Goal: Task Accomplishment & Management: Manage account settings

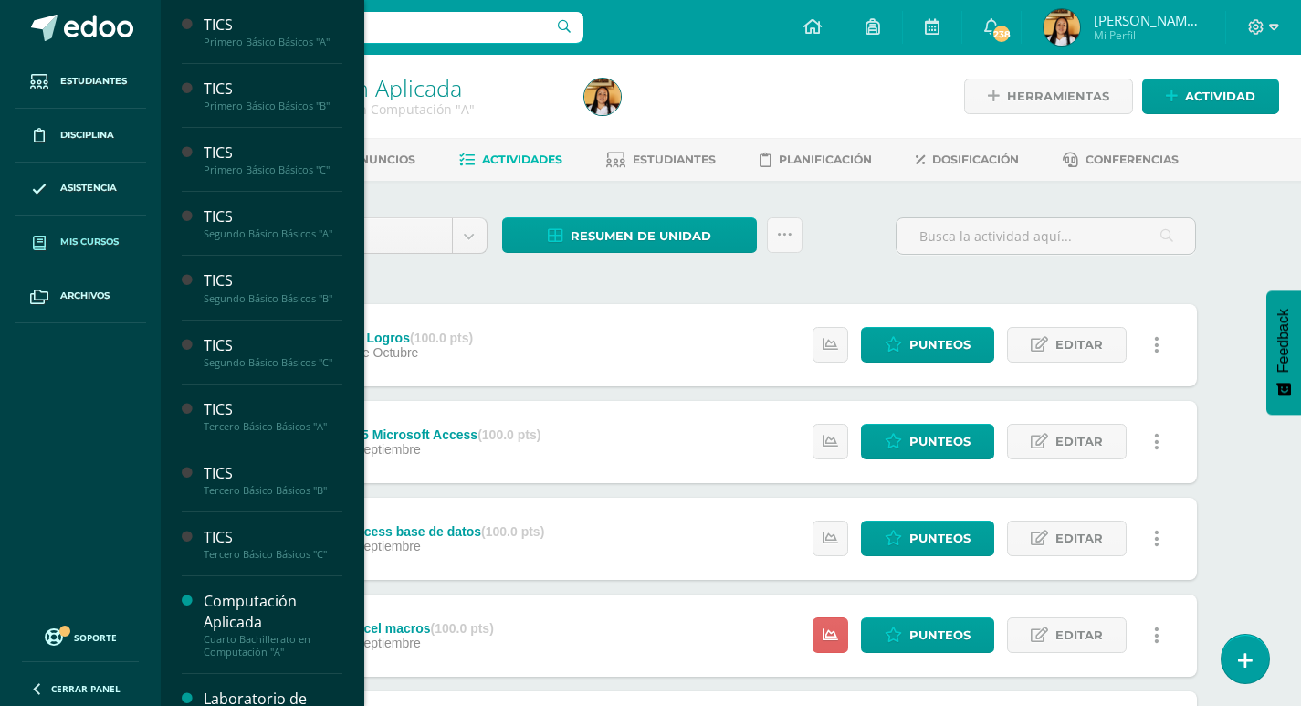
click at [67, 248] on span "Mis cursos" at bounding box center [89, 242] width 58 height 15
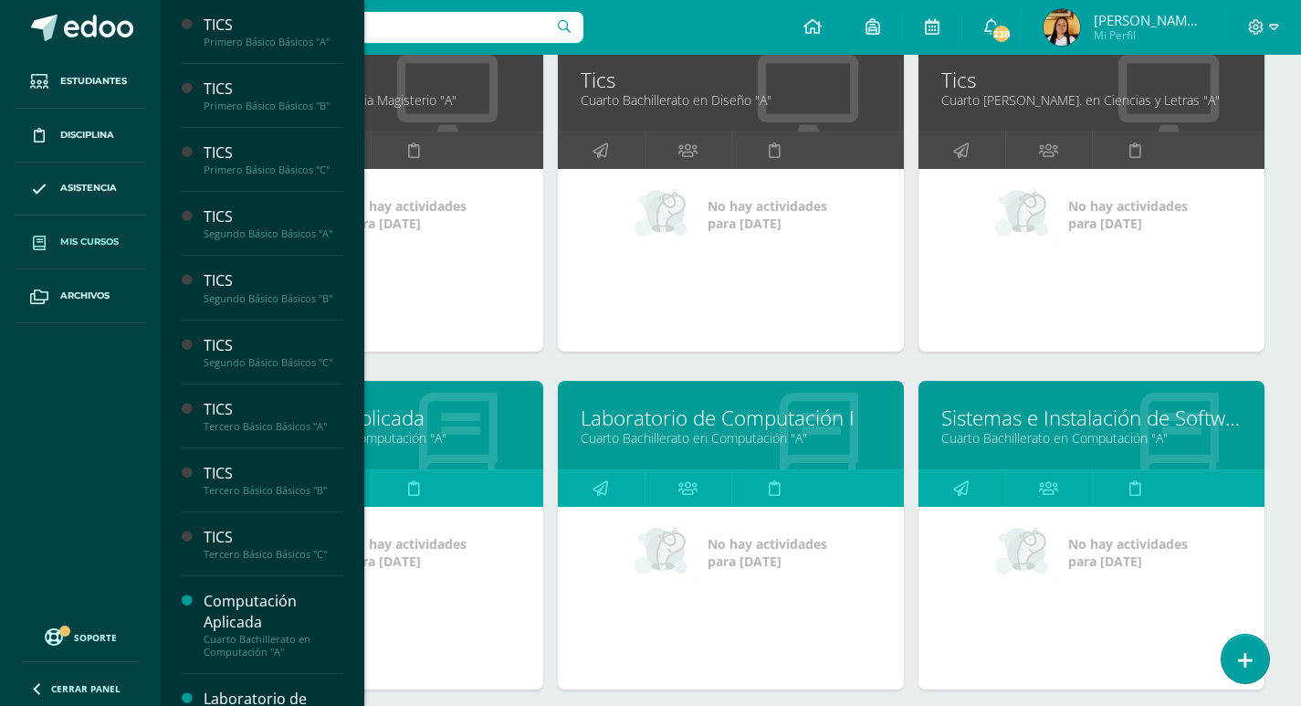
scroll to position [1127, 0]
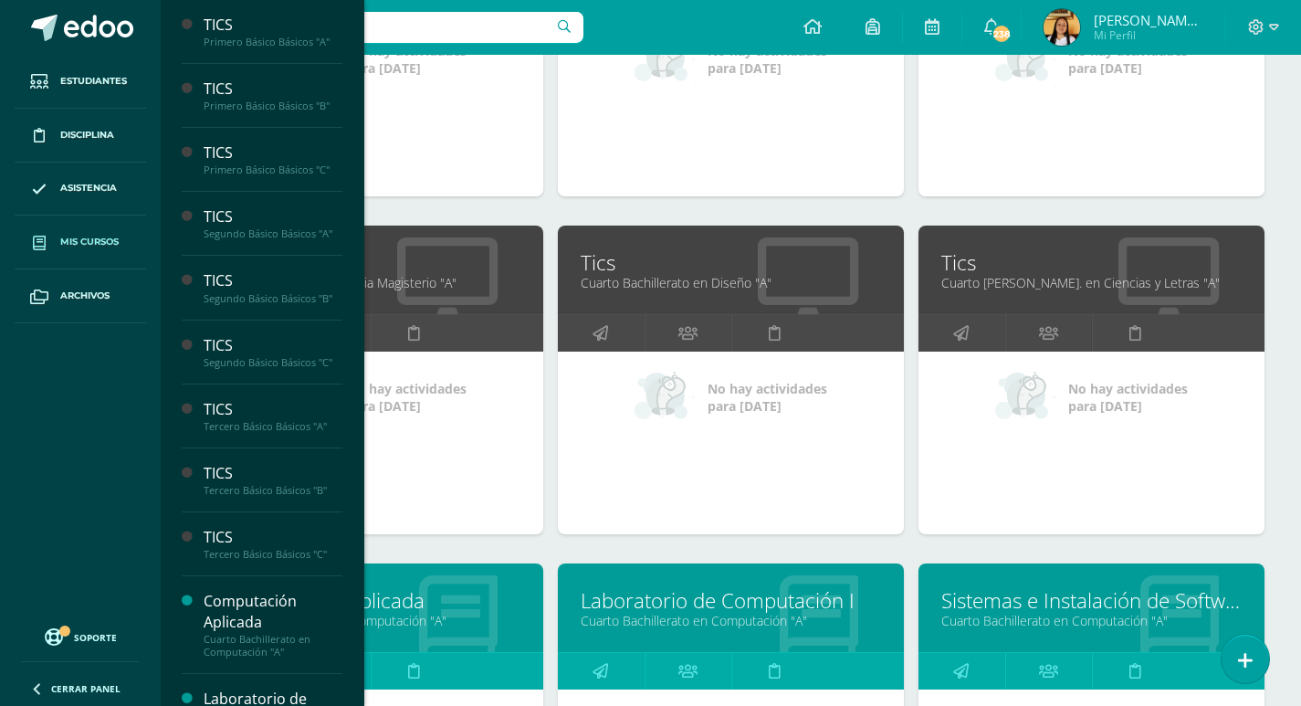
click at [425, 280] on link "4to. Magisterio Preprimaria Magisterio "A"" at bounding box center [370, 282] width 300 height 17
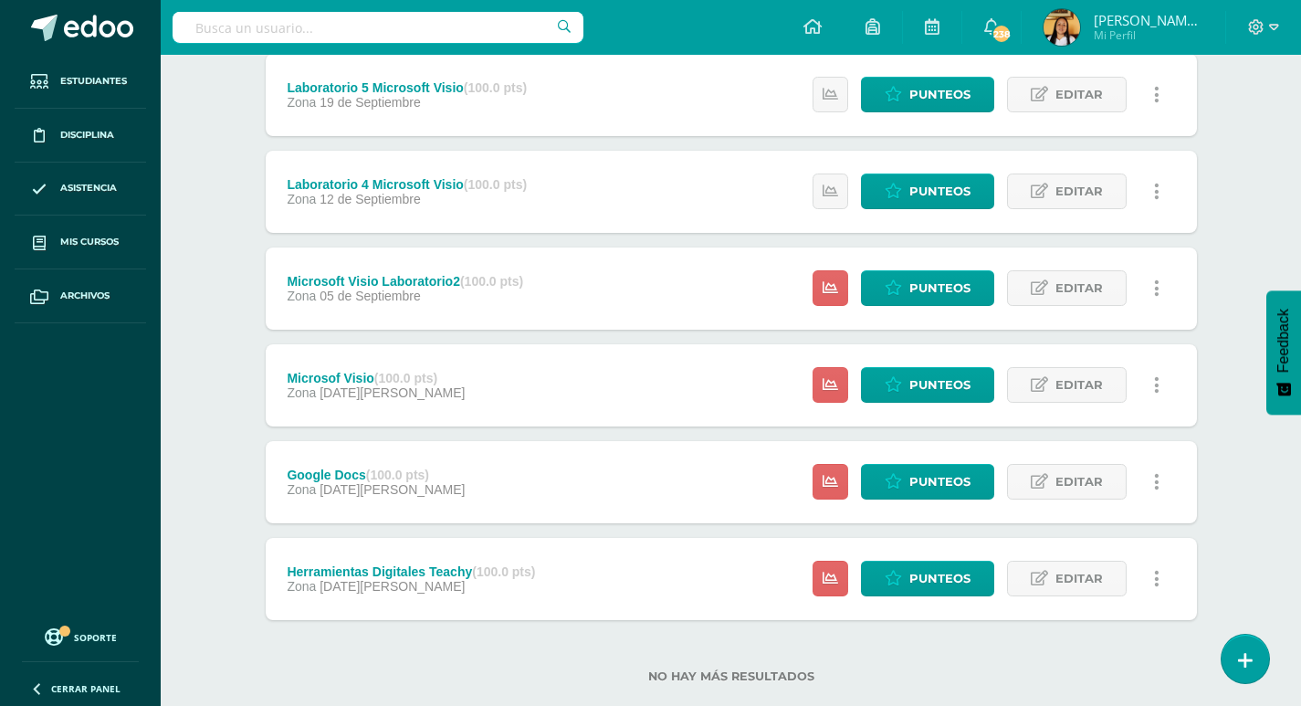
scroll to position [382, 0]
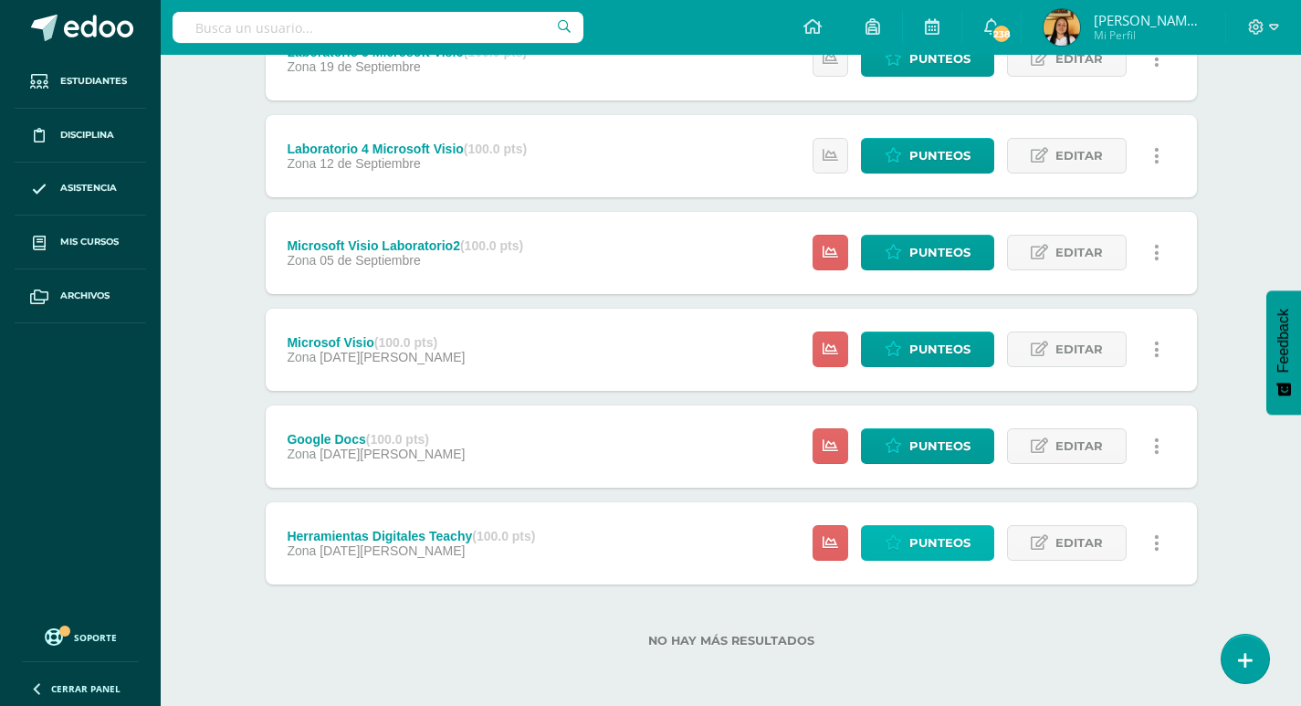
click at [924, 550] on span "Punteos" at bounding box center [939, 543] width 61 height 34
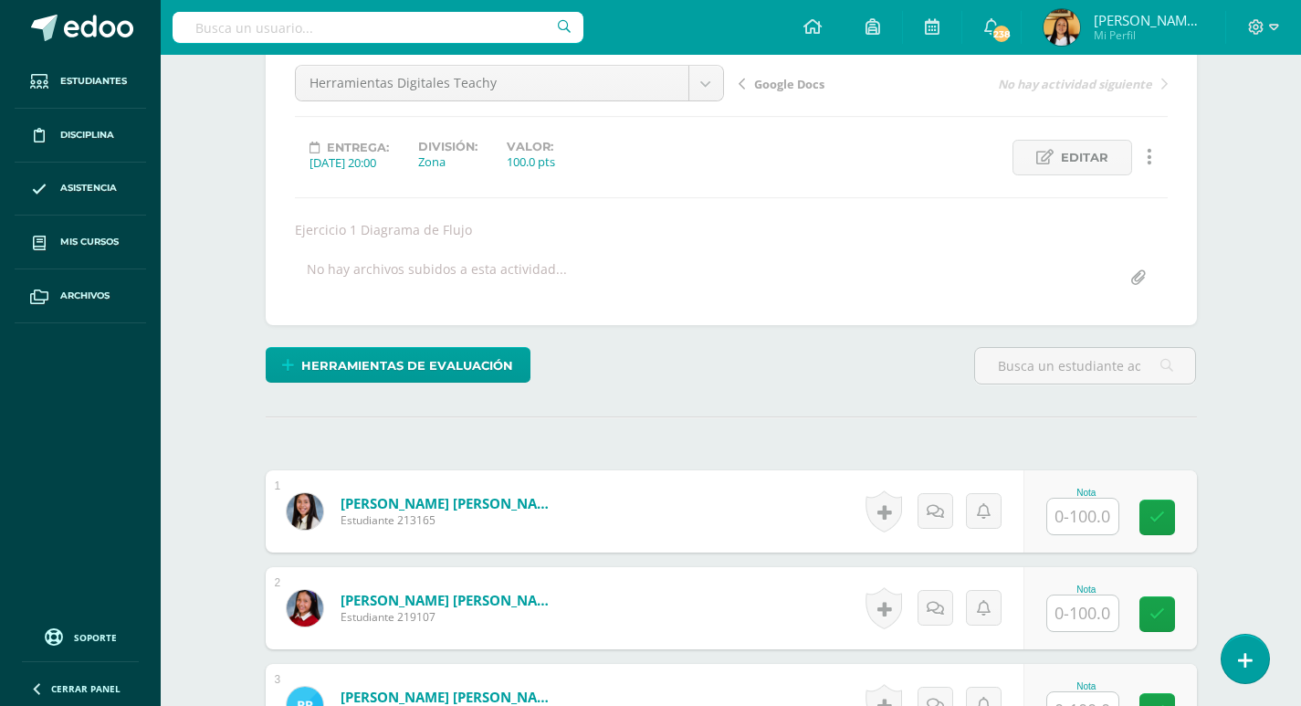
scroll to position [183, 0]
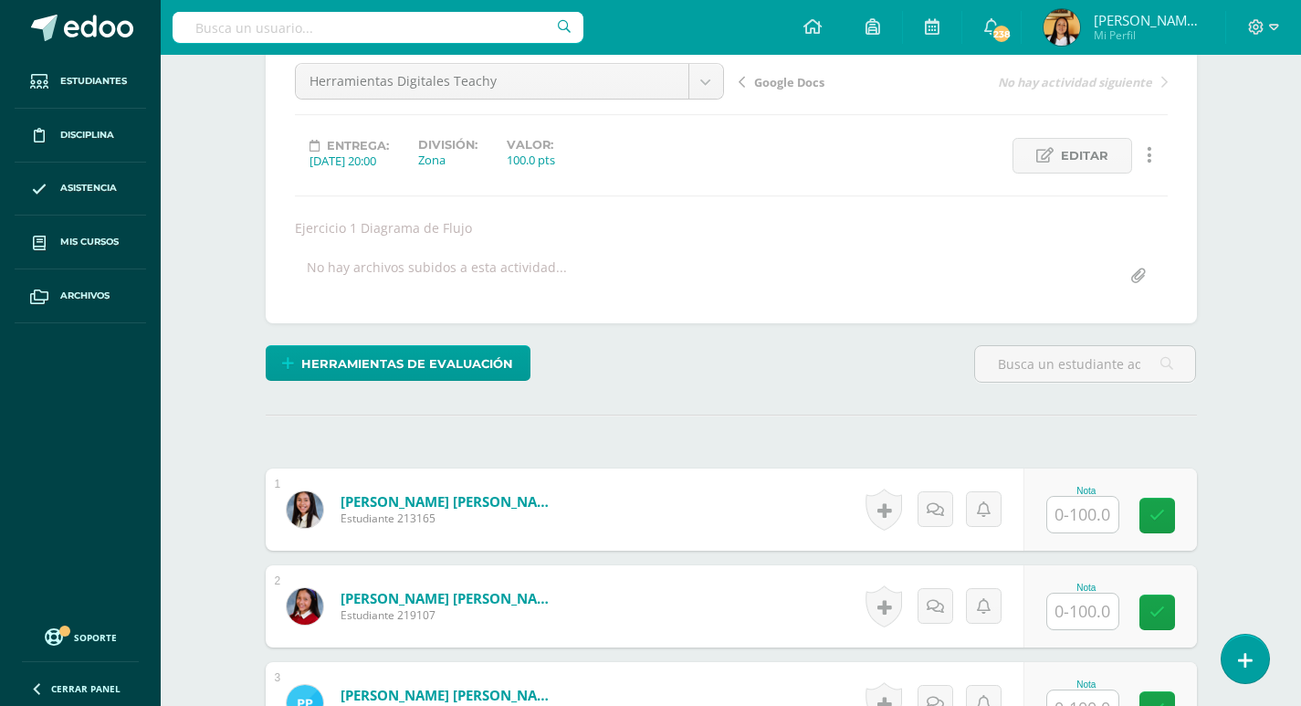
click at [1101, 524] on input "text" at bounding box center [1082, 515] width 71 height 36
type input "90"
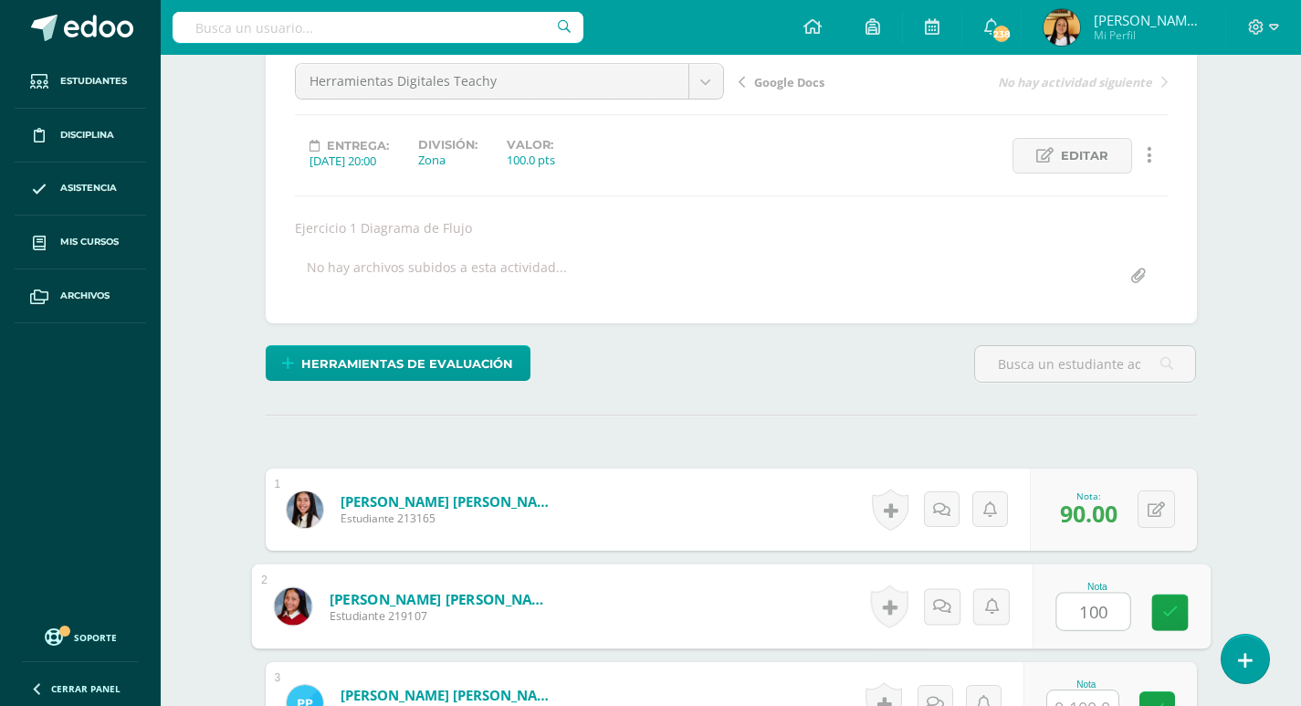
type input "100"
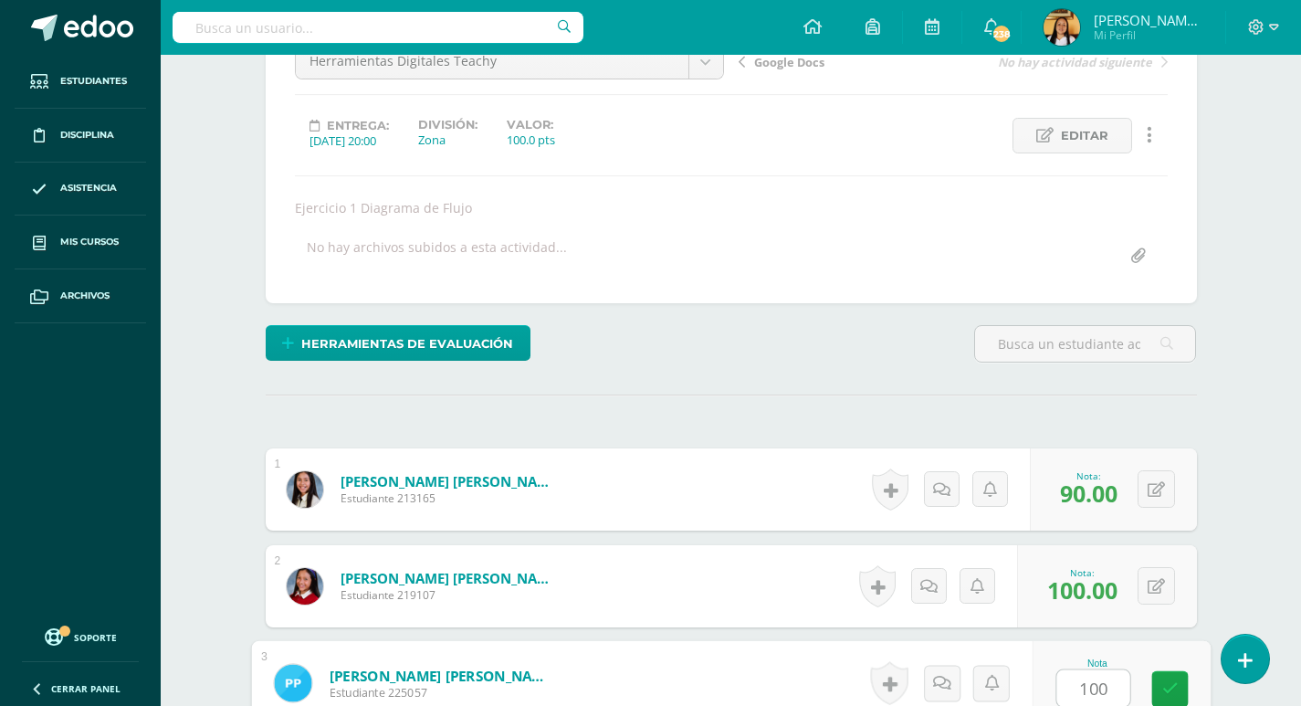
type input "100"
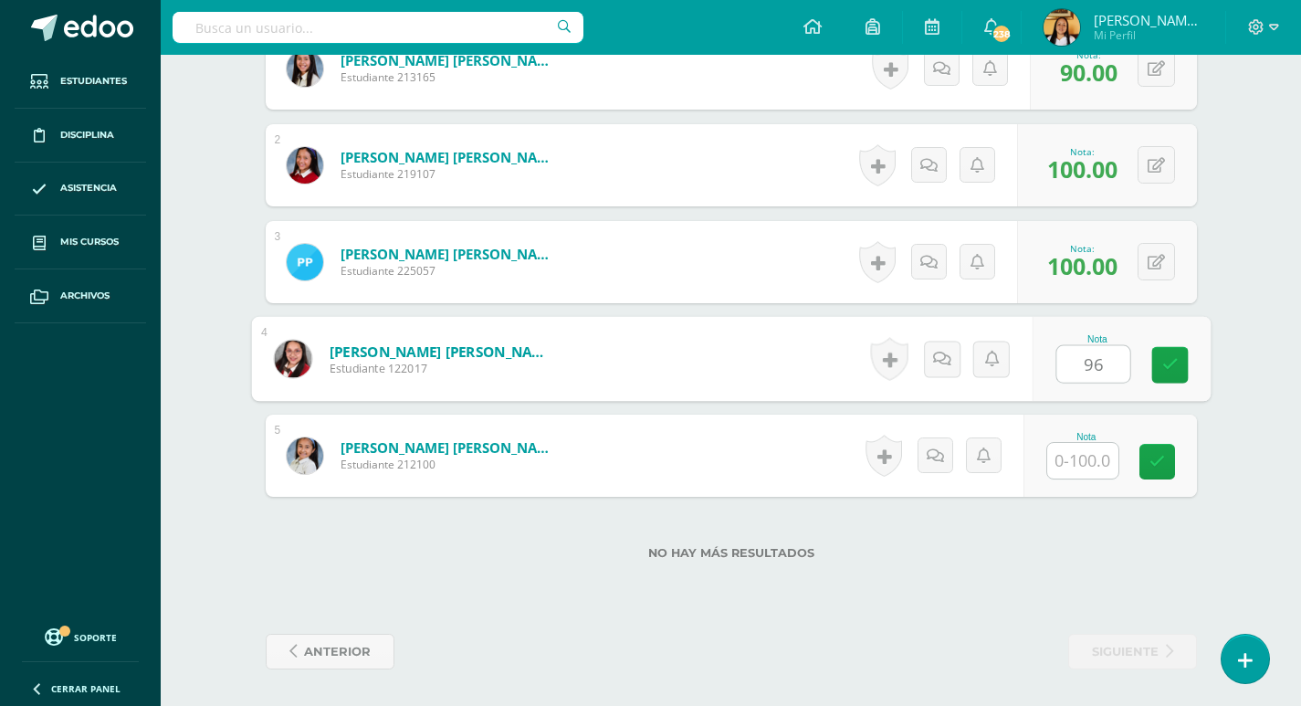
type input "96"
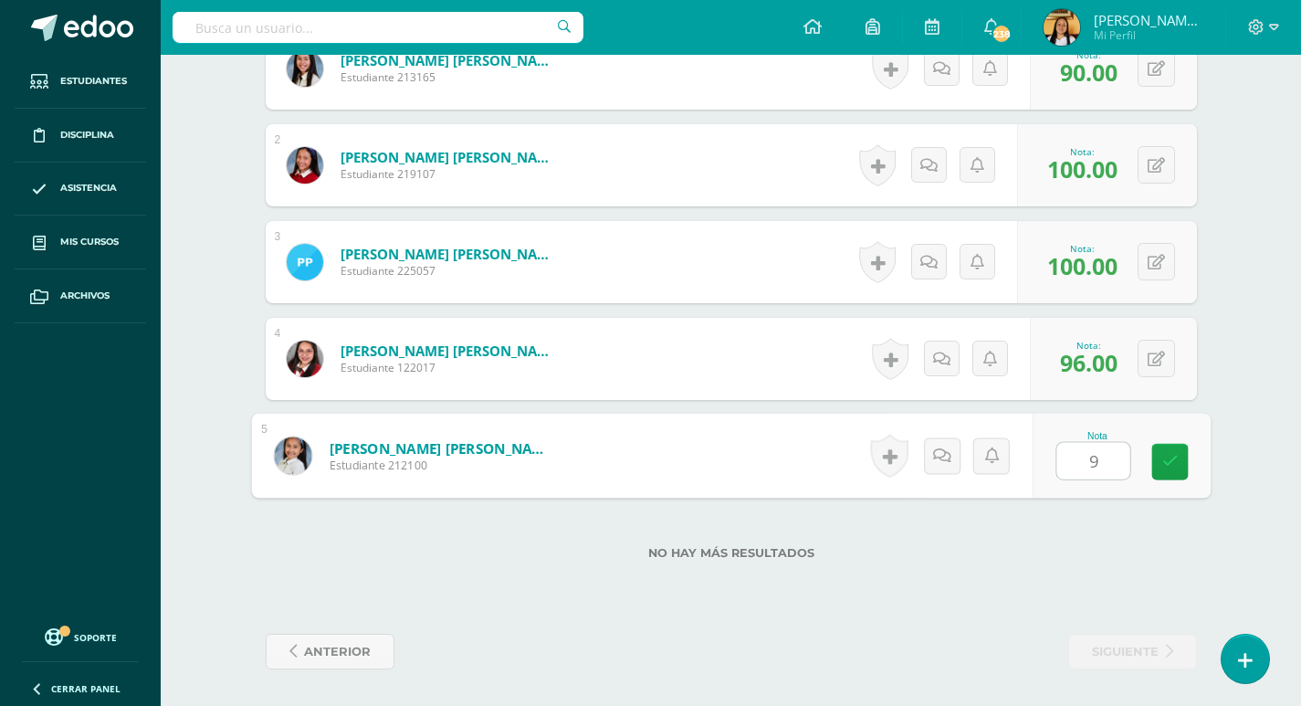
type input "97"
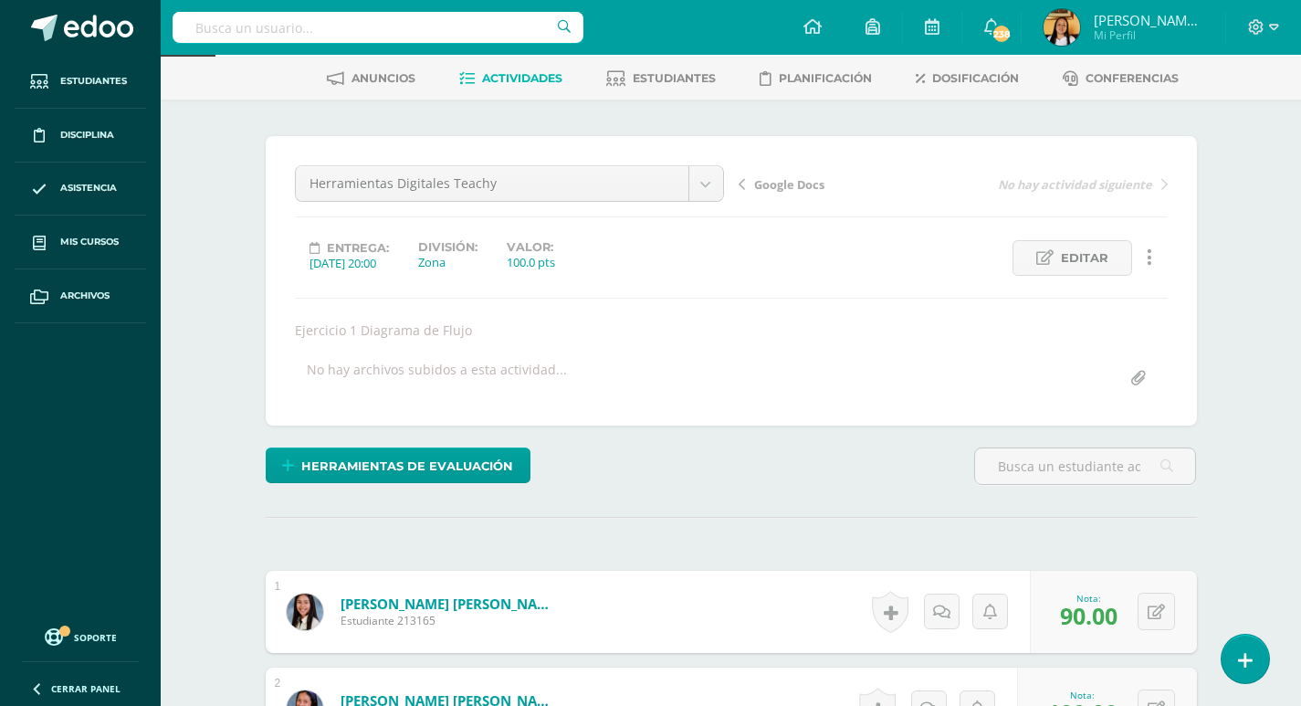
scroll to position [0, 0]
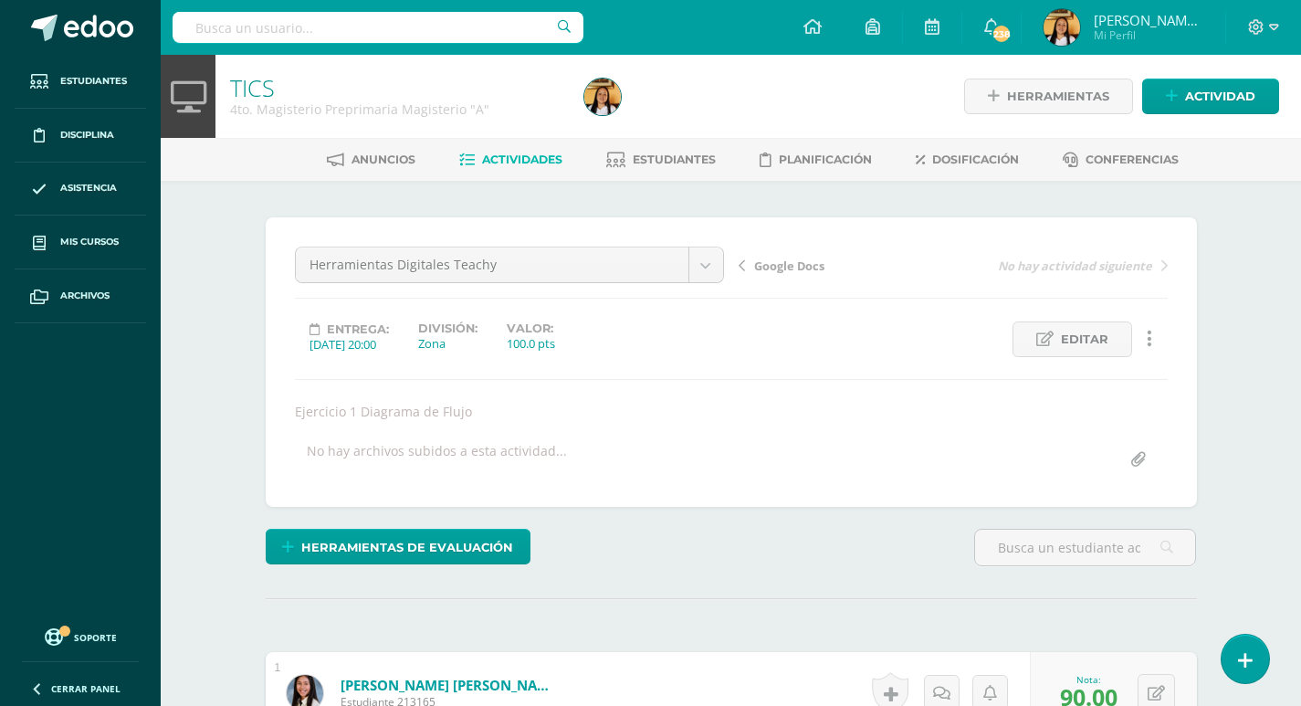
click at [482, 162] on span "Actividades" at bounding box center [522, 159] width 80 height 14
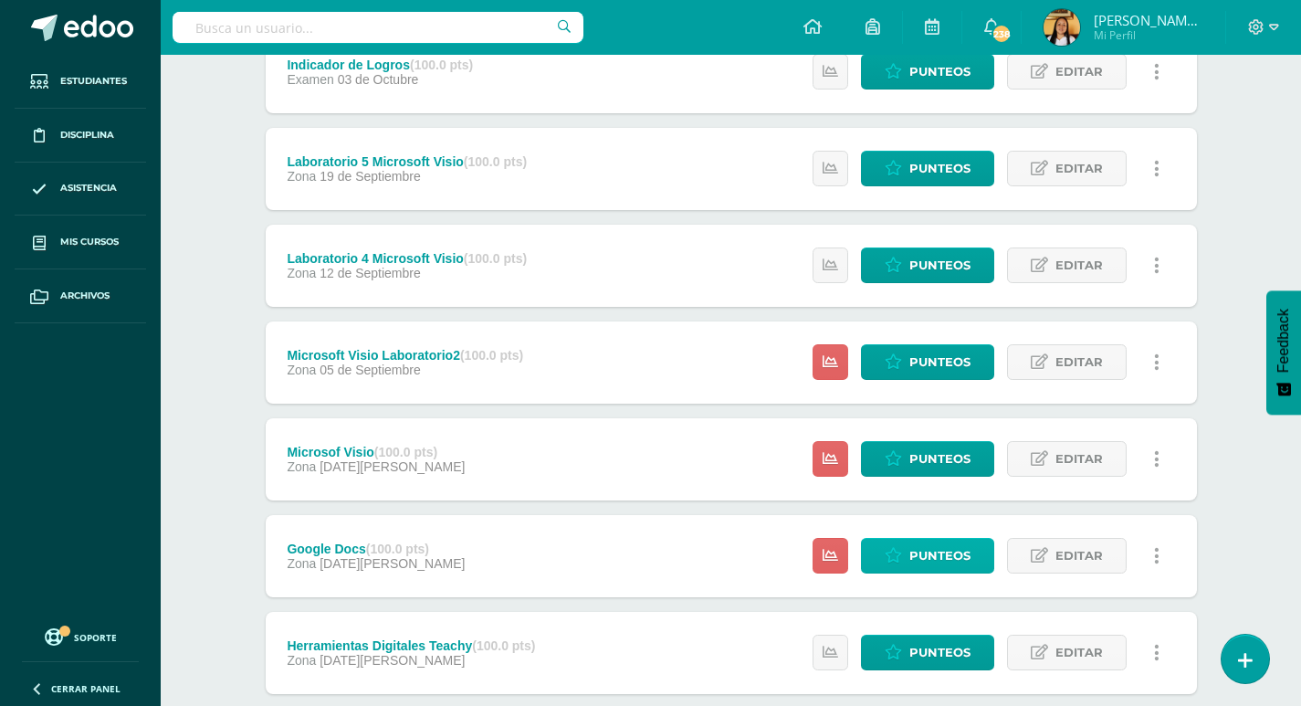
scroll to position [274, 0]
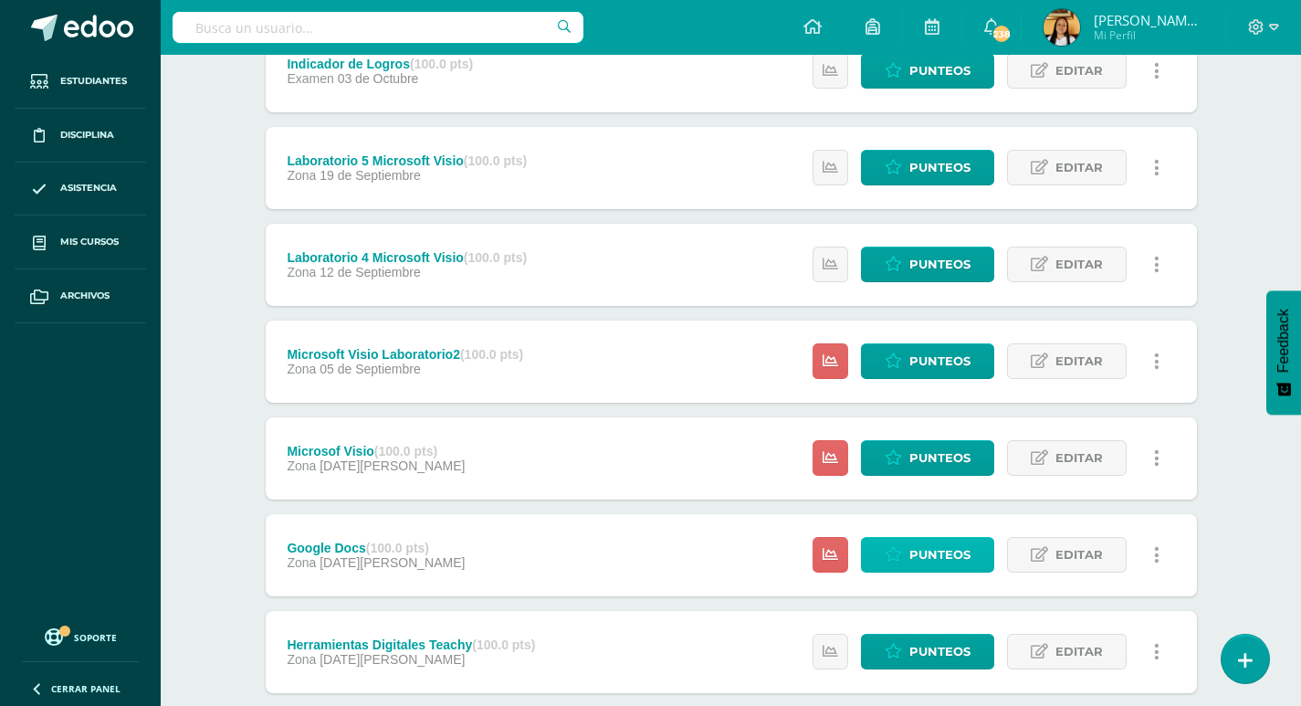
click at [937, 545] on span "Punteos" at bounding box center [939, 555] width 61 height 34
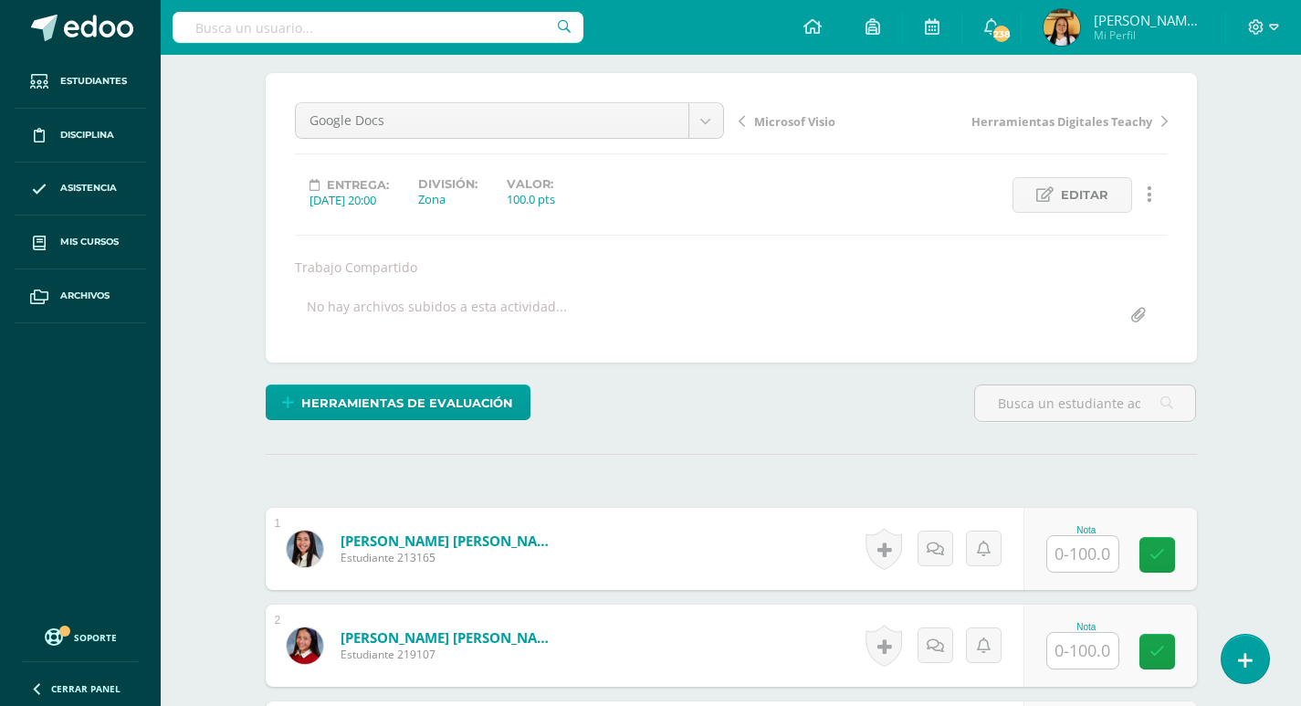
scroll to position [183, 0]
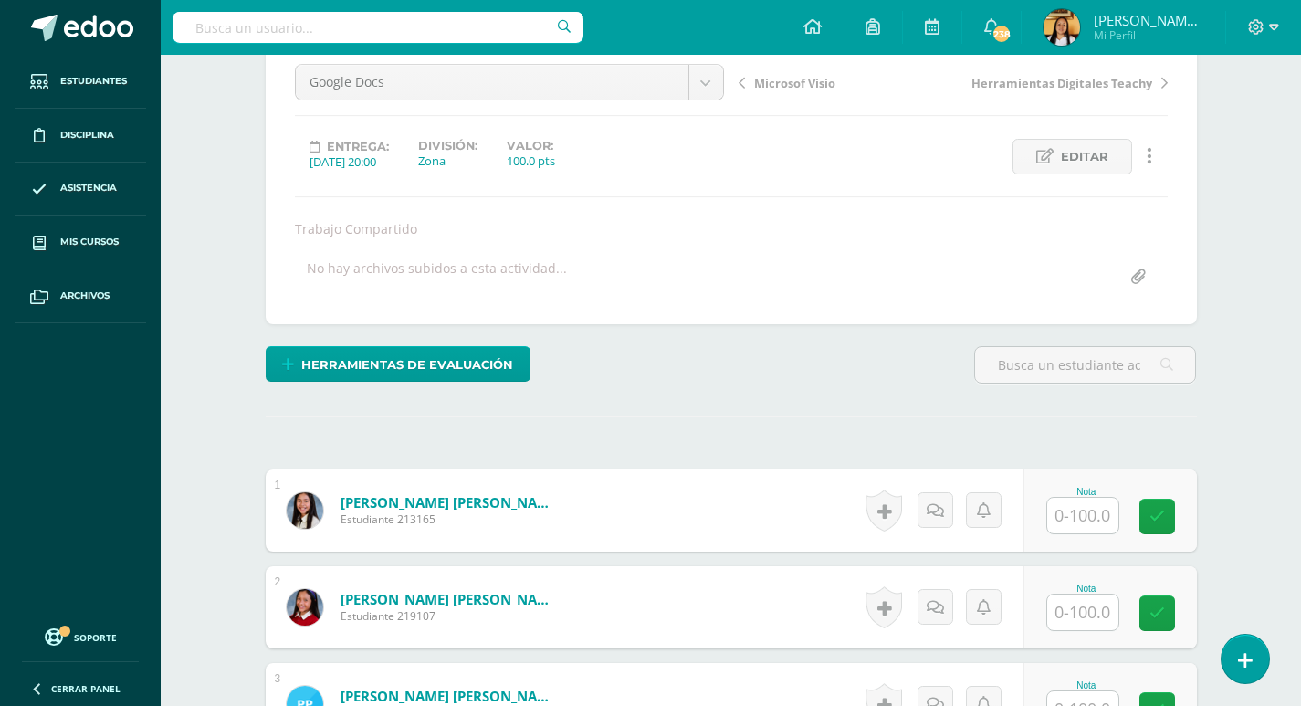
click at [1059, 513] on input "text" at bounding box center [1082, 516] width 71 height 36
type input "95"
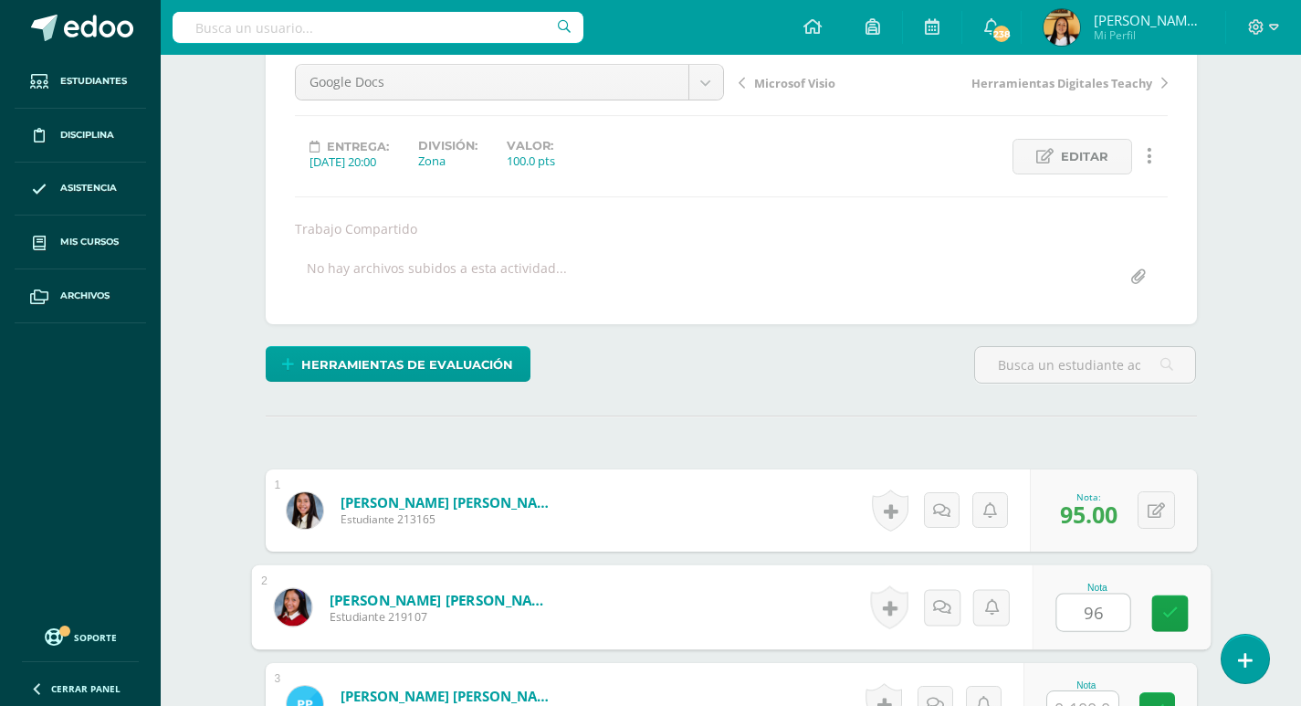
type input "96"
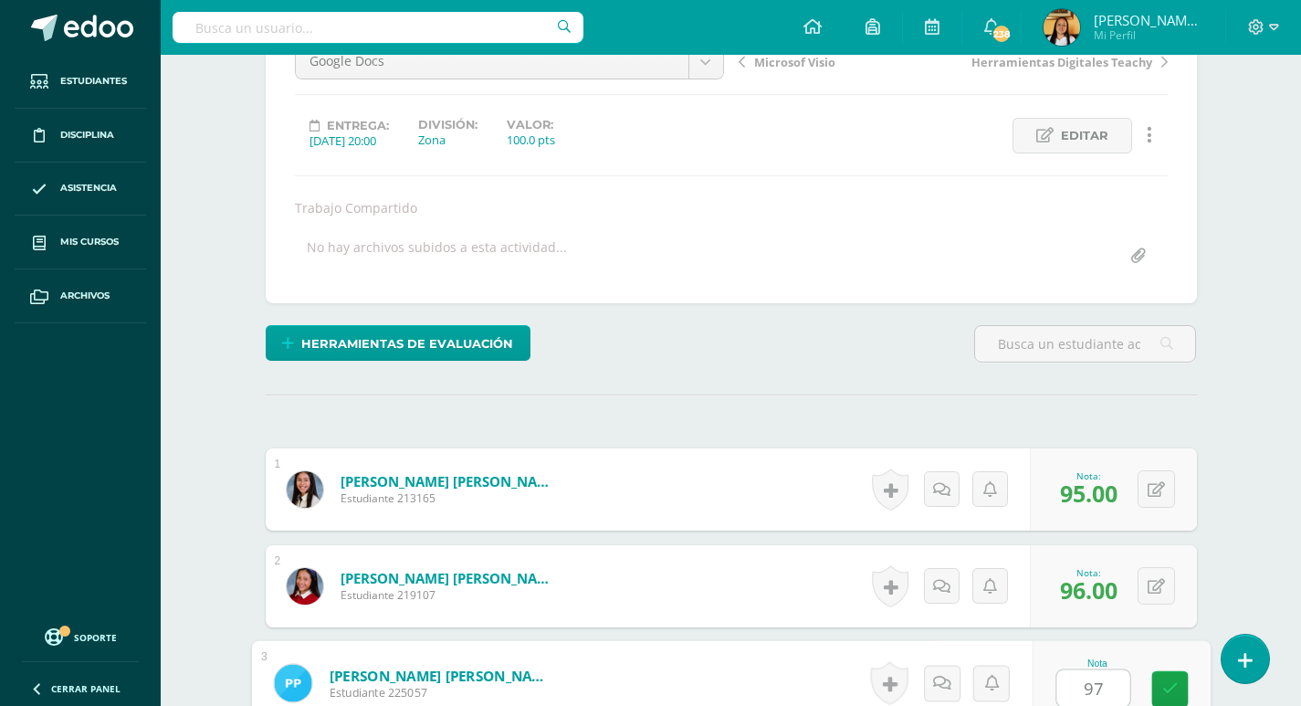
type input "97"
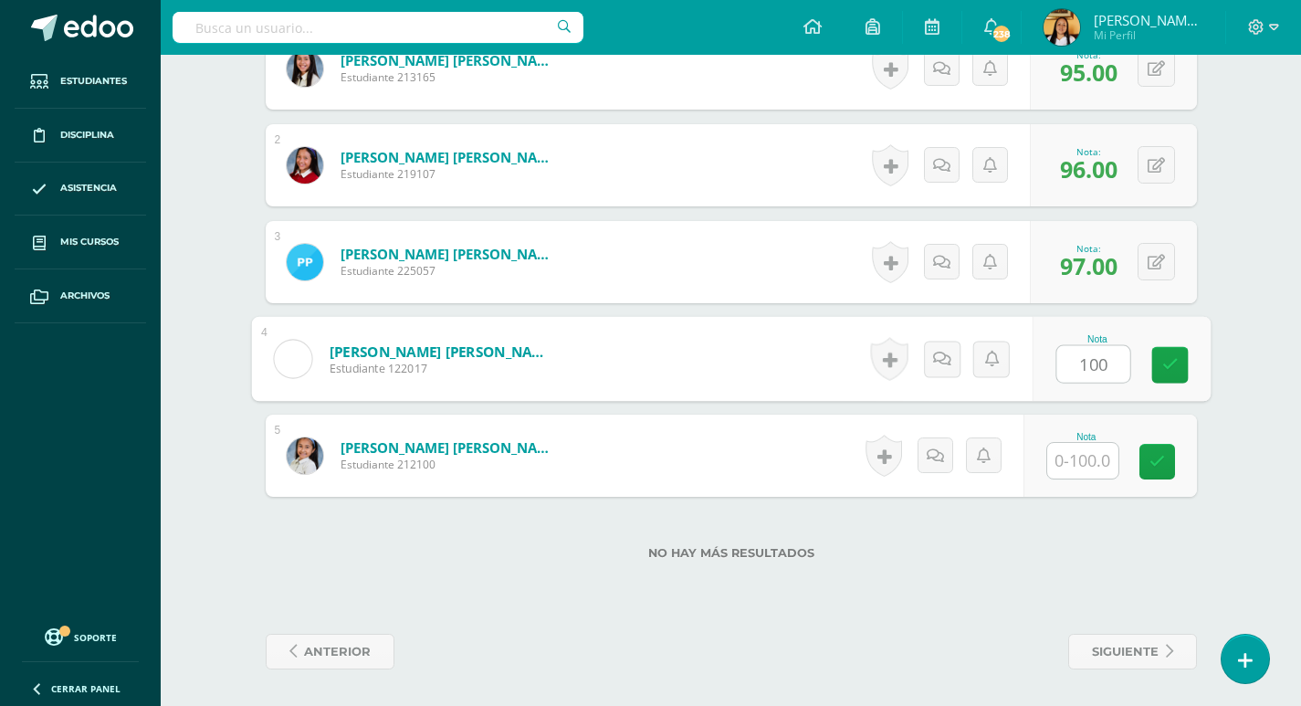
type input "100"
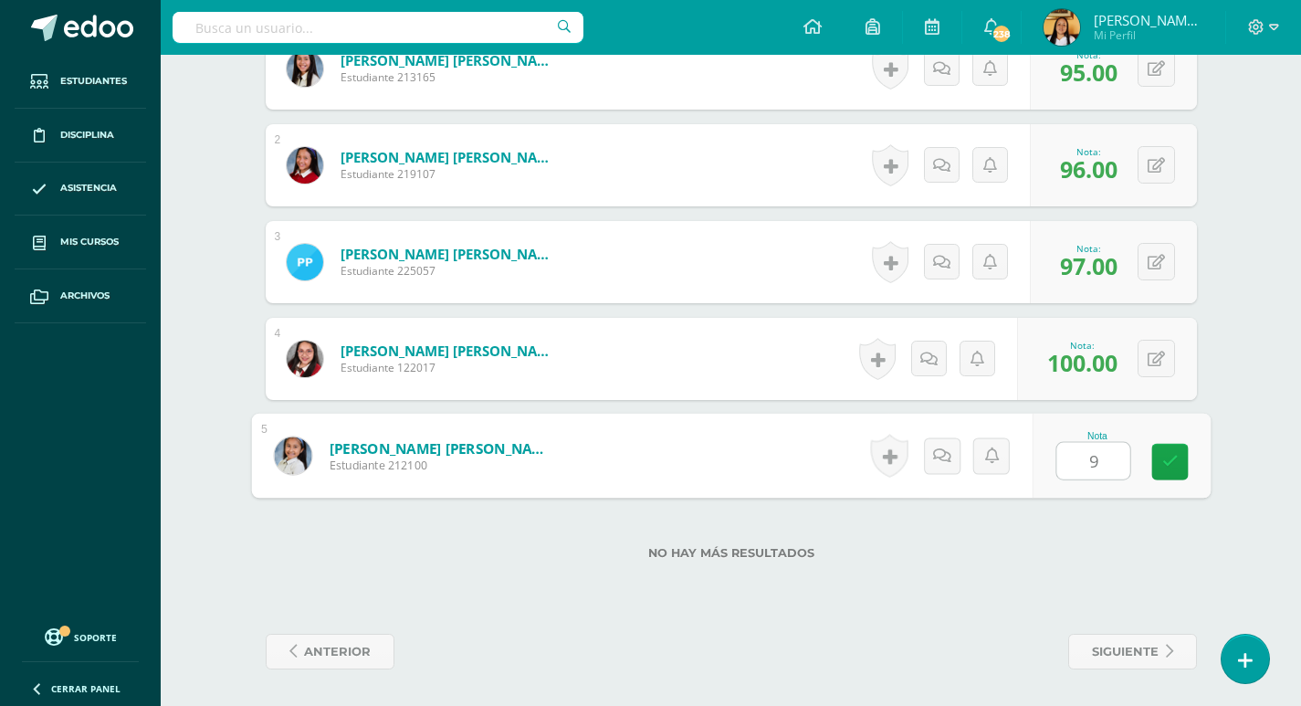
type input "98"
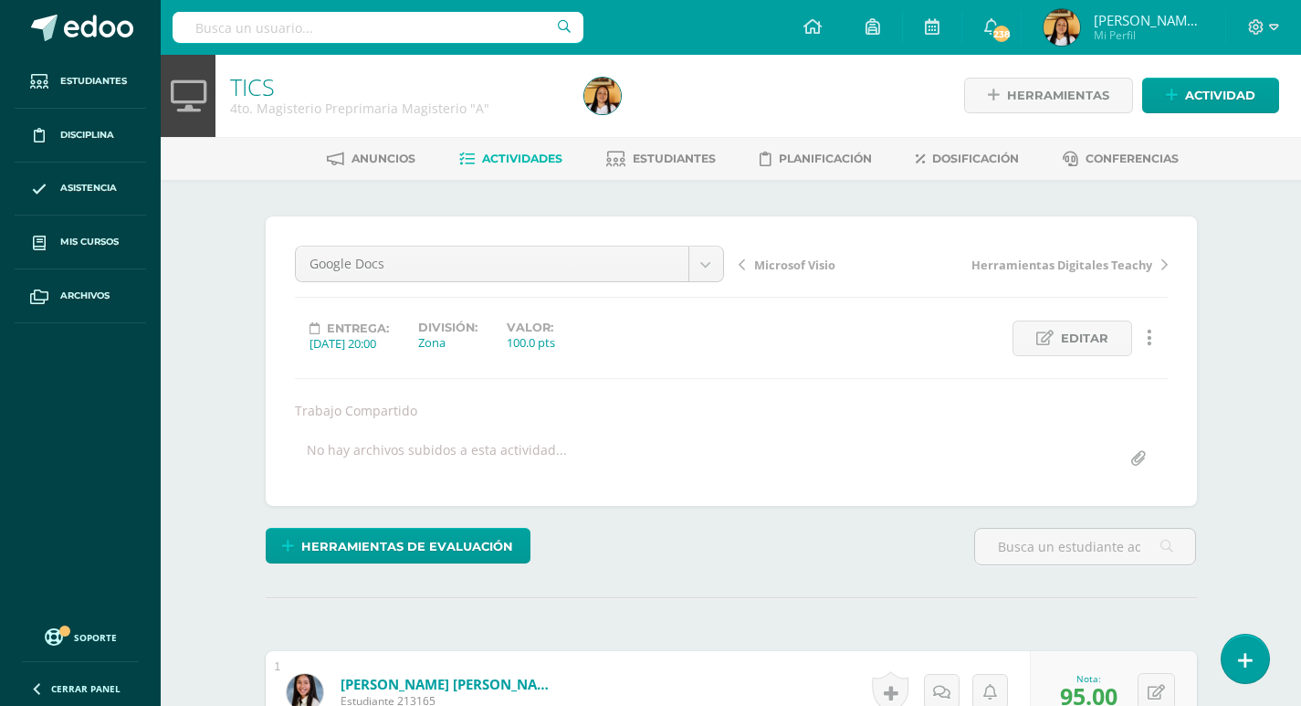
scroll to position [0, 0]
click at [524, 162] on span "Actividades" at bounding box center [522, 159] width 80 height 14
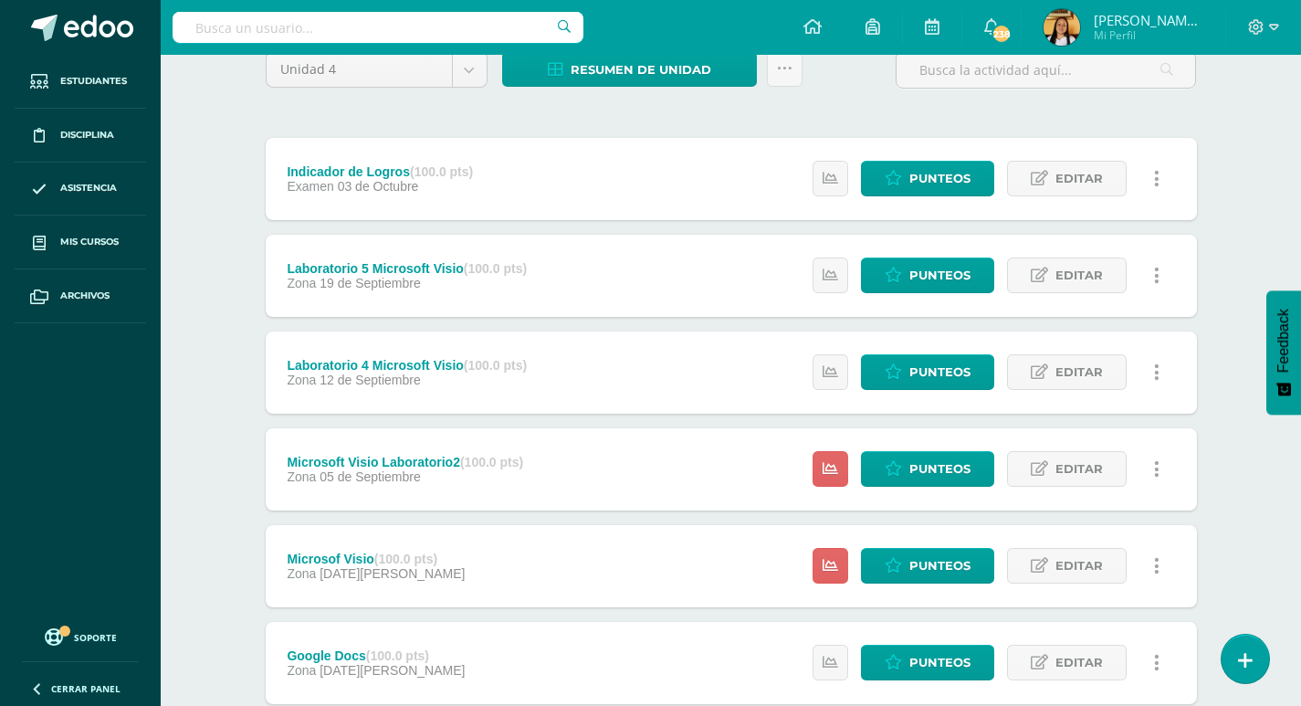
scroll to position [365, 0]
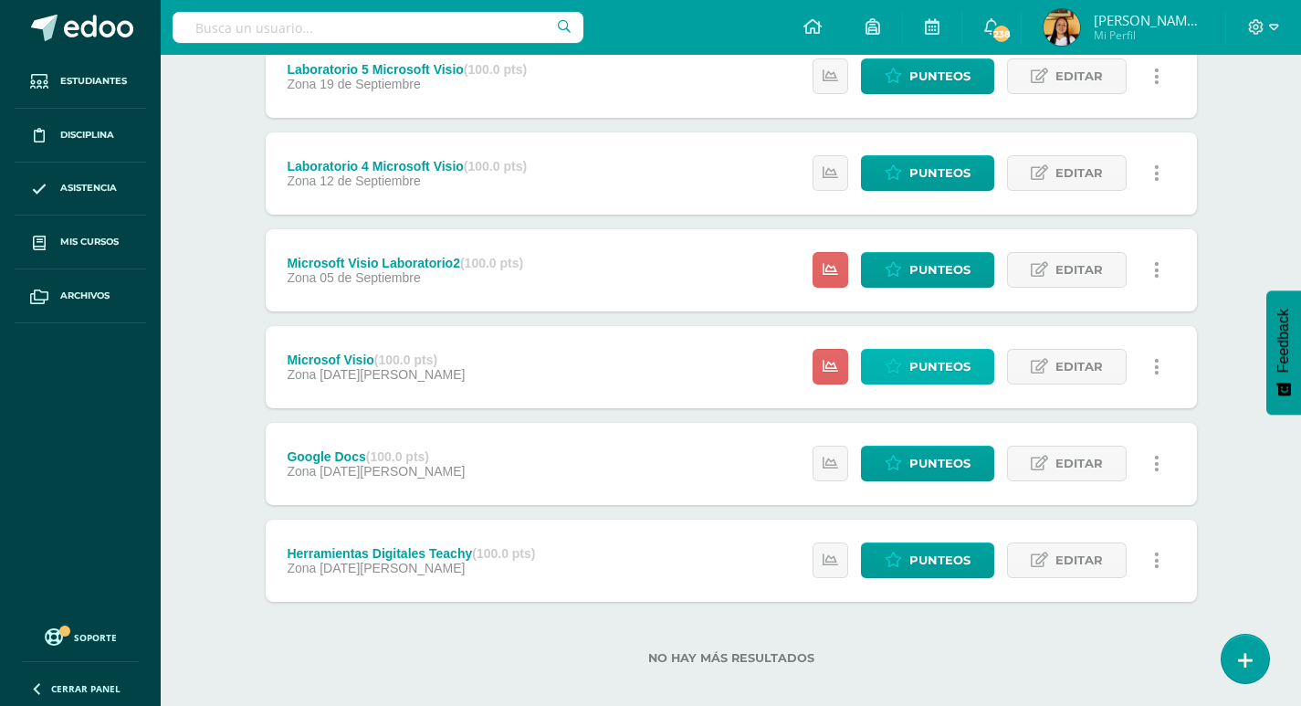
click at [910, 375] on span "Punteos" at bounding box center [939, 367] width 61 height 34
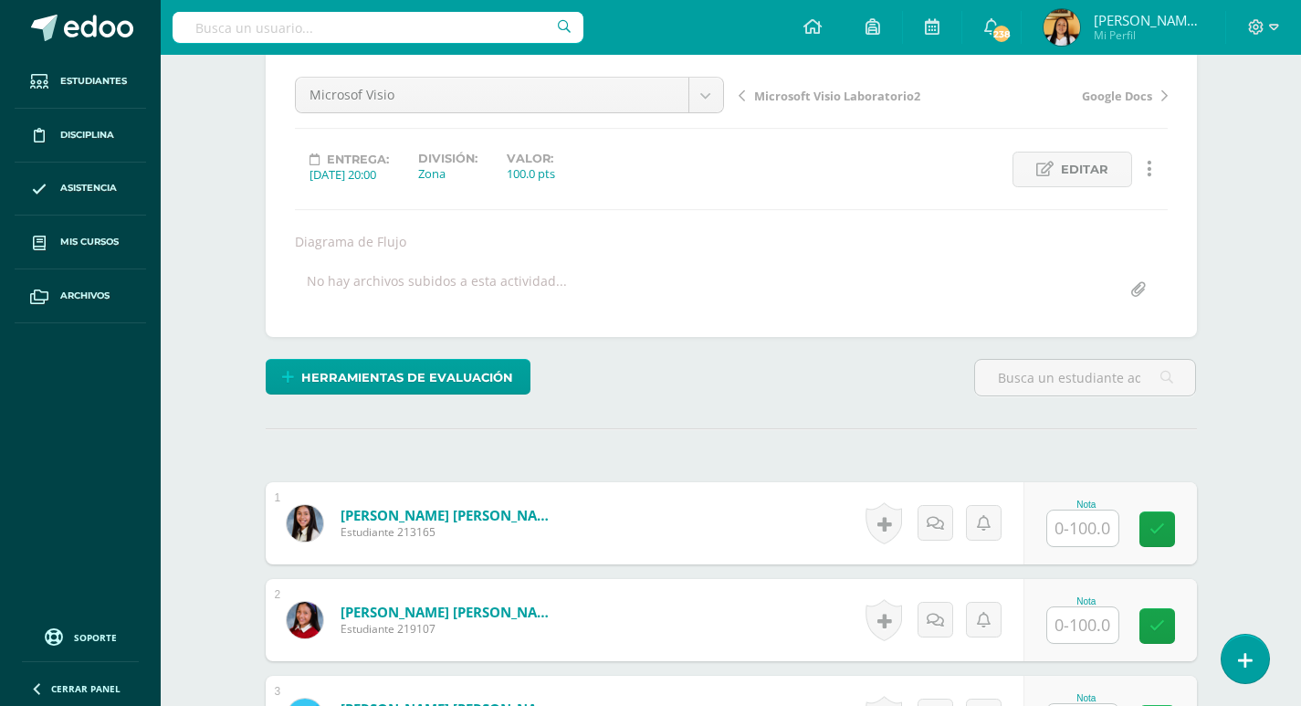
scroll to position [171, 0]
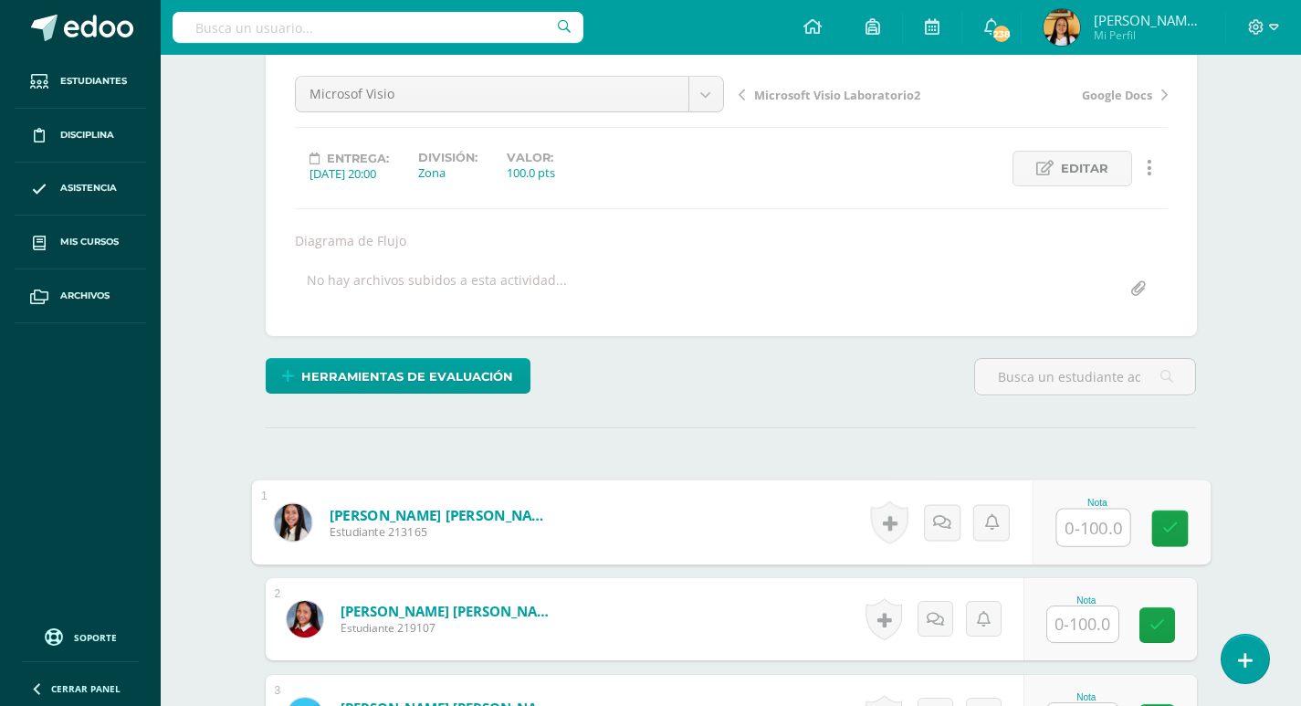
click at [1089, 528] on input "text" at bounding box center [1092, 527] width 73 height 37
type input "100"
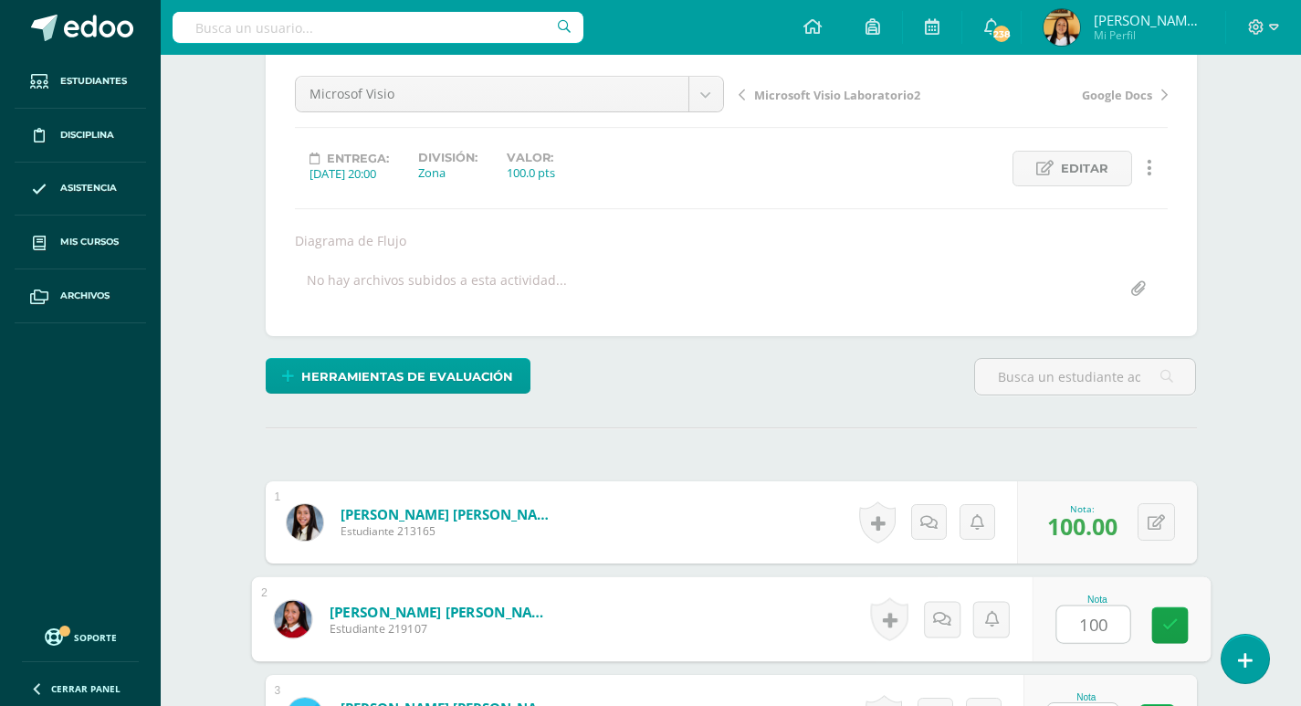
type input "100"
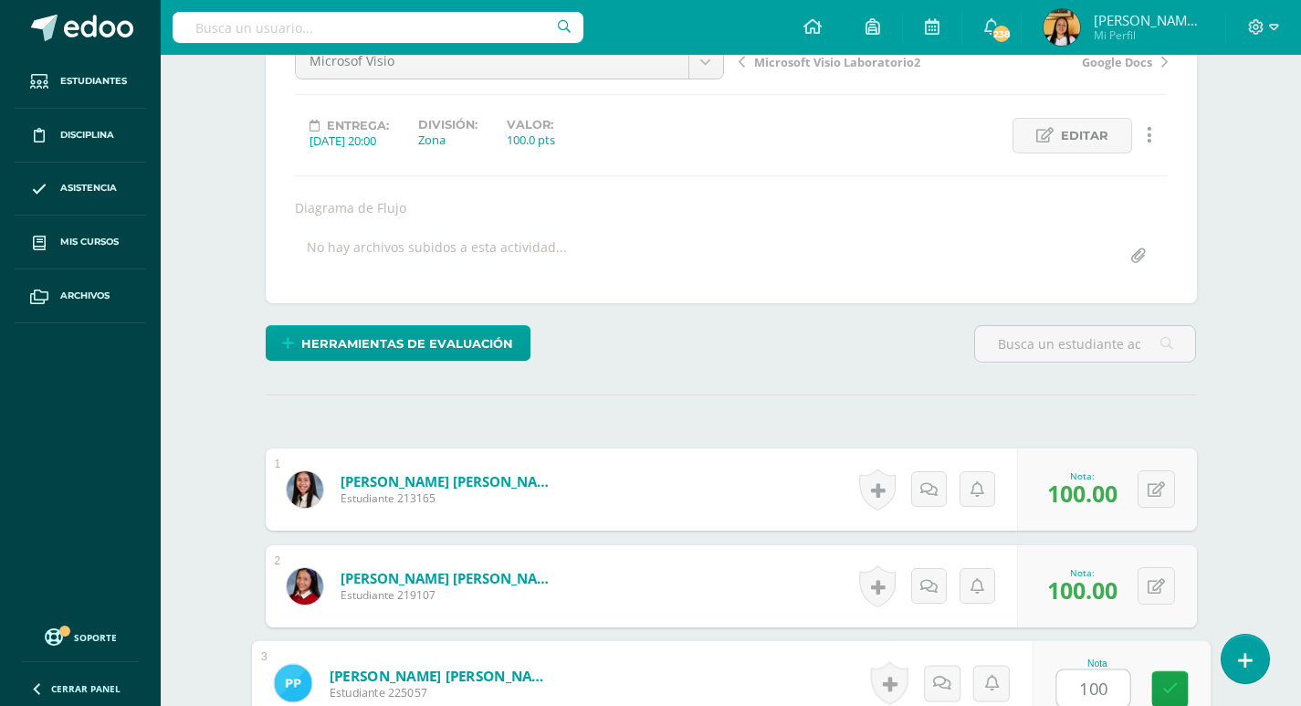
type input "100"
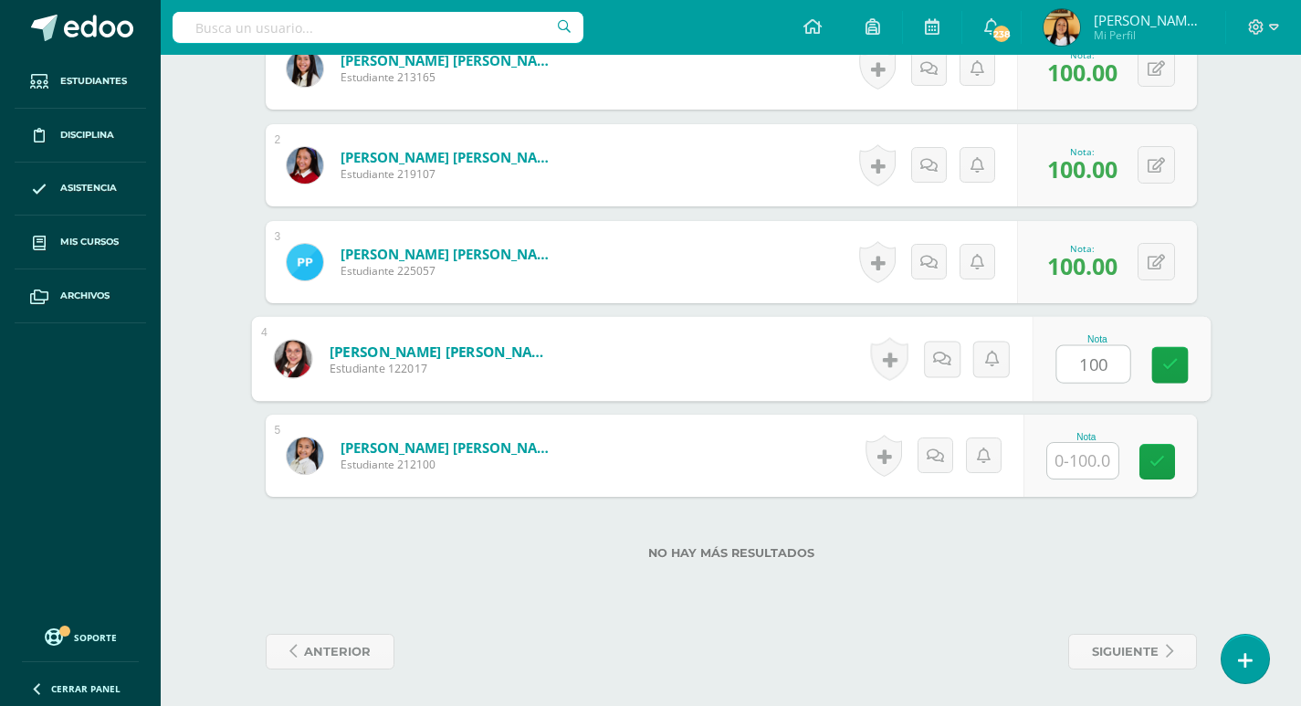
type input "100"
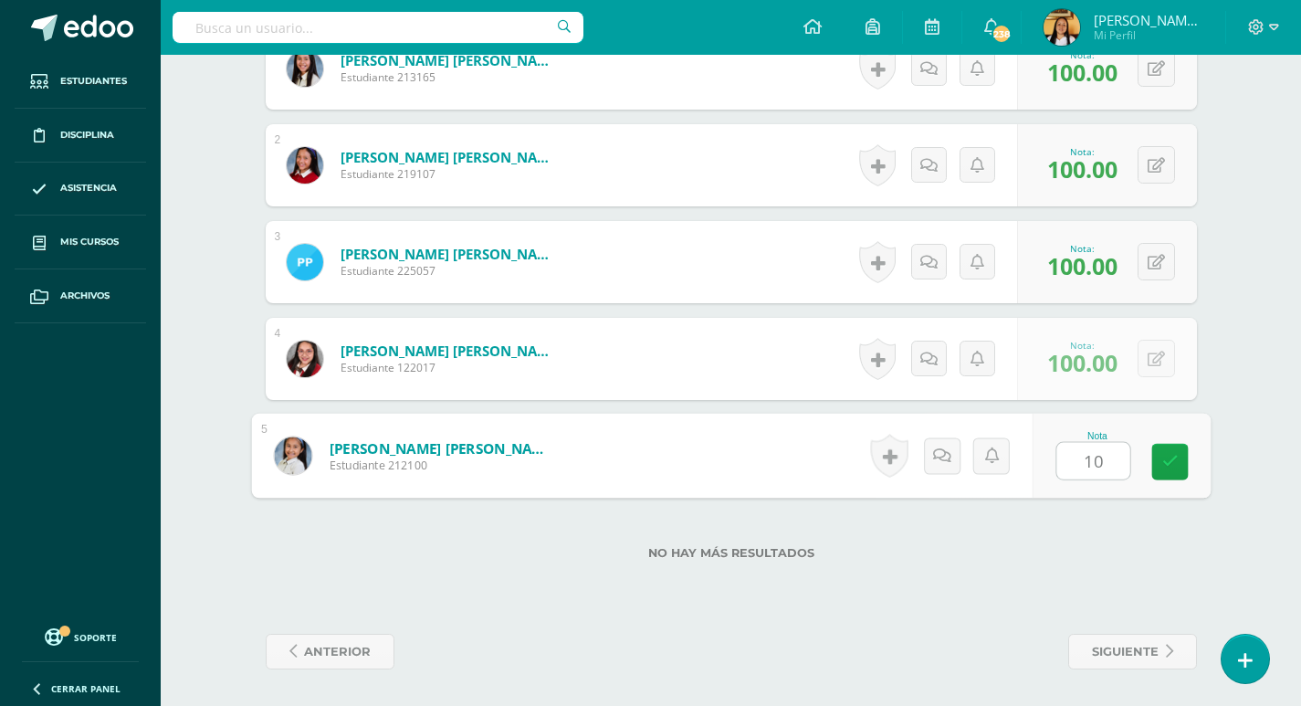
type input "100"
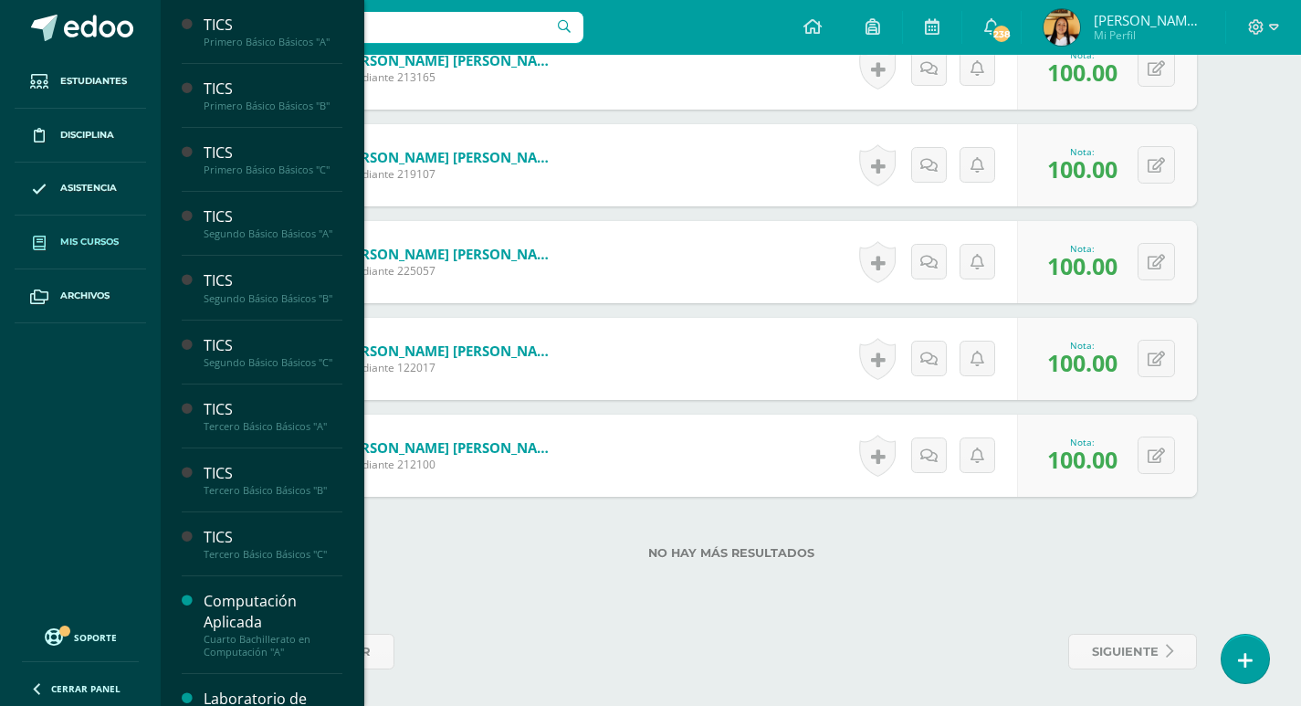
click at [47, 235] on span at bounding box center [39, 241] width 33 height 33
click at [60, 239] on span "Mis cursos" at bounding box center [89, 242] width 58 height 15
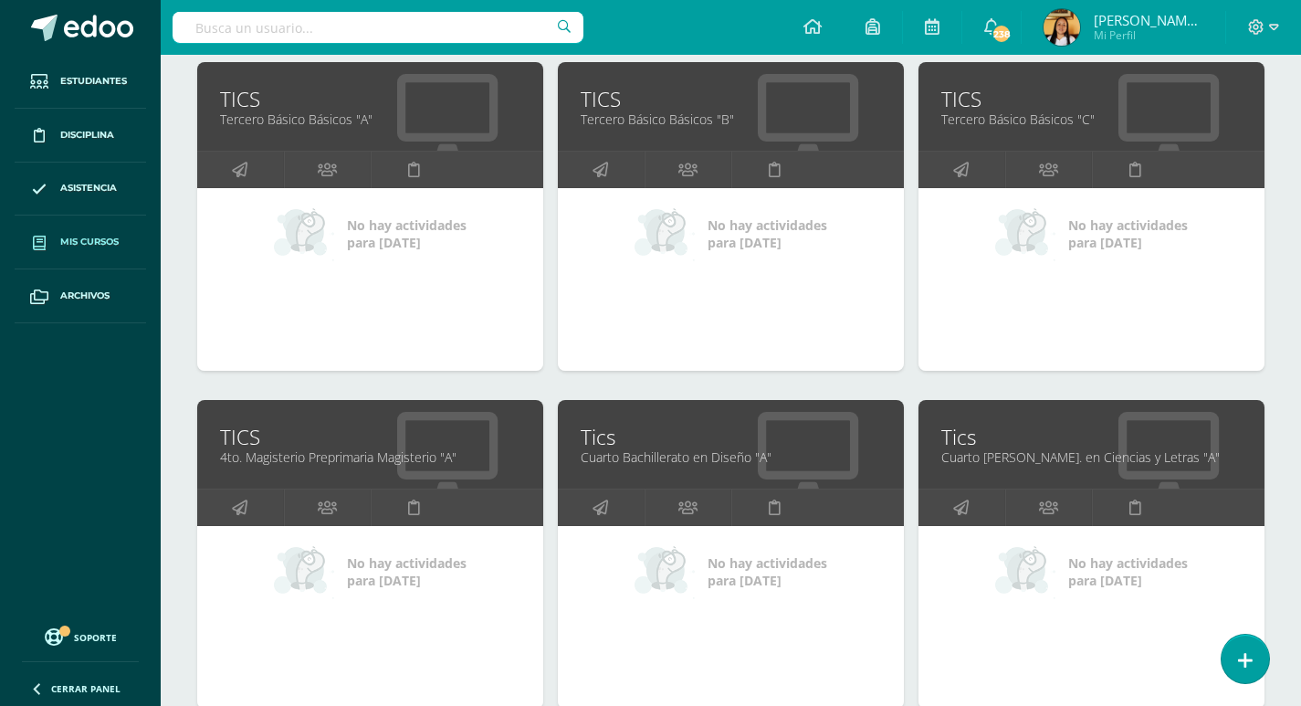
scroll to position [1036, 0]
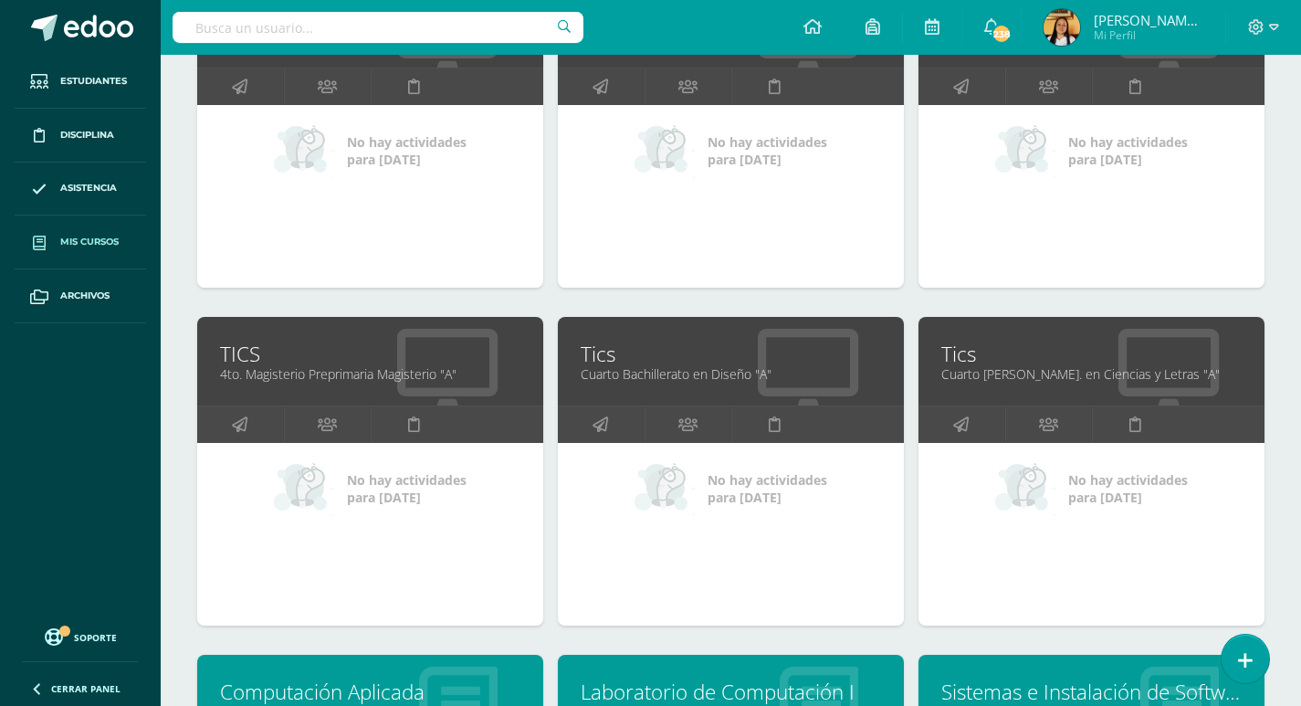
click at [685, 365] on link "Cuarto Bachillerato en Diseño "A"" at bounding box center [731, 373] width 300 height 17
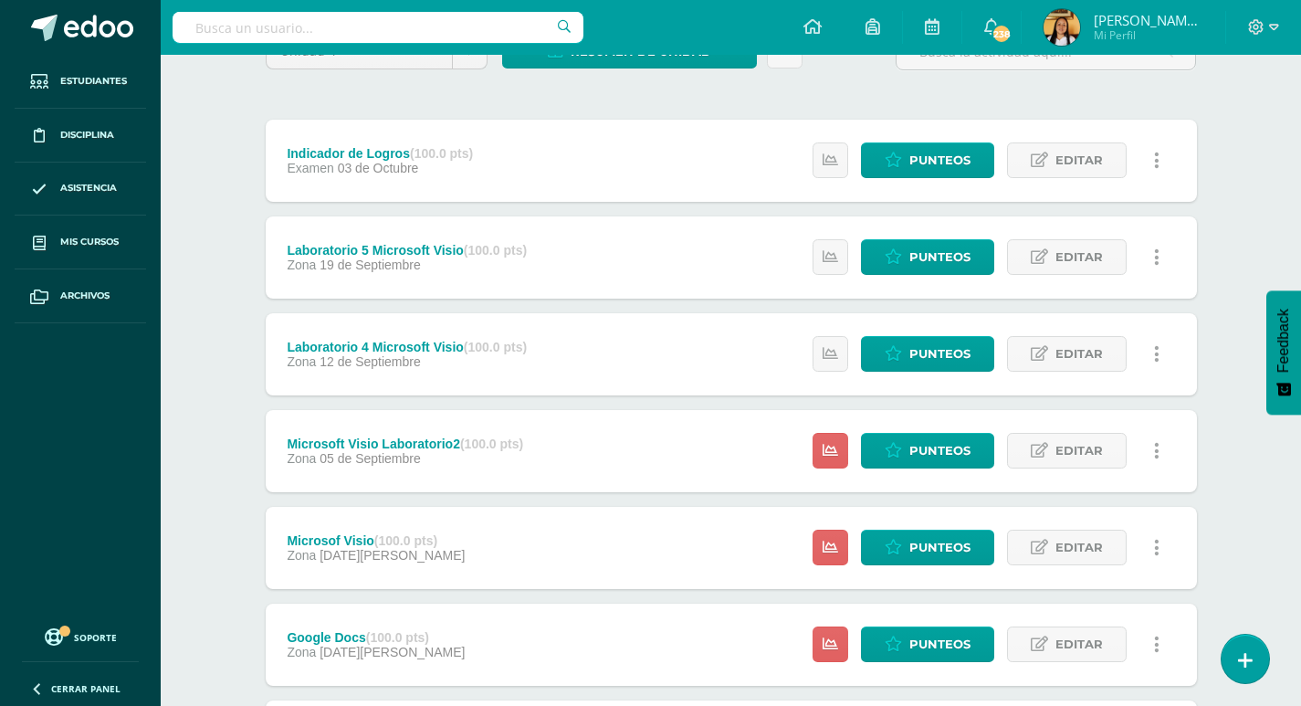
scroll to position [365, 0]
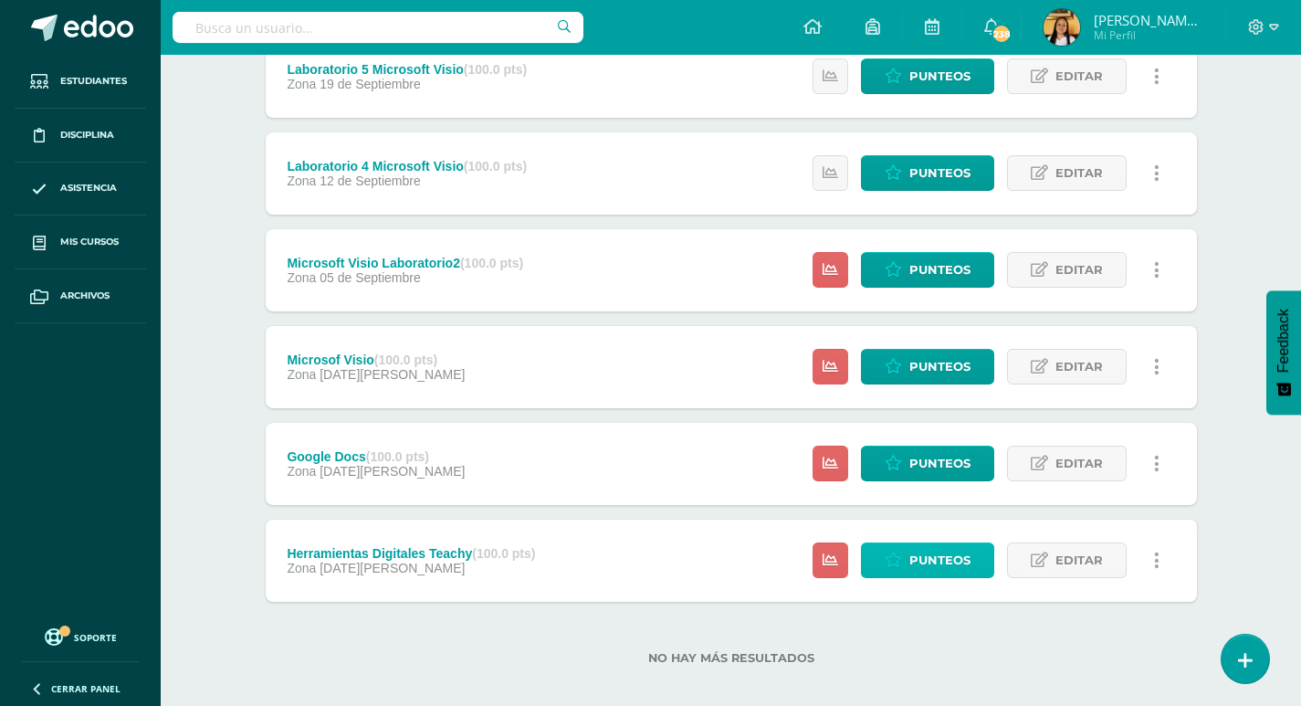
click at [927, 567] on span "Punteos" at bounding box center [939, 560] width 61 height 34
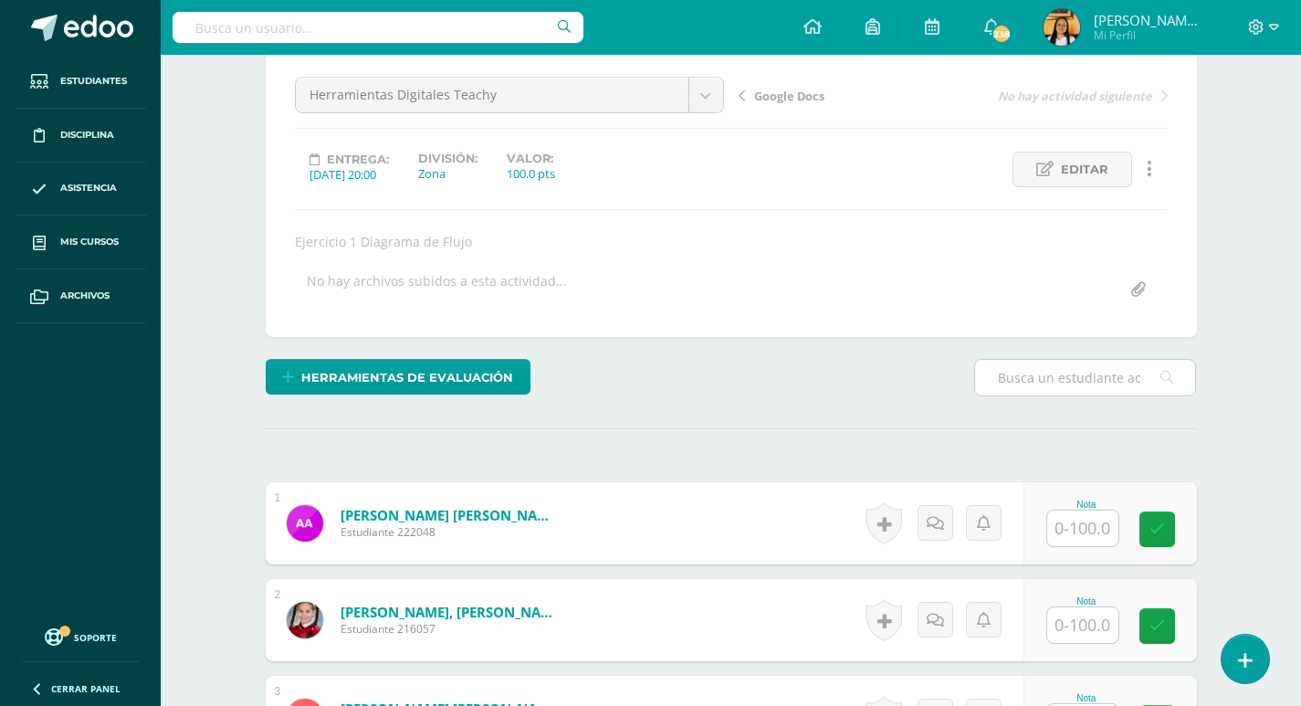
scroll to position [171, 0]
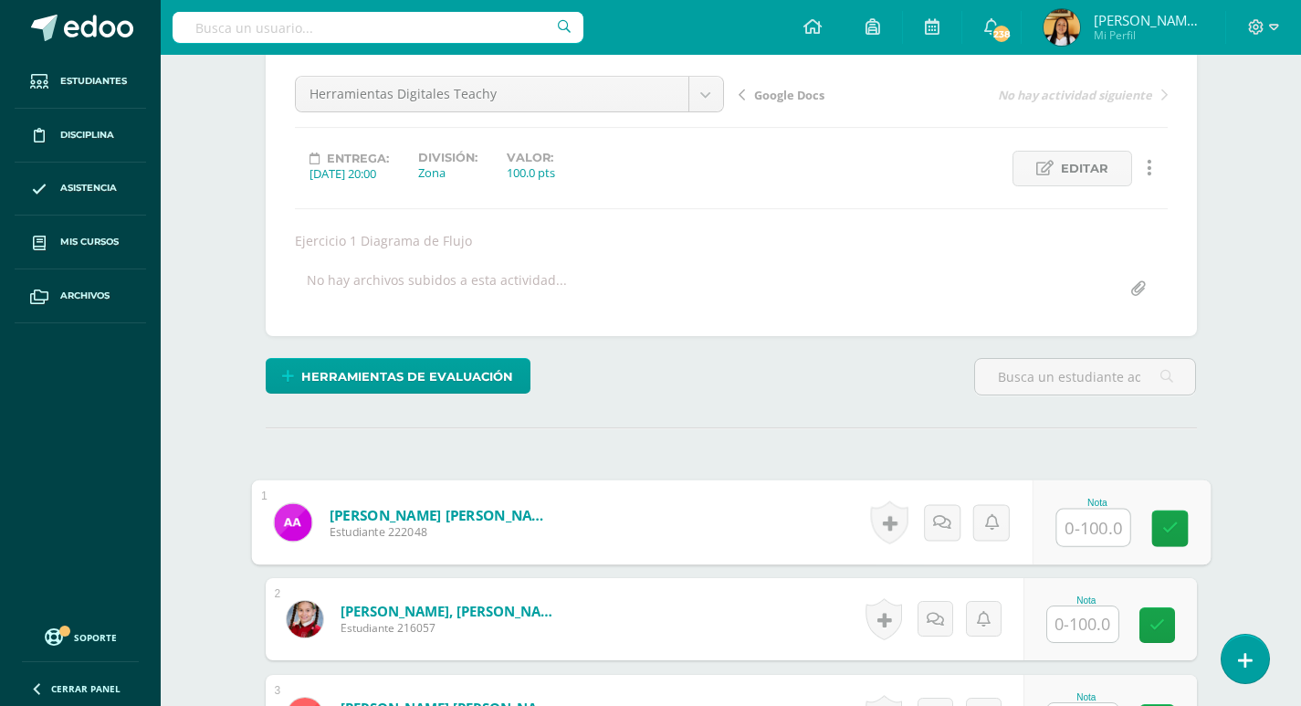
click at [1081, 531] on input "text" at bounding box center [1092, 527] width 73 height 37
type input "96"
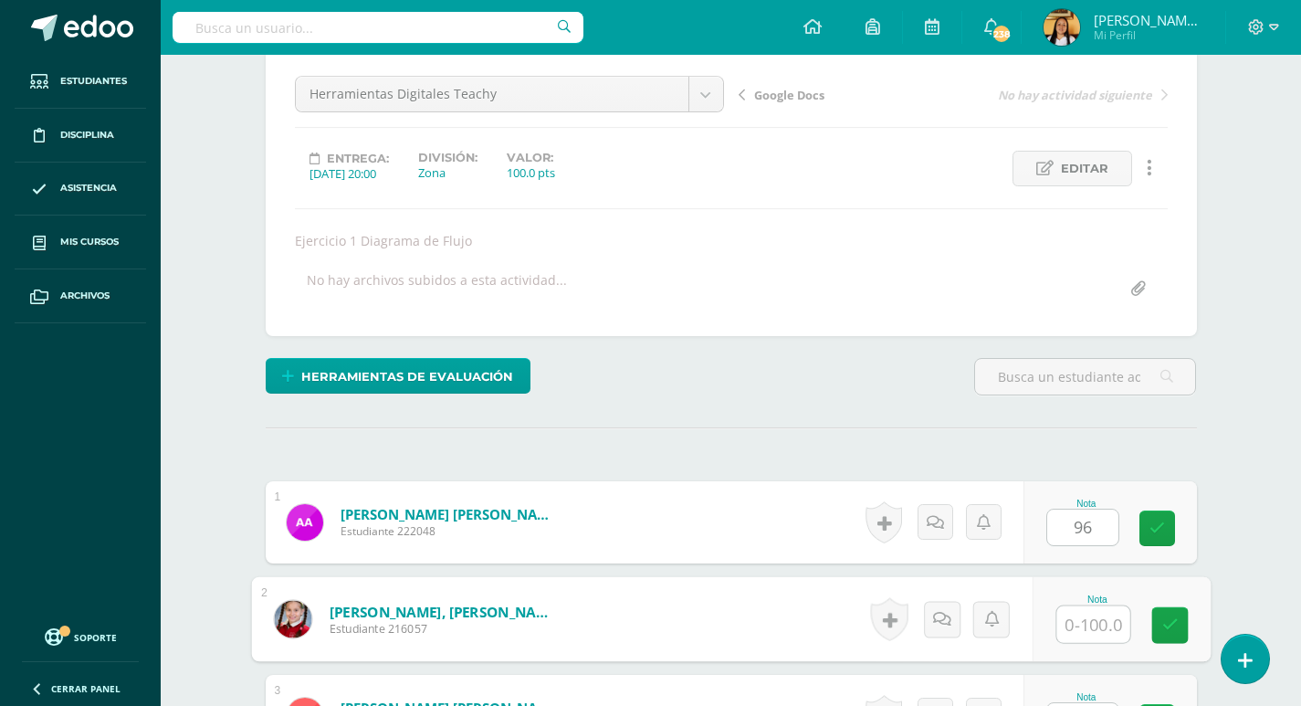
scroll to position [172, 0]
type input "80"
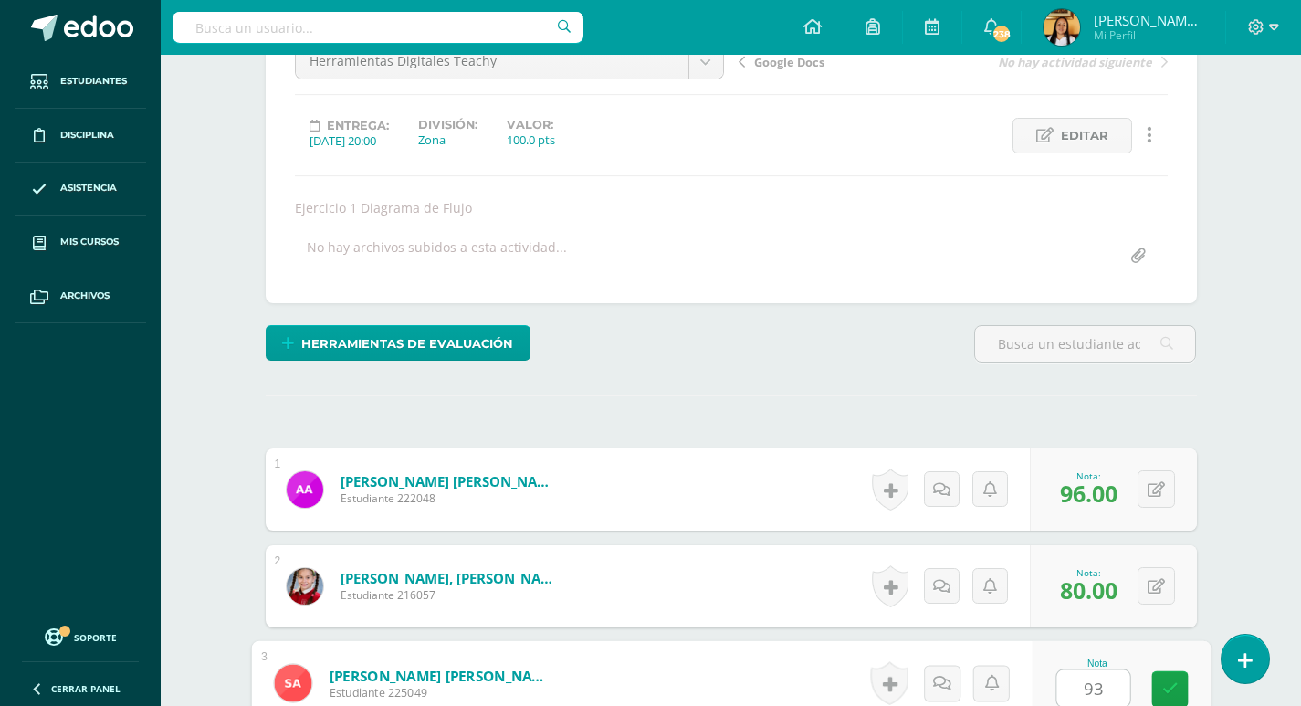
type input "93"
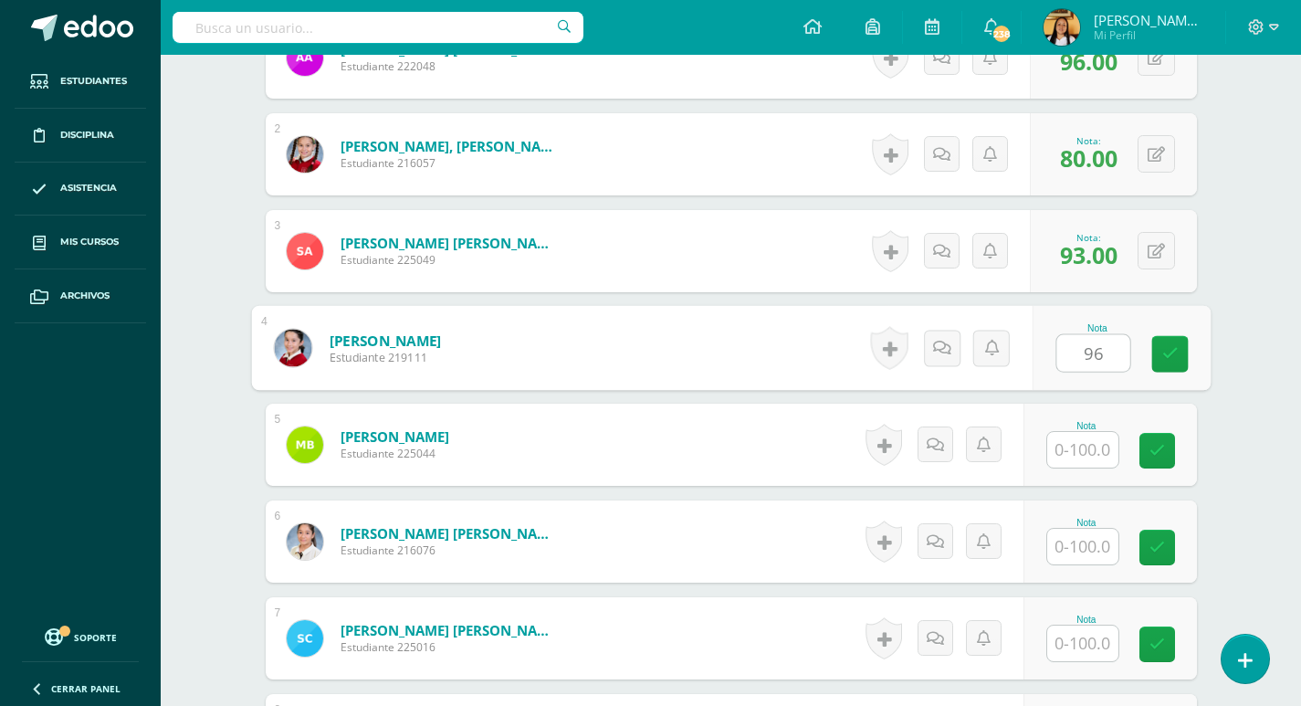
type input "96"
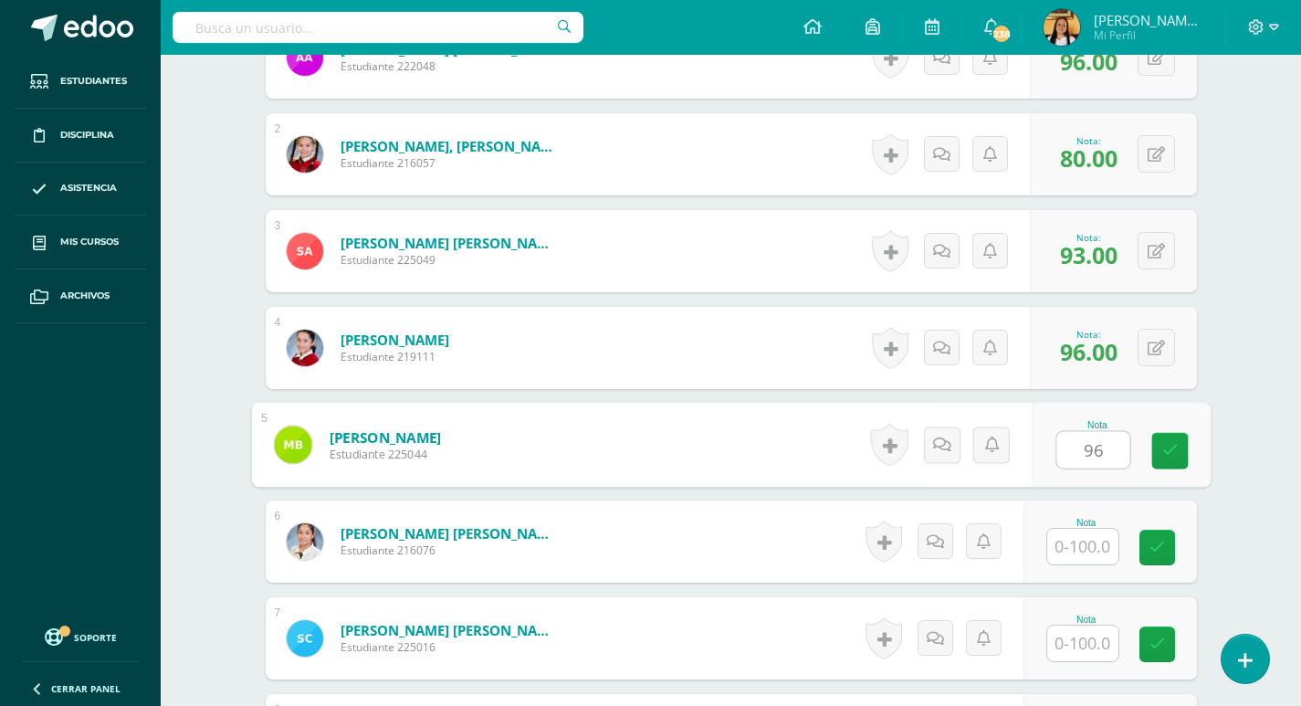
type input "96"
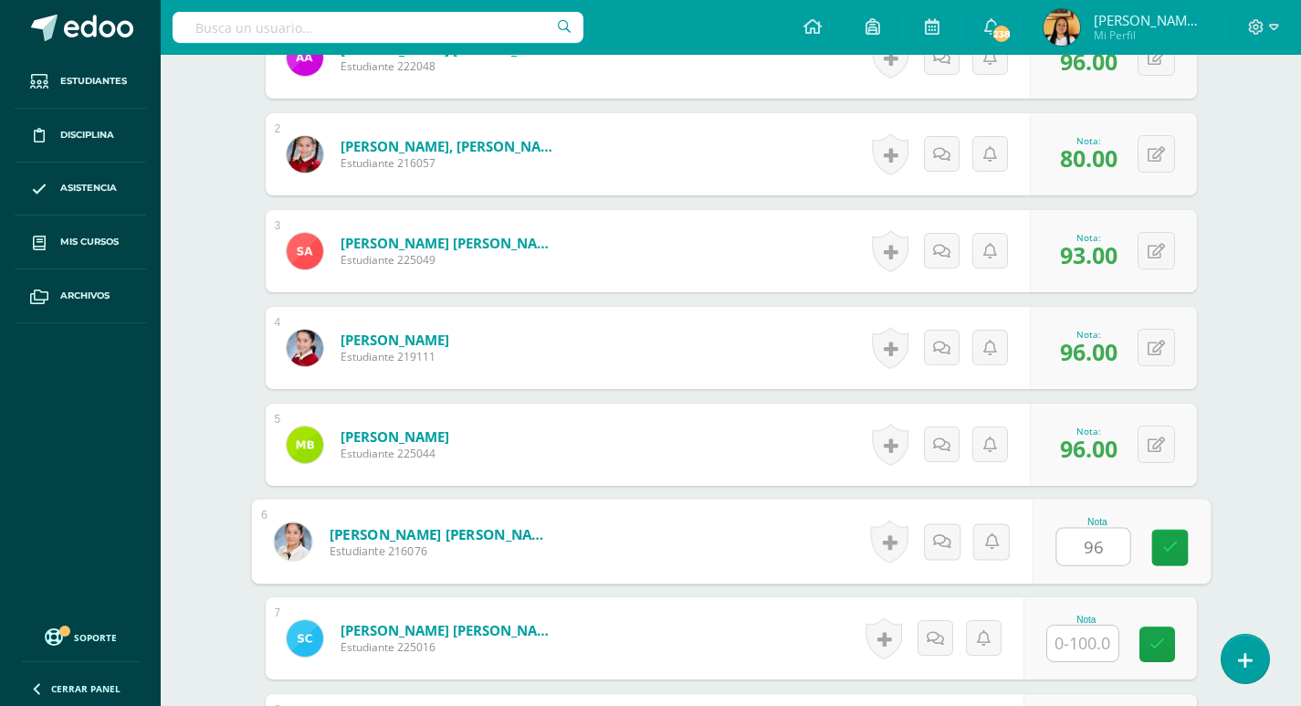
type input "96"
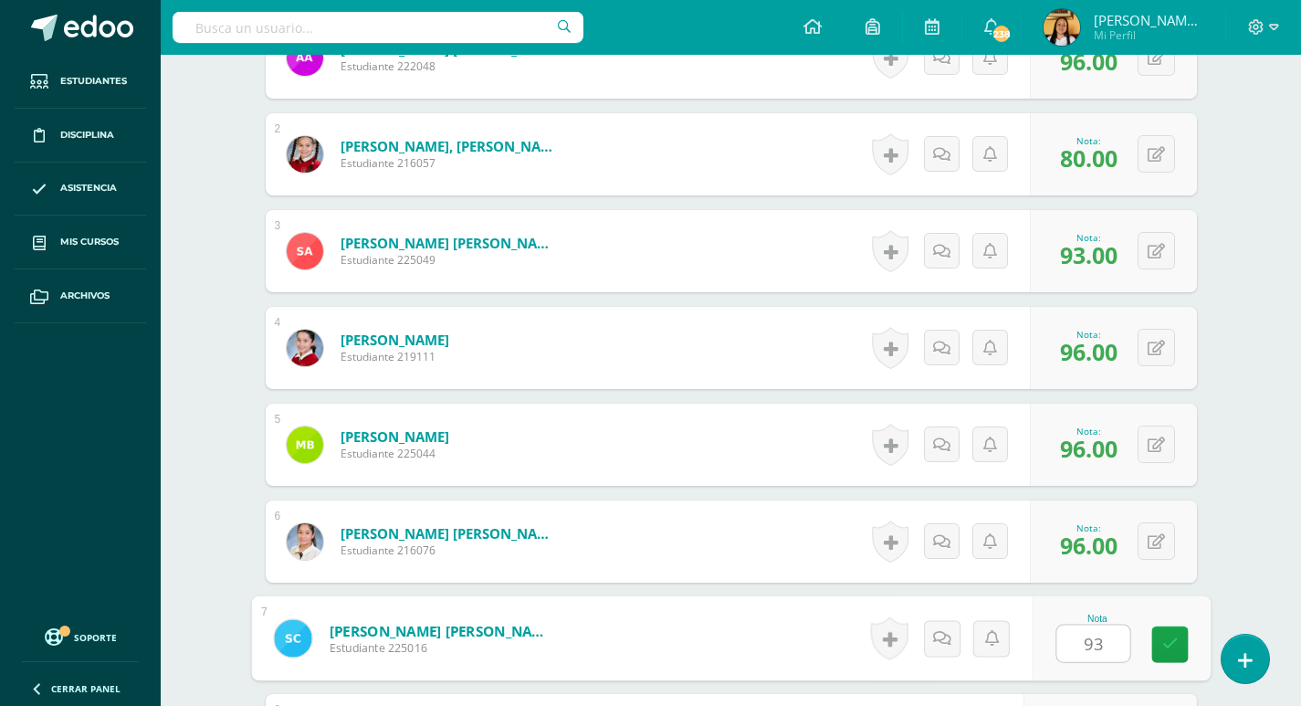
type input "93"
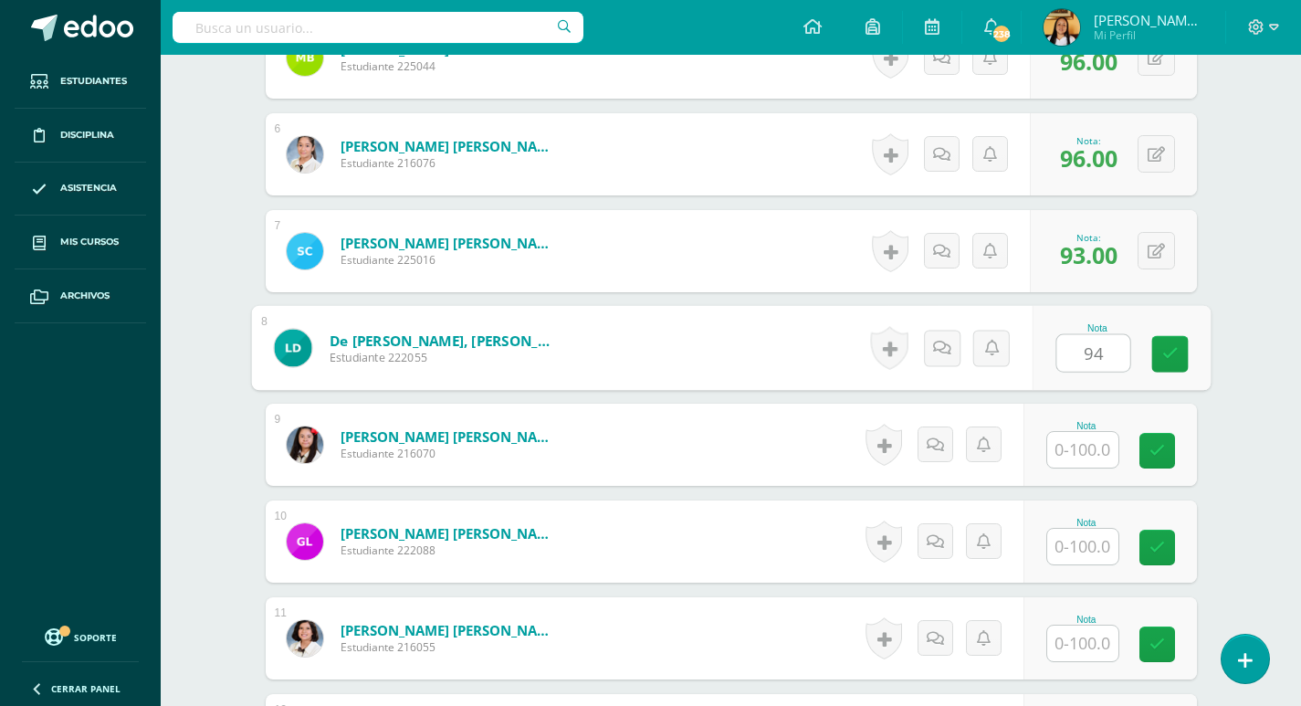
type input "94"
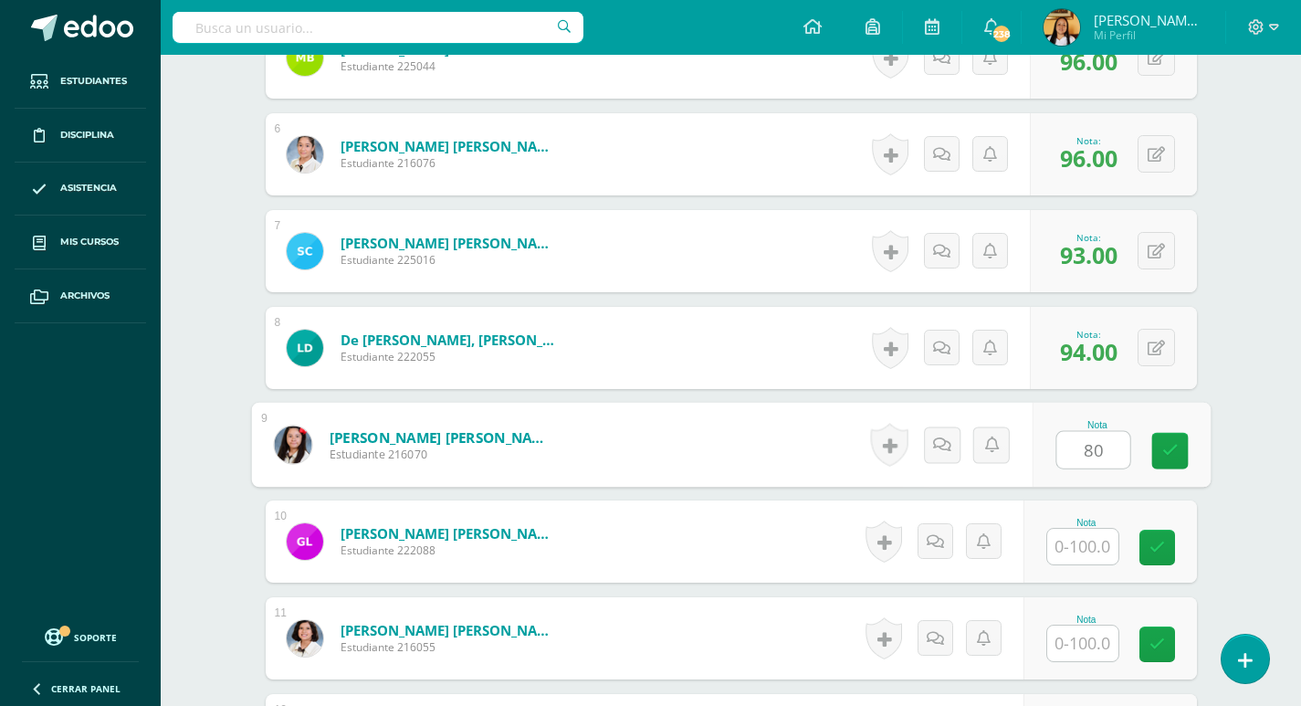
type input "80"
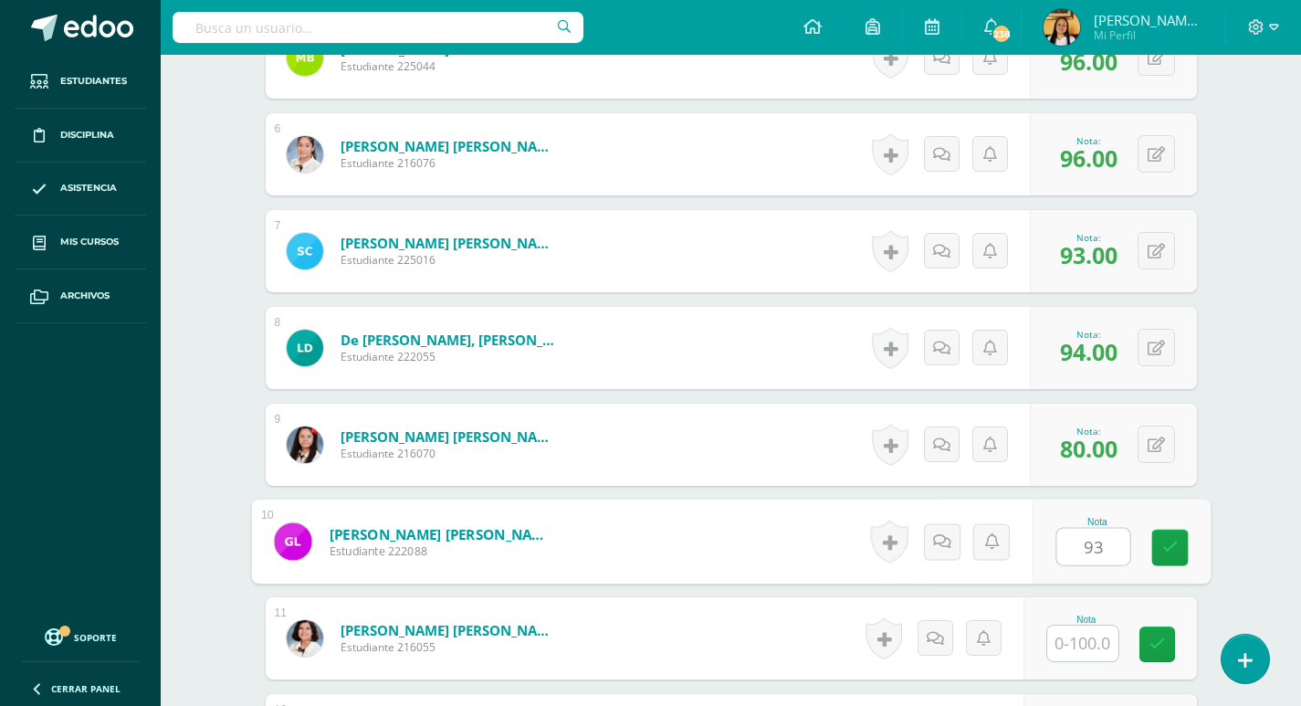
type input "93"
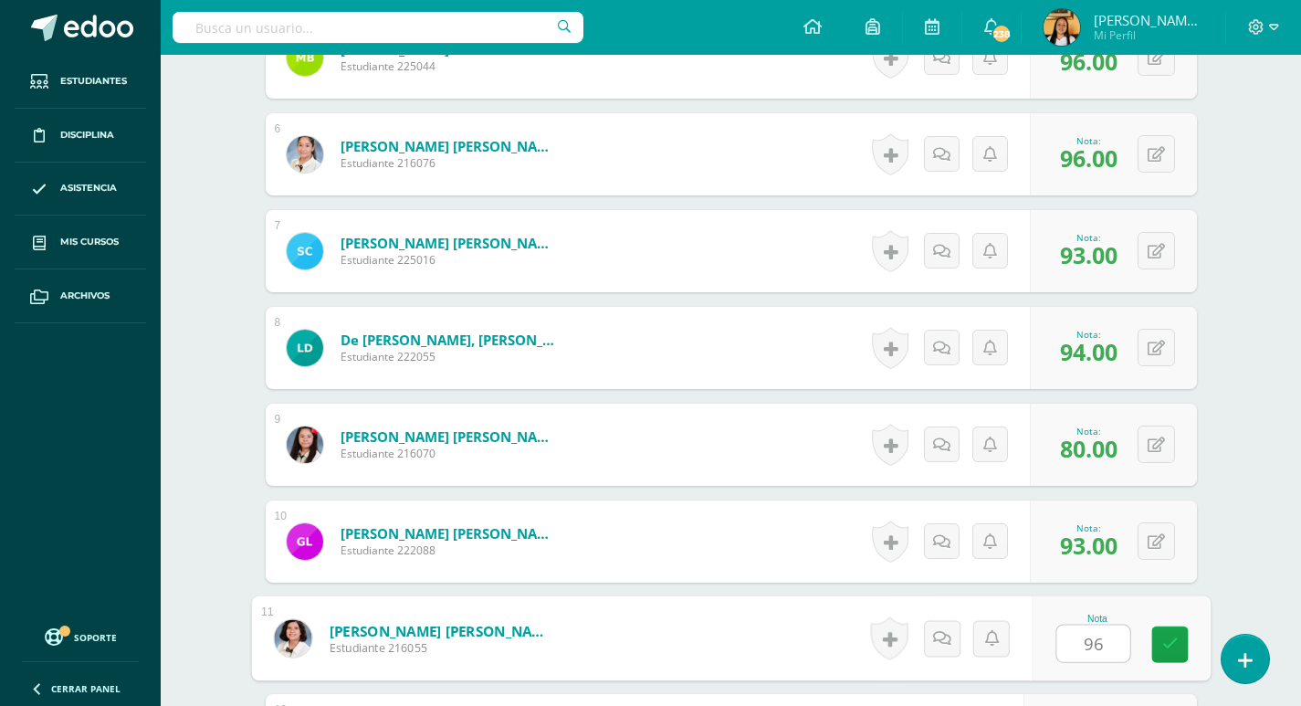
type input "96"
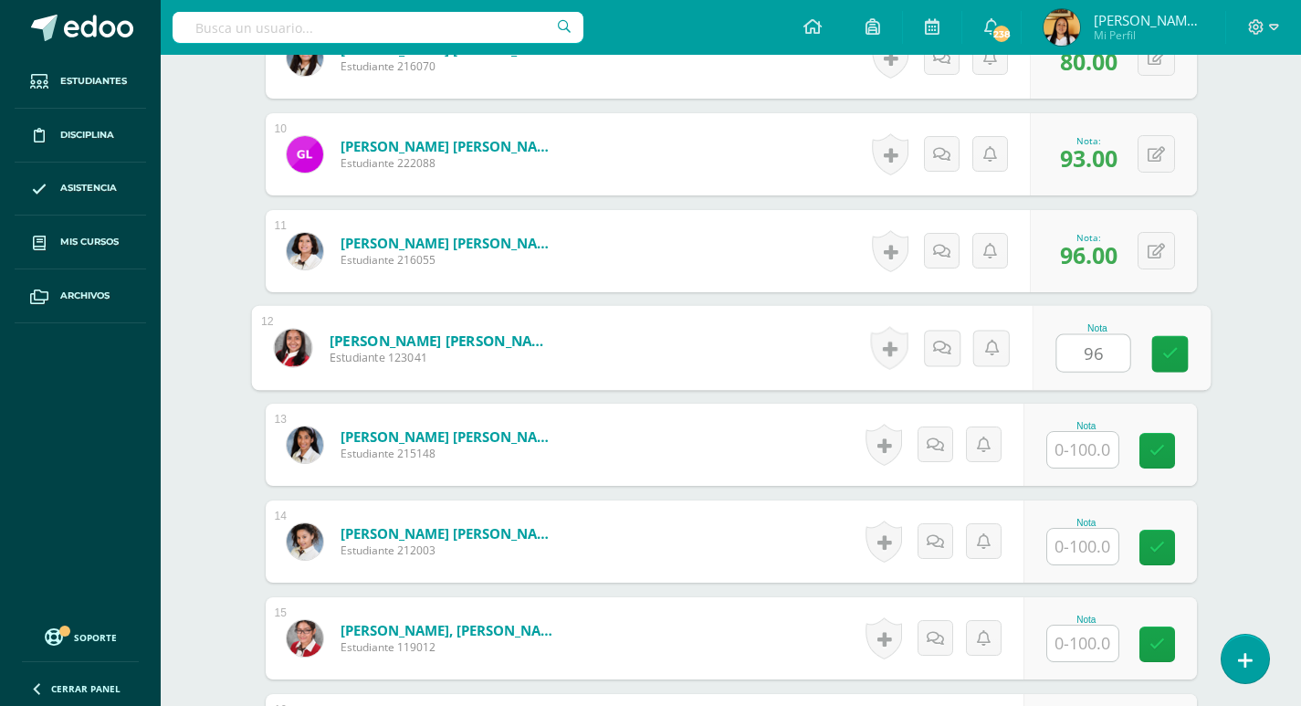
type input "96"
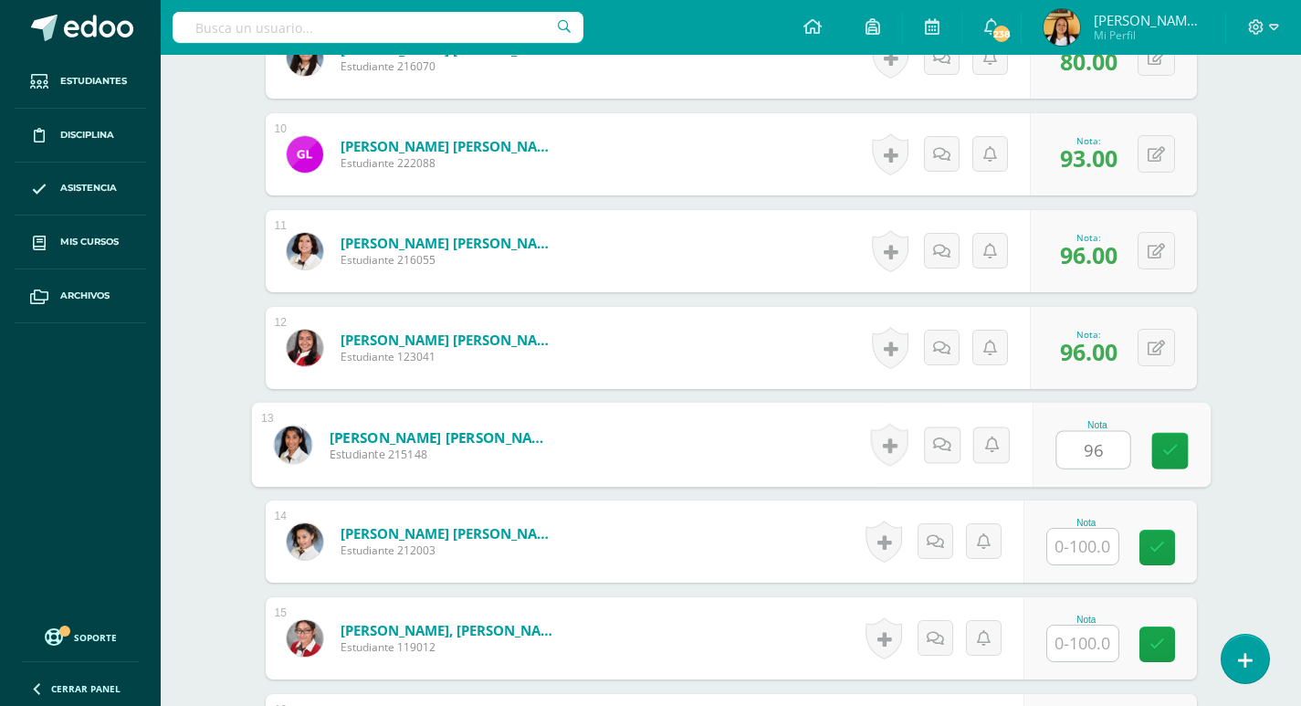
type input "96"
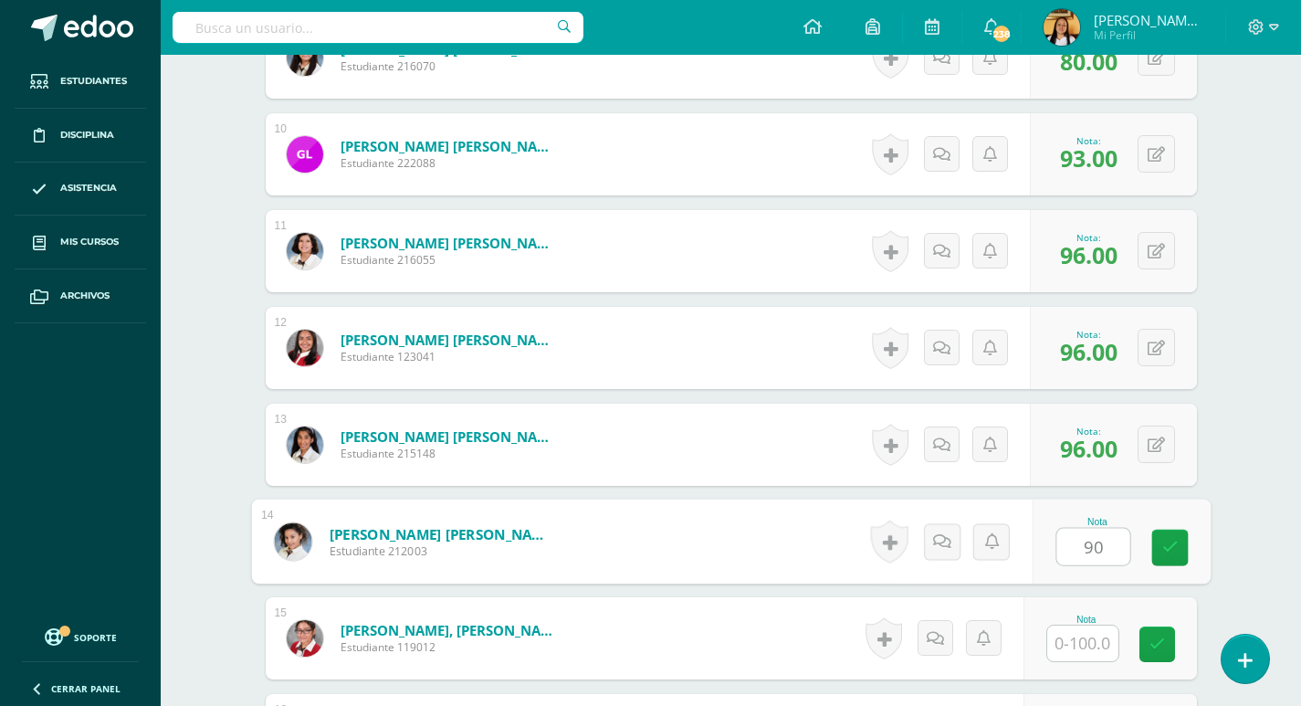
type input "90"
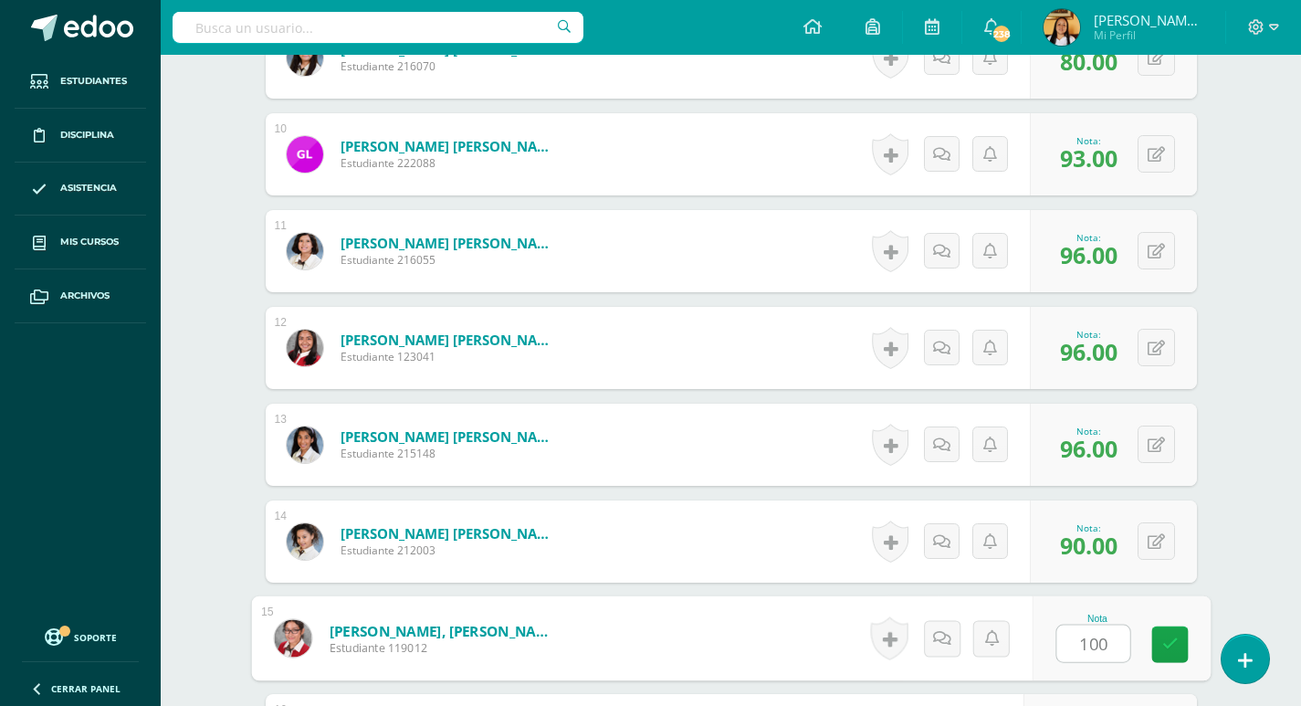
type input "100"
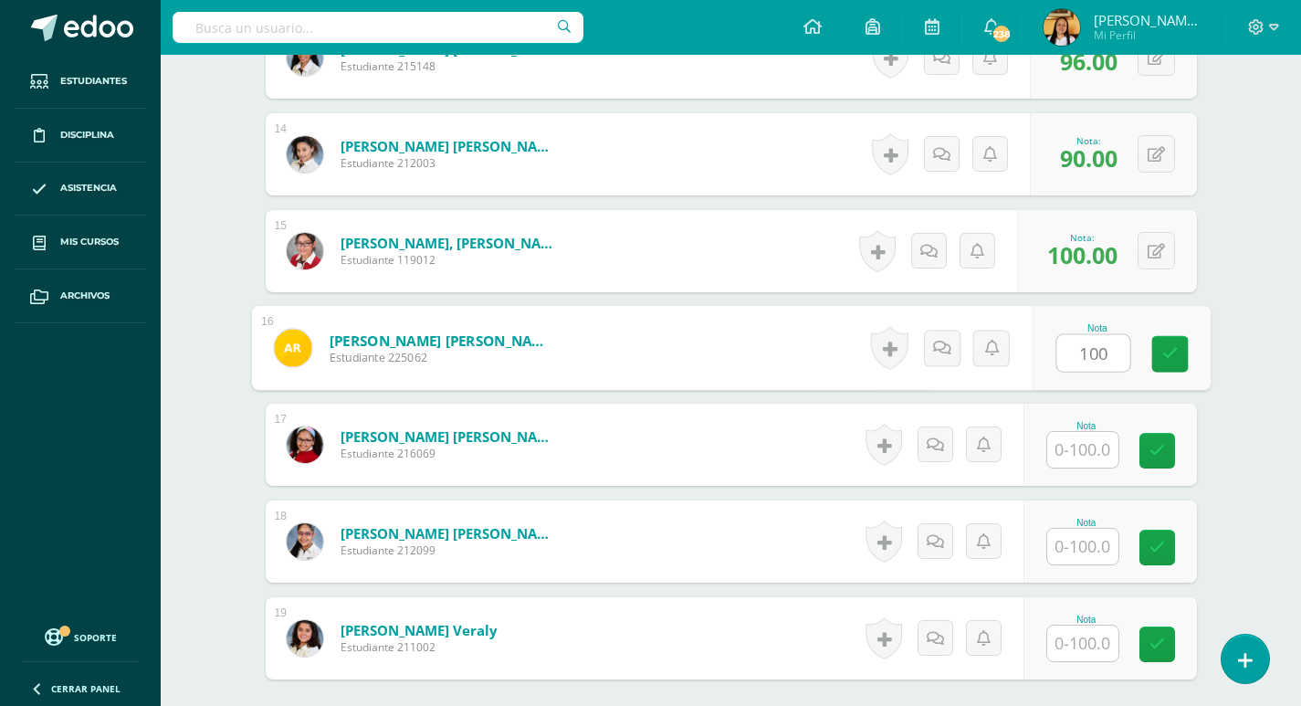
type input "100"
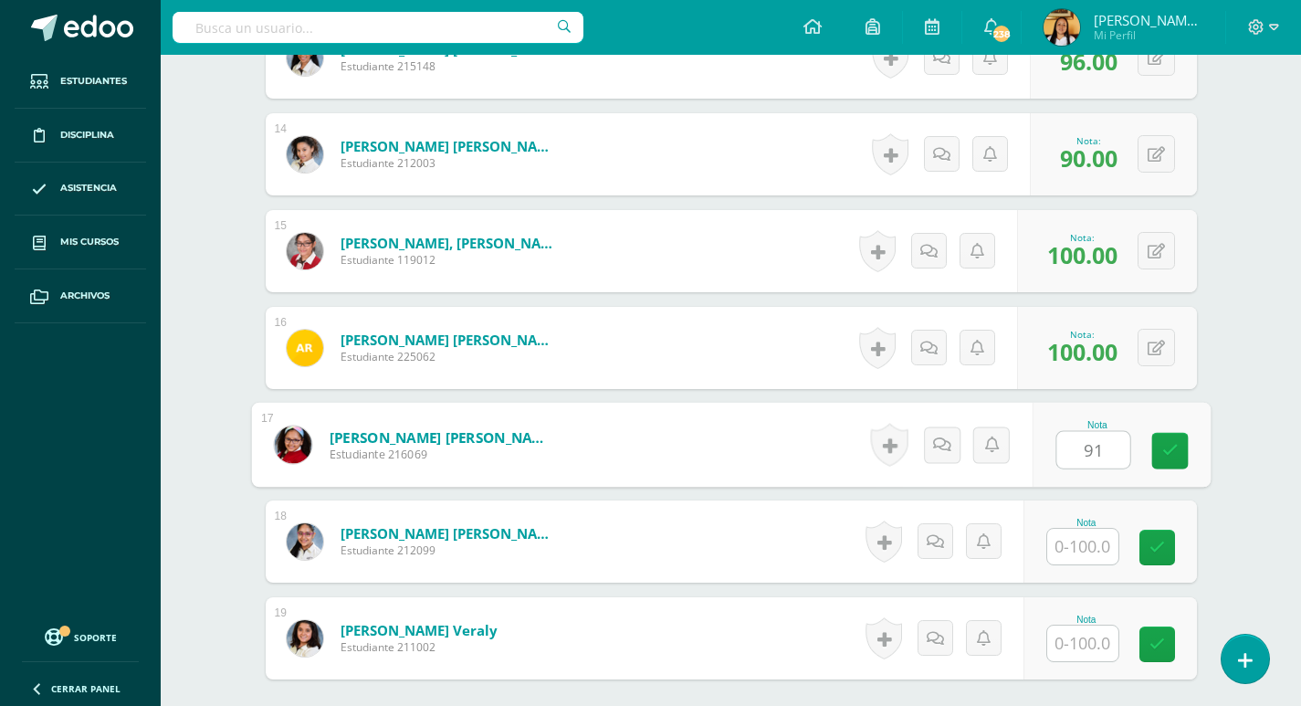
type input "91"
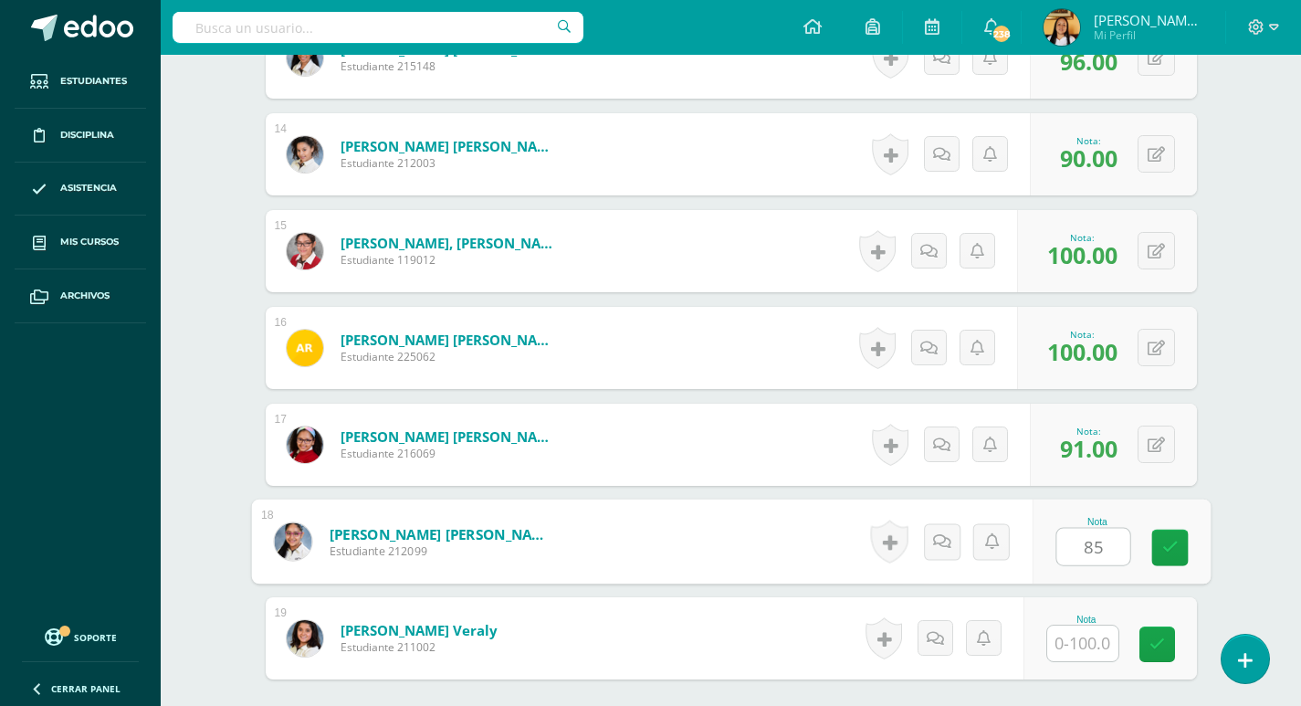
type input "85"
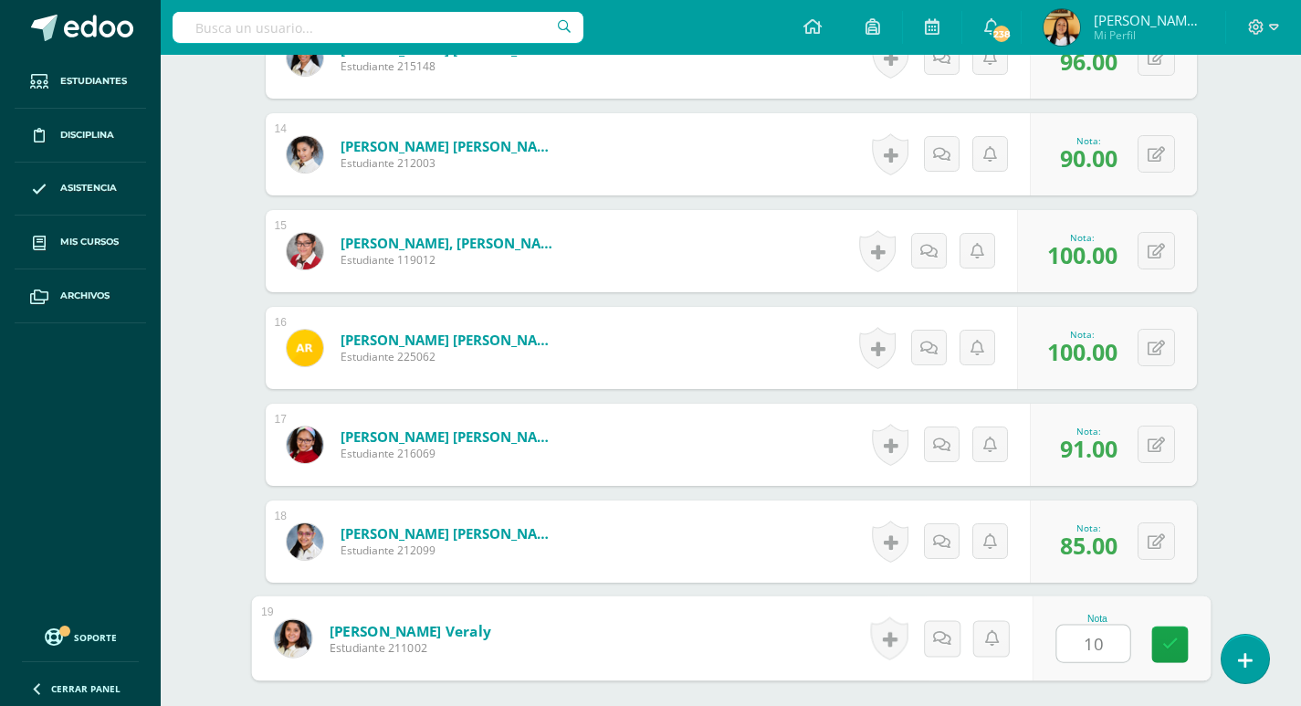
type input "100"
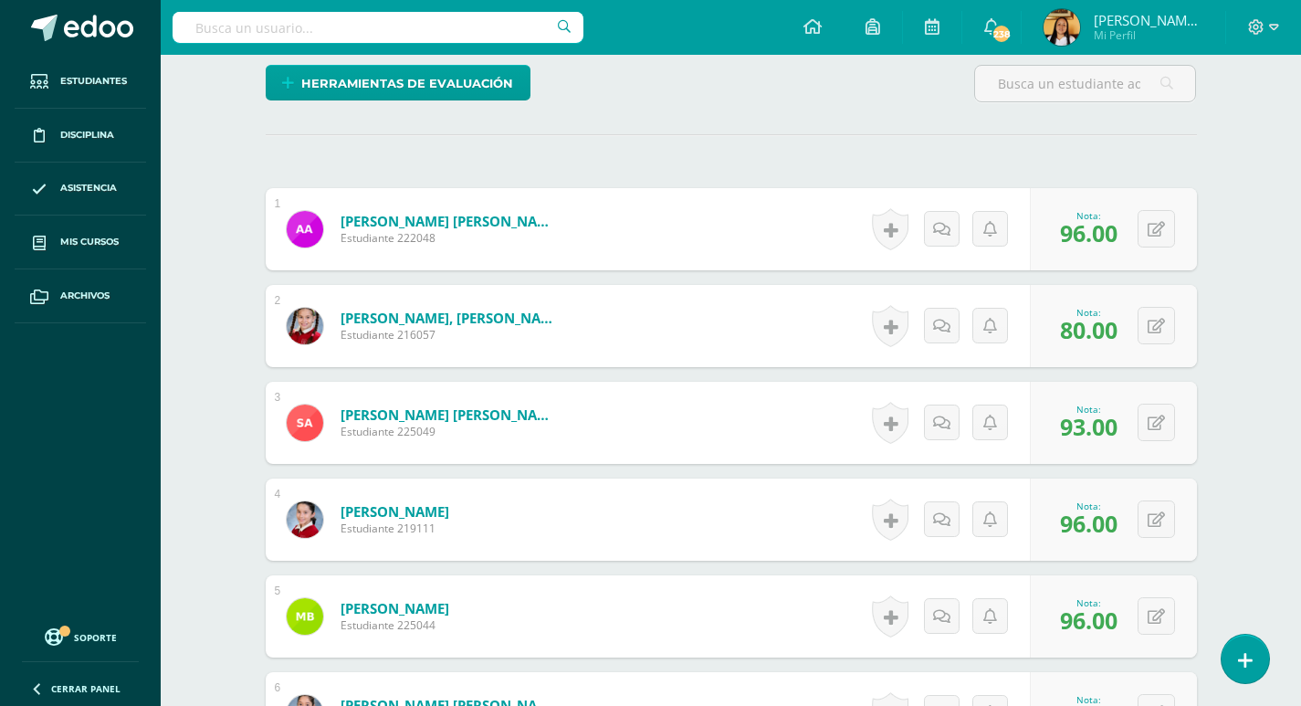
scroll to position [0, 0]
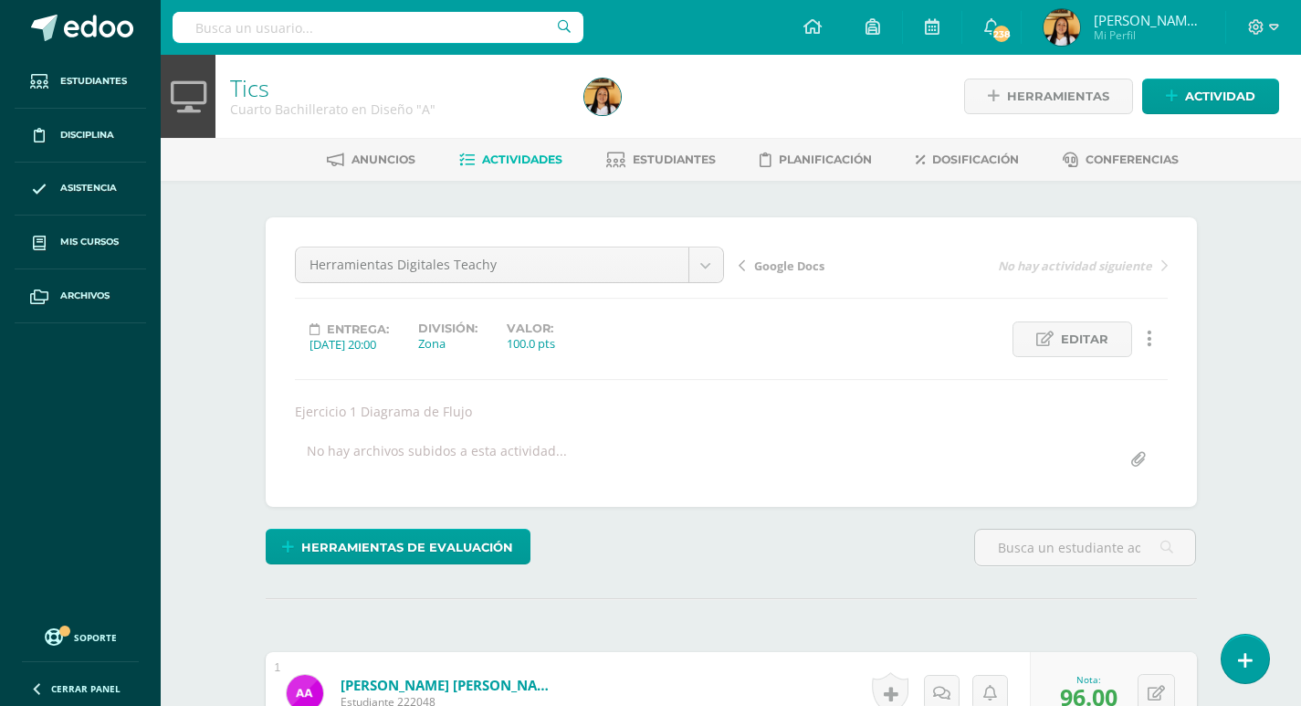
click at [508, 149] on link "Actividades" at bounding box center [510, 159] width 103 height 29
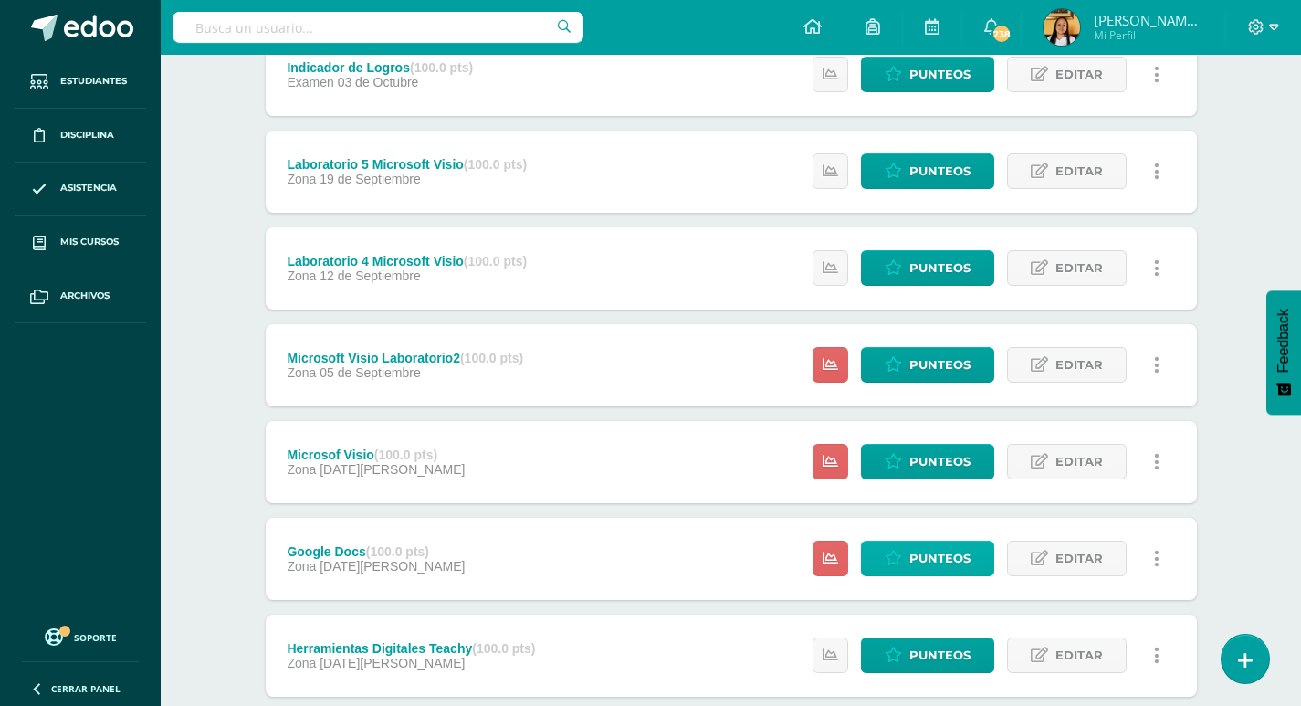
scroll to position [274, 0]
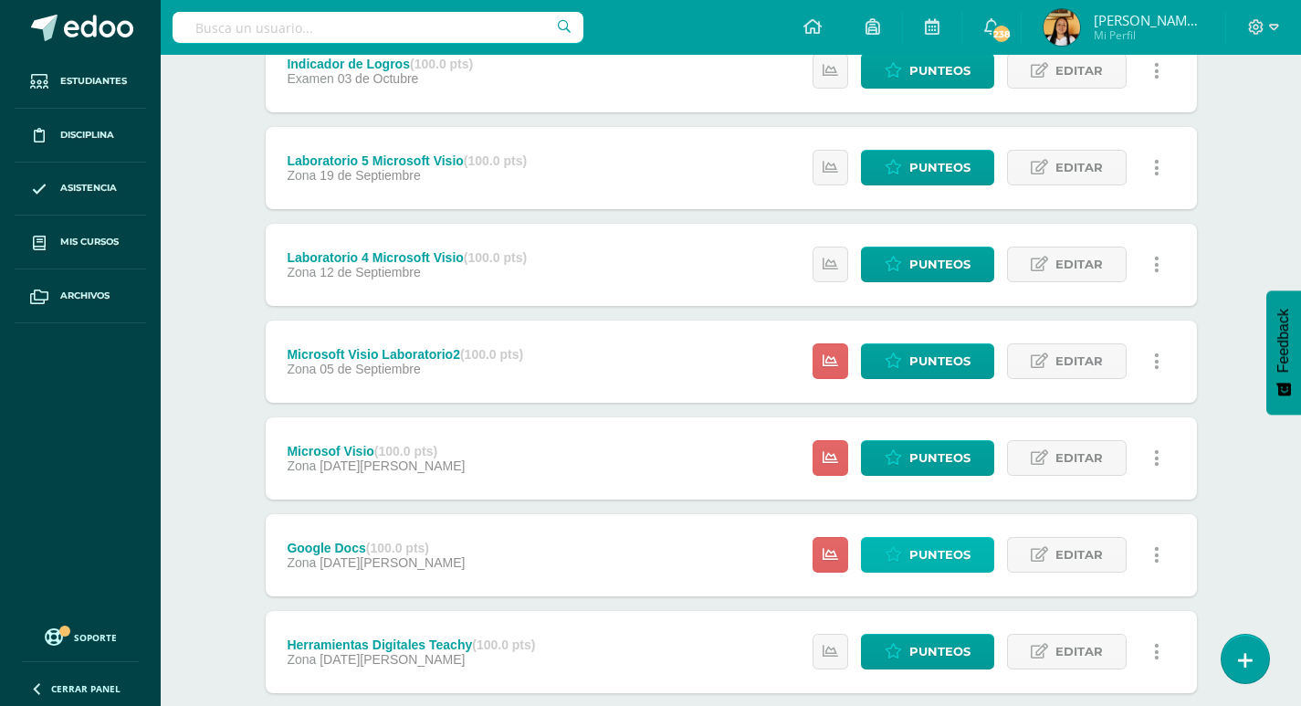
click at [917, 558] on span "Punteos" at bounding box center [939, 555] width 61 height 34
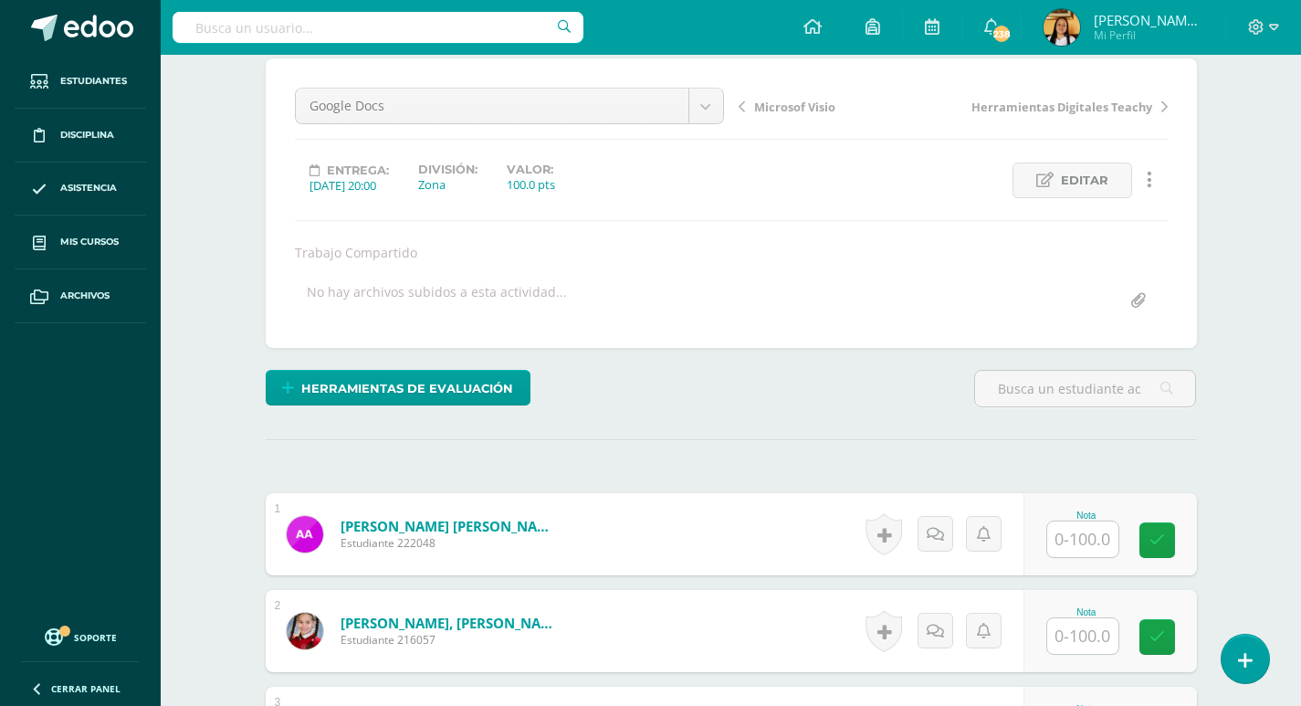
scroll to position [183, 0]
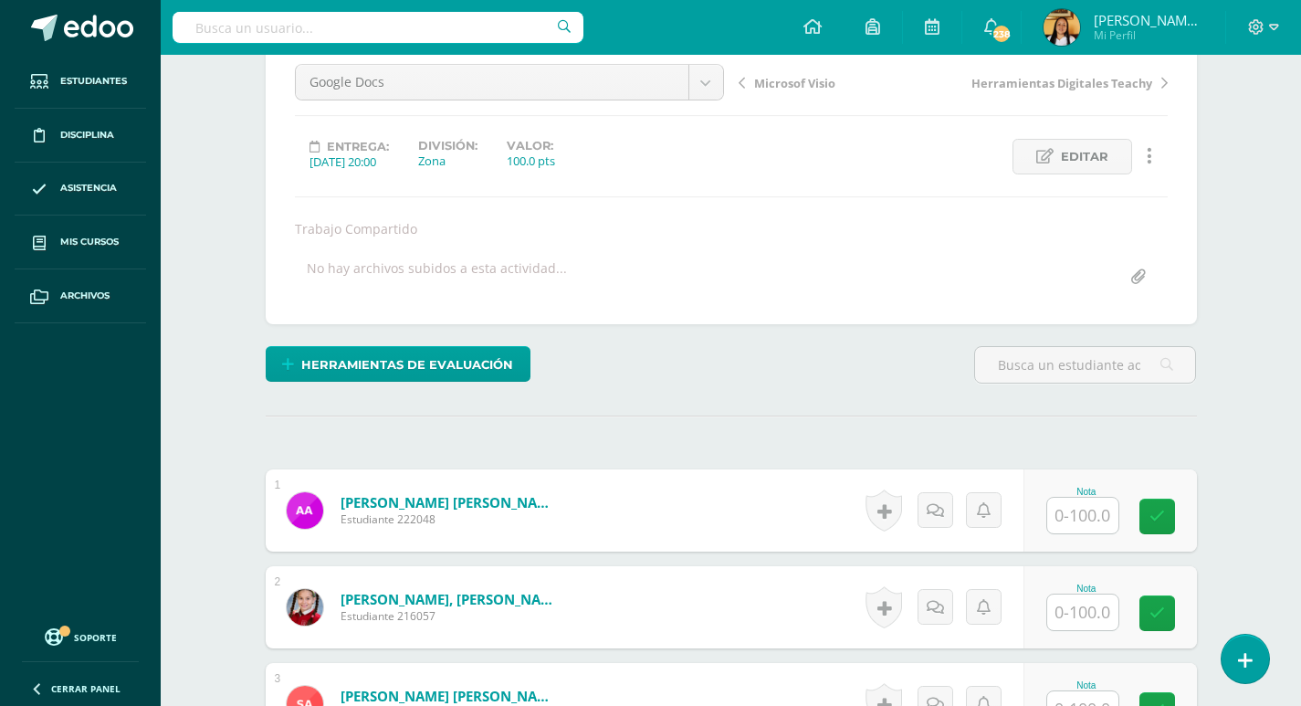
click at [1097, 501] on input "text" at bounding box center [1082, 516] width 71 height 36
type input "94"
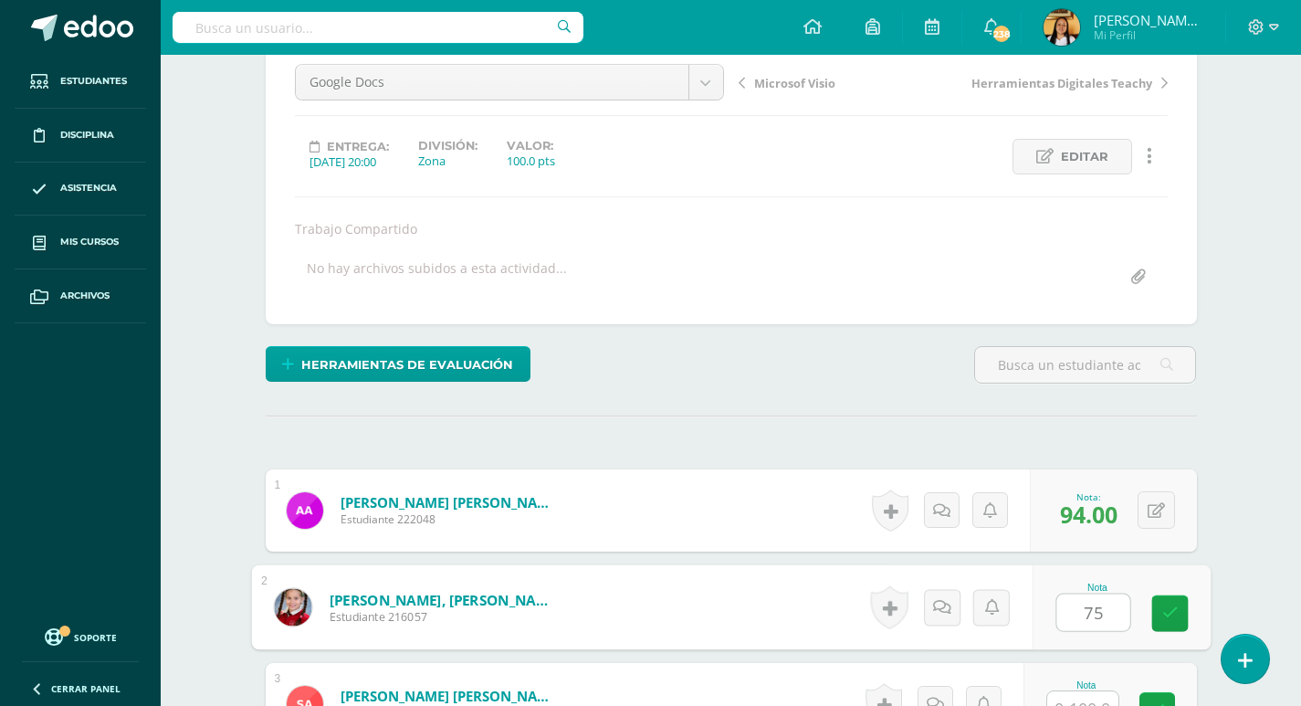
type input "75"
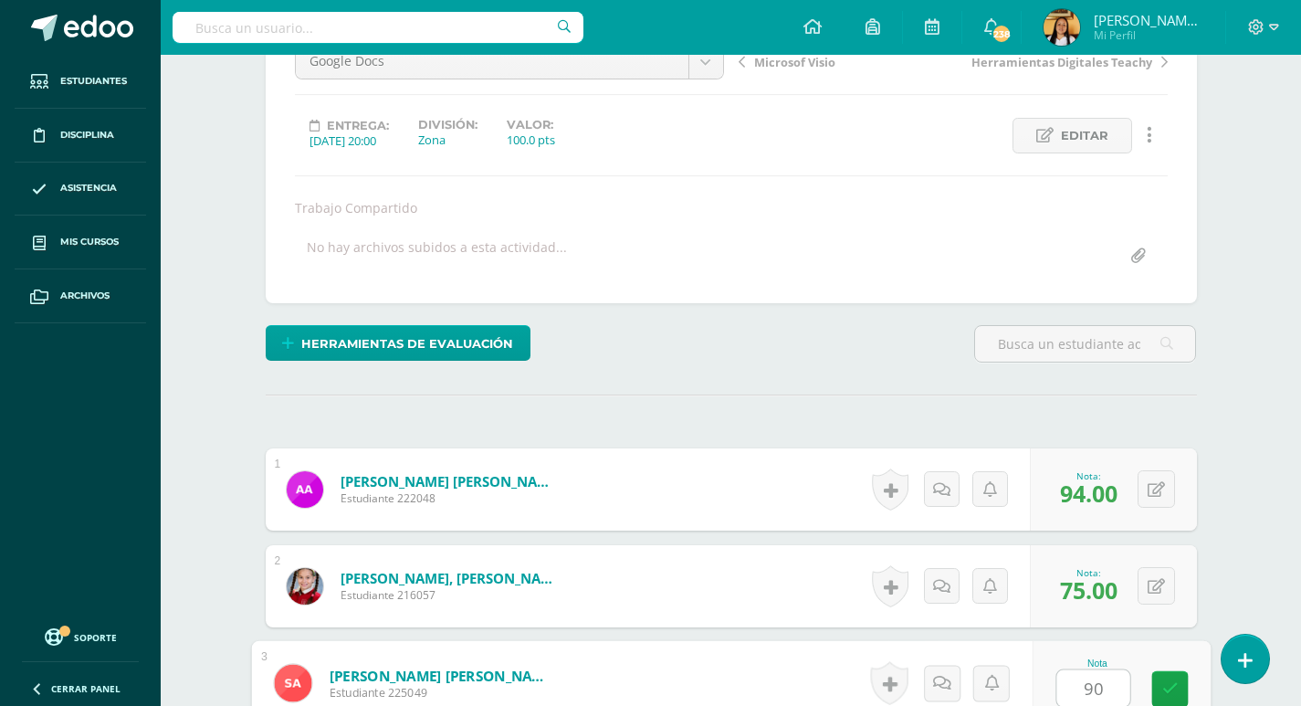
type input "90"
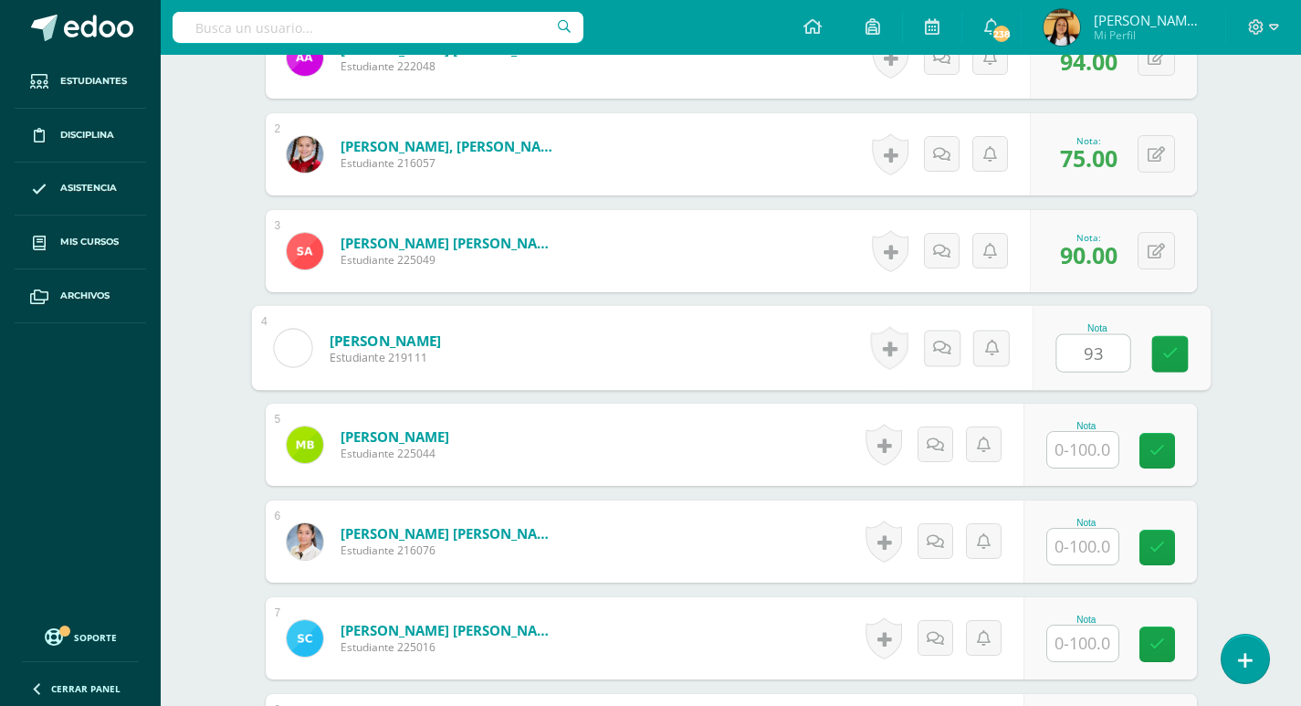
type input "93"
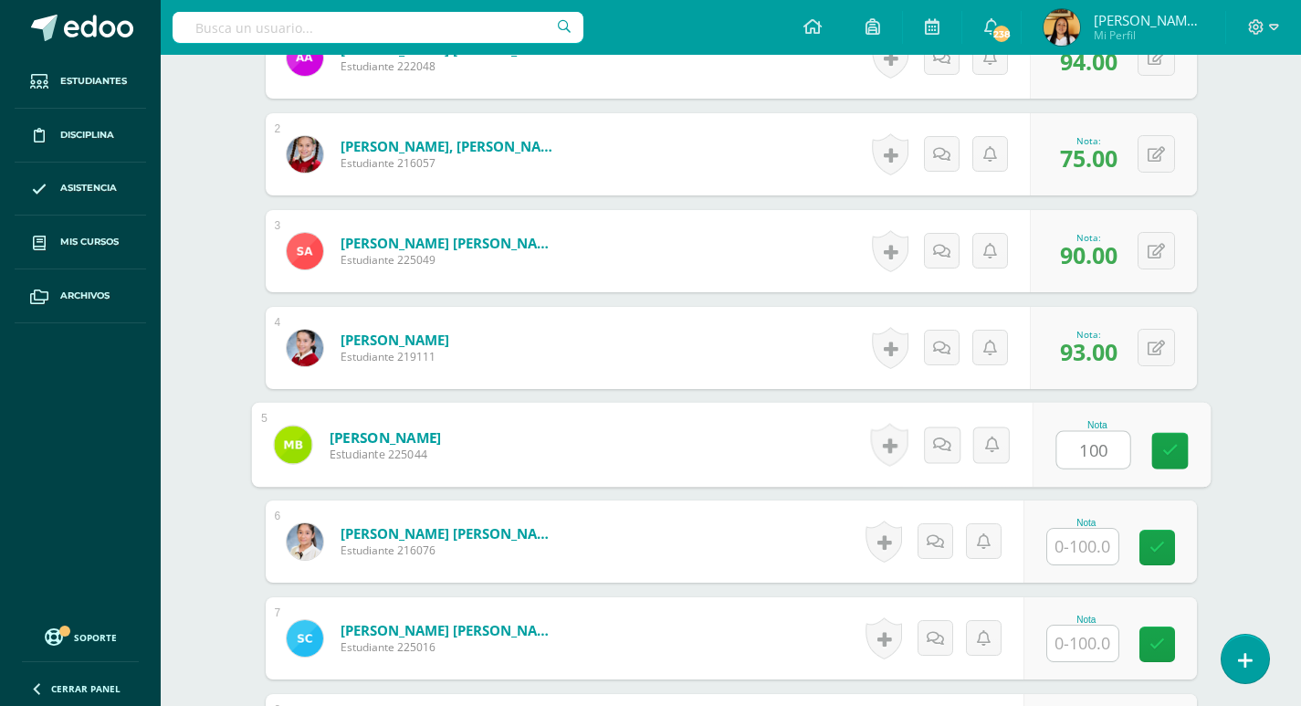
type input "100"
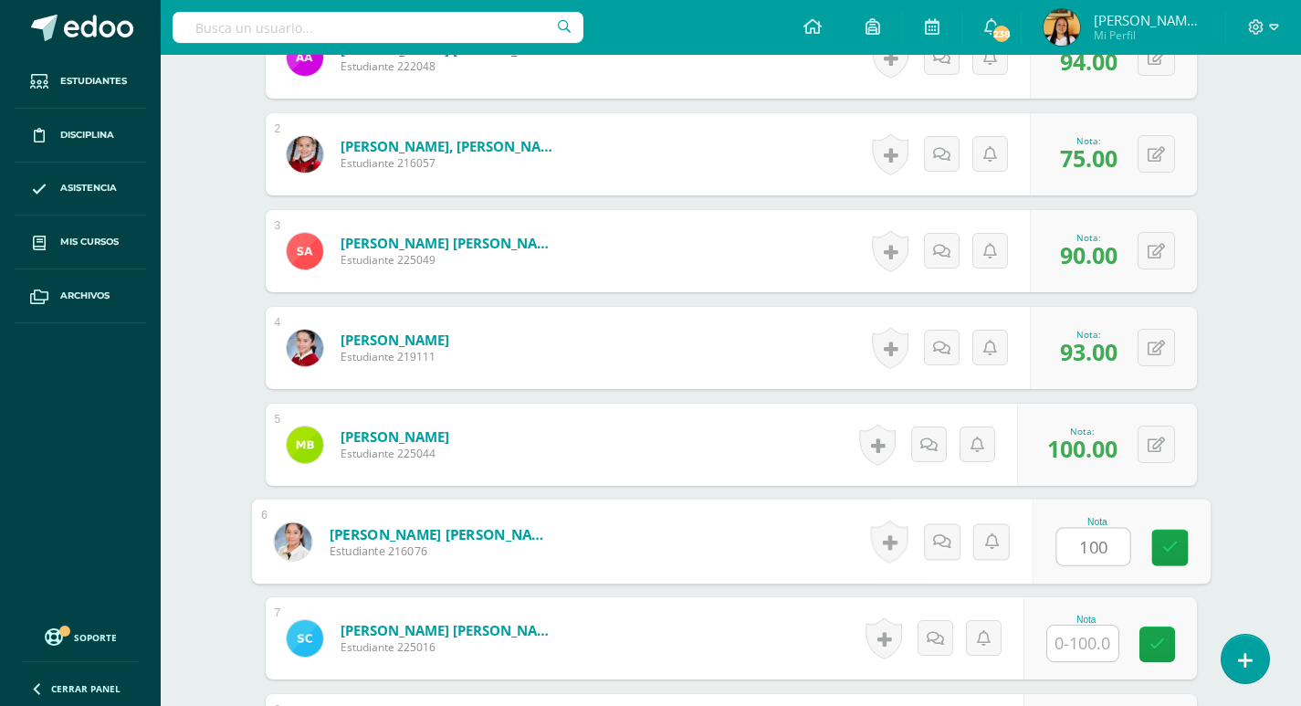
type input "100"
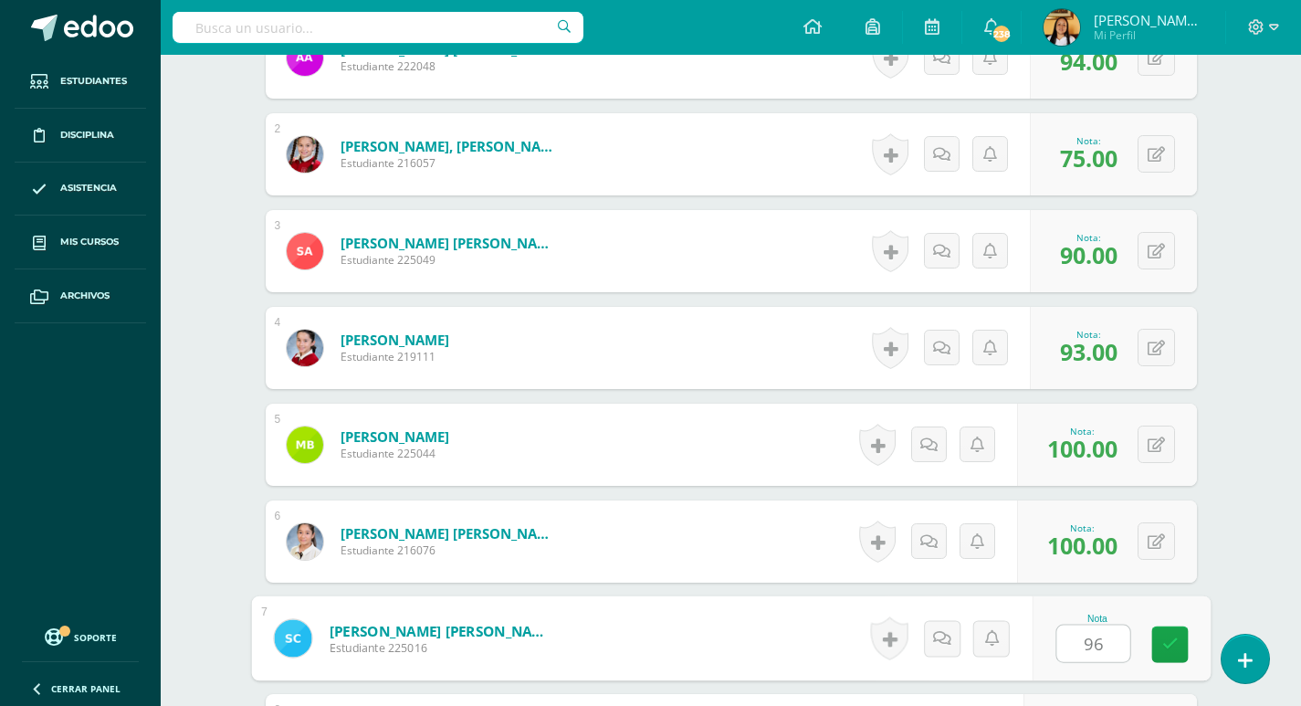
type input "96"
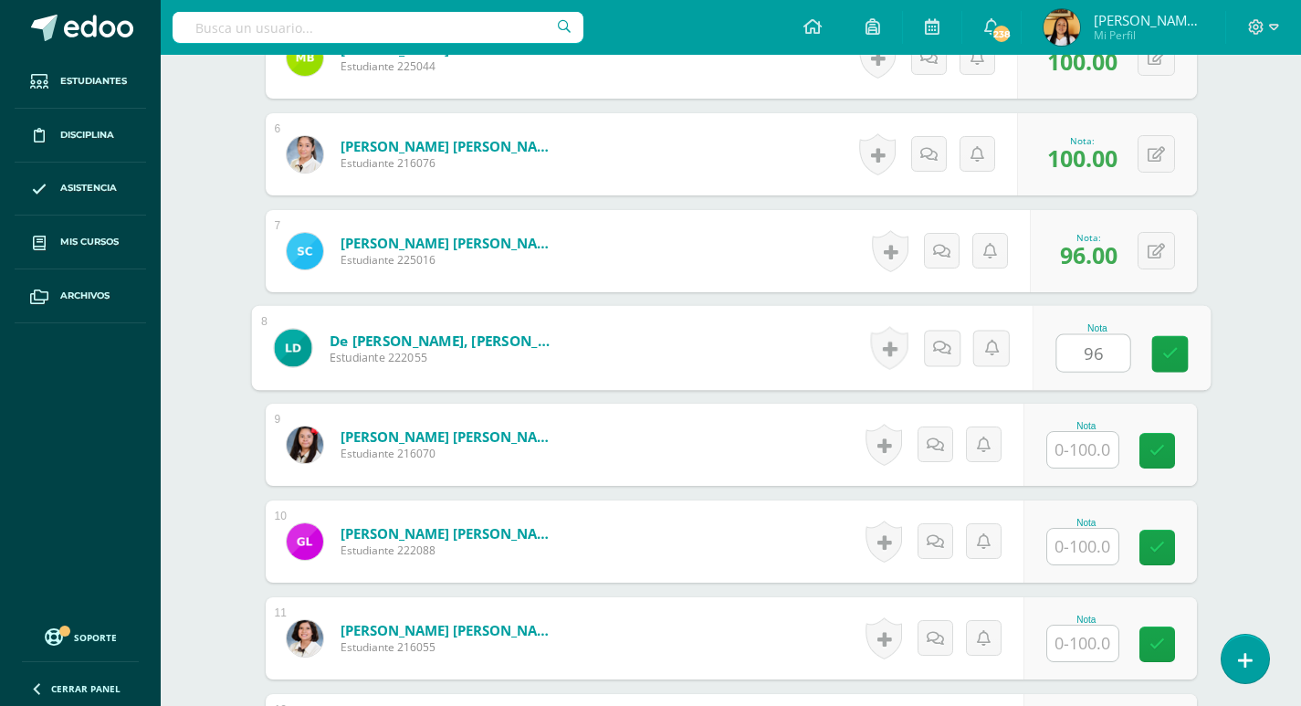
type input "96"
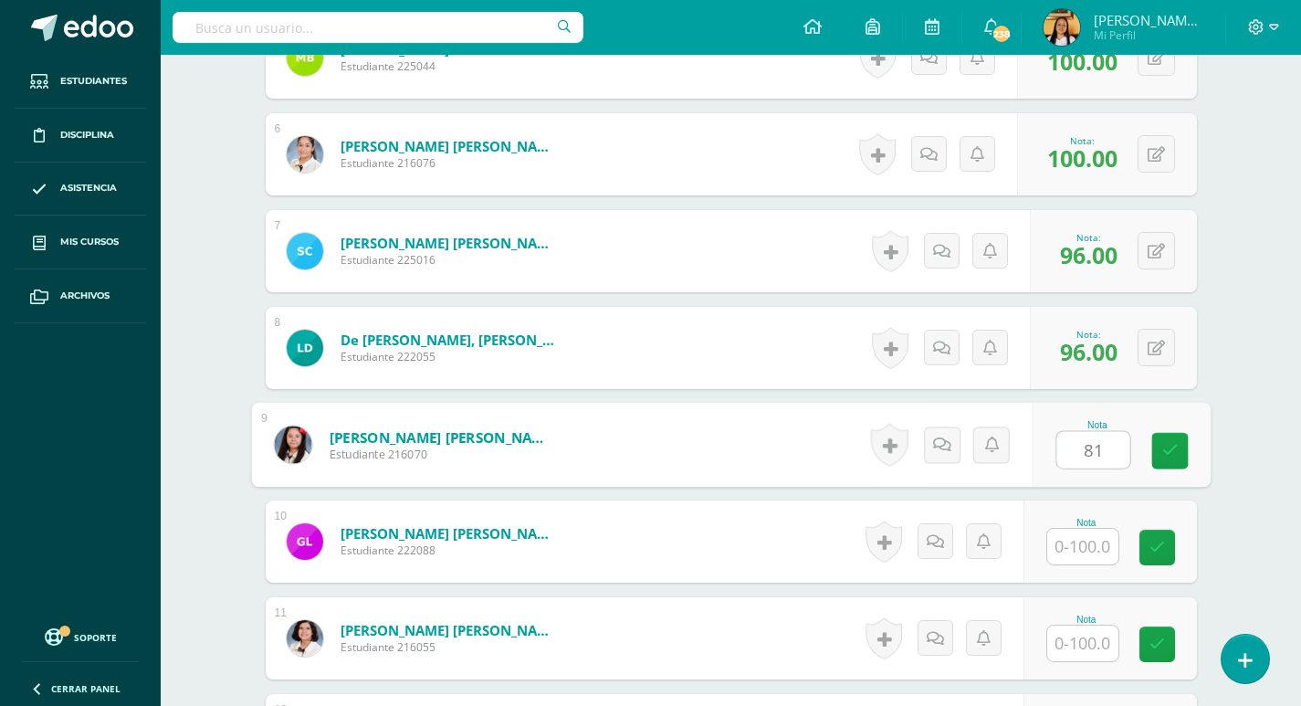
type input "81"
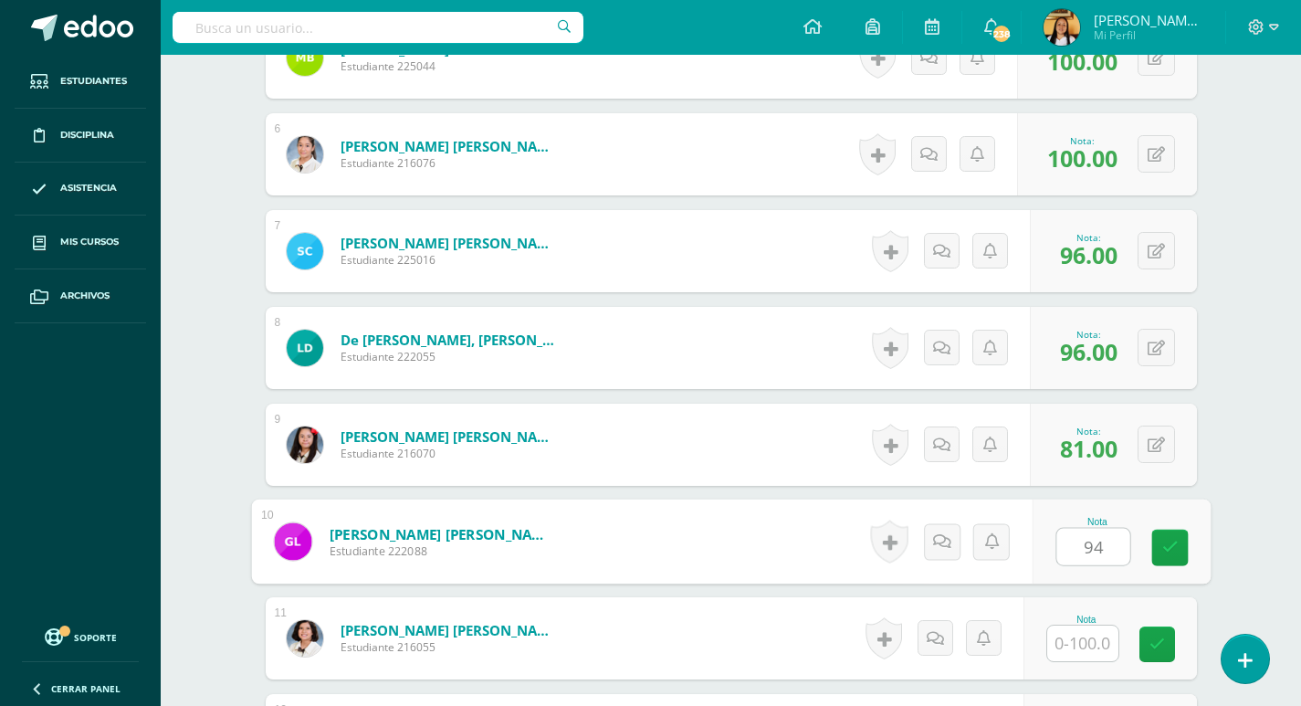
type input "94"
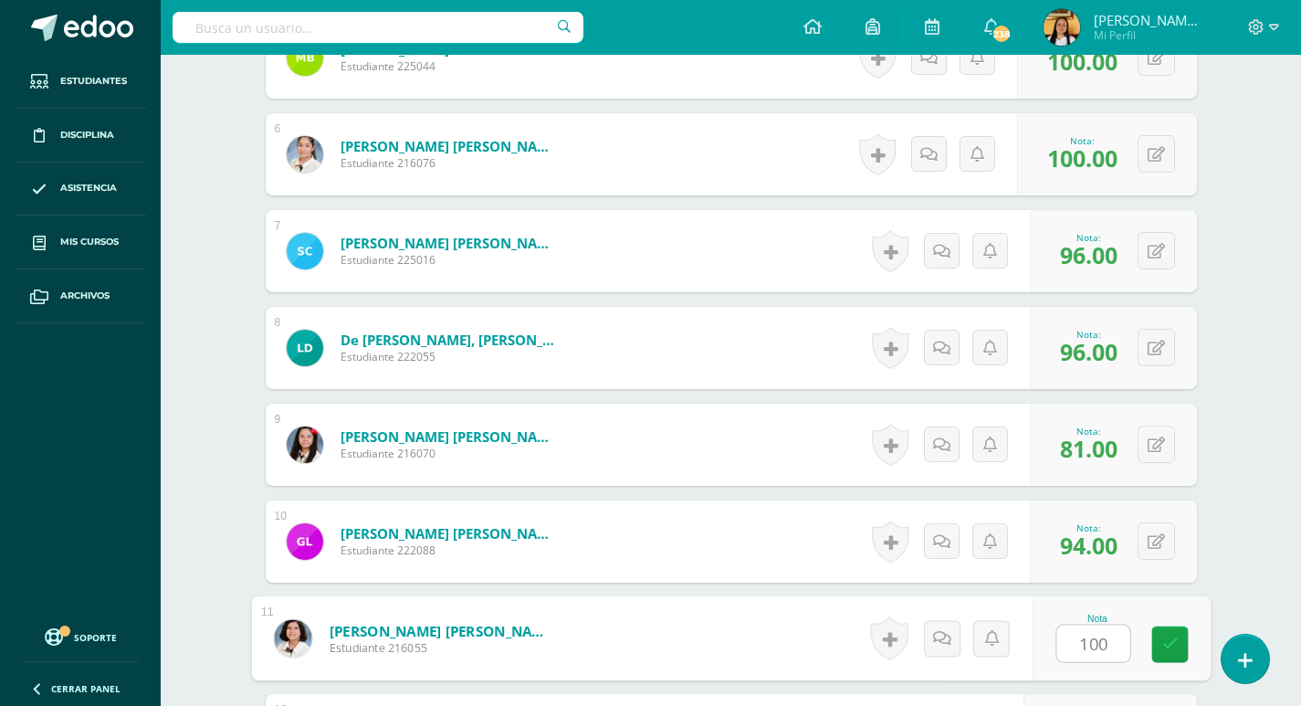
type input "100"
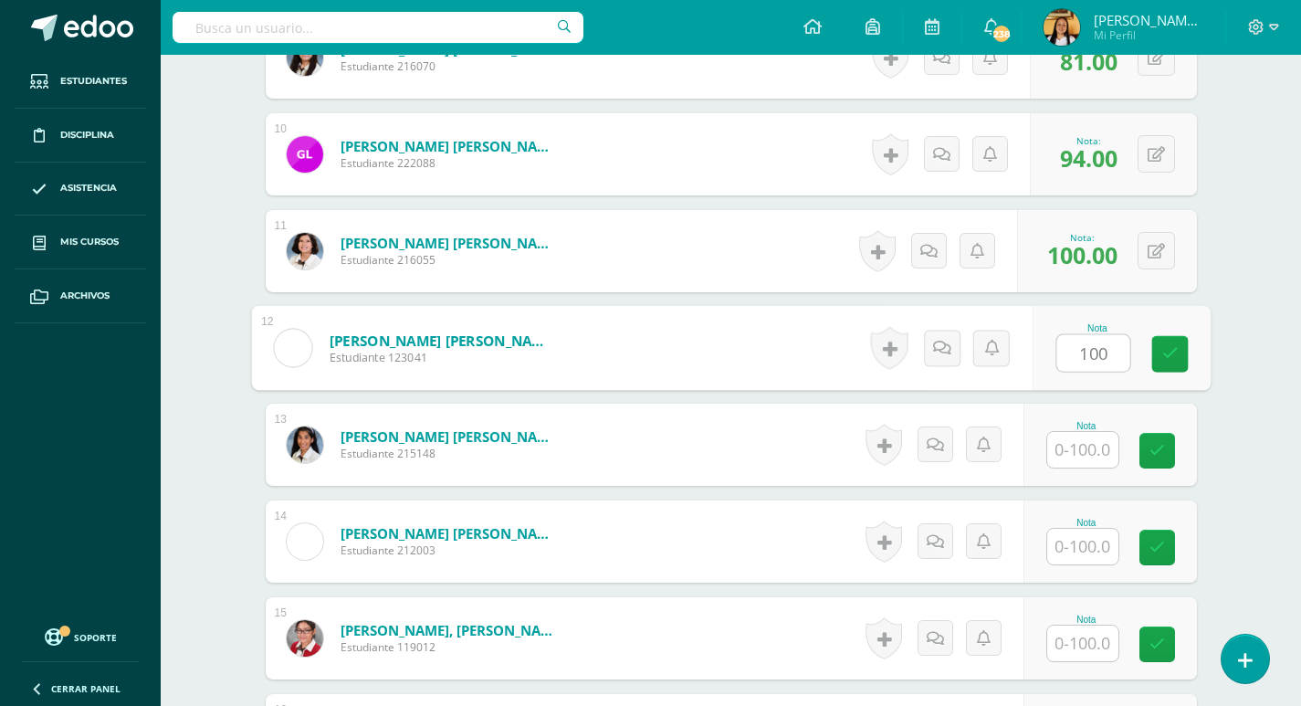
type input "100"
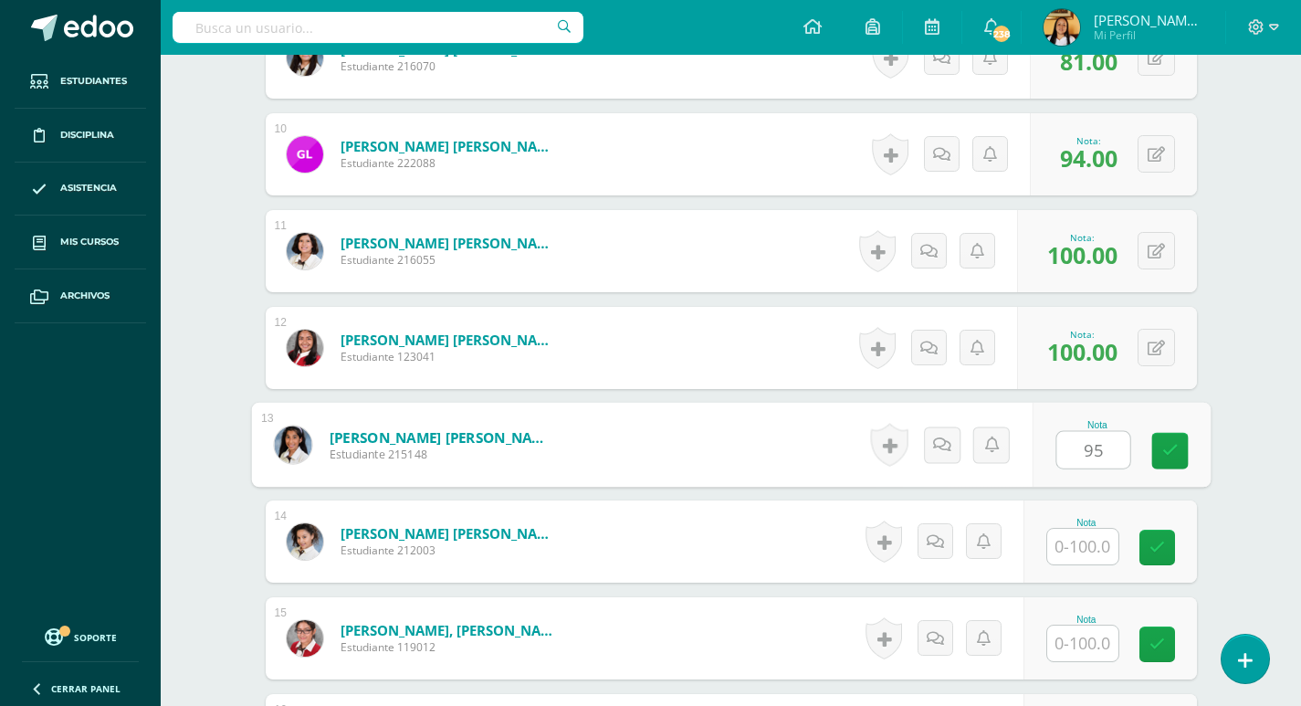
type input "95"
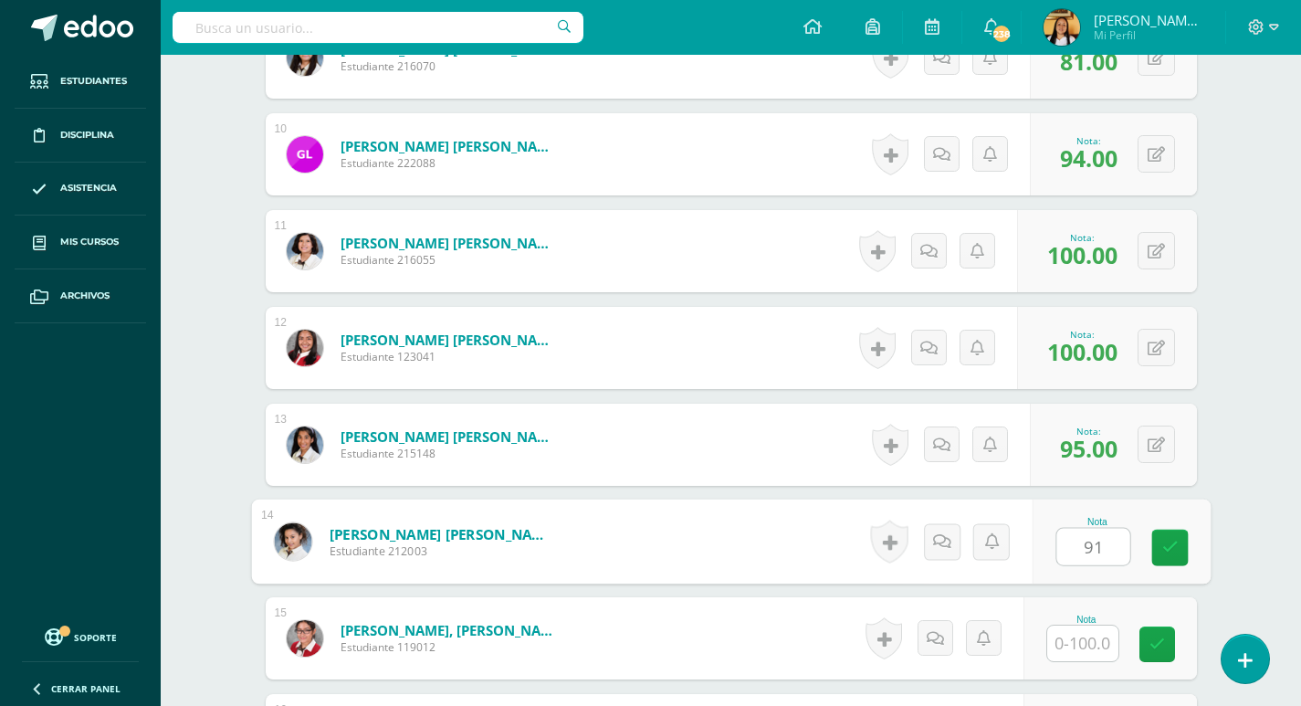
type input "91"
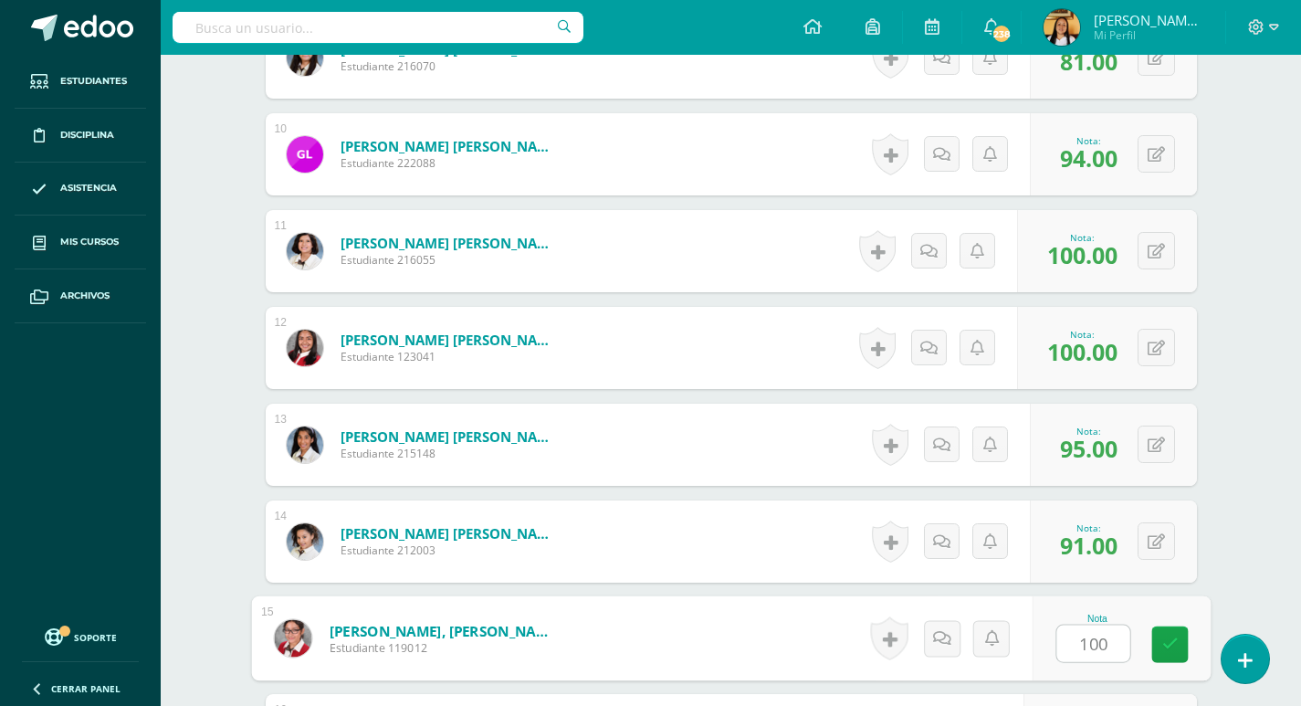
type input "100"
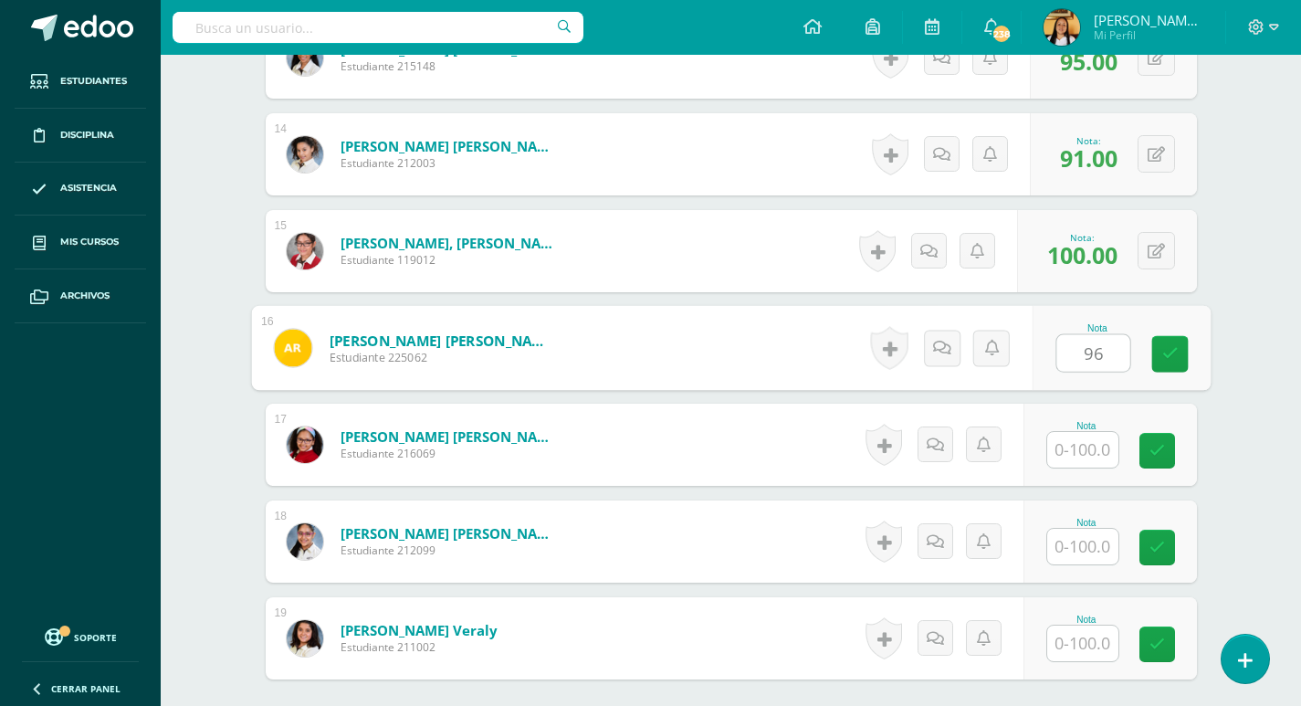
type input "96"
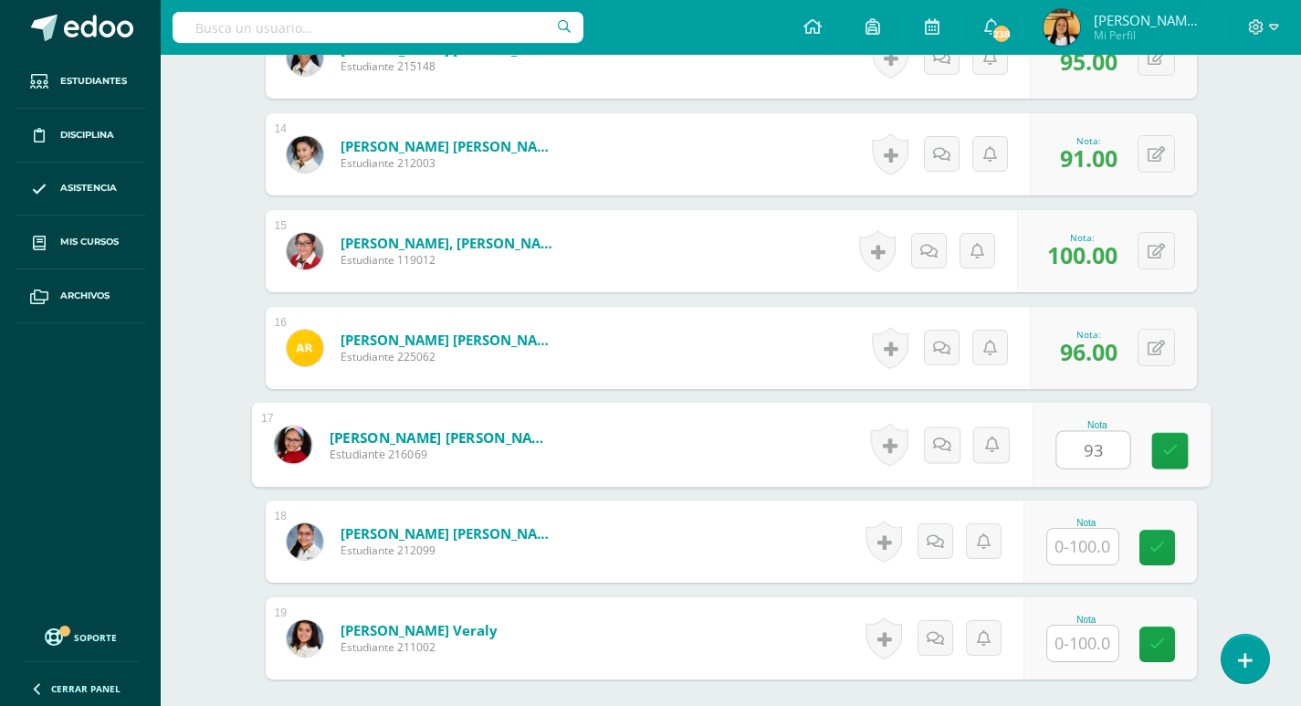
type input "93"
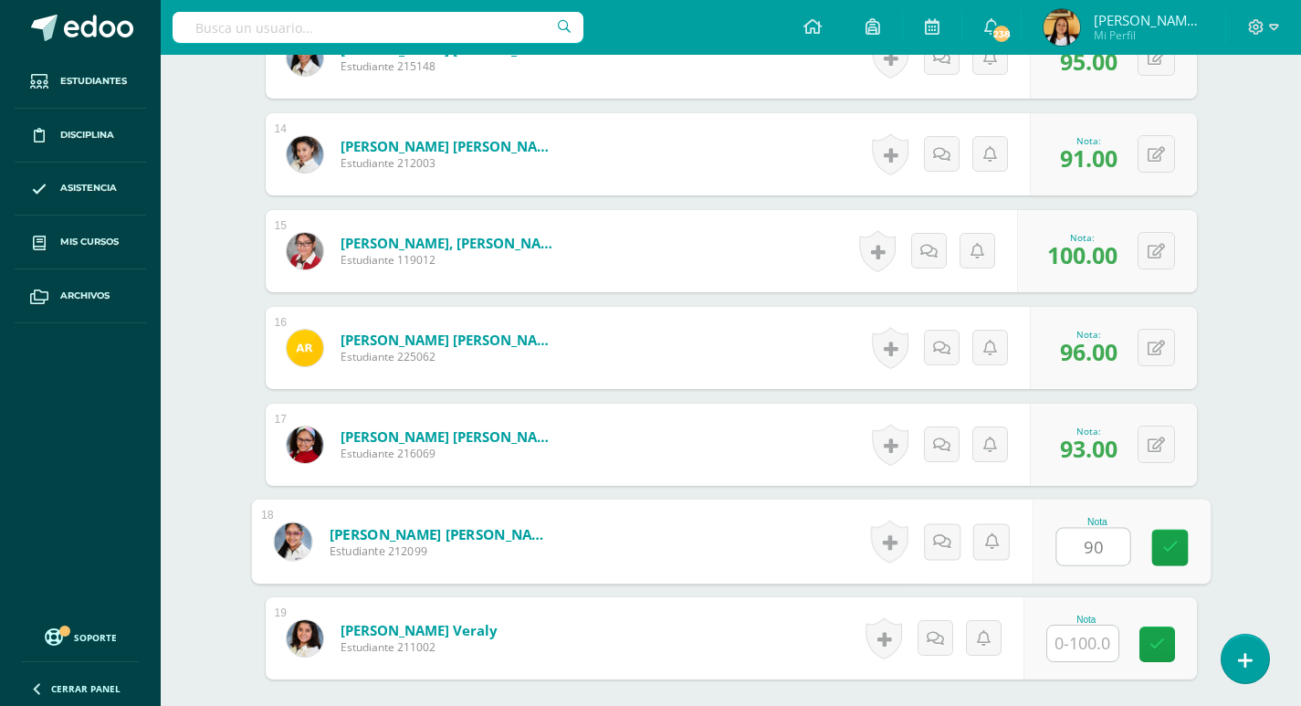
type input "90"
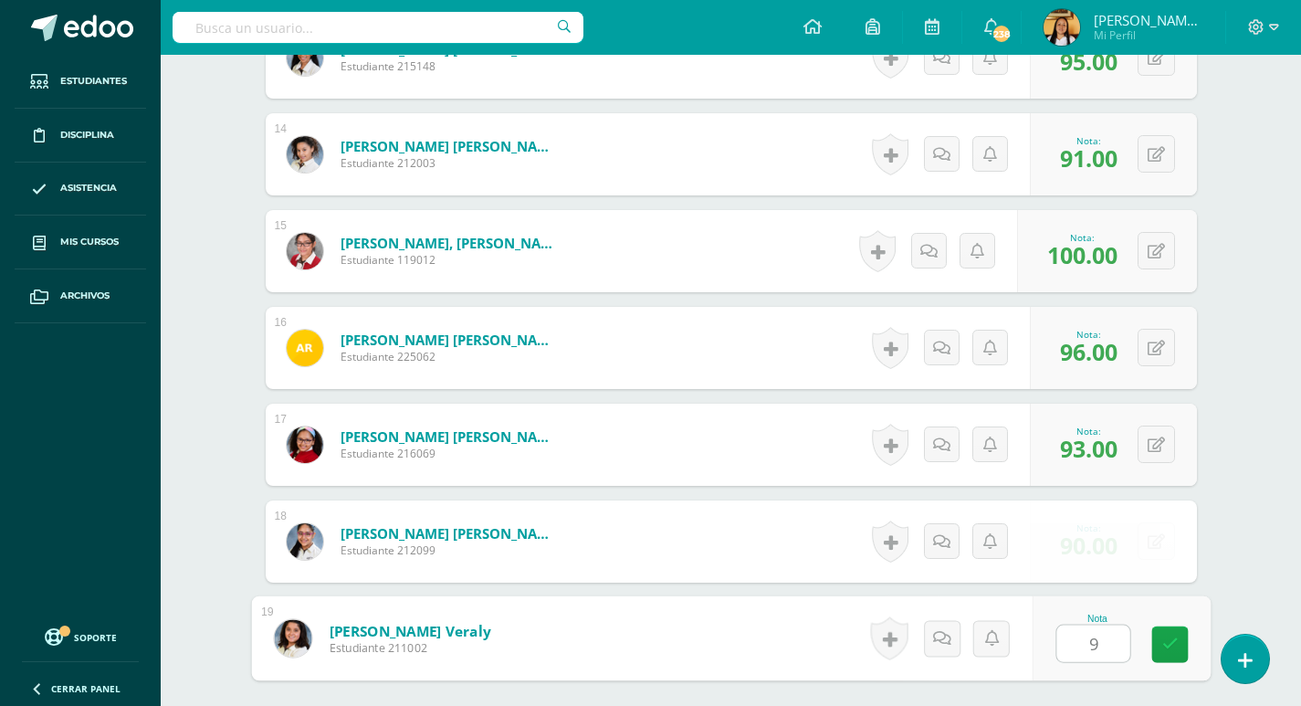
type input "96"
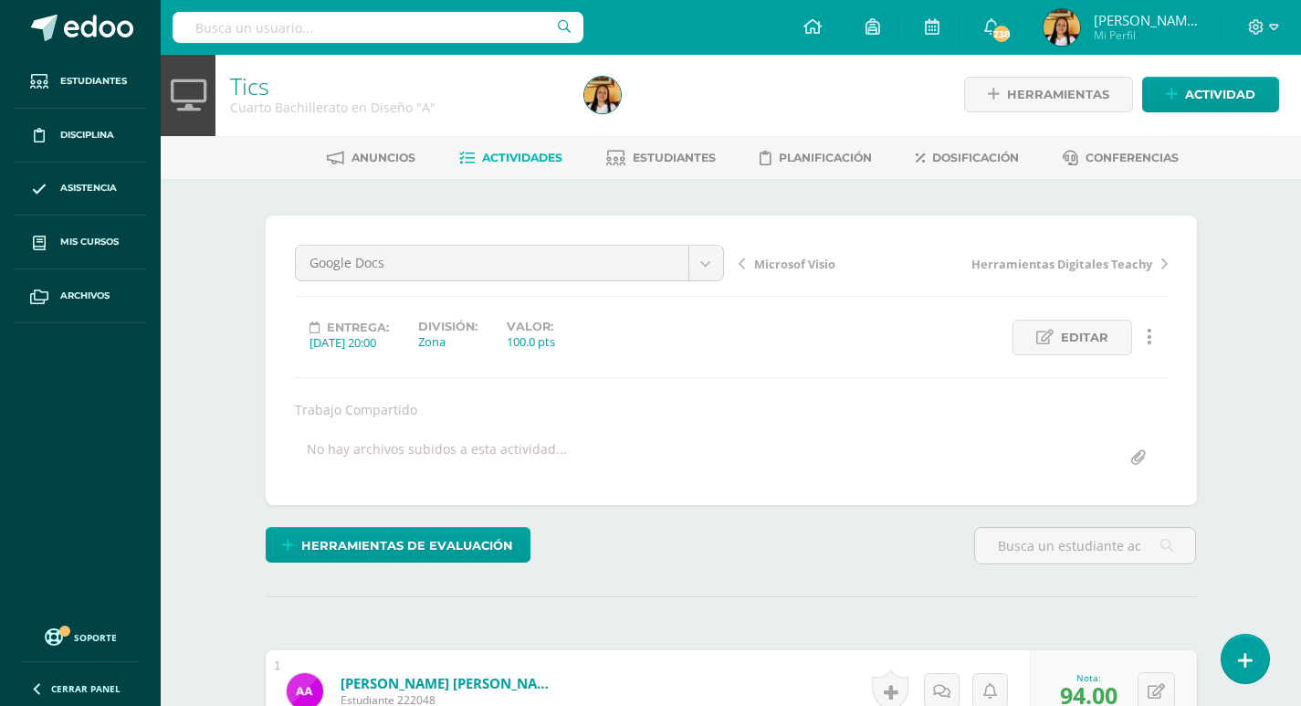
scroll to position [0, 0]
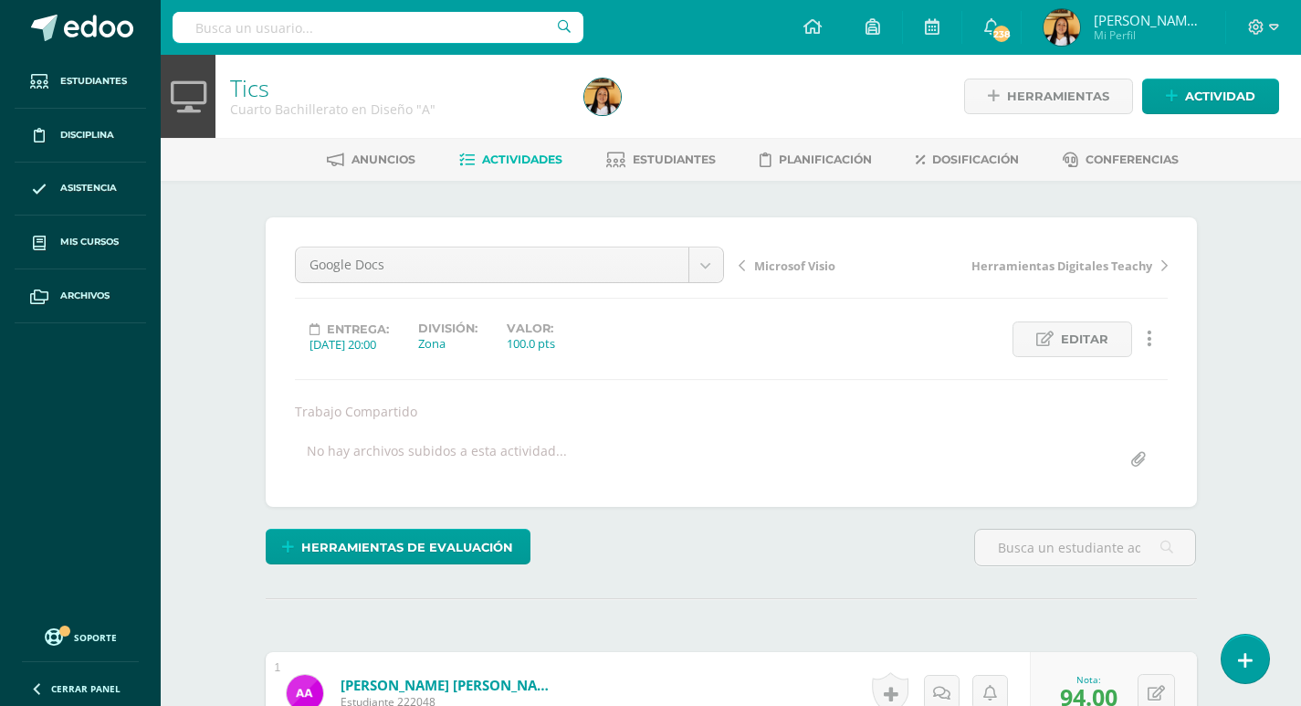
click at [487, 162] on span "Actividades" at bounding box center [522, 159] width 80 height 14
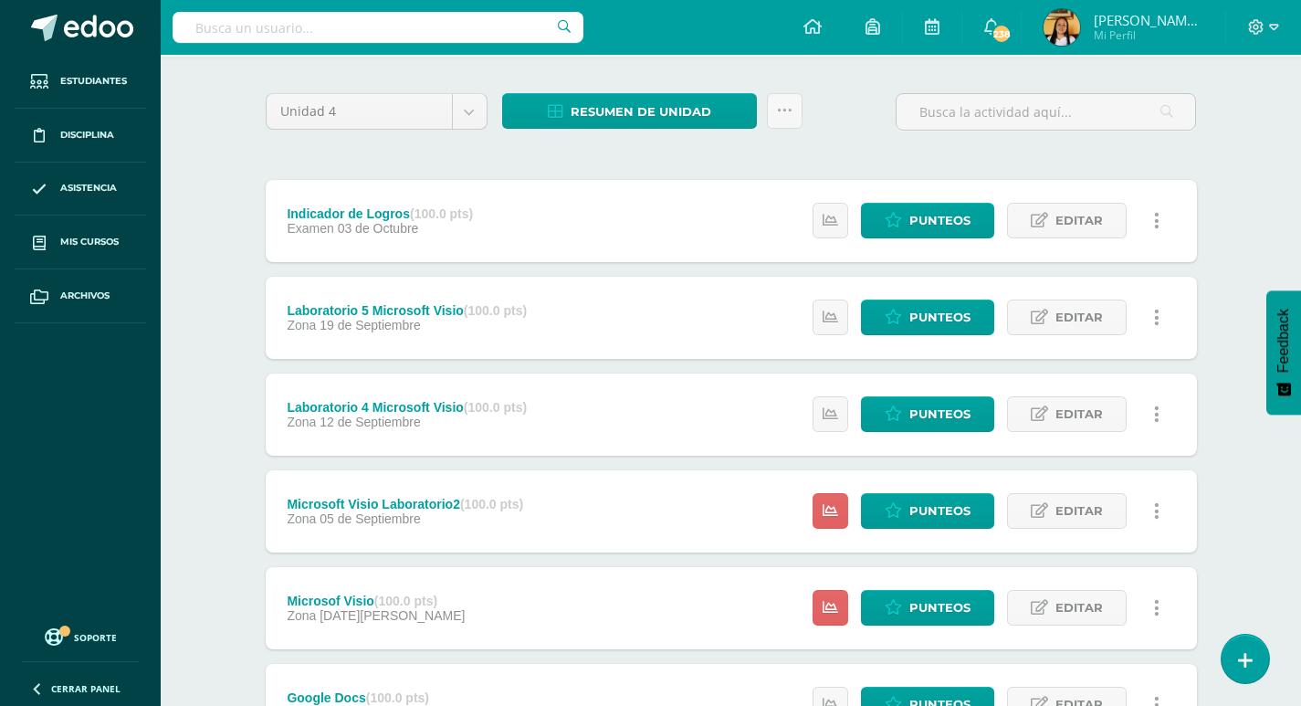
scroll to position [274, 0]
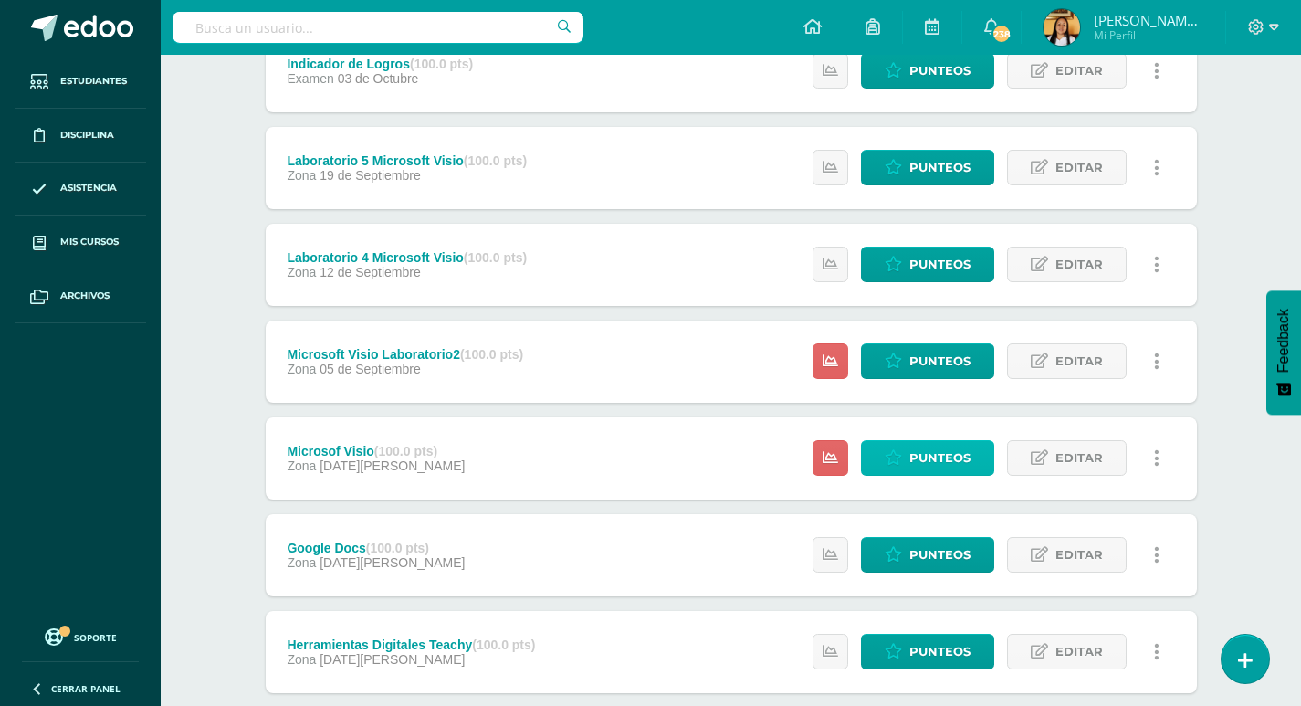
click at [941, 458] on span "Punteos" at bounding box center [939, 458] width 61 height 34
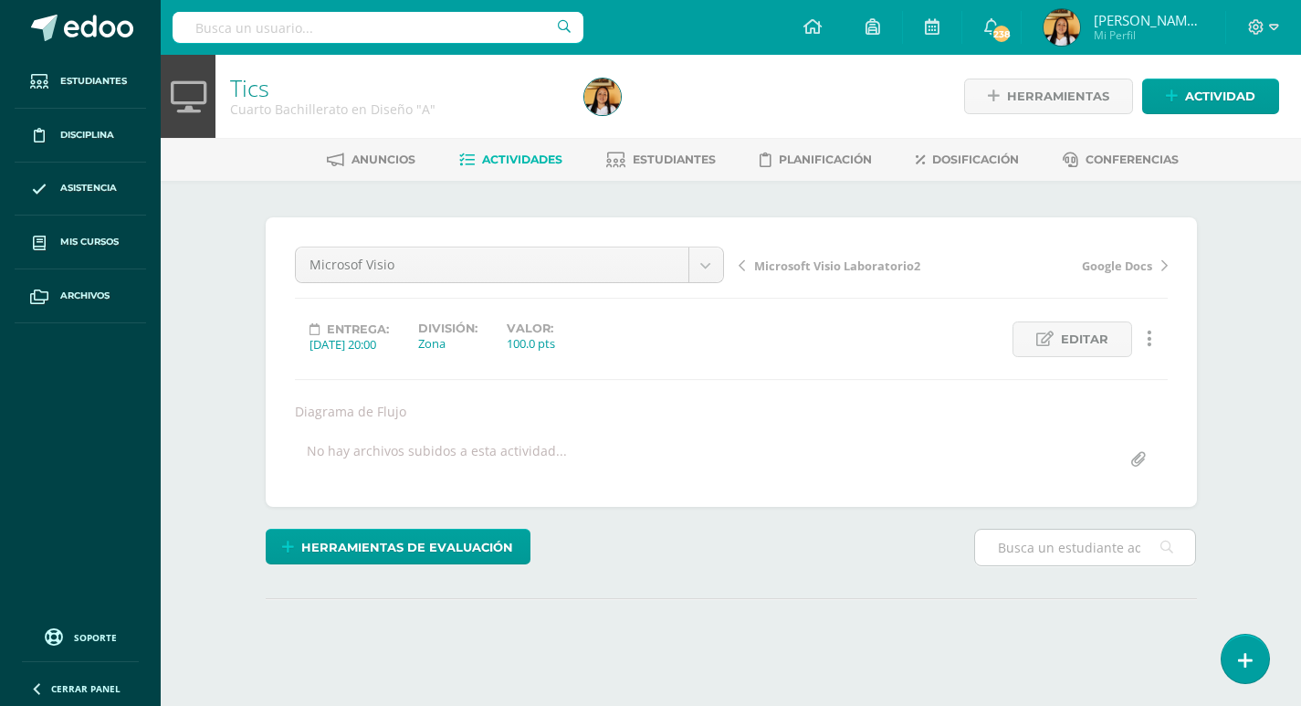
scroll to position [170, 0]
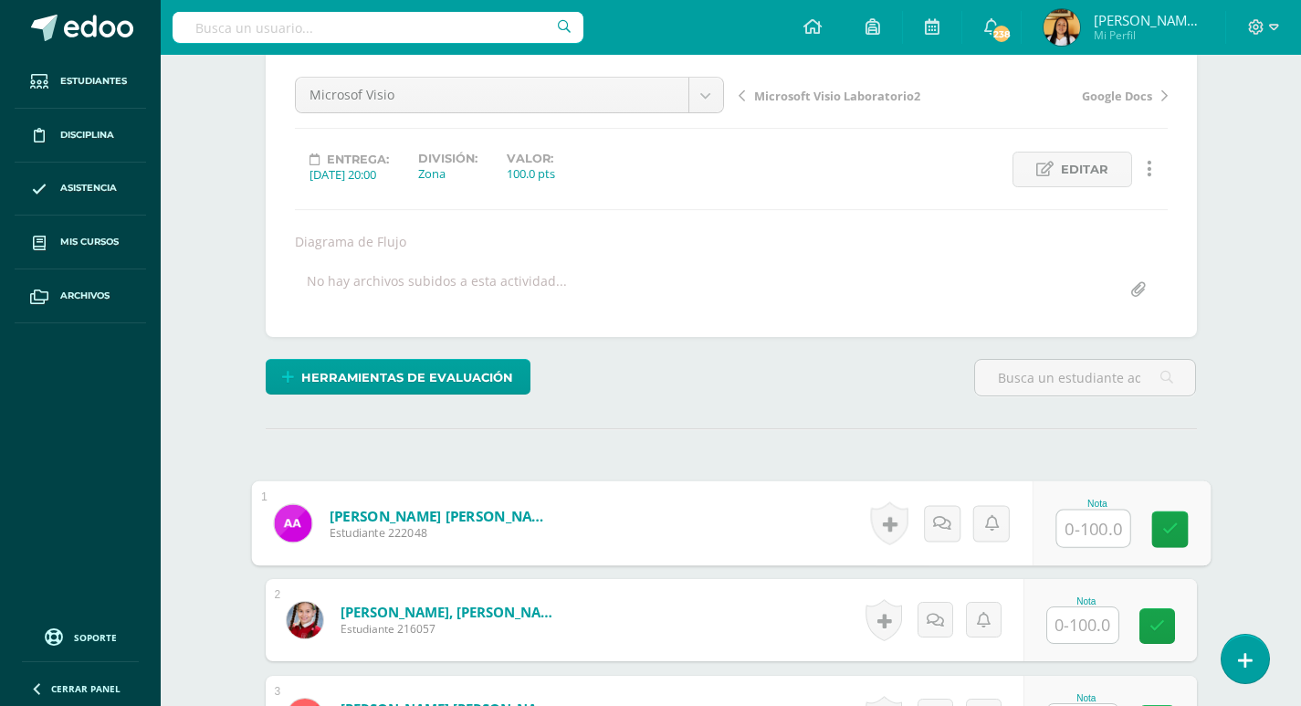
click at [1100, 529] on input "text" at bounding box center [1092, 528] width 73 height 37
type input "91"
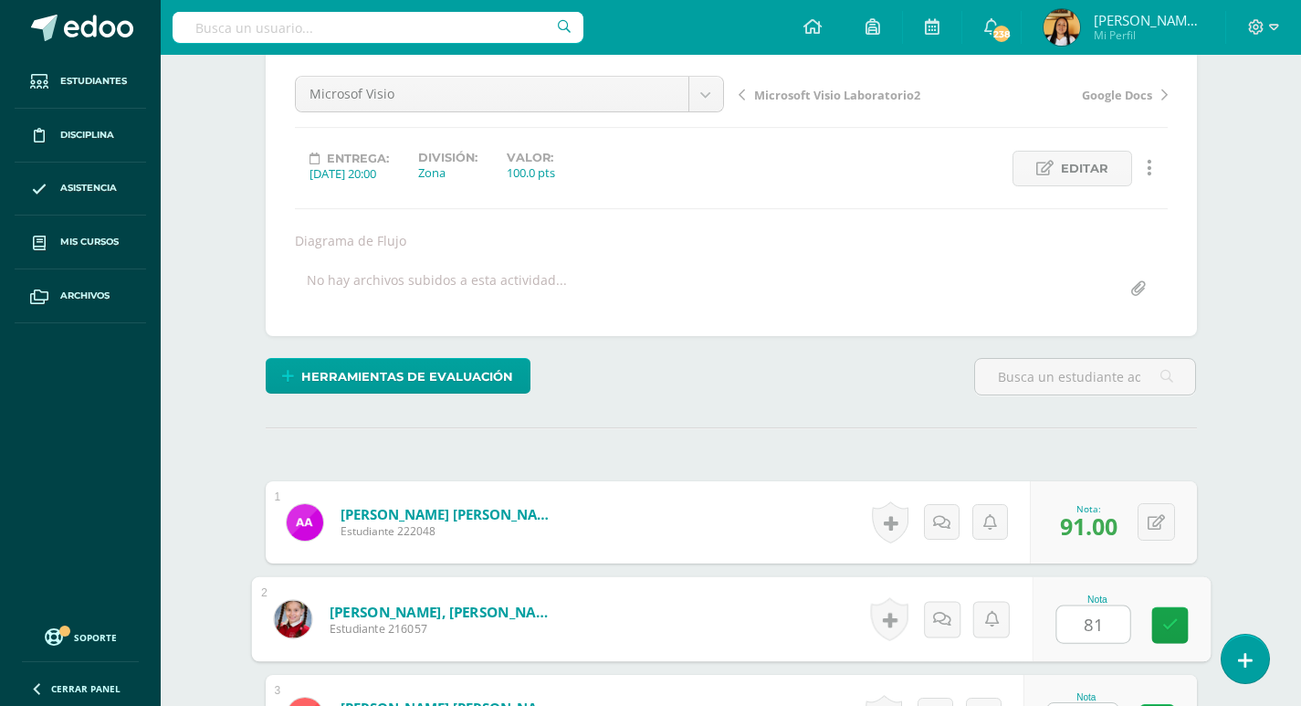
type input "81"
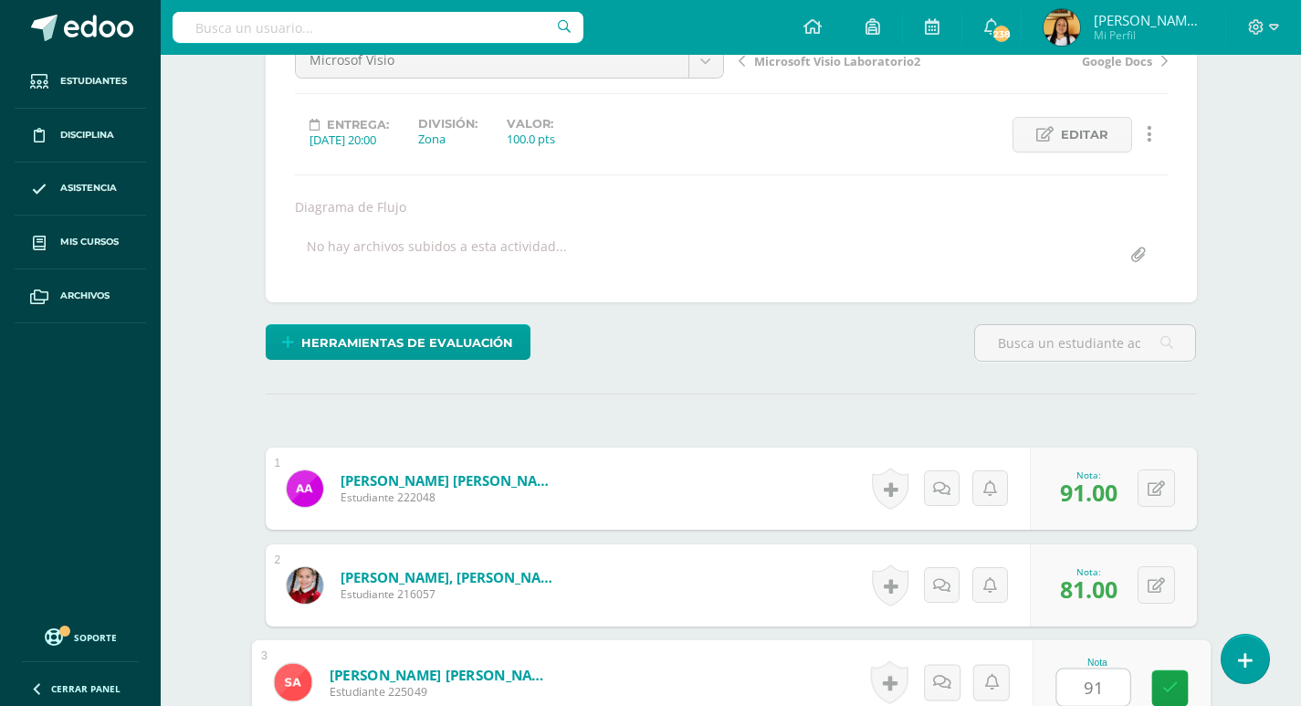
type input "91"
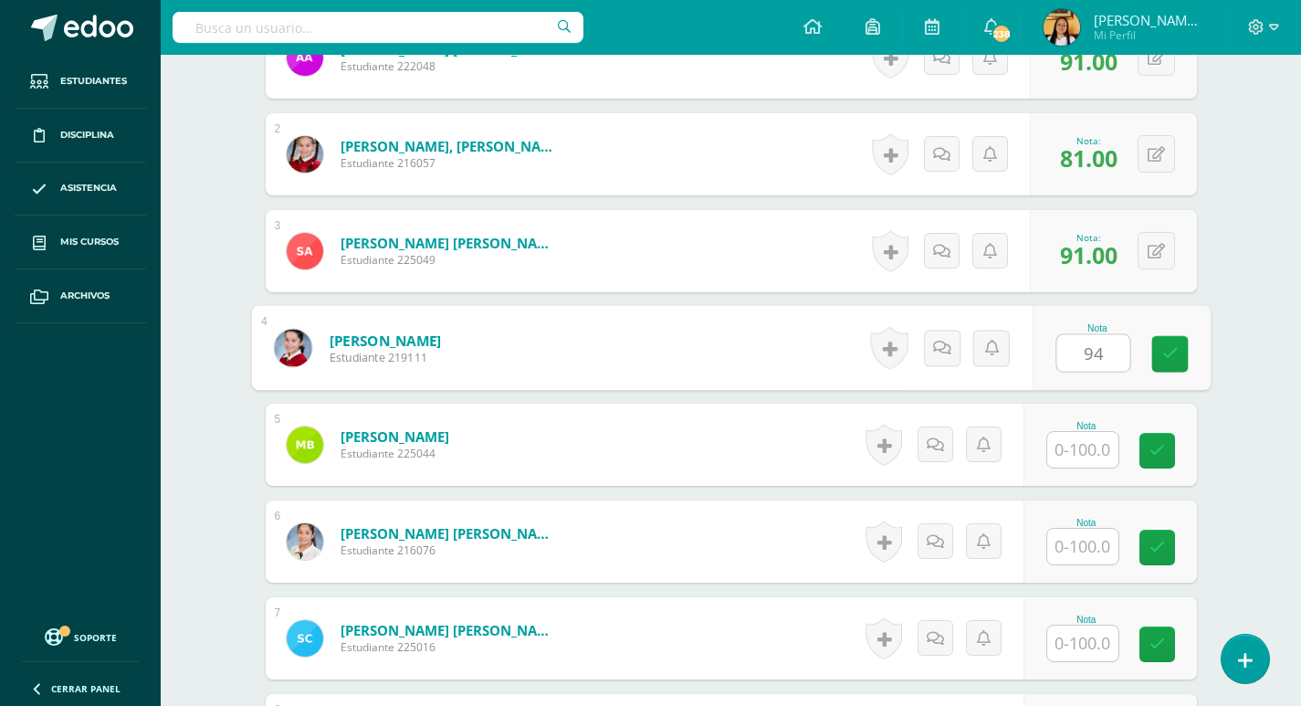
type input "94"
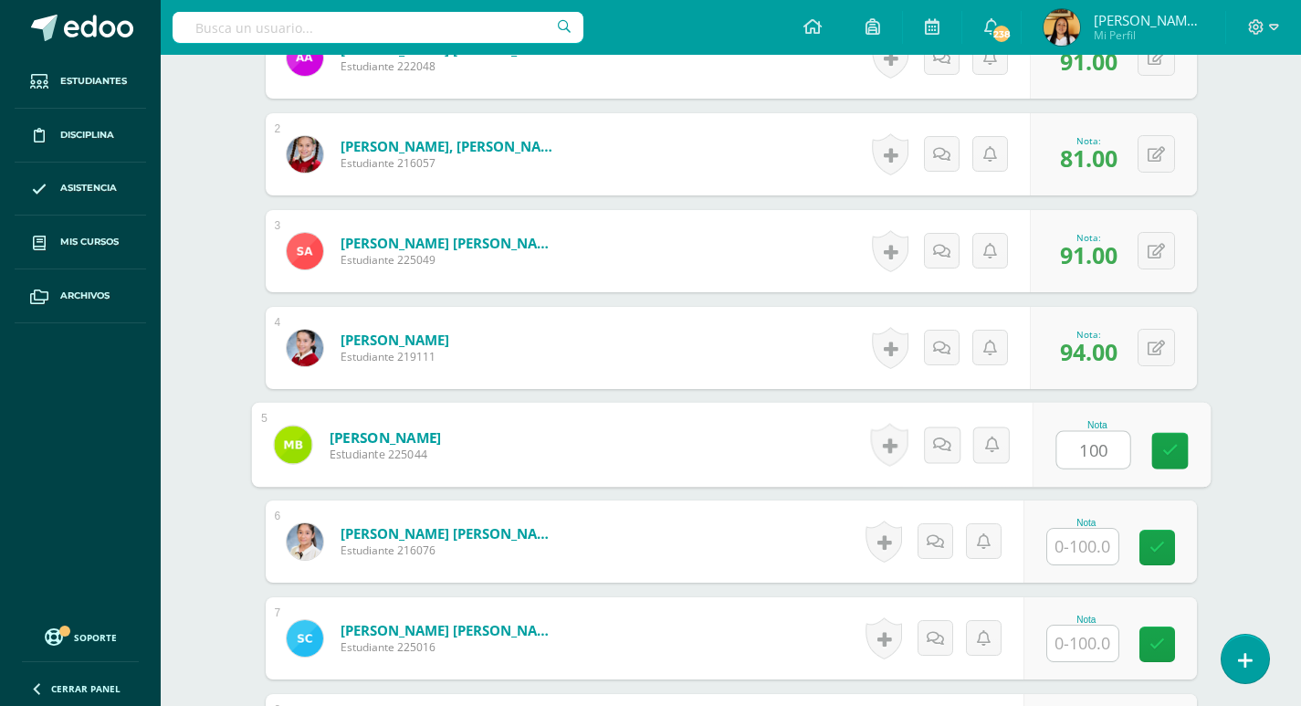
type input "100"
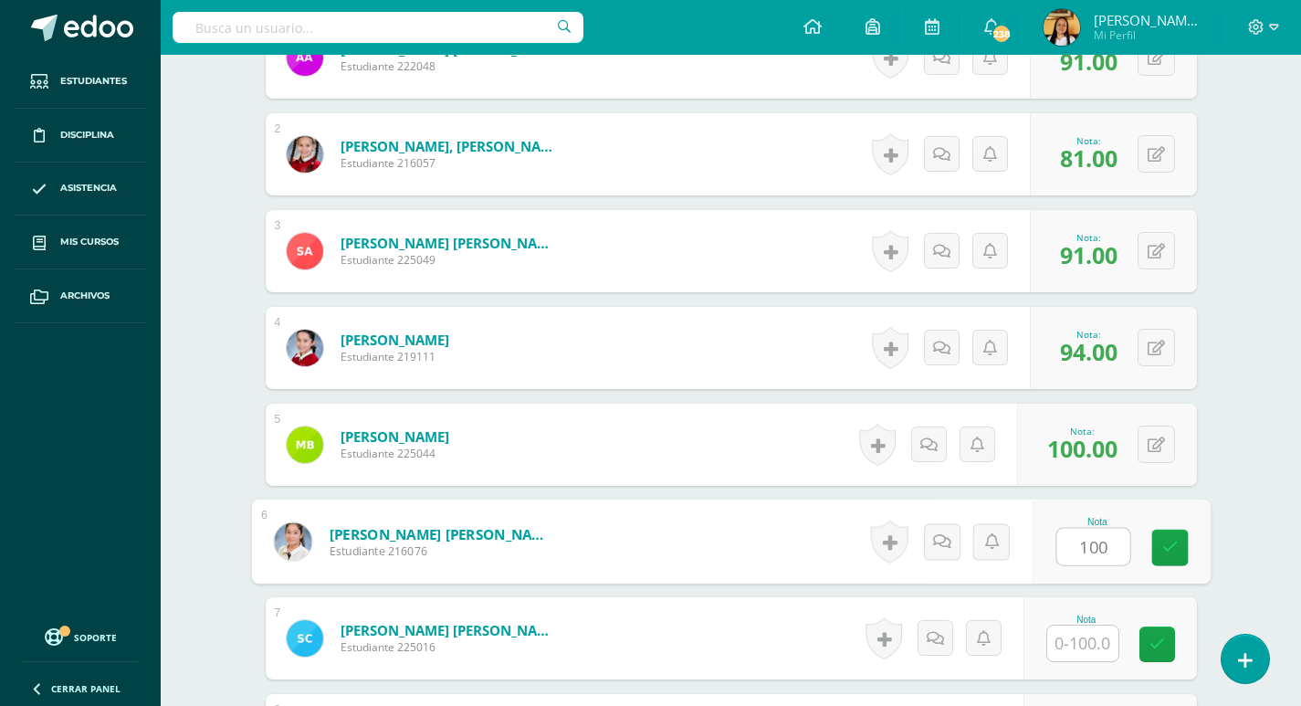
type input "100"
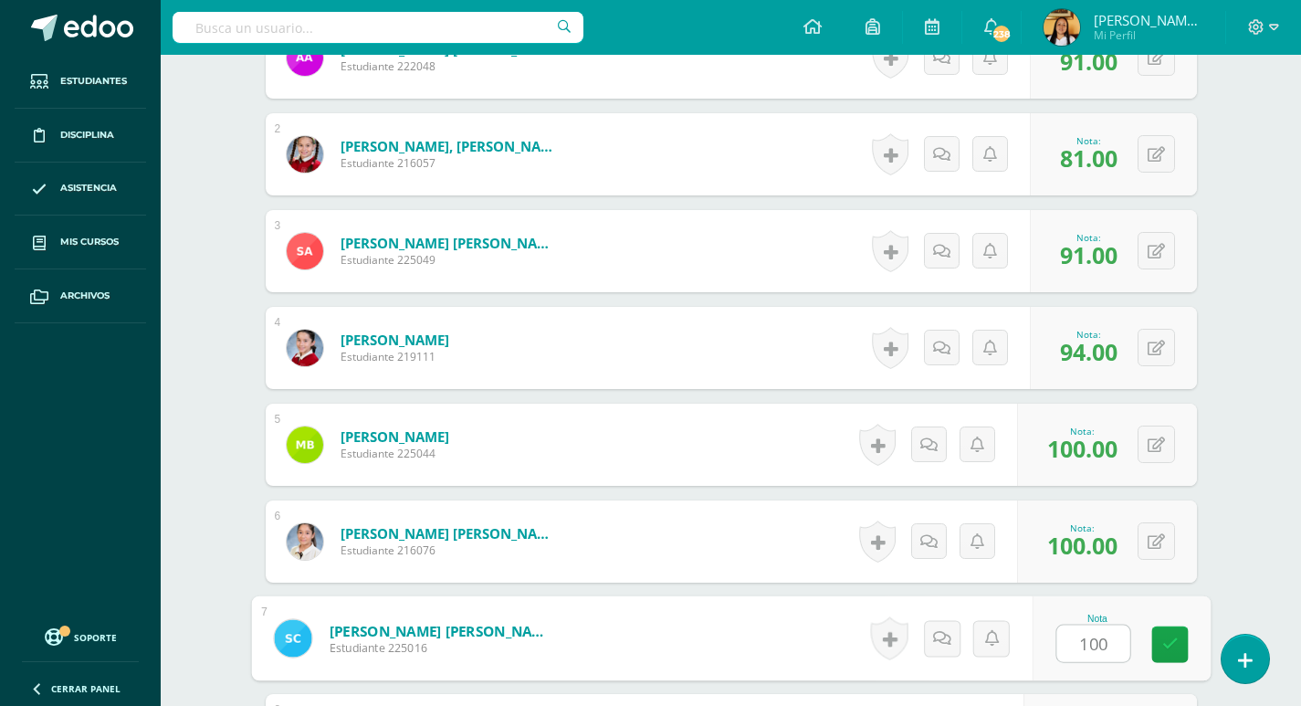
type input "100"
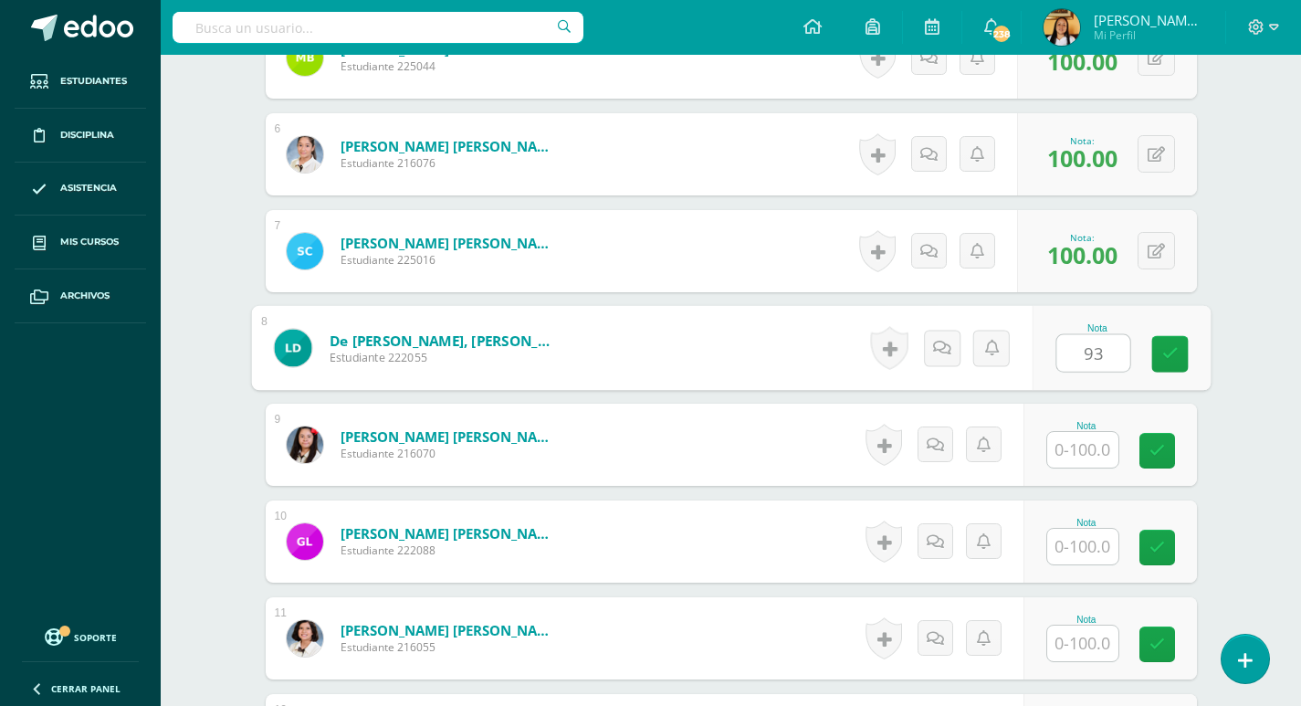
type input "93"
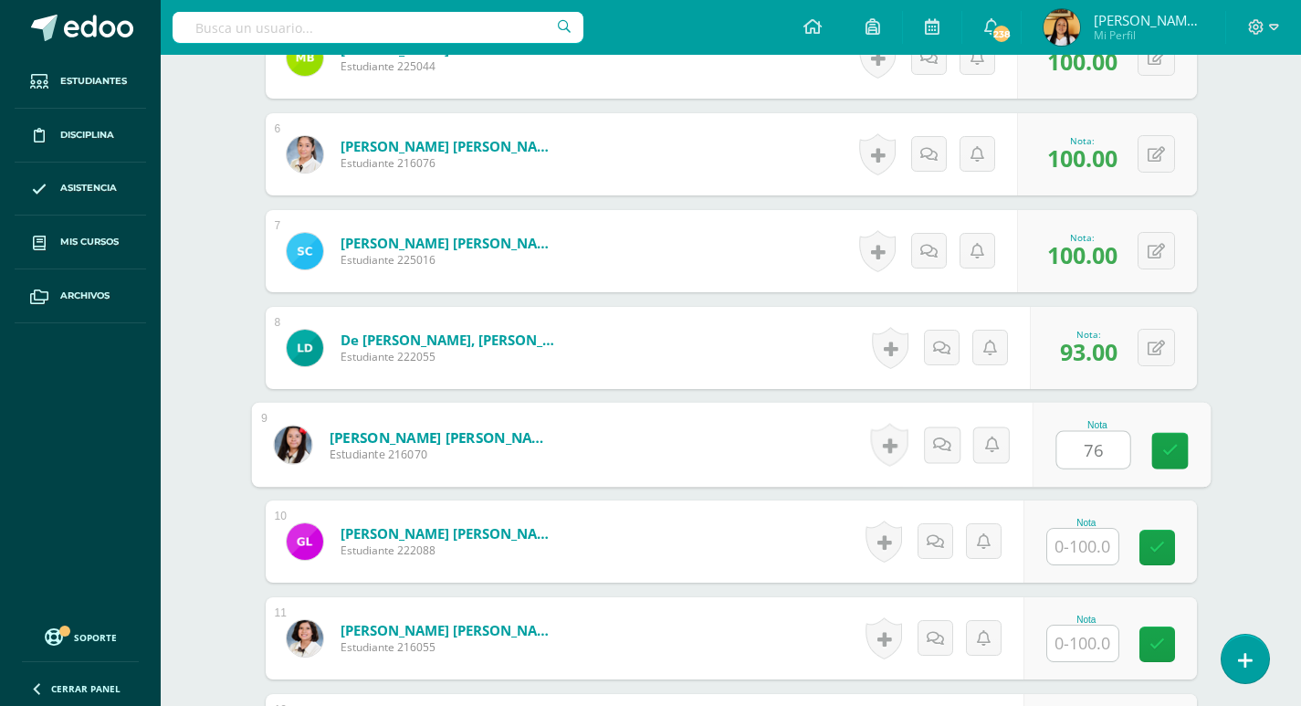
type input "76"
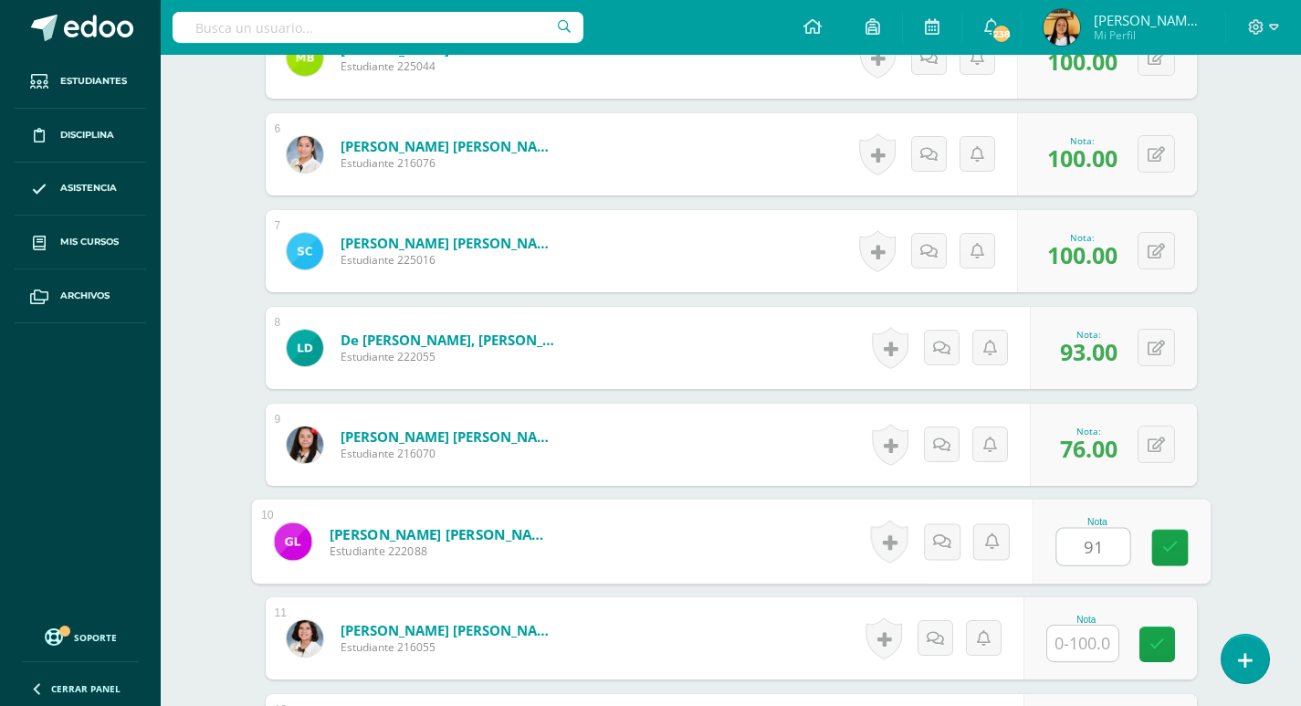
type input "91"
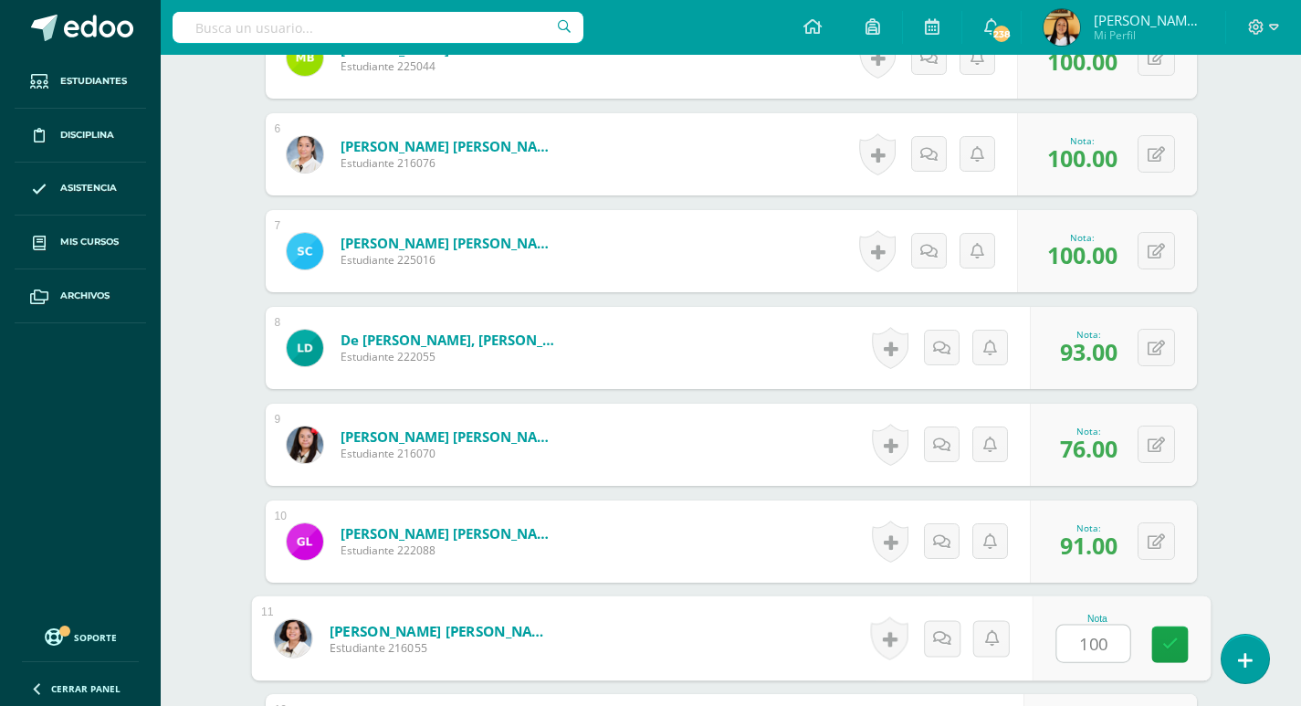
type input "100"
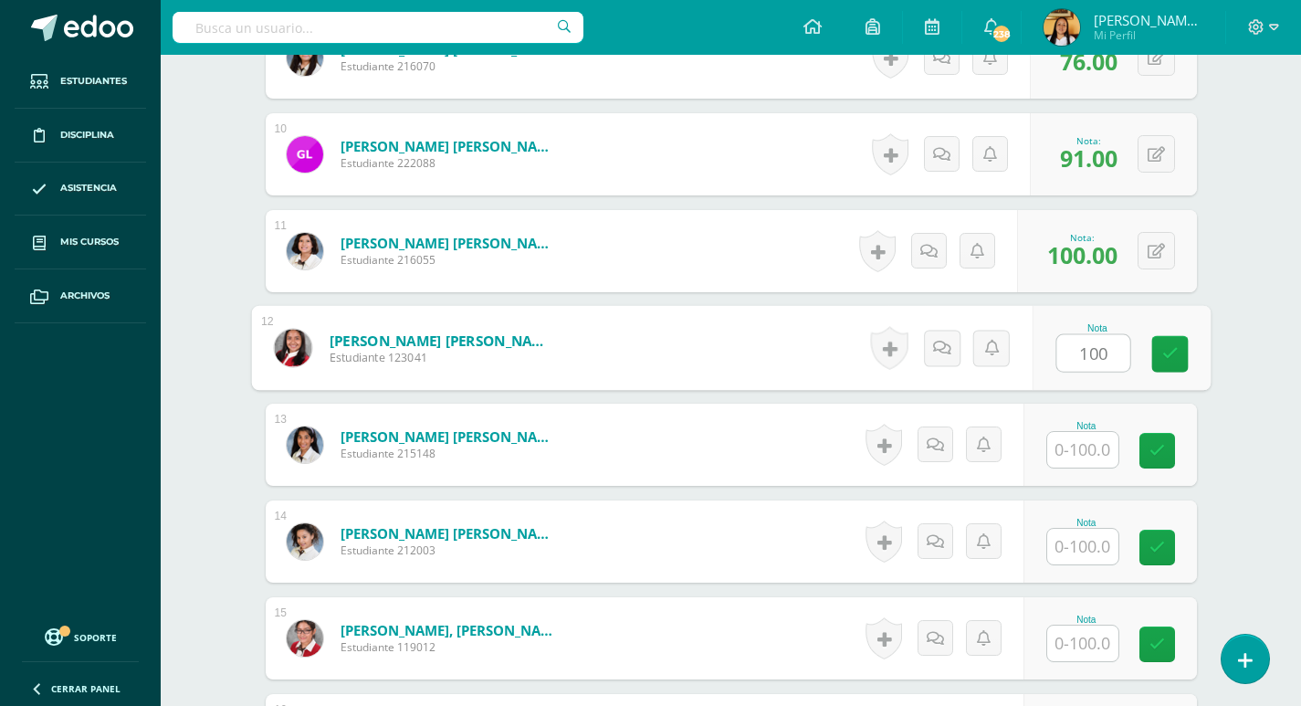
type input "100"
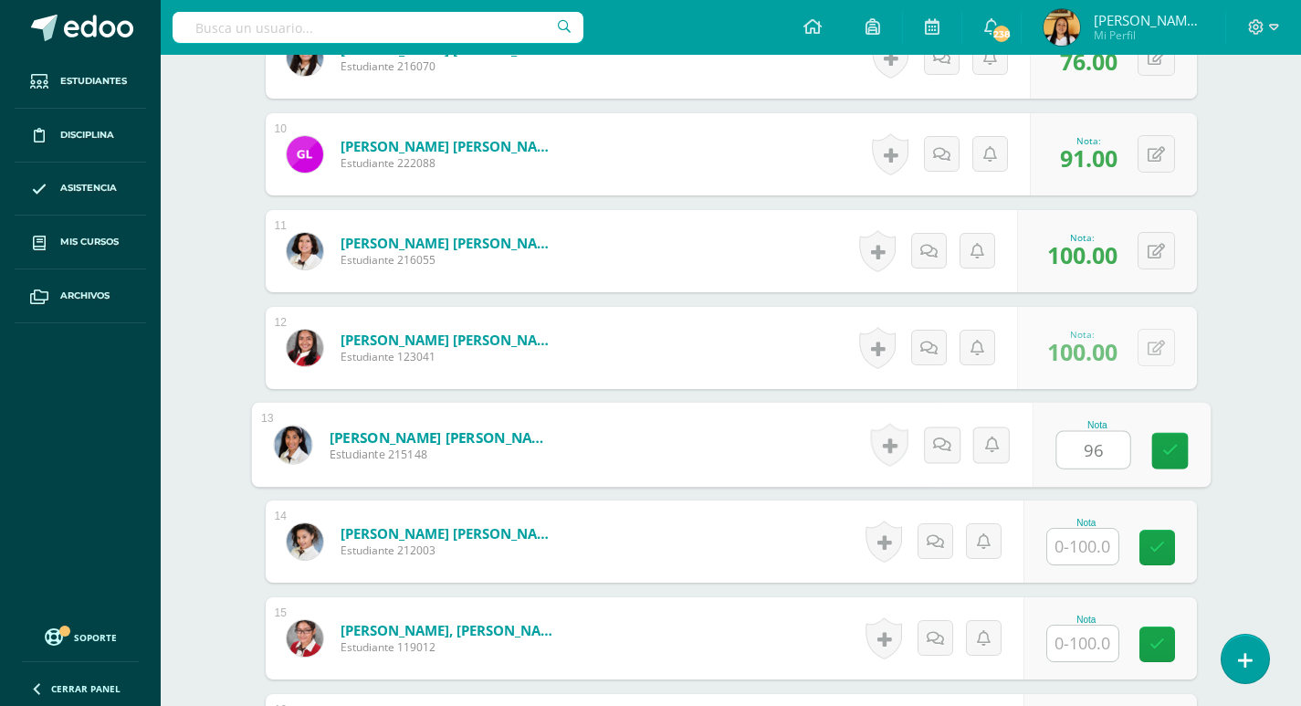
type input "96"
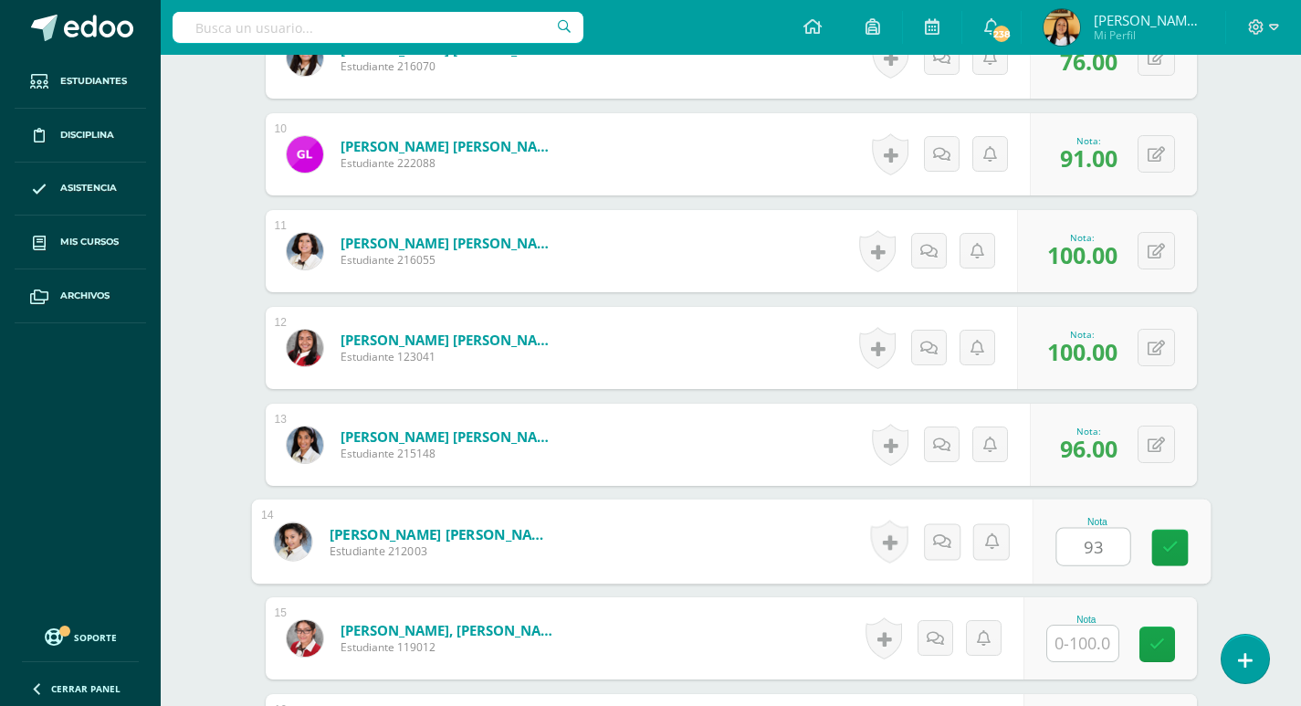
type input "93"
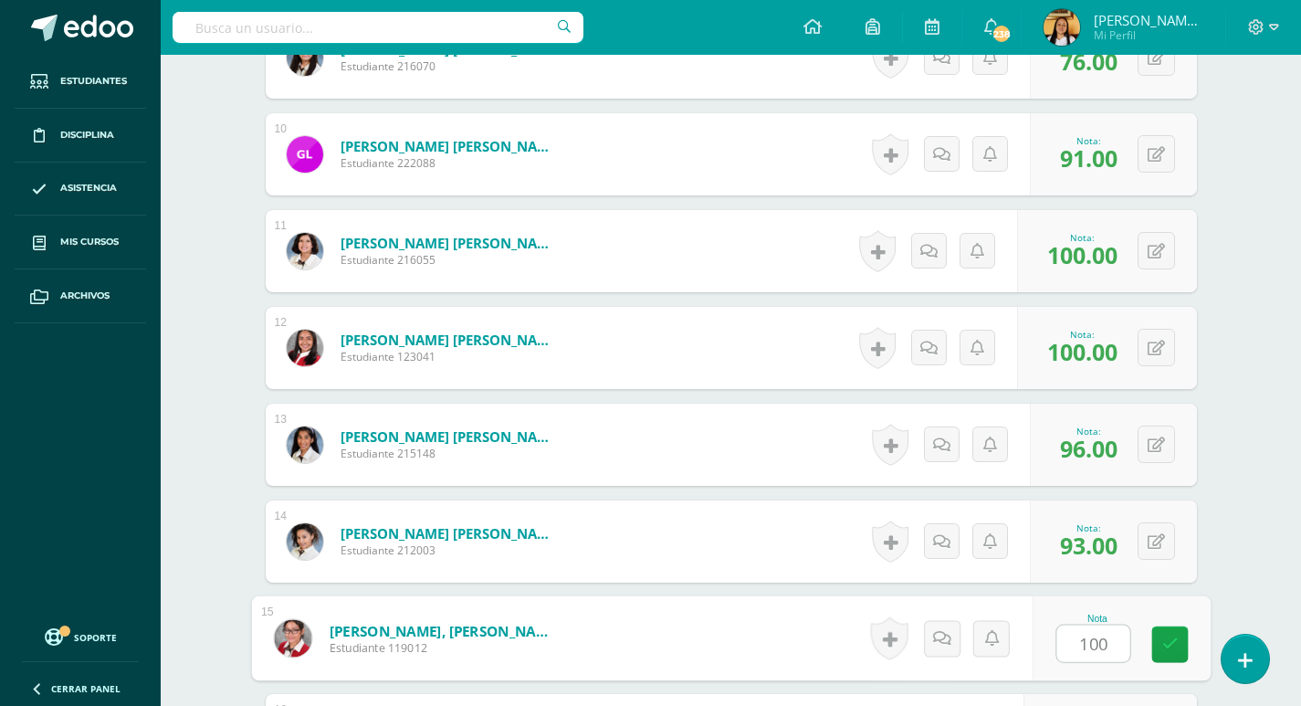
type input "100"
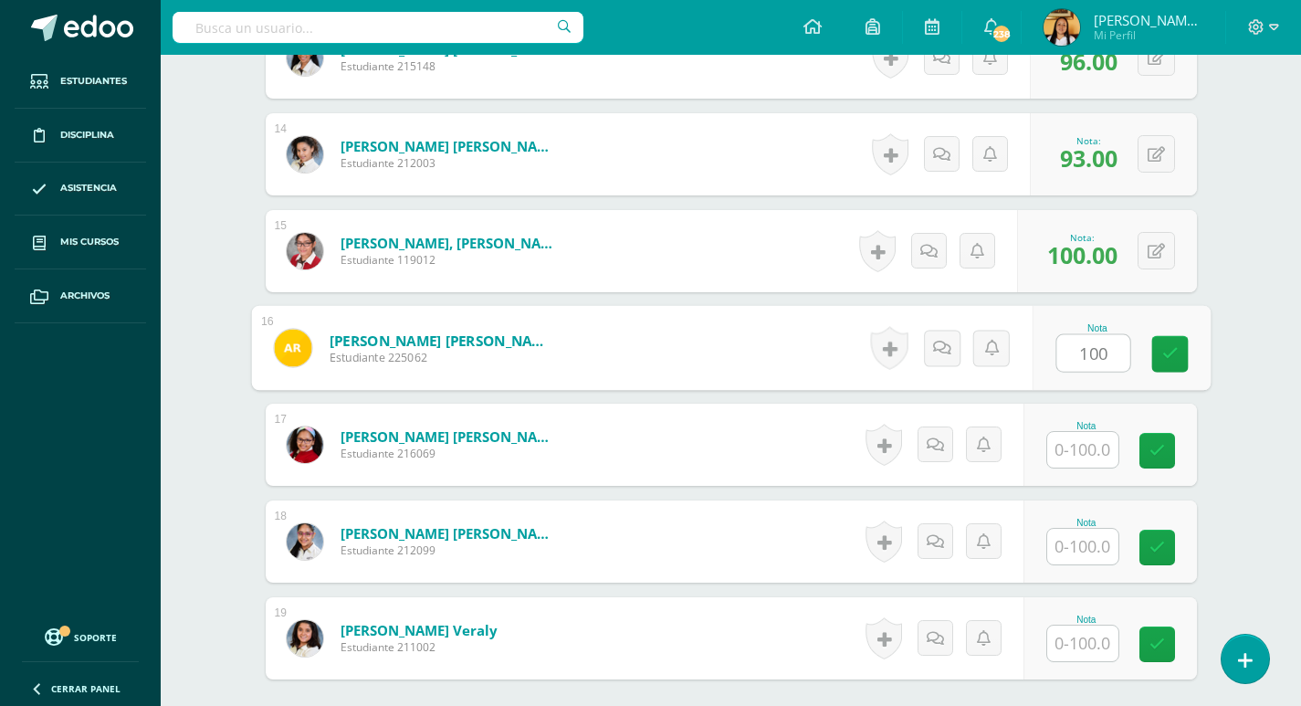
type input "100"
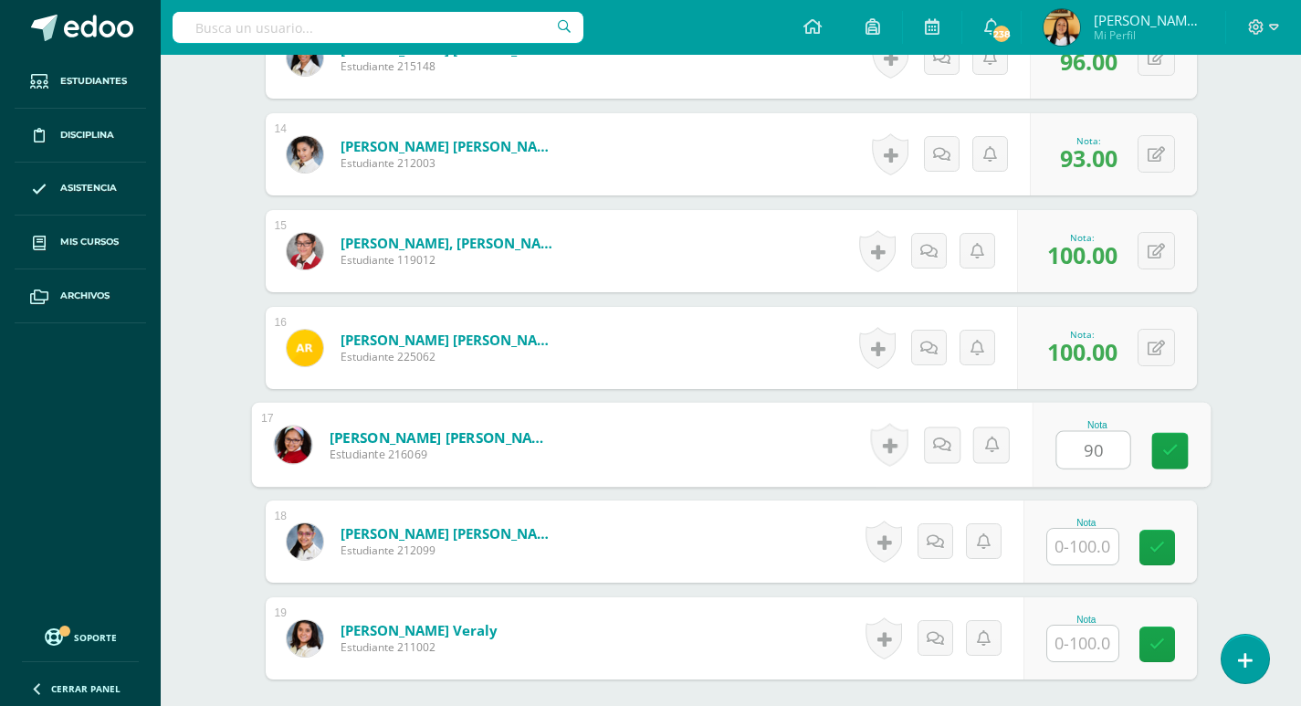
type input "90"
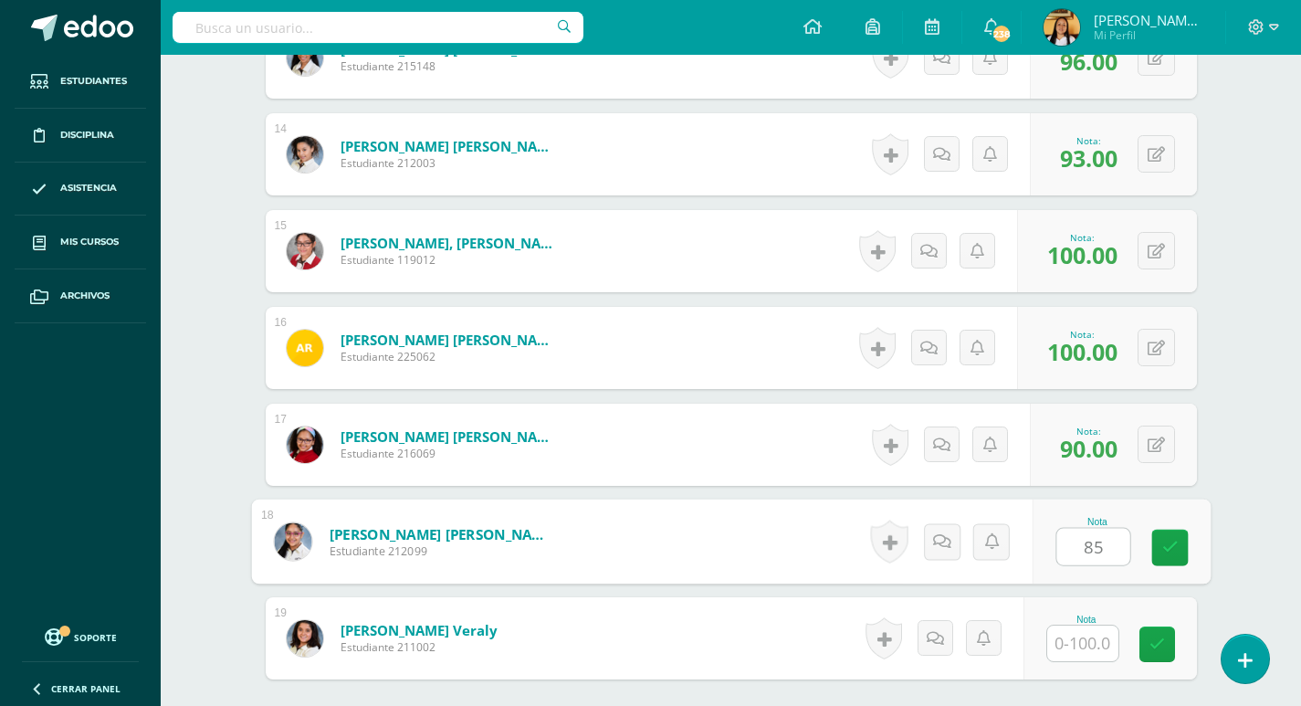
type input "85"
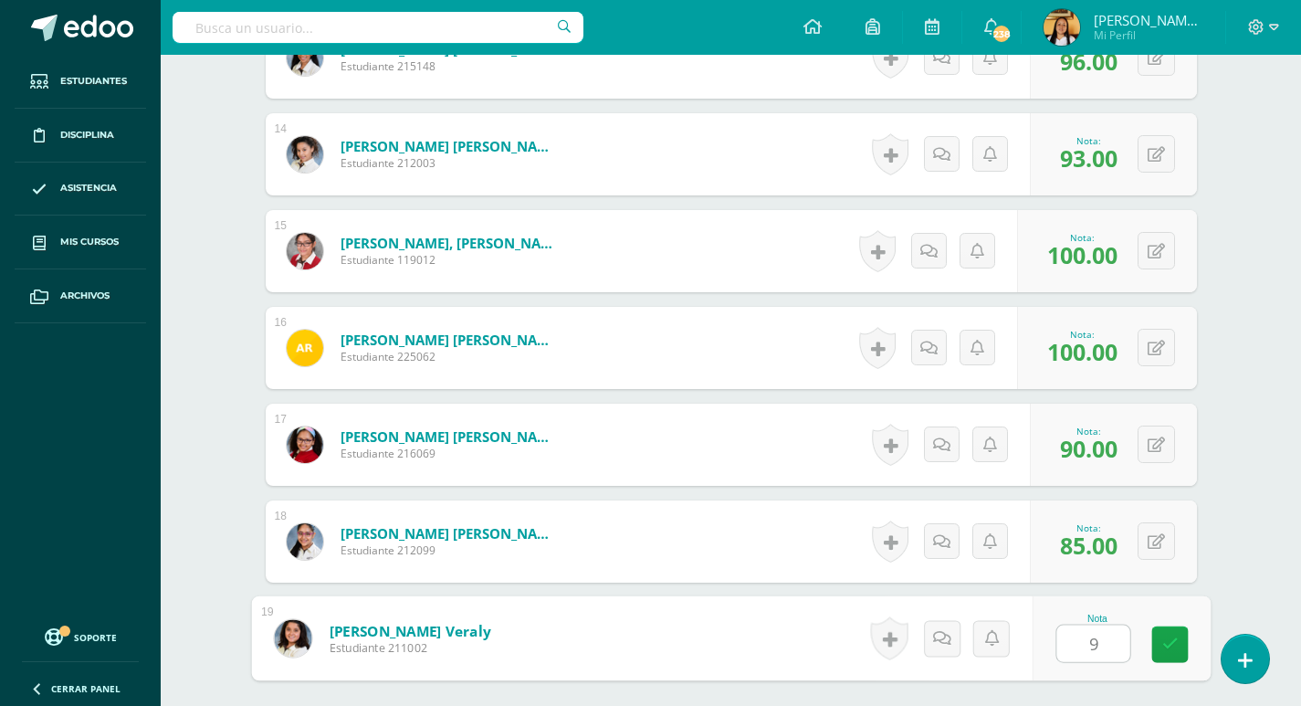
type input "97"
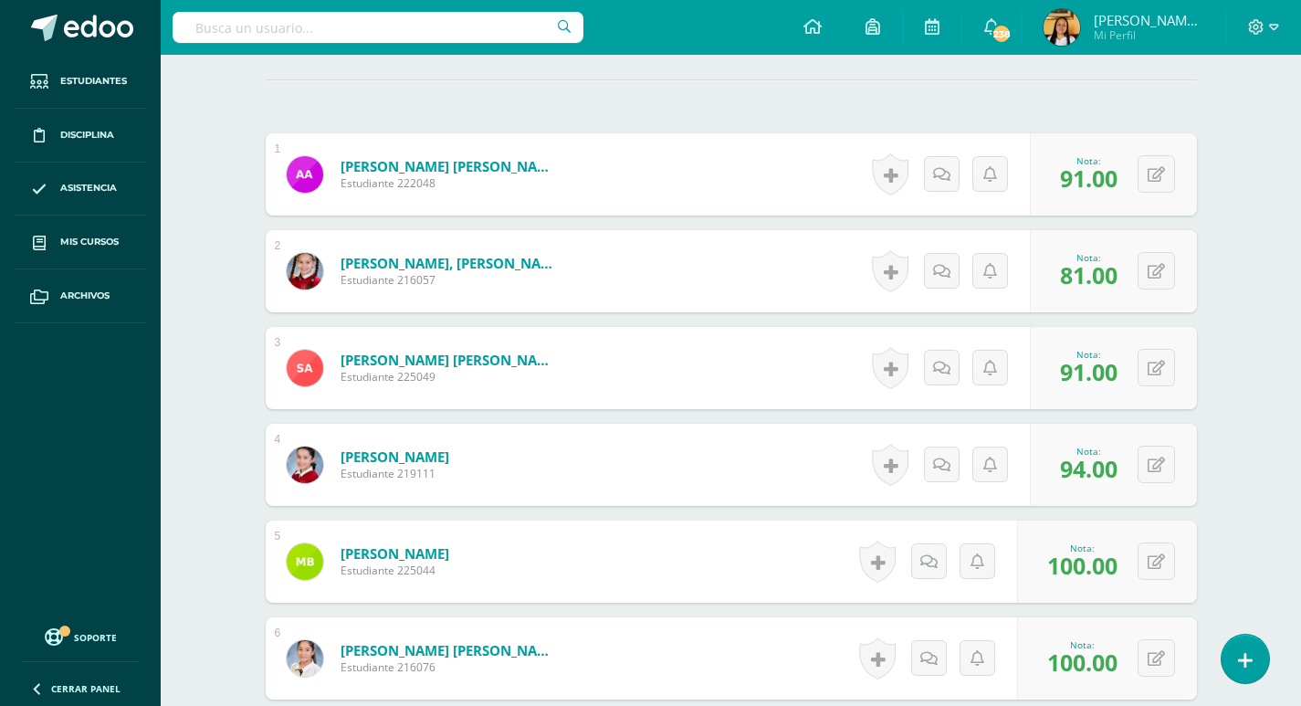
scroll to position [0, 0]
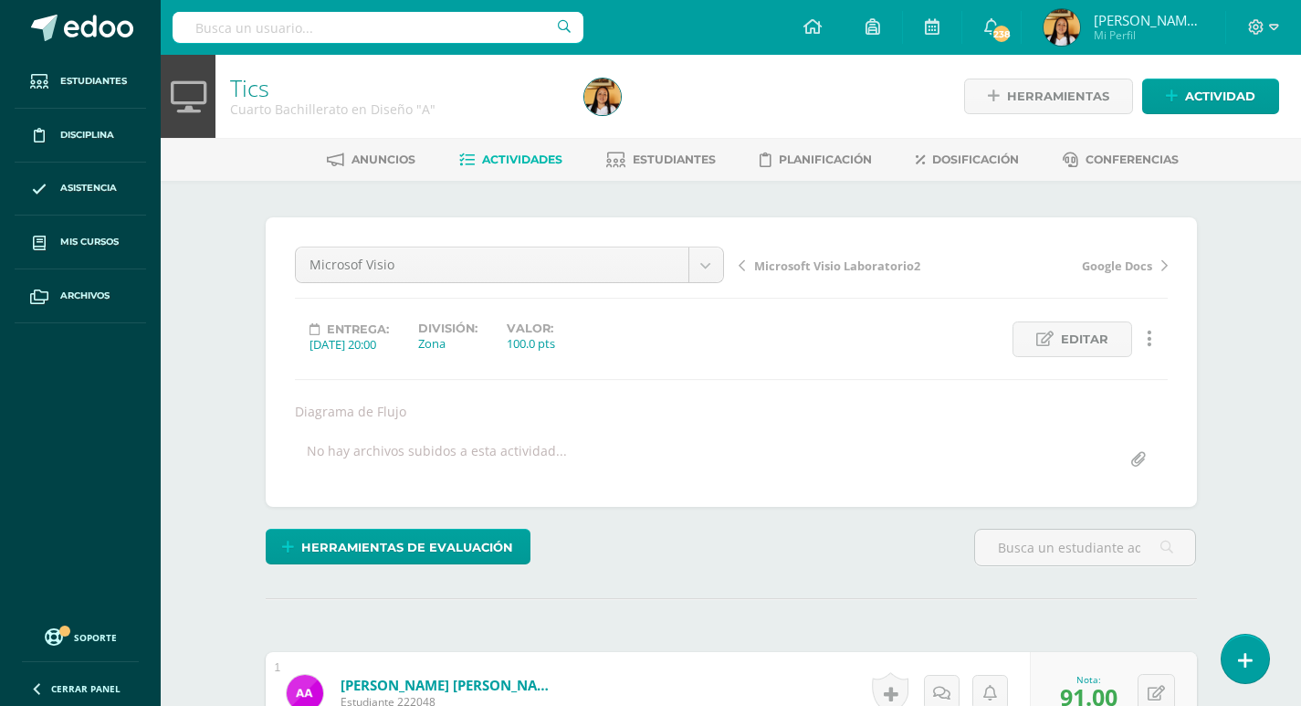
click at [490, 153] on span "Actividades" at bounding box center [522, 159] width 80 height 14
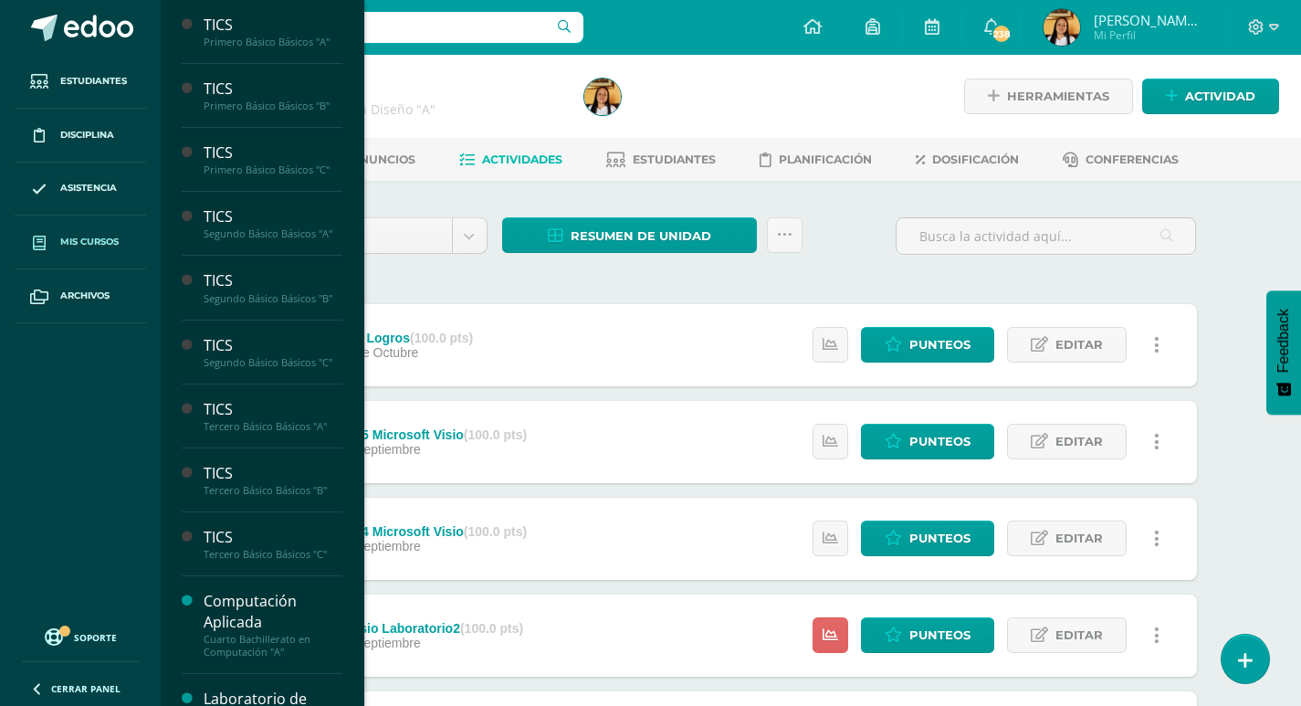
click at [96, 236] on span "Mis cursos" at bounding box center [89, 242] width 58 height 15
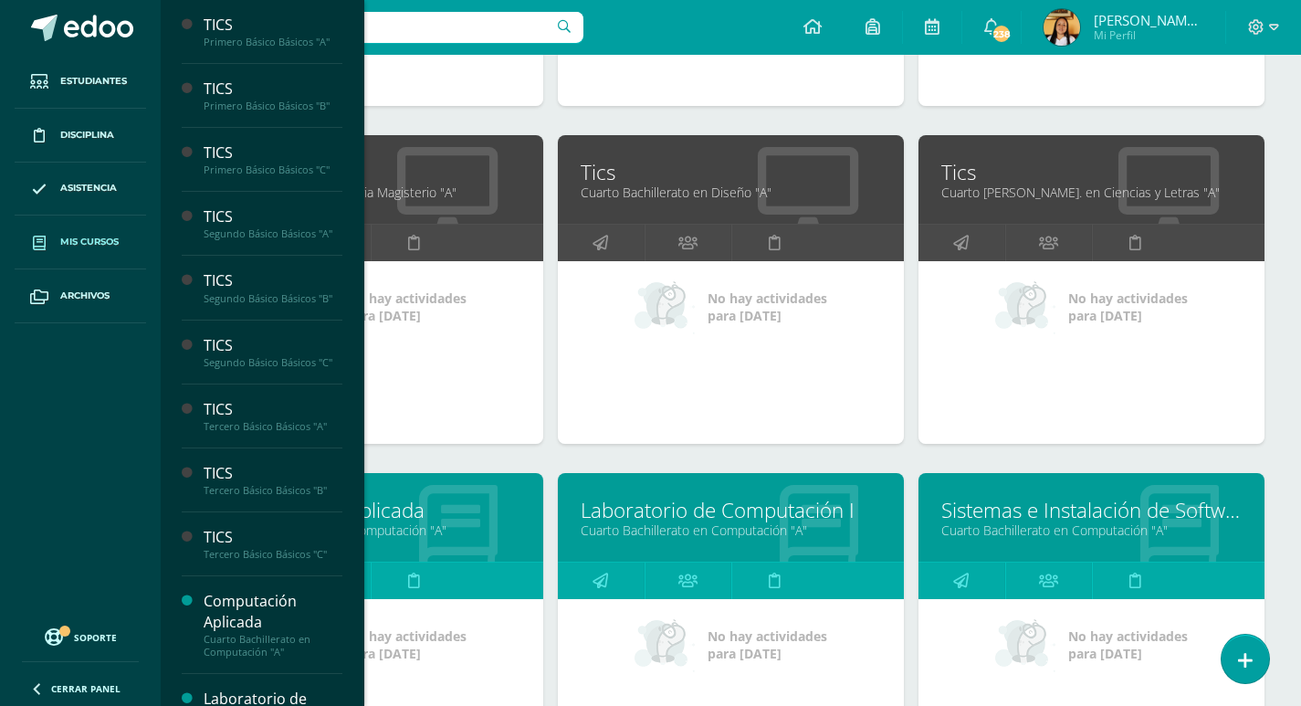
scroll to position [1219, 0]
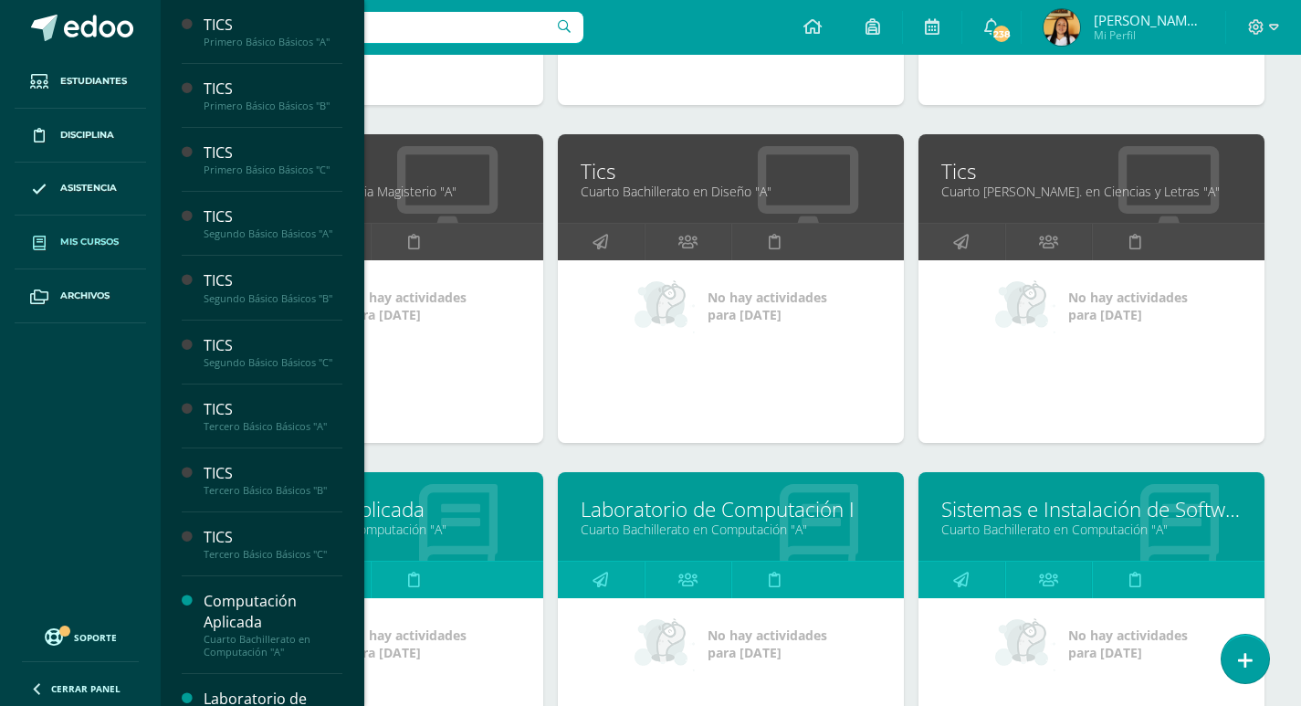
click at [993, 192] on link "Cuarto [PERSON_NAME]. en Ciencias y Letras "A"" at bounding box center [1091, 191] width 300 height 17
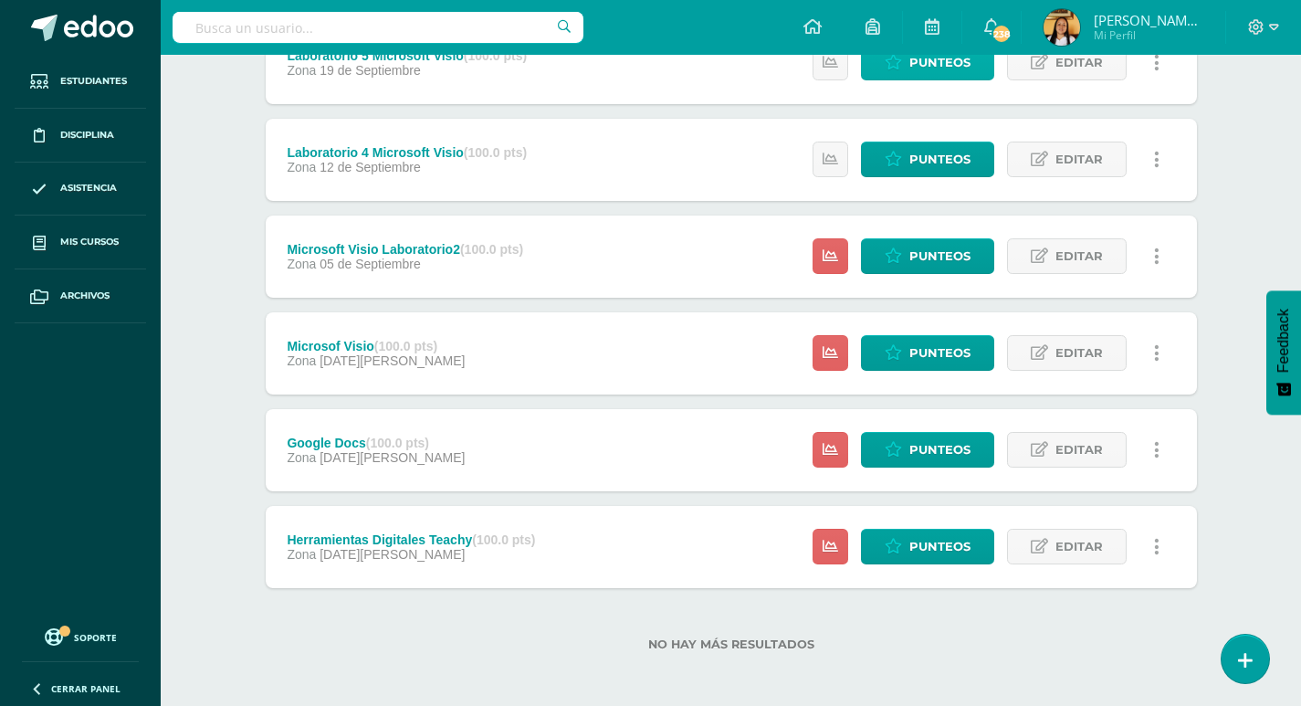
scroll to position [382, 0]
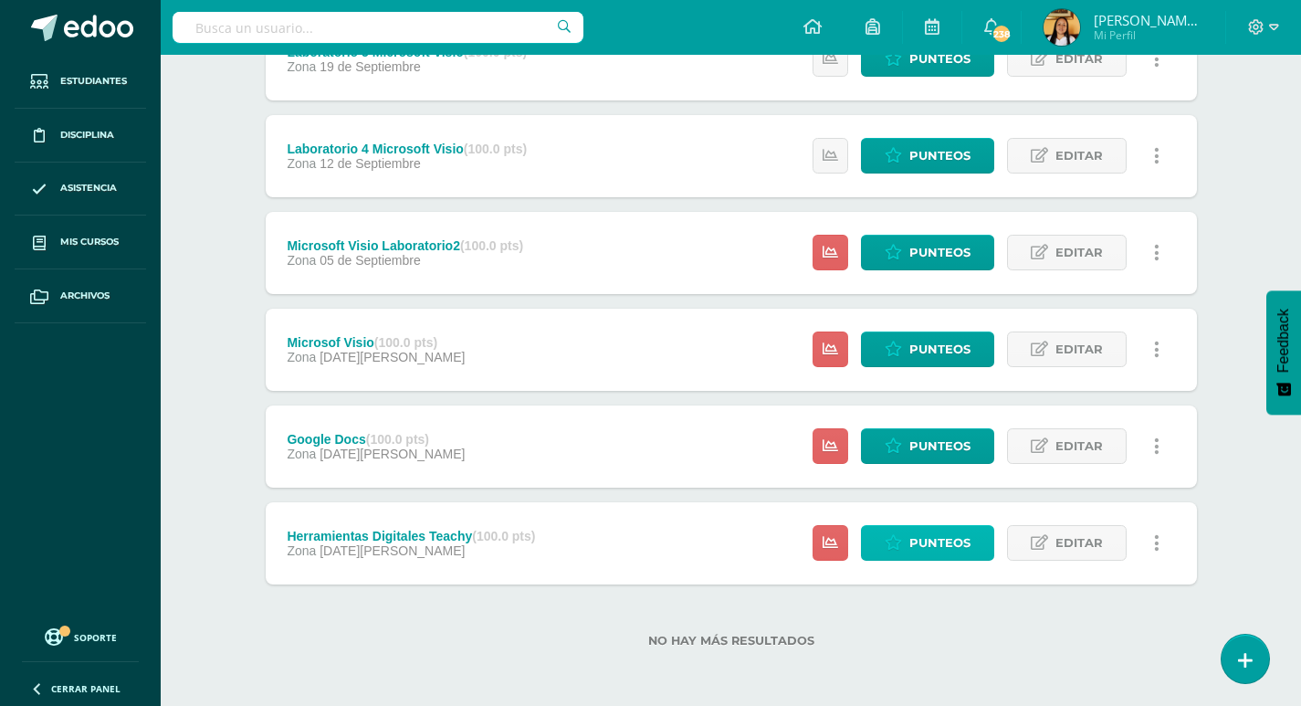
click at [906, 545] on link "Punteos" at bounding box center [927, 543] width 133 height 36
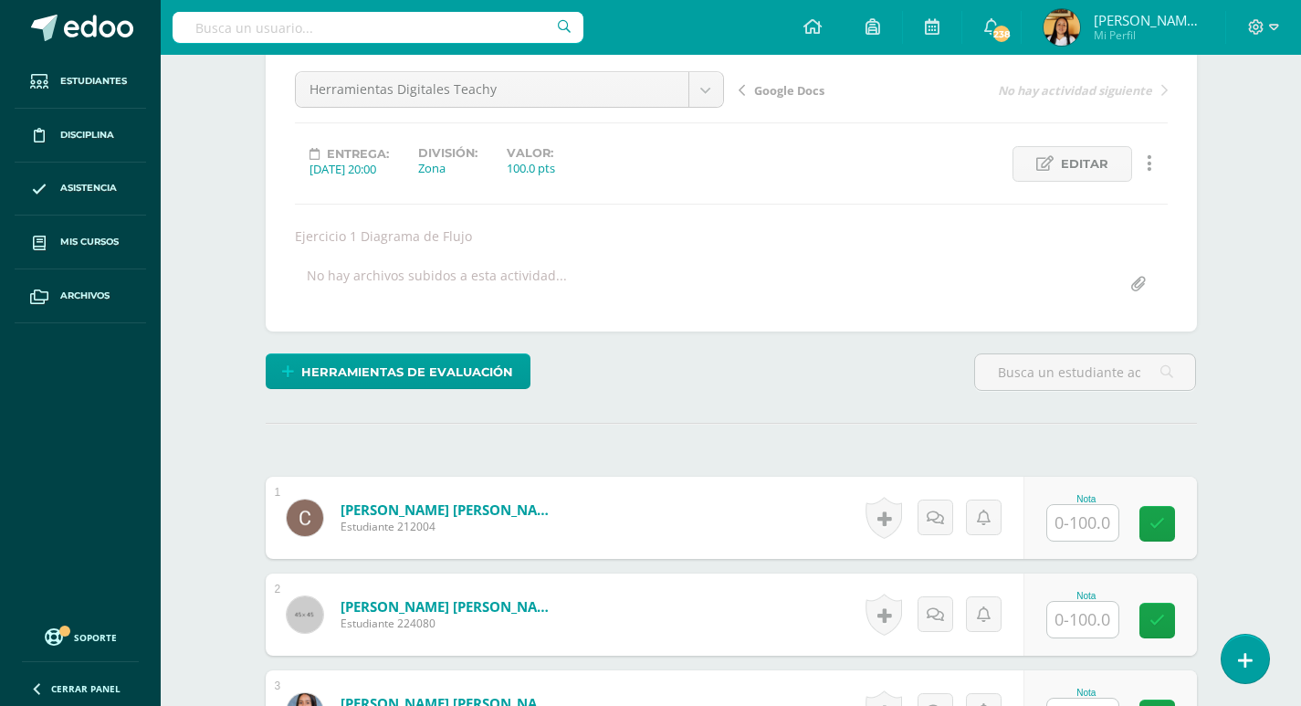
click at [1072, 526] on input "text" at bounding box center [1082, 523] width 71 height 36
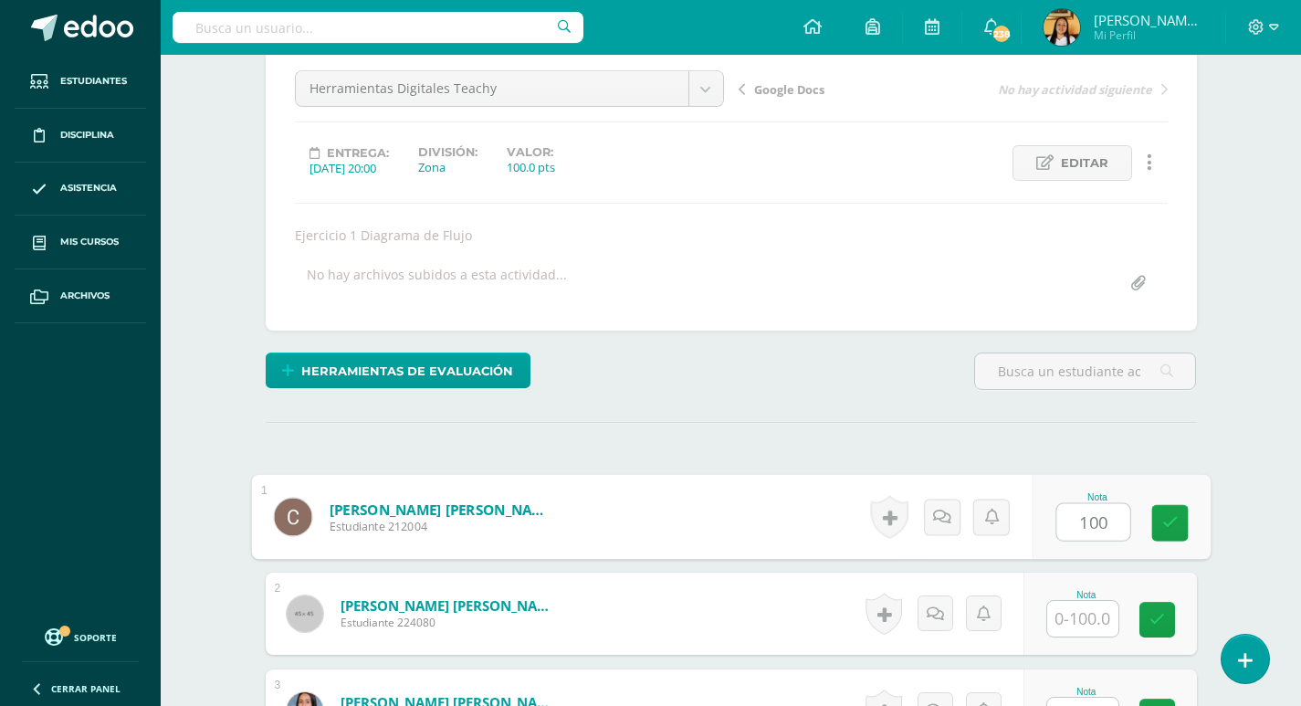
type input "100"
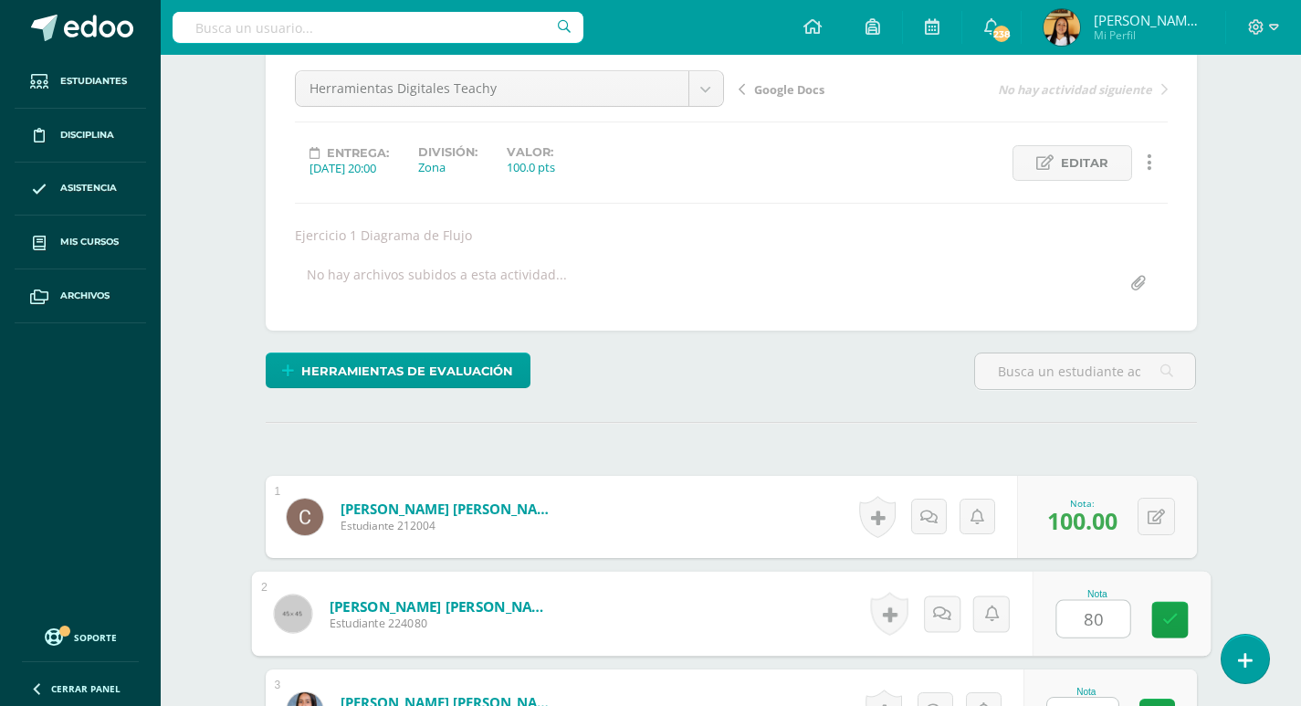
type input "80"
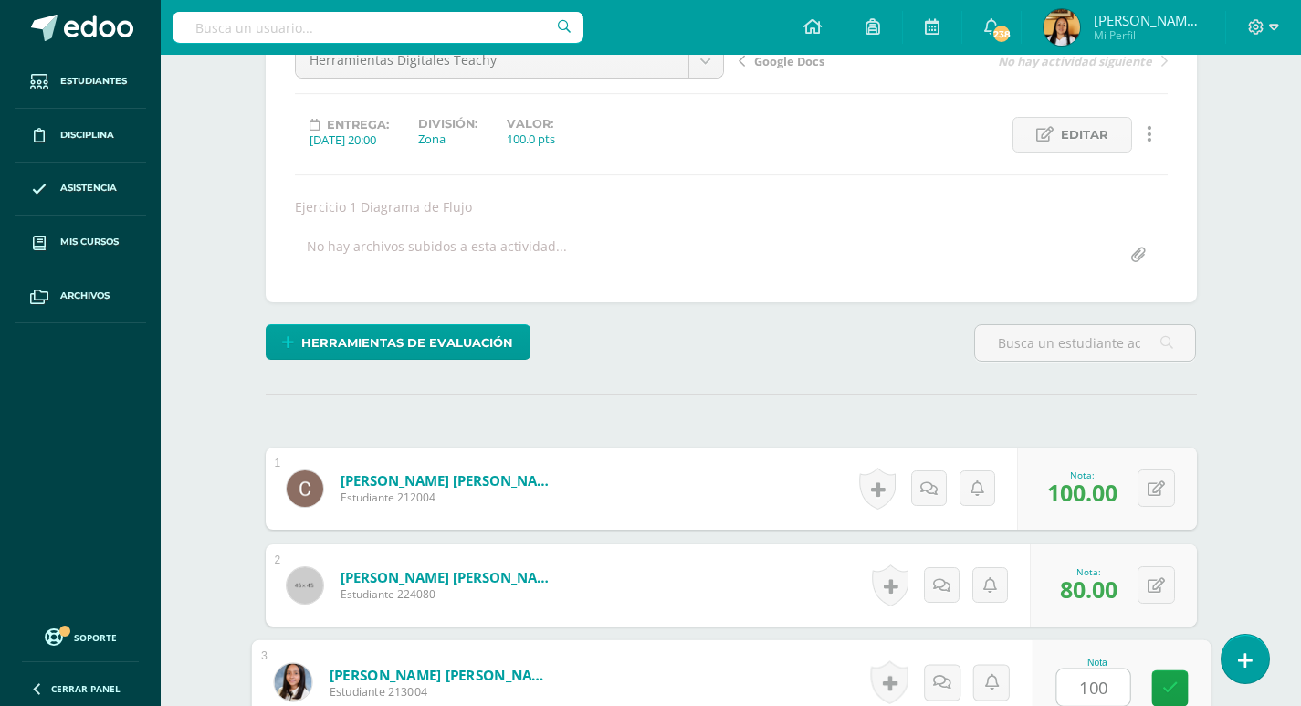
type input "100"
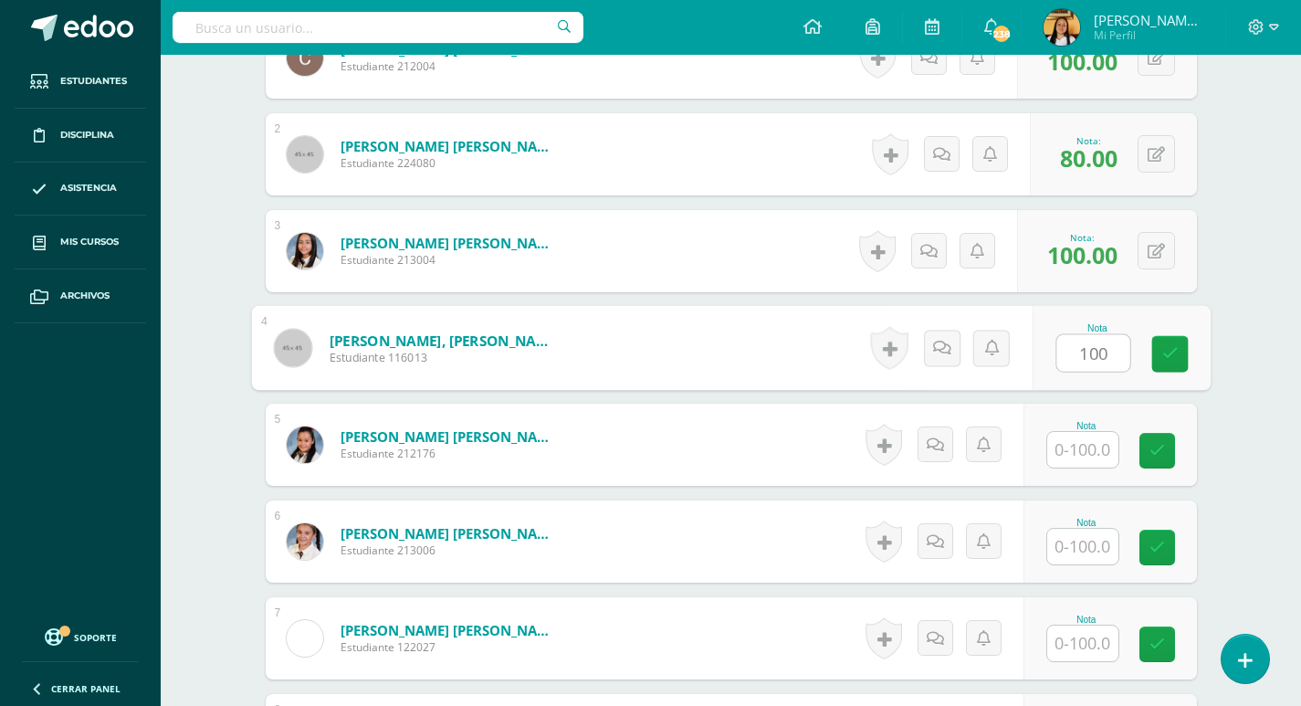
type input "100"
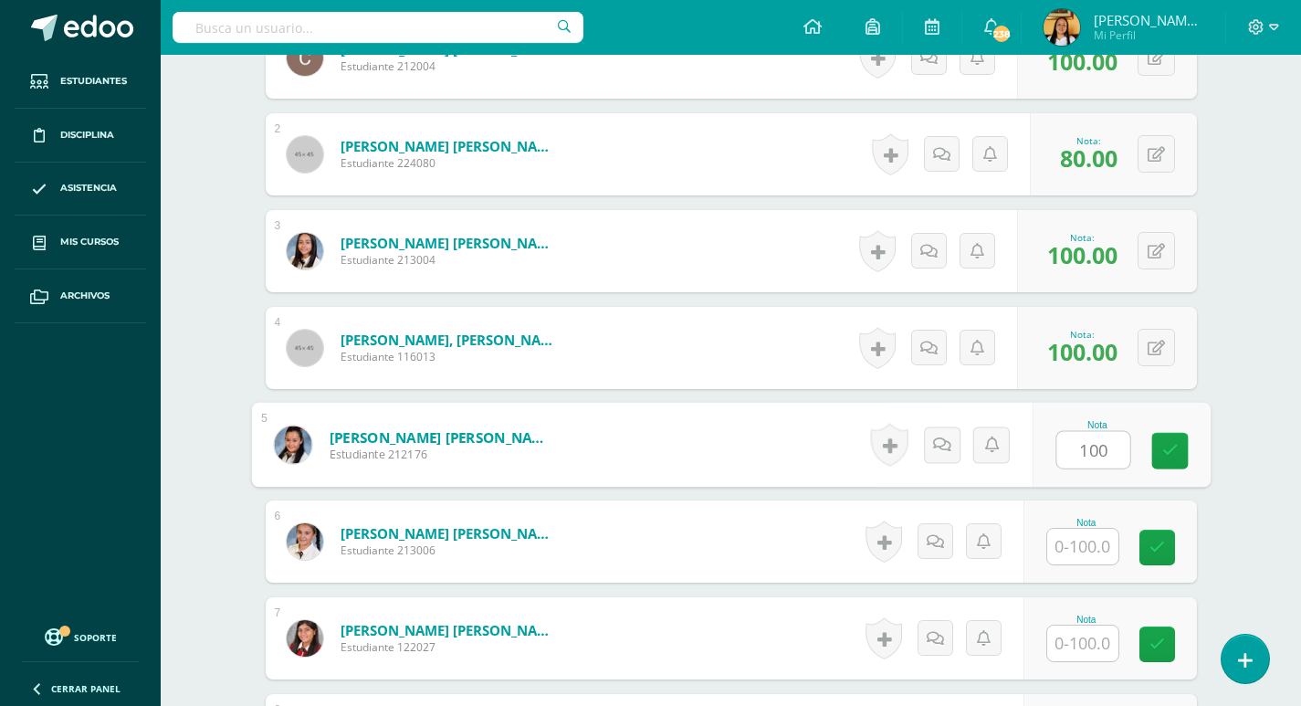
type input "100"
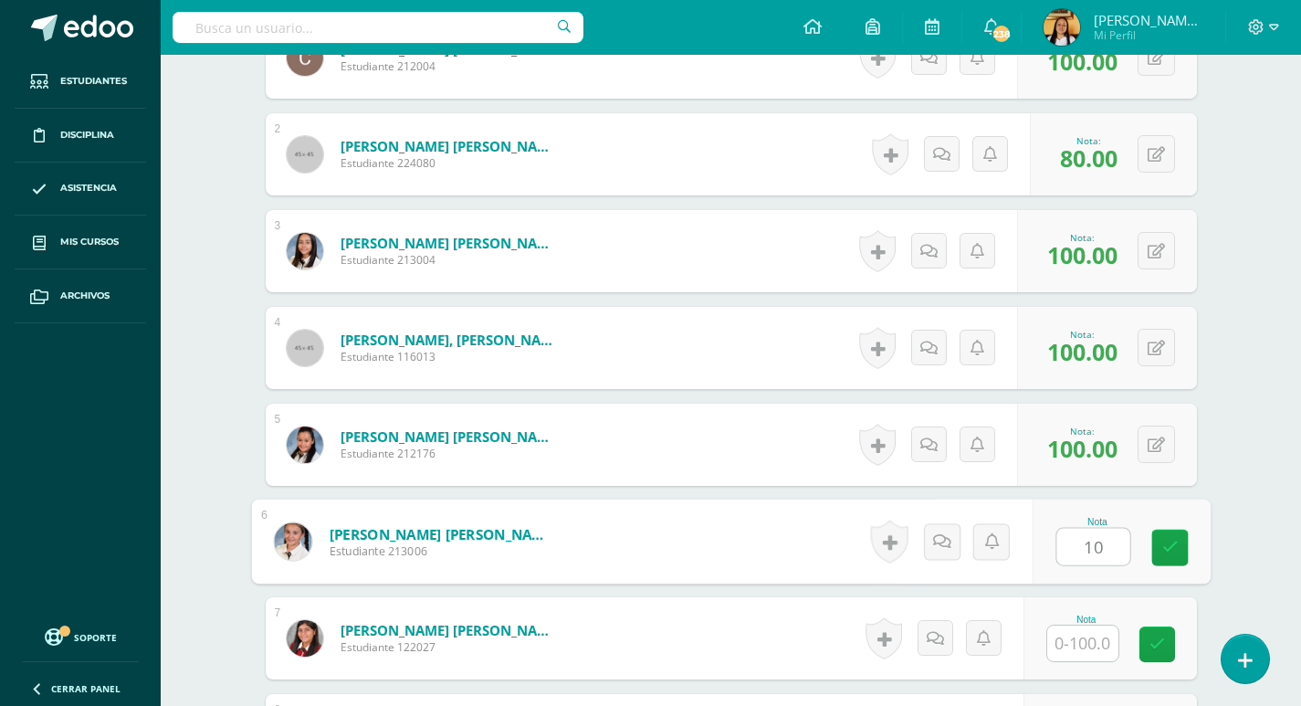
scroll to position [636, 0]
type input "100"
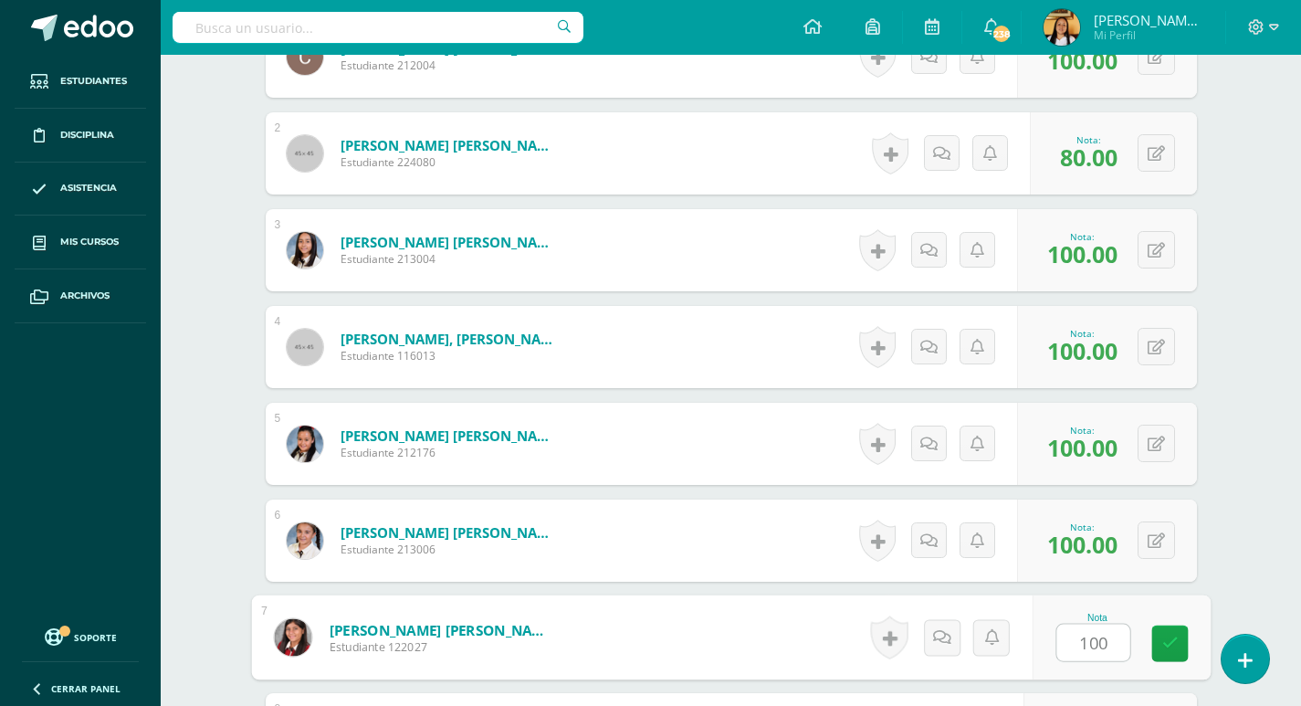
type input "100"
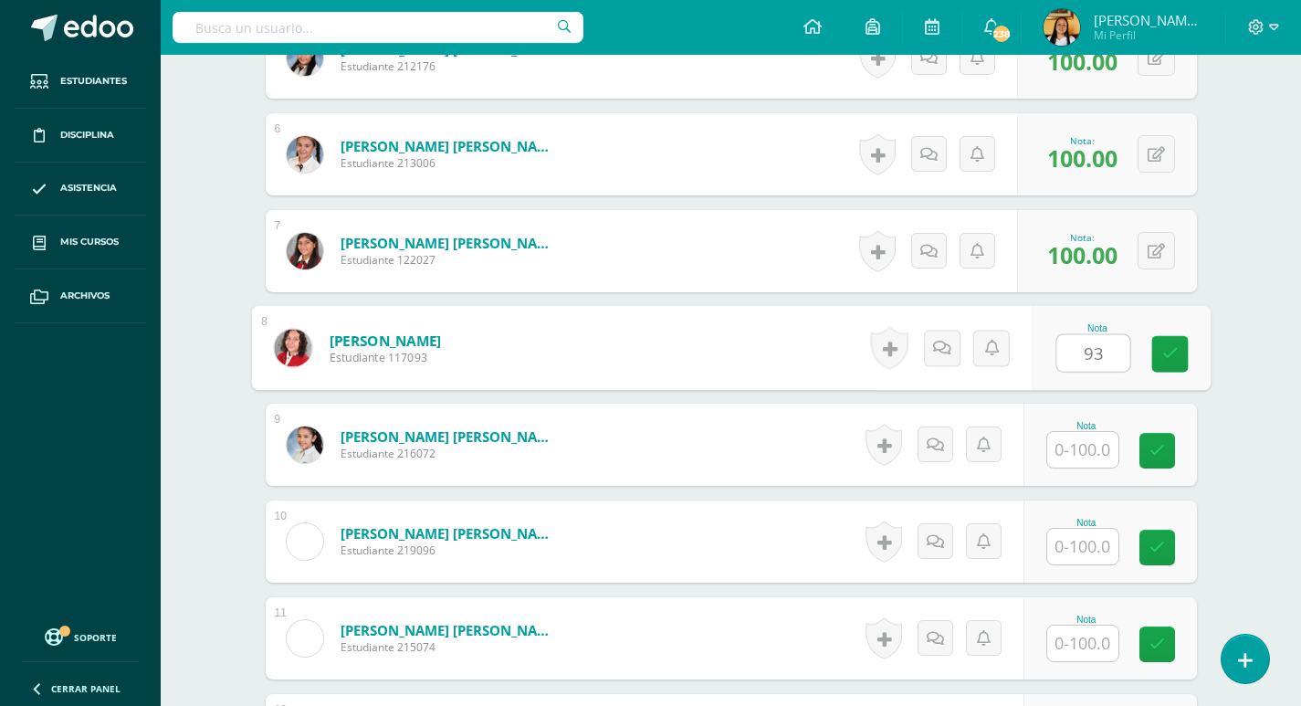
type input "93"
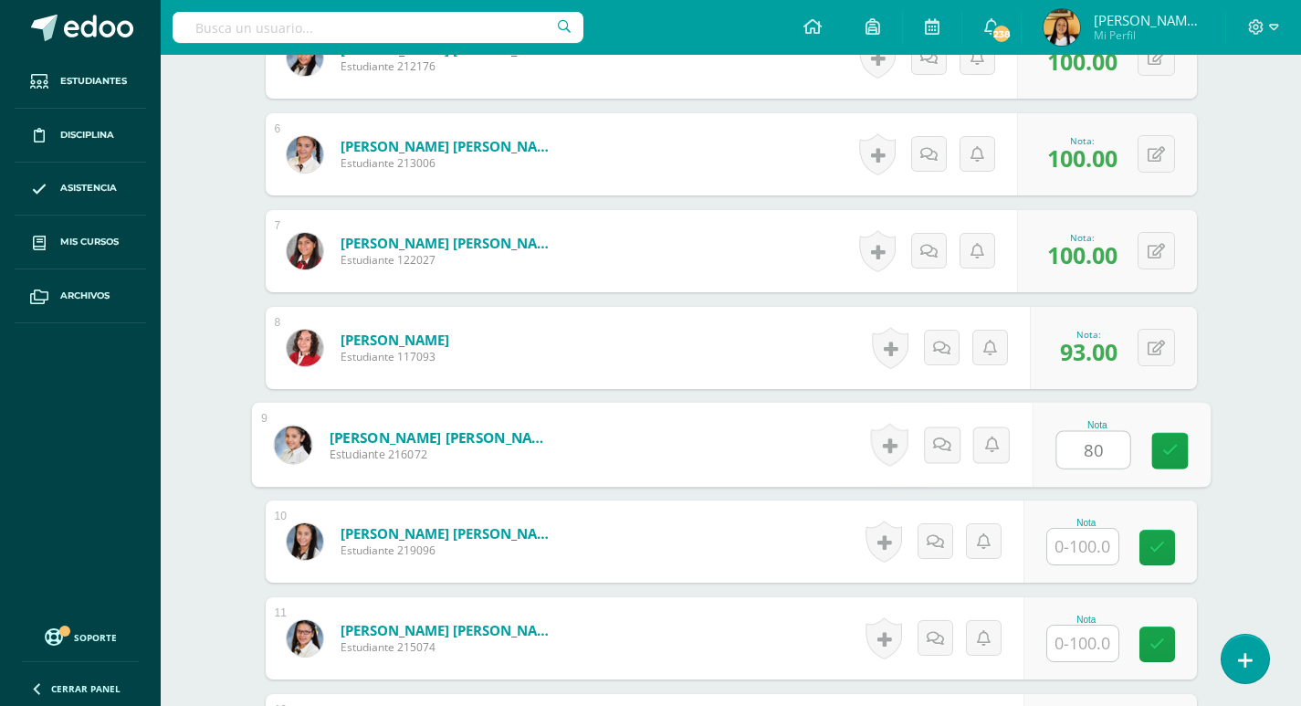
type input "80"
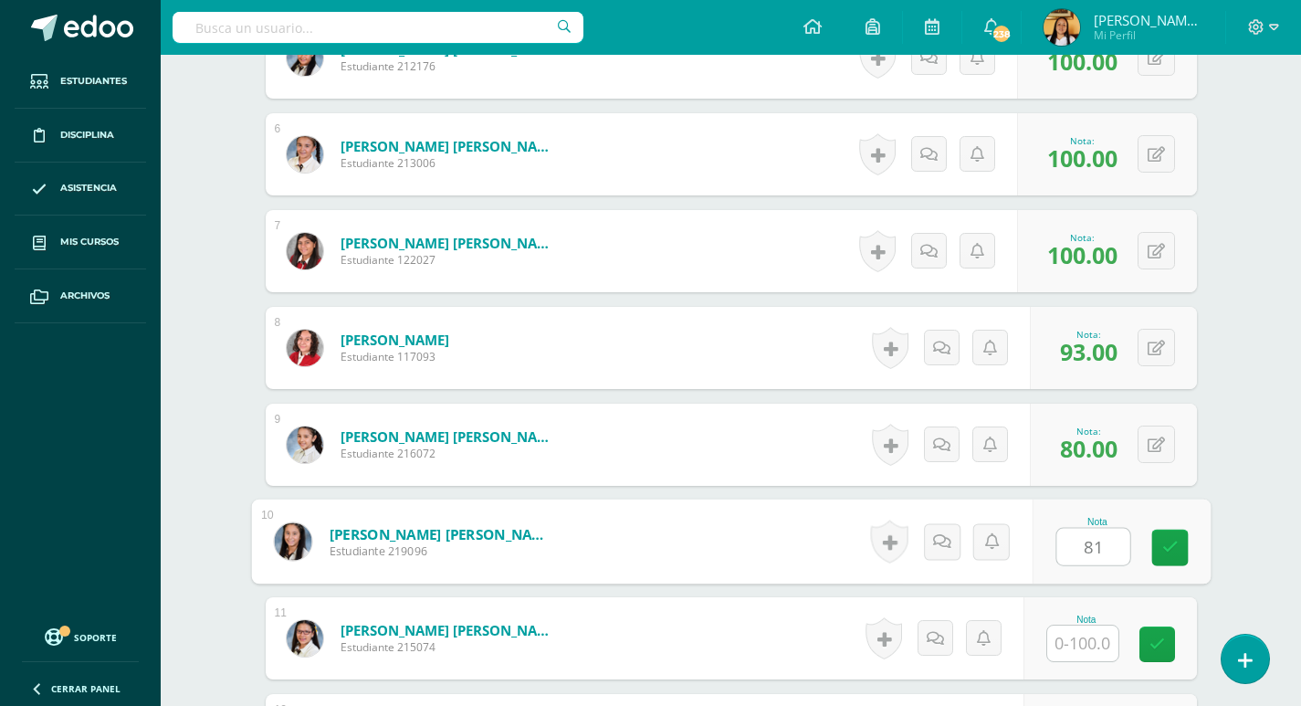
type input "81"
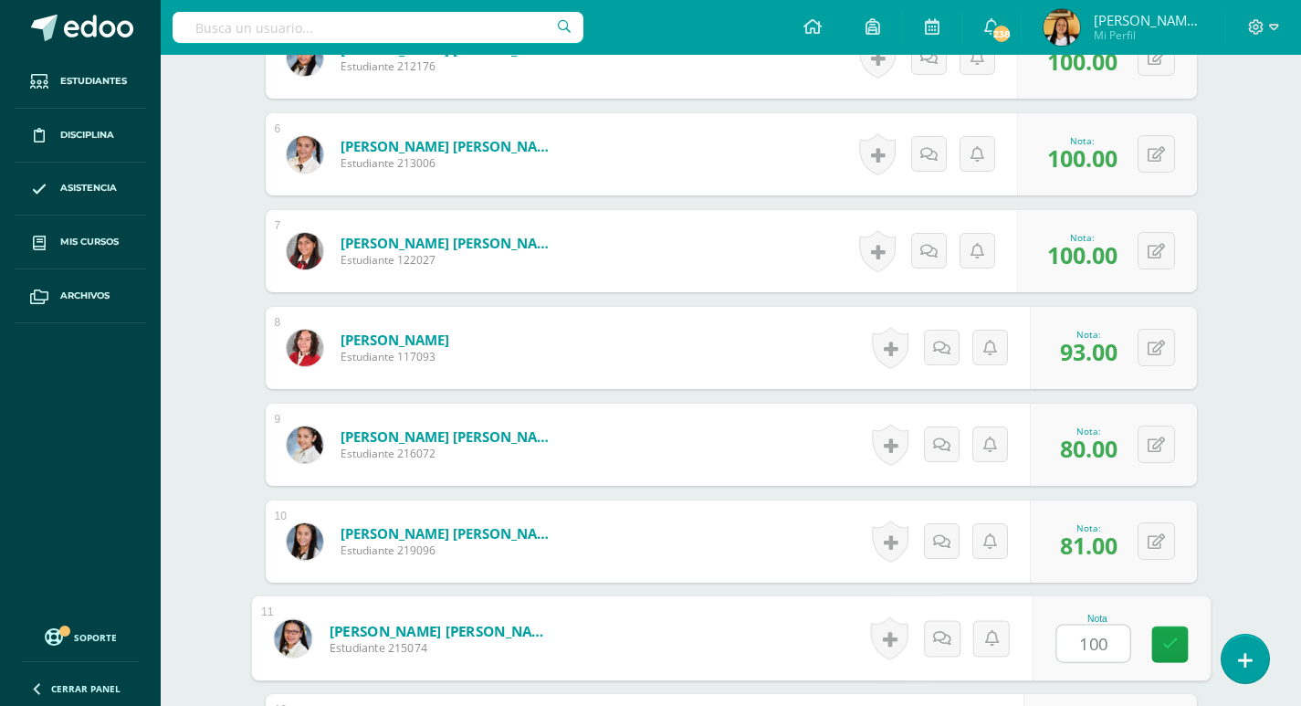
type input "100"
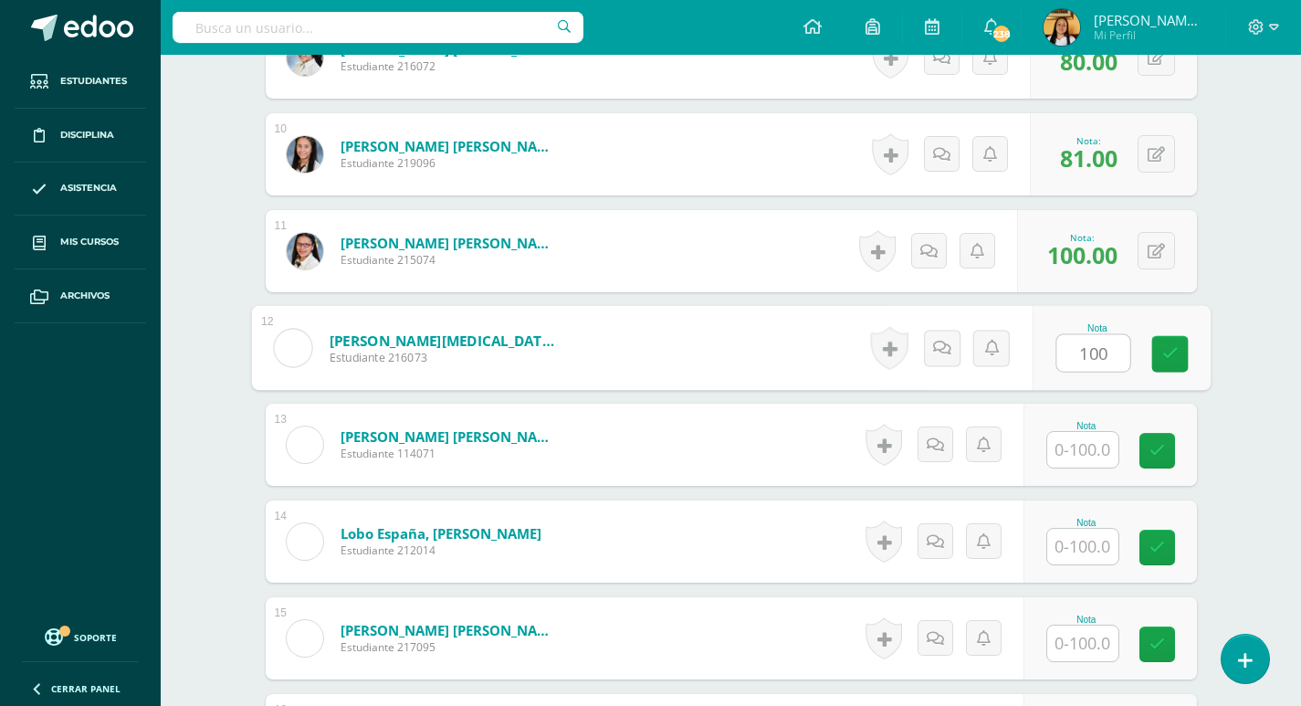
type input "100"
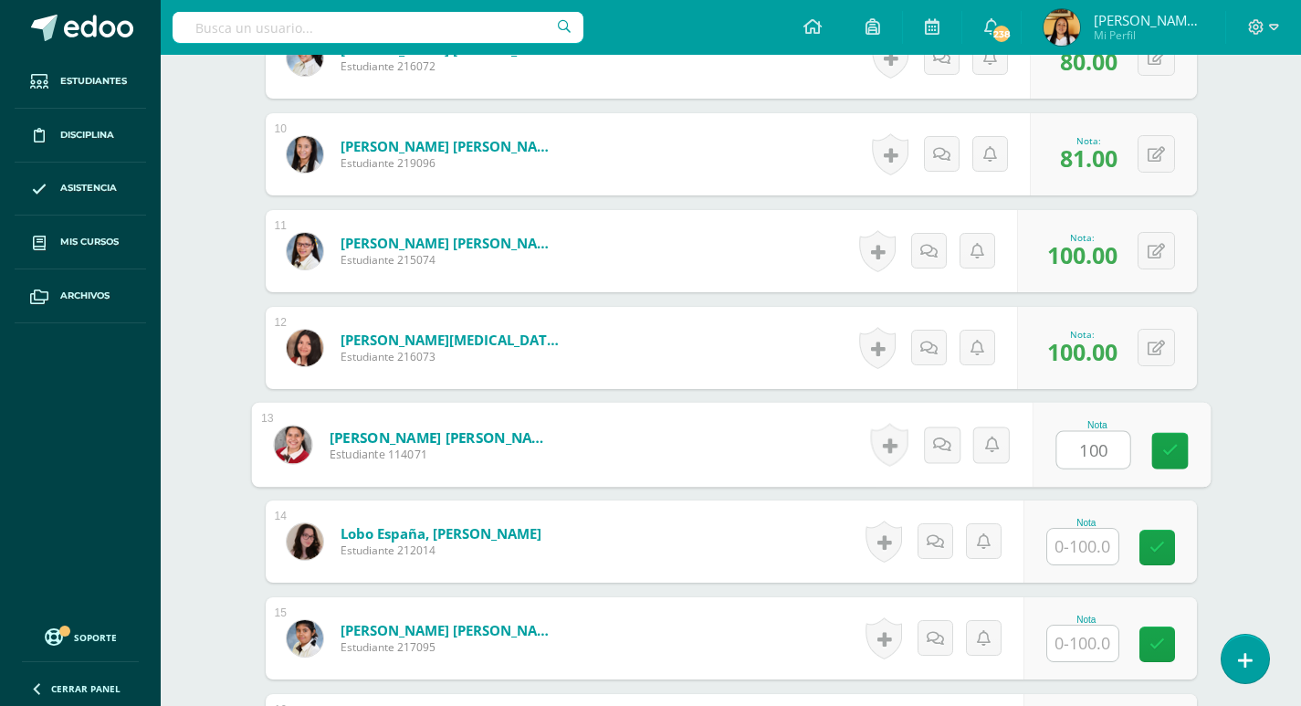
type input "100"
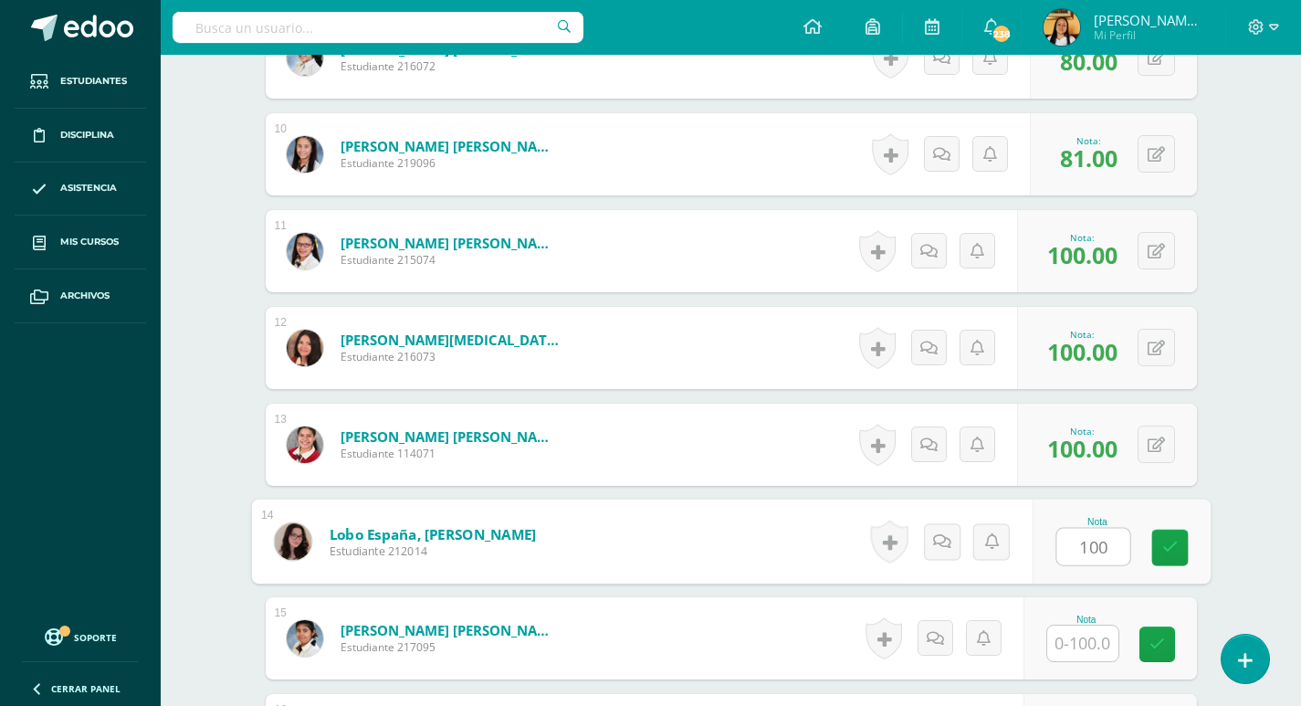
type input "100"
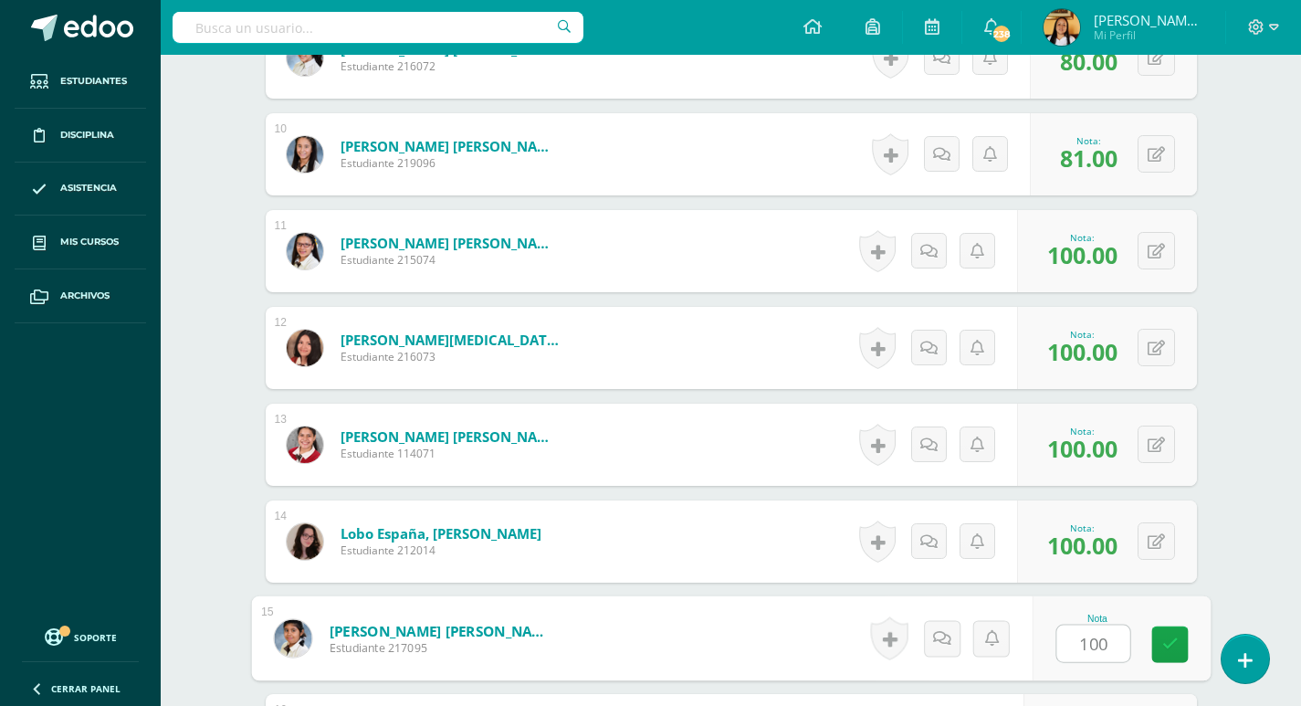
type input "100"
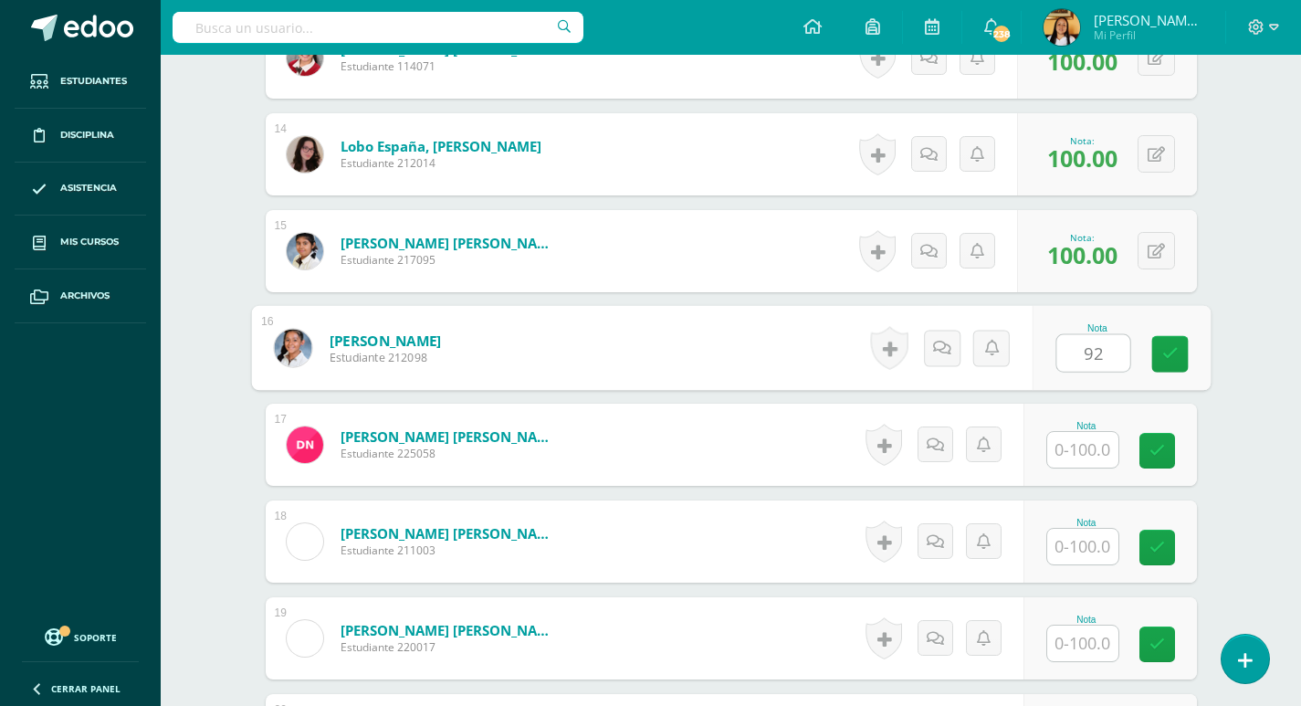
type input "92"
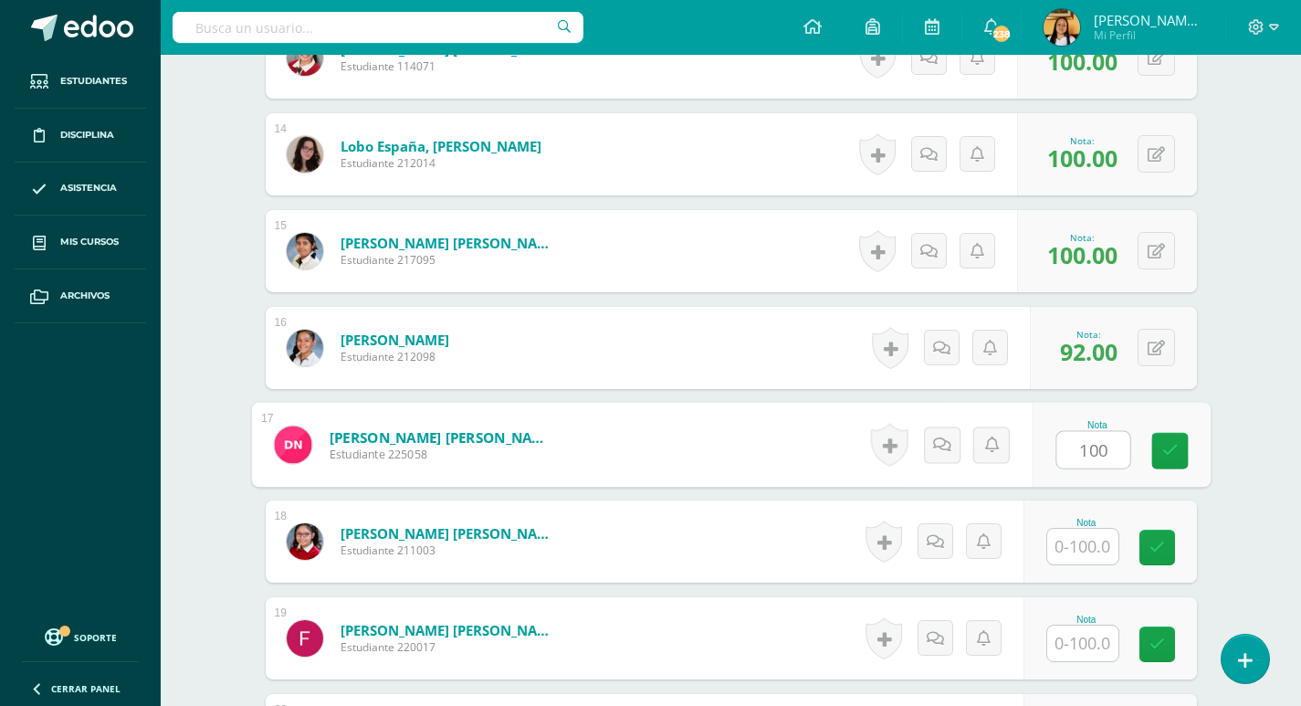
type input "100"
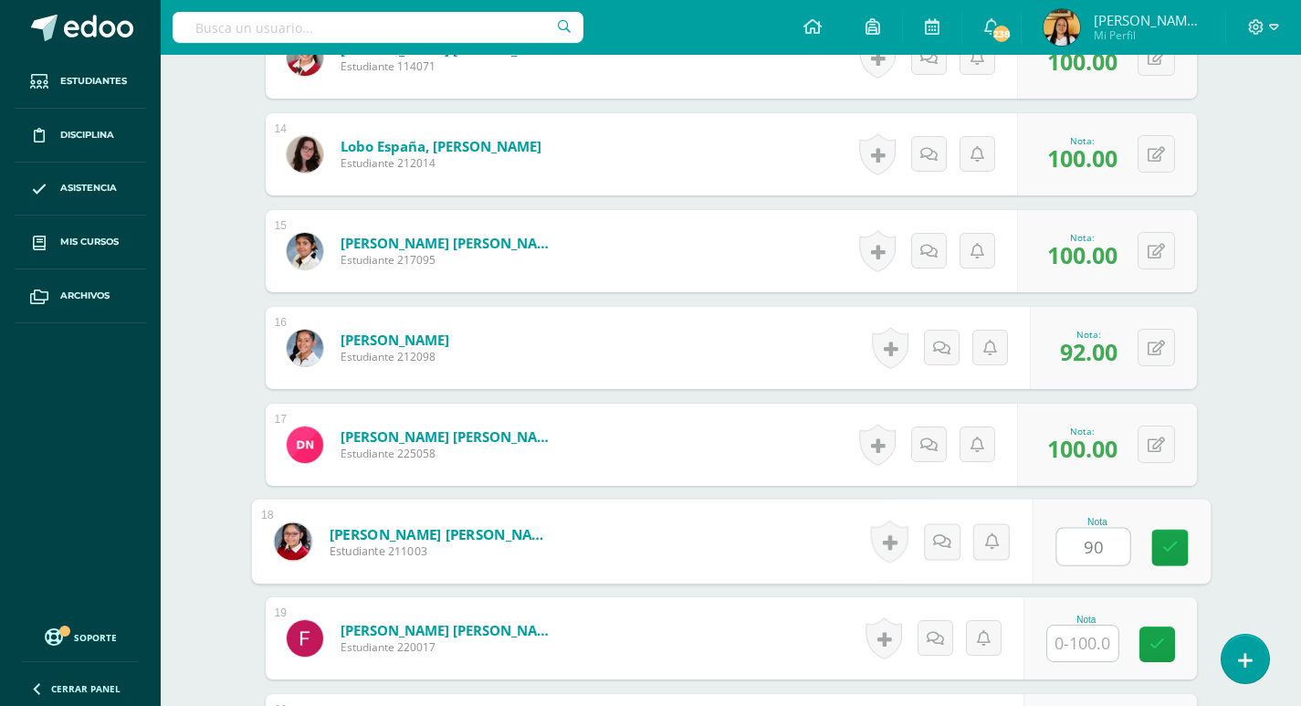
type input "90"
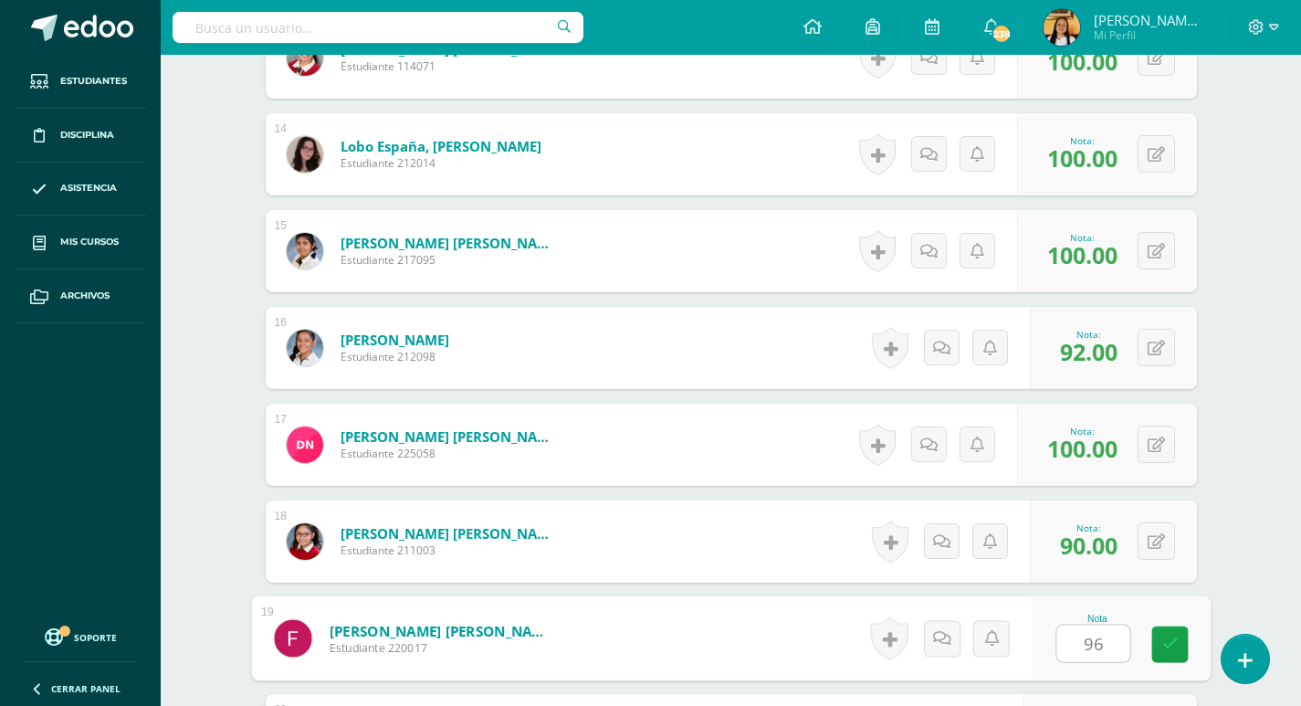
type input "96"
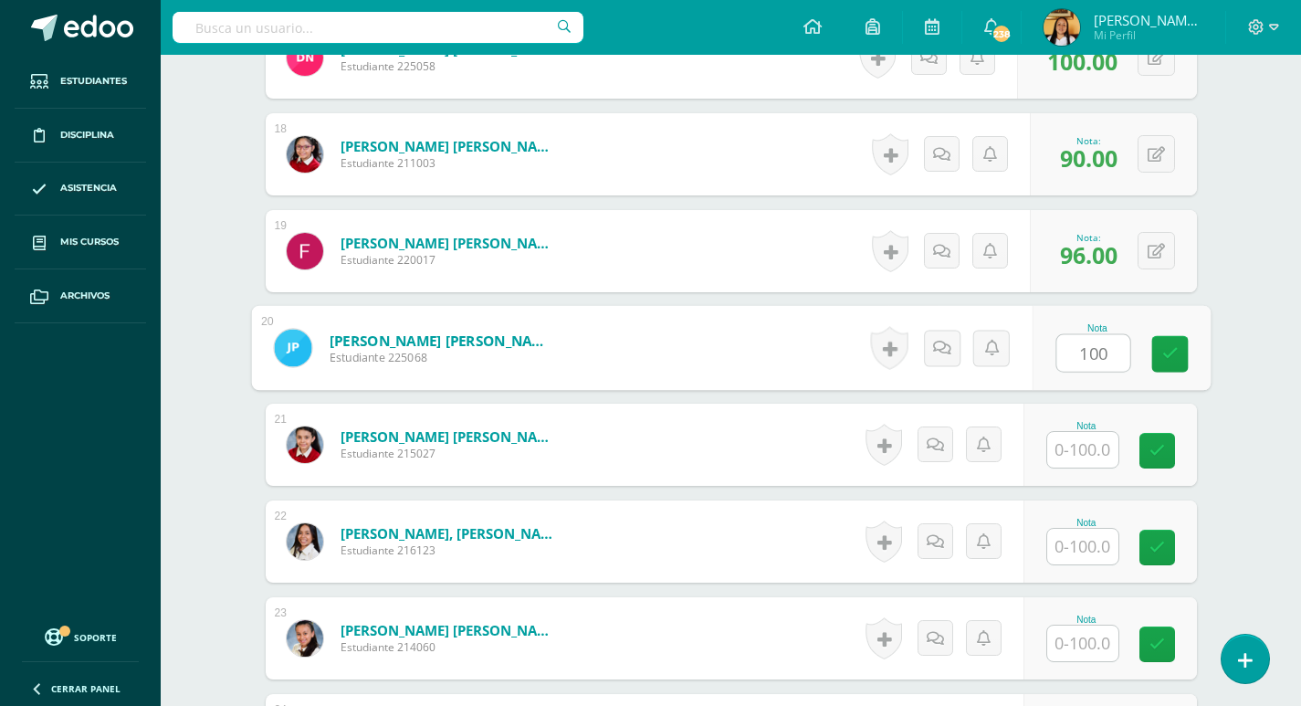
type input "100"
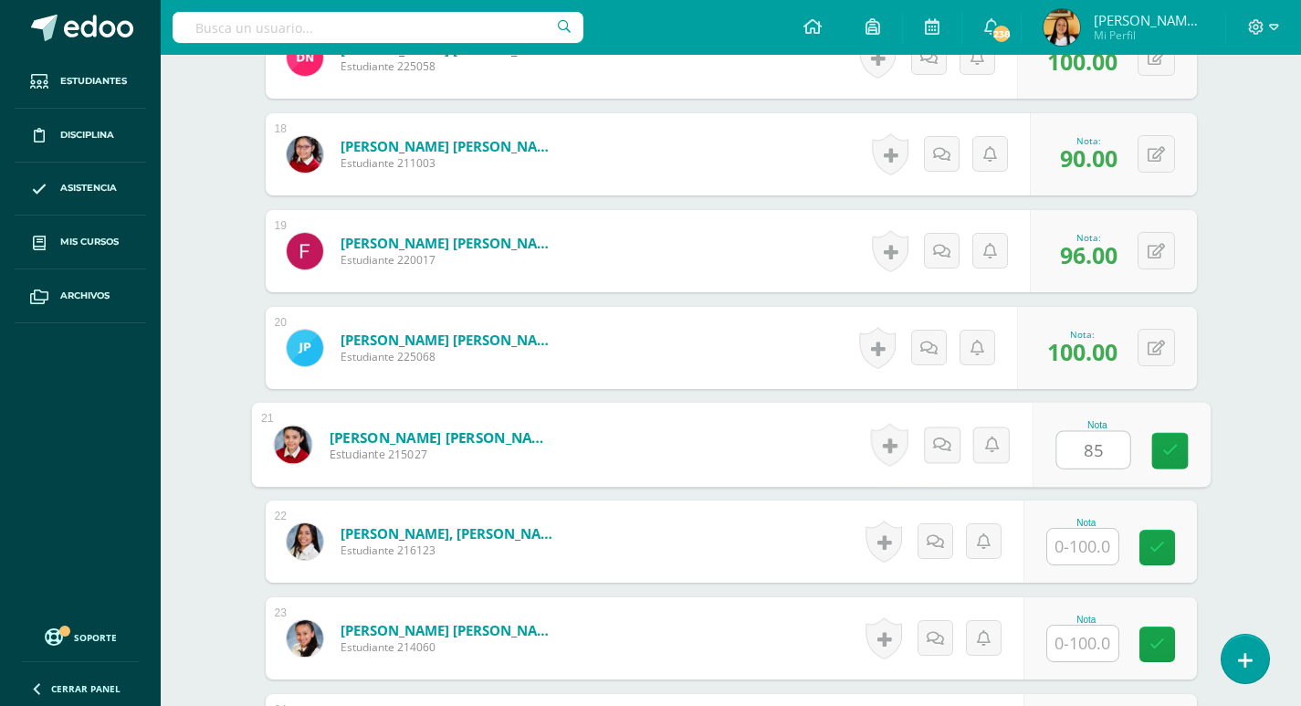
type input "85"
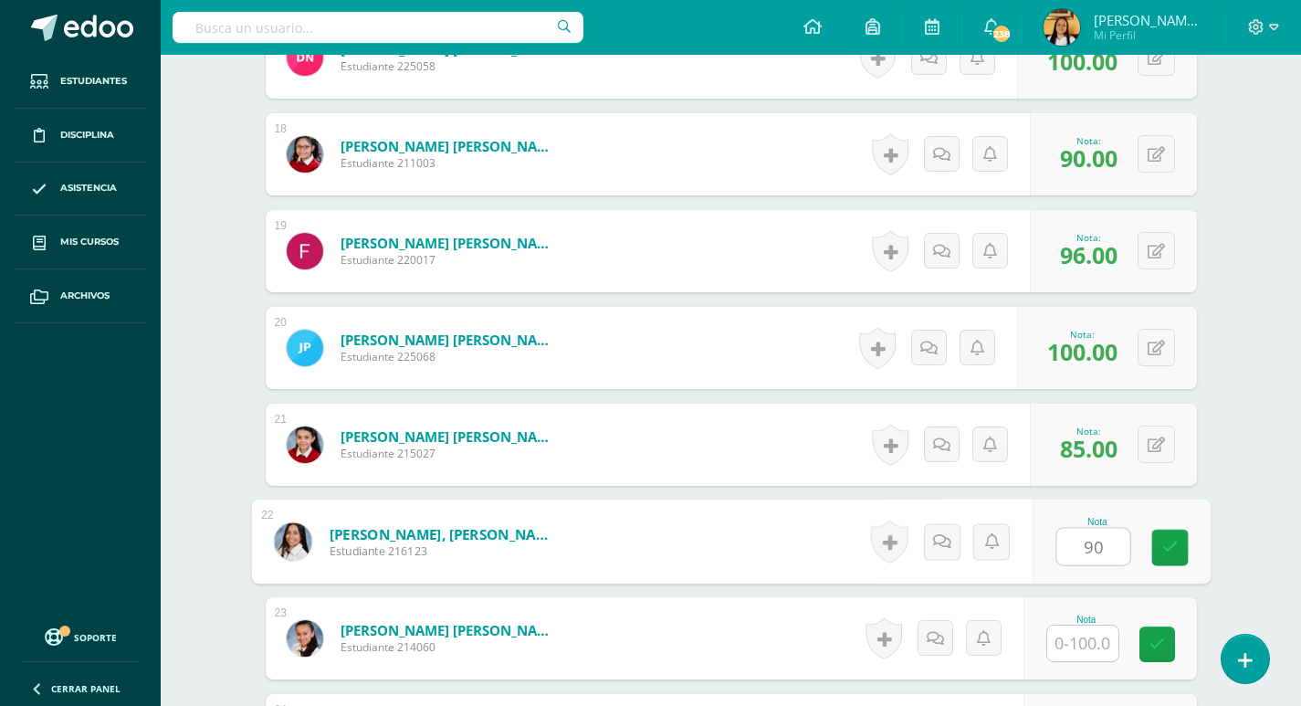
type input "90"
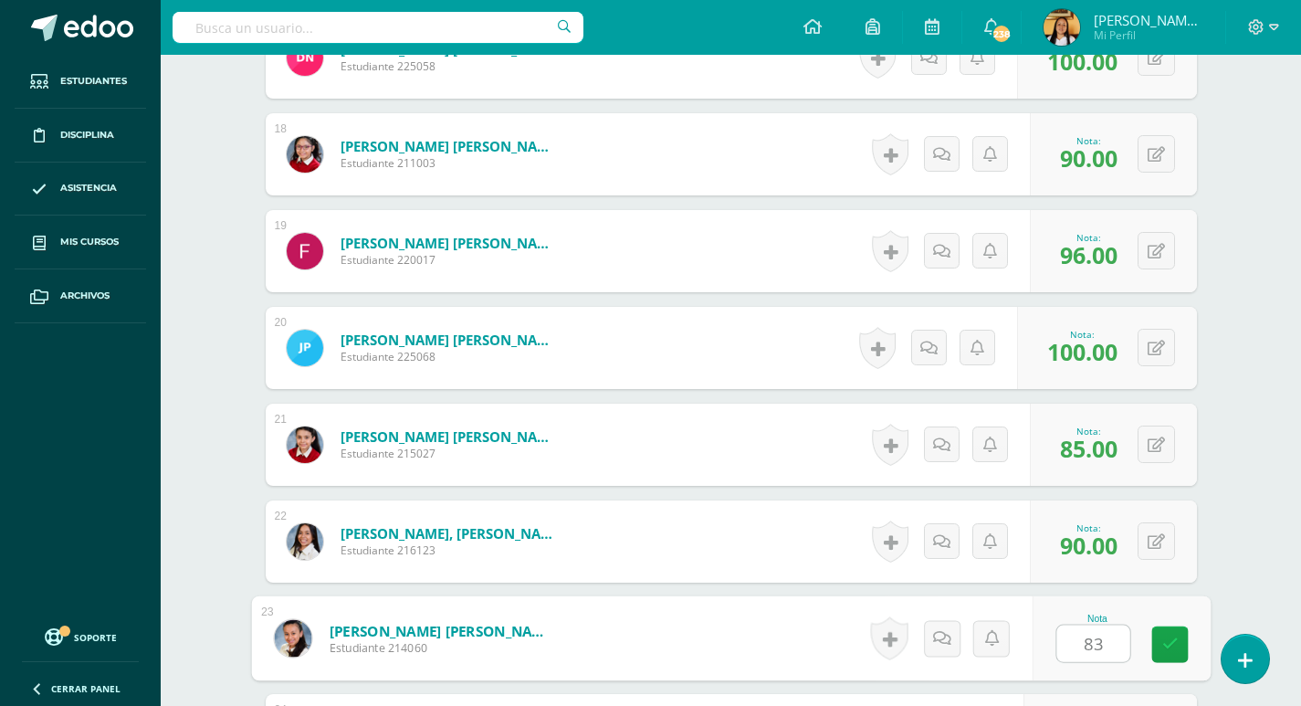
type input "83"
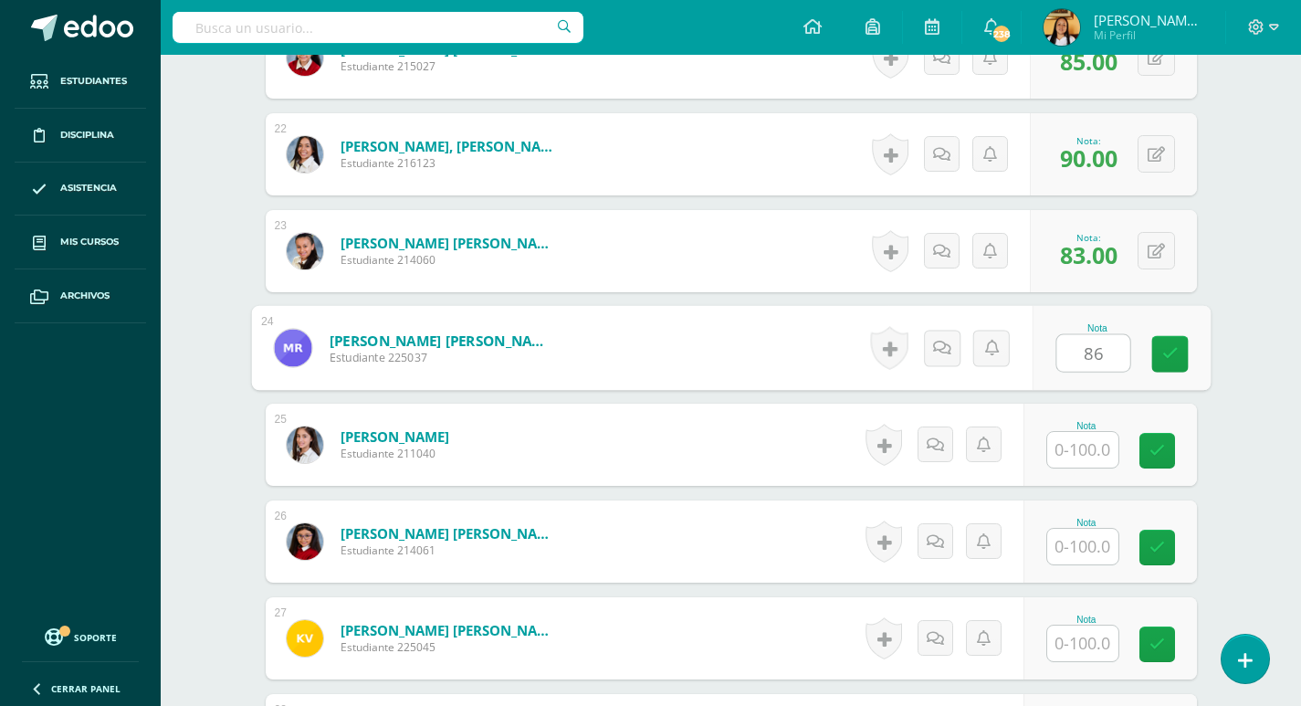
type input "86"
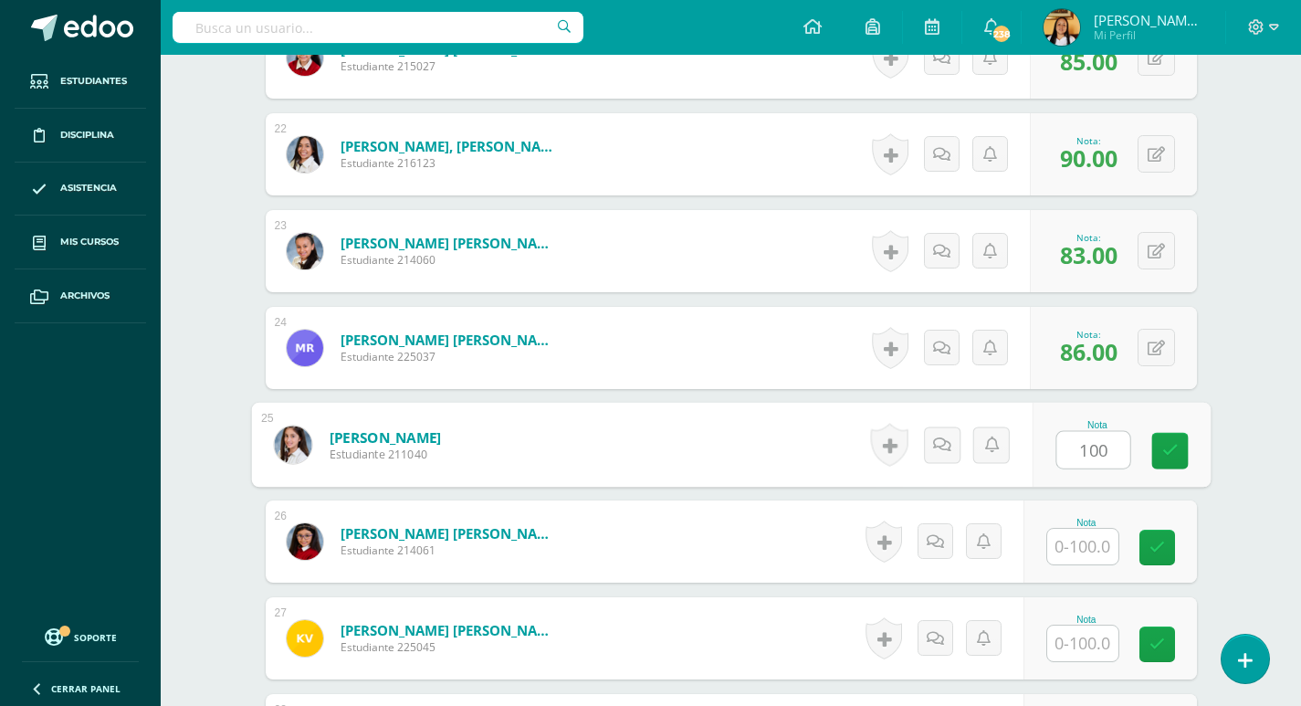
type input "100"
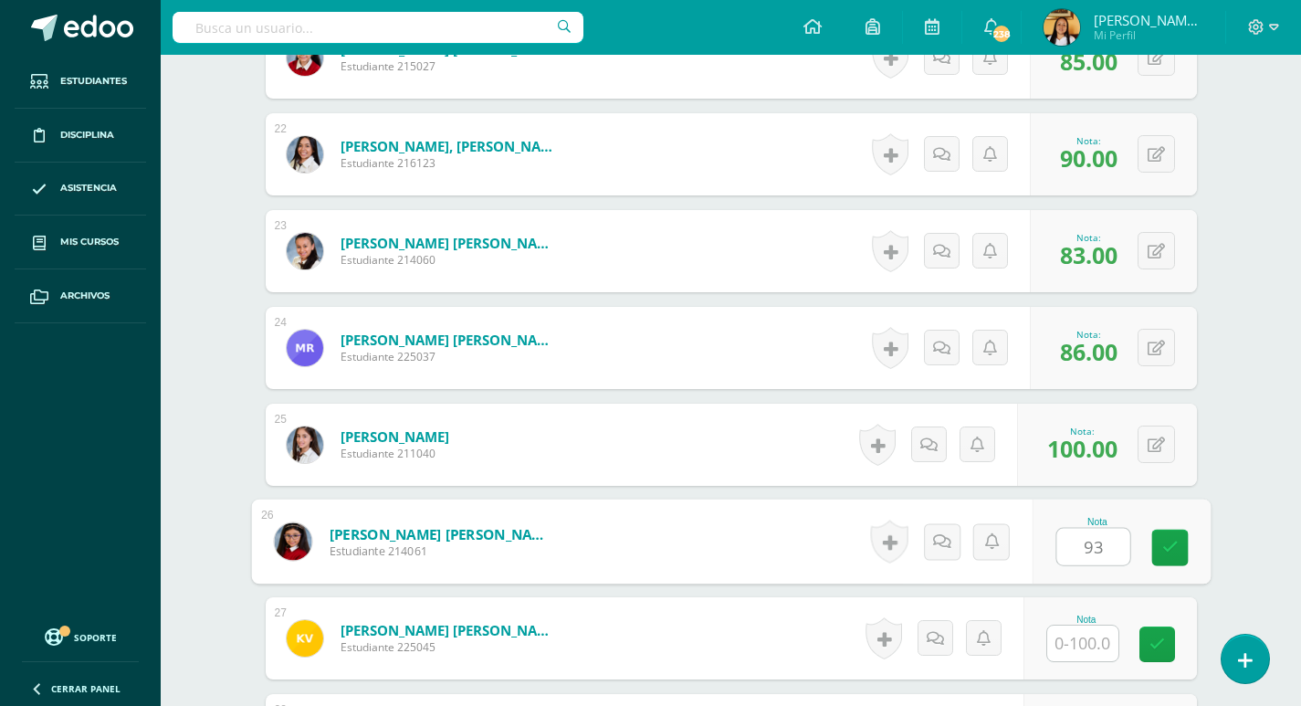
type input "93"
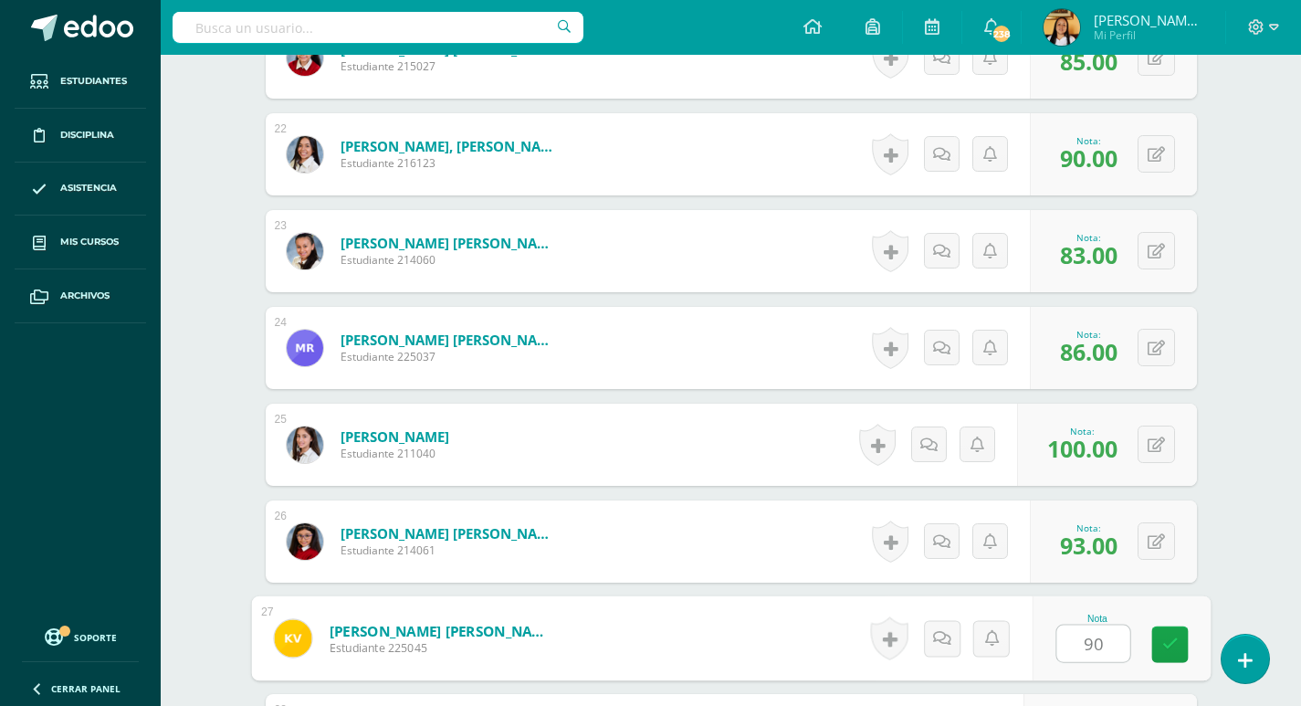
type input "90"
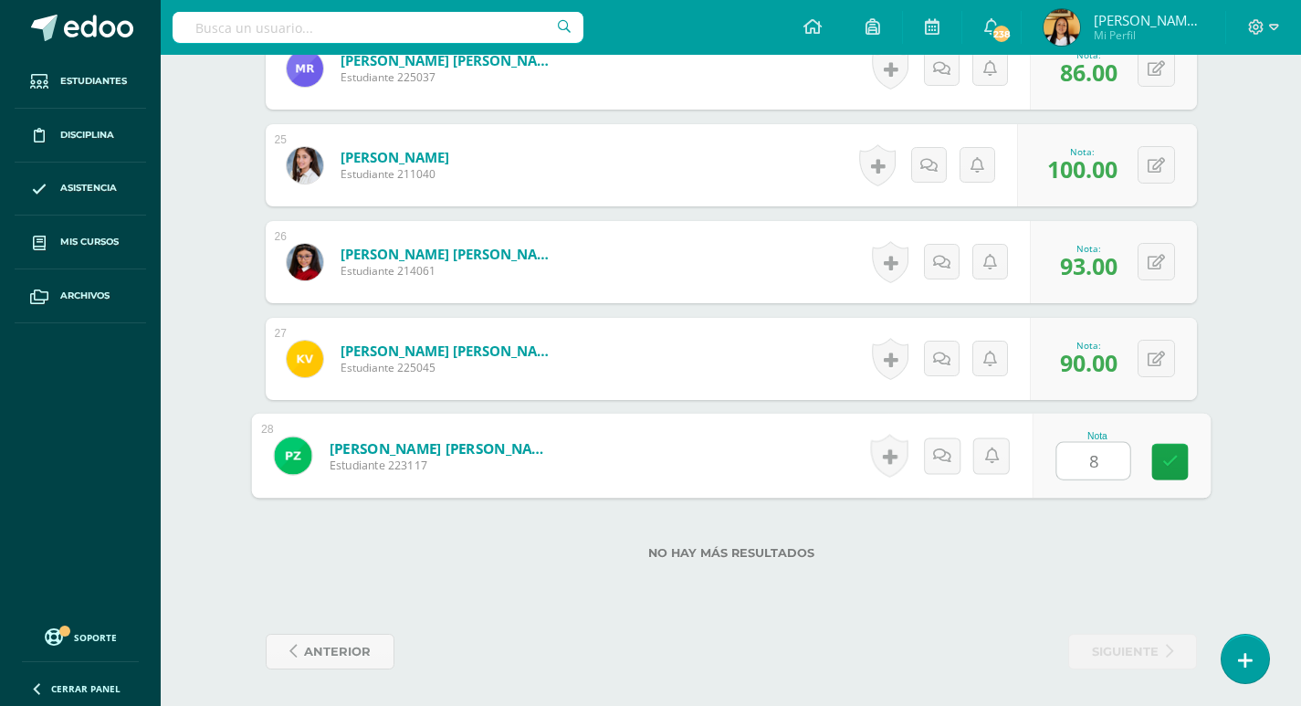
type input "81"
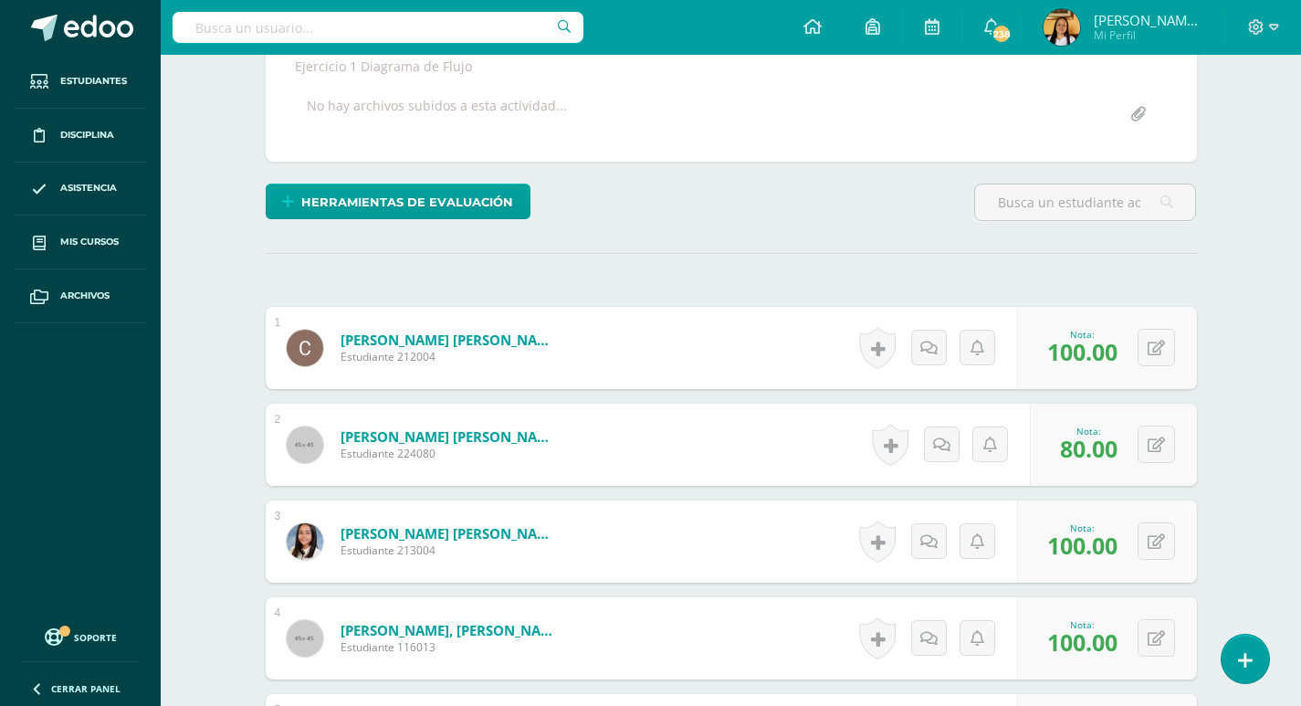
scroll to position [20, 0]
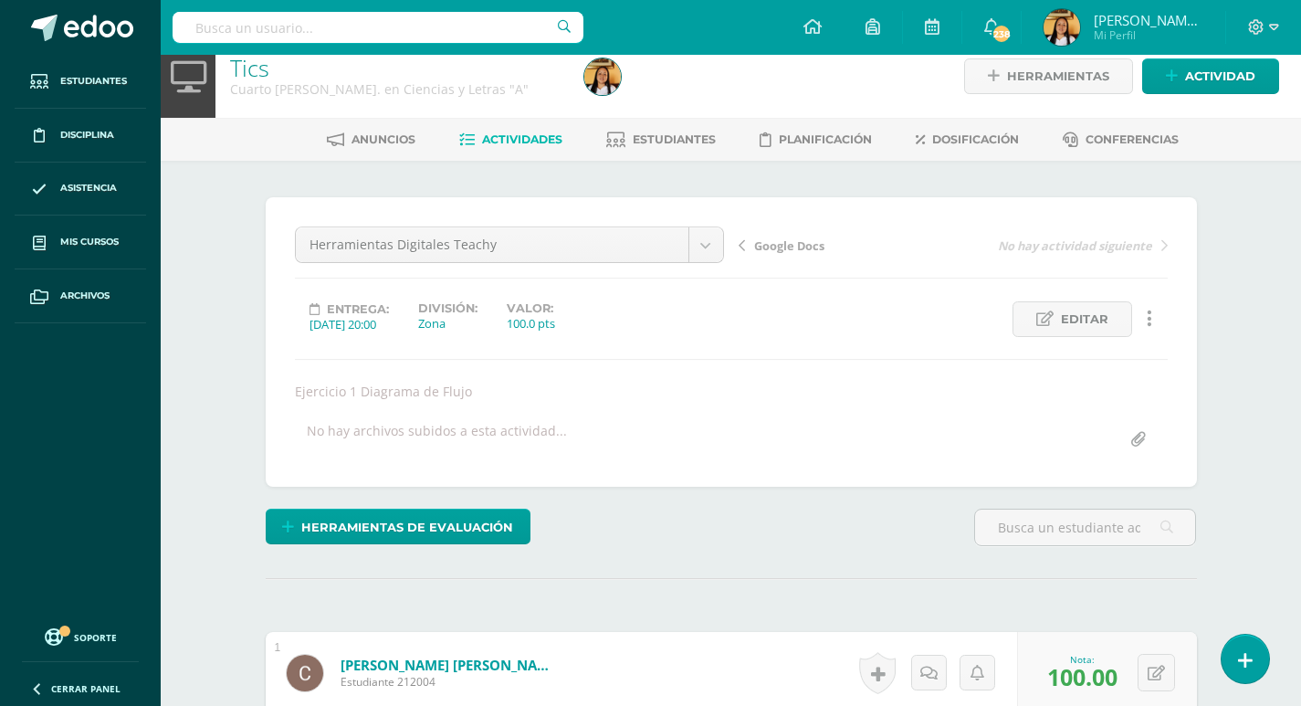
click at [553, 141] on span "Actividades" at bounding box center [522, 139] width 80 height 14
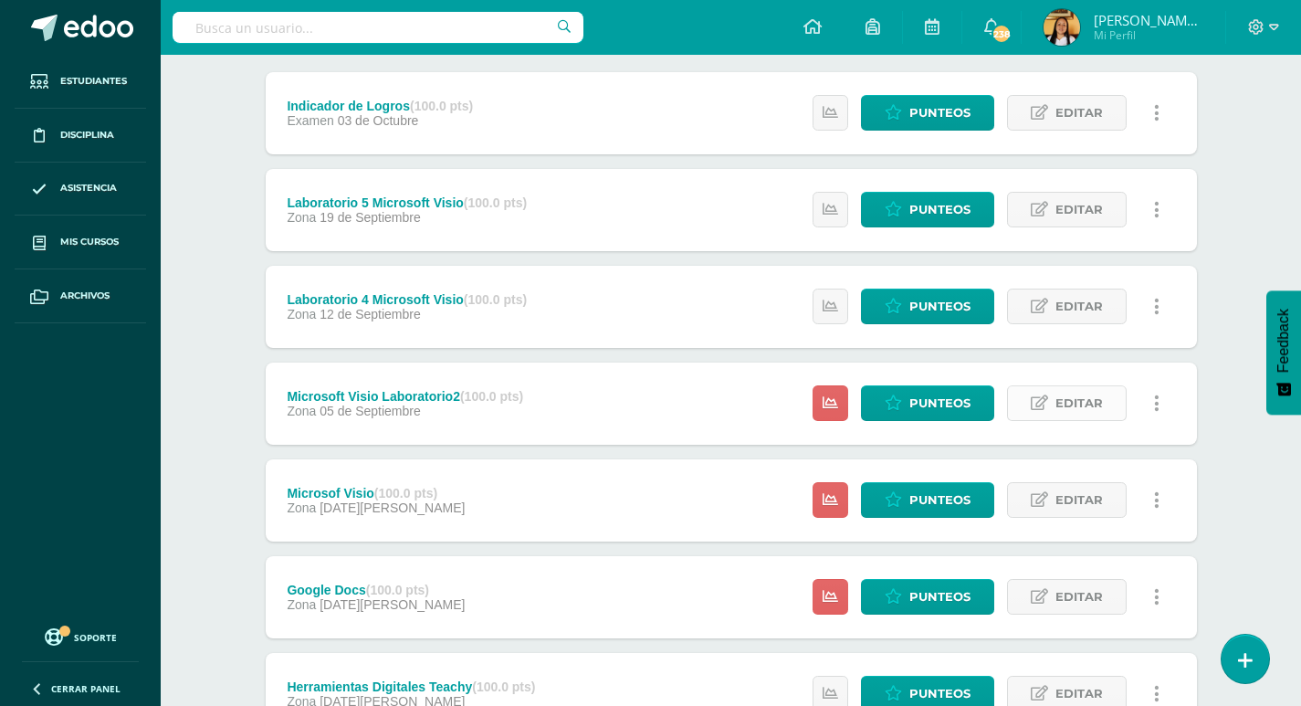
scroll to position [382, 0]
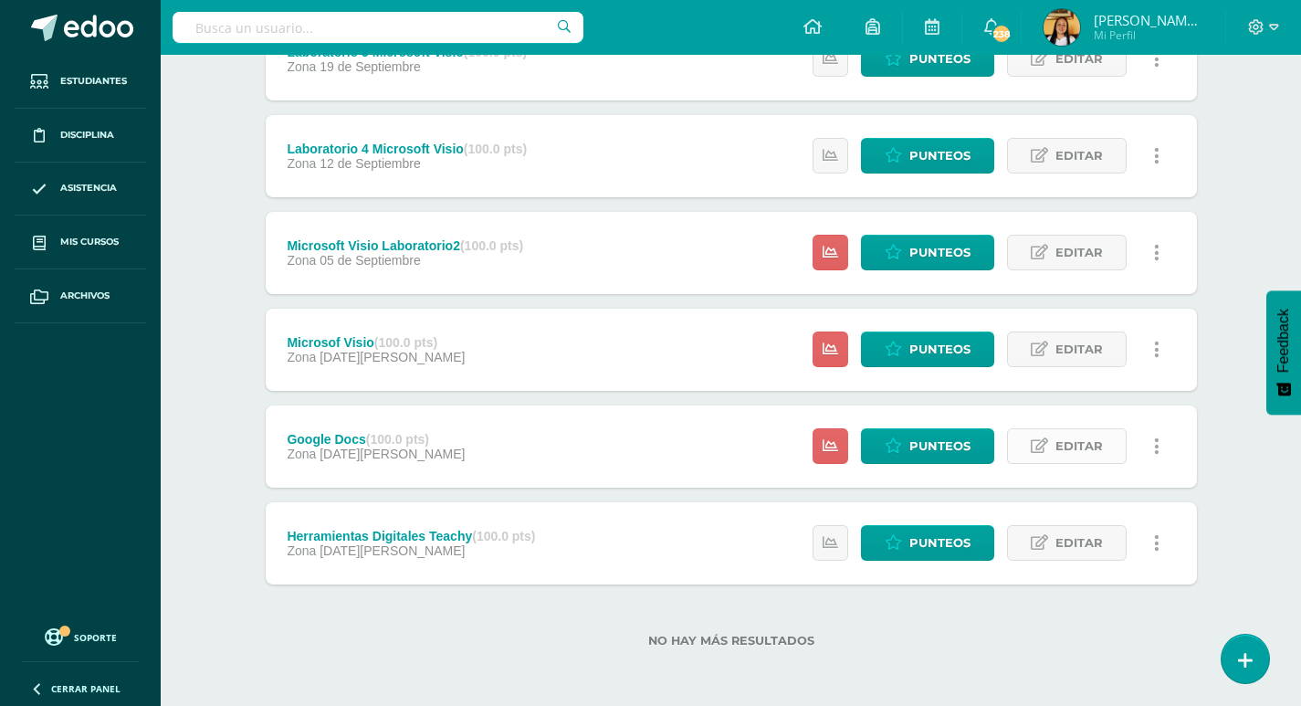
click at [1054, 435] on link "Editar" at bounding box center [1067, 446] width 120 height 36
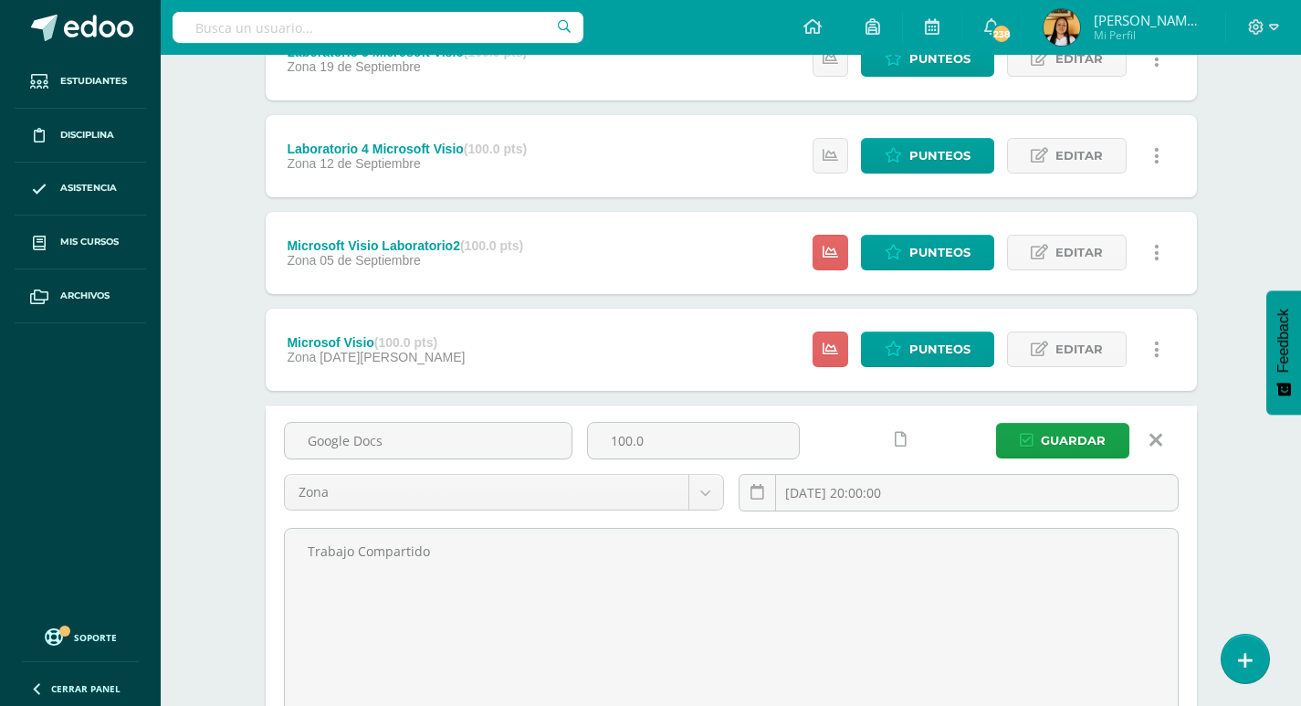
click at [1208, 351] on div "Unidad 4 Unidad 1 Unidad 2 Unidad 3 Unidad 4 Resumen de unidad Descargar como H…" at bounding box center [731, 382] width 1004 height 1168
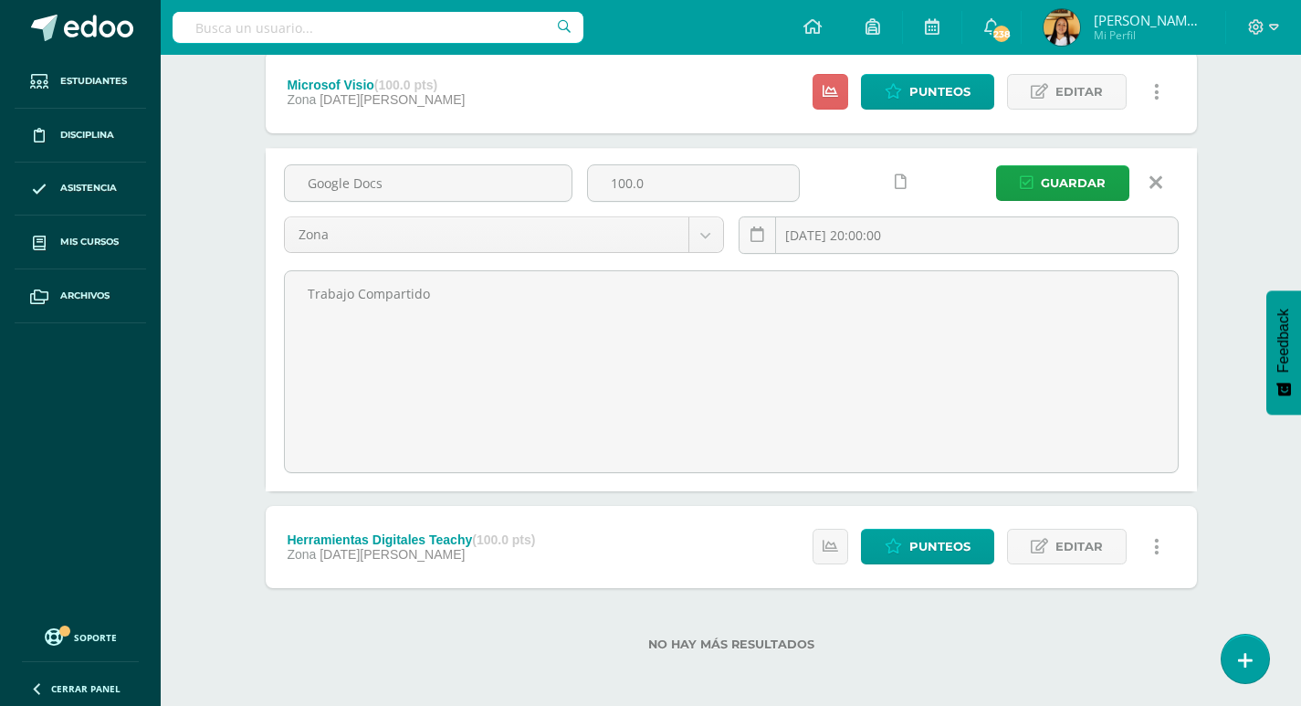
scroll to position [644, 0]
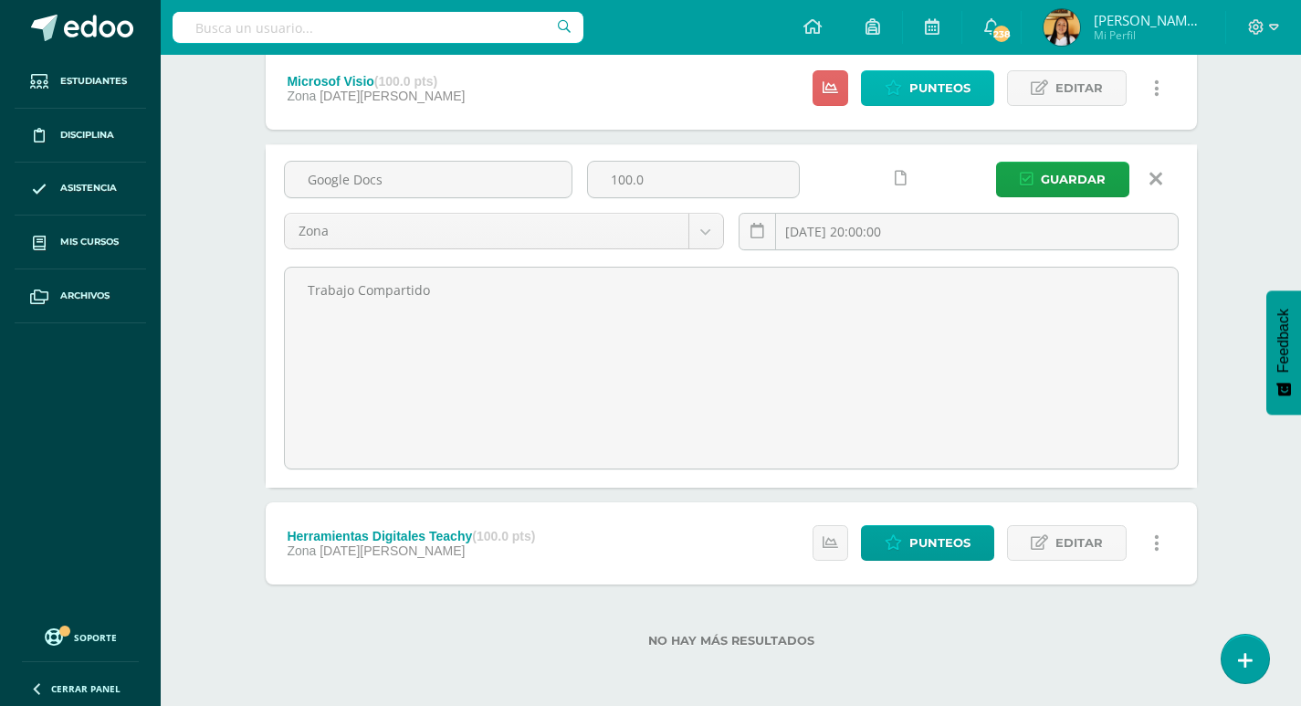
click at [970, 88] on span "Punteos" at bounding box center [939, 88] width 61 height 34
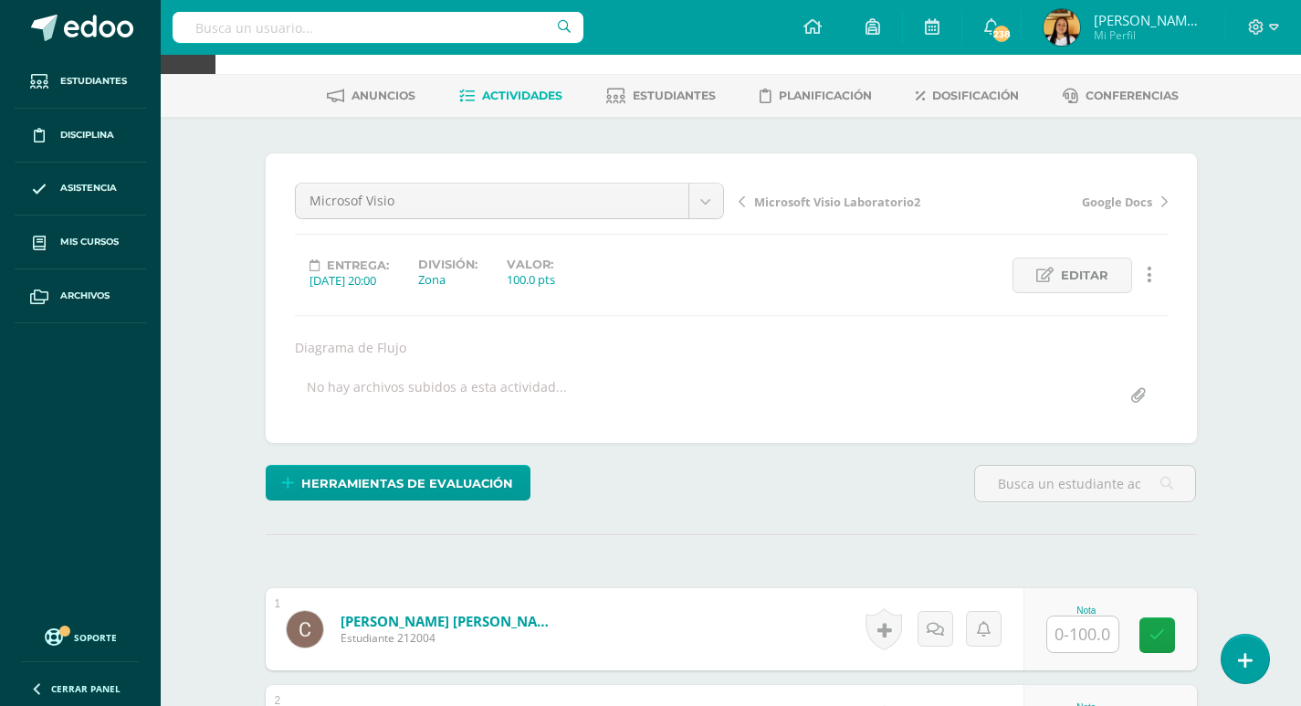
scroll to position [274, 0]
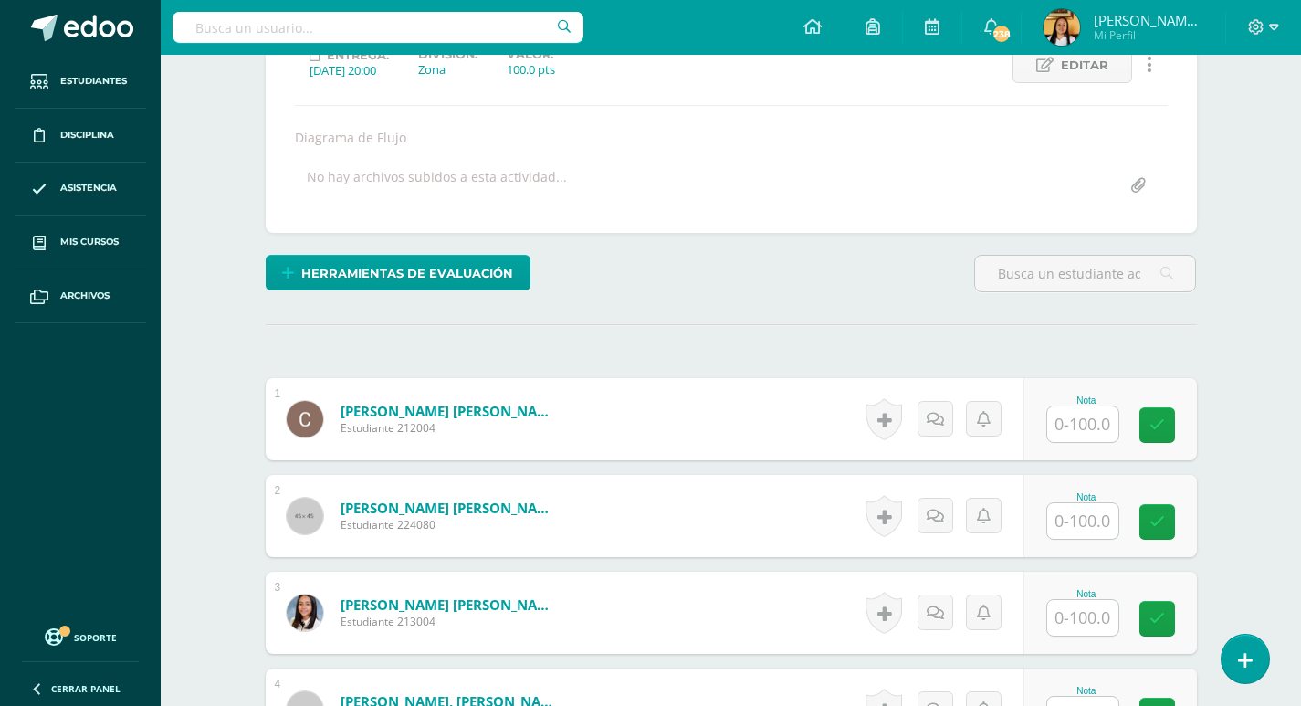
click at [1065, 417] on input "text" at bounding box center [1082, 424] width 71 height 36
type input "96"
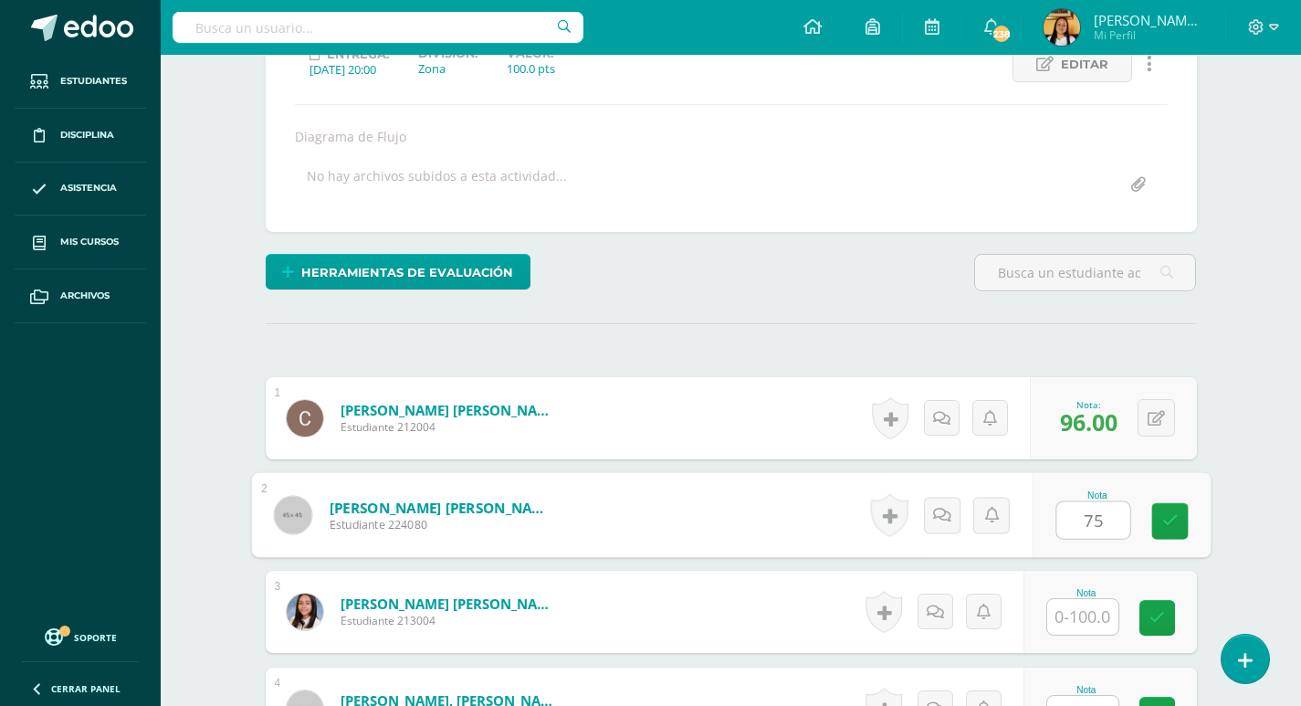
type input "75"
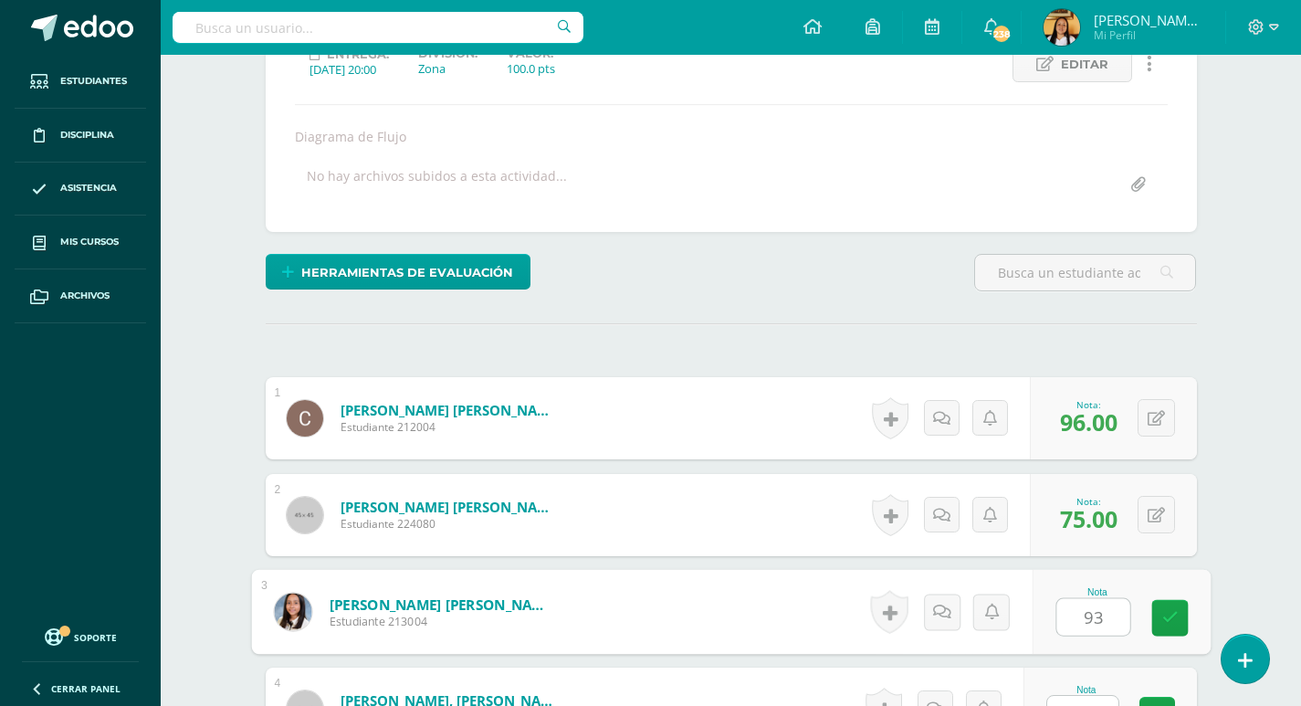
type input "93"
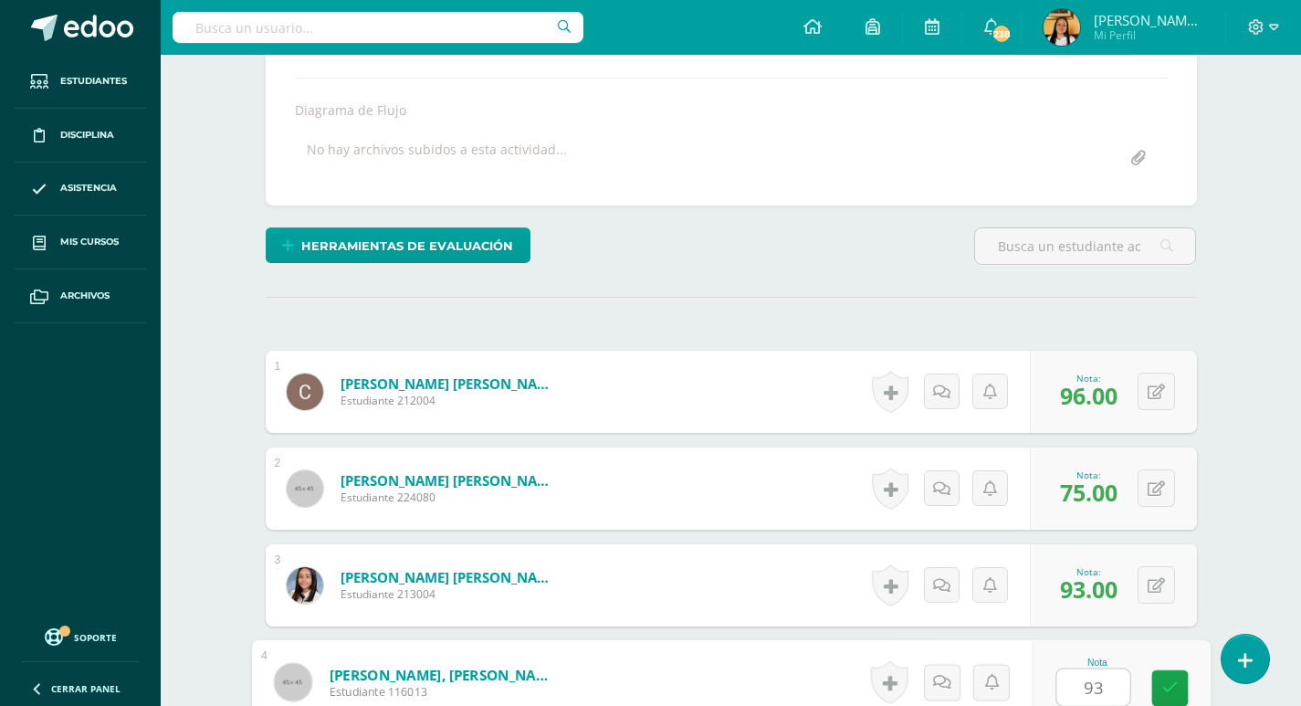
type input "93"
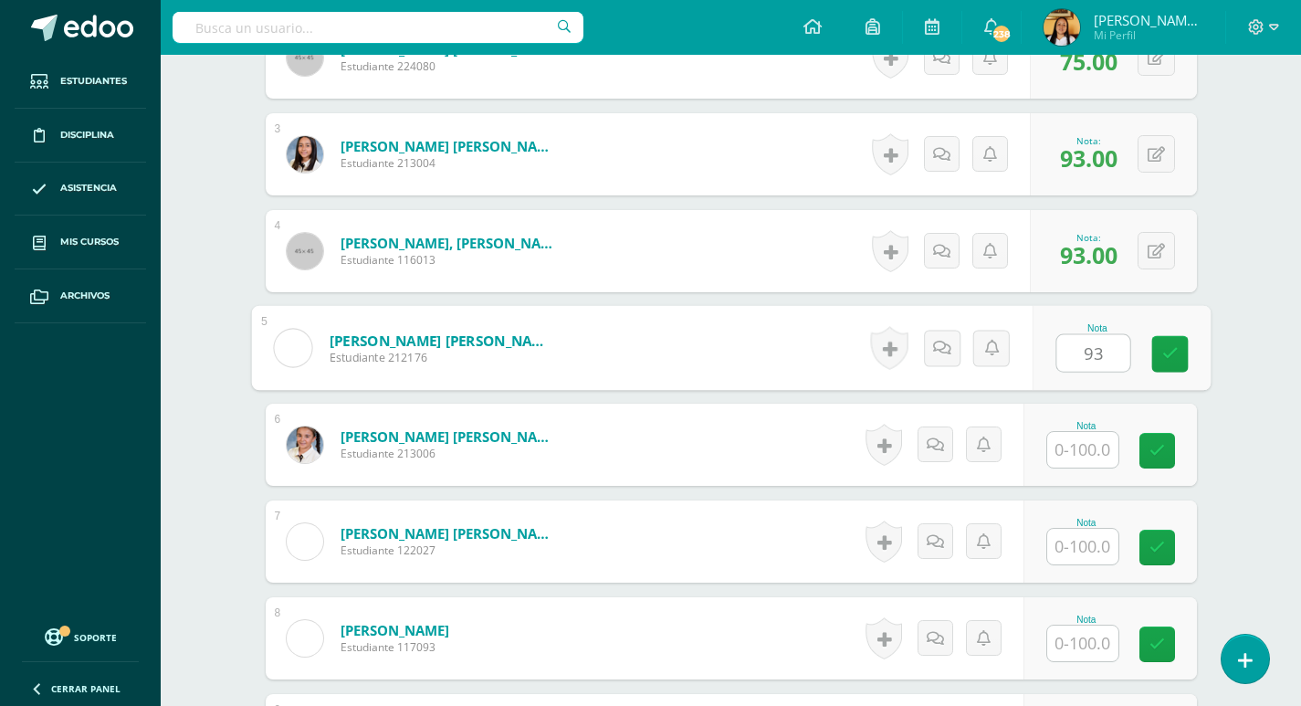
type input "93"
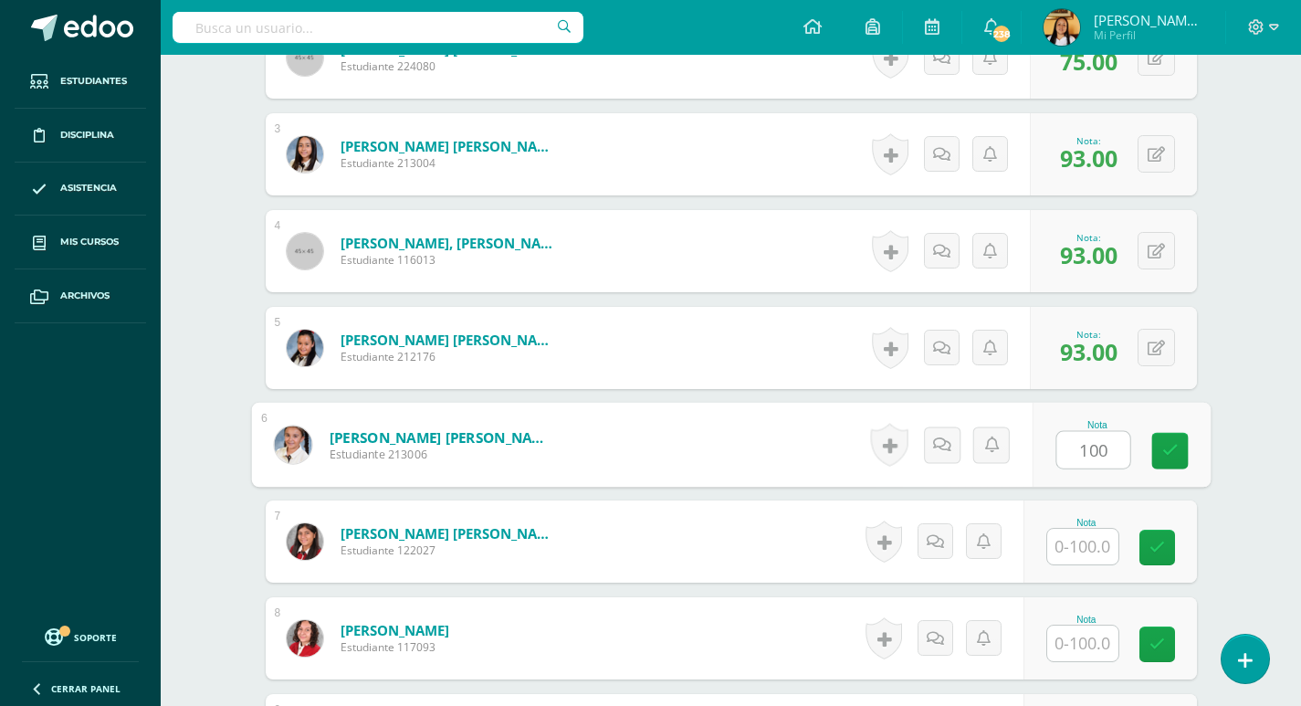
type input "100"
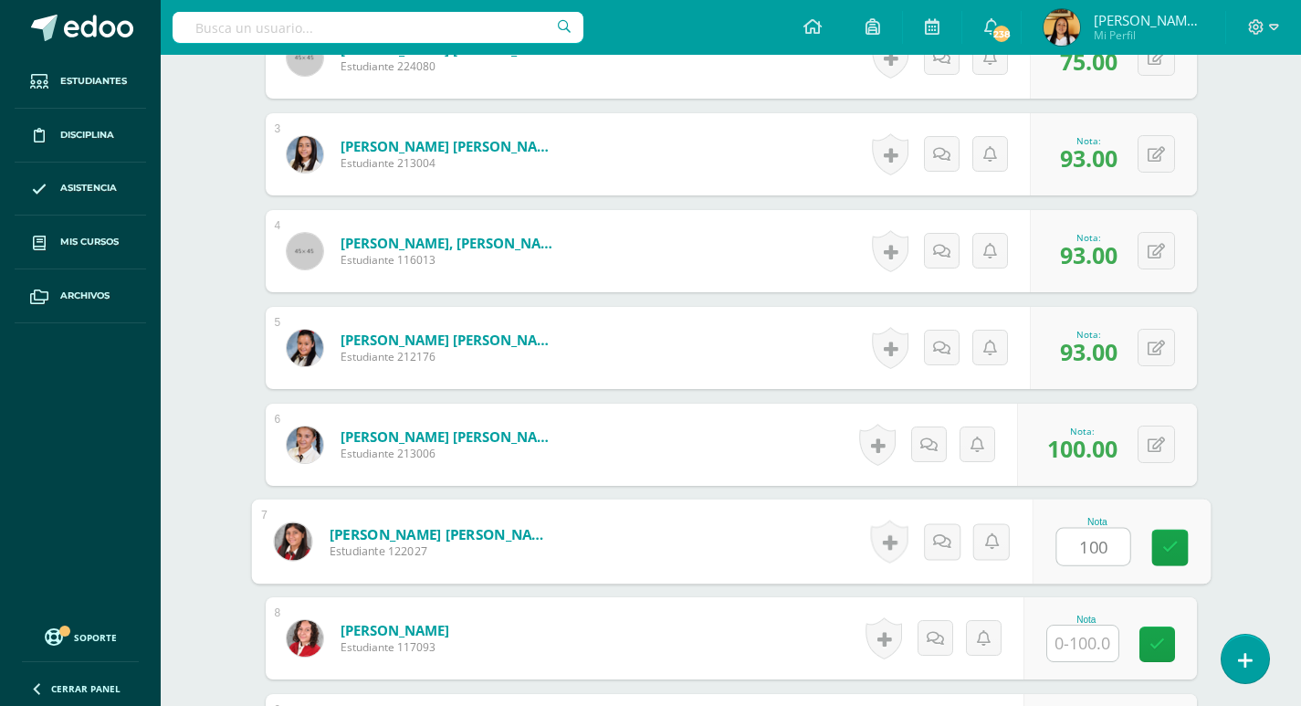
type input "100"
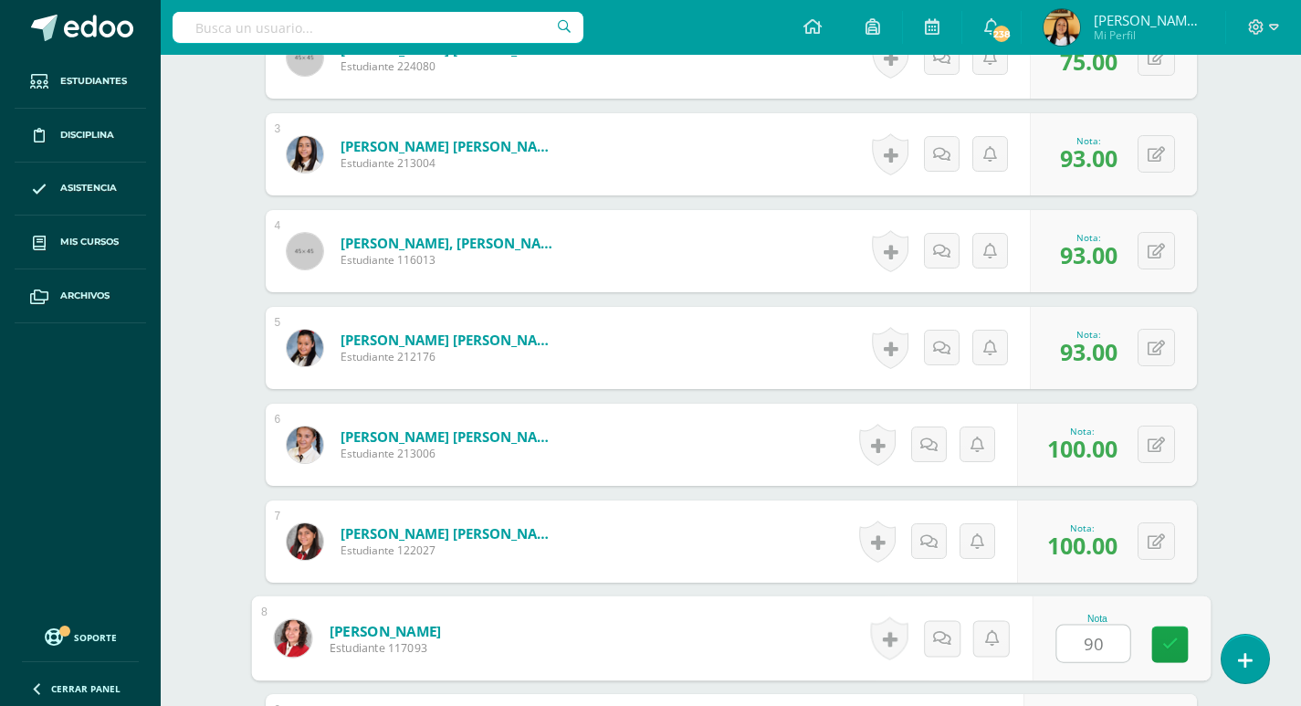
type input "90"
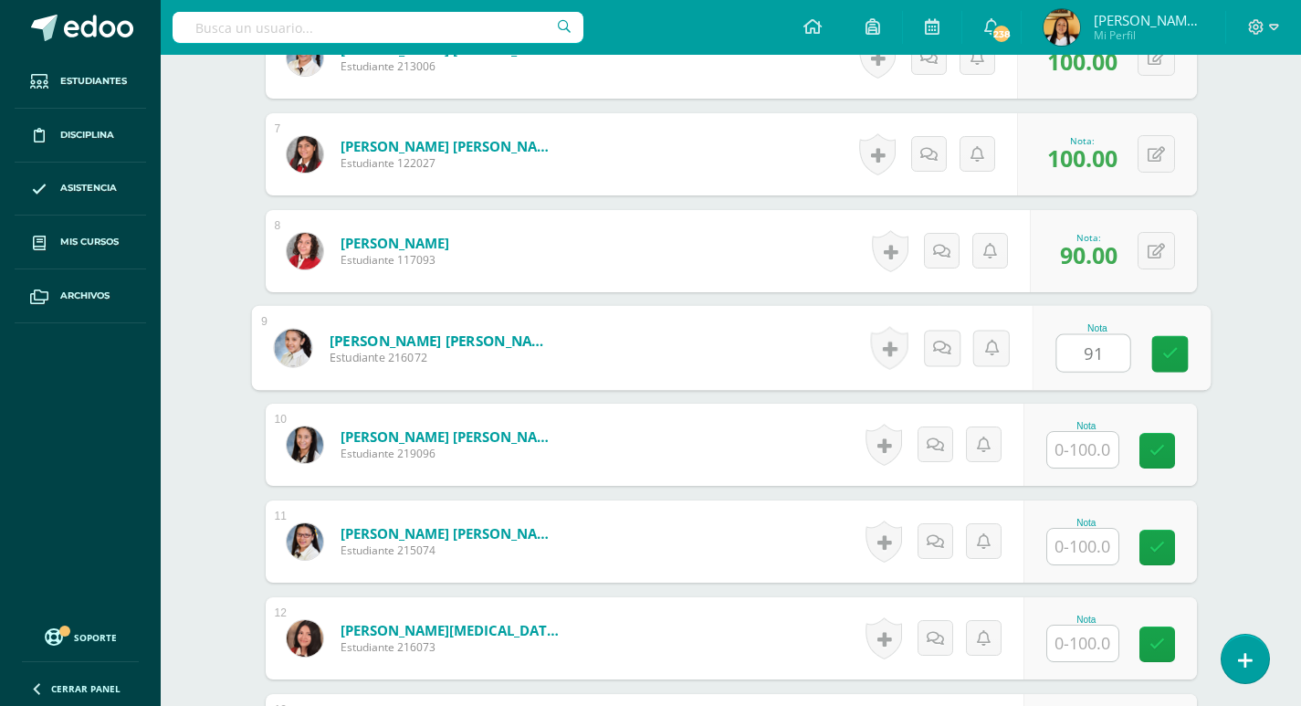
type input "91"
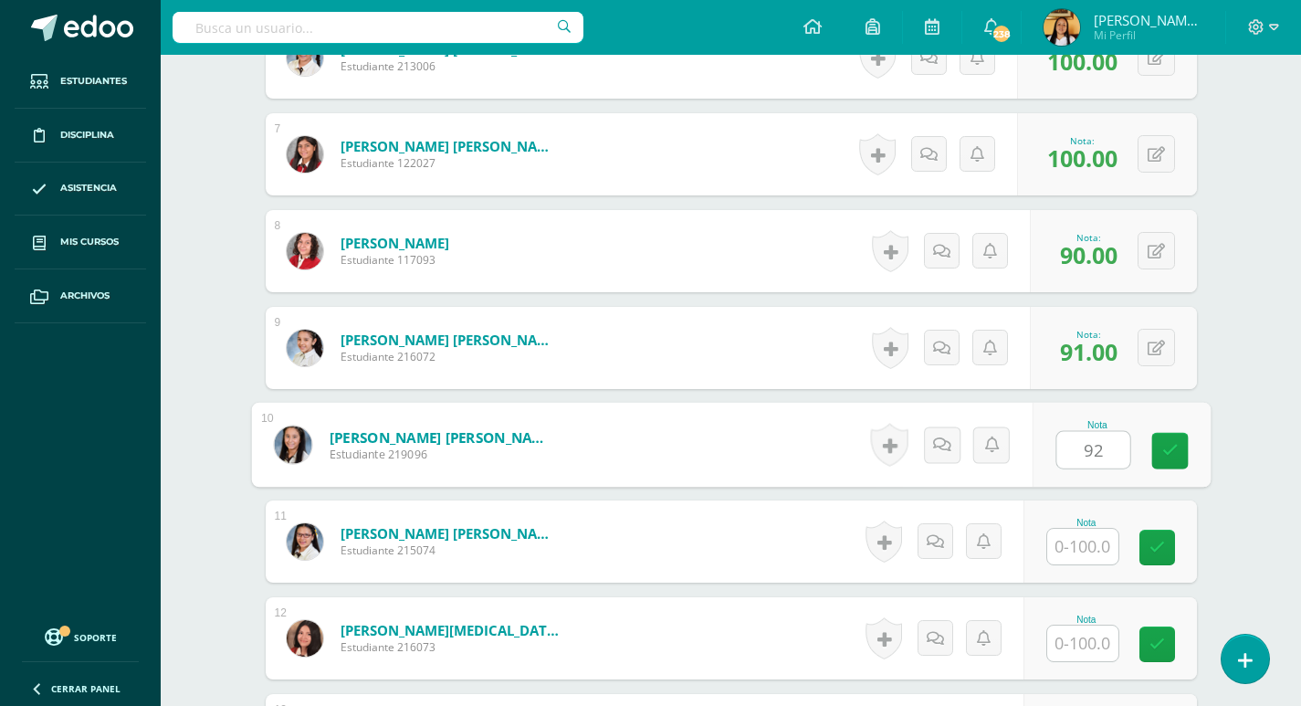
type input "92"
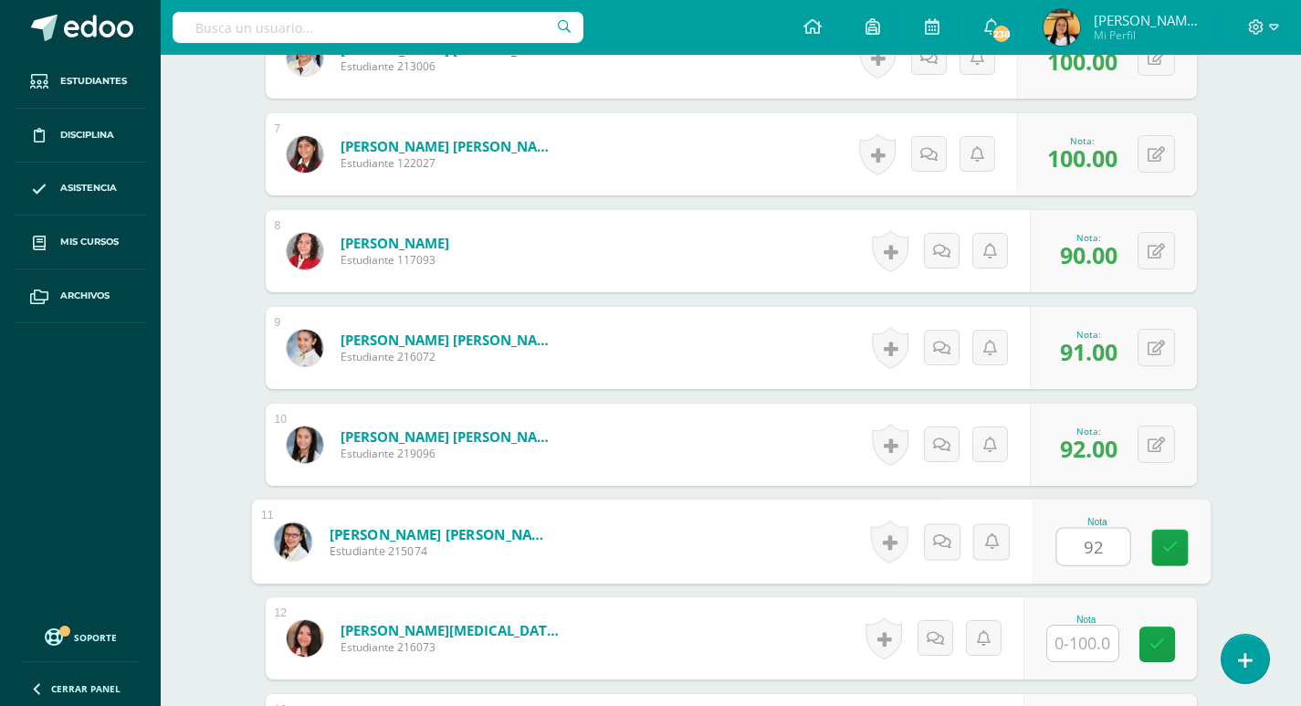
type input "92"
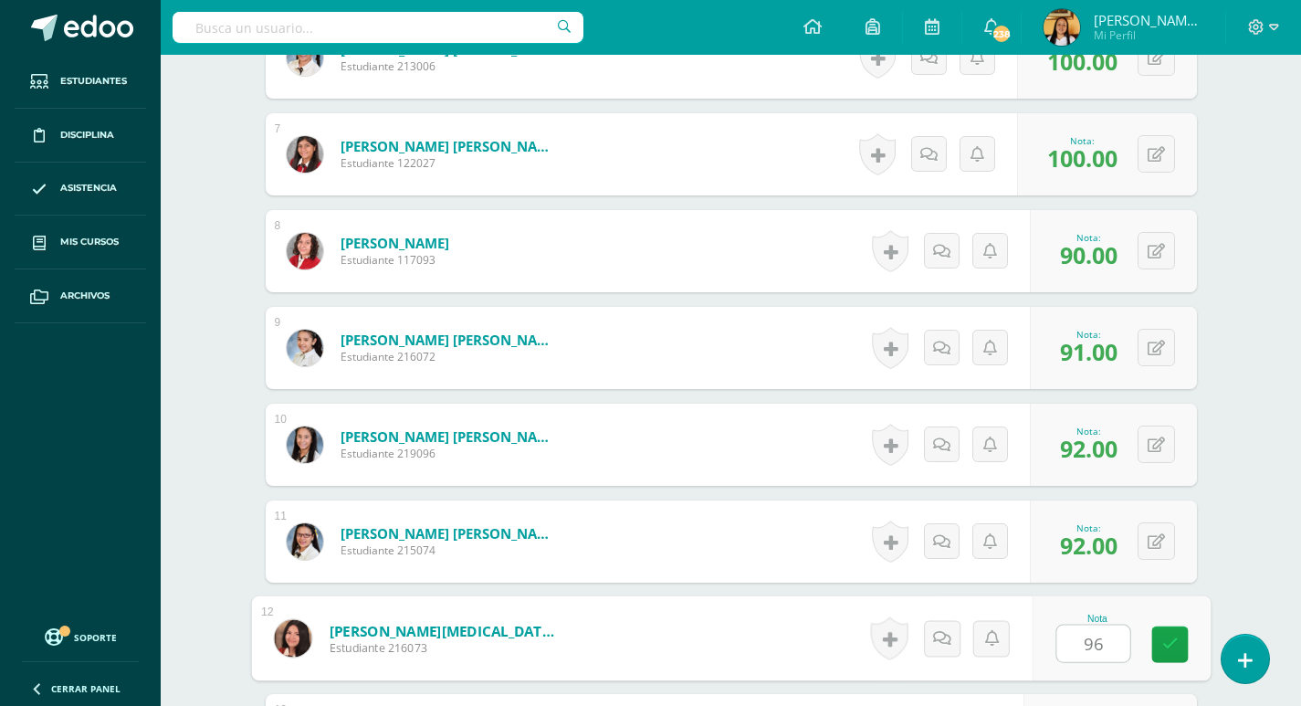
type input "96"
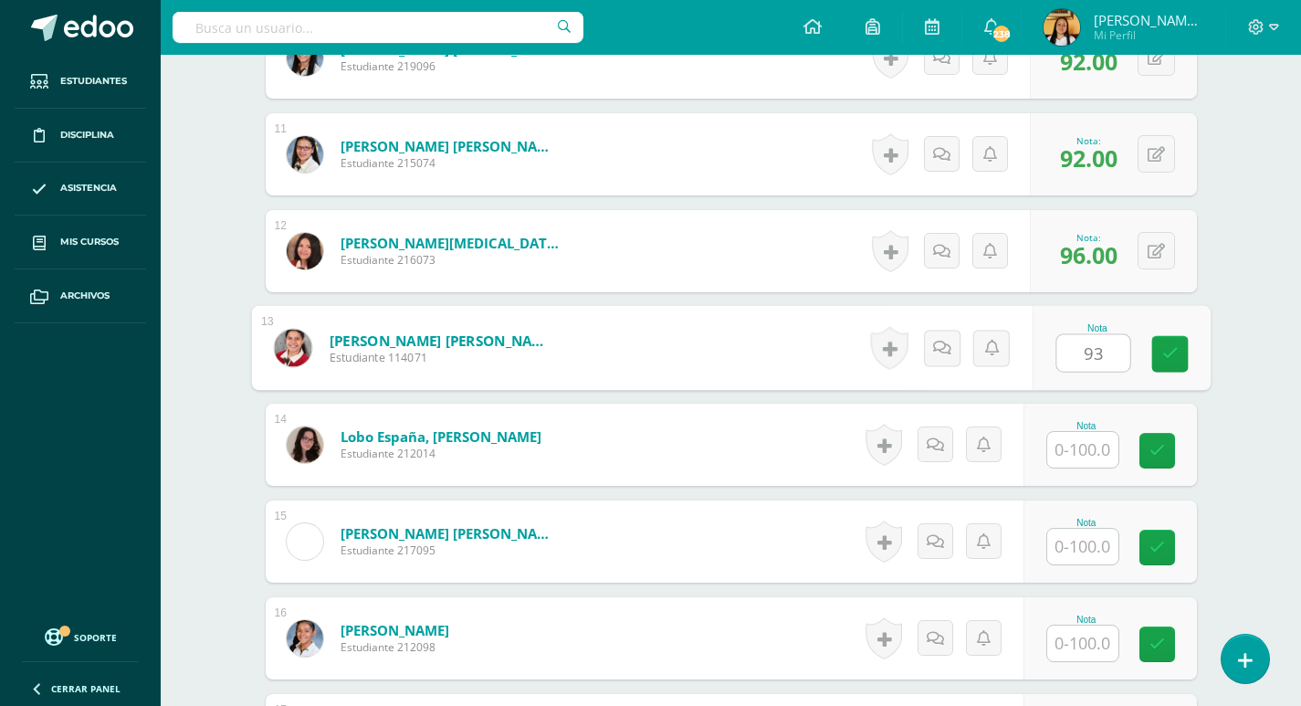
type input "93"
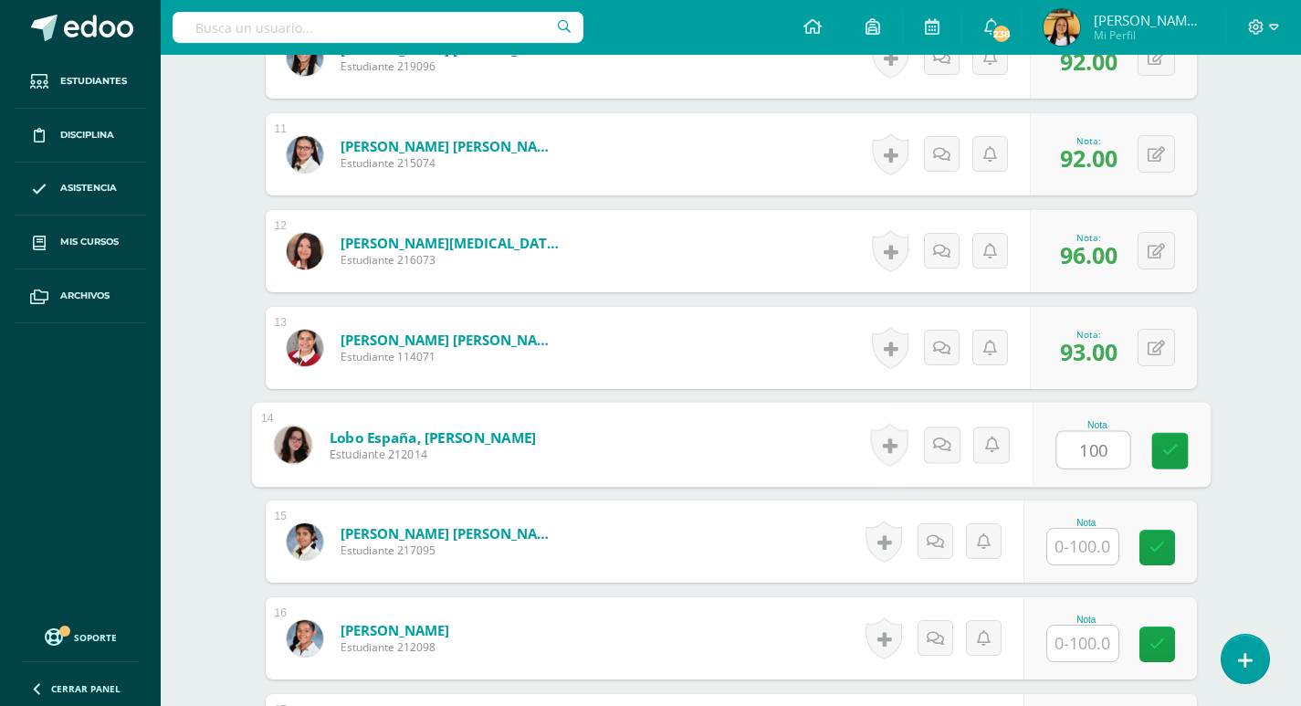
type input "100"
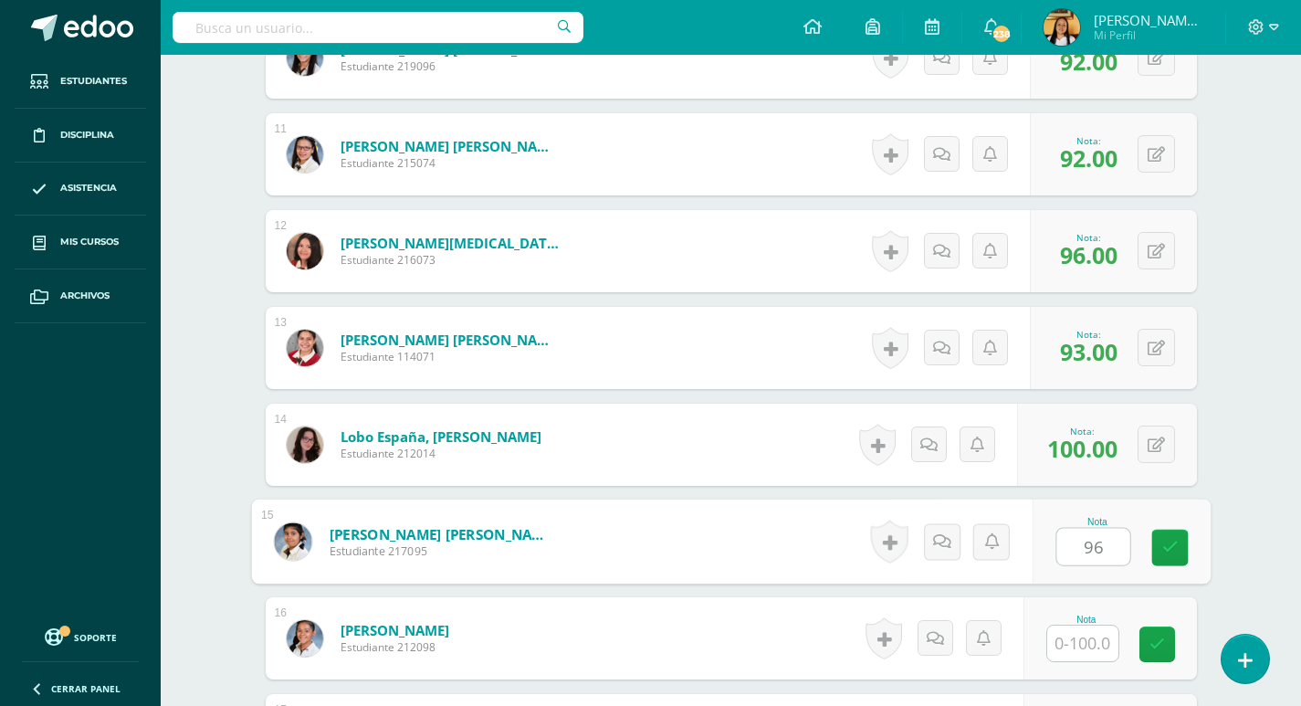
type input "96"
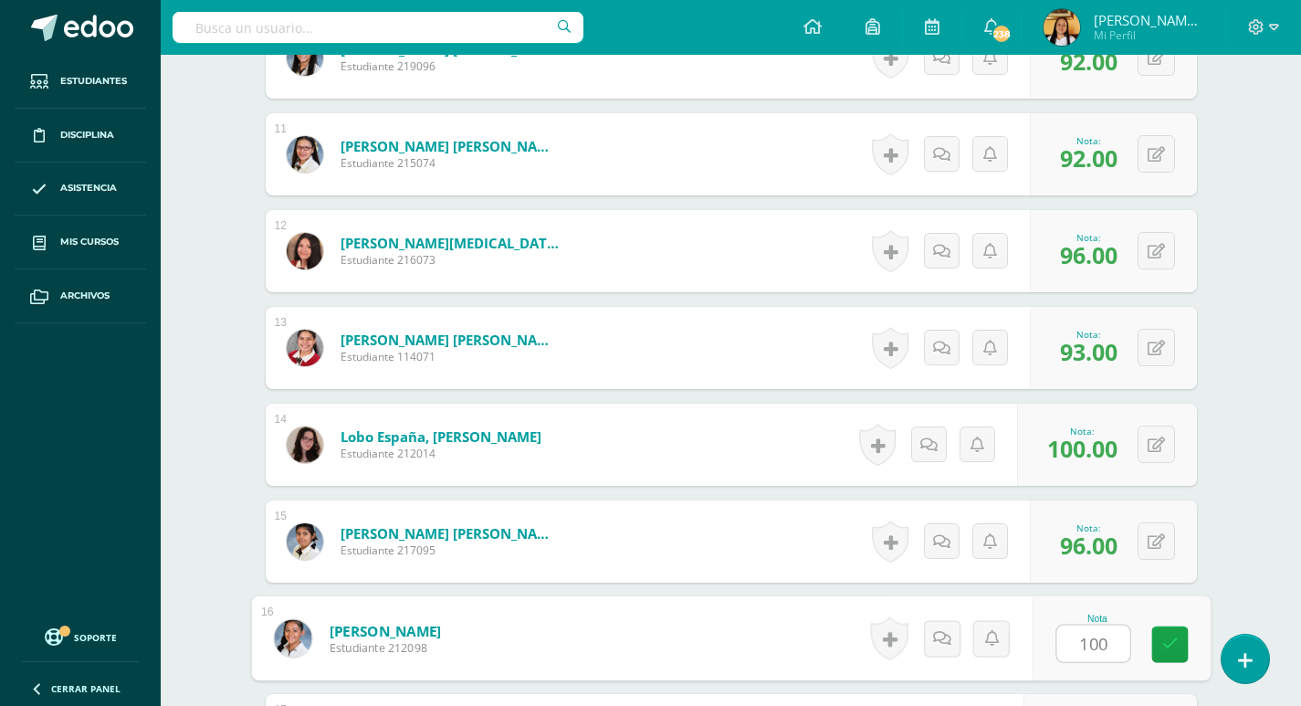
type input "100"
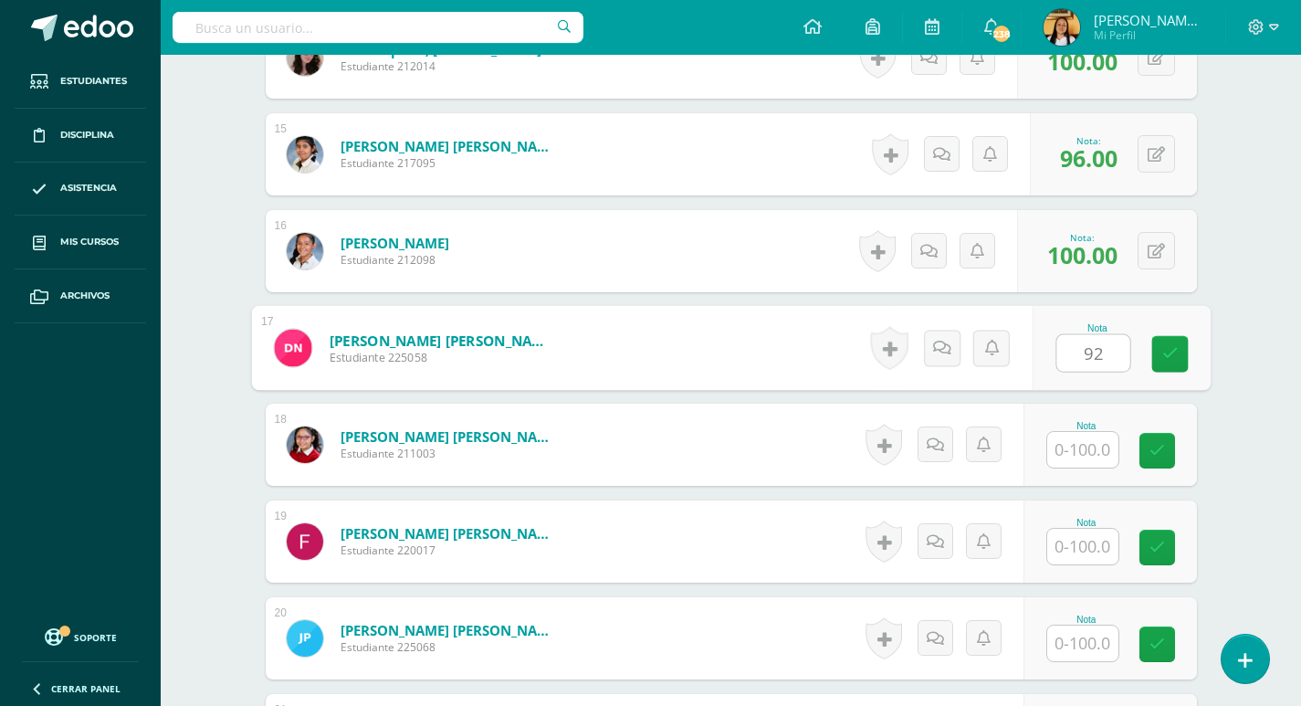
type input "92"
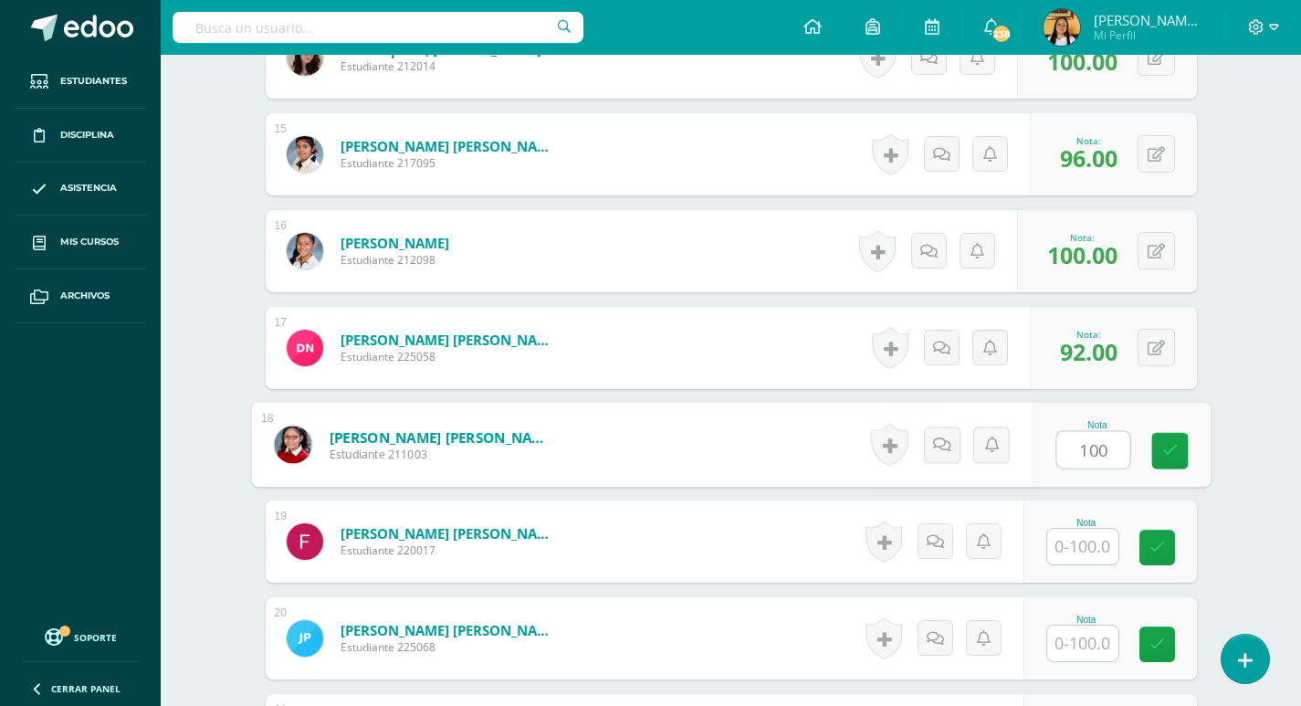
type input "100"
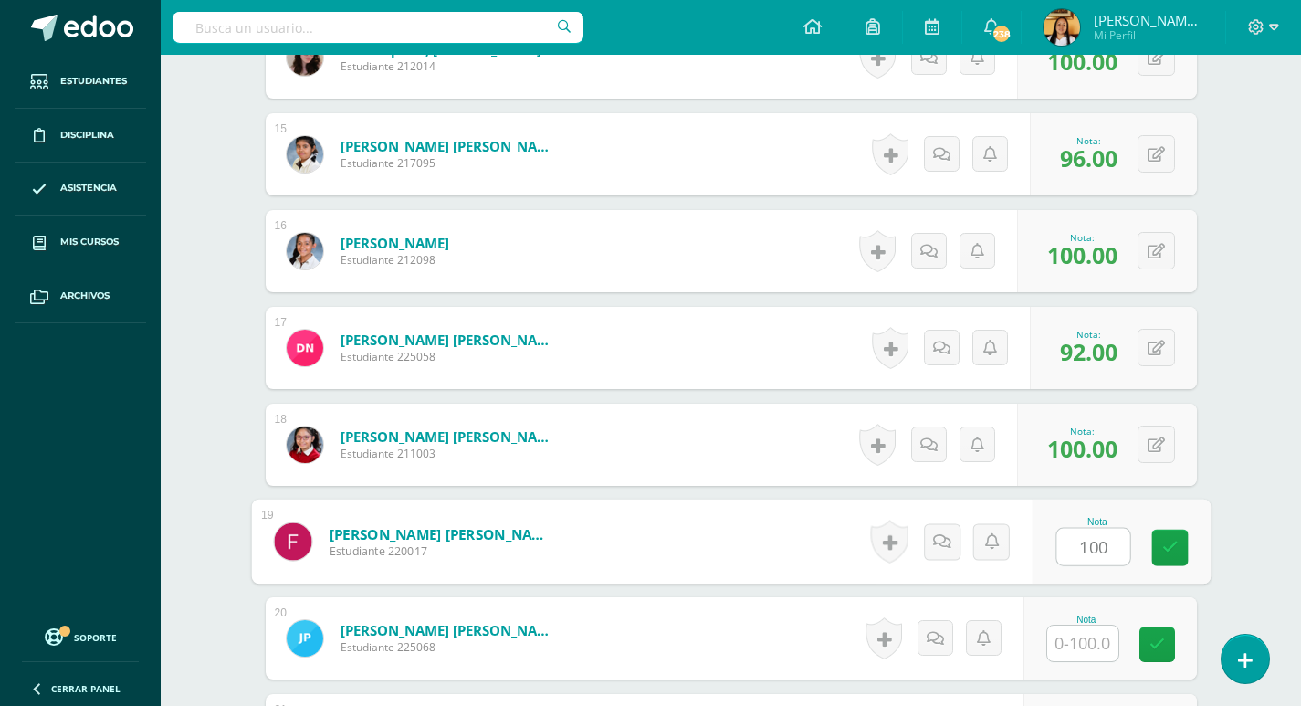
type input "100"
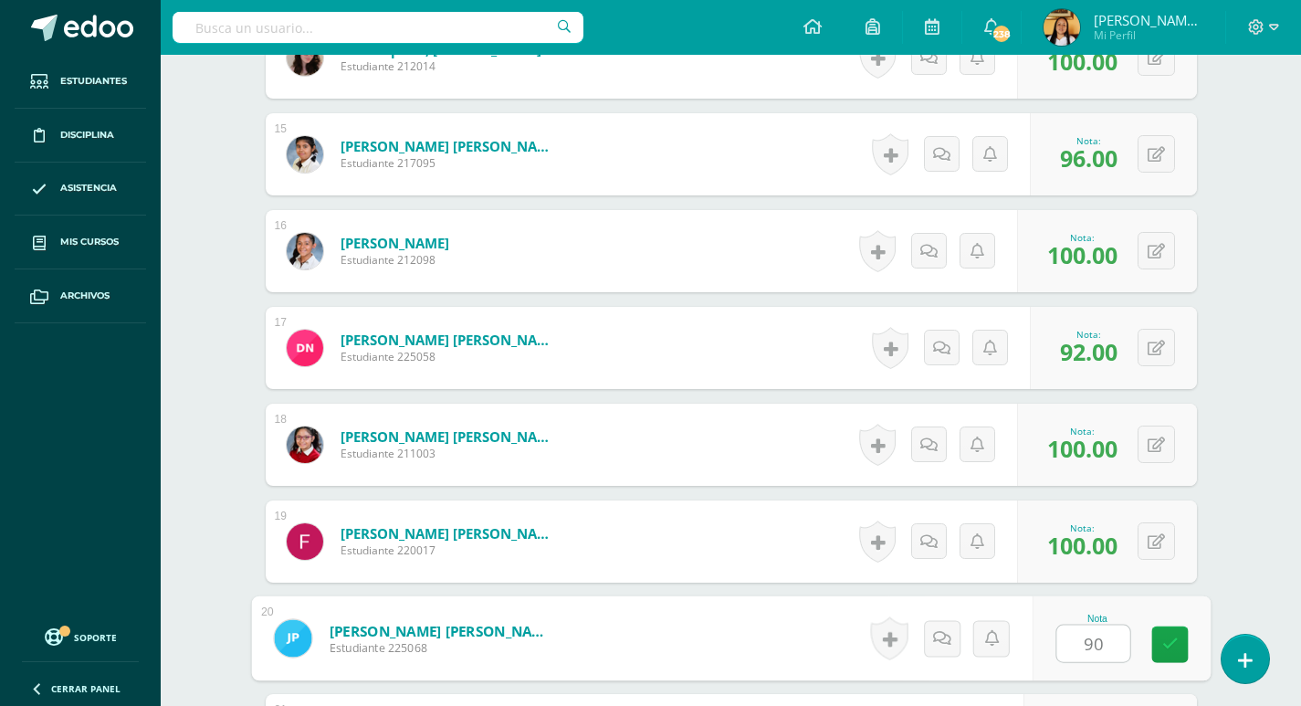
type input "90"
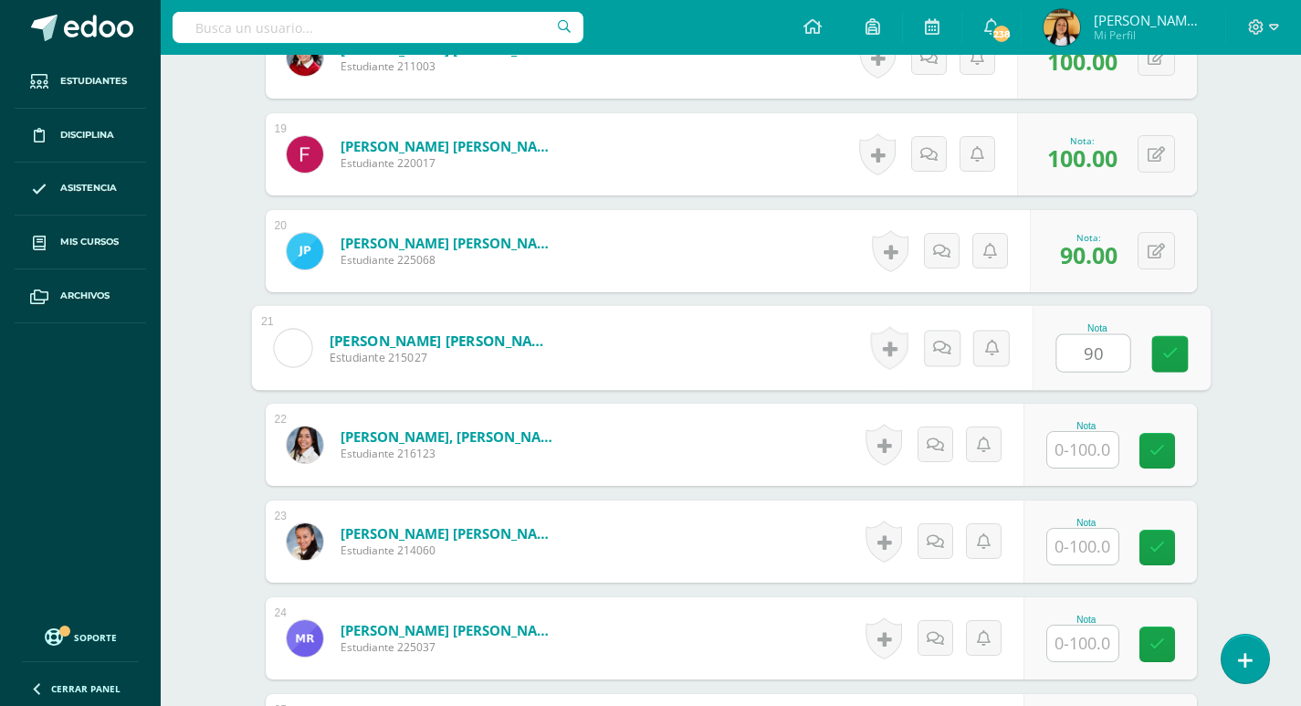
type input "90"
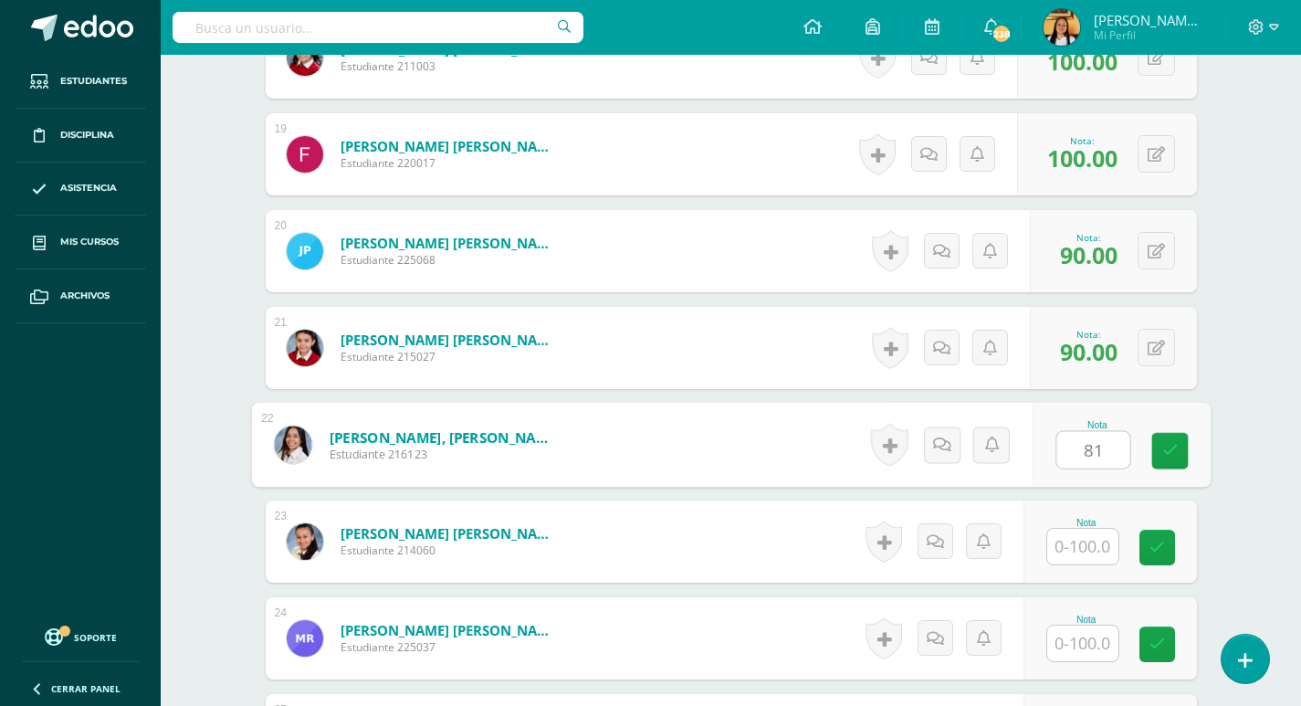
type input "81"
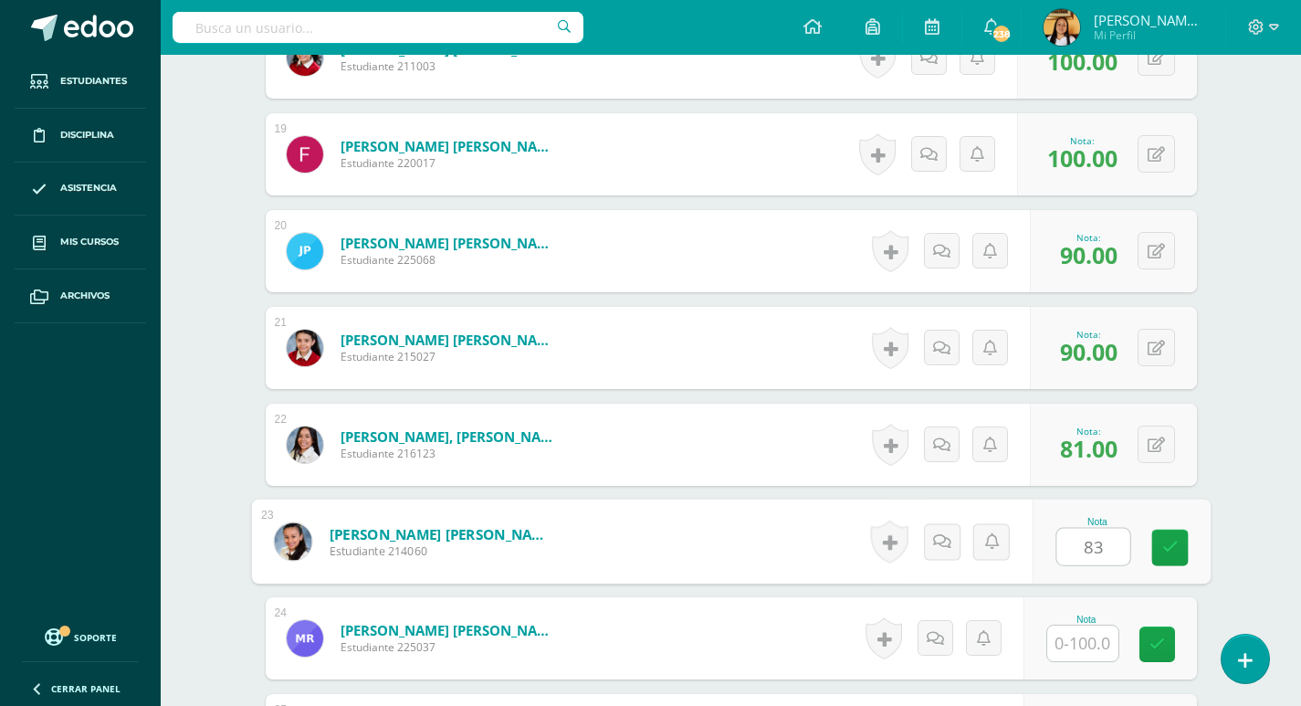
type input "83"
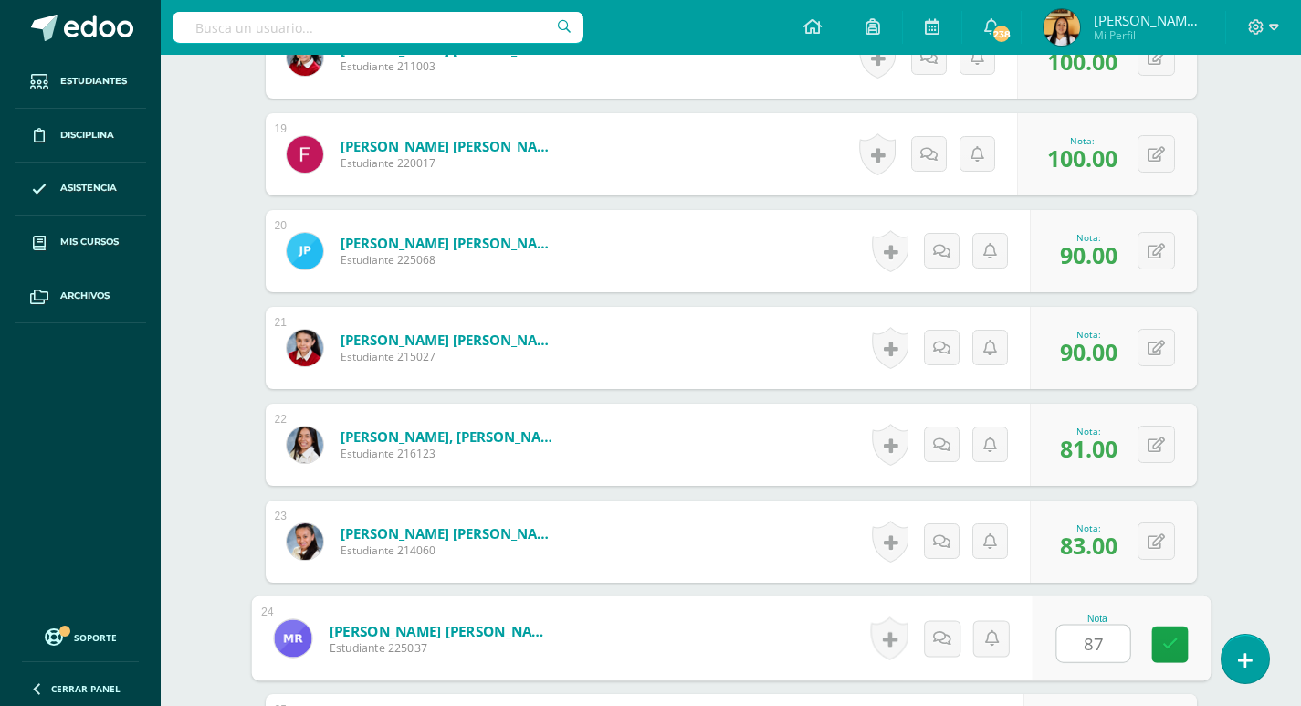
type input "87"
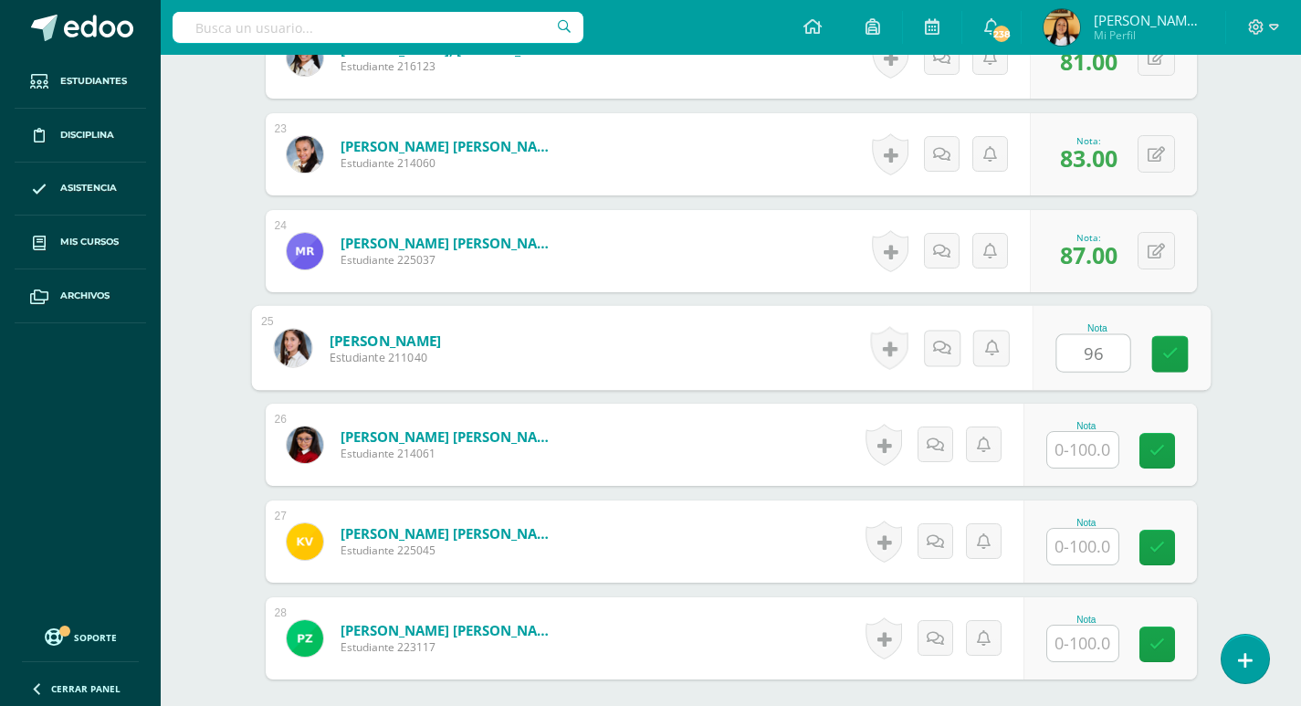
type input "96"
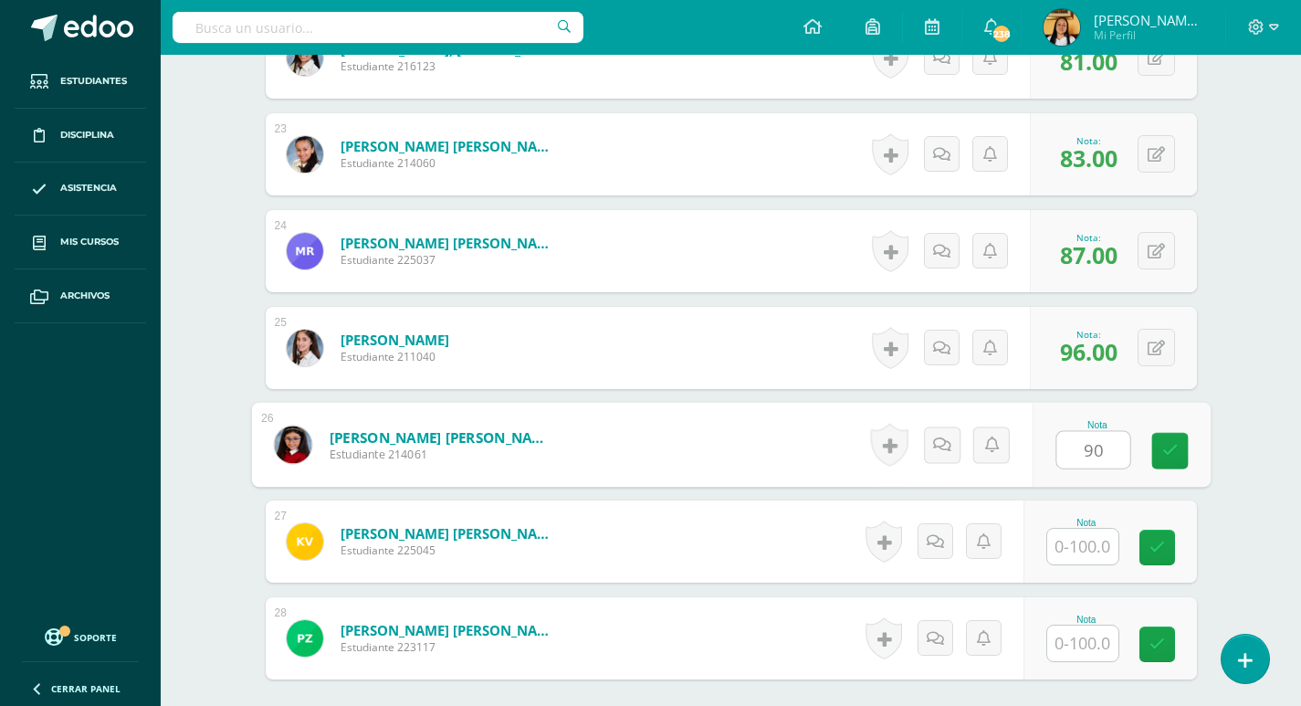
type input "90"
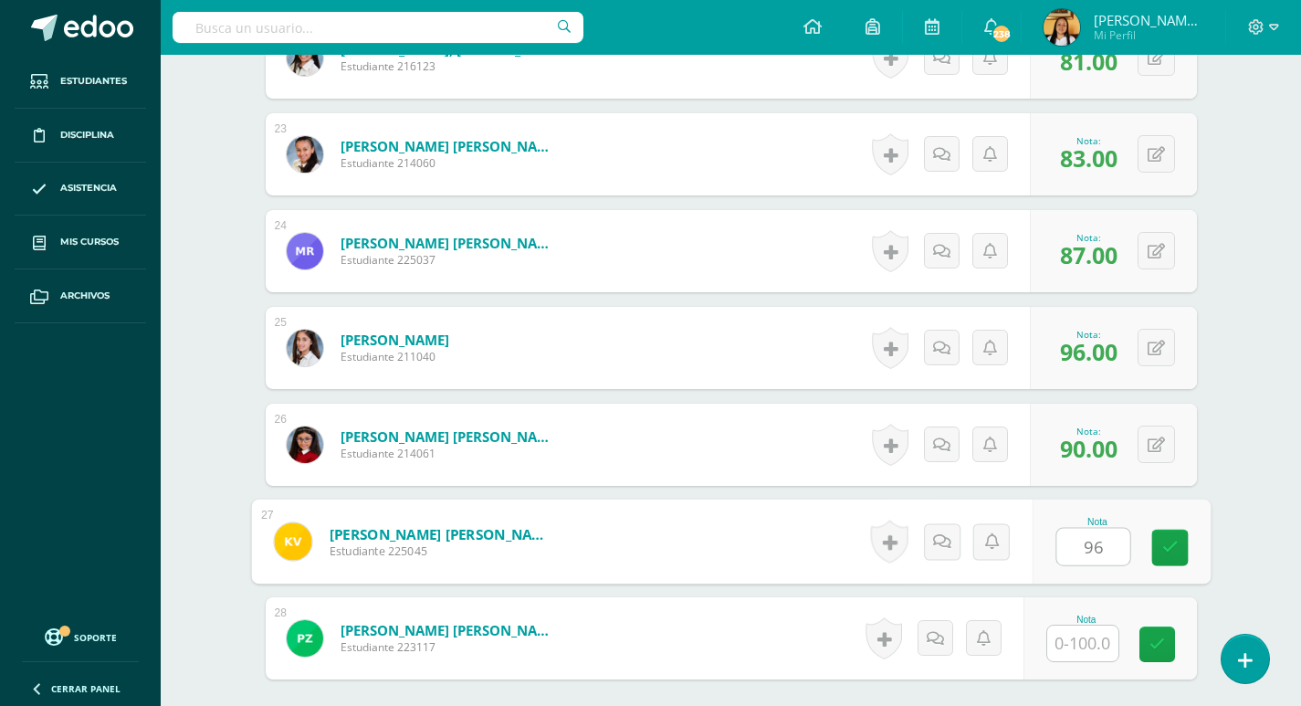
type input "96"
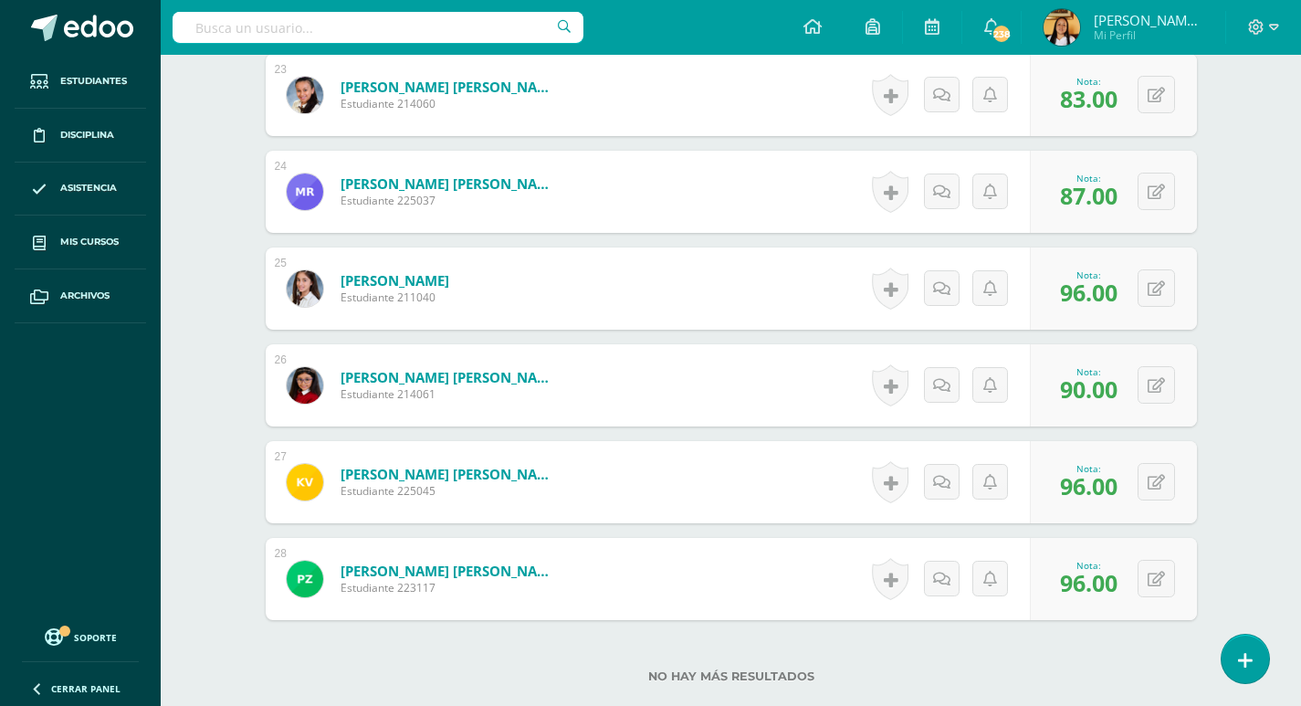
scroll to position [2759, 0]
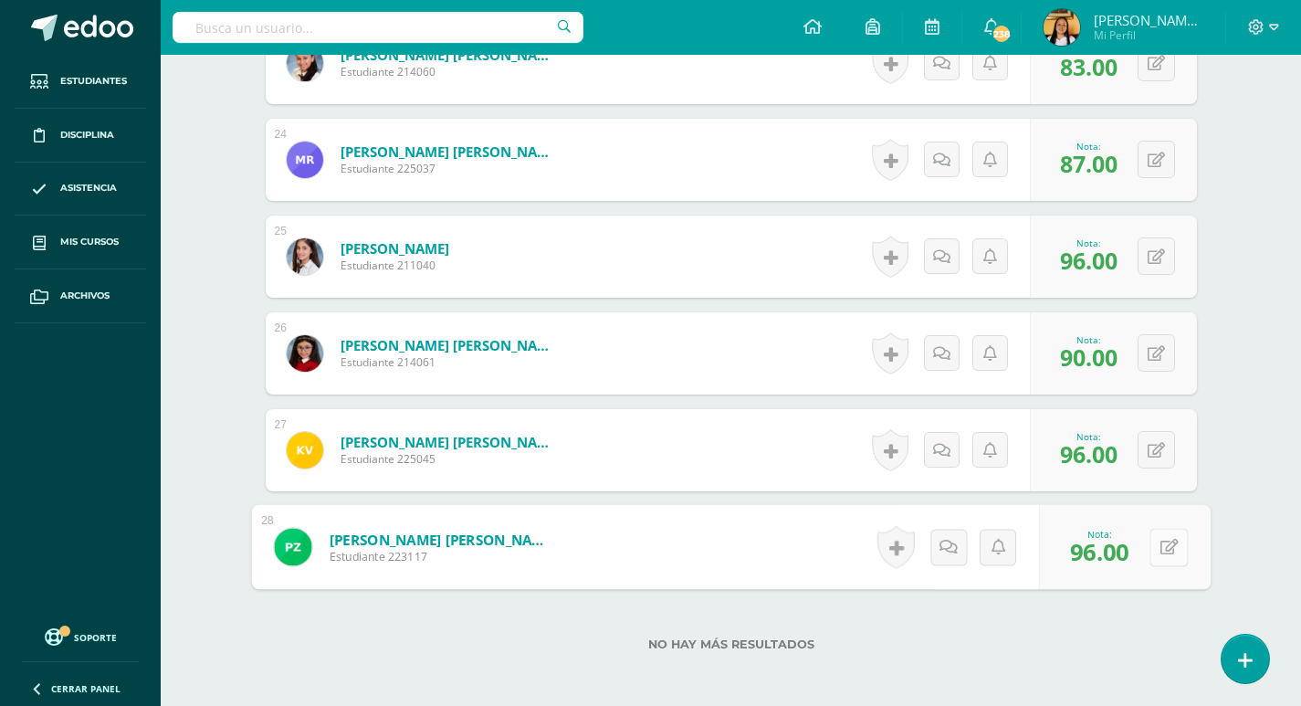
click at [1160, 549] on icon at bounding box center [1168, 547] width 18 height 16
type input "85"
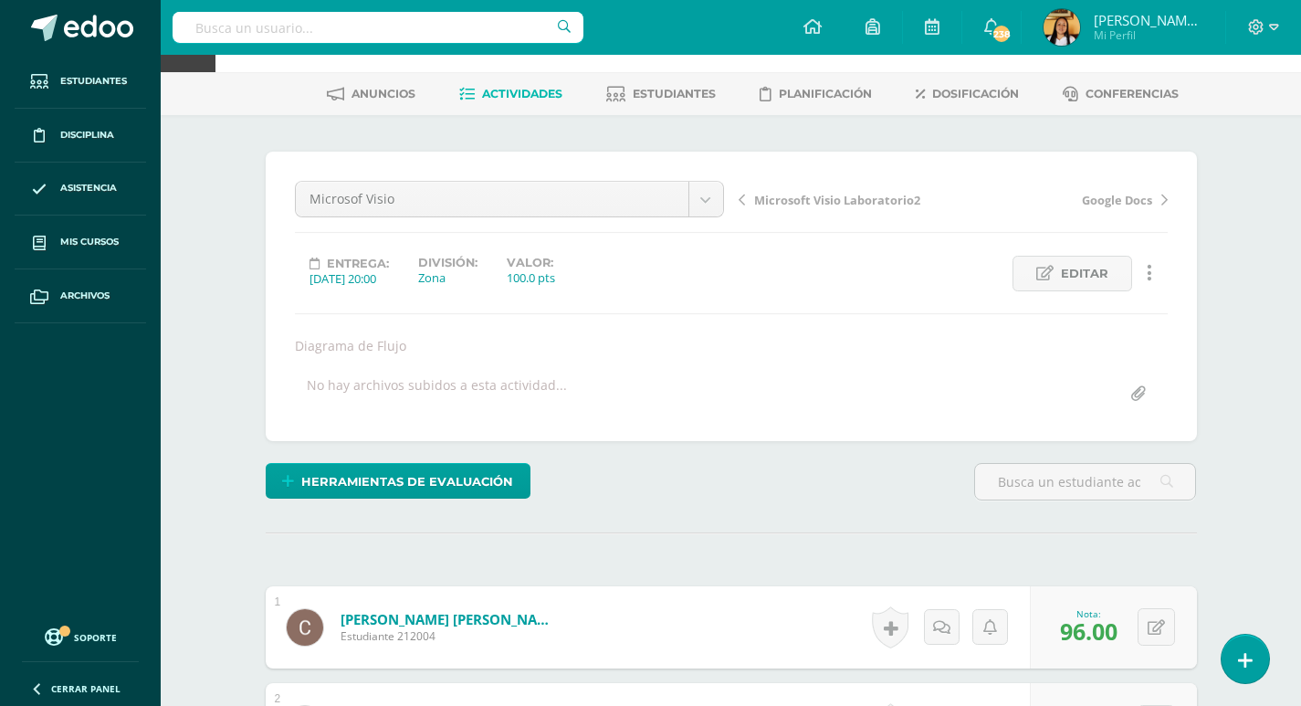
scroll to position [20, 0]
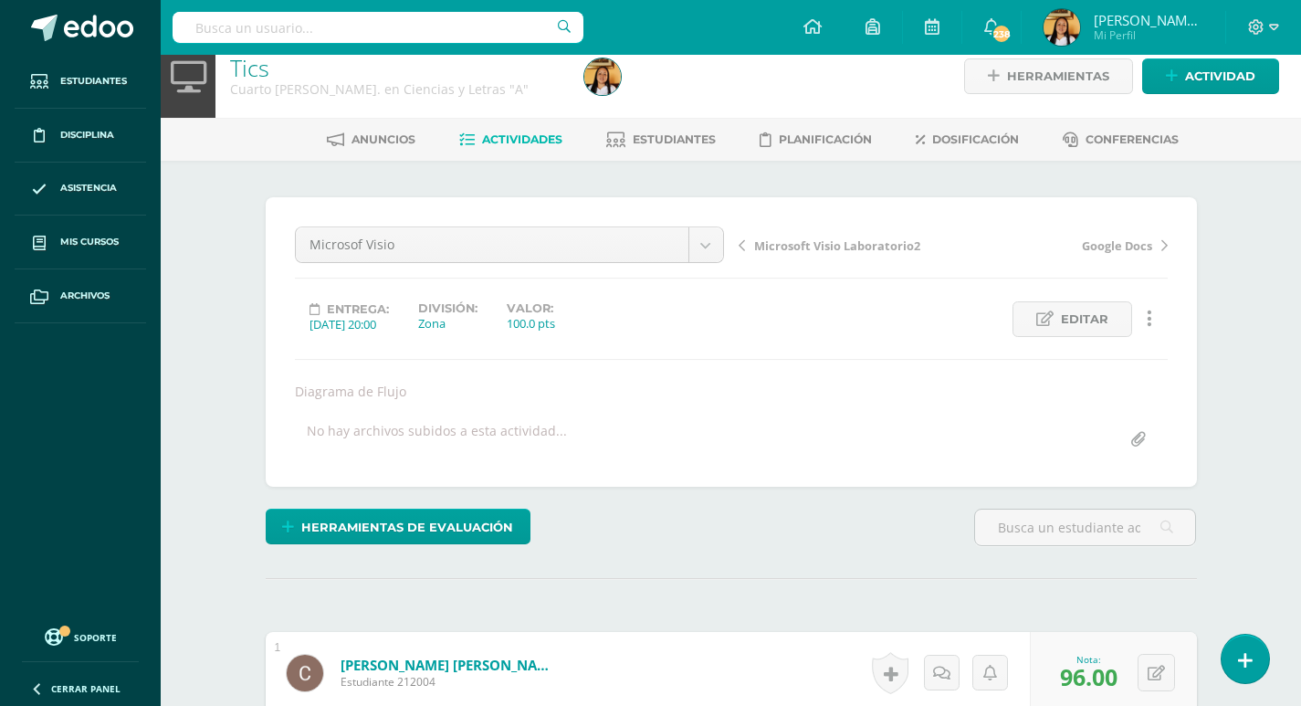
click at [498, 142] on span "Actividades" at bounding box center [522, 139] width 80 height 14
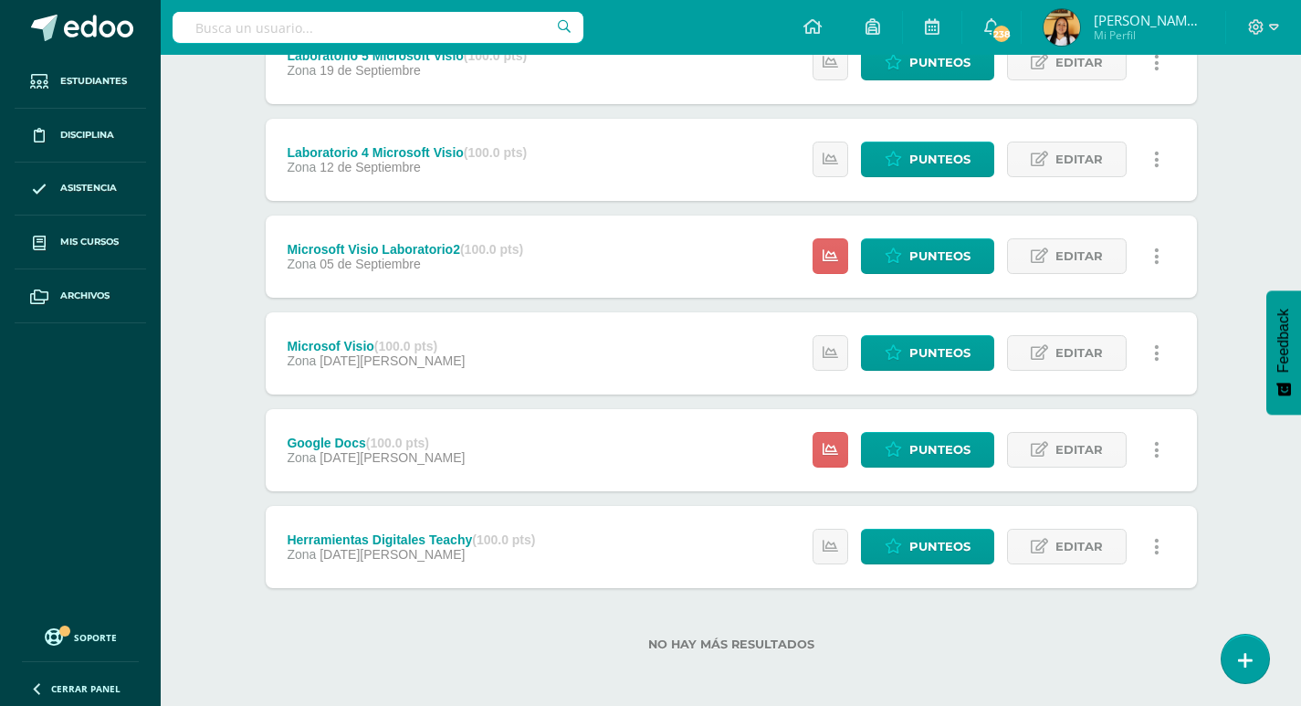
scroll to position [382, 0]
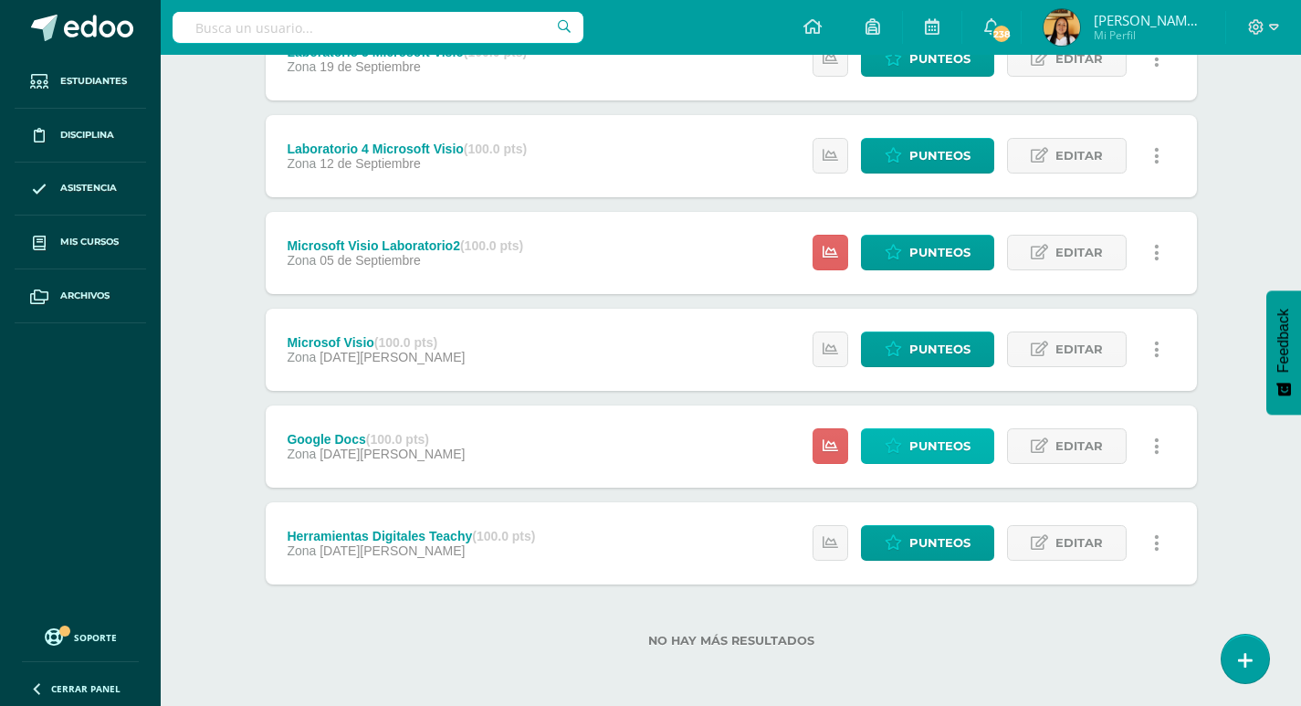
click at [928, 439] on span "Punteos" at bounding box center [939, 446] width 61 height 34
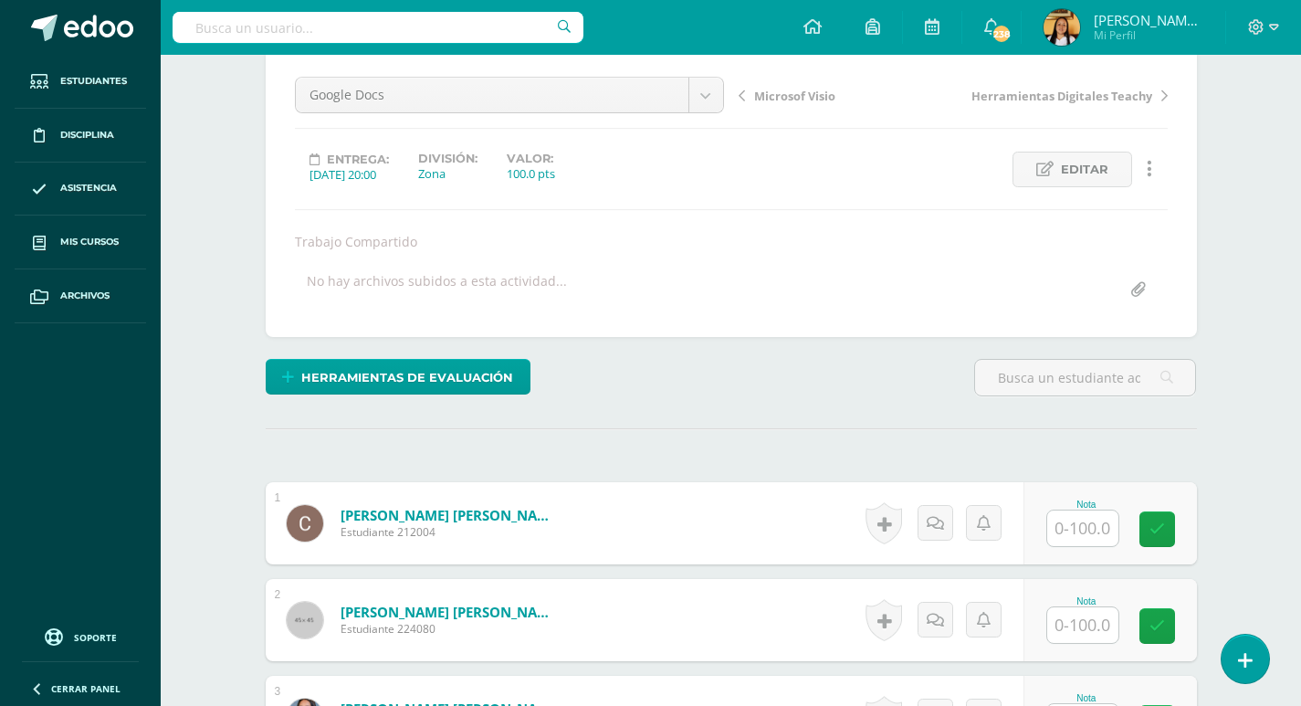
click at [1074, 517] on input "text" at bounding box center [1082, 528] width 71 height 36
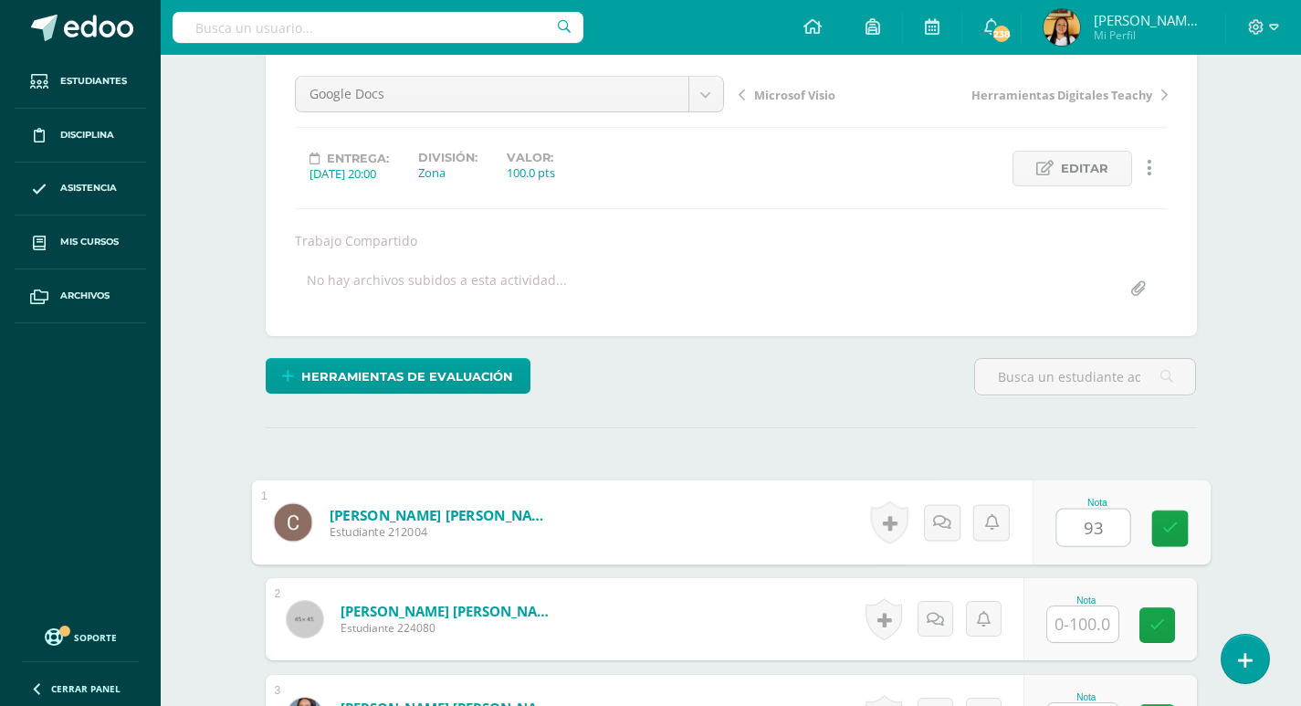
type input "93"
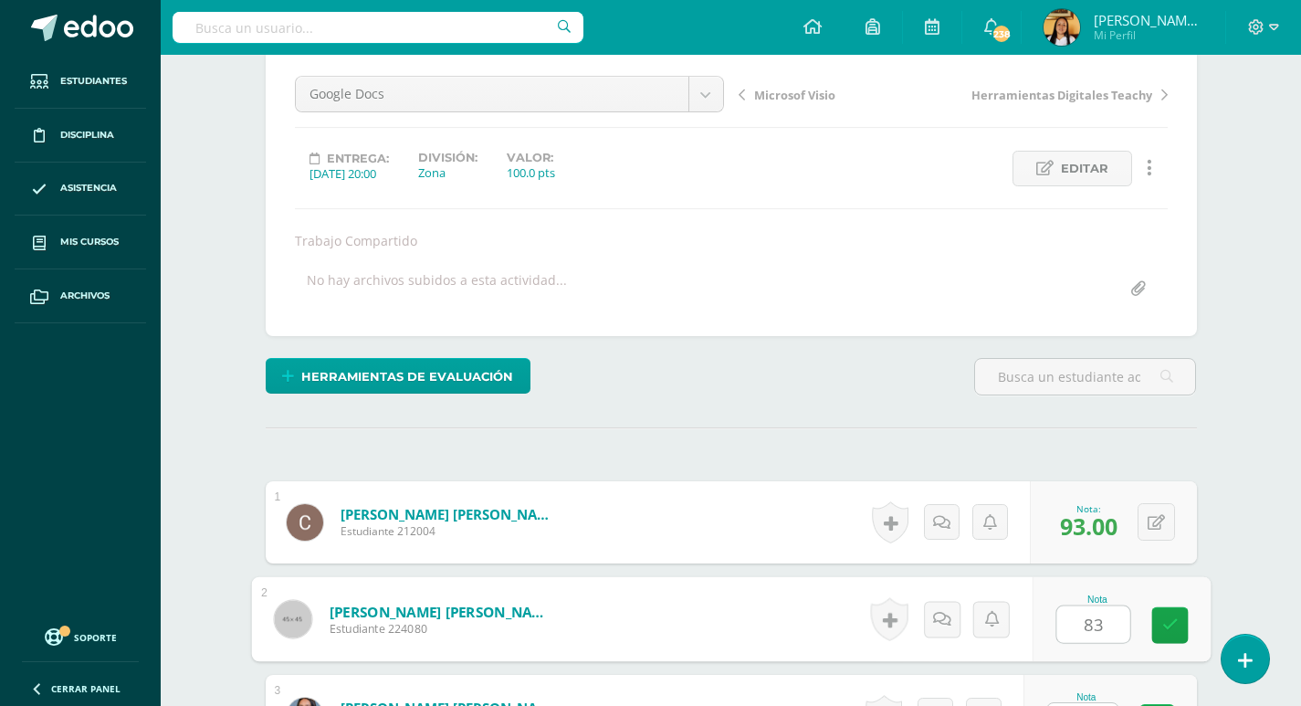
type input "83"
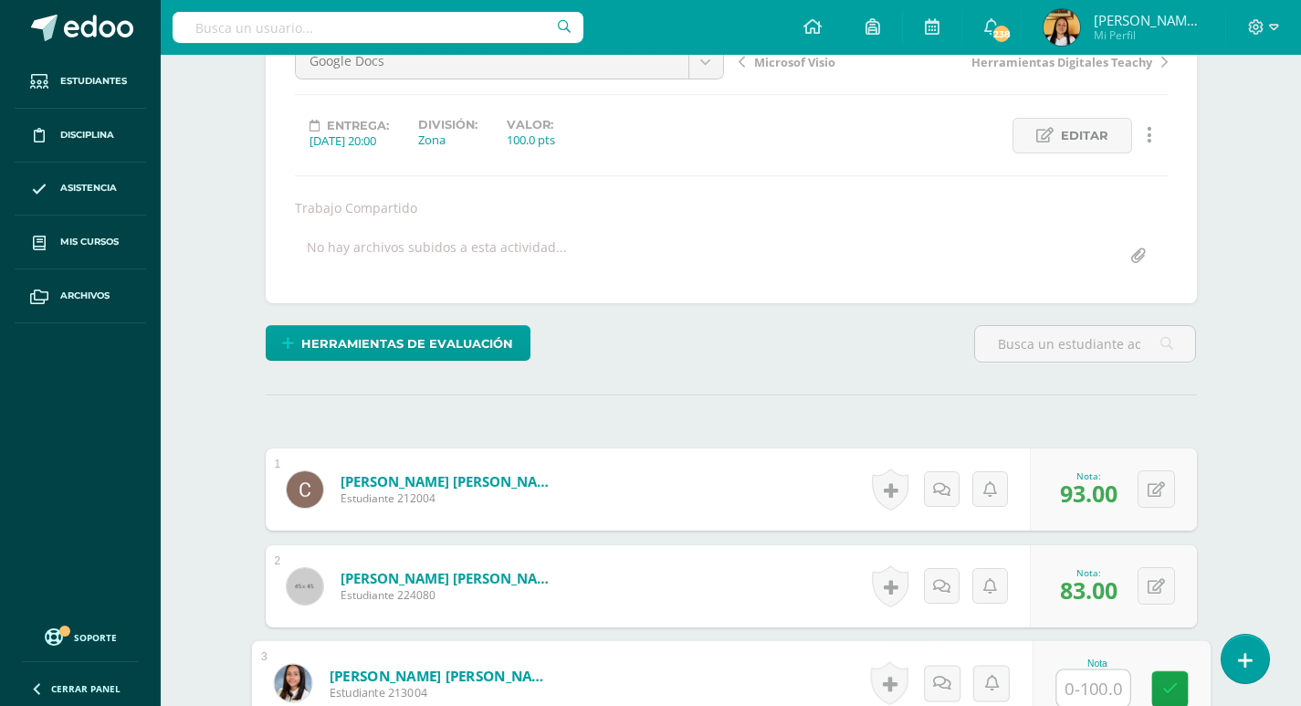
scroll to position [204, 0]
type input "90"
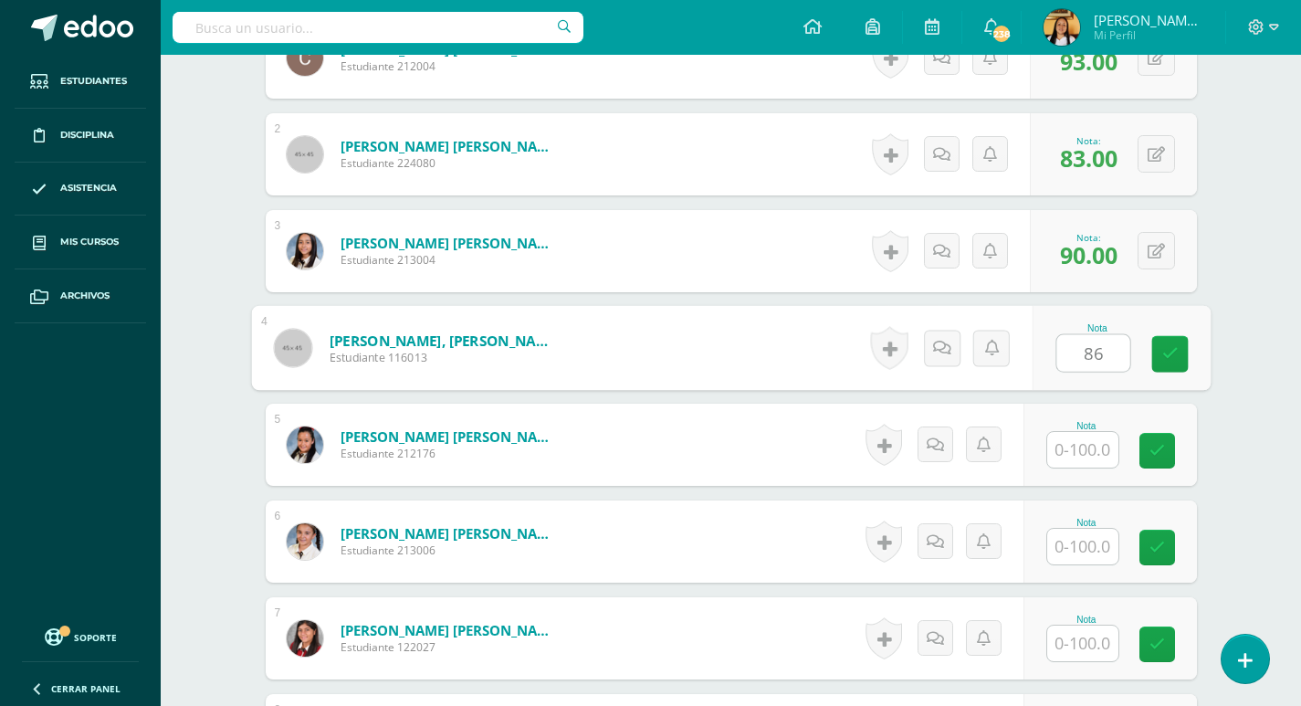
scroll to position [636, 0]
type input "86"
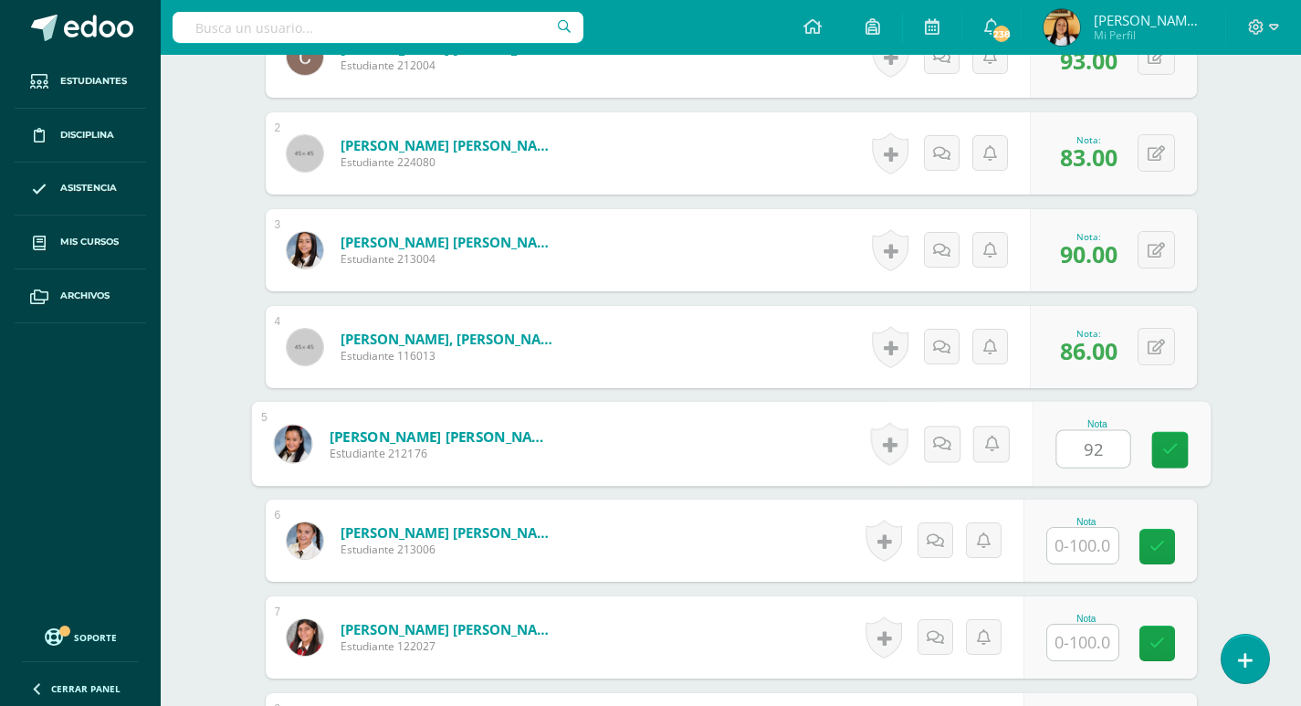
type input "92"
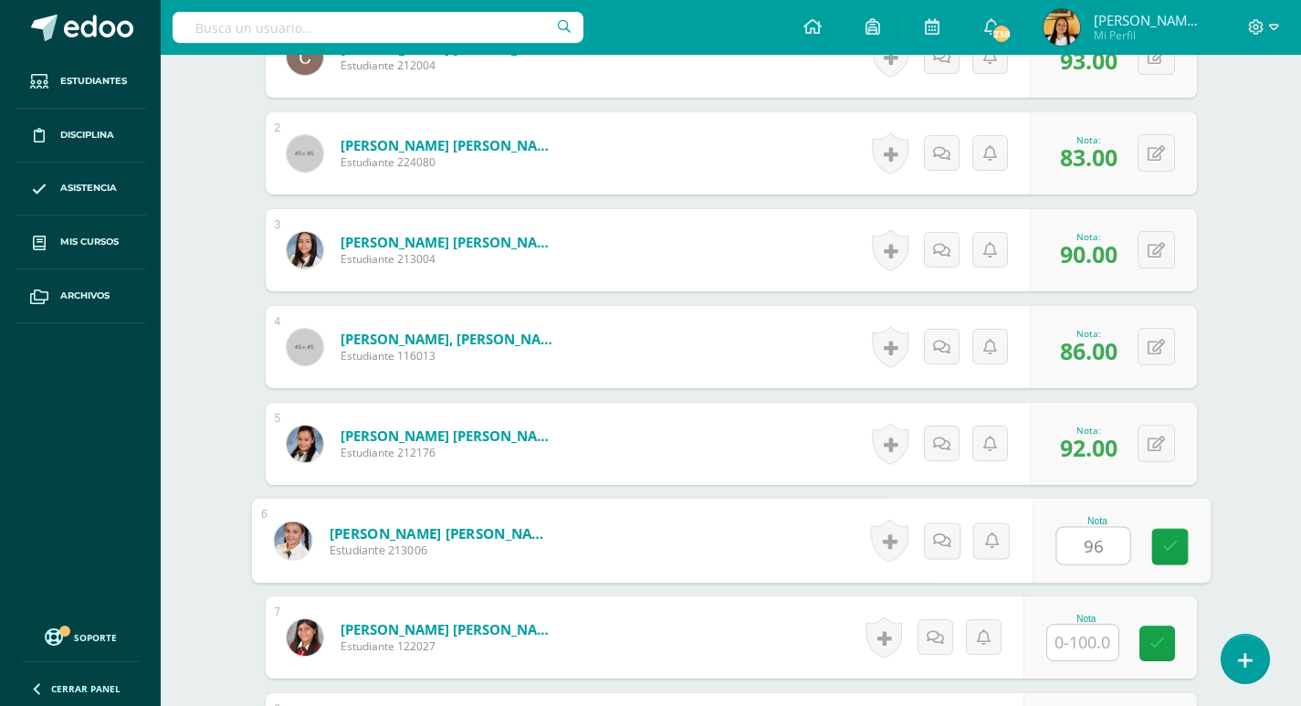
type input "96"
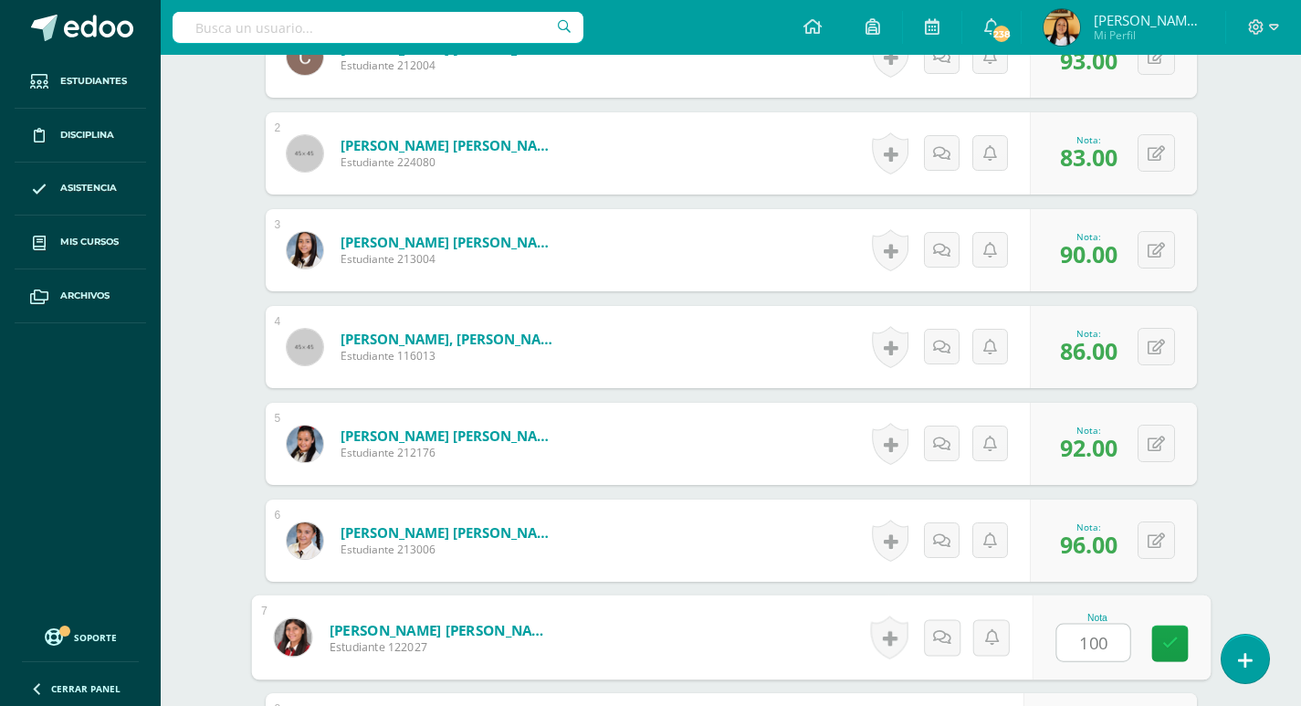
type input "100"
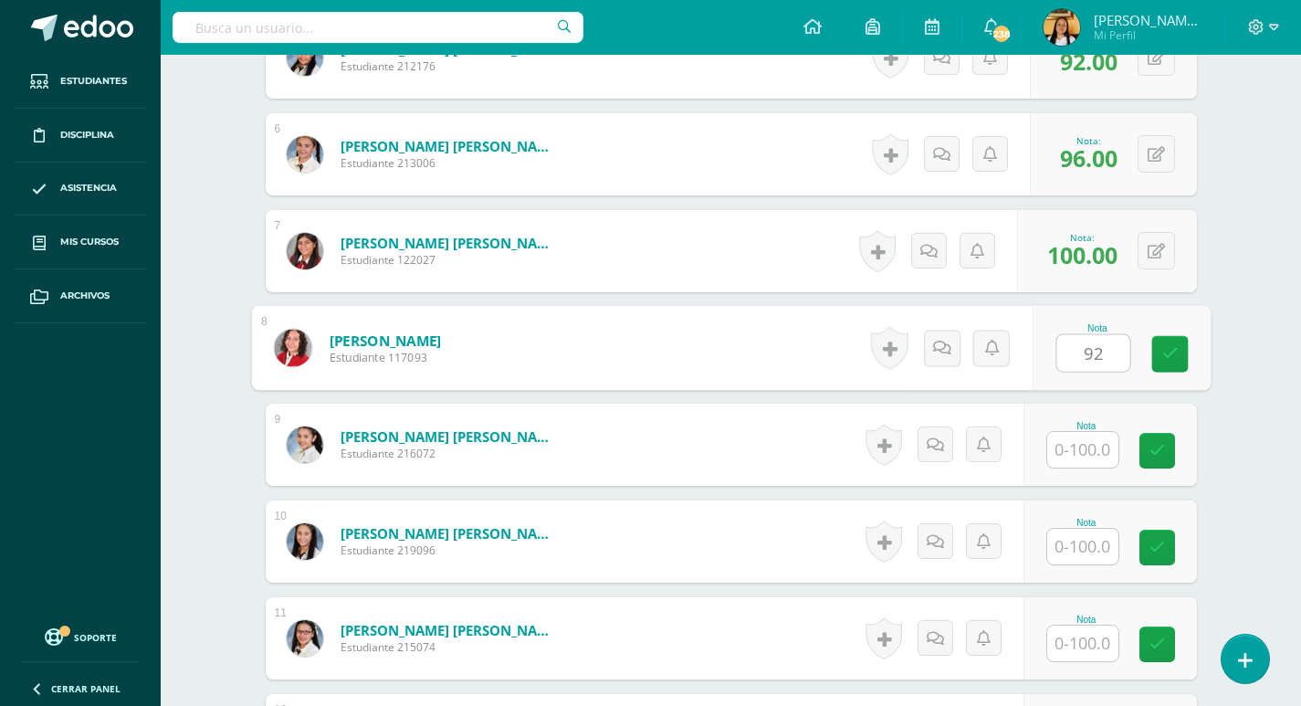
type input "92"
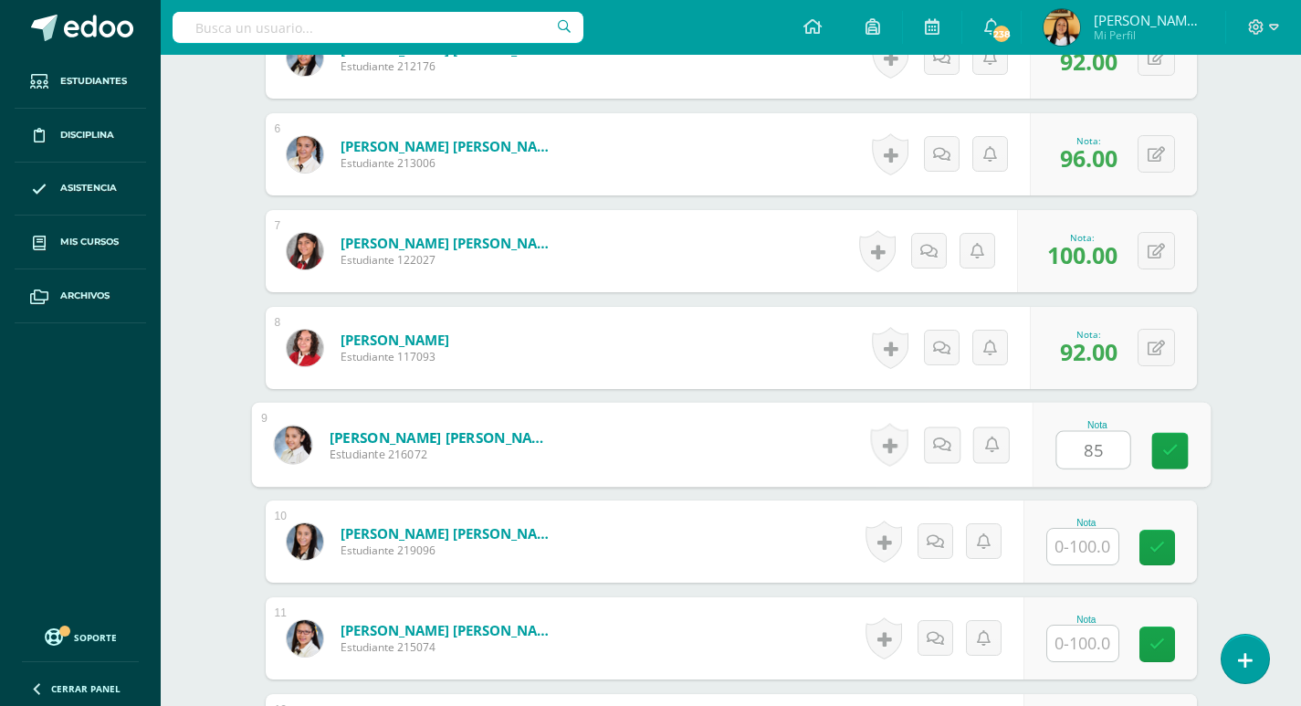
type input "85"
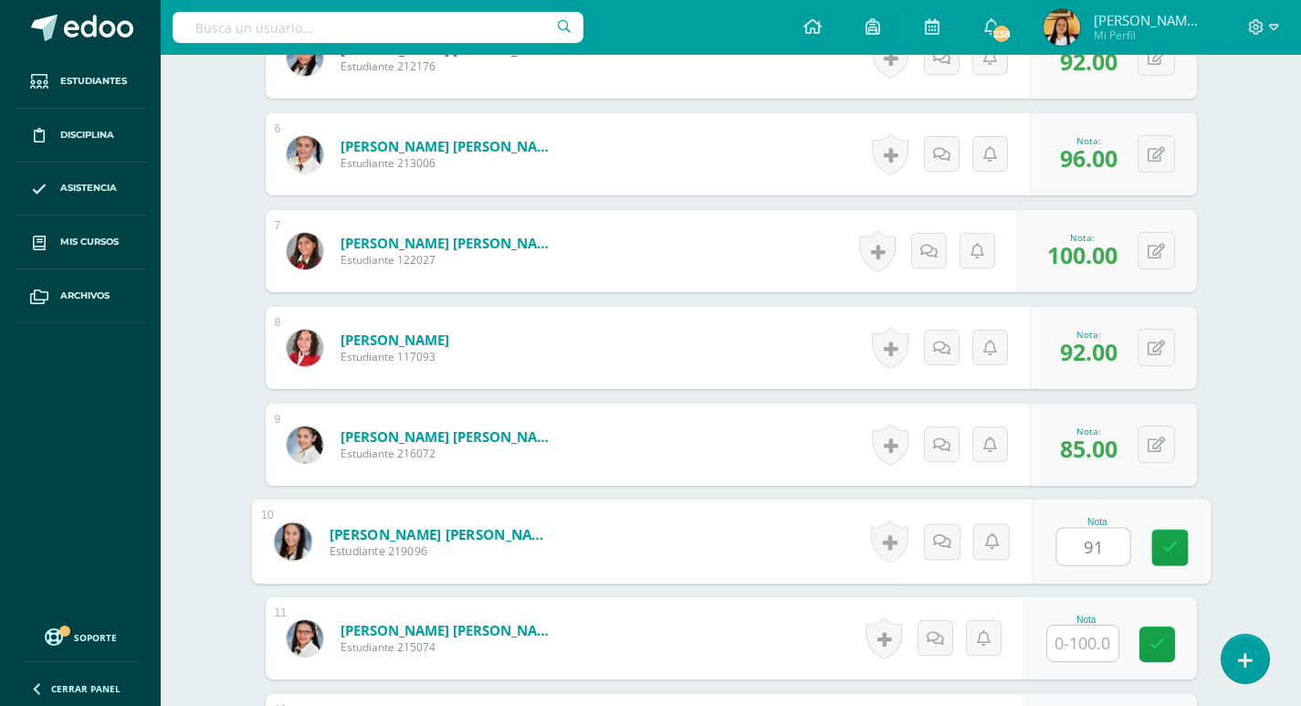
type input "91"
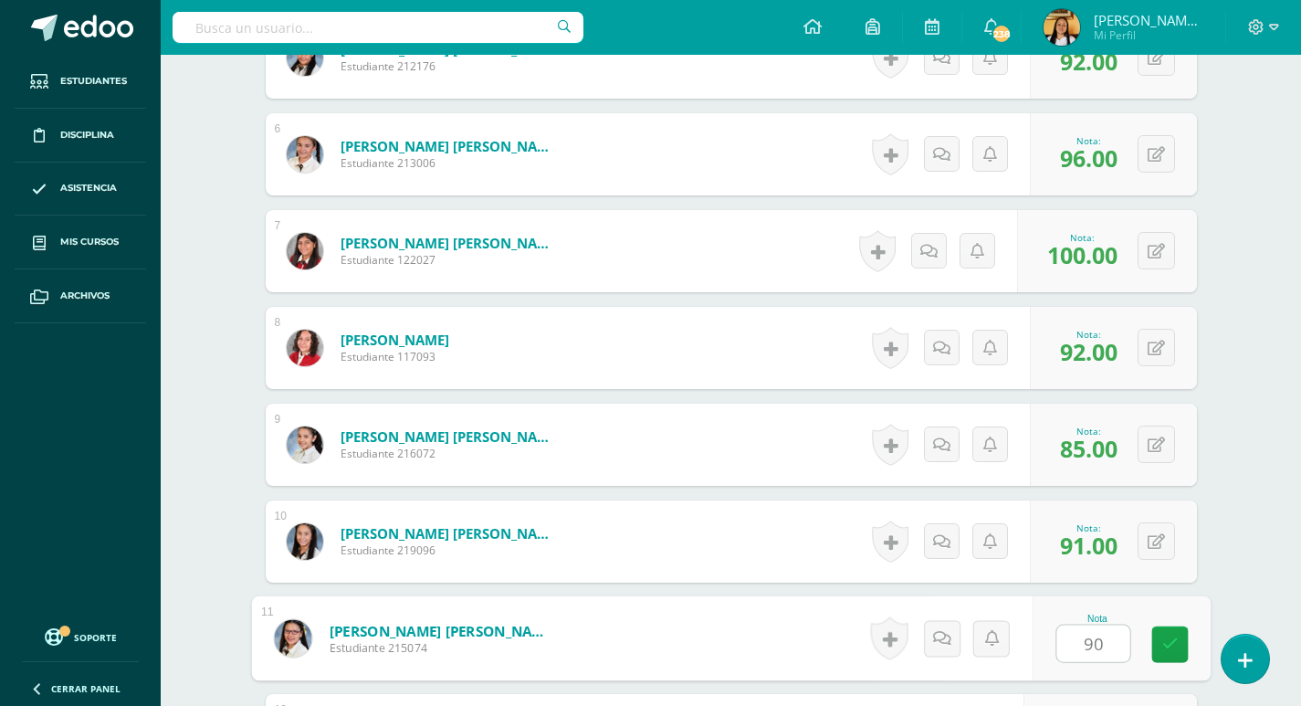
type input "90"
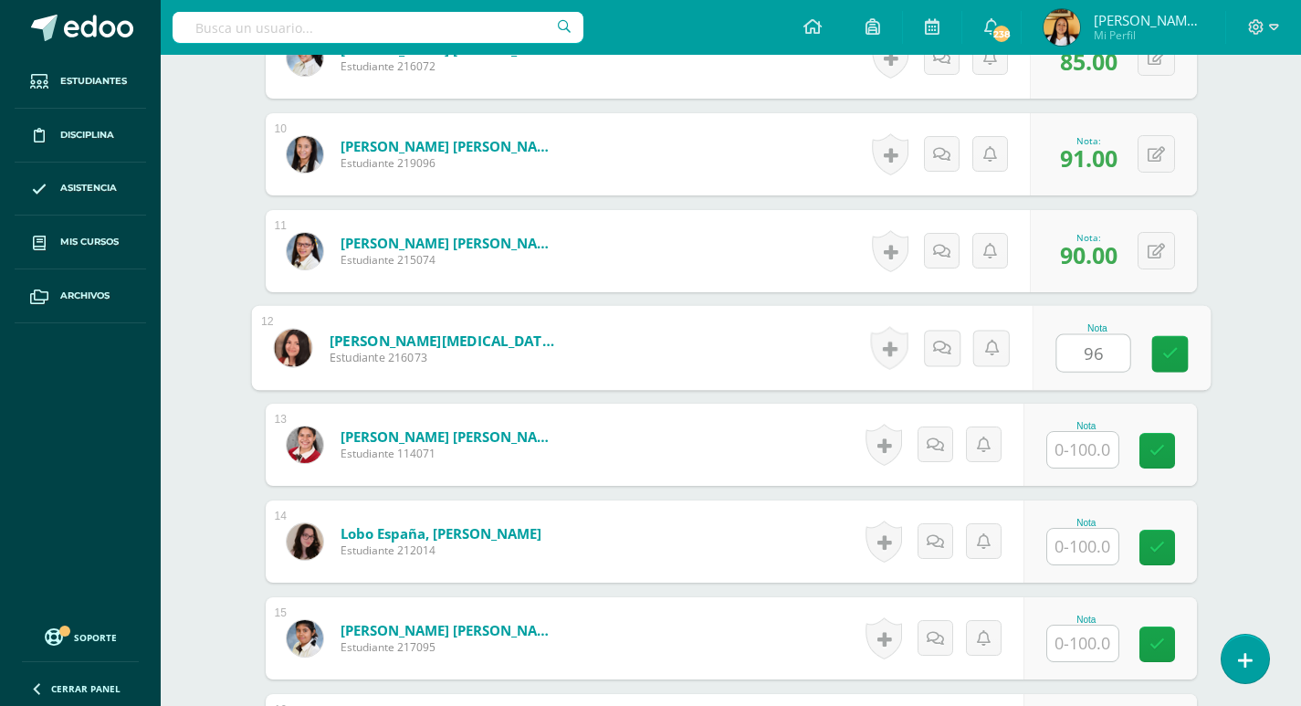
type input "96"
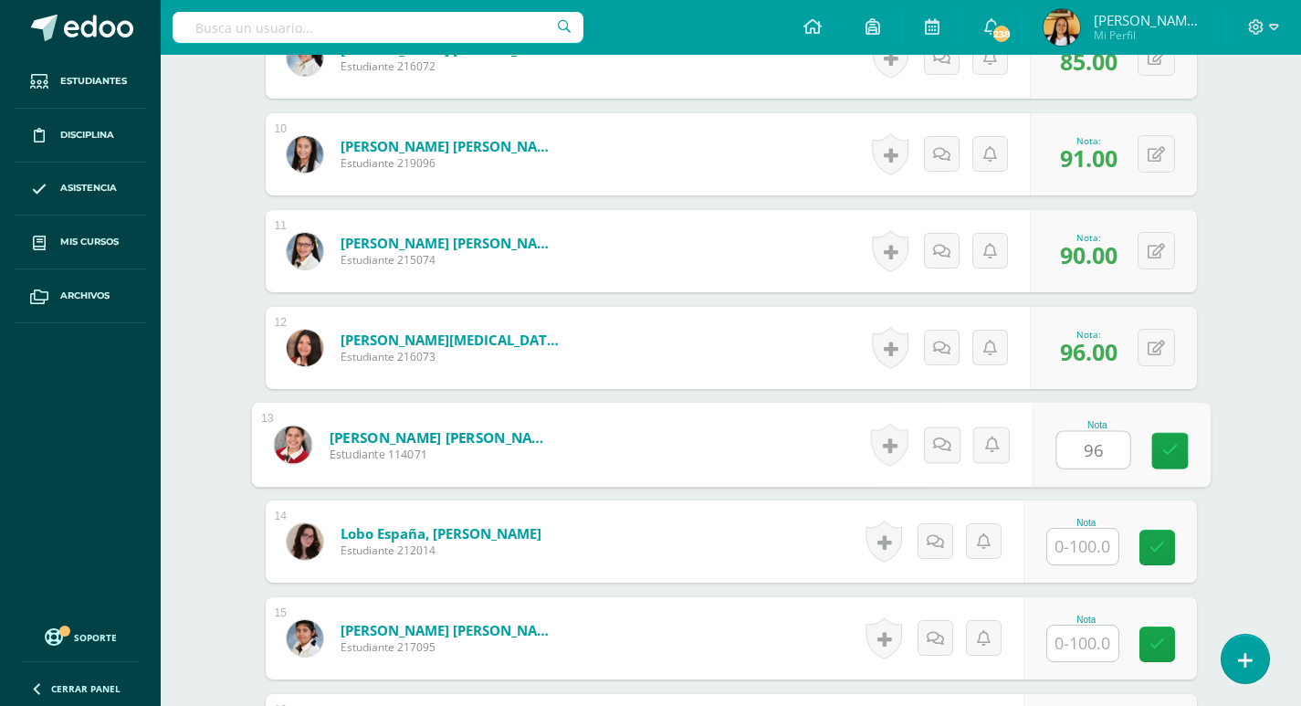
type input "96"
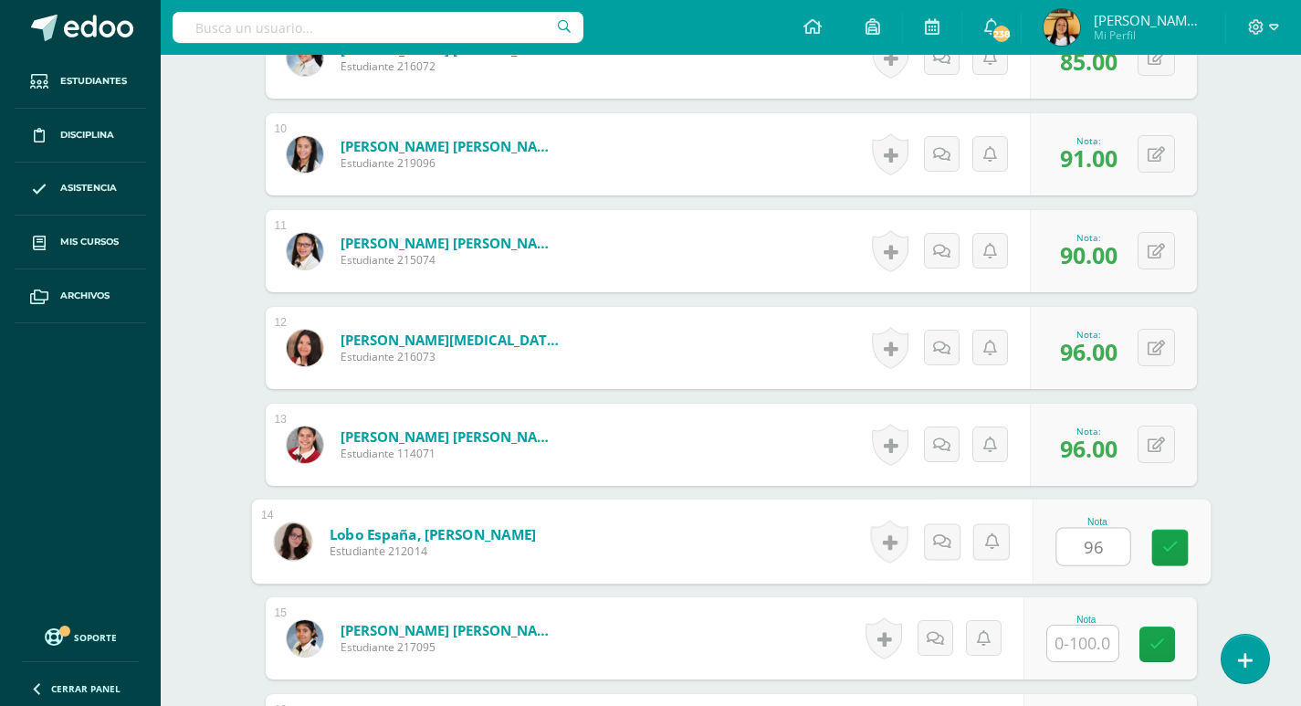
type input "96"
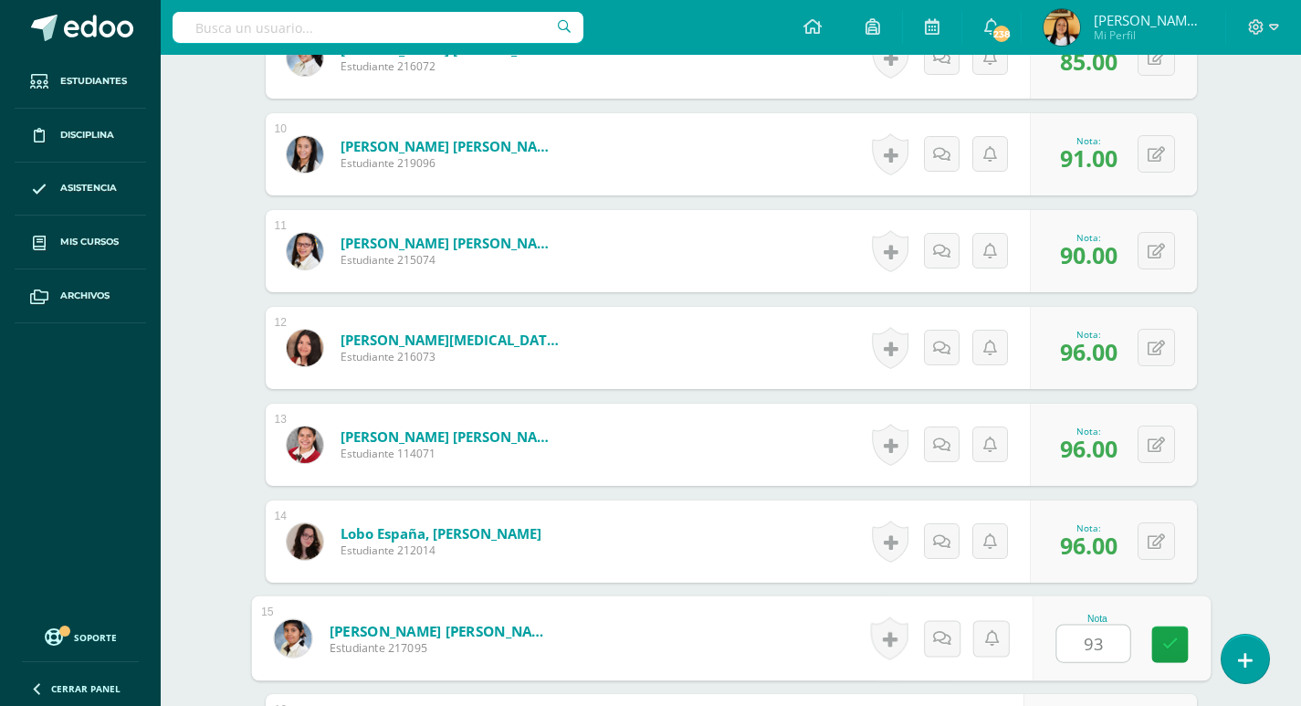
type input "93"
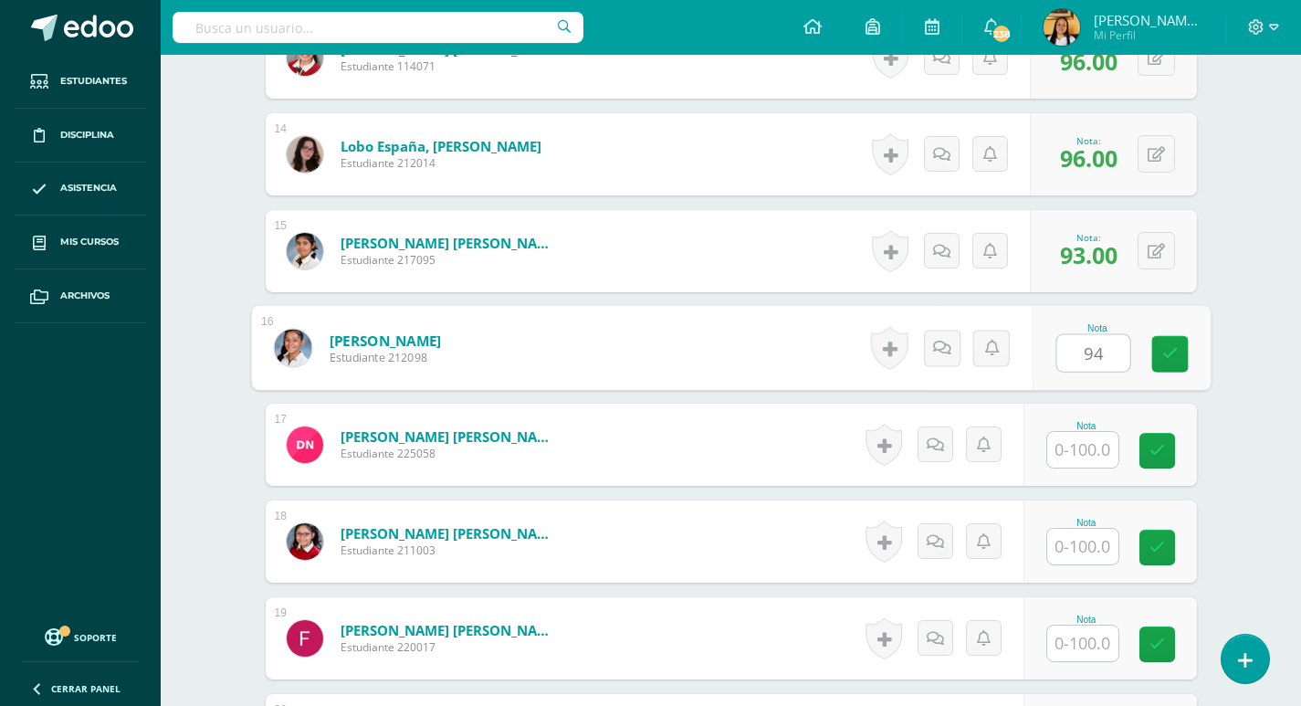
type input "94"
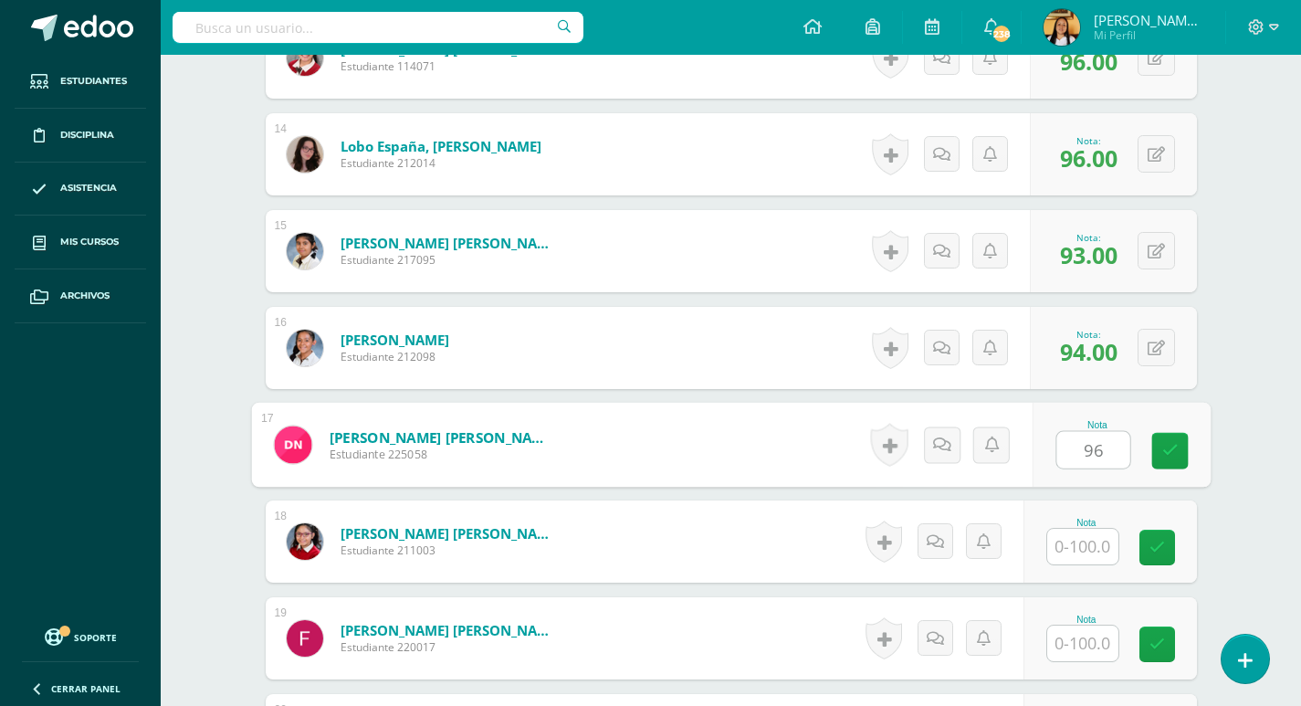
type input "96"
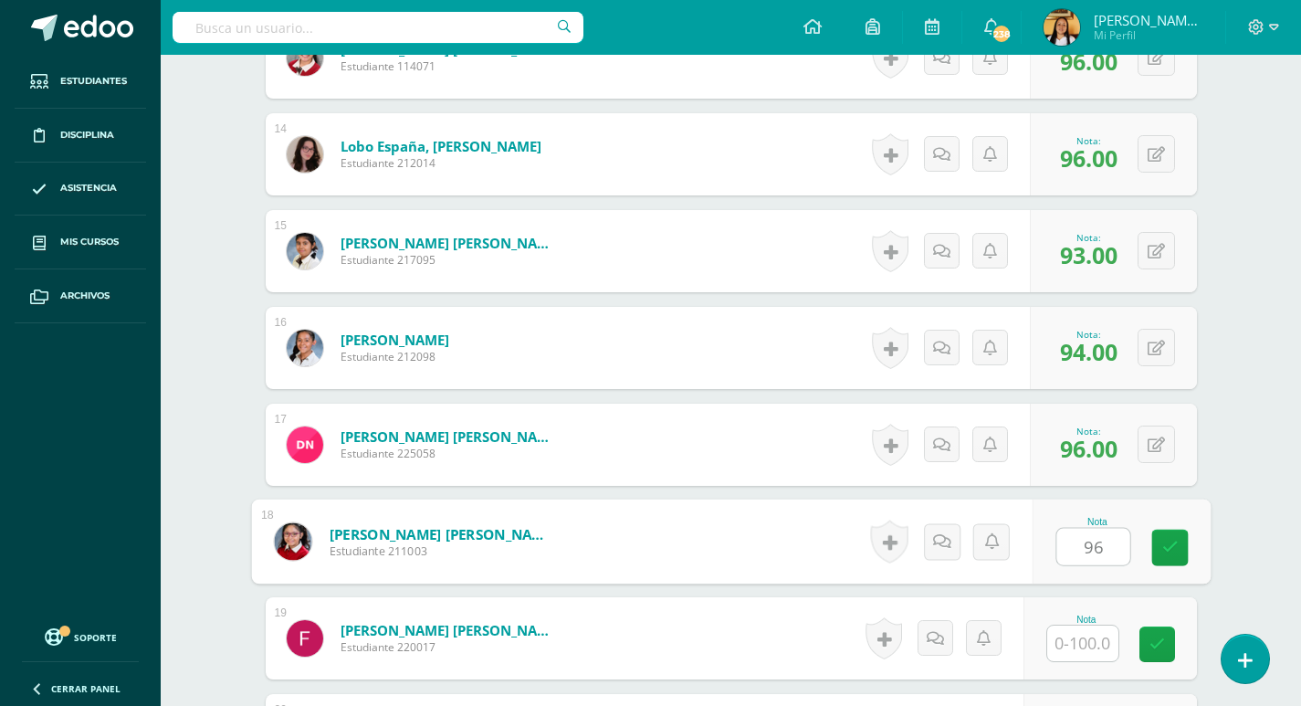
type input "96"
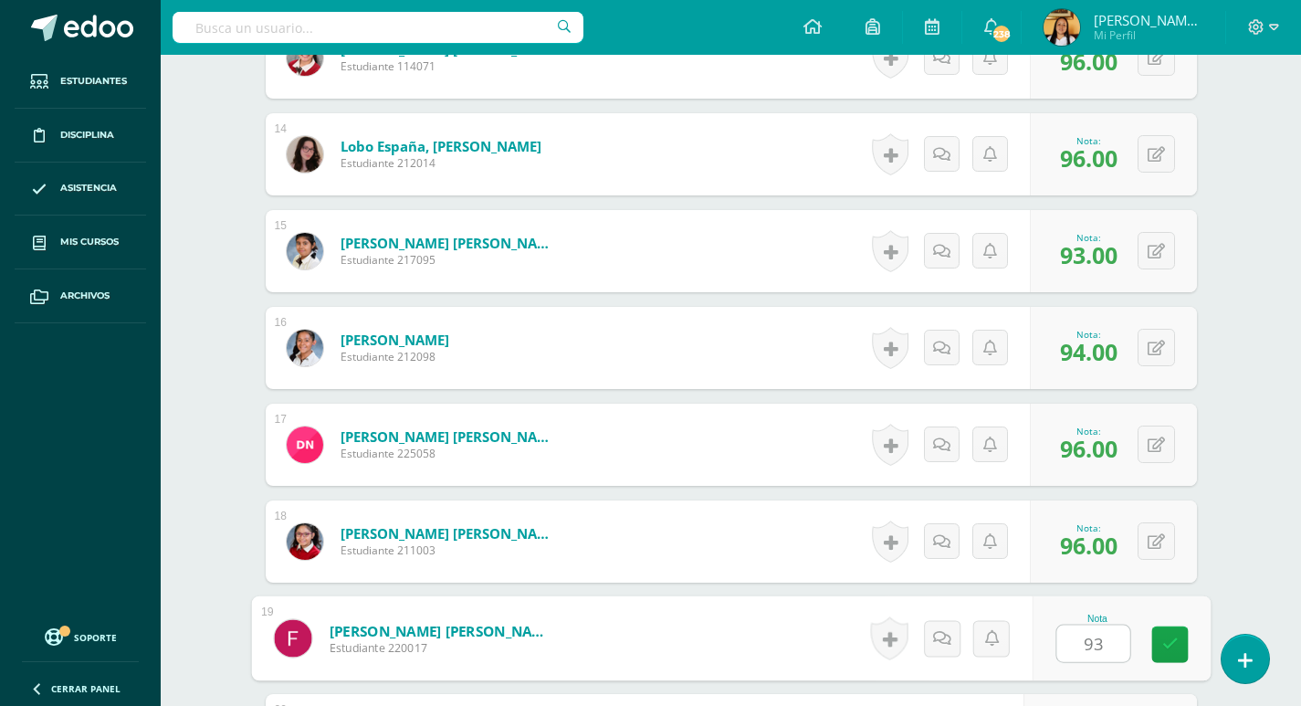
type input "93"
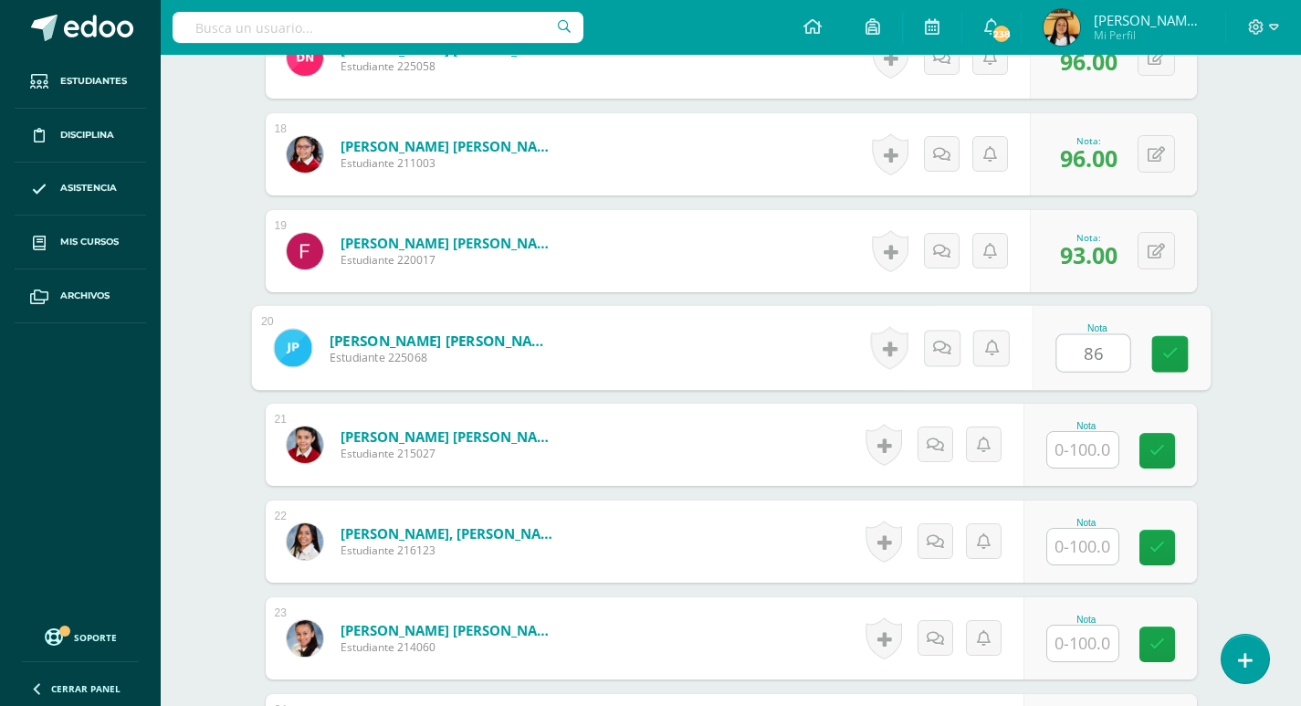
type input "86"
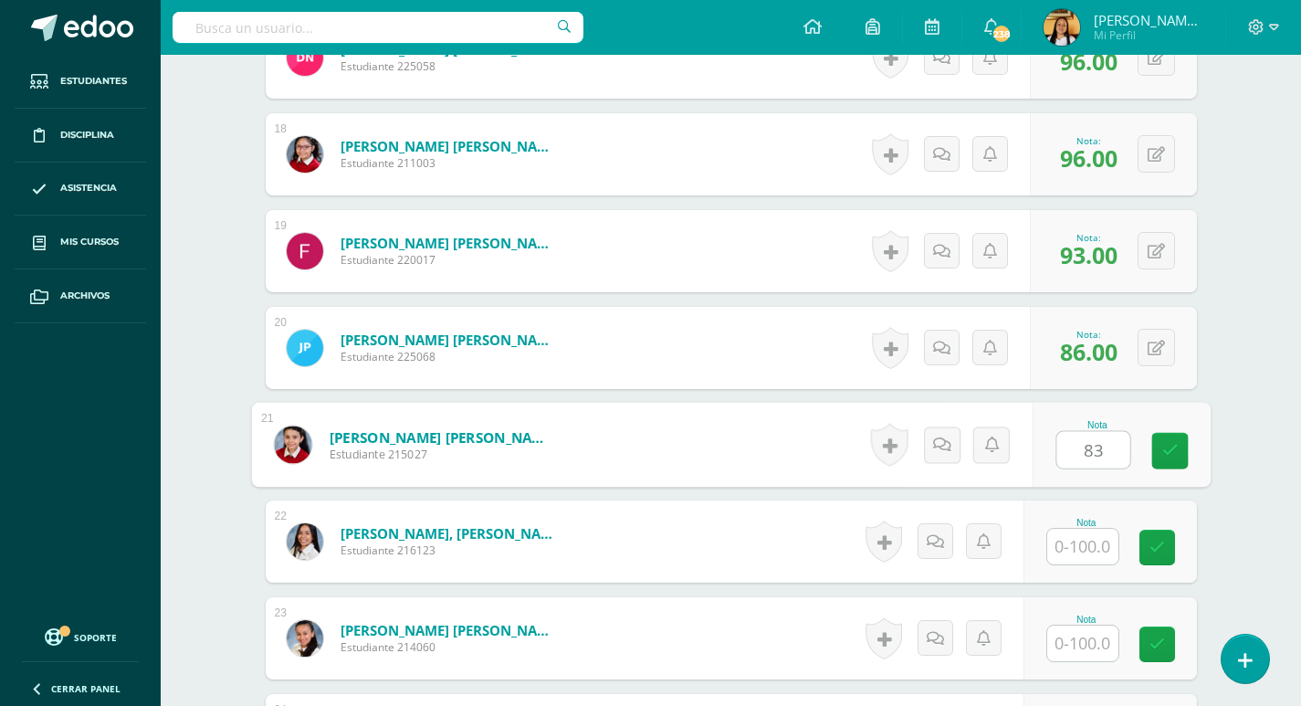
type input "83"
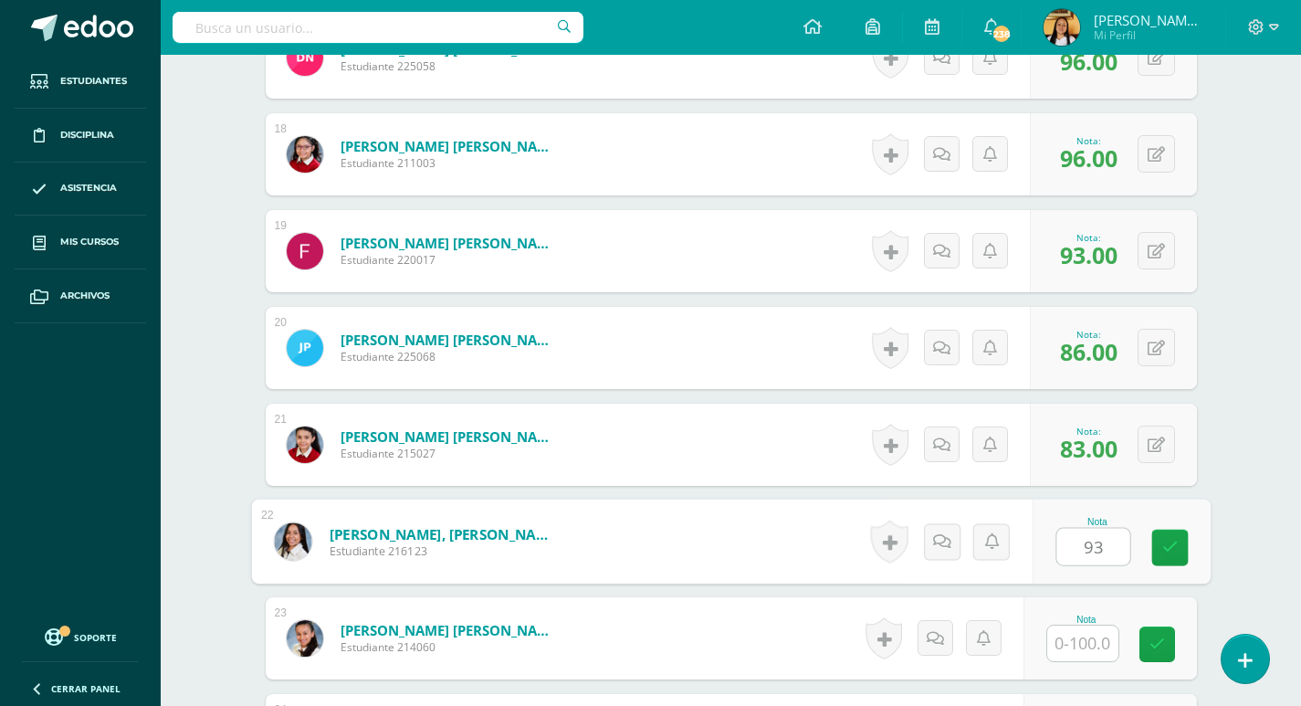
type input "93"
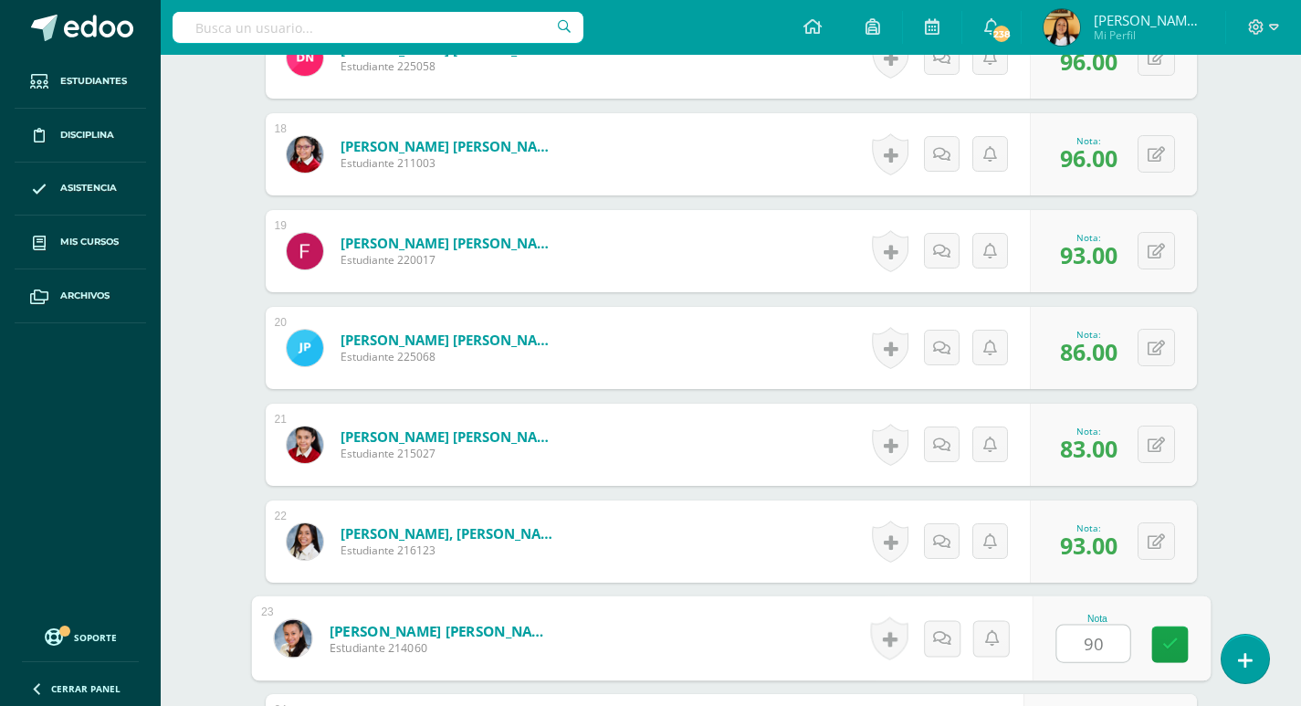
type input "90"
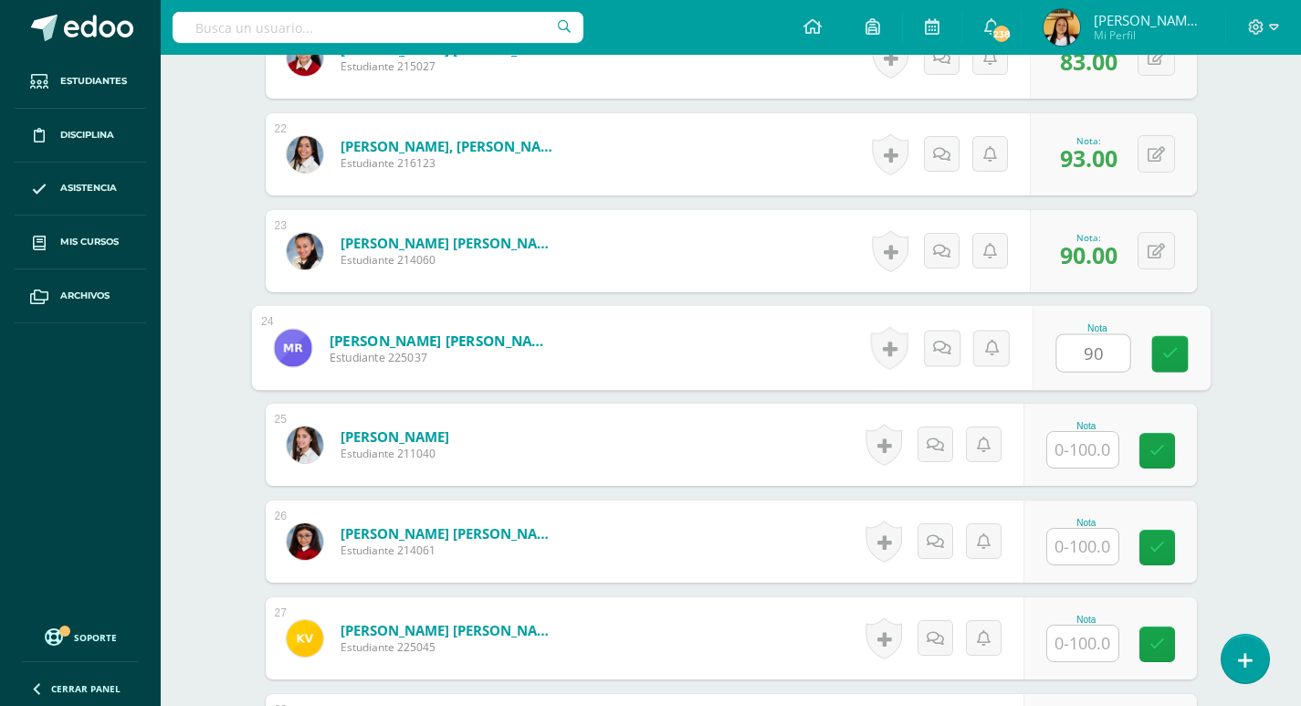
type input "90"
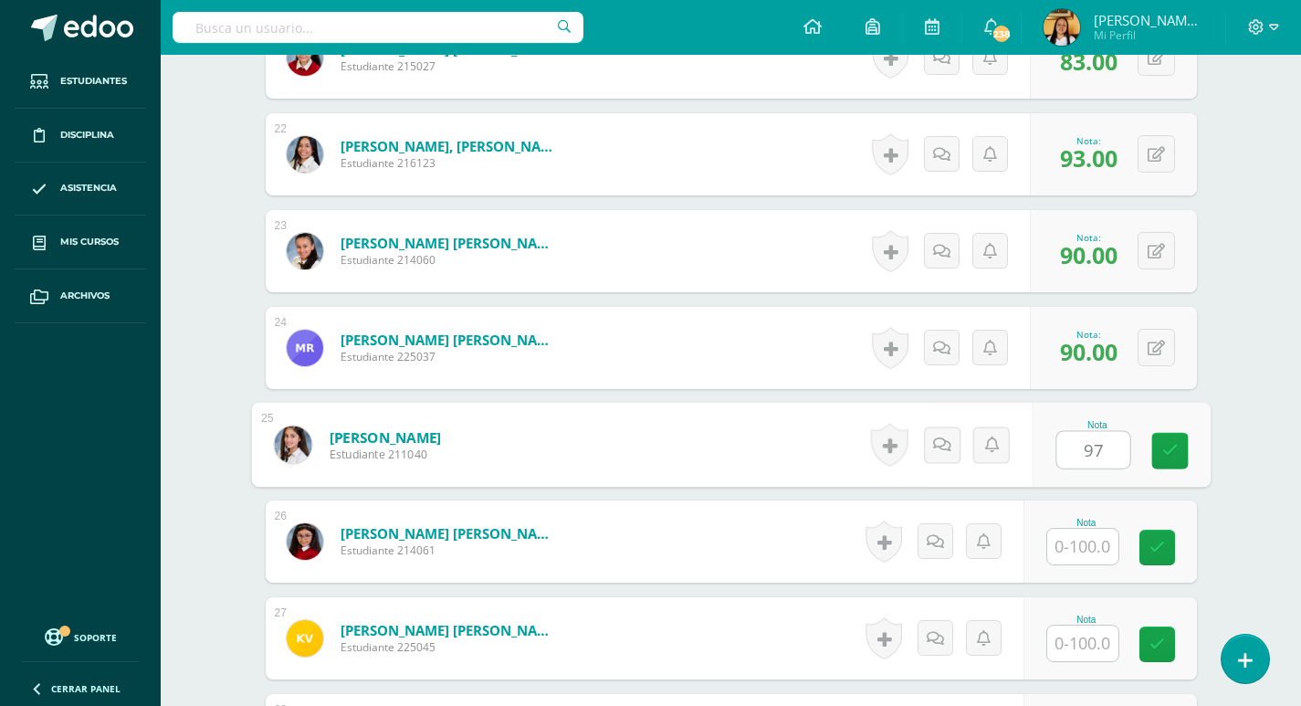
type input "97"
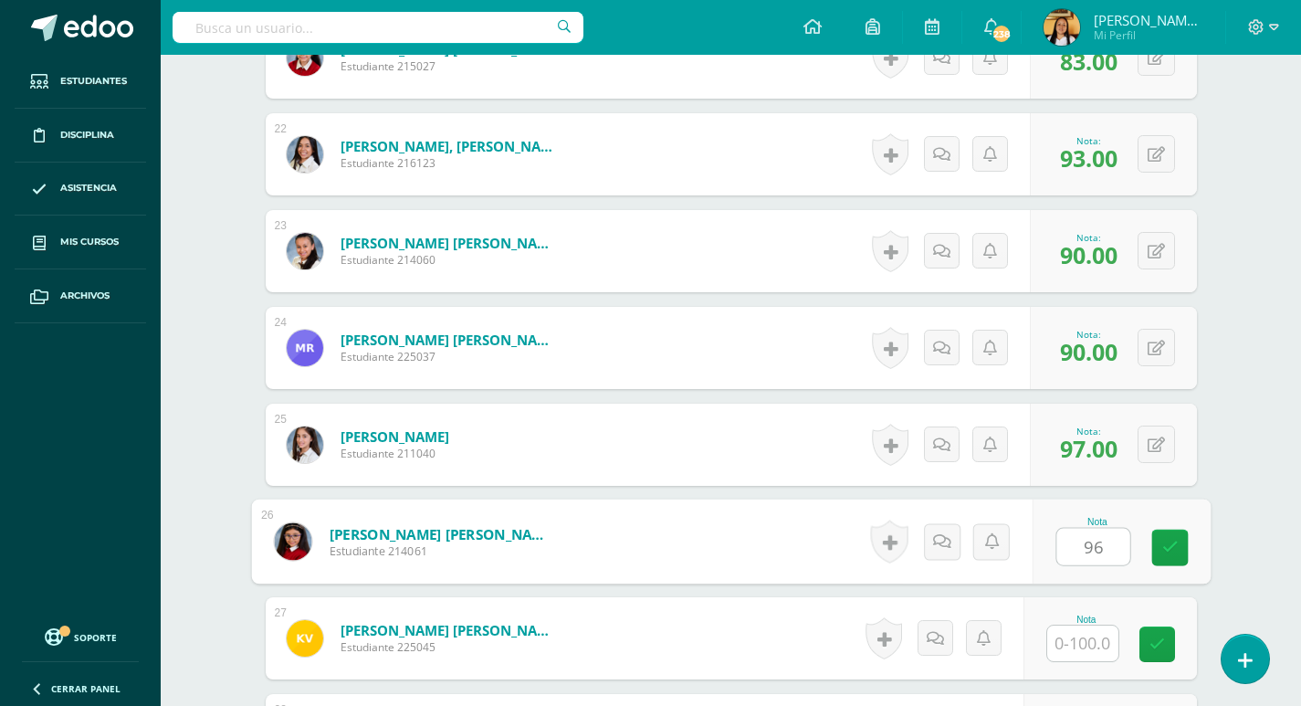
type input "96"
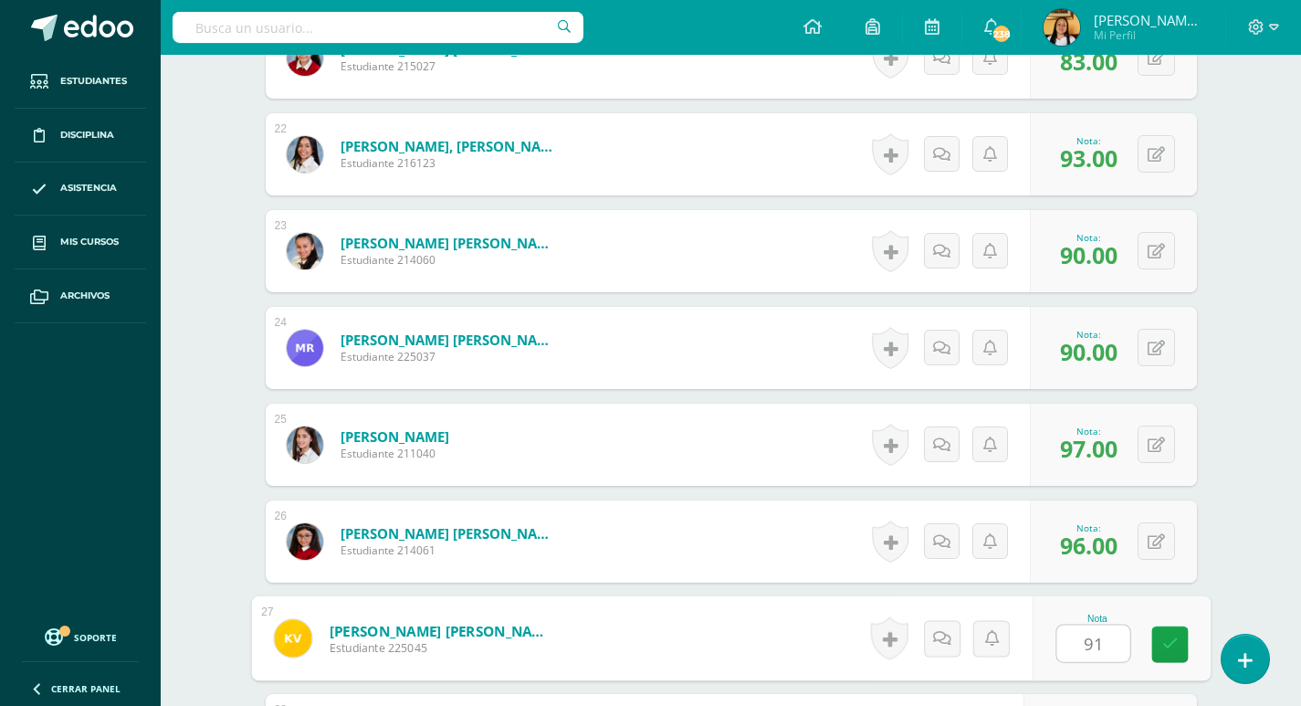
type input "91"
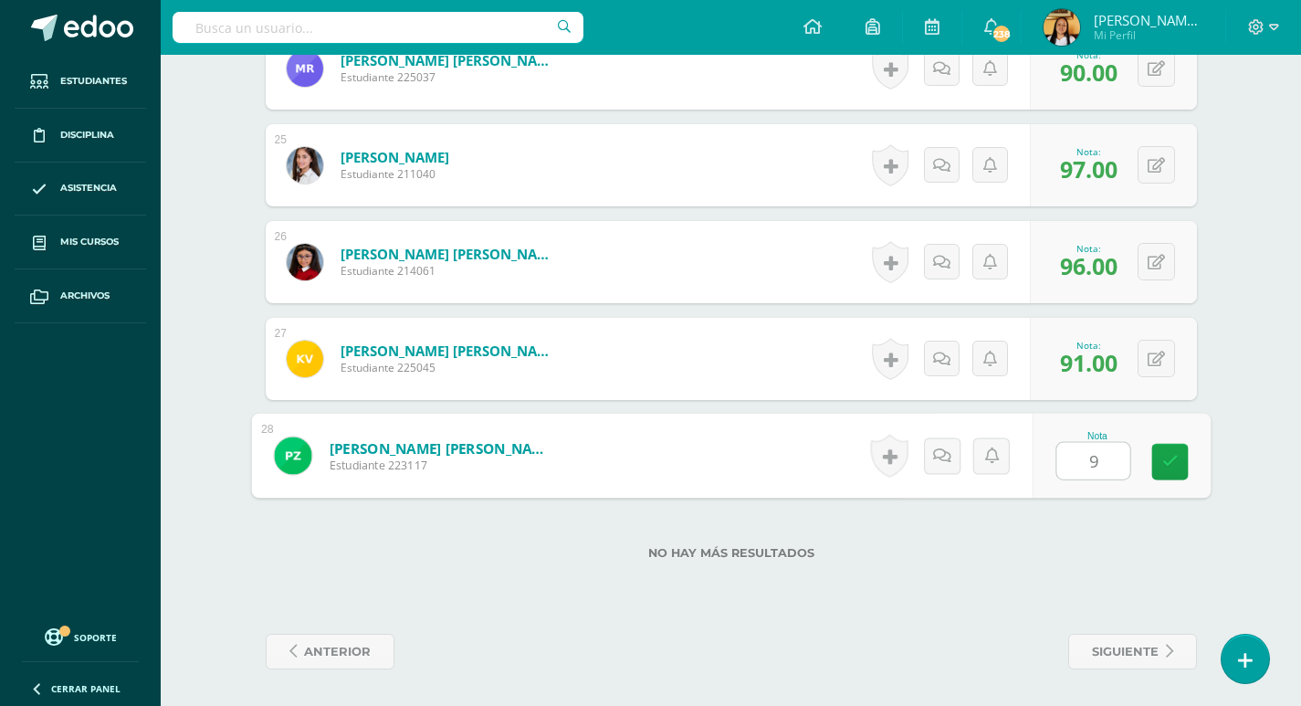
type input "93"
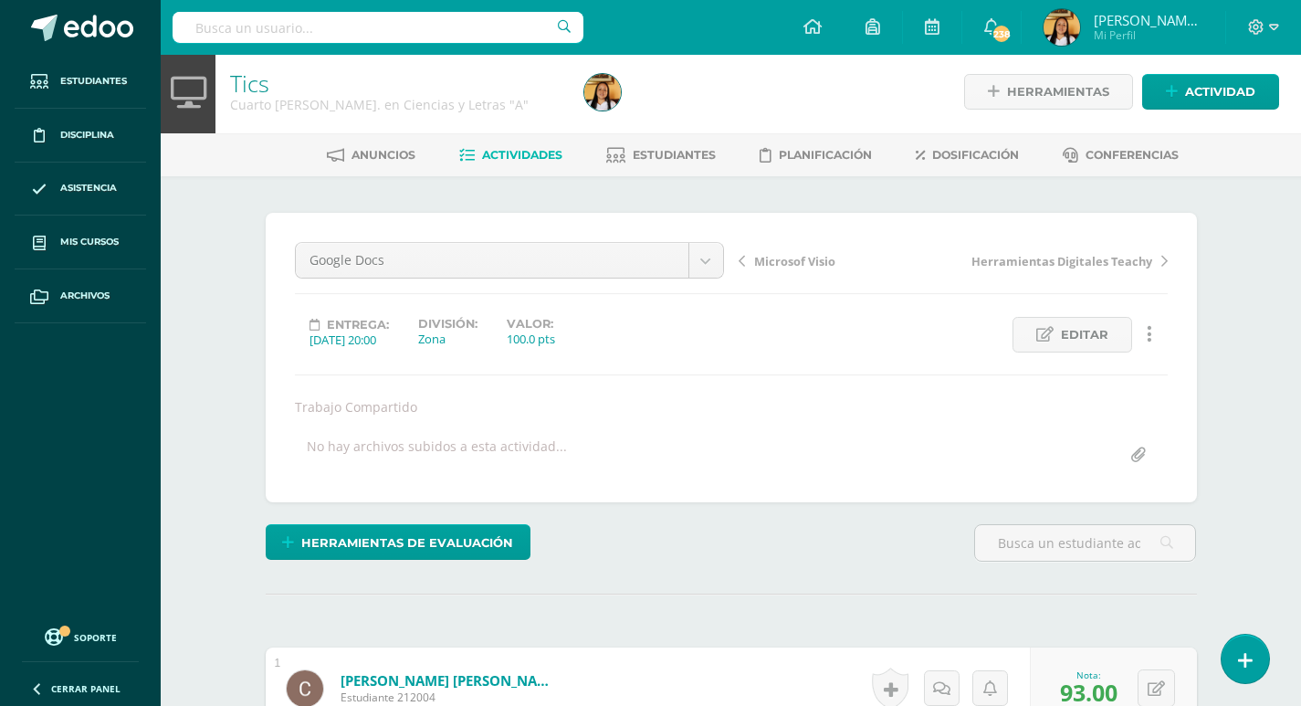
scroll to position [0, 0]
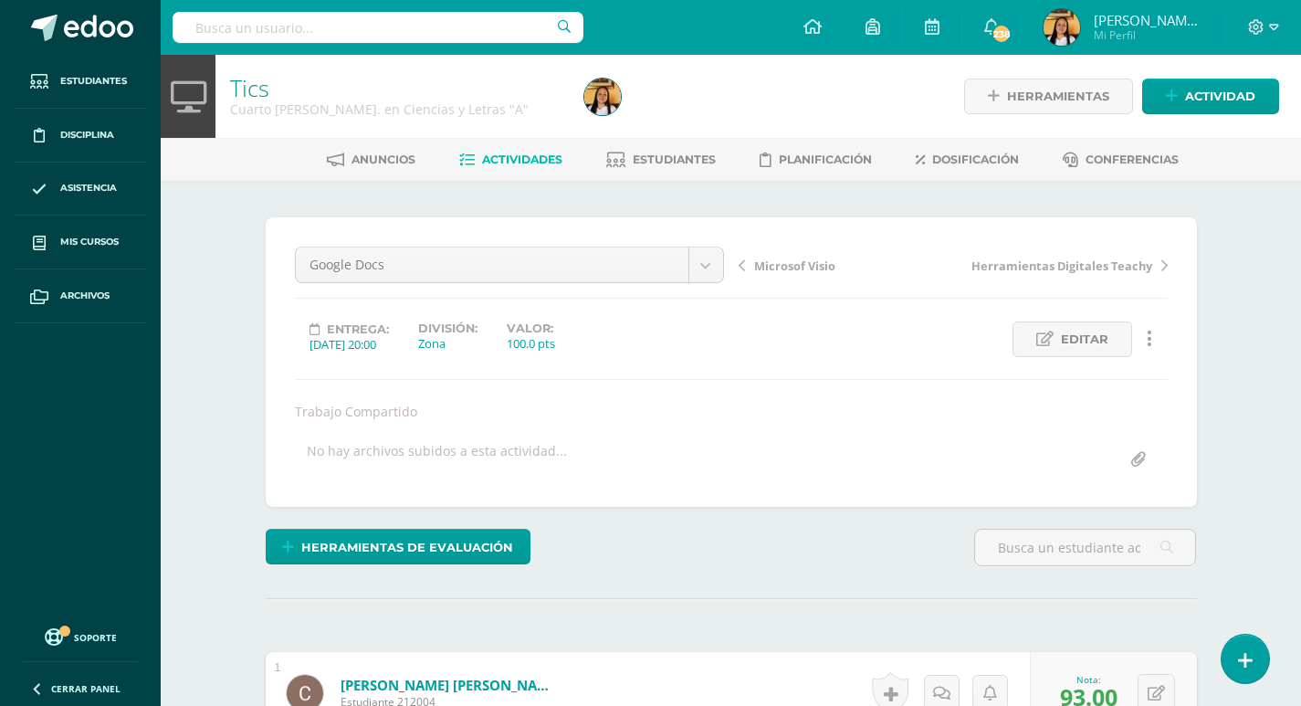
click at [532, 163] on span "Actividades" at bounding box center [522, 159] width 80 height 14
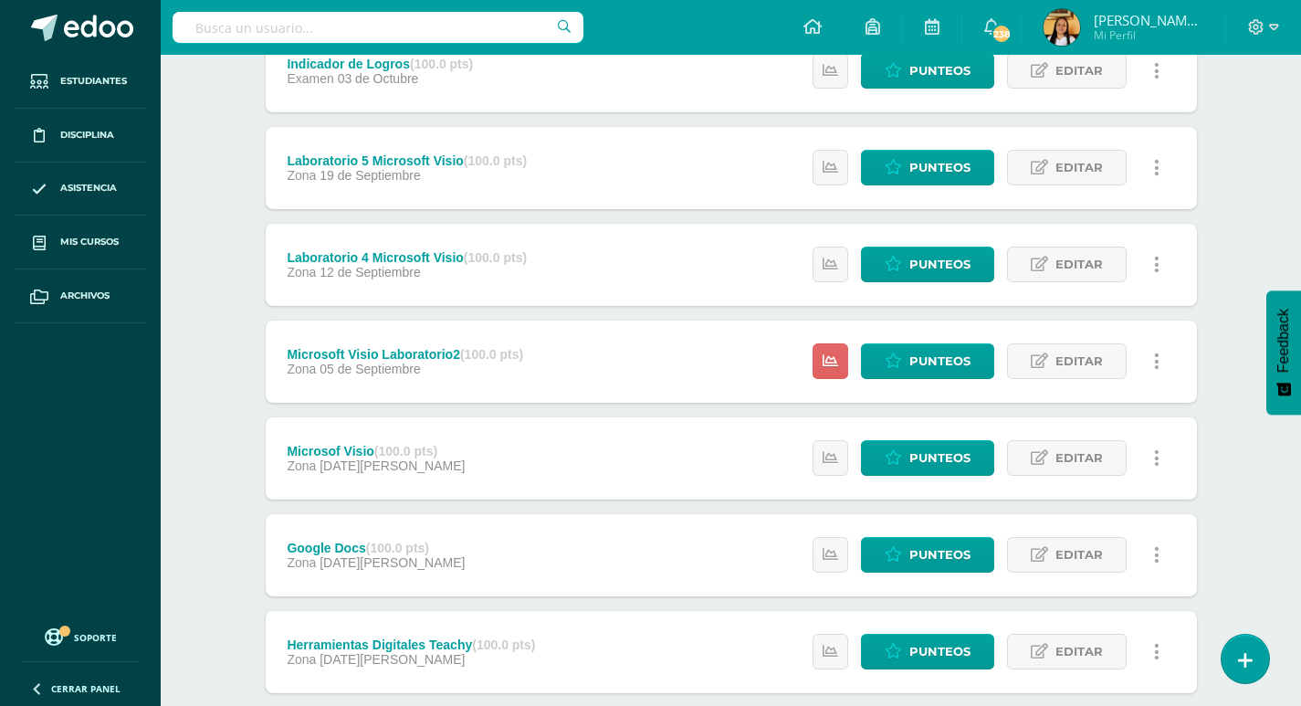
scroll to position [382, 0]
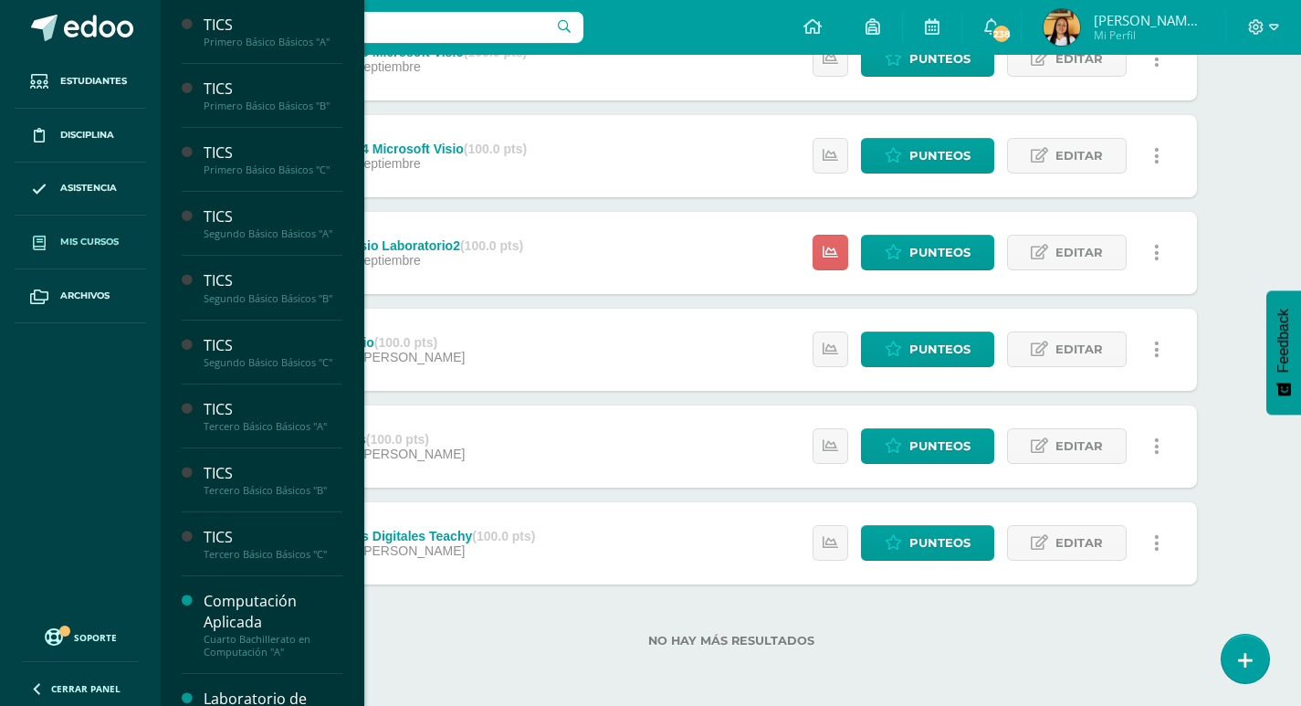
click at [68, 241] on span "Mis cursos" at bounding box center [89, 242] width 58 height 15
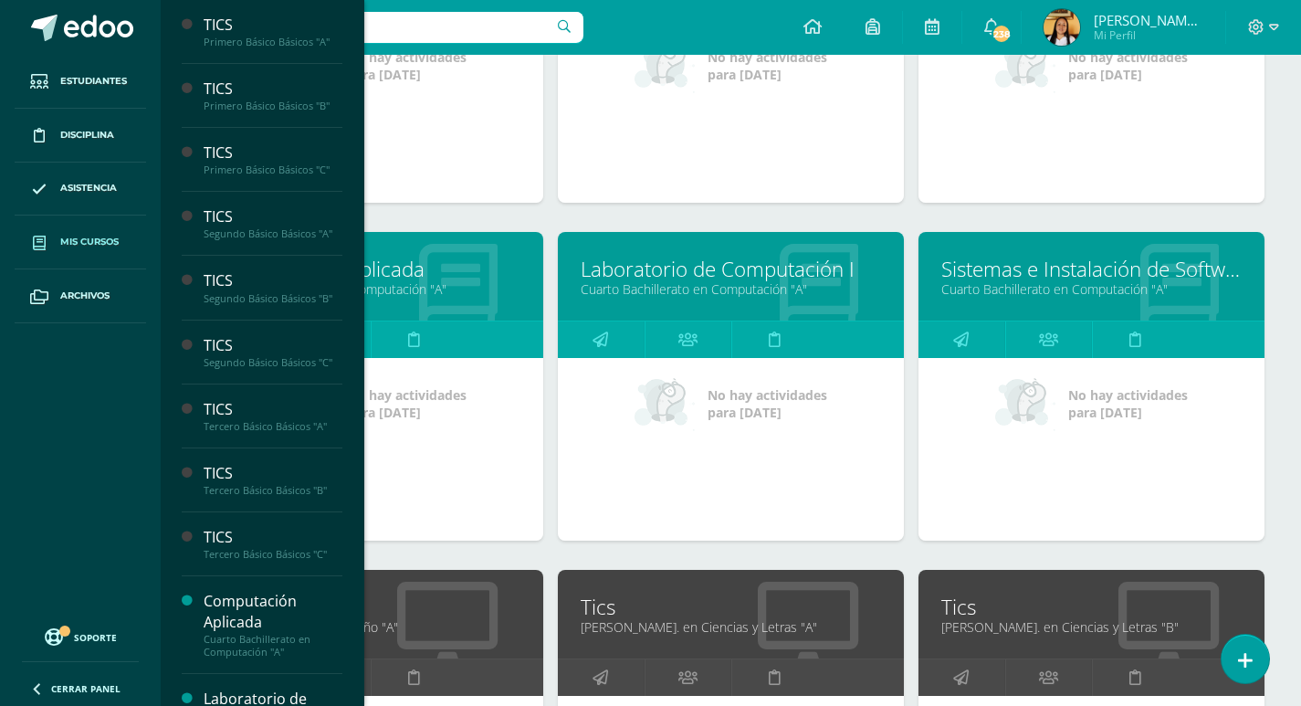
scroll to position [1461, 0]
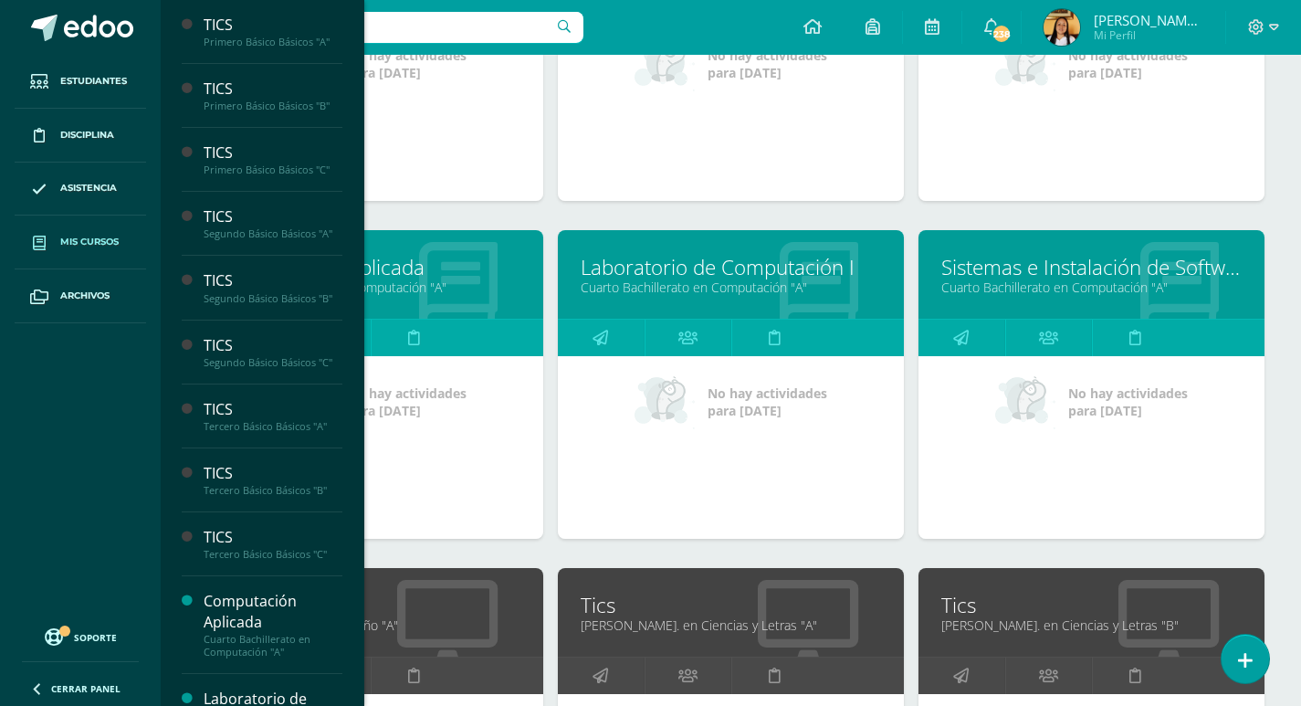
click at [619, 611] on link "Tics" at bounding box center [731, 605] width 300 height 28
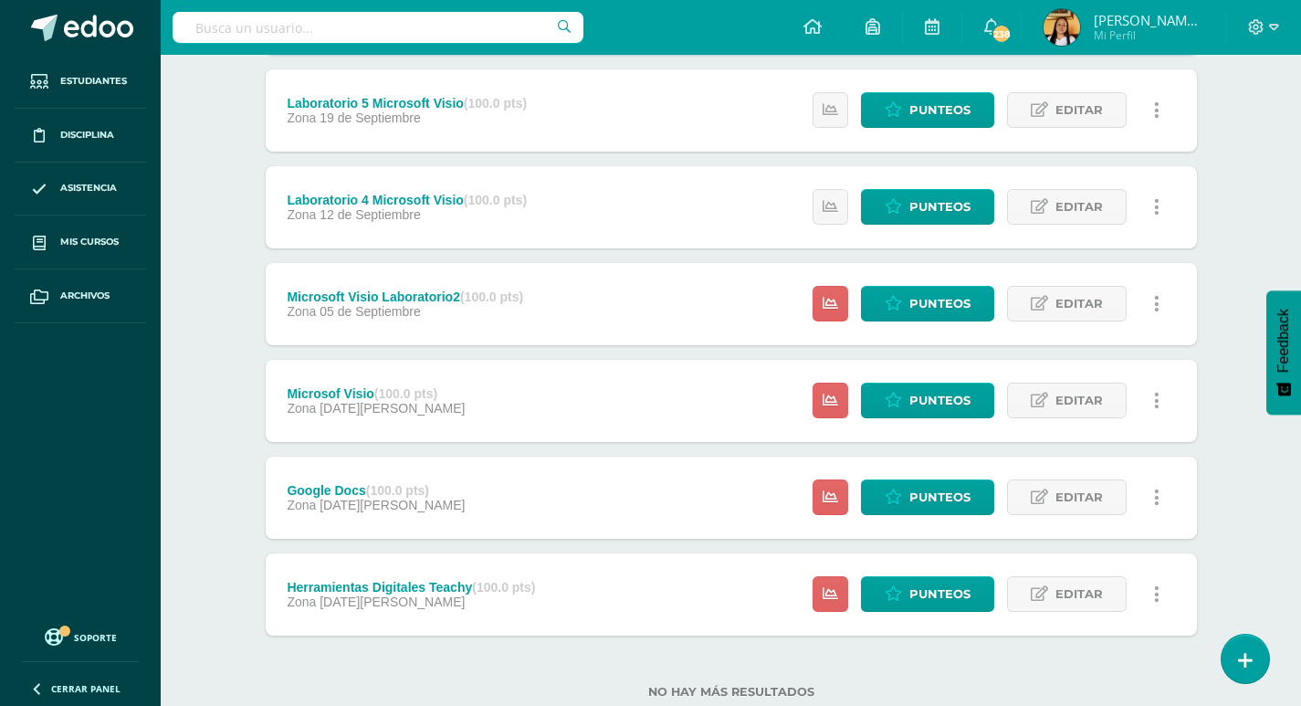
scroll to position [382, 0]
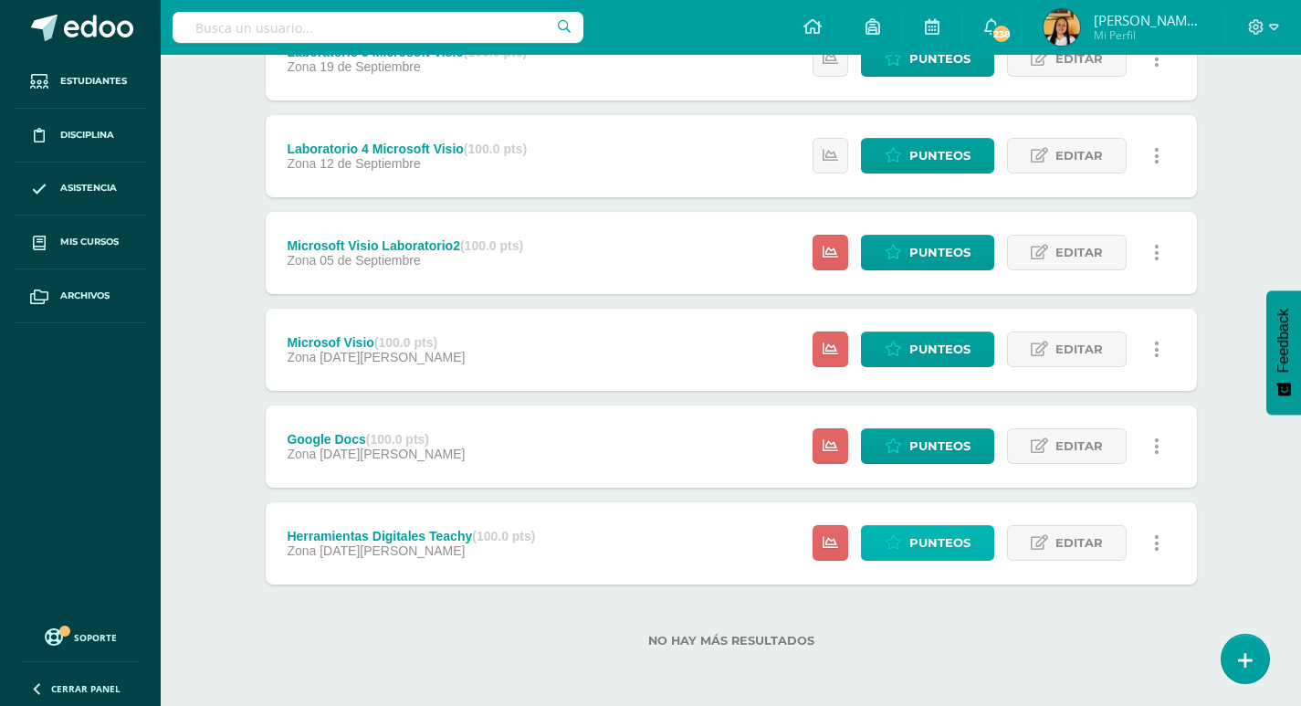
click at [909, 548] on link "Punteos" at bounding box center [927, 543] width 133 height 36
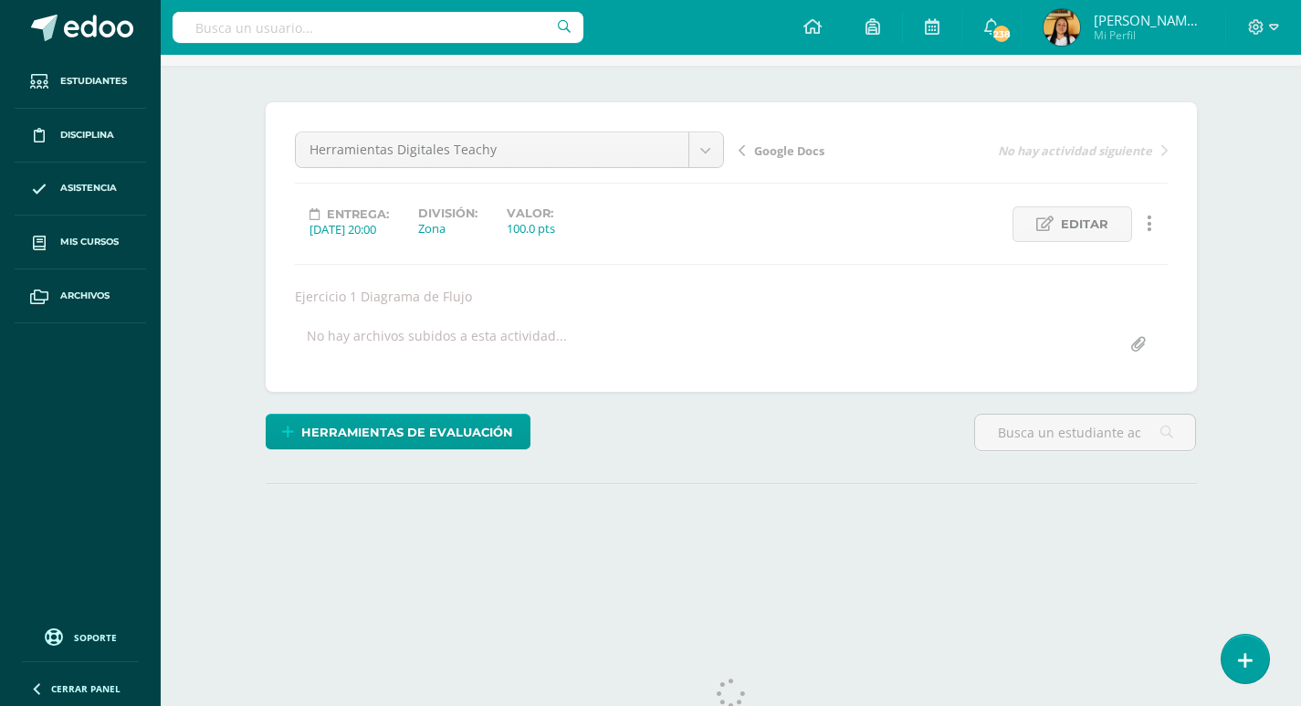
scroll to position [170, 0]
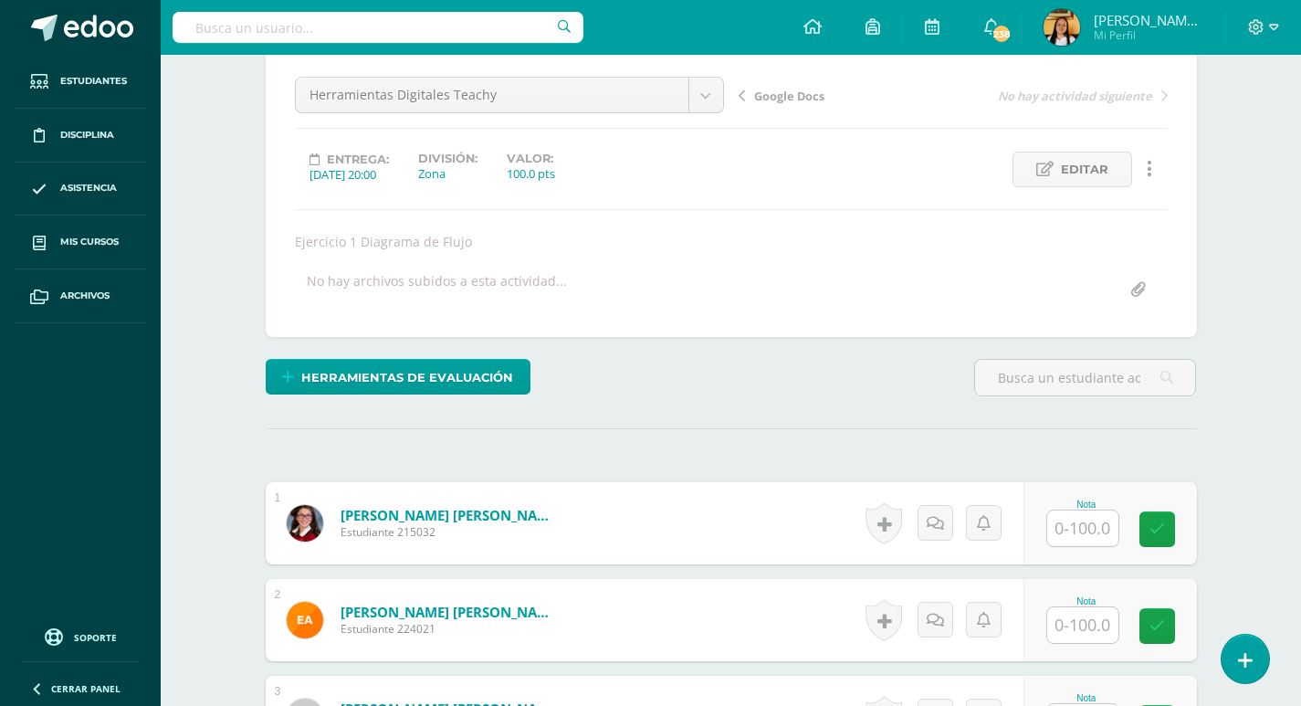
click at [1063, 527] on input "text" at bounding box center [1082, 528] width 71 height 36
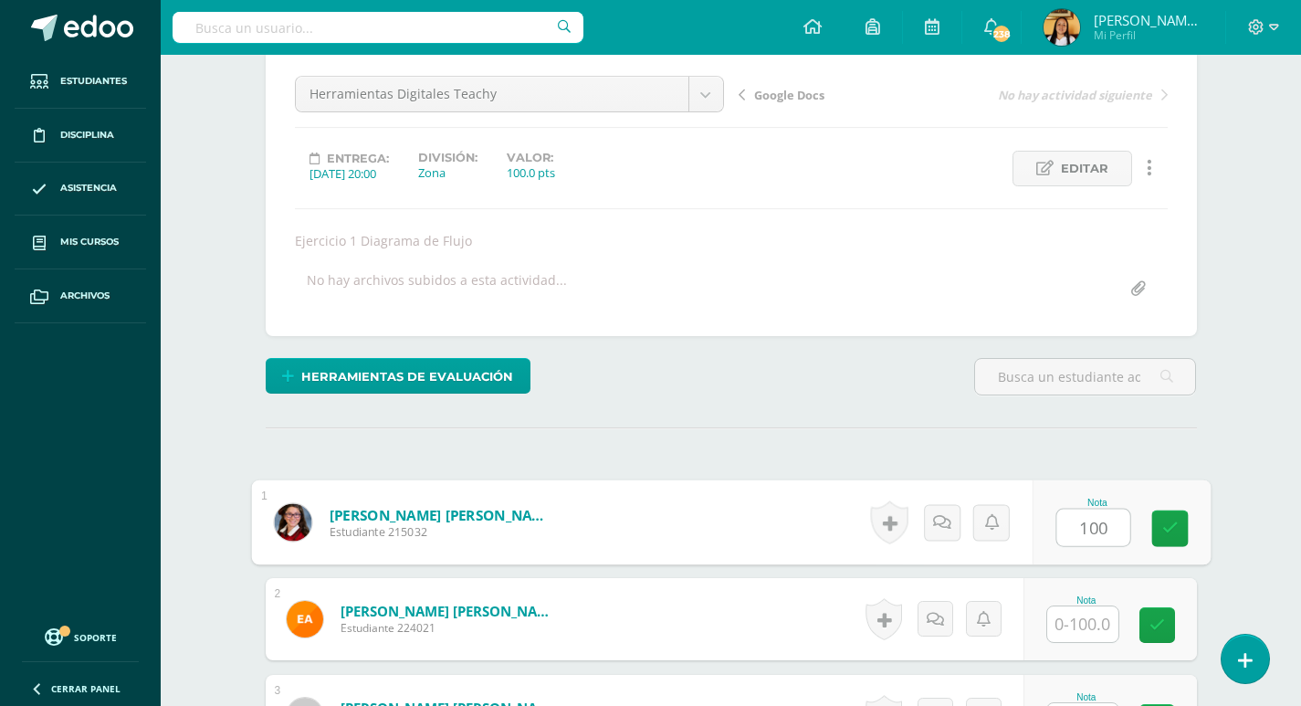
type input "100"
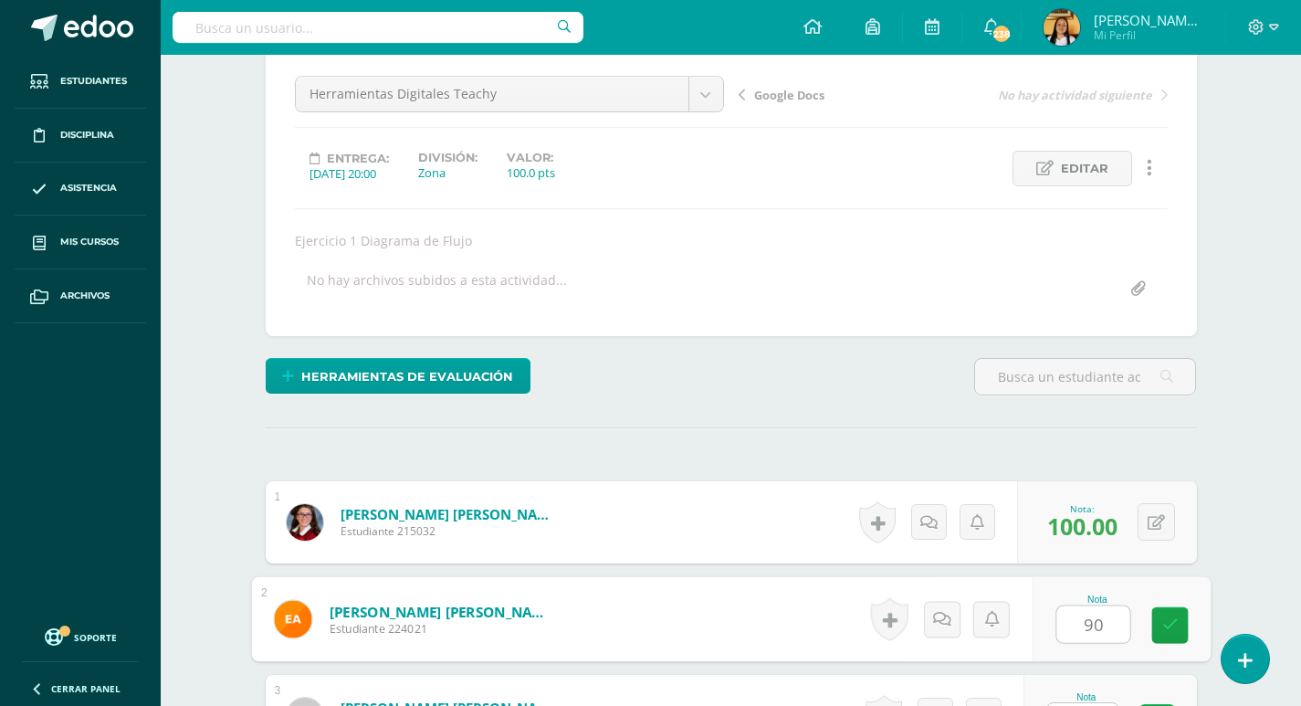
type input "90"
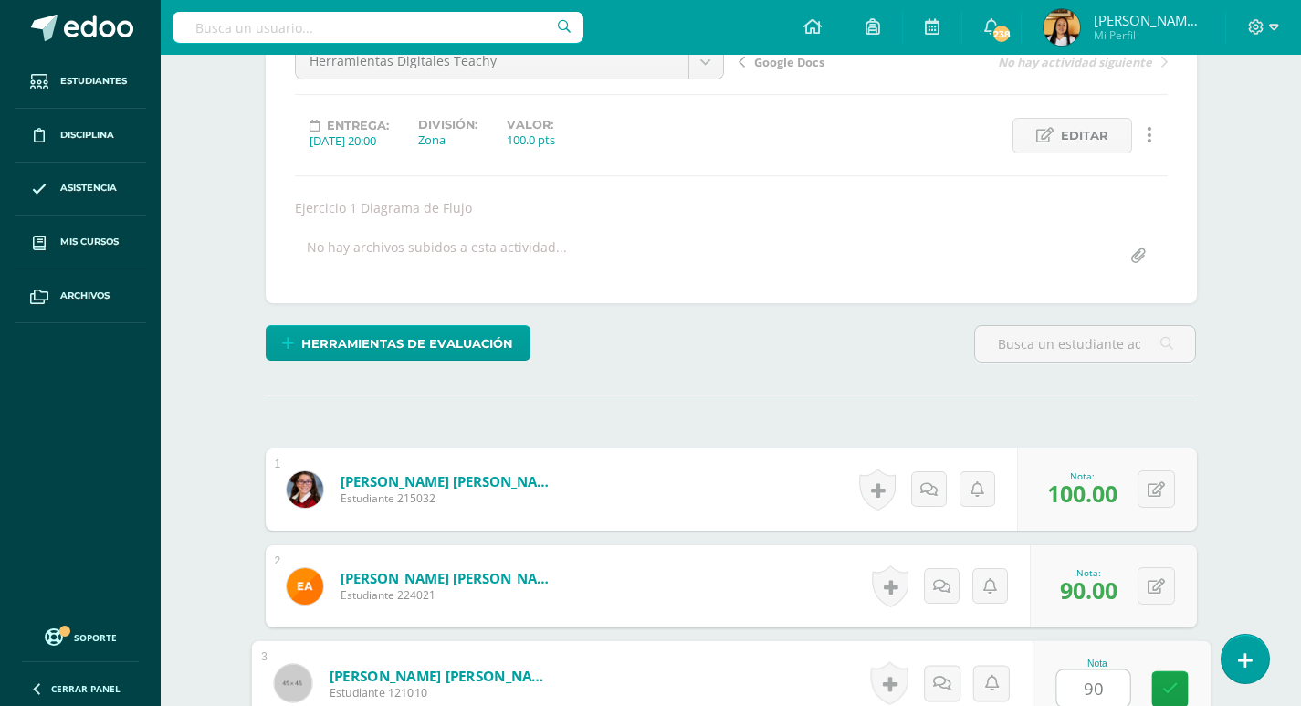
type input "90"
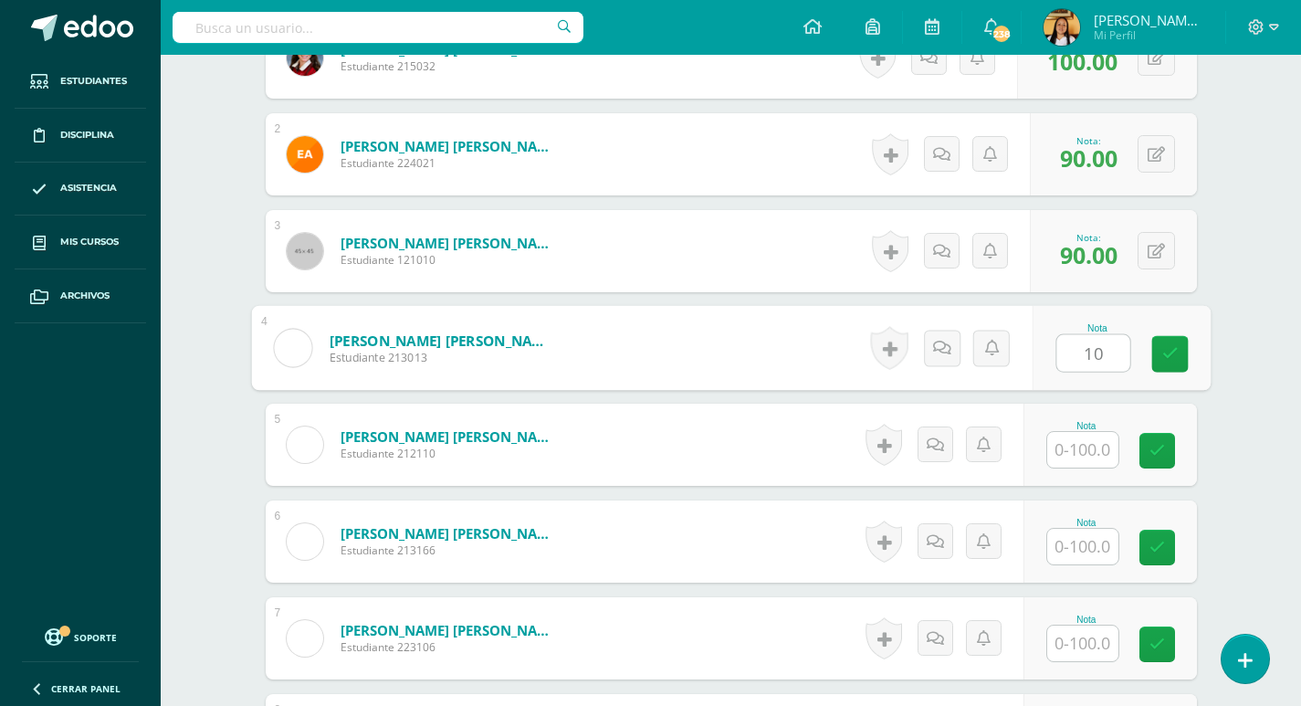
scroll to position [636, 0]
type input "100"
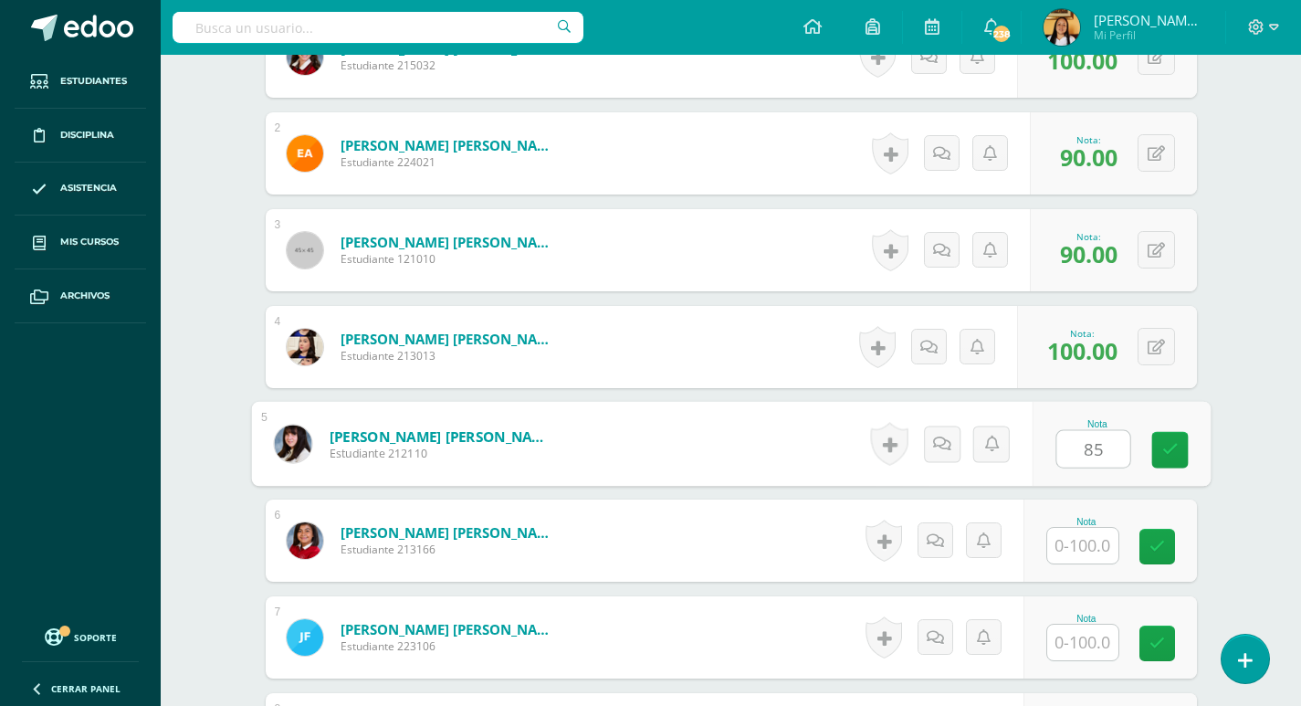
scroll to position [637, 0]
type input "85"
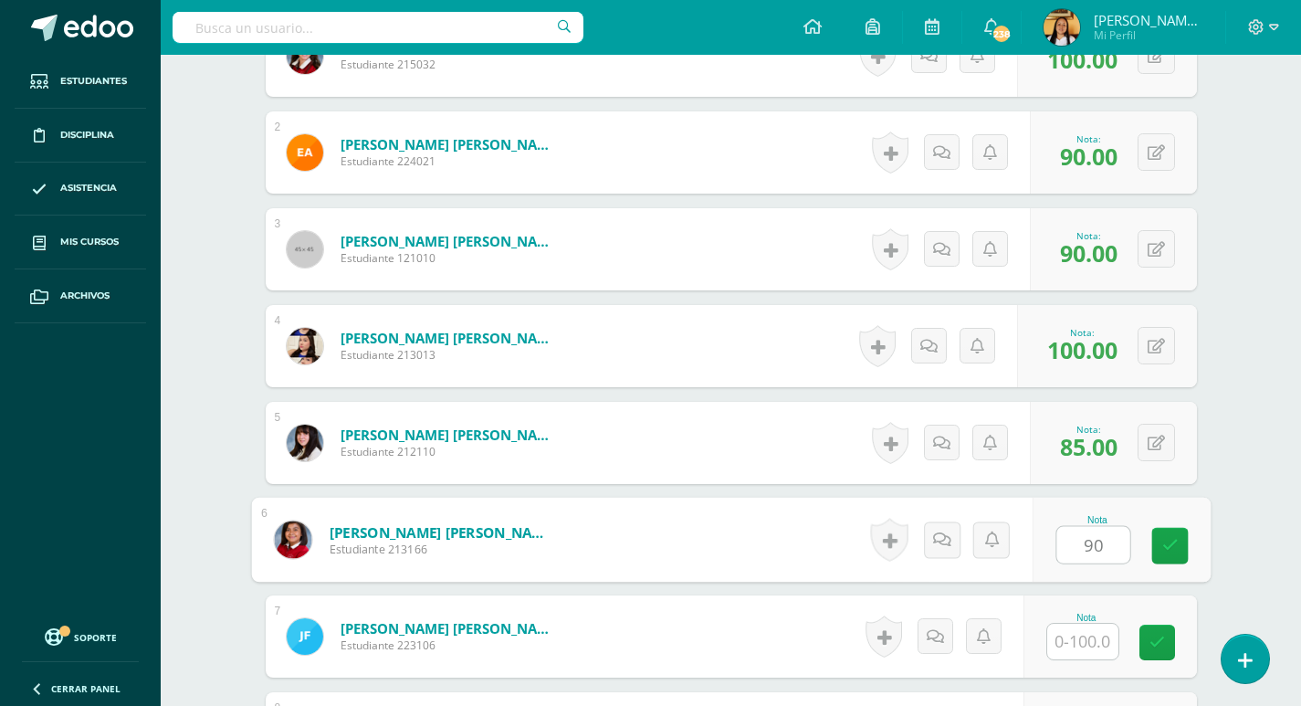
type input "90"
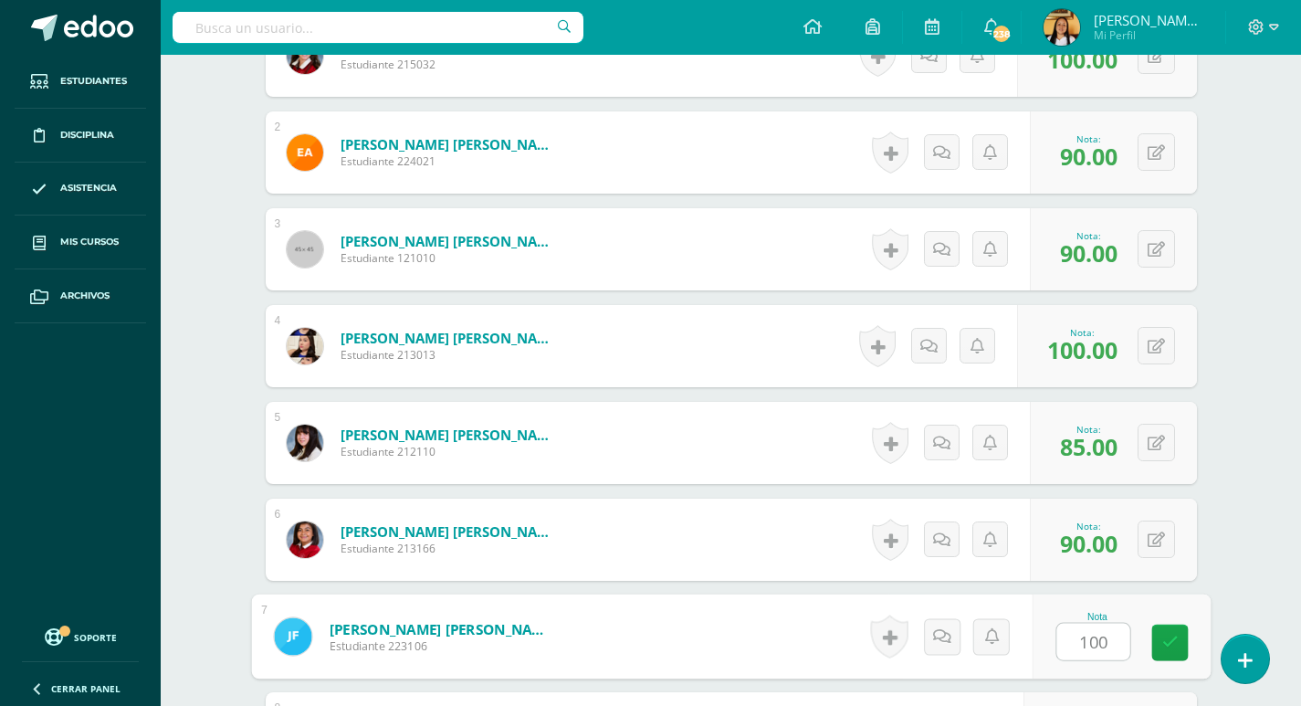
type input "100"
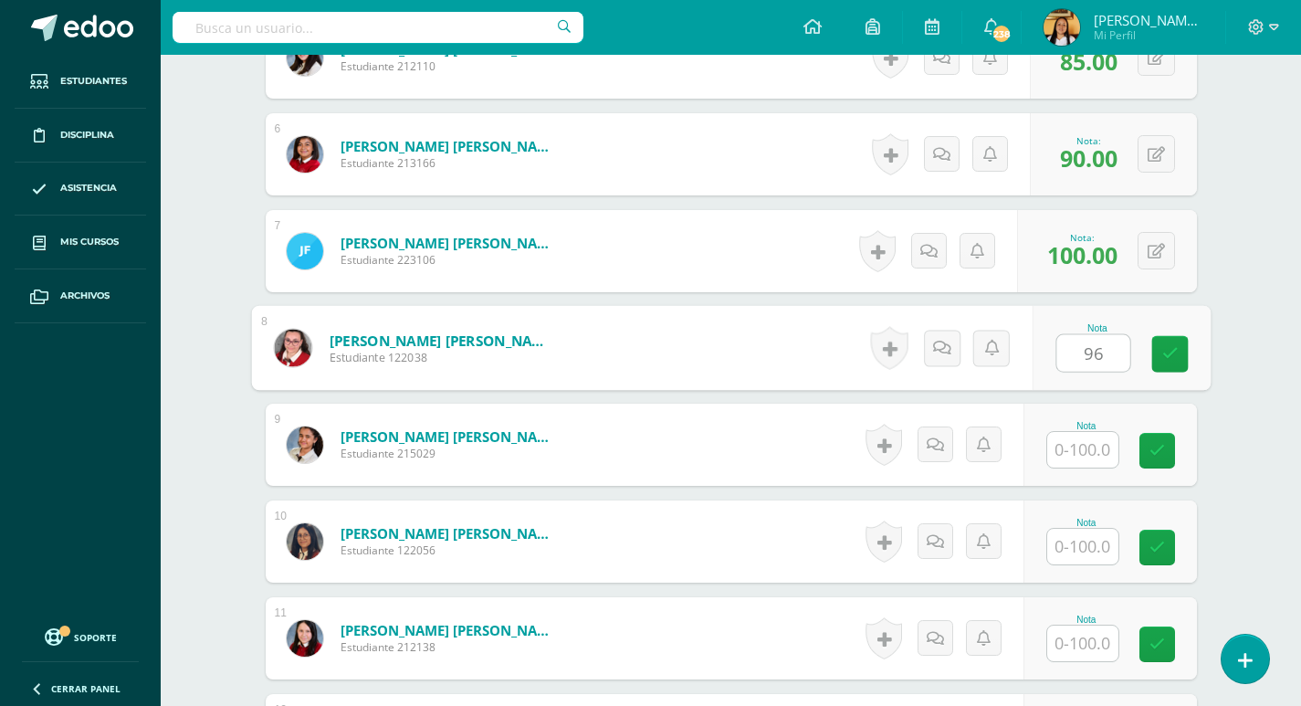
type input "96"
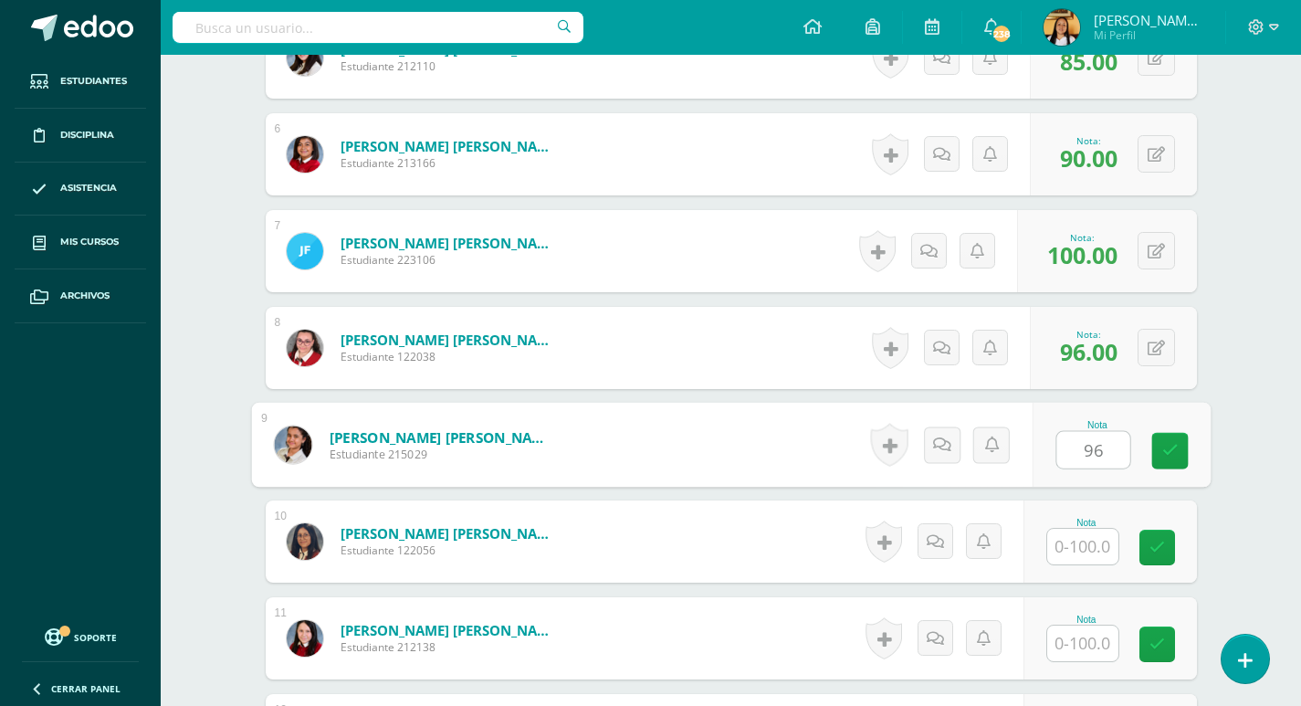
type input "96"
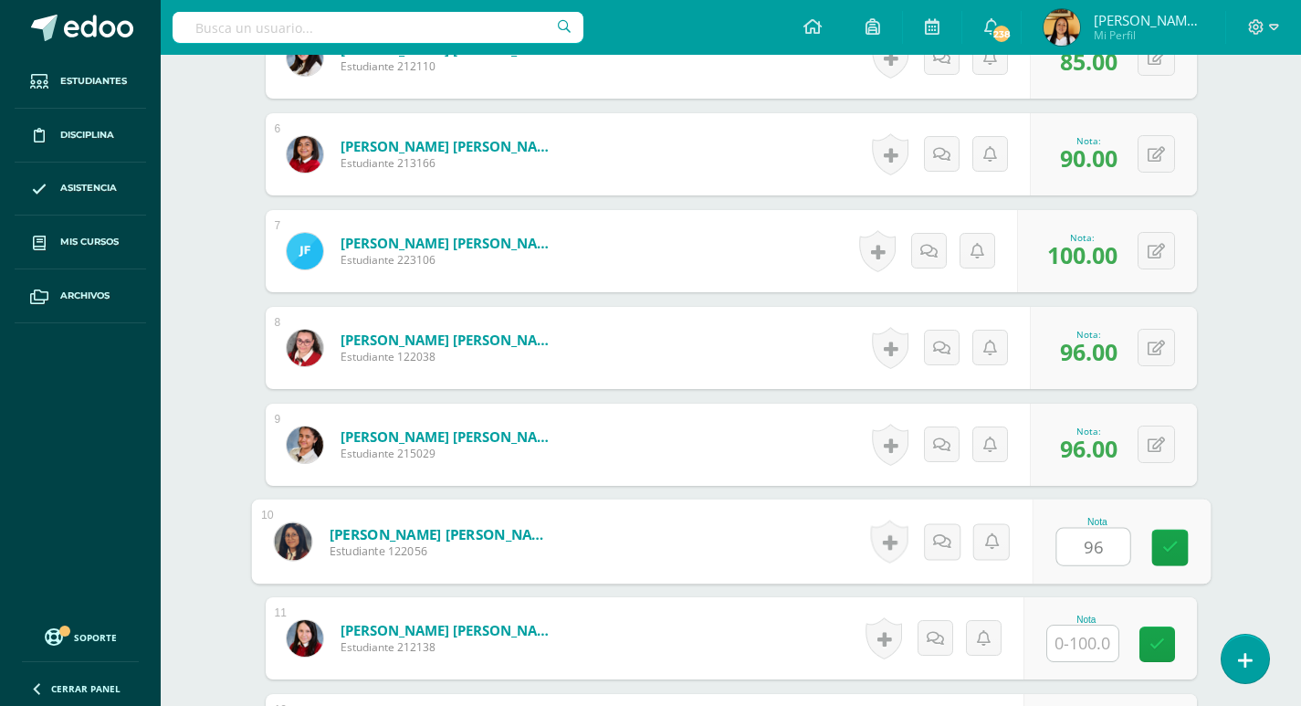
type input "96"
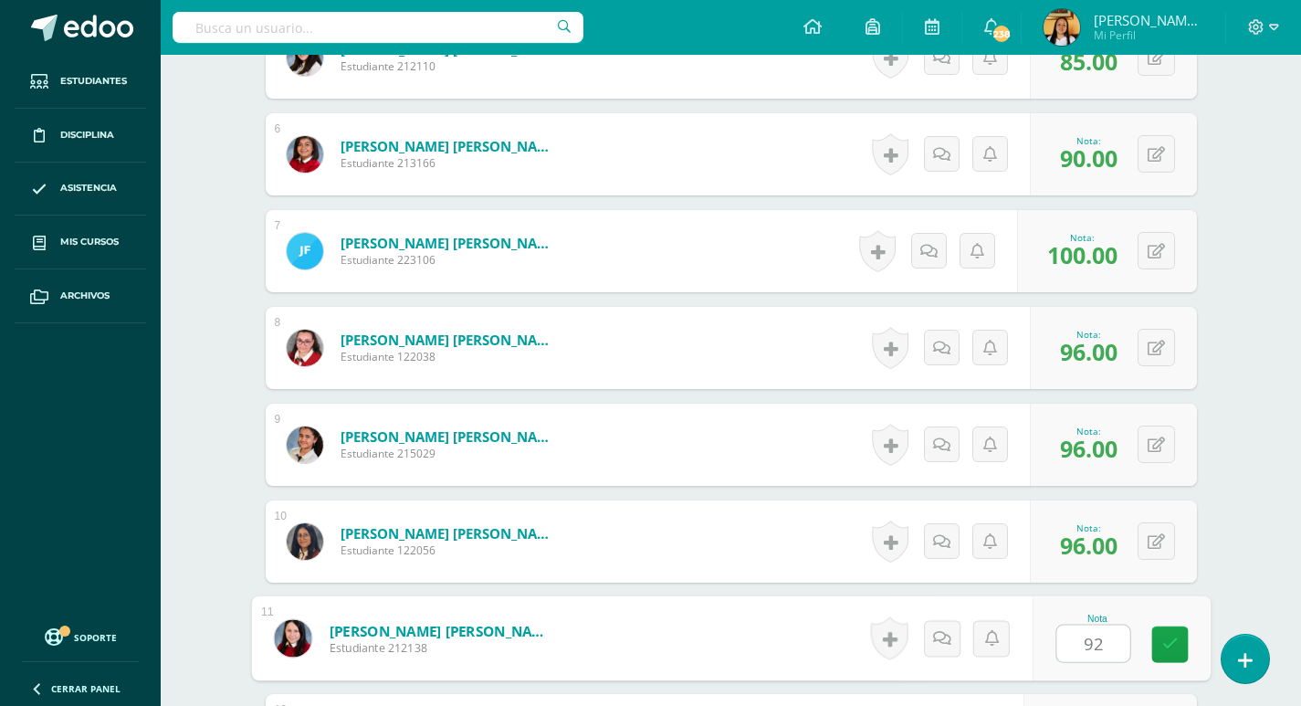
type input "92"
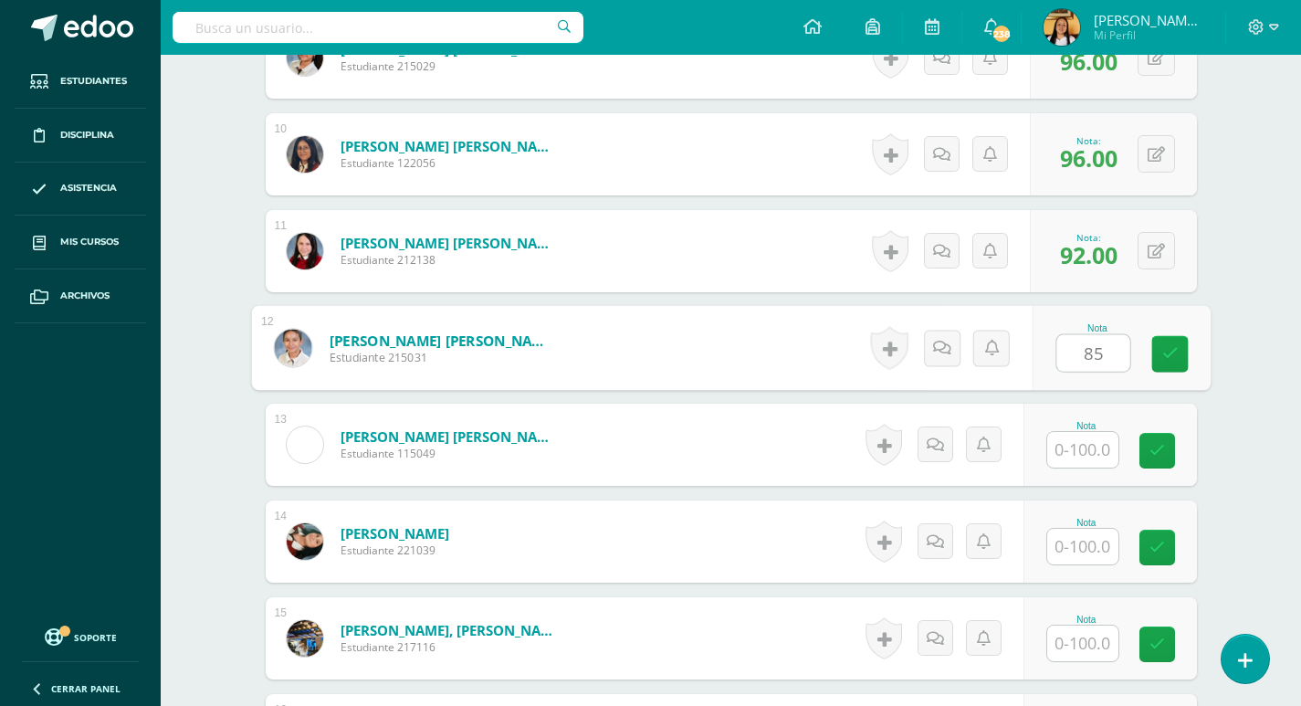
type input "85"
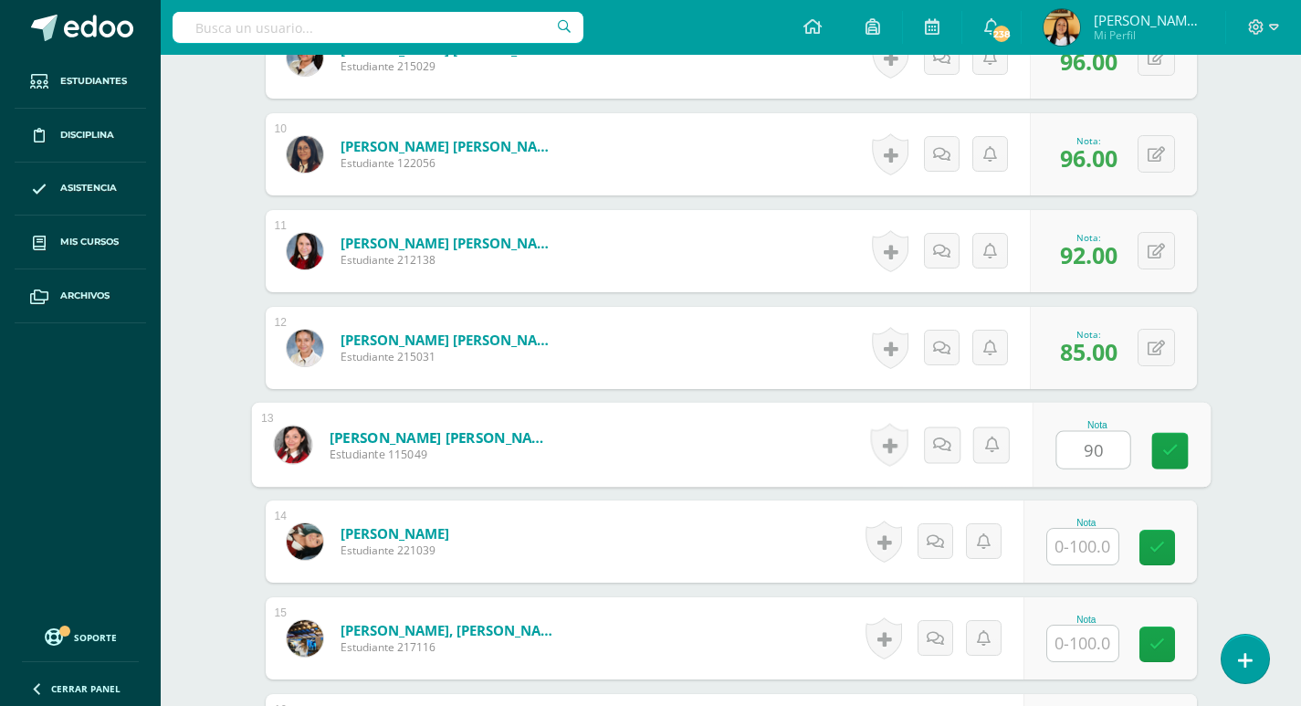
type input "90"
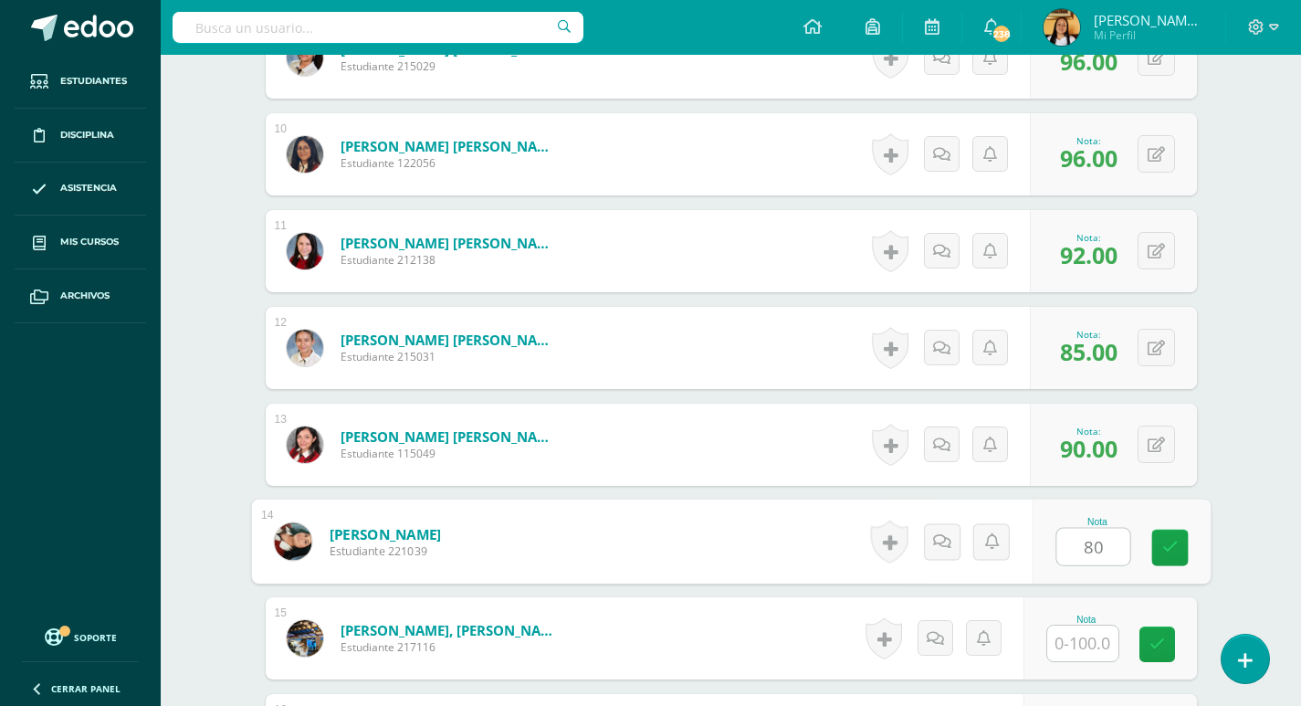
type input "80"
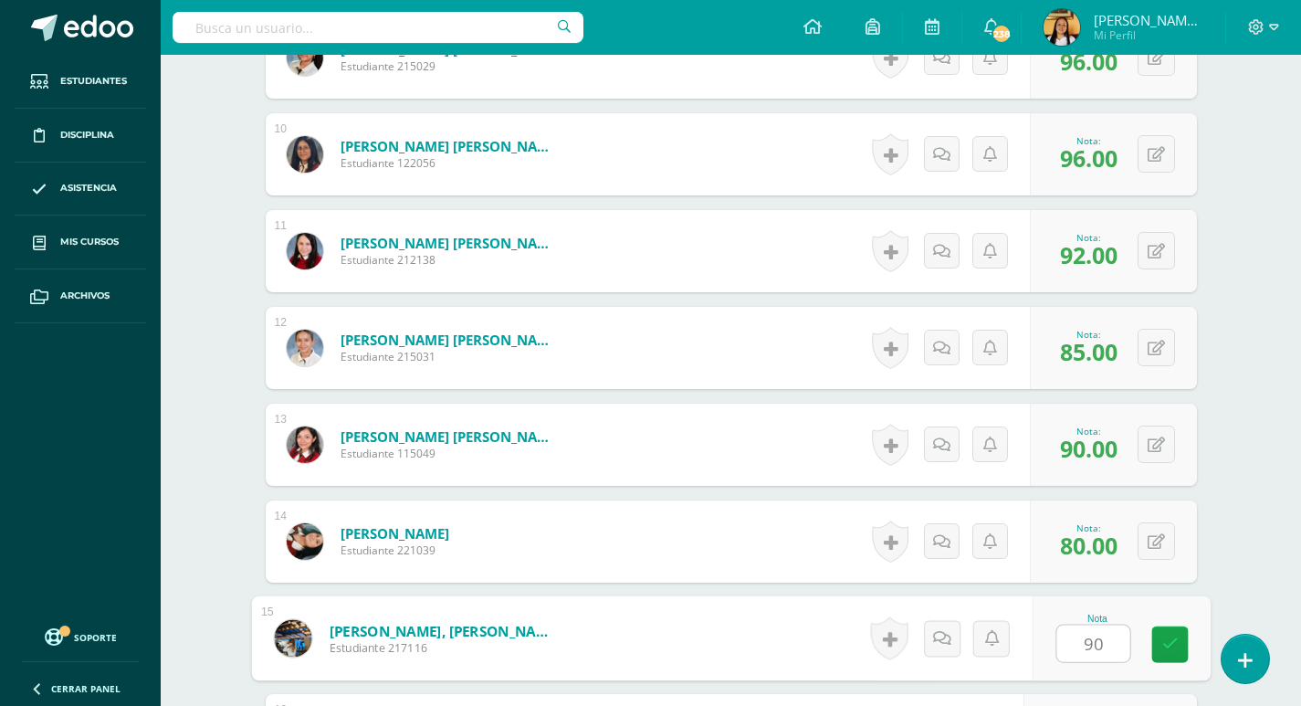
type input "90"
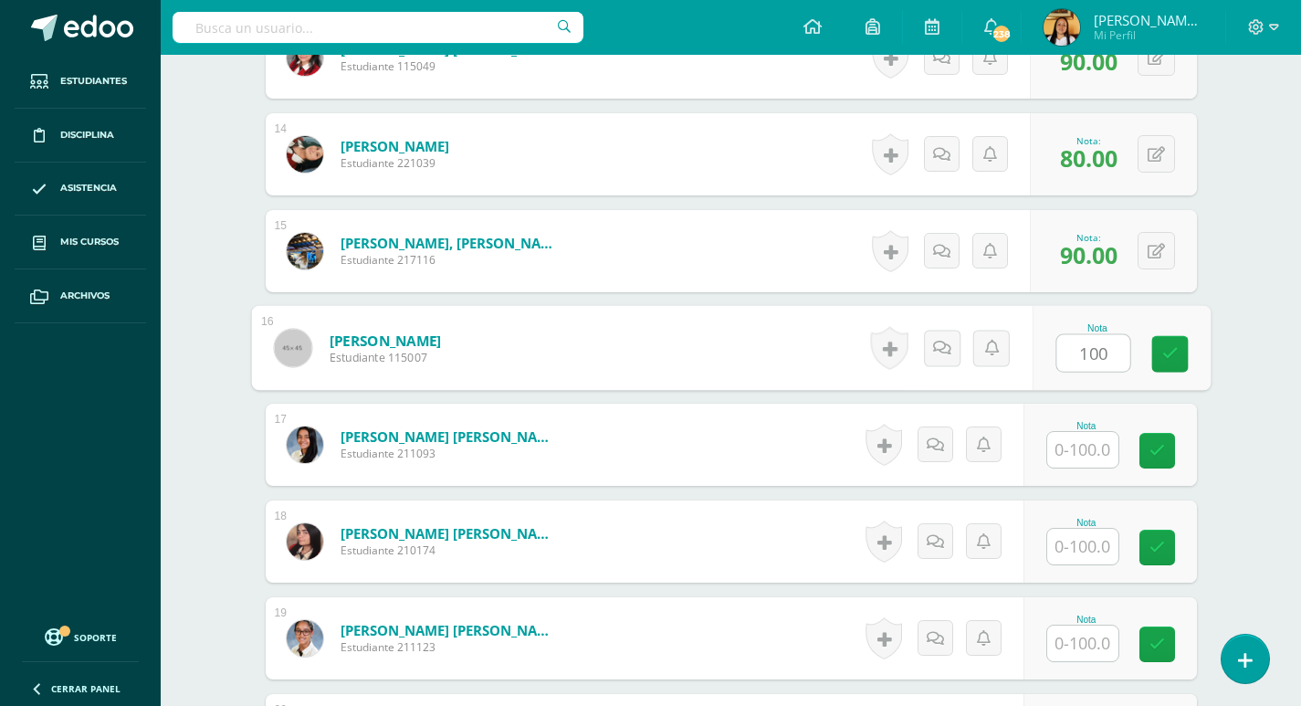
type input "100"
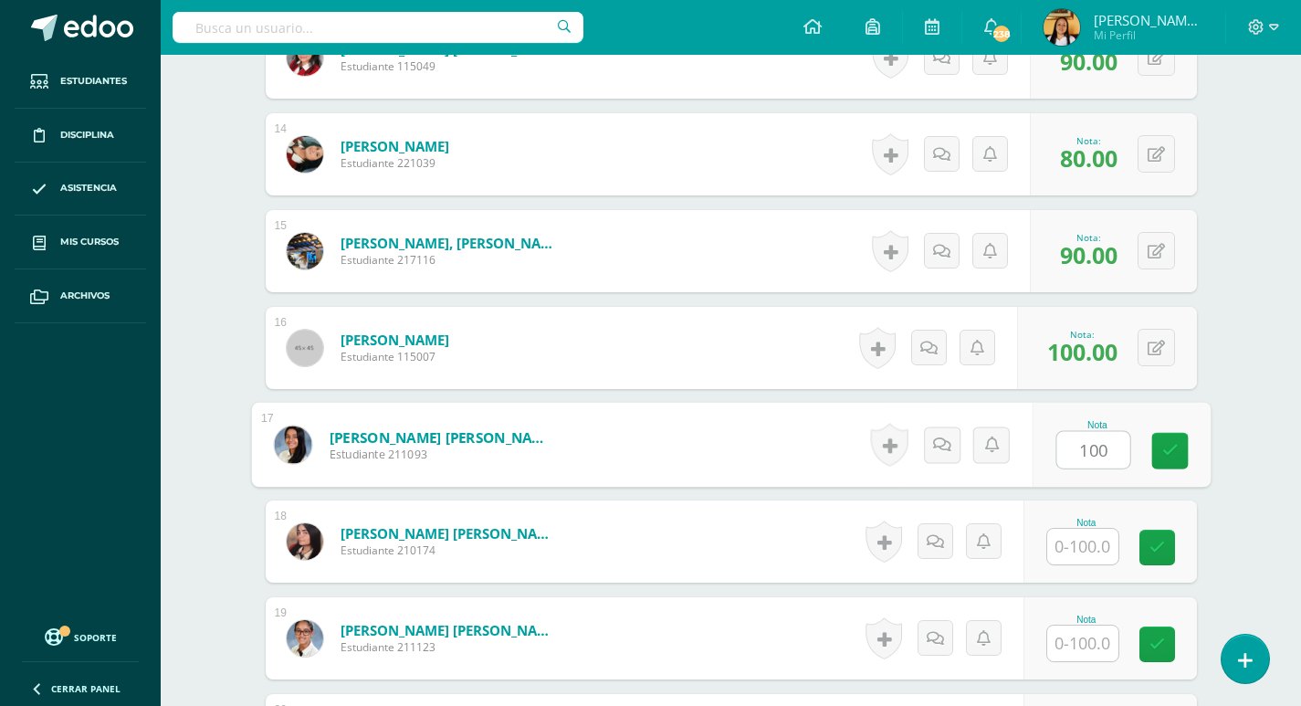
type input "100"
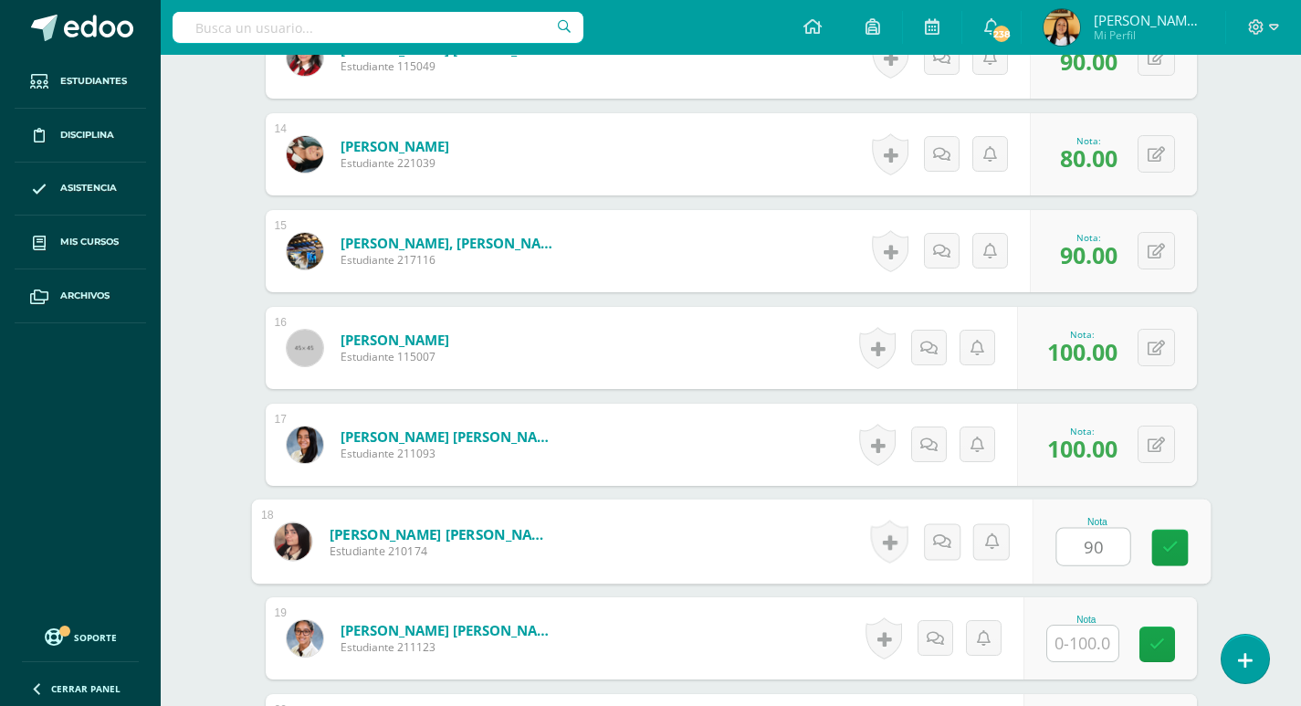
type input "90"
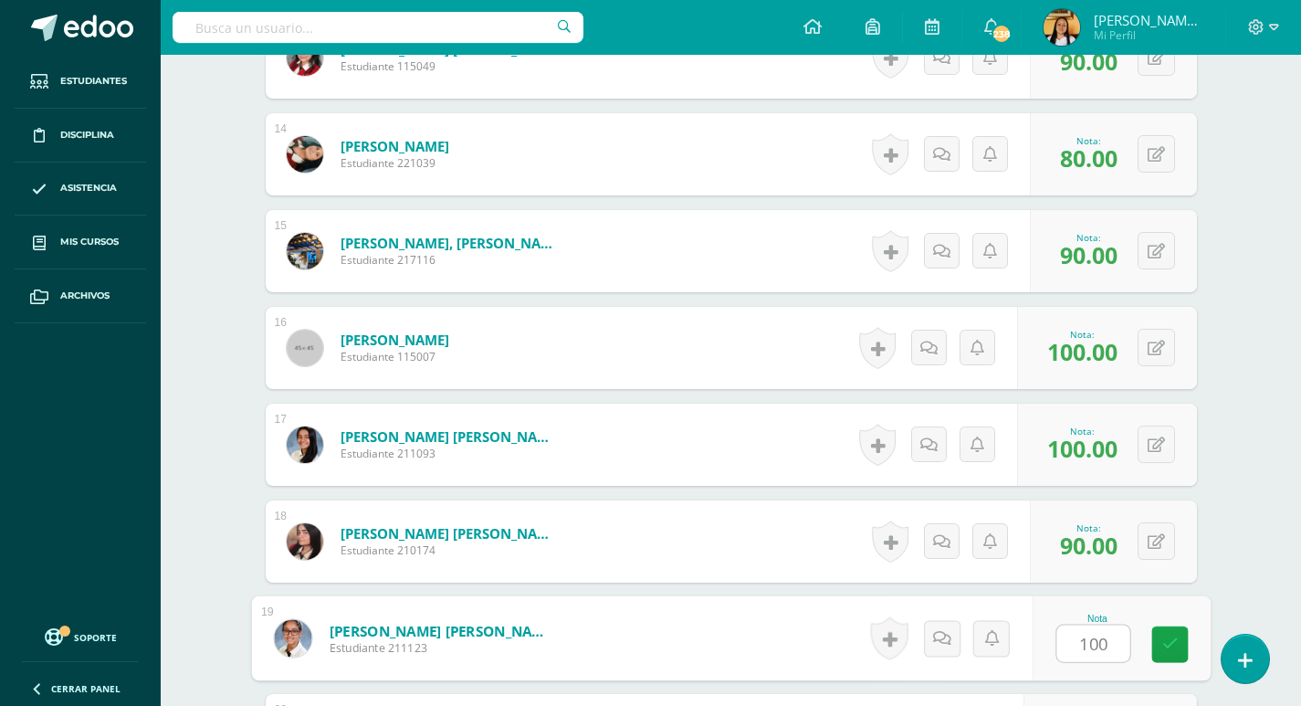
type input "100"
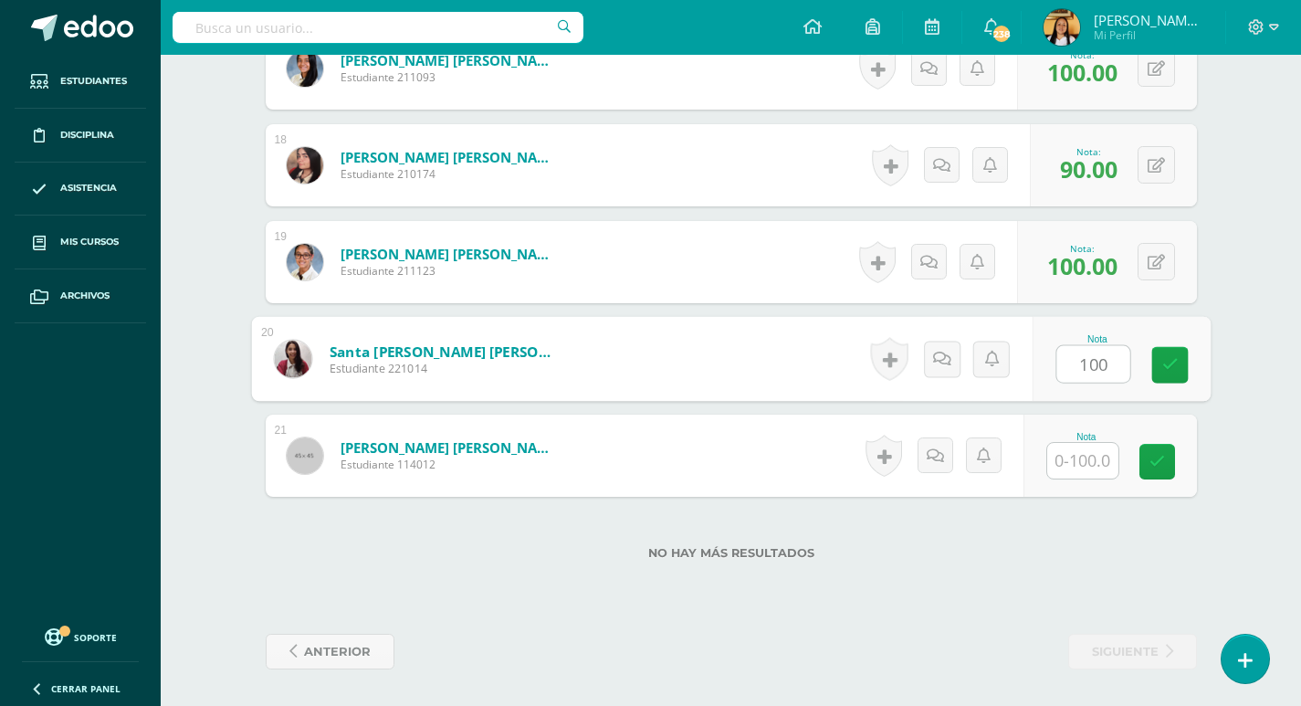
type input "100"
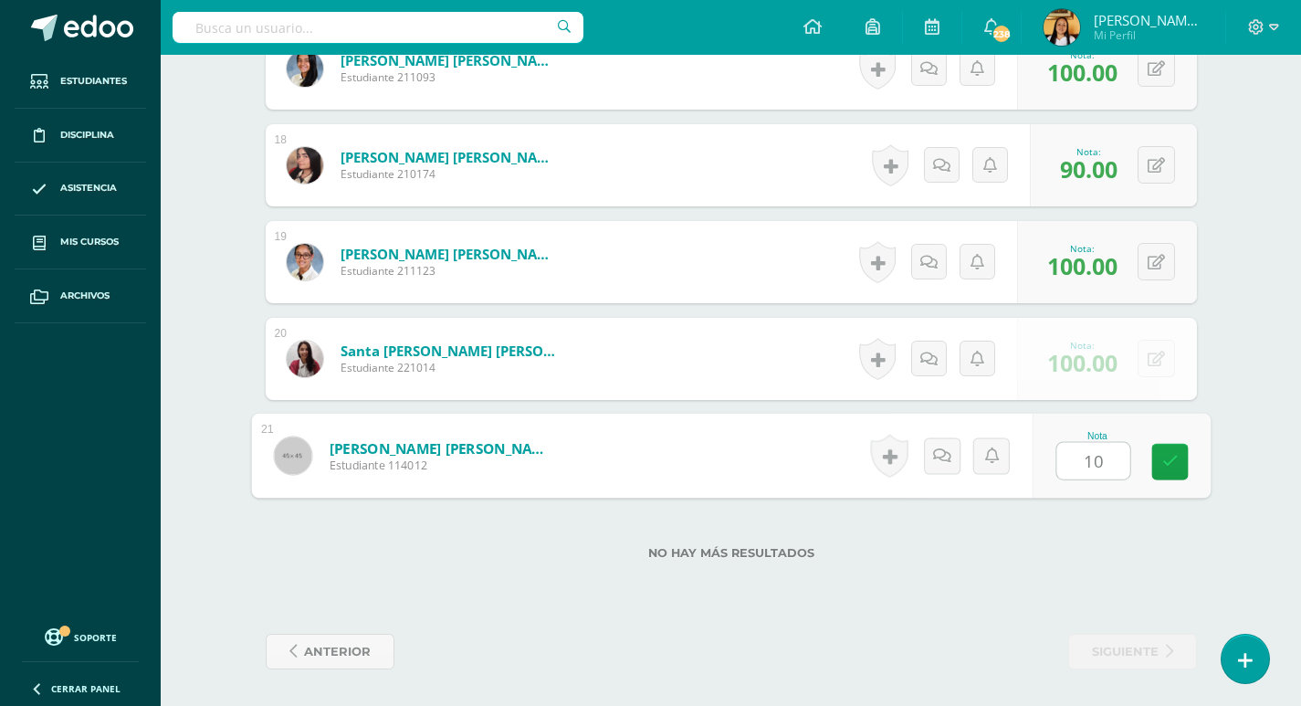
type input "100"
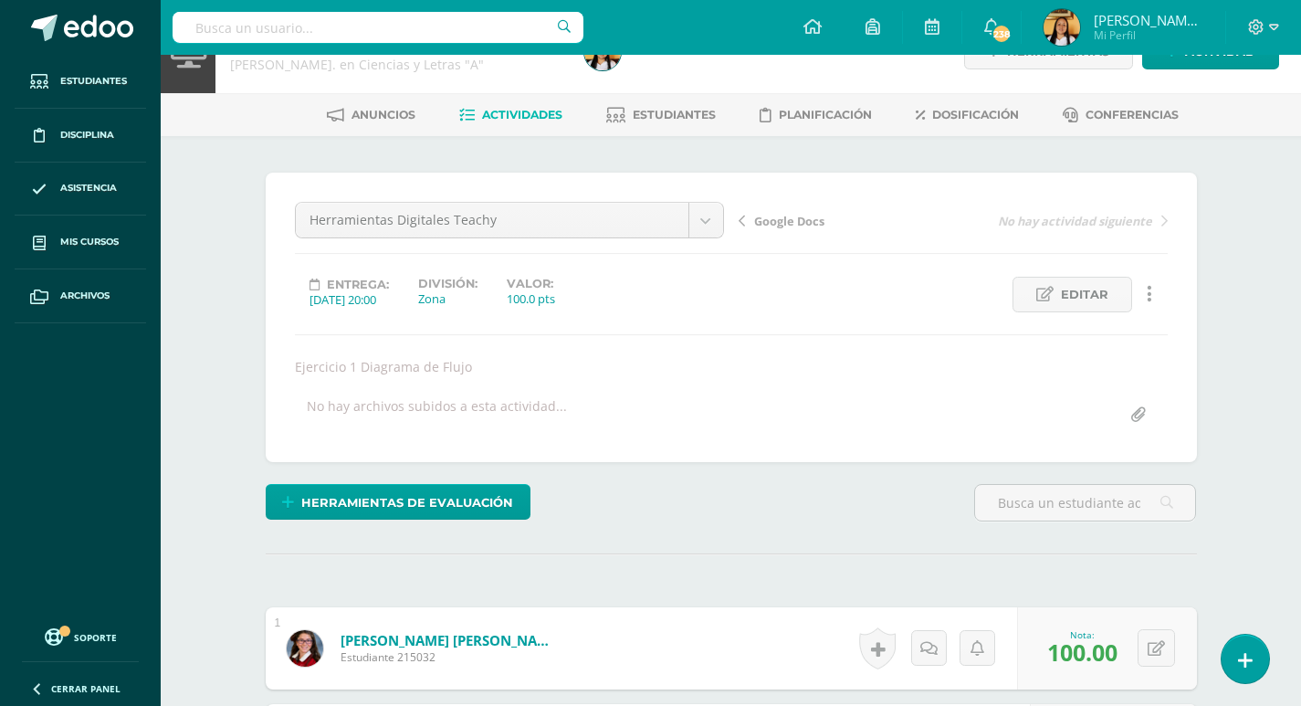
scroll to position [0, 0]
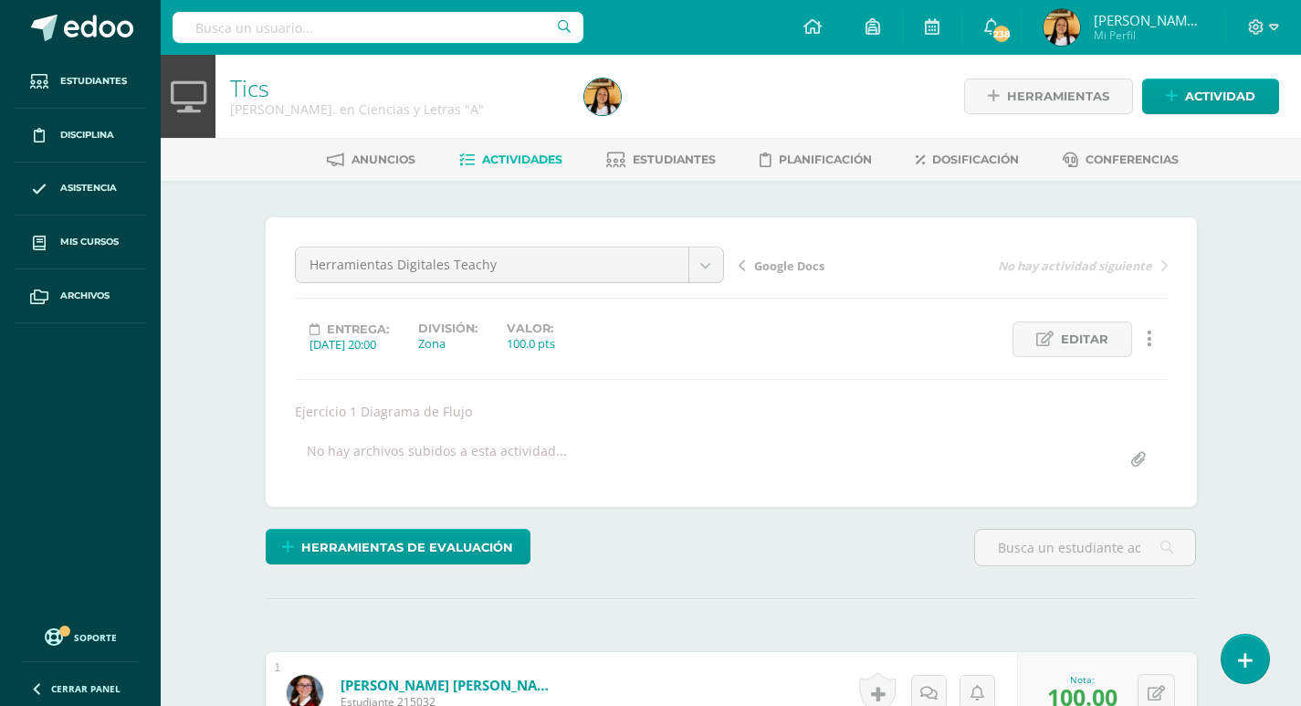
click at [496, 156] on span "Actividades" at bounding box center [522, 159] width 80 height 14
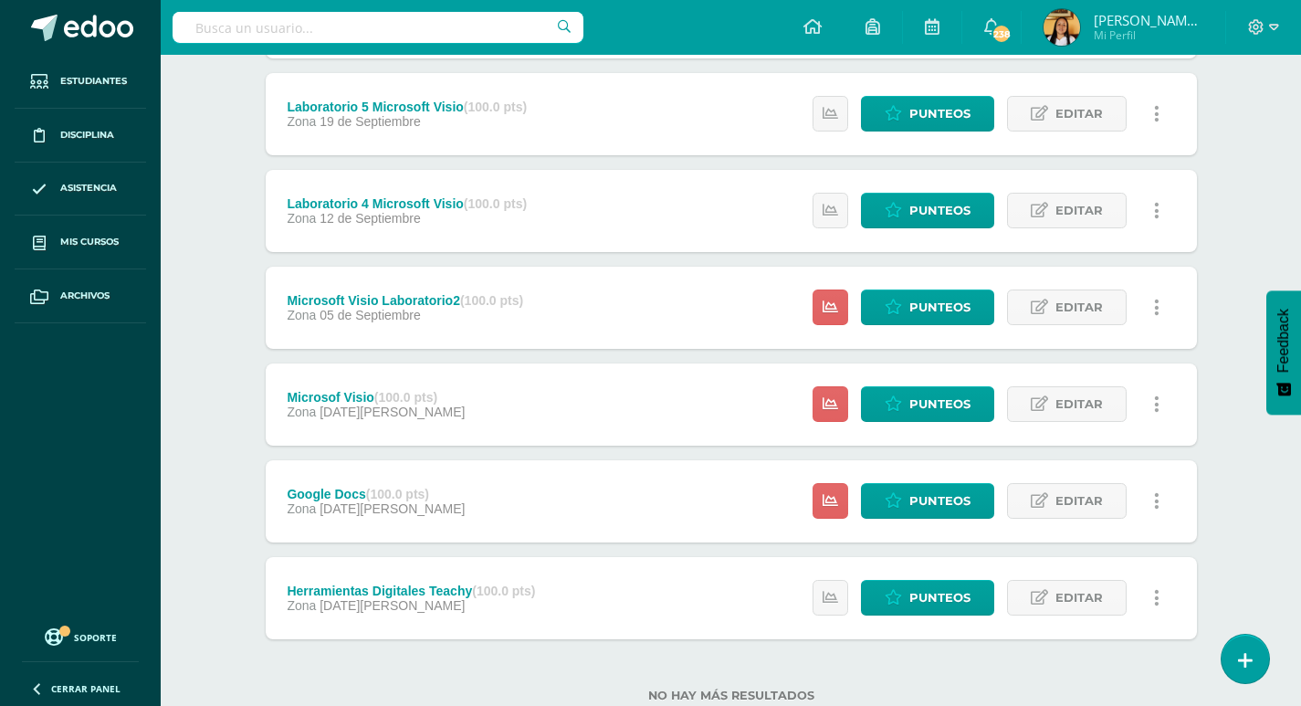
scroll to position [382, 0]
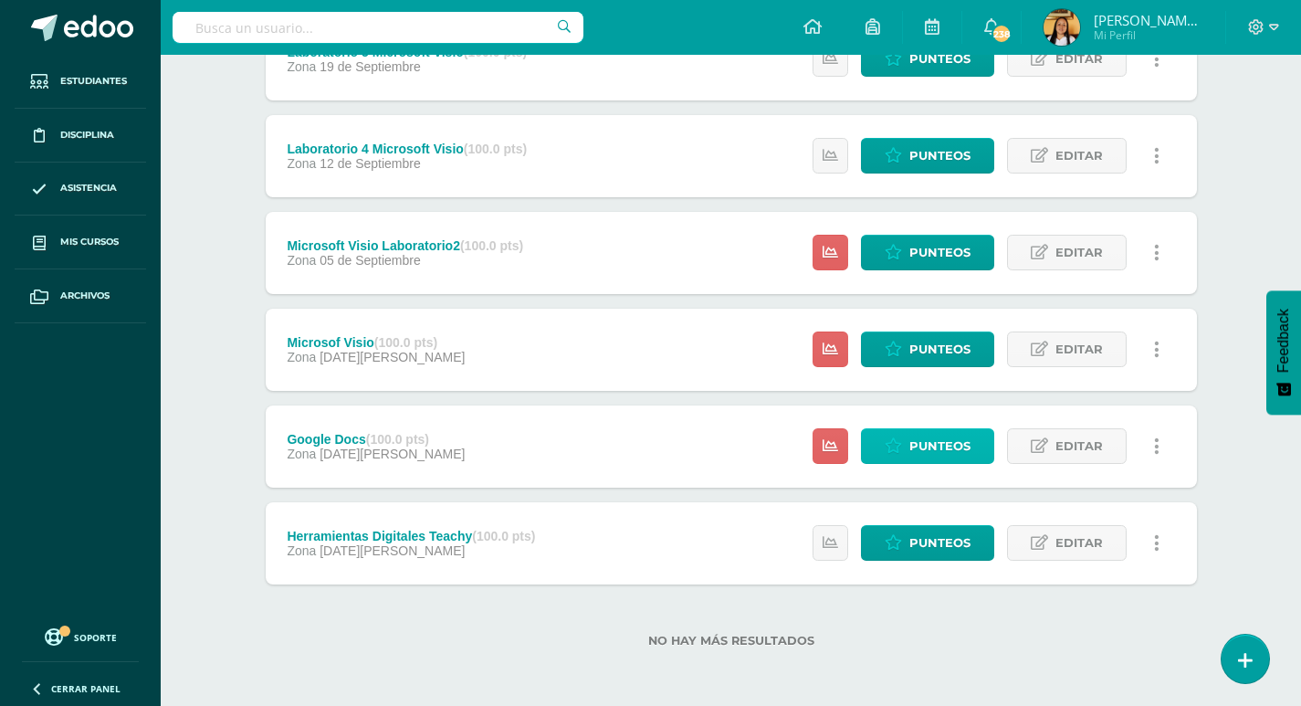
click at [915, 441] on span "Punteos" at bounding box center [939, 446] width 61 height 34
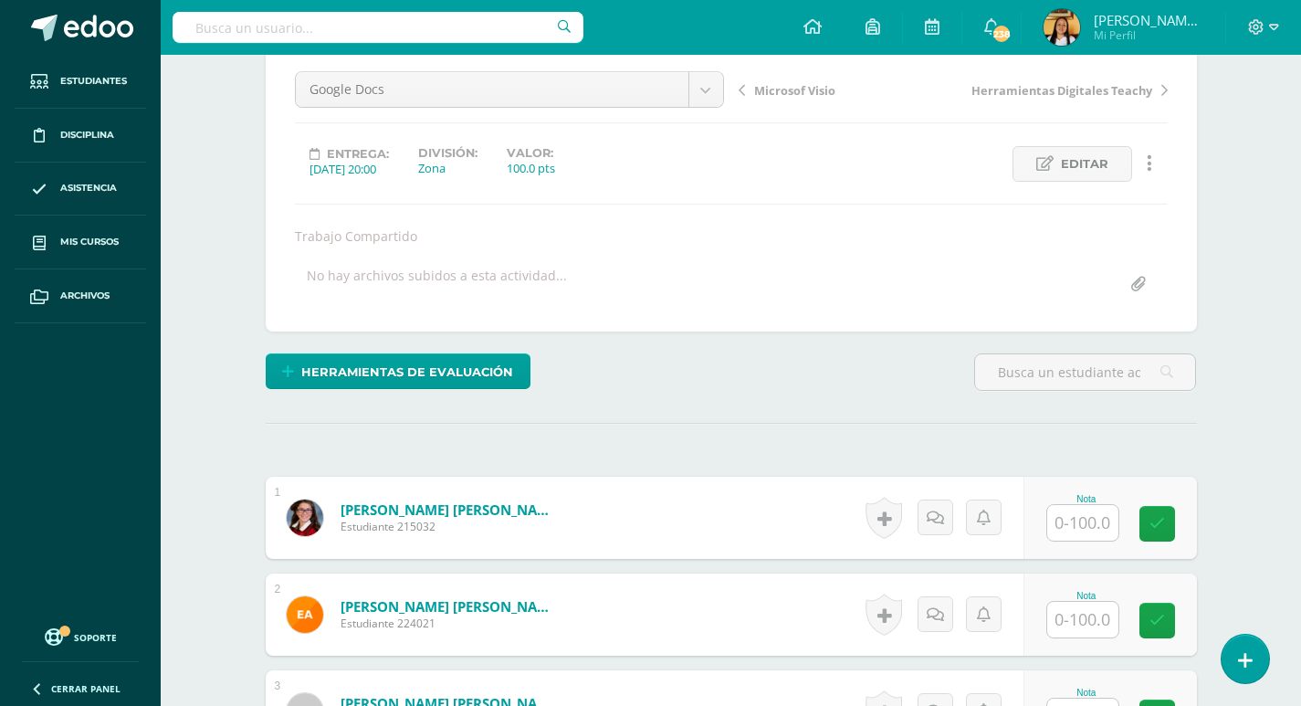
scroll to position [183, 0]
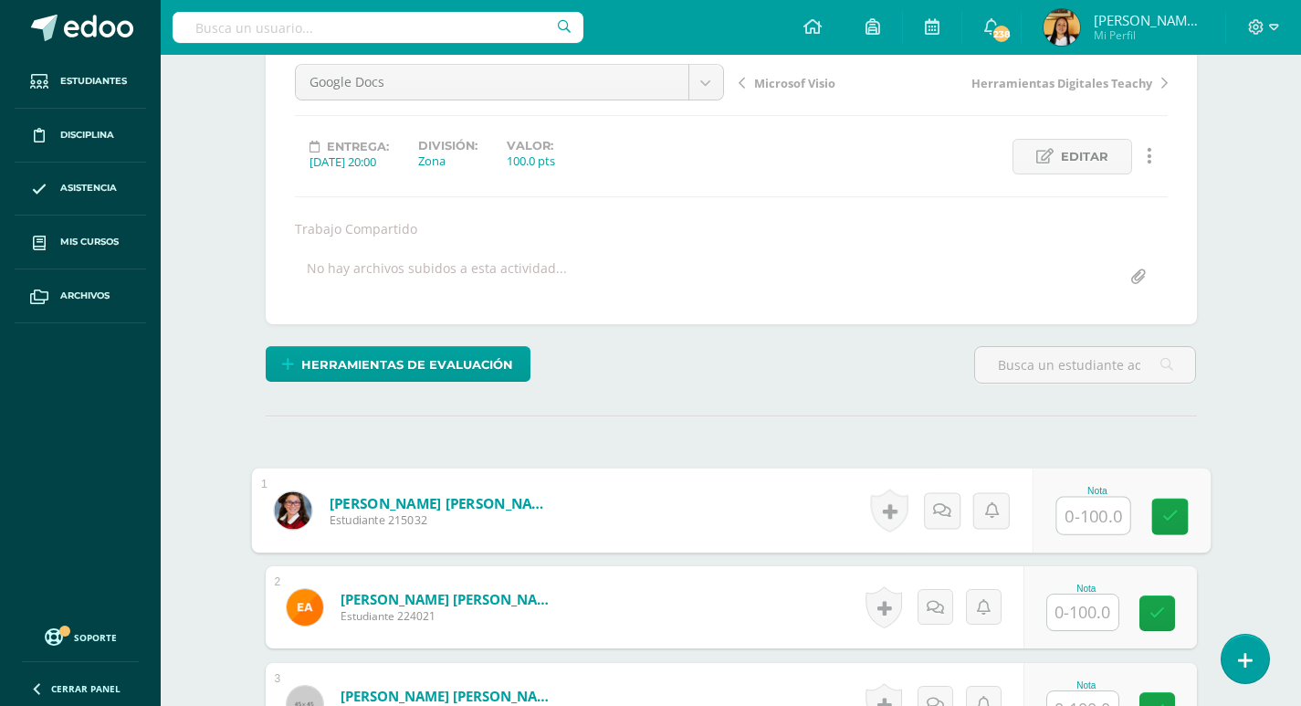
click at [1076, 518] on input "text" at bounding box center [1092, 516] width 73 height 37
type input "100"
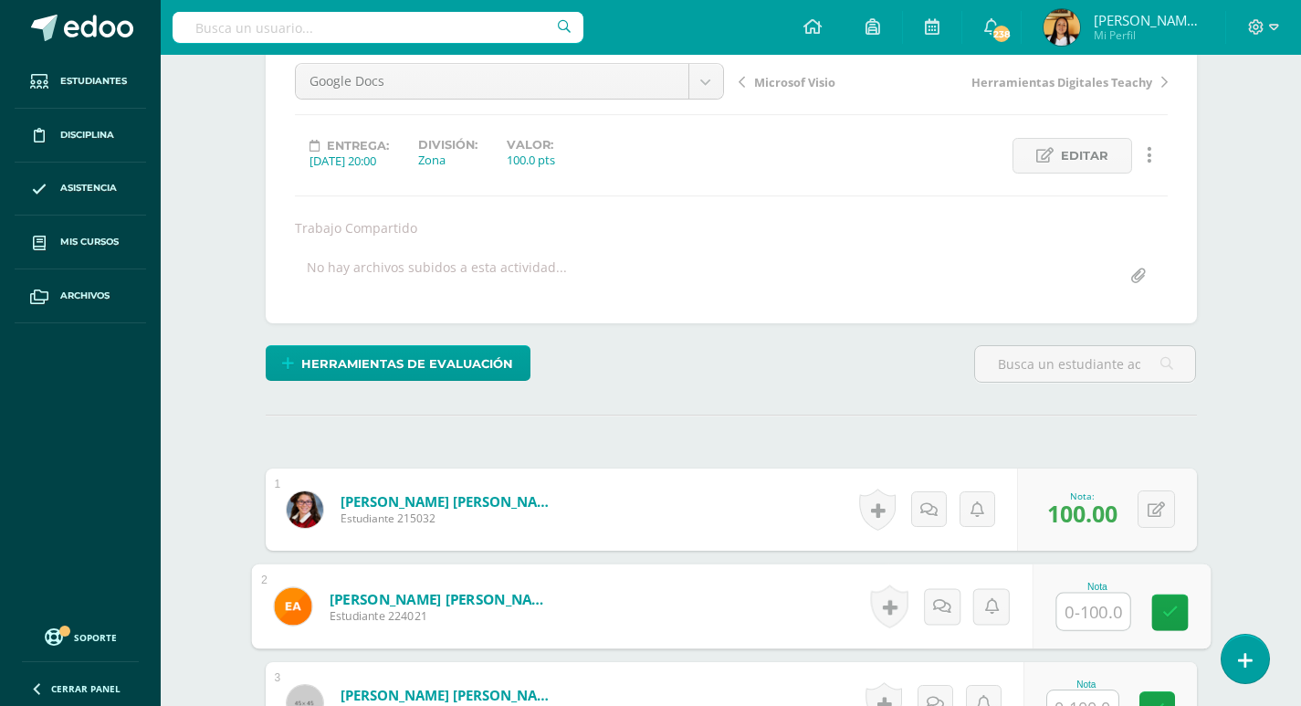
scroll to position [184, 0]
type input "80"
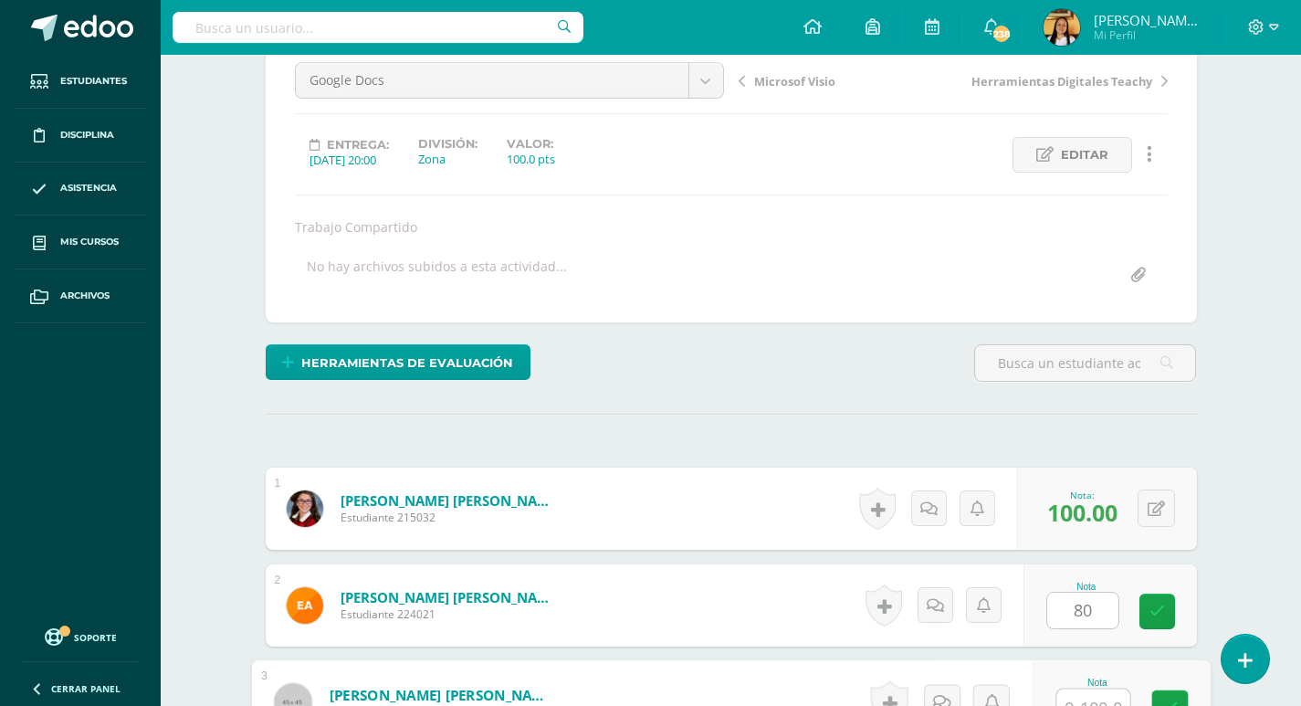
scroll to position [204, 0]
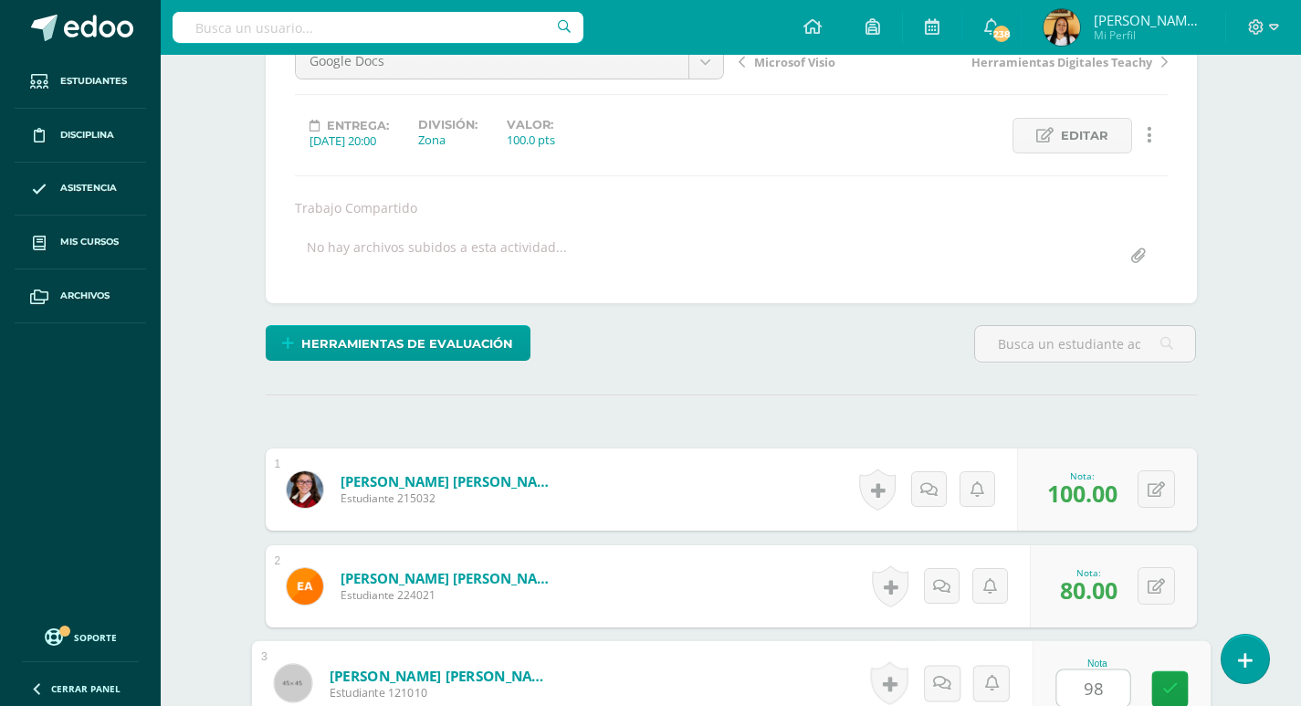
type input "98"
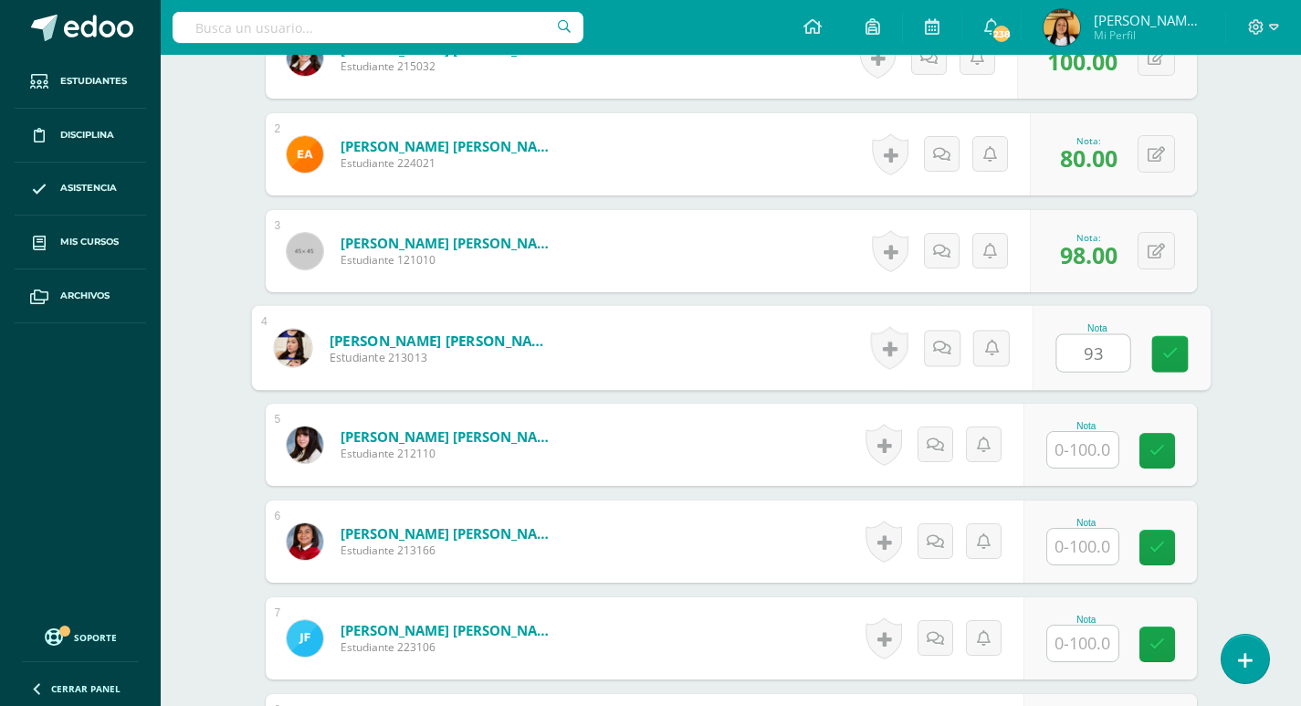
type input "93"
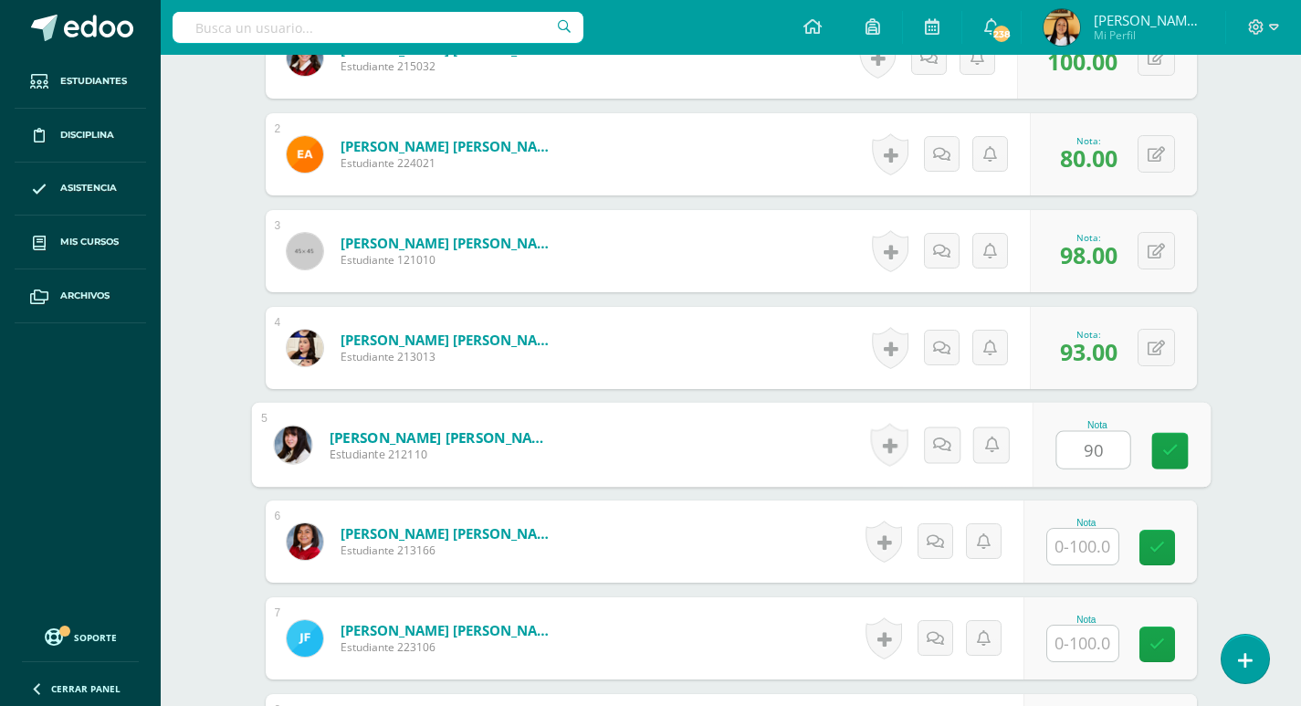
type input "90"
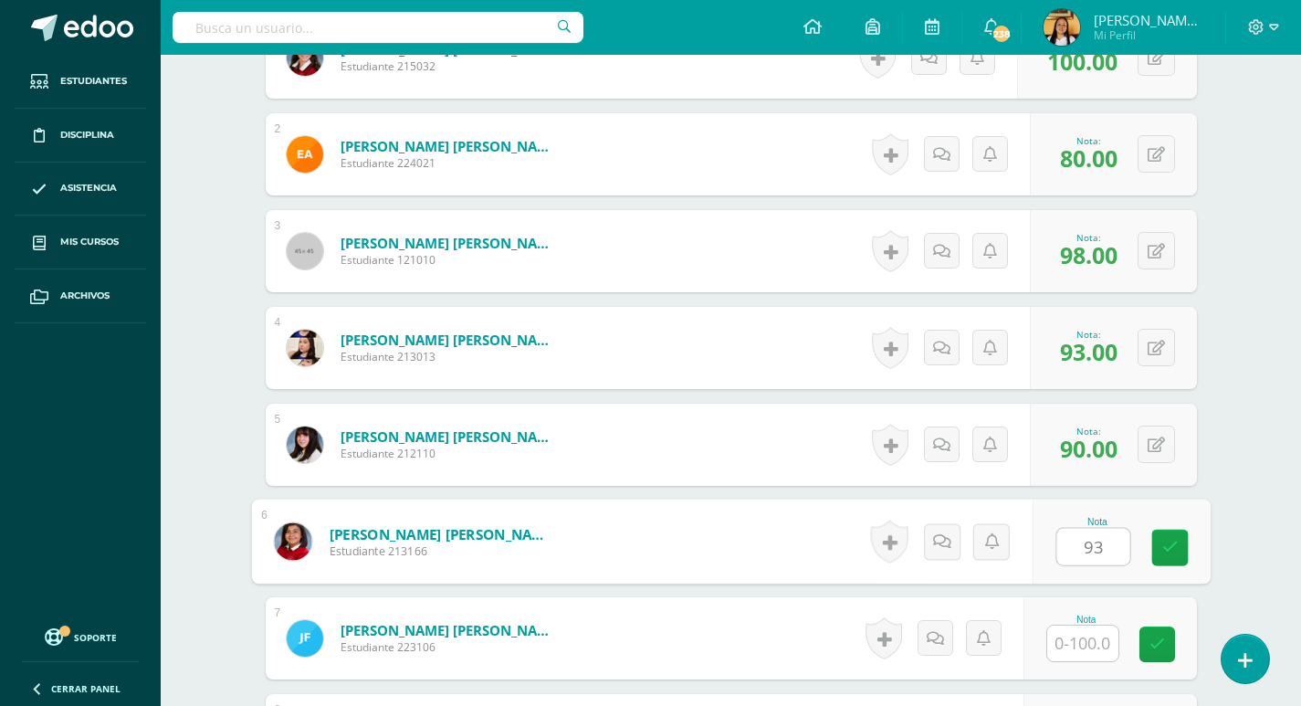
type input "93"
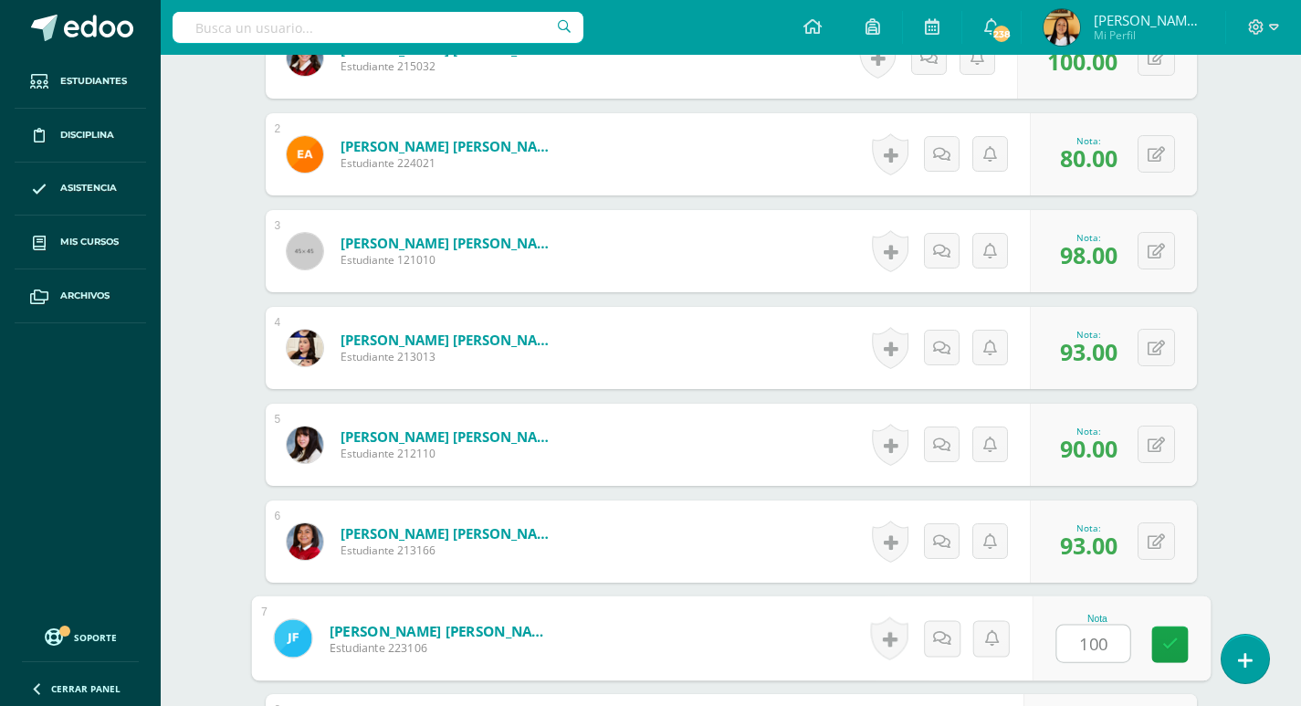
type input "100"
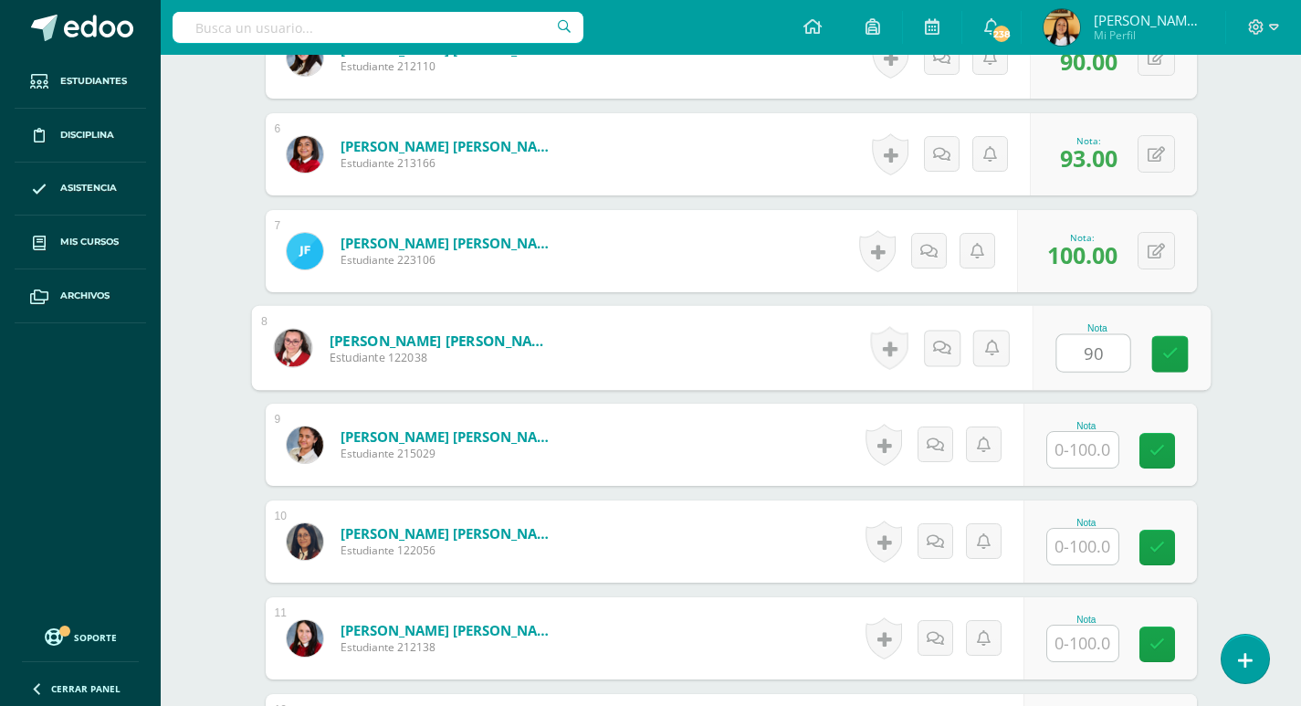
type input "90"
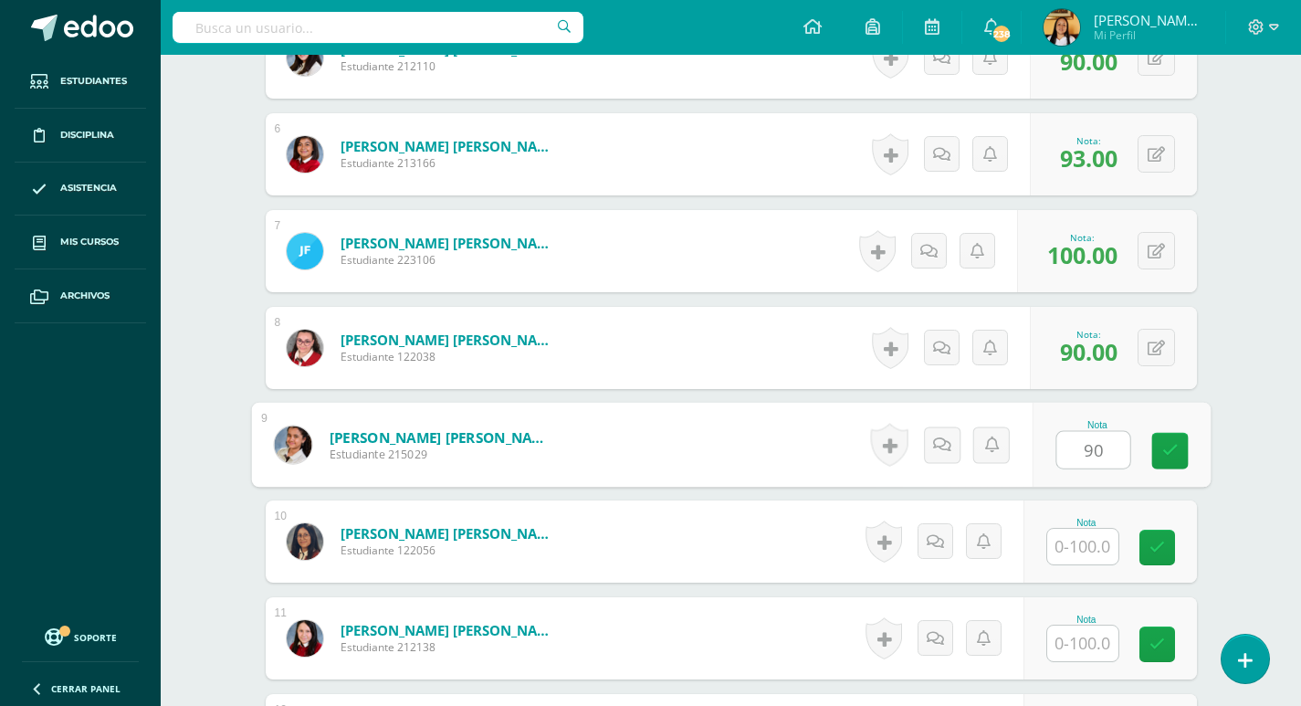
type input "90"
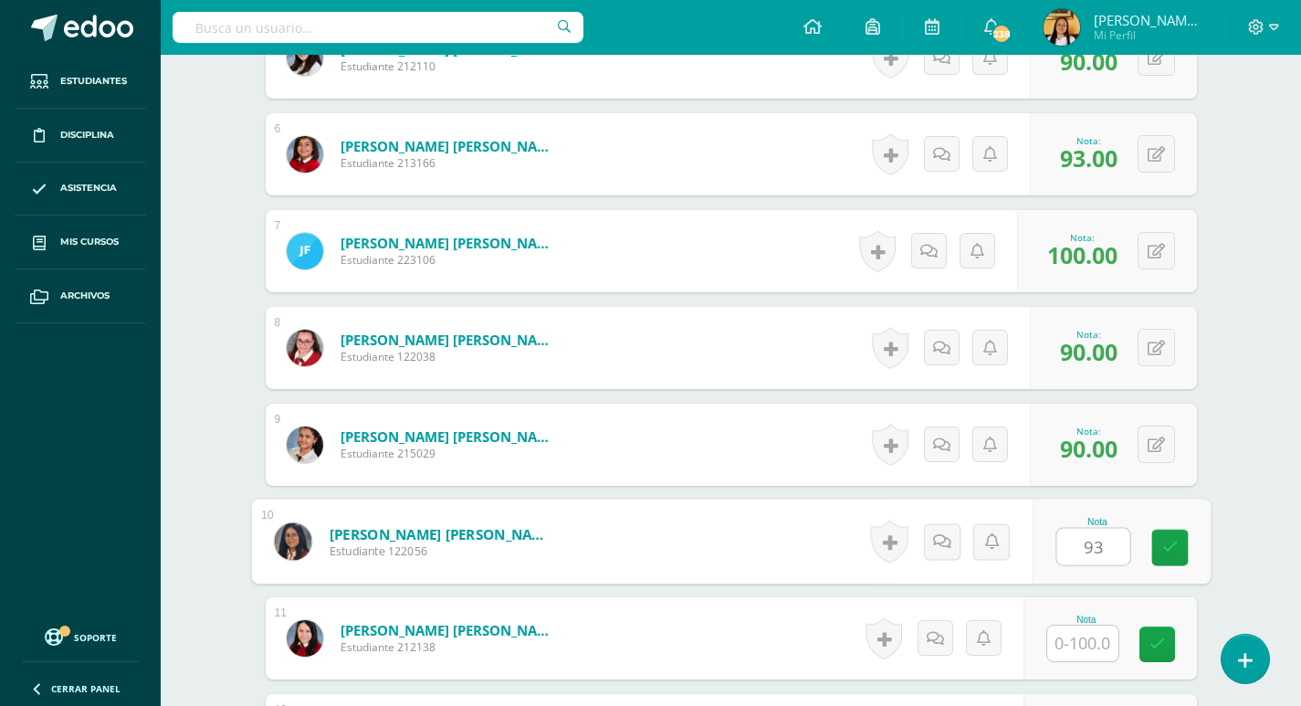
type input "93"
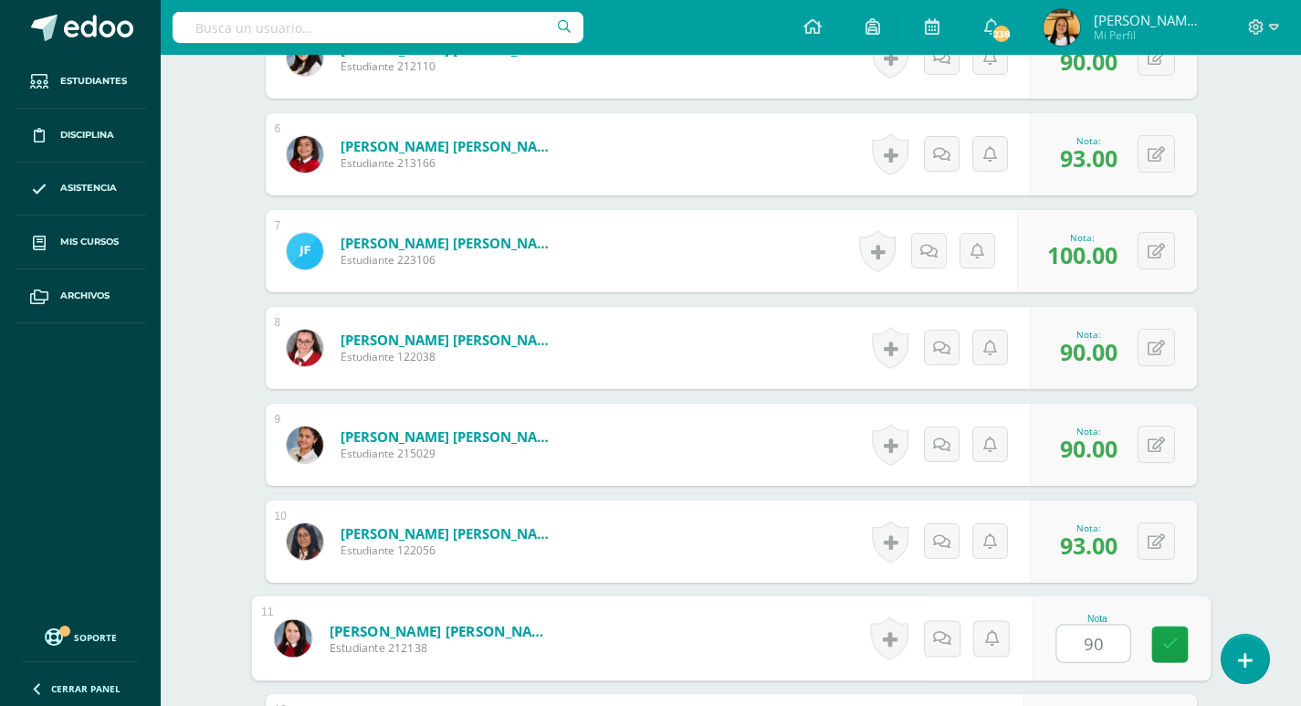
type input "90"
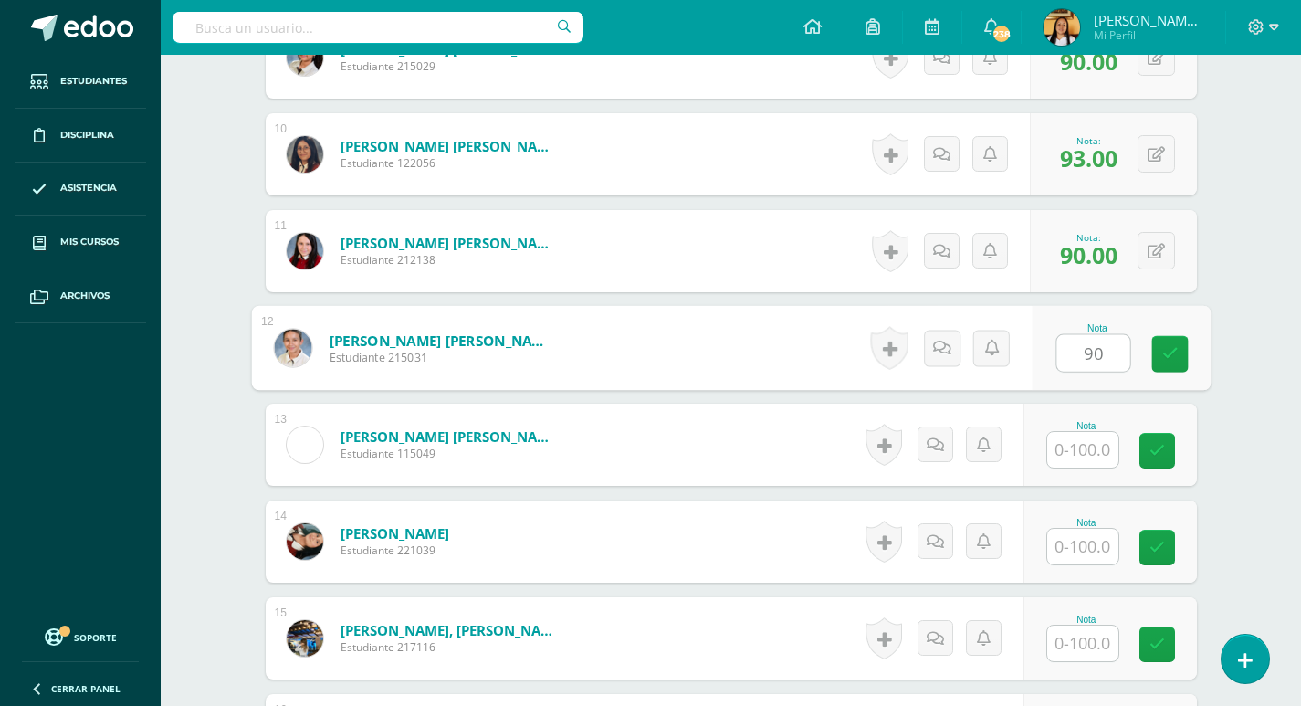
type input "90"
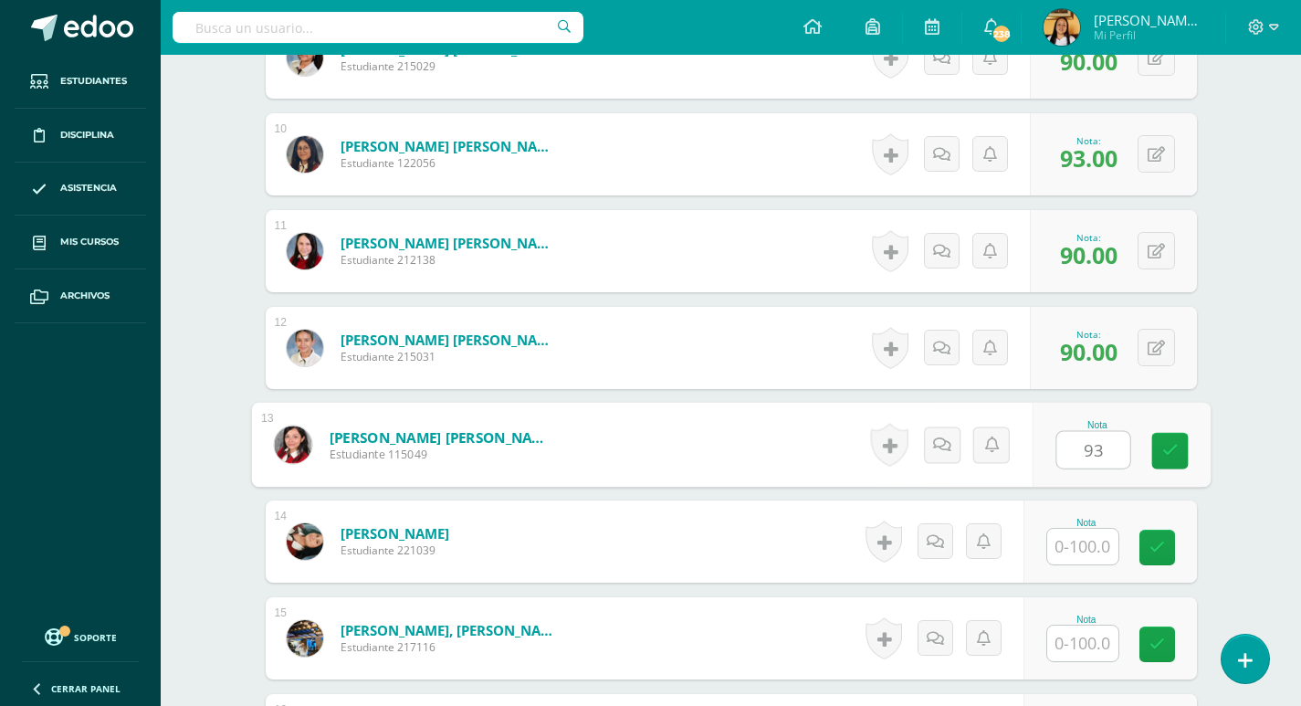
type input "93"
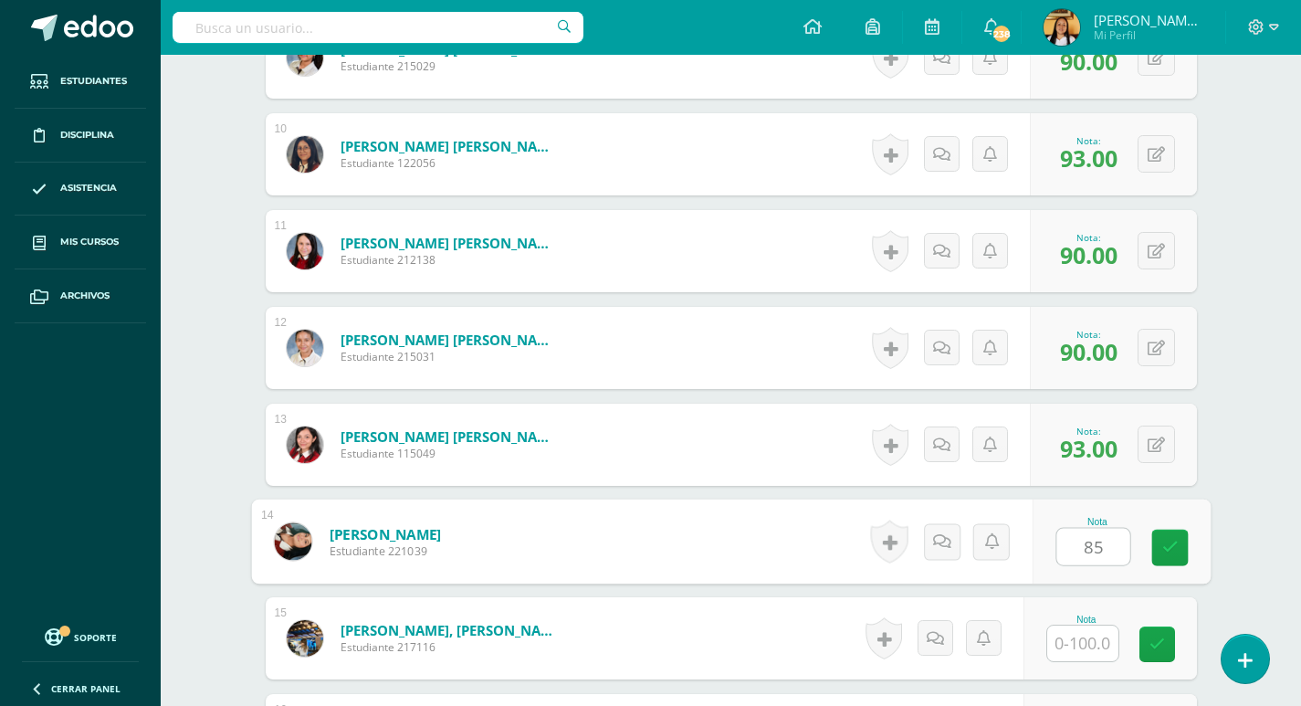
type input "85"
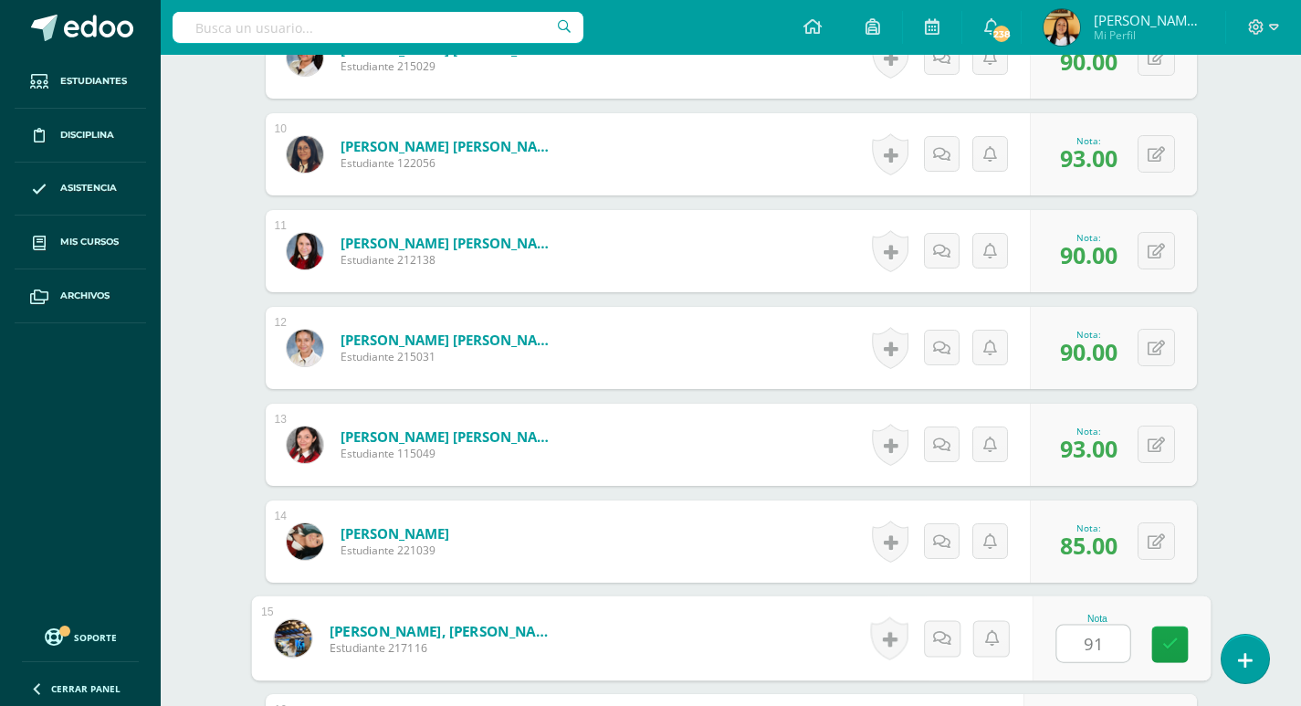
type input "91"
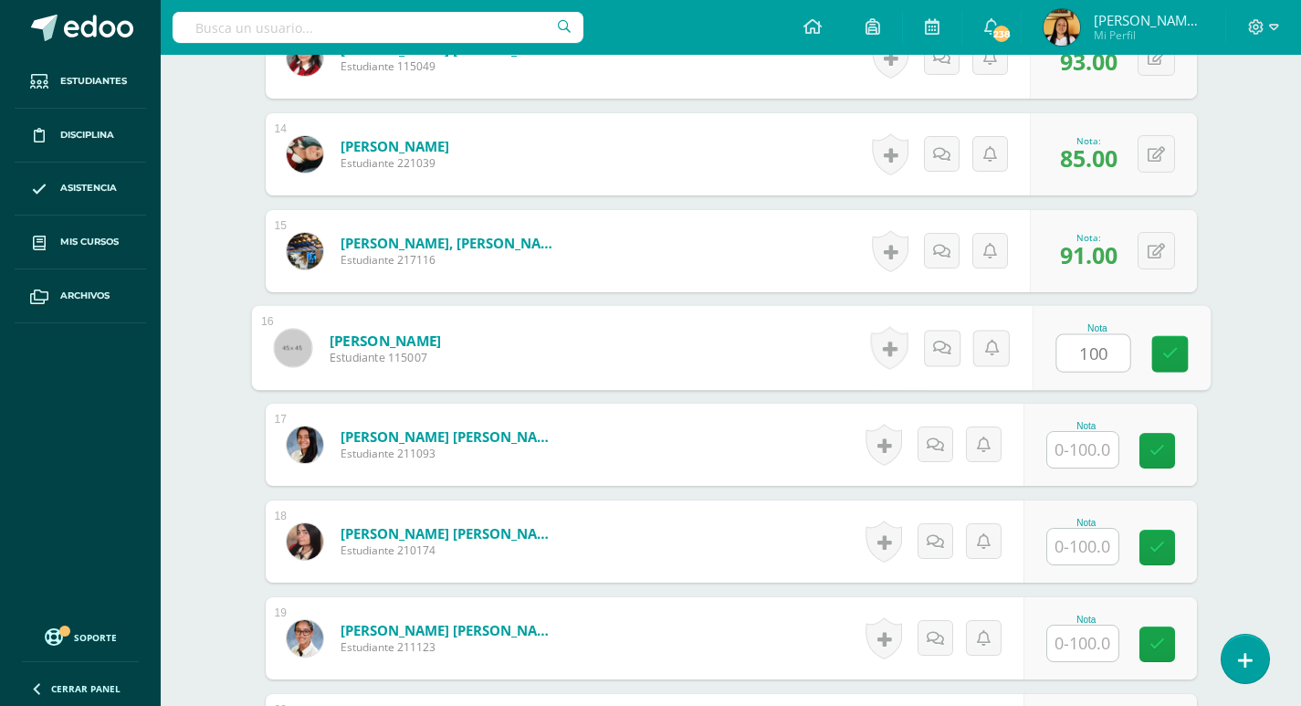
type input "100"
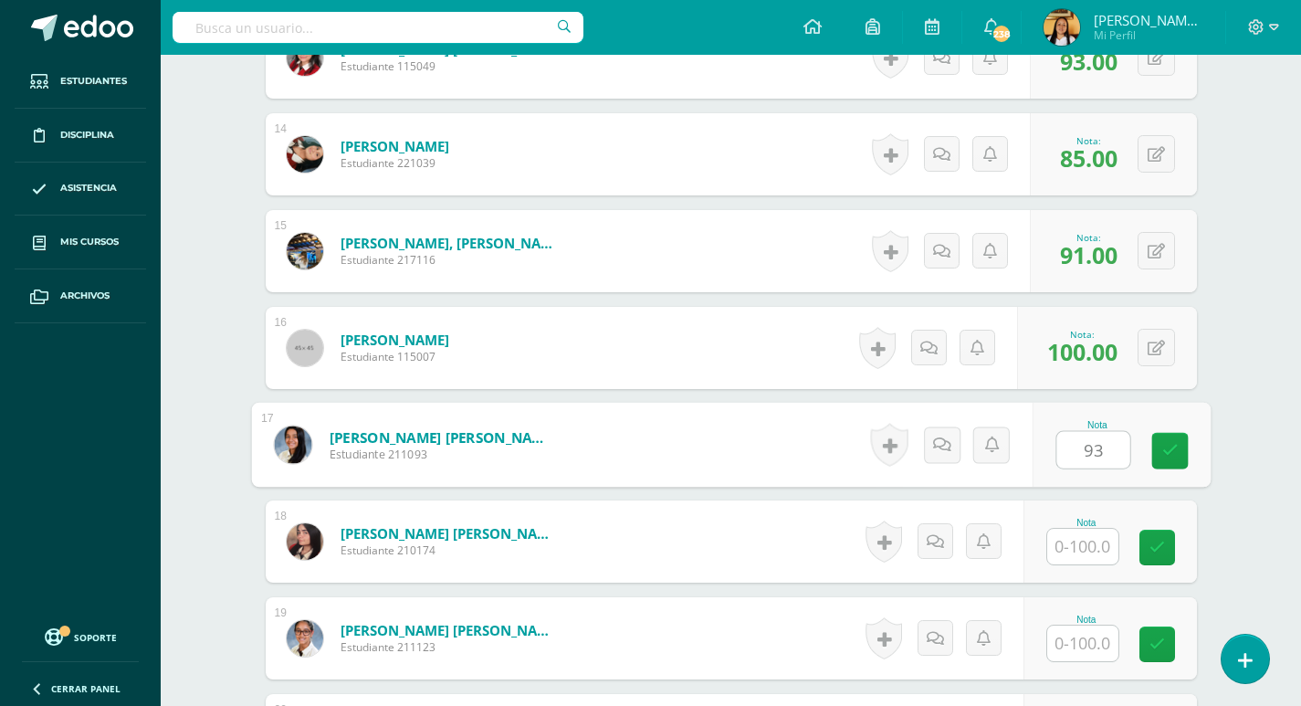
type input "93"
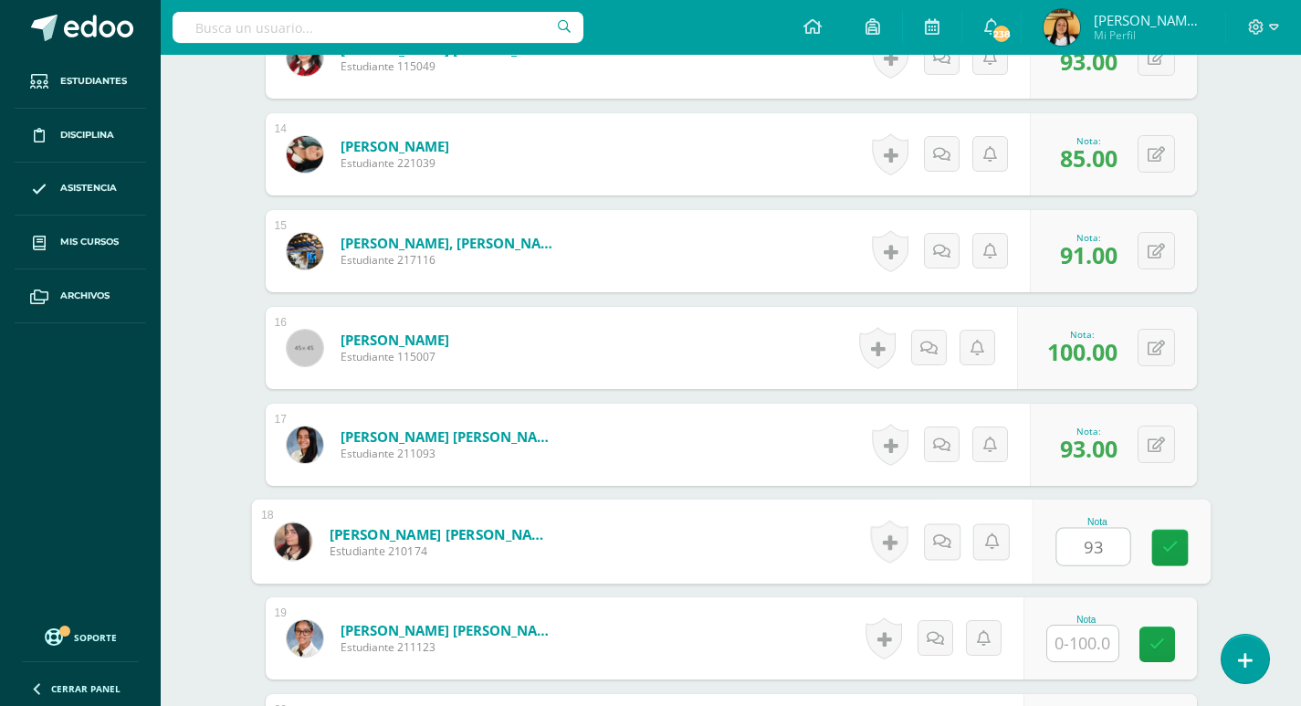
type input "93"
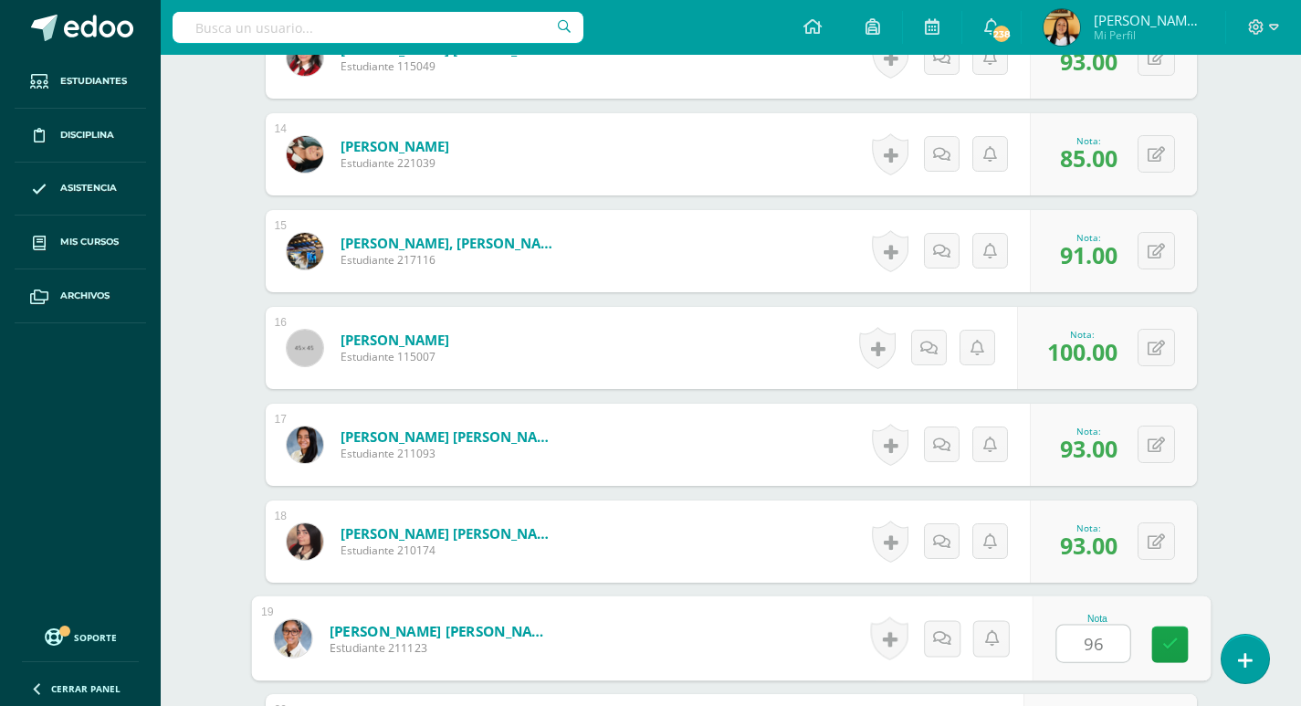
type input "96"
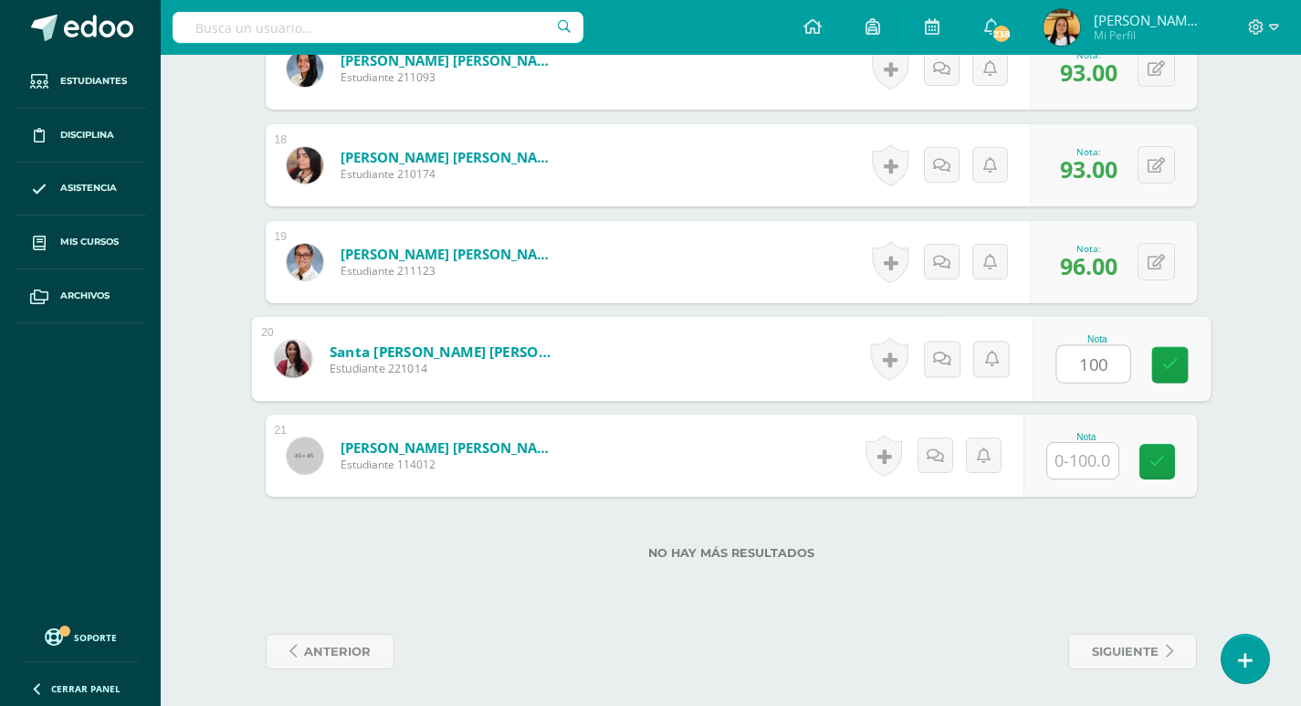
type input "100"
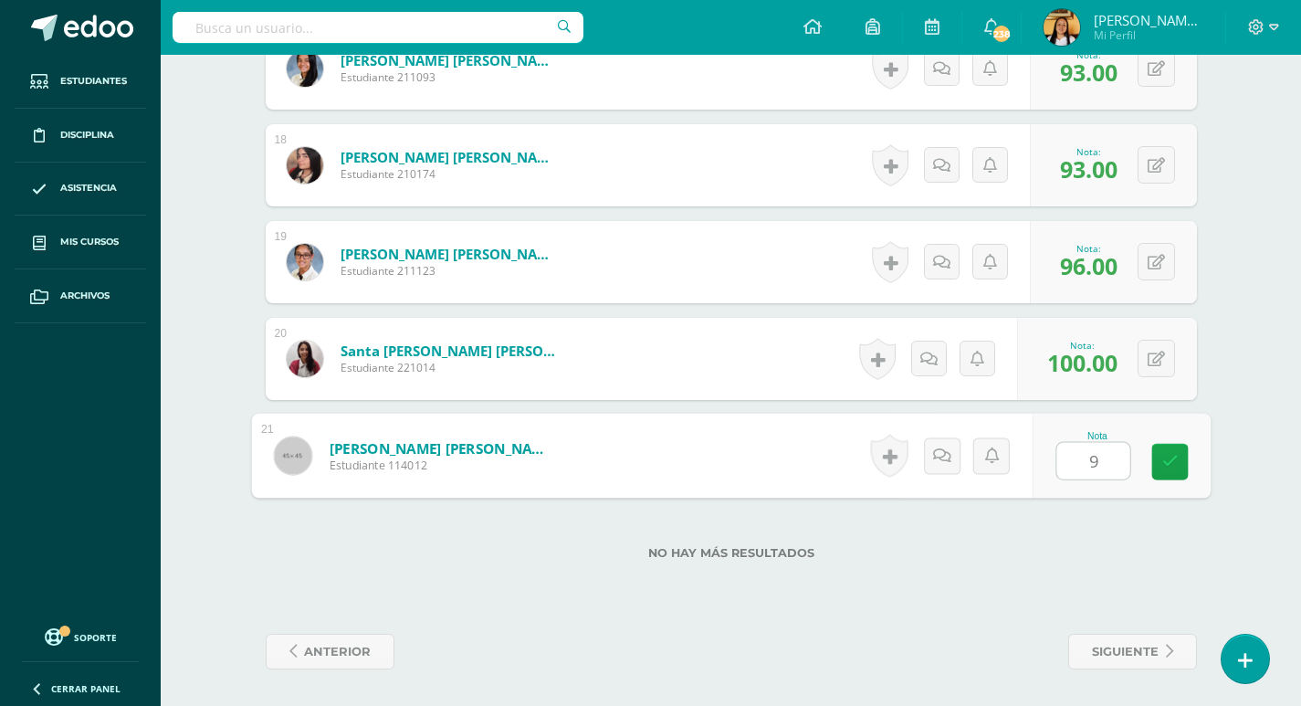
type input "90"
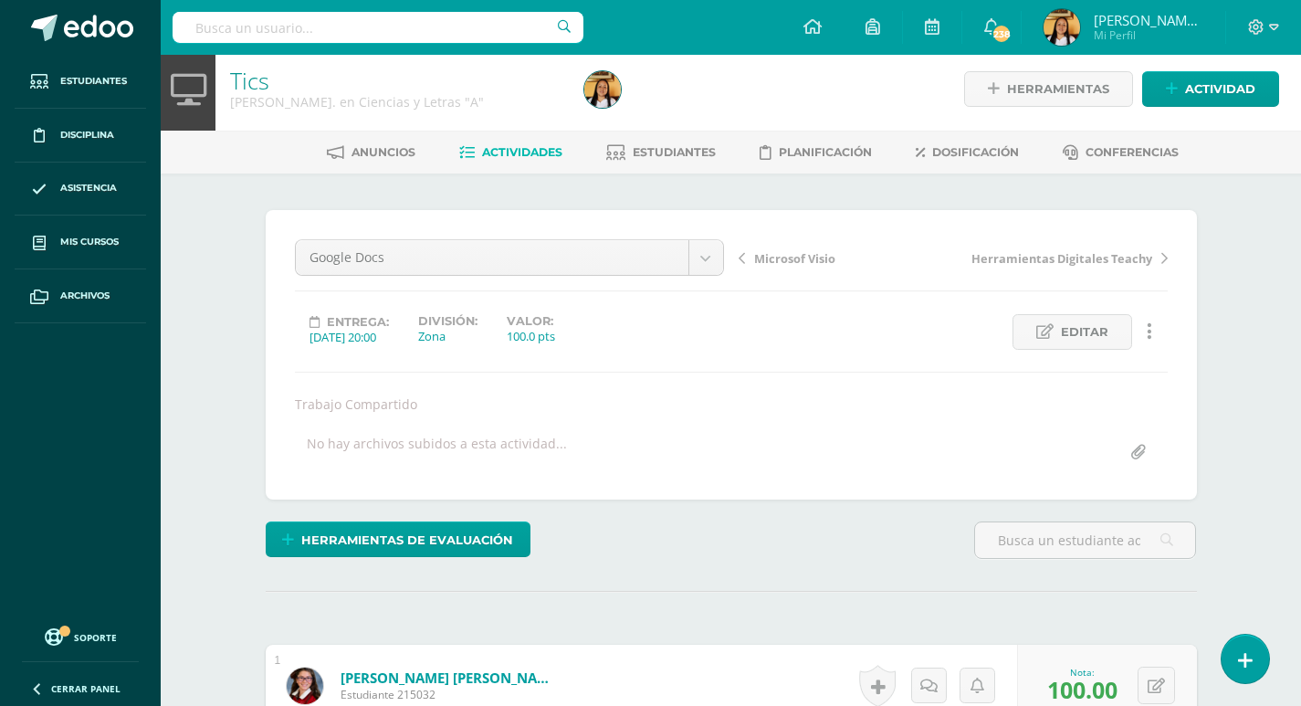
scroll to position [0, 0]
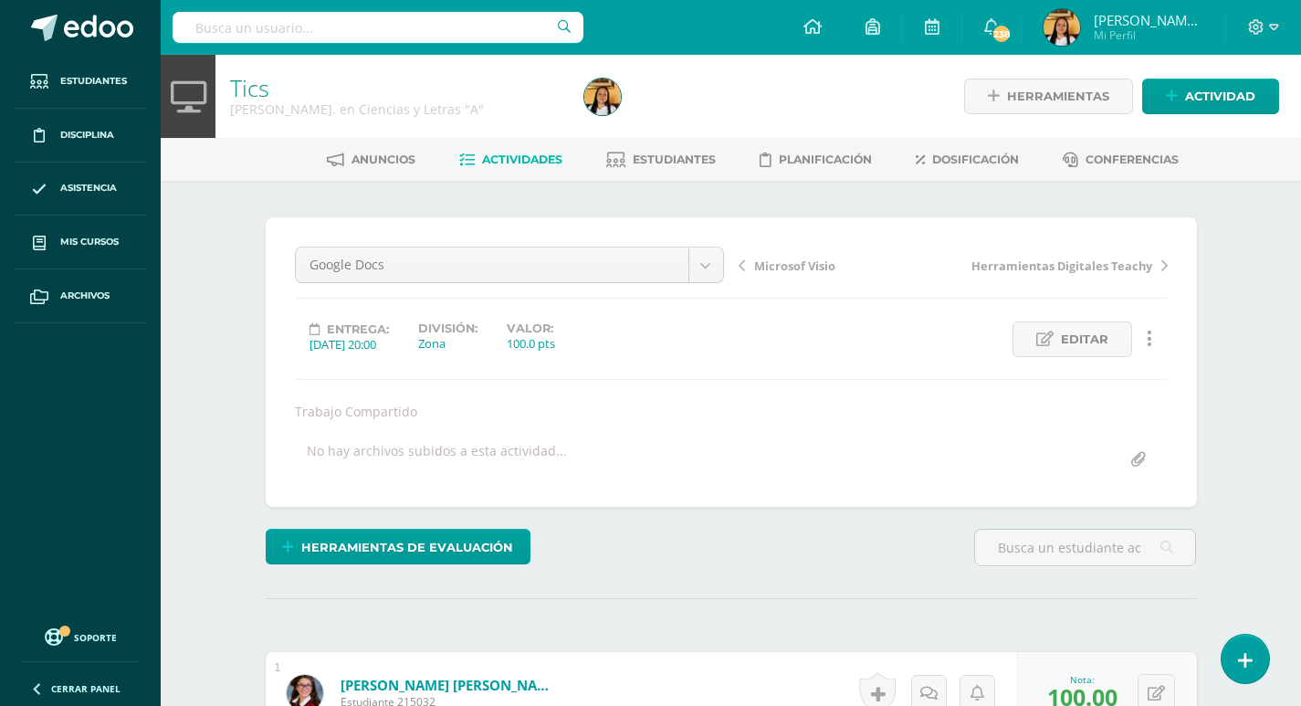
click at [498, 166] on span "Actividades" at bounding box center [522, 159] width 80 height 14
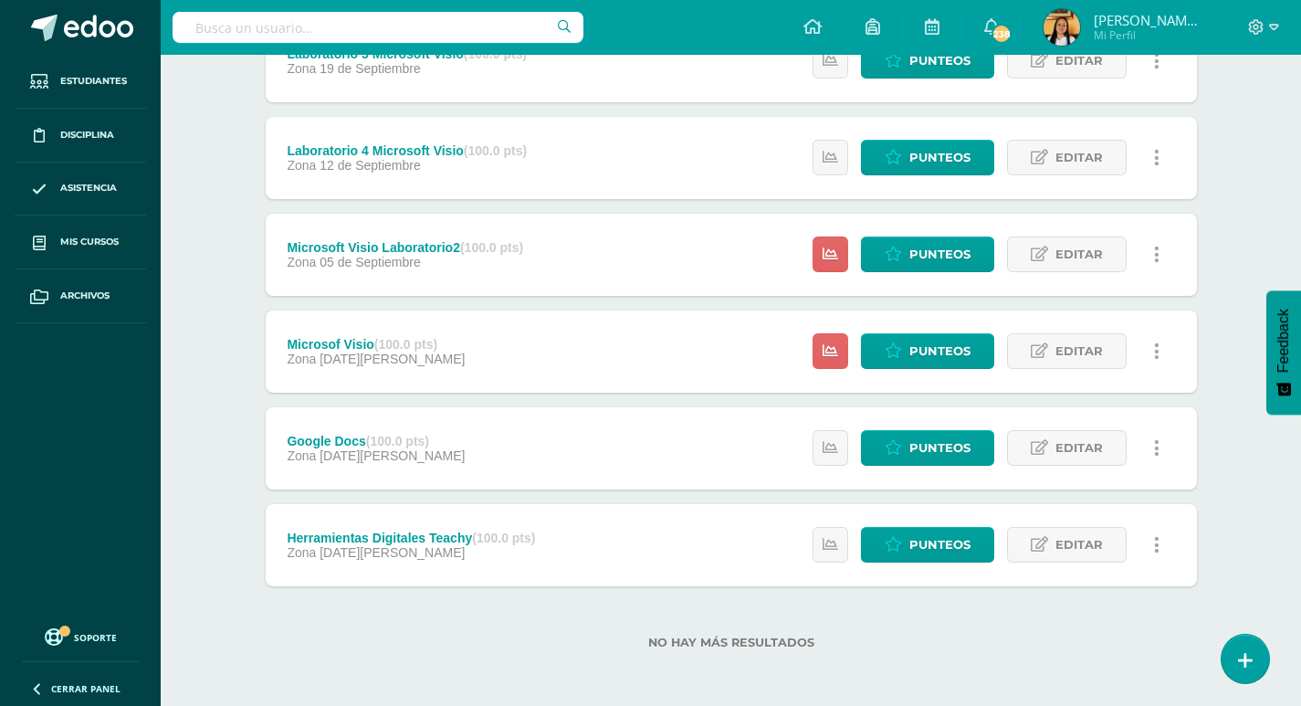
scroll to position [382, 0]
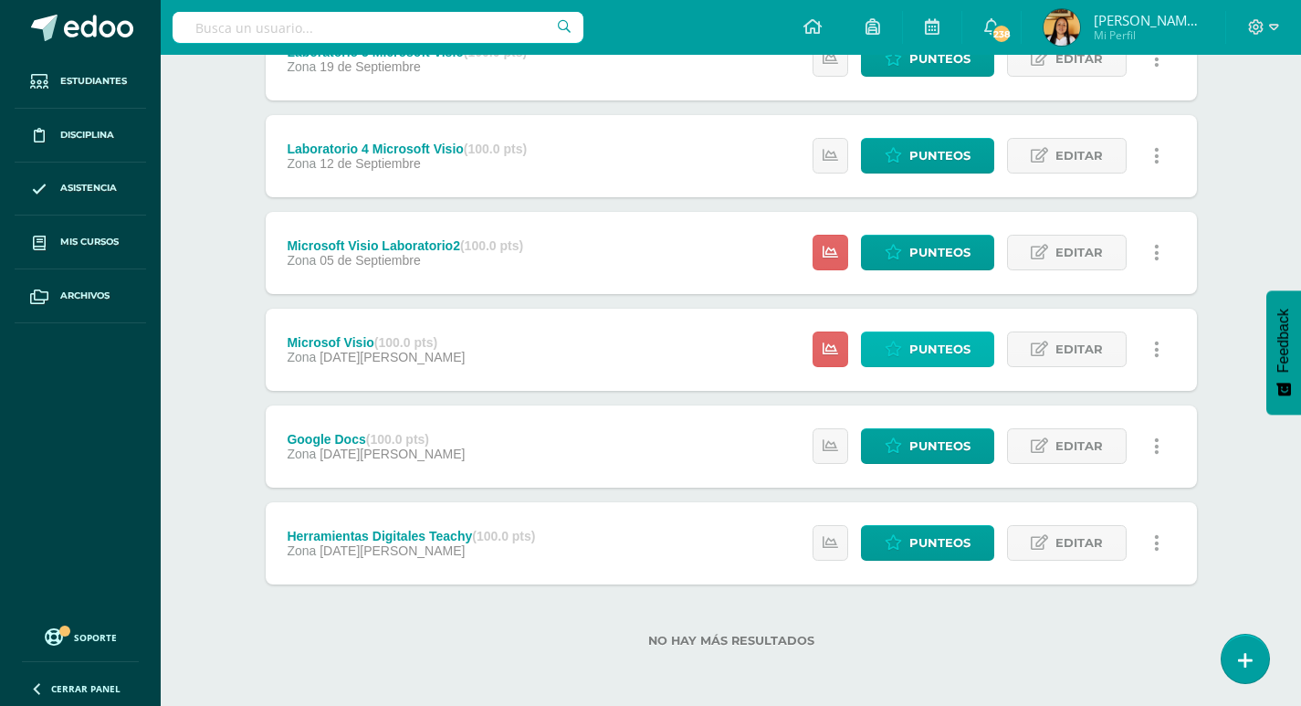
click at [927, 357] on span "Punteos" at bounding box center [939, 349] width 61 height 34
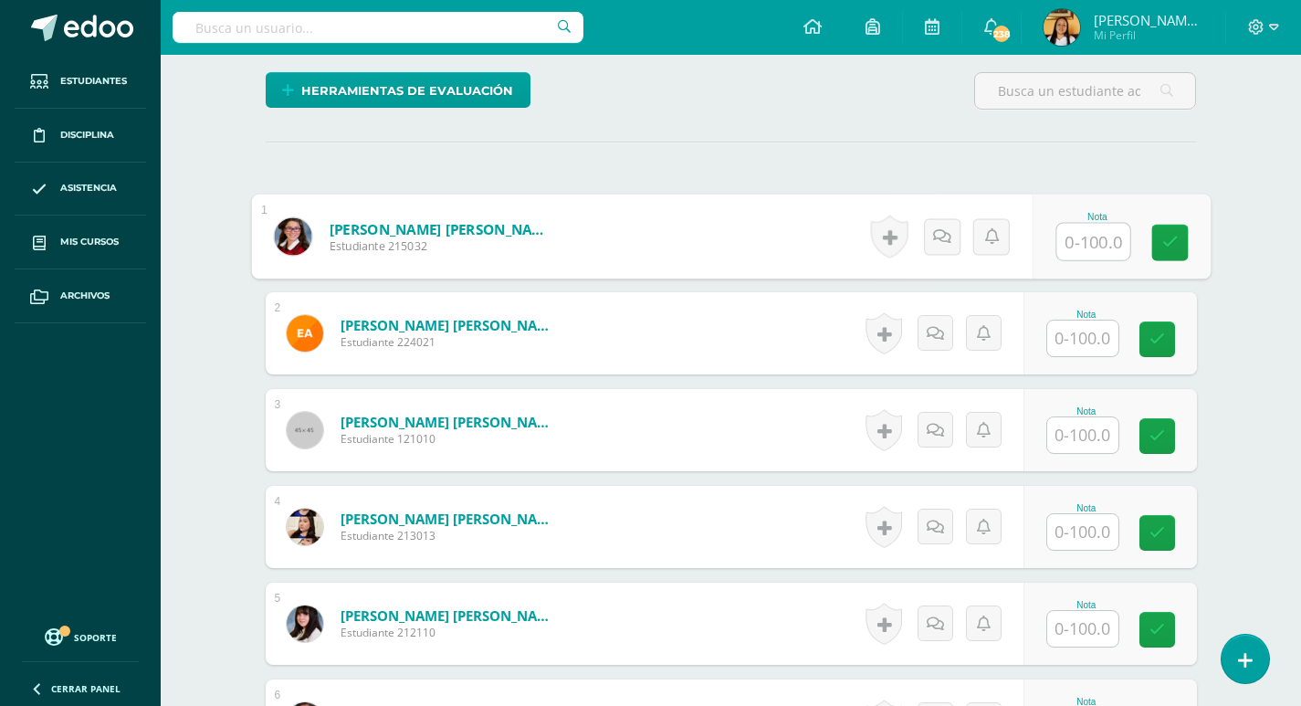
scroll to position [457, 0]
click at [1069, 256] on input "text" at bounding box center [1092, 241] width 73 height 37
type input "96"
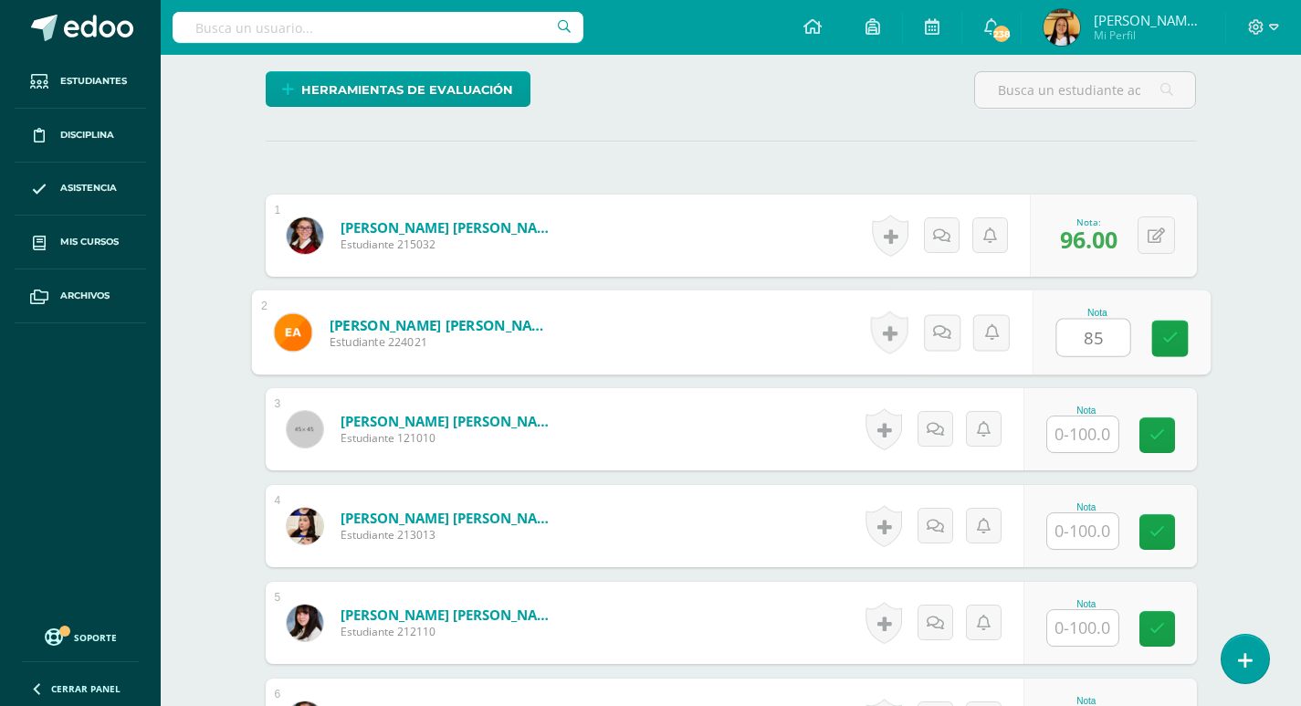
scroll to position [458, 0]
type input "85"
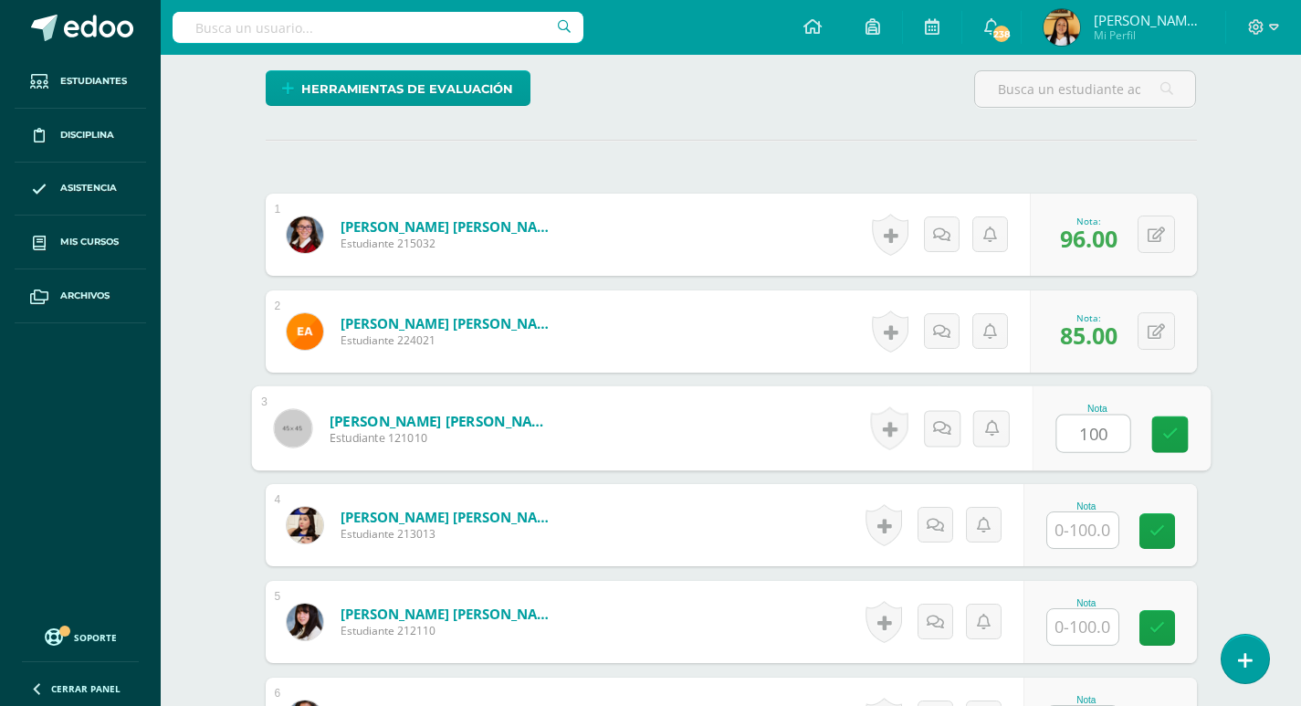
scroll to position [459, 0]
type input "100"
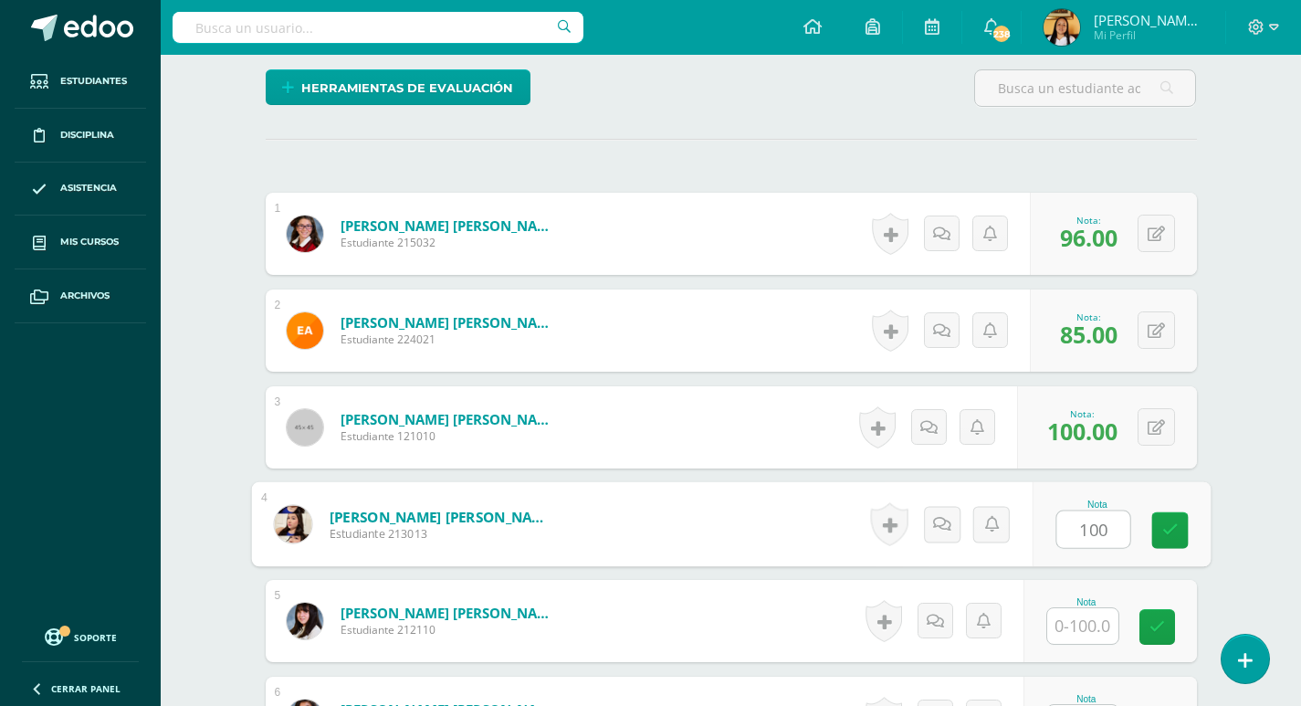
type input "100"
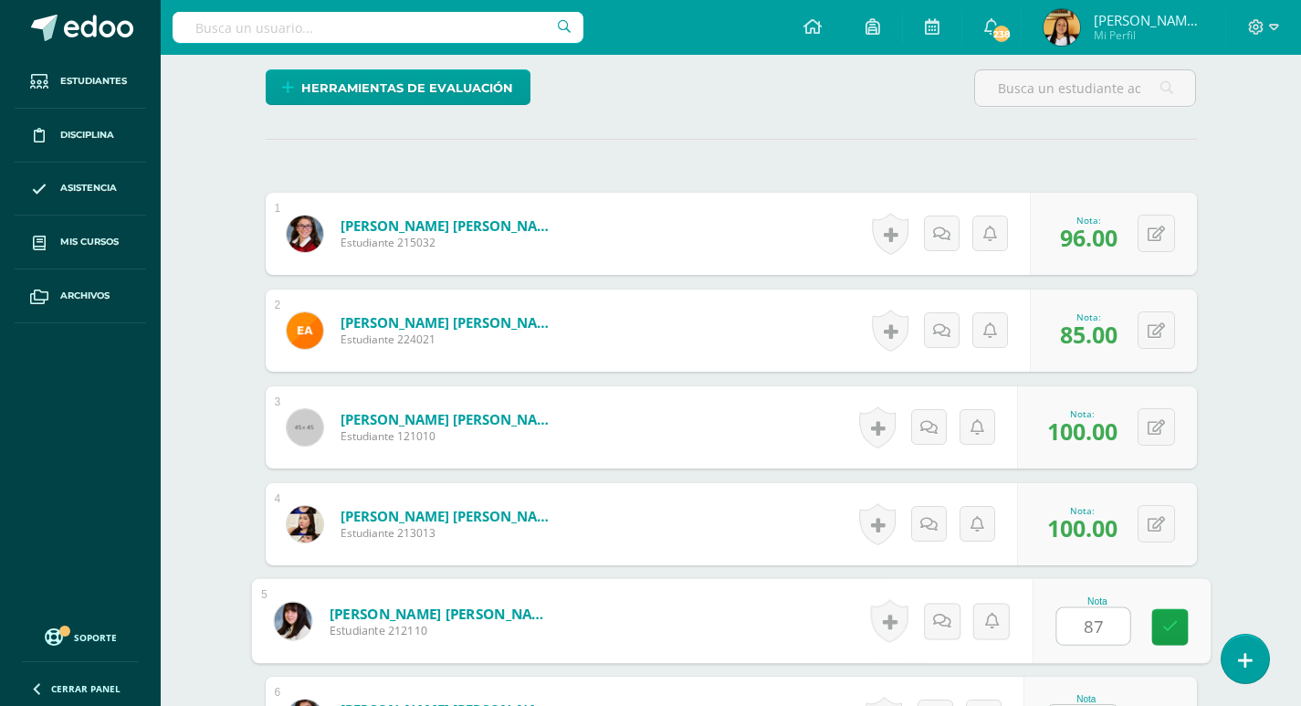
type input "87"
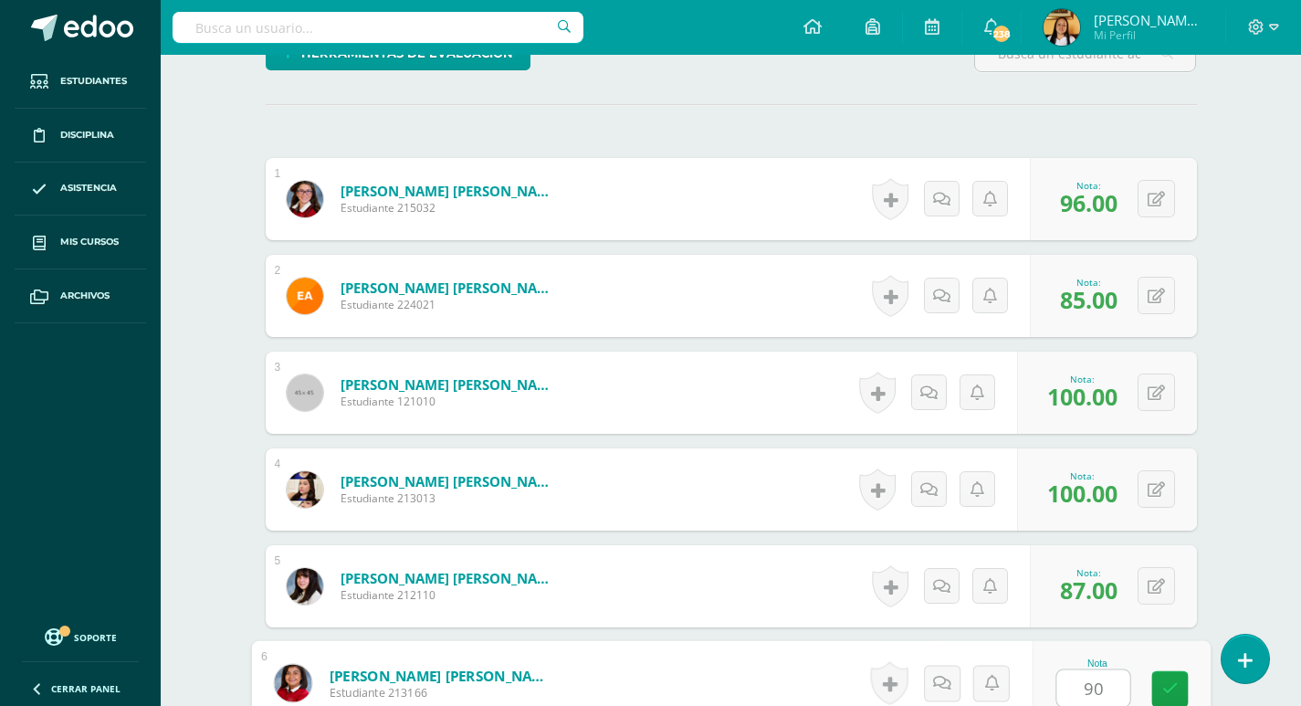
type input "90"
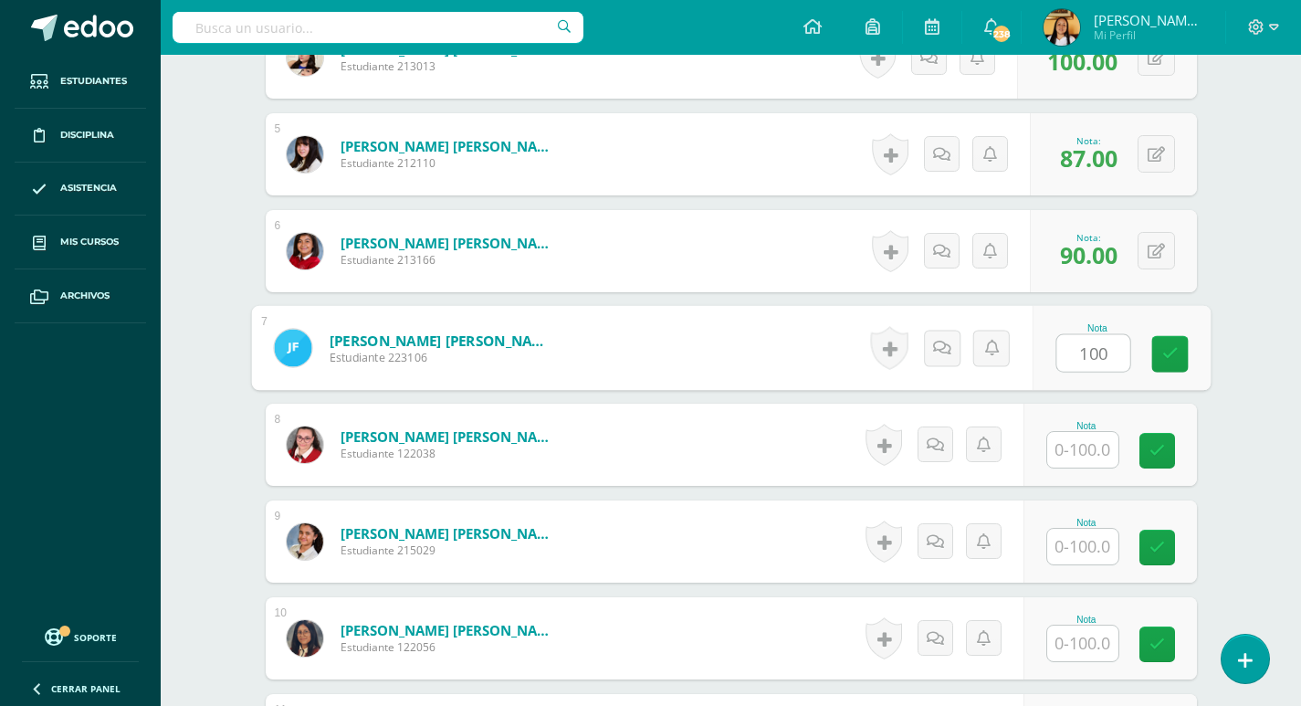
type input "100"
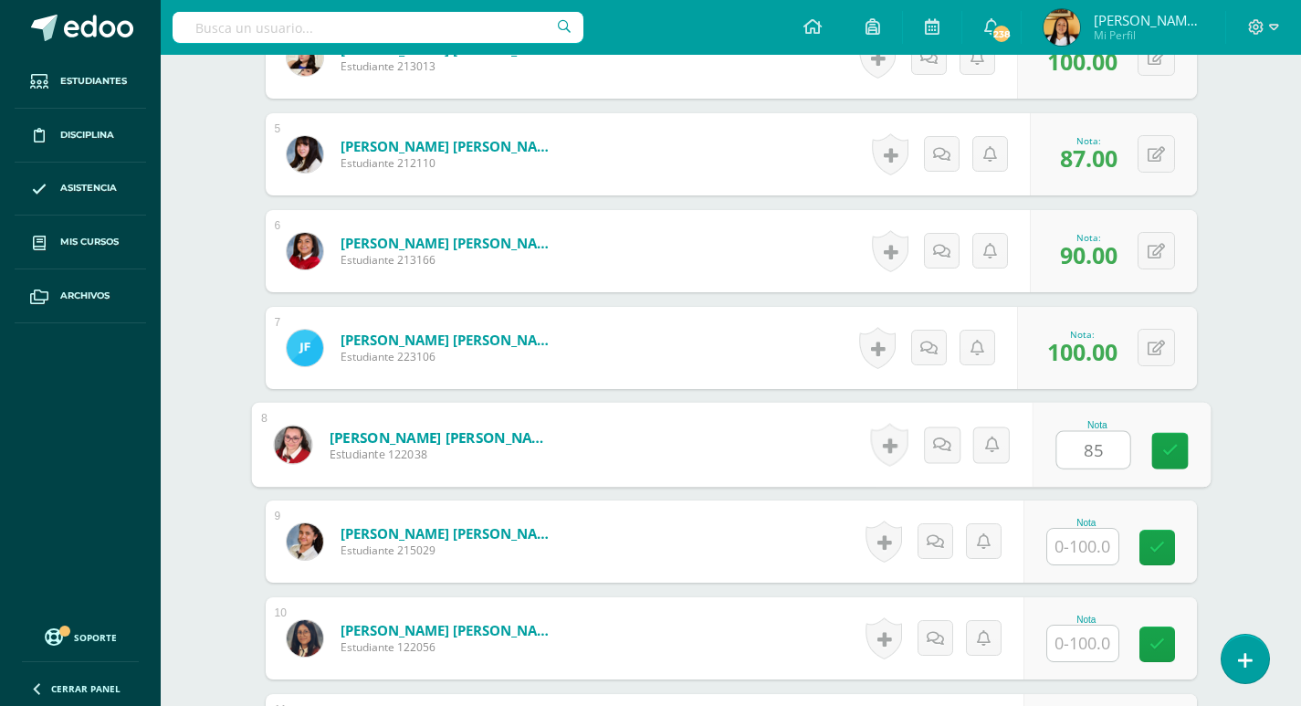
type input "85"
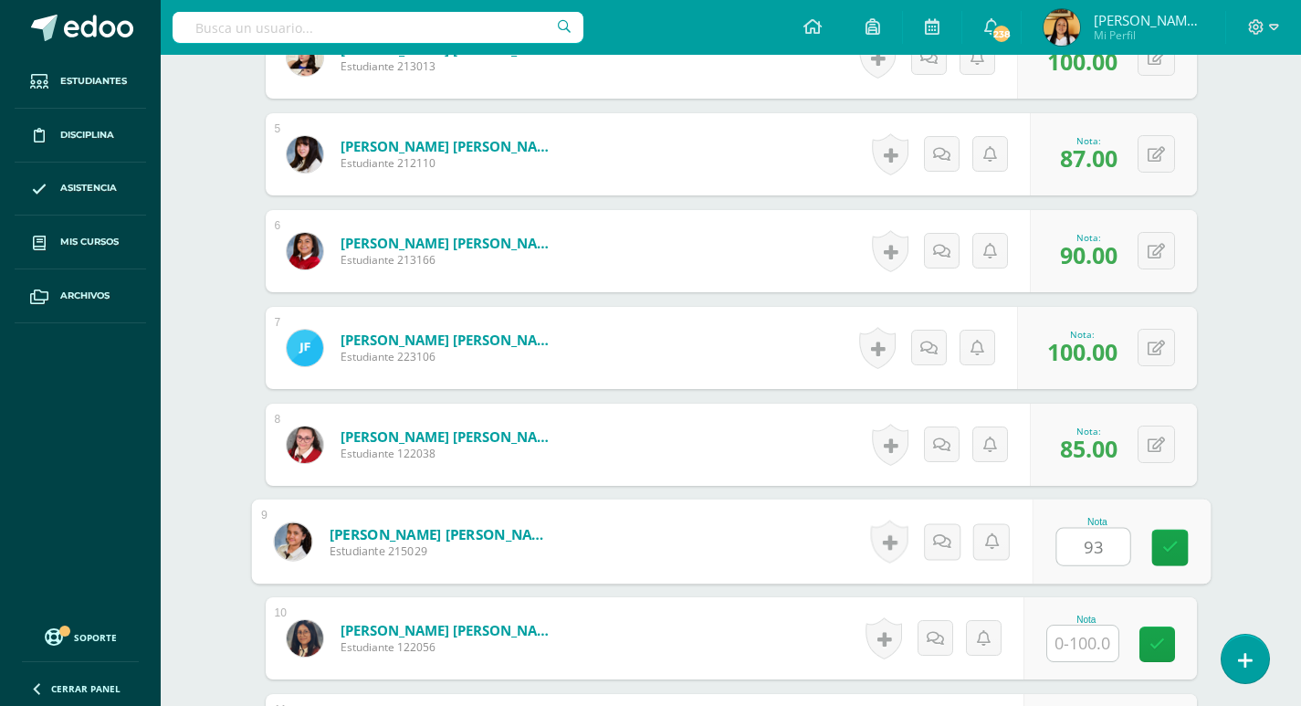
type input "93"
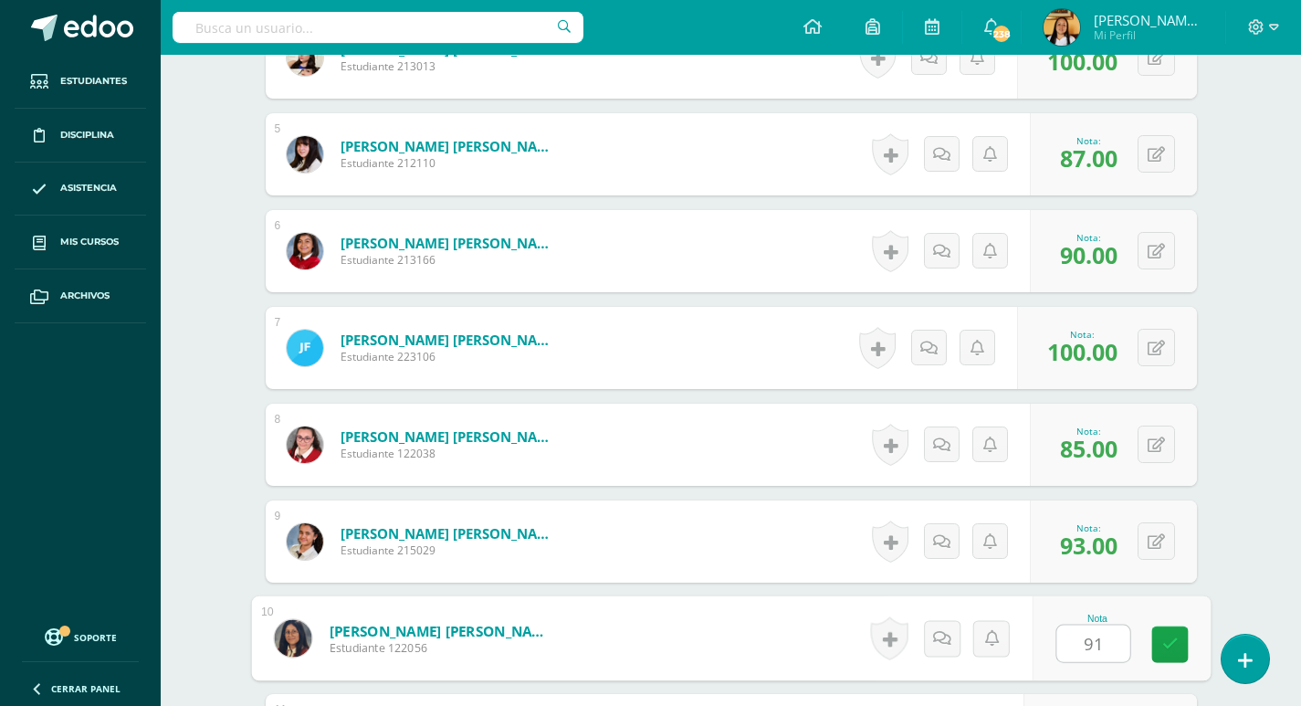
type input "91"
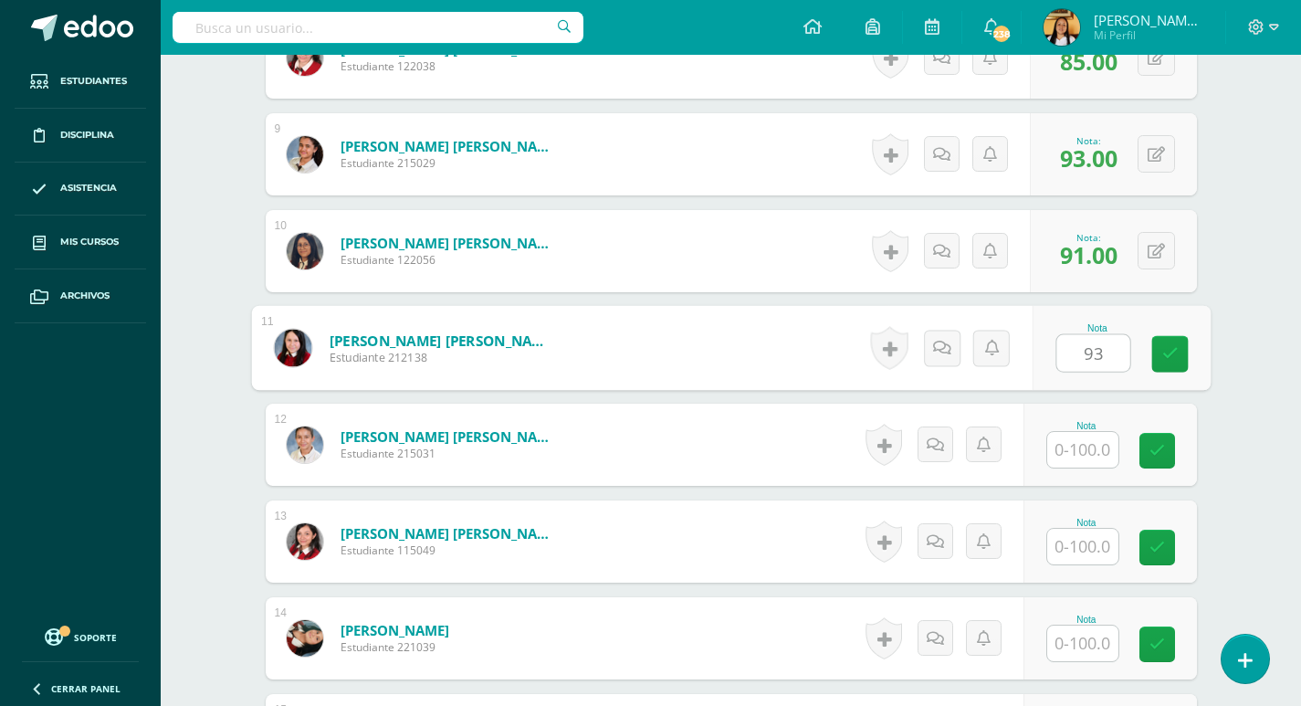
type input "93"
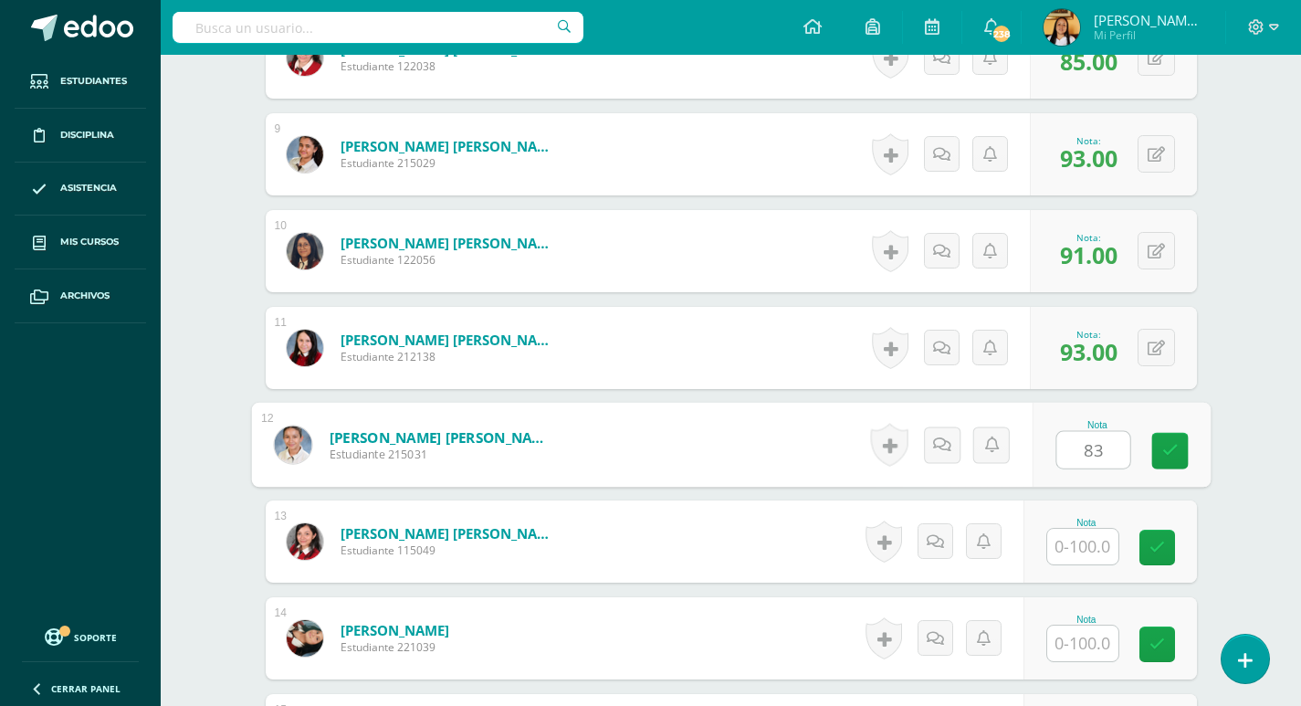
type input "83"
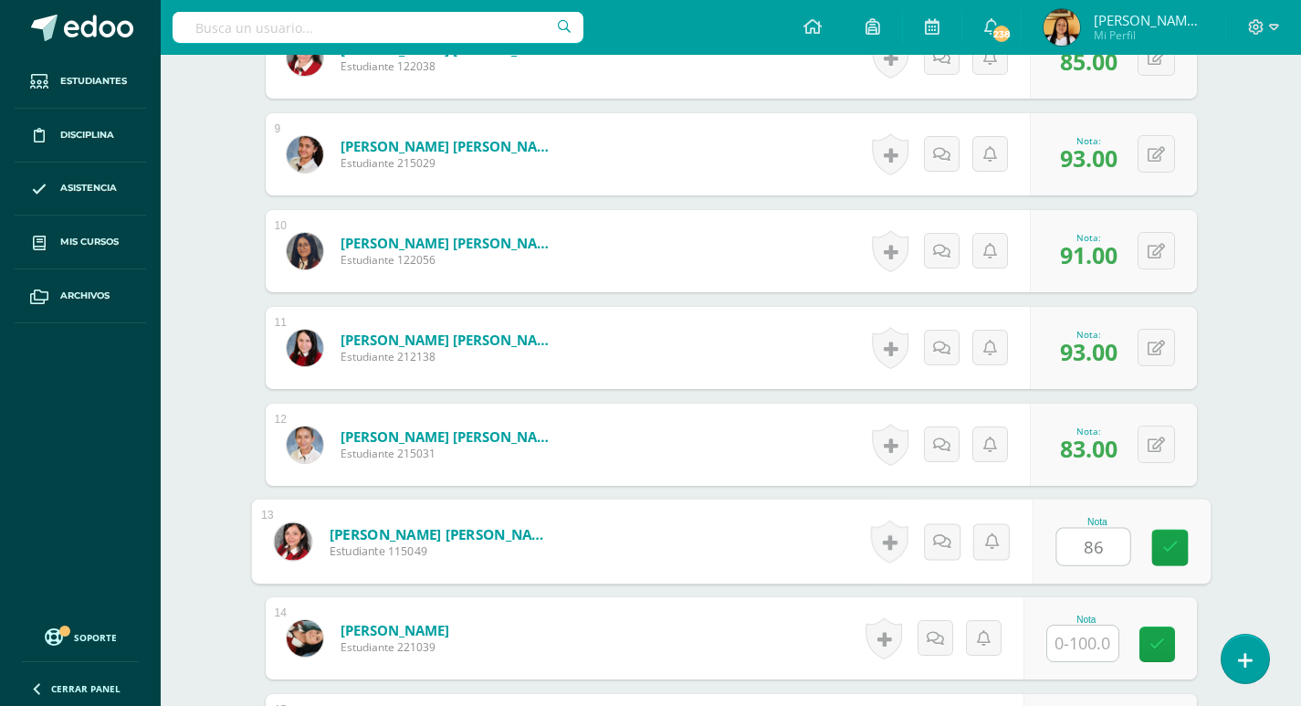
type input "86"
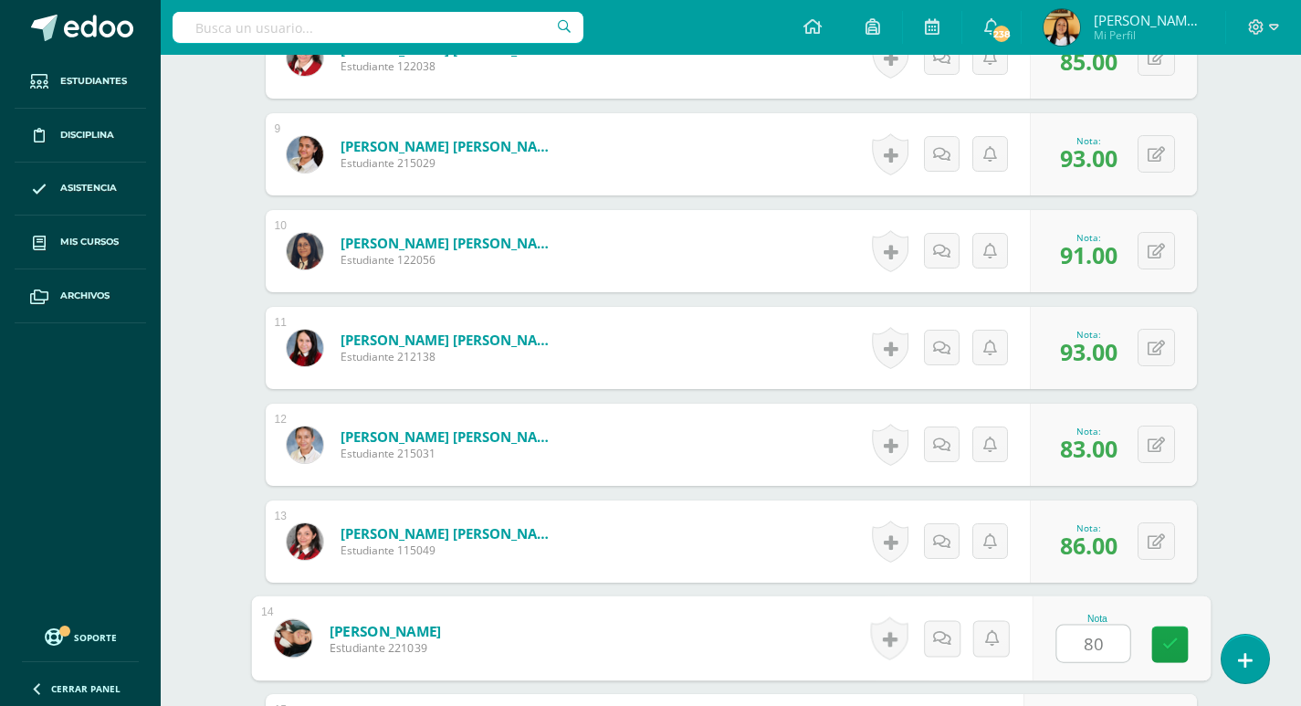
type input "80"
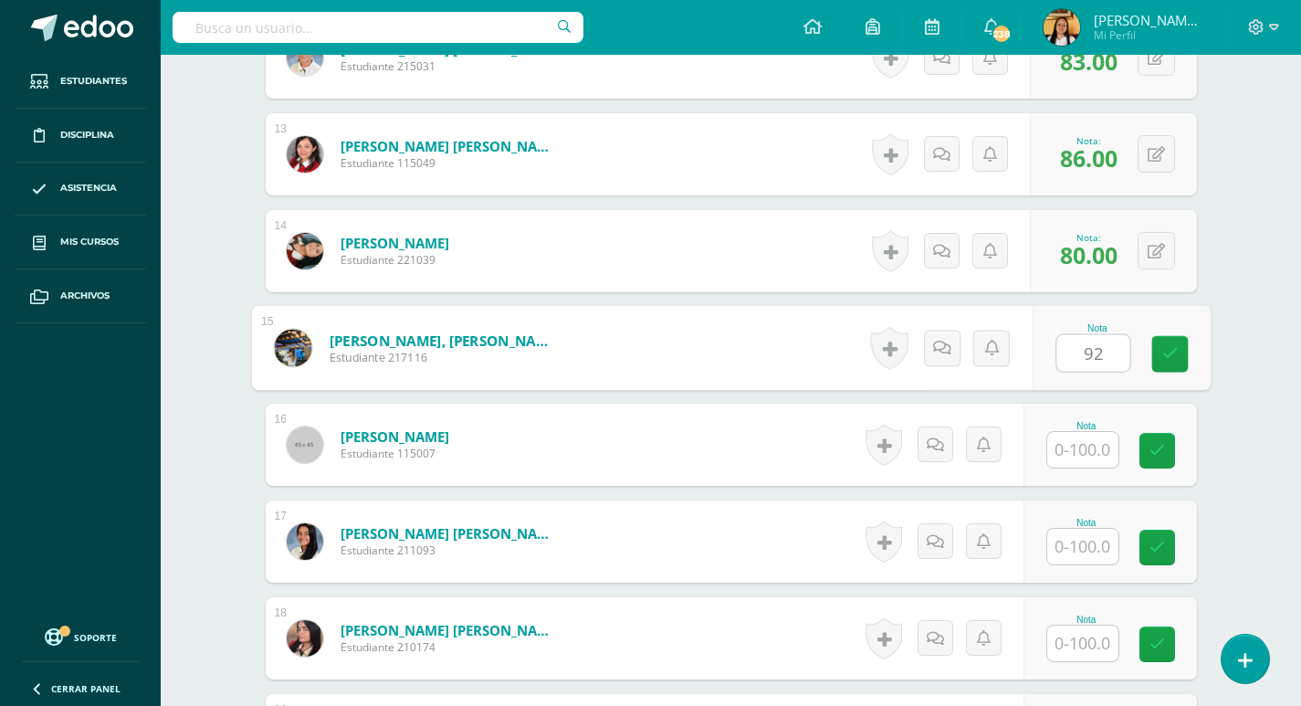
type input "92"
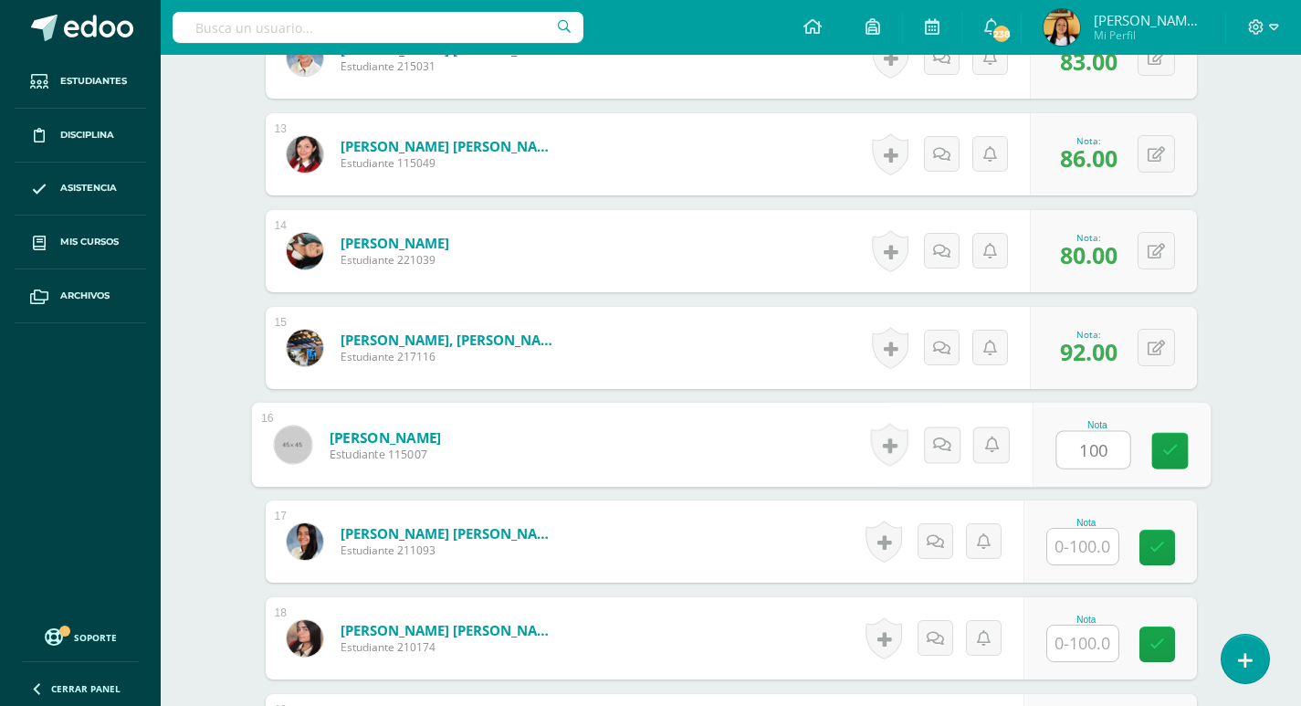
type input "100"
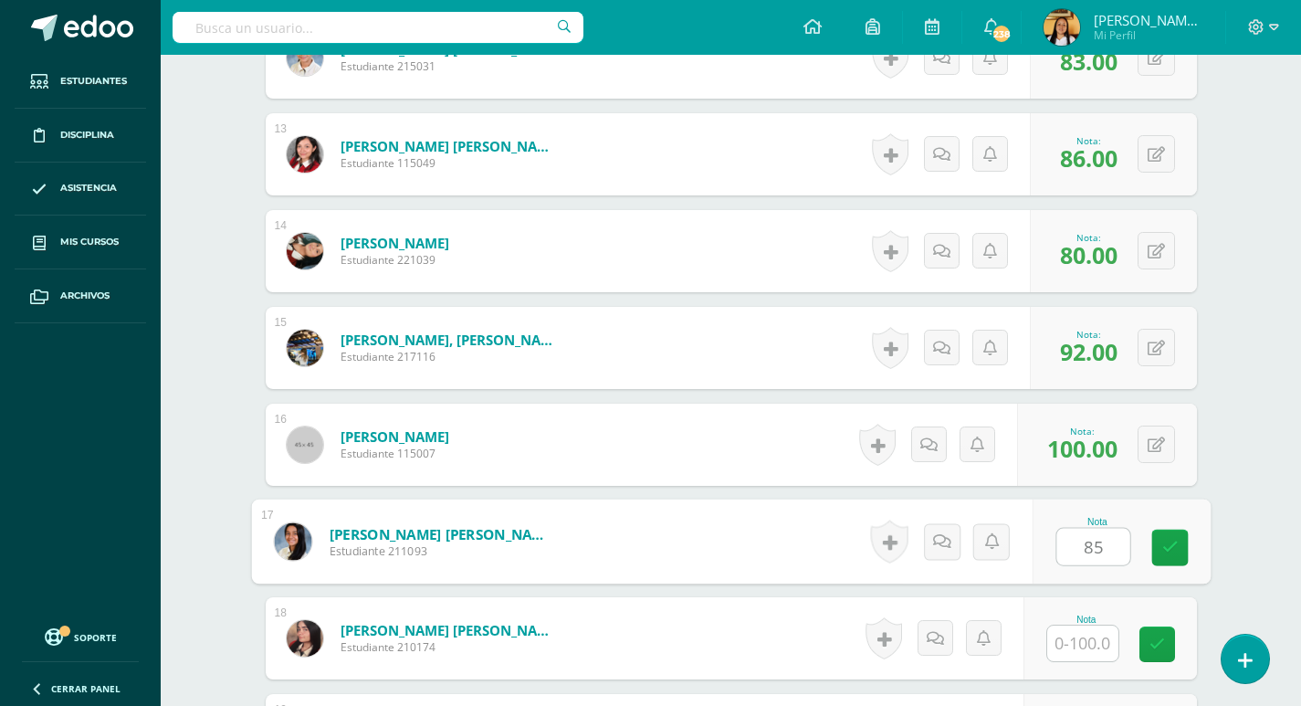
type input "85"
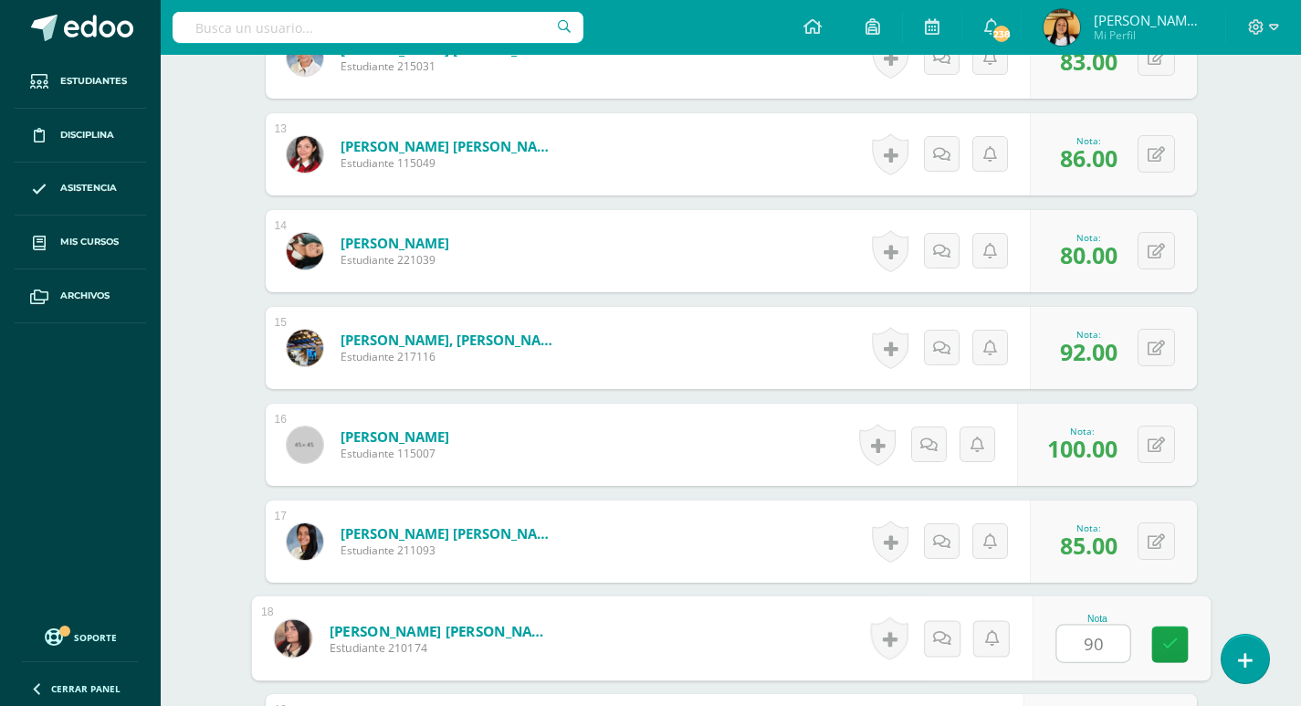
type input "90"
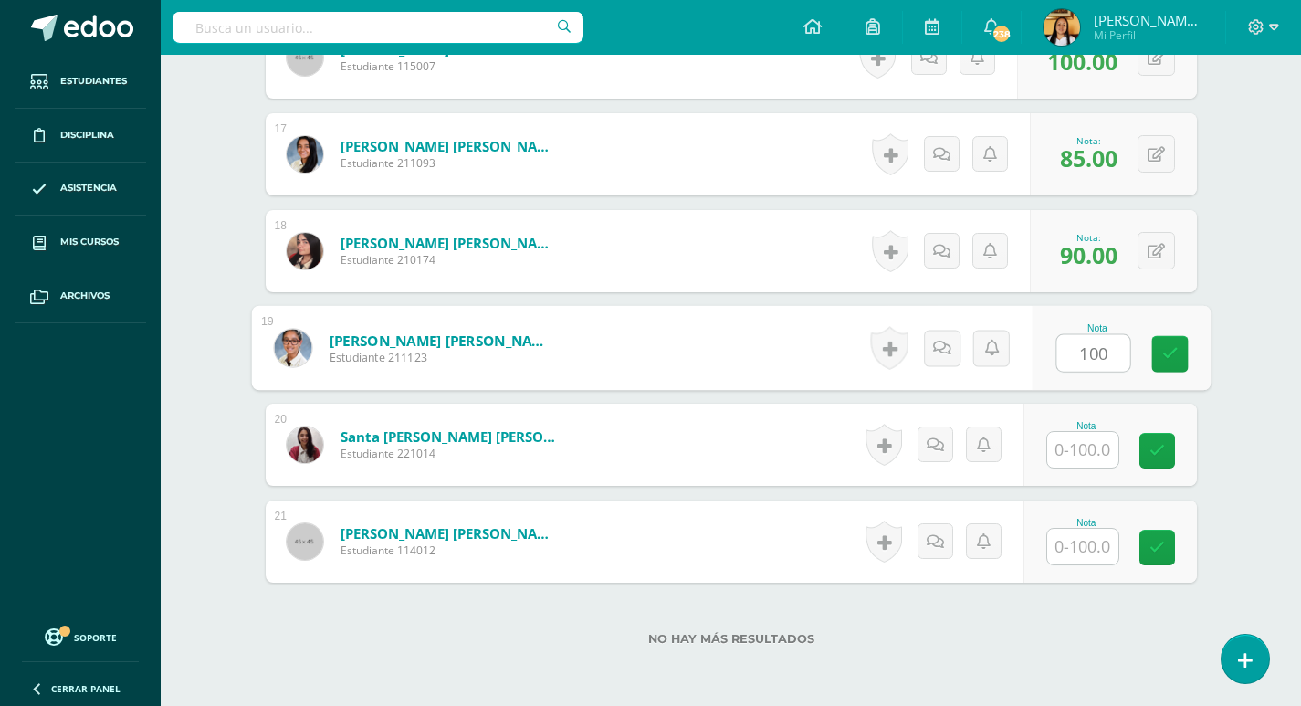
type input "100"
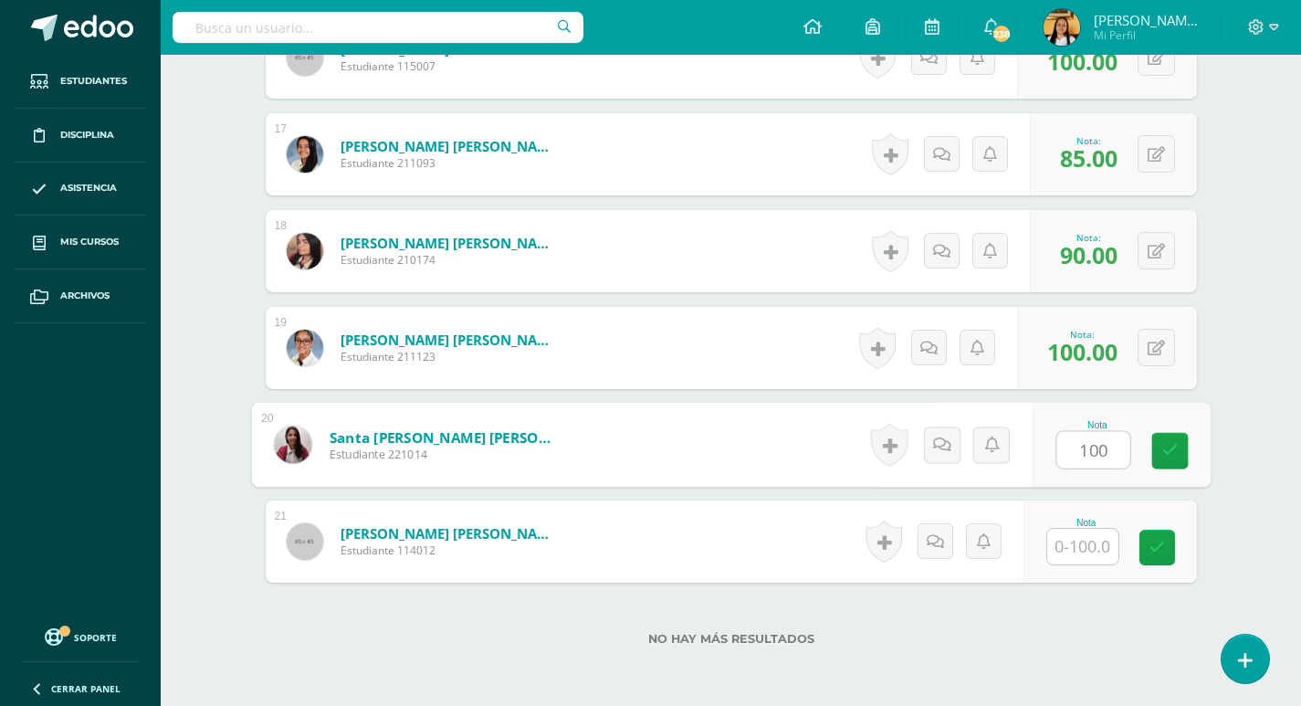
type input "100"
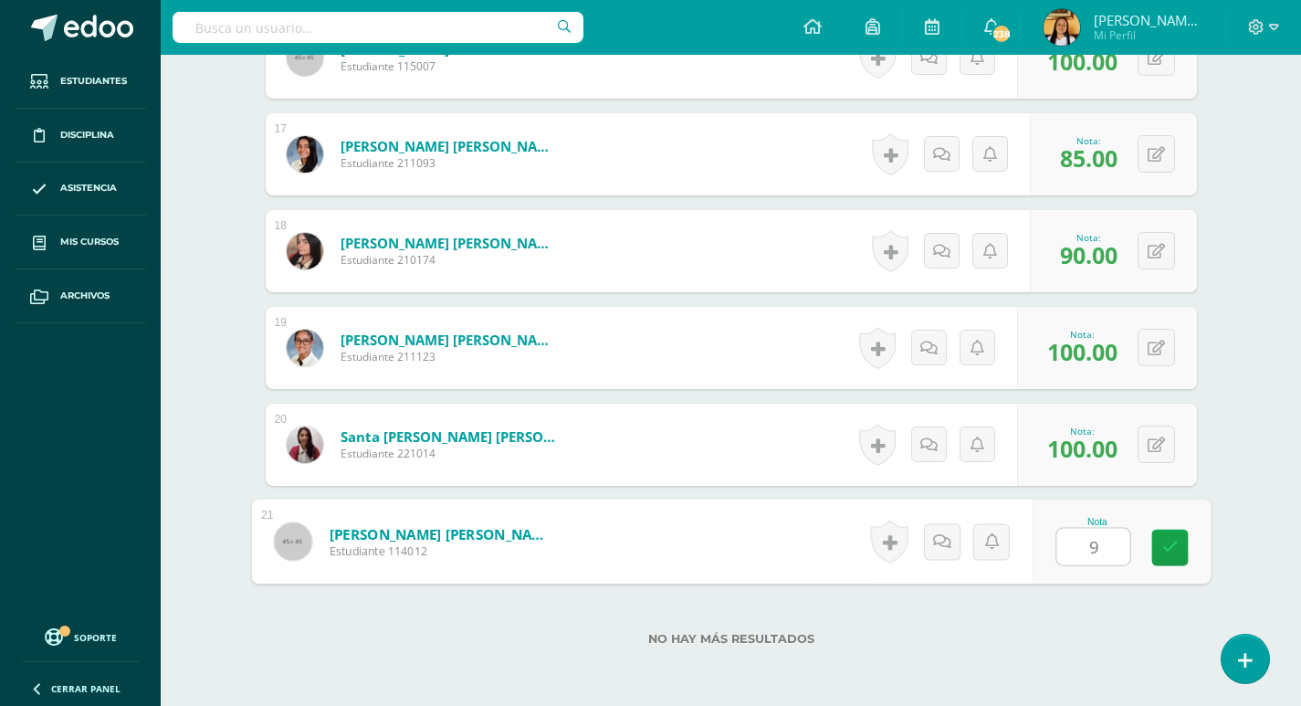
type input "91"
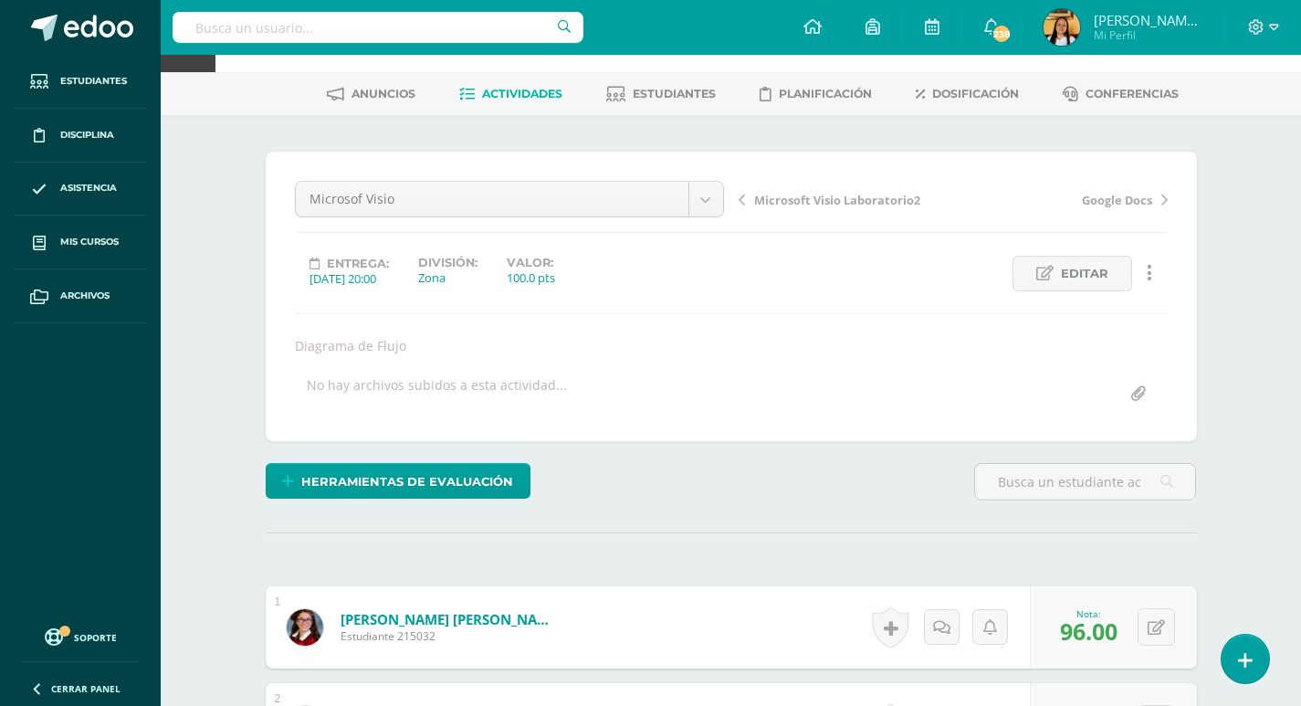
scroll to position [0, 0]
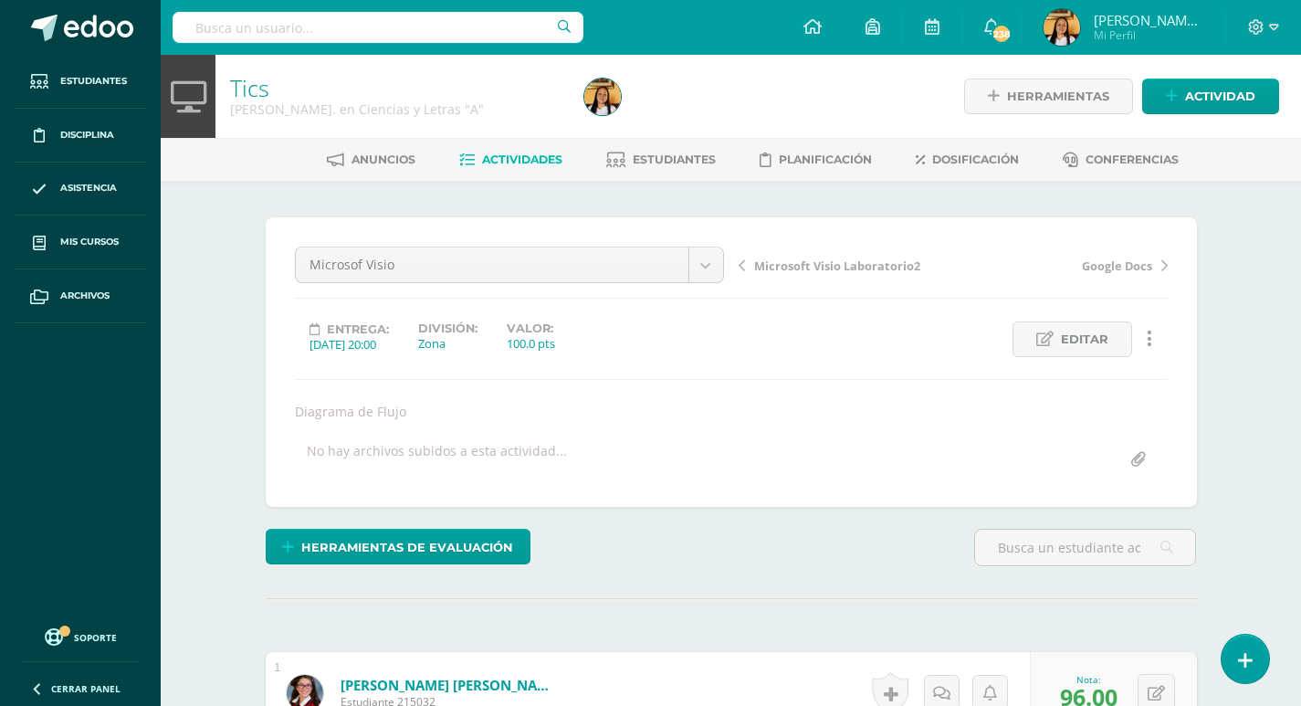
click at [508, 154] on span "Actividades" at bounding box center [522, 159] width 80 height 14
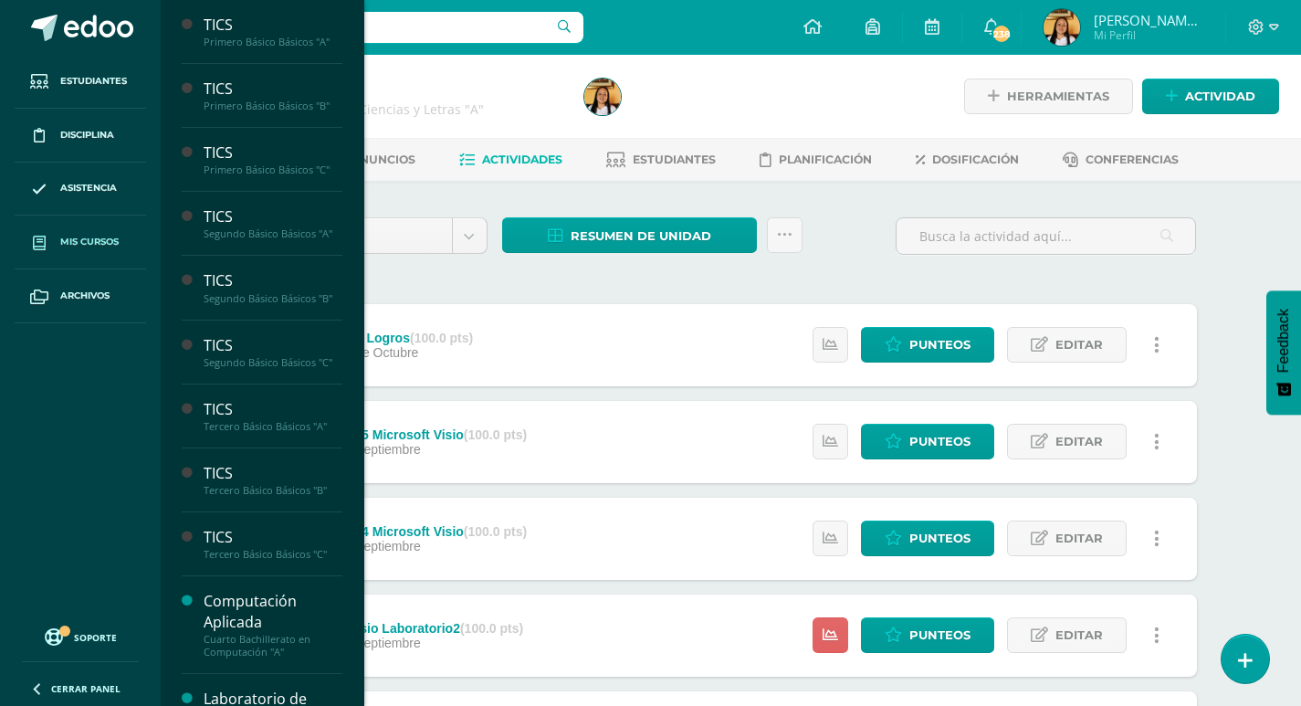
click at [77, 232] on link "Mis cursos" at bounding box center [80, 242] width 131 height 54
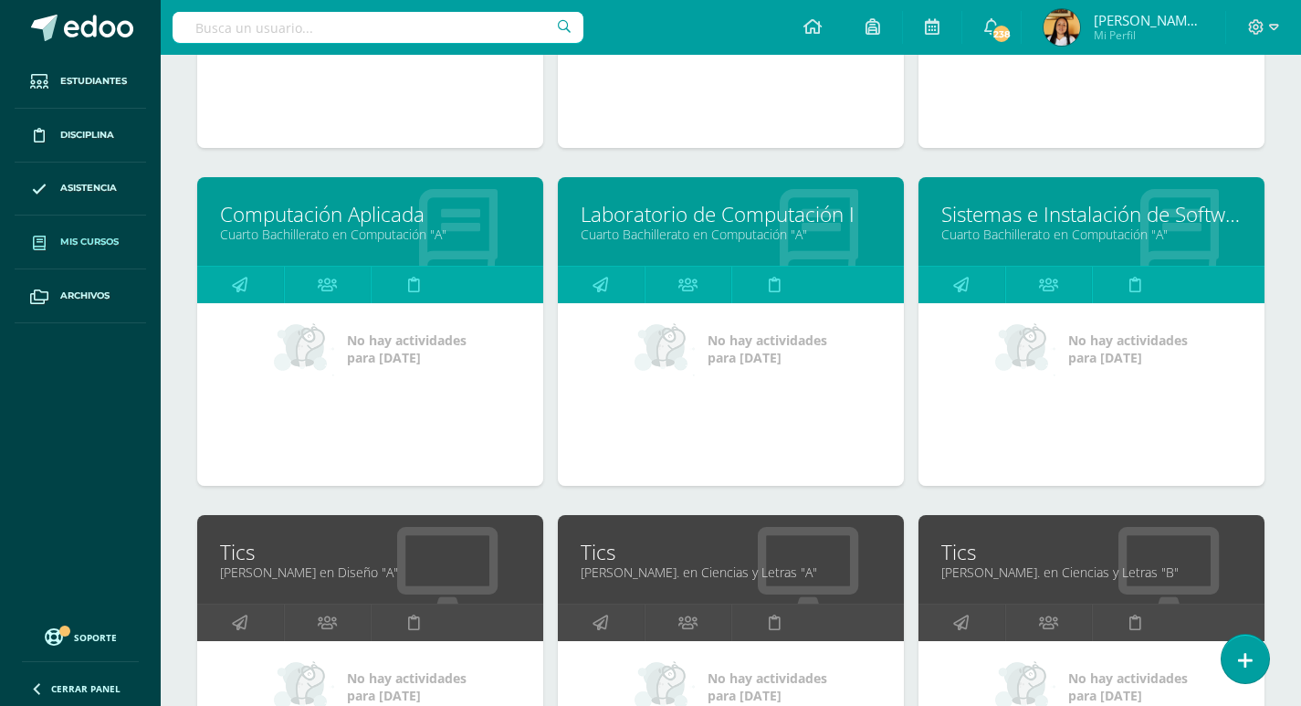
scroll to position [1584, 0]
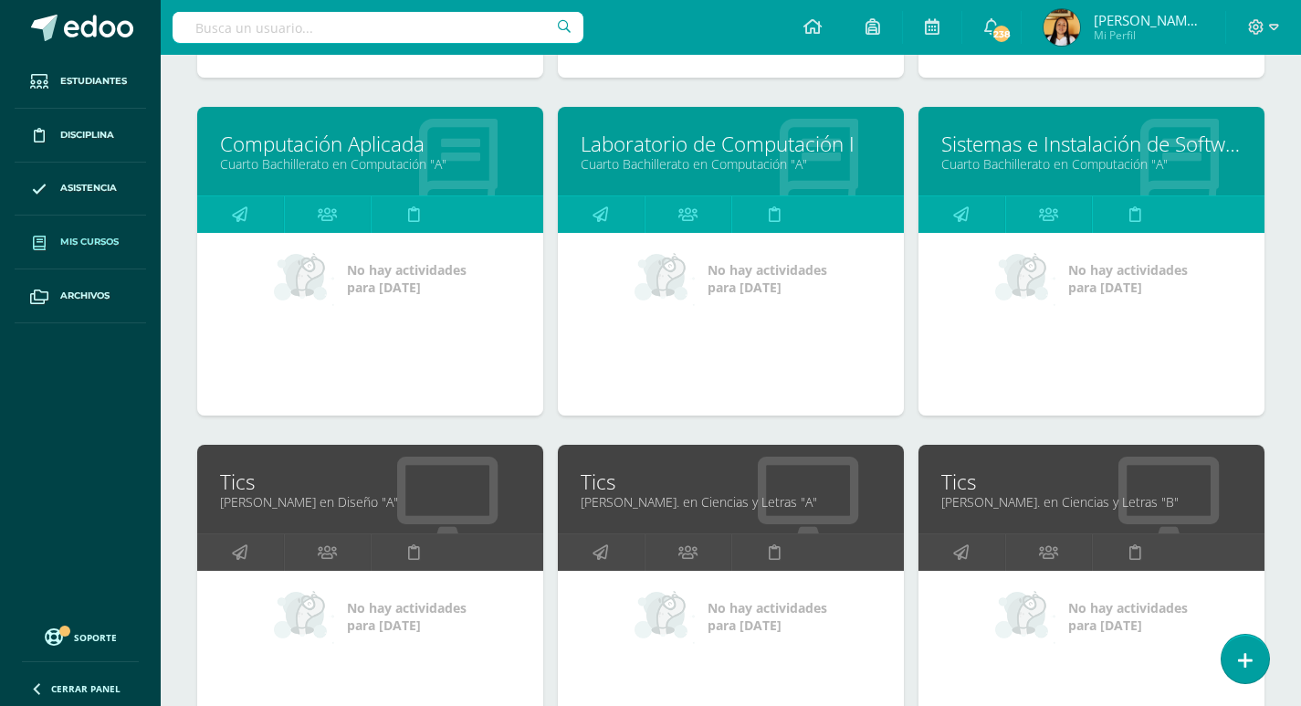
click at [958, 486] on link "Tics" at bounding box center [1091, 481] width 300 height 28
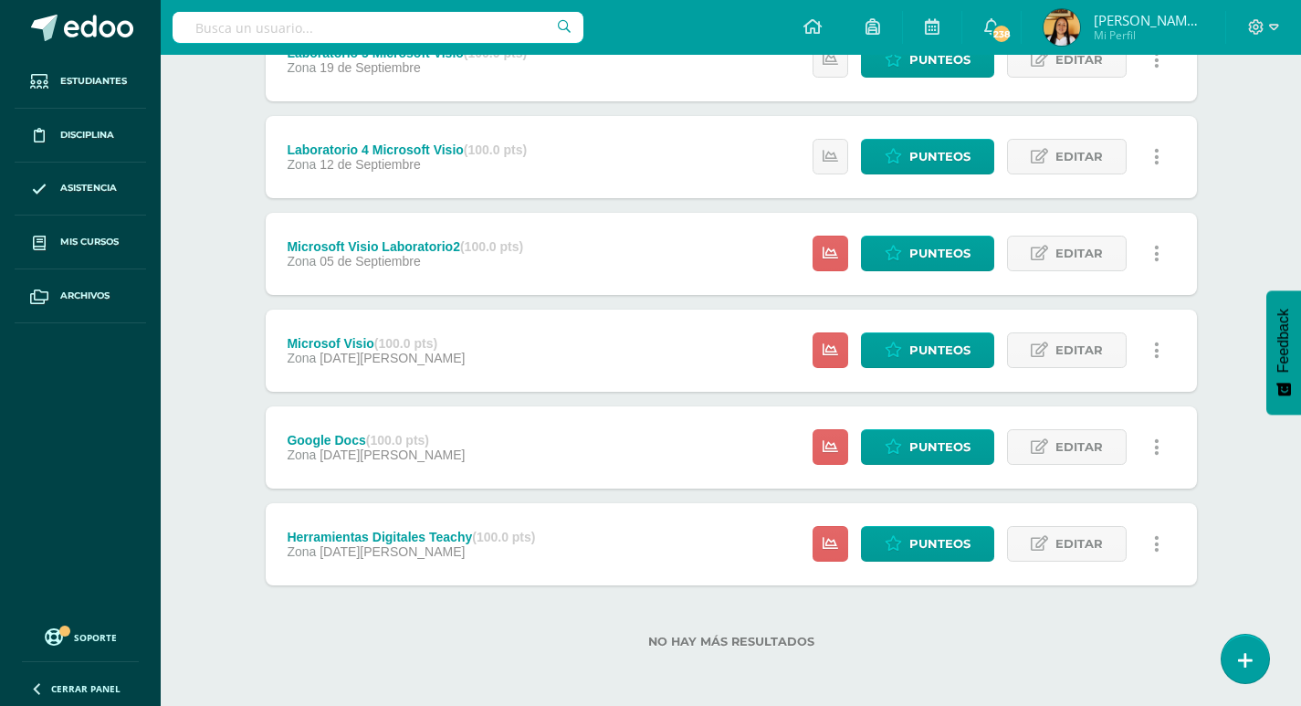
scroll to position [382, 0]
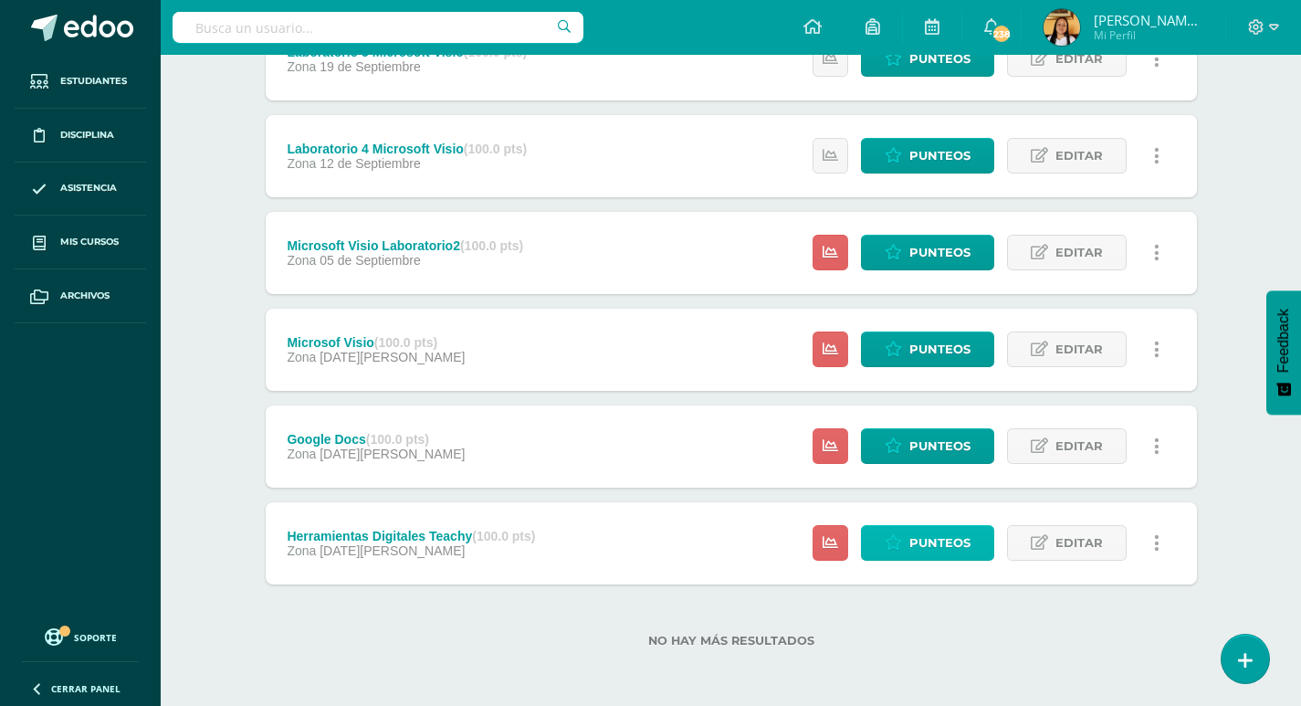
click at [907, 547] on link "Punteos" at bounding box center [927, 543] width 133 height 36
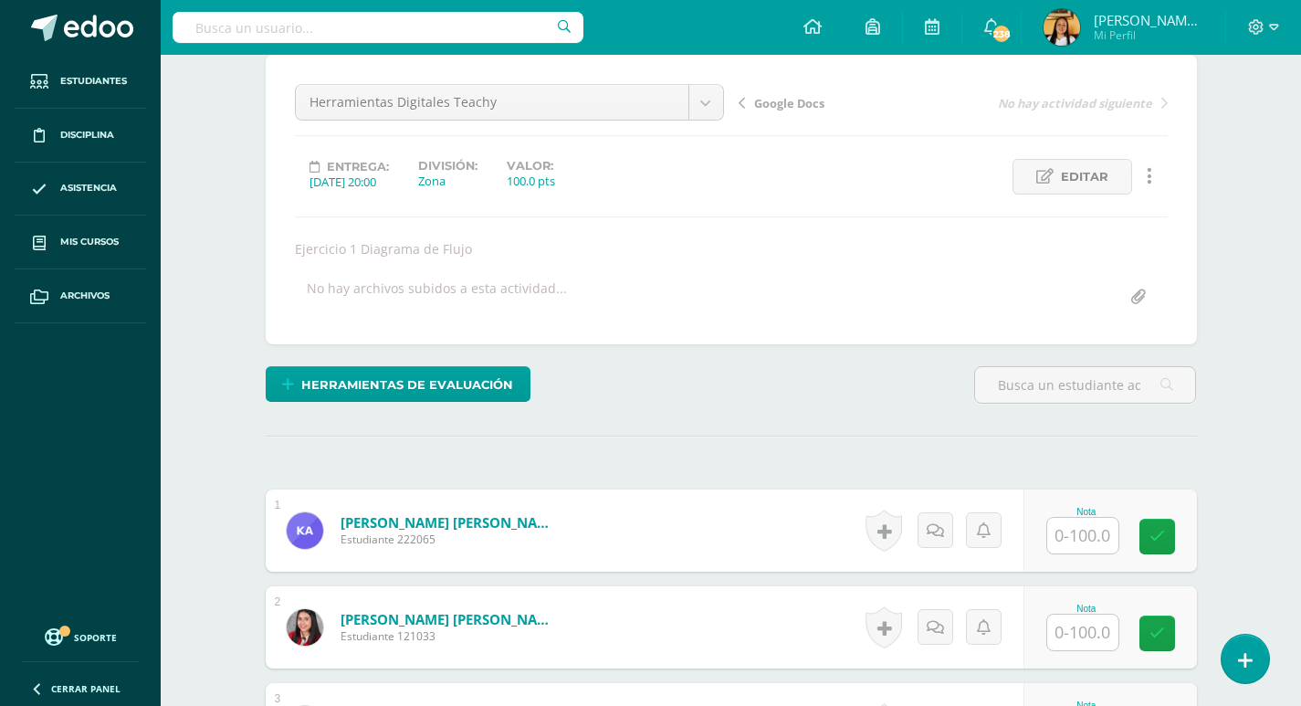
scroll to position [365, 0]
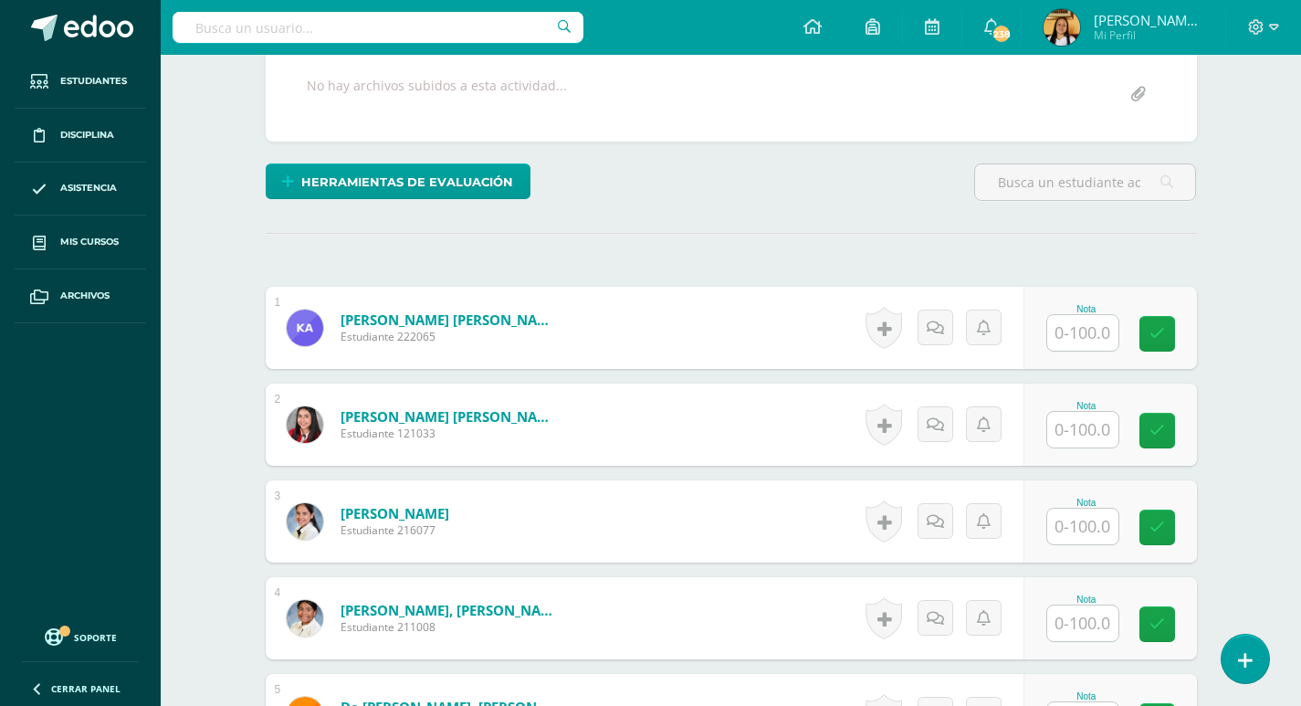
click at [1064, 325] on input "text" at bounding box center [1082, 333] width 71 height 36
type input "96"
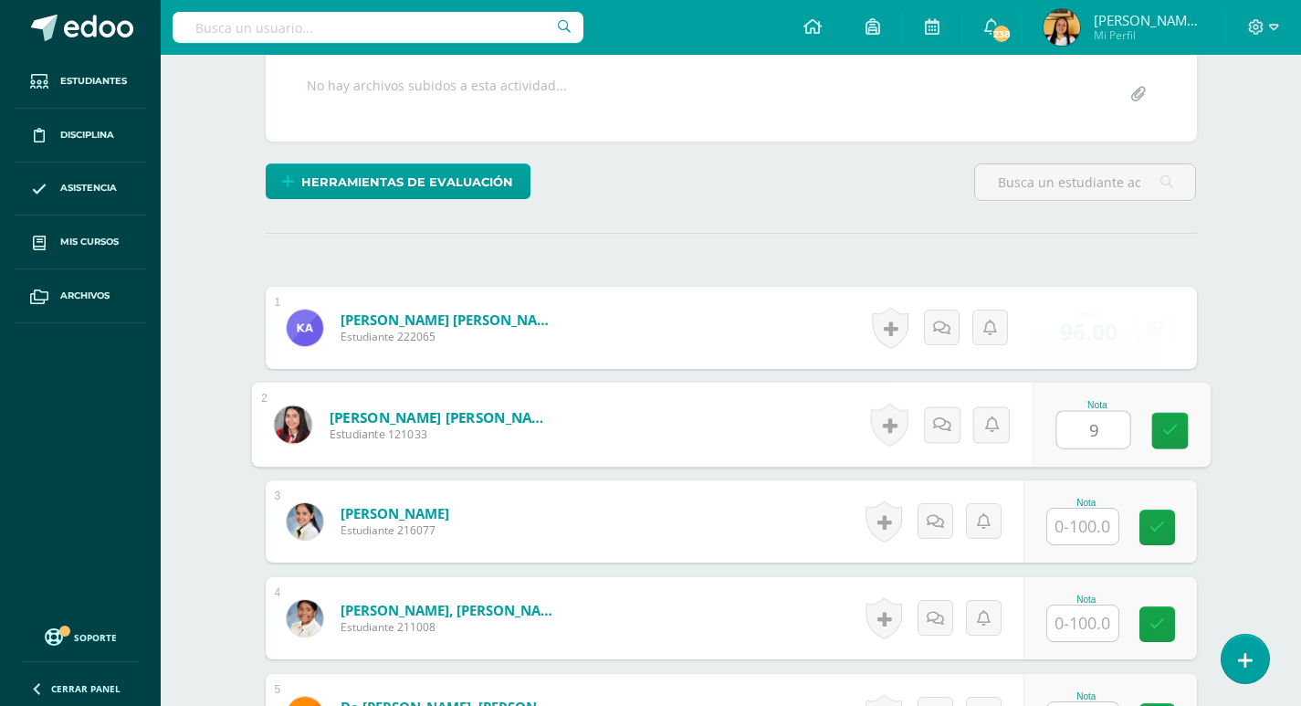
scroll to position [366, 0]
type input "95"
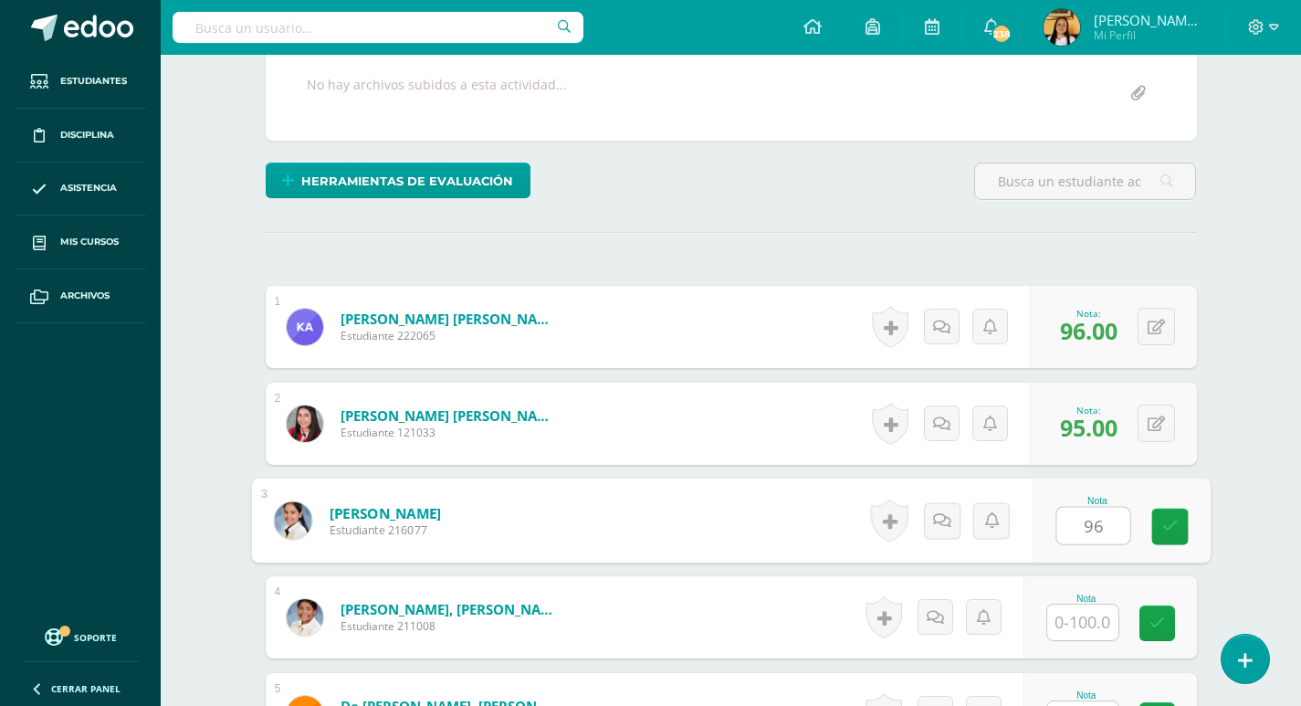
scroll to position [367, 0]
type input "96"
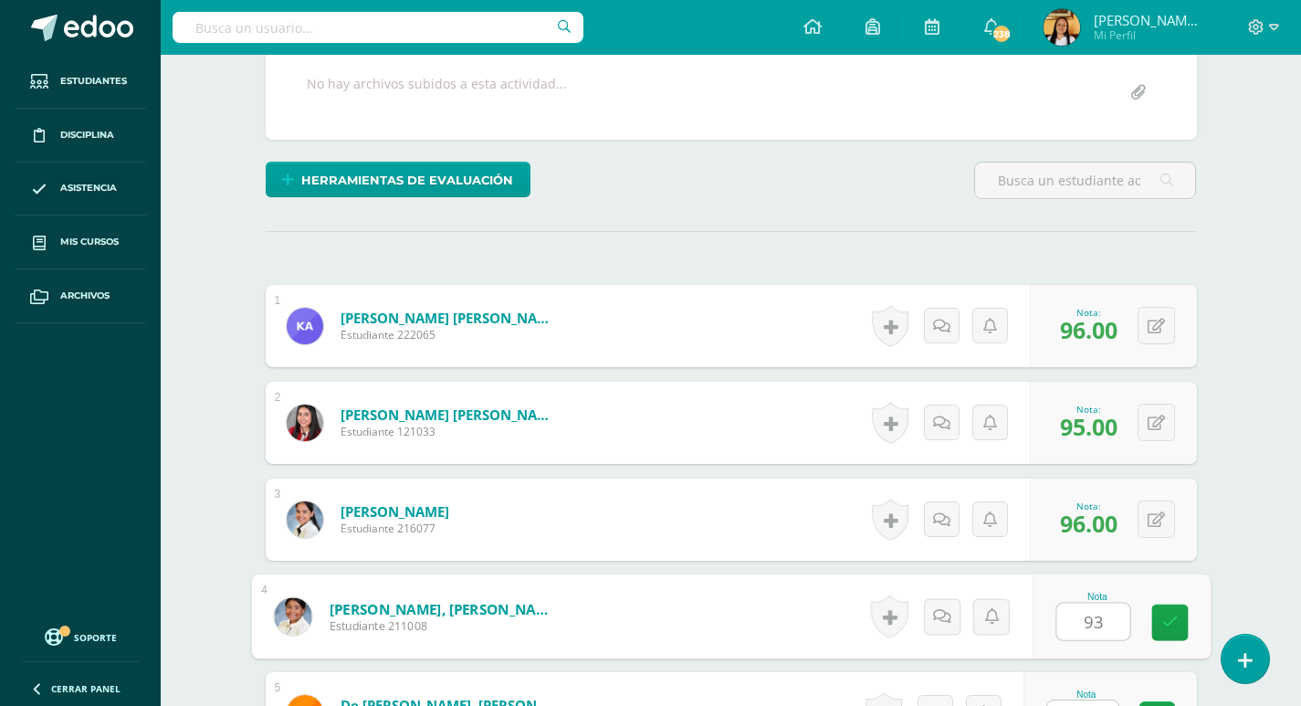
type input "93"
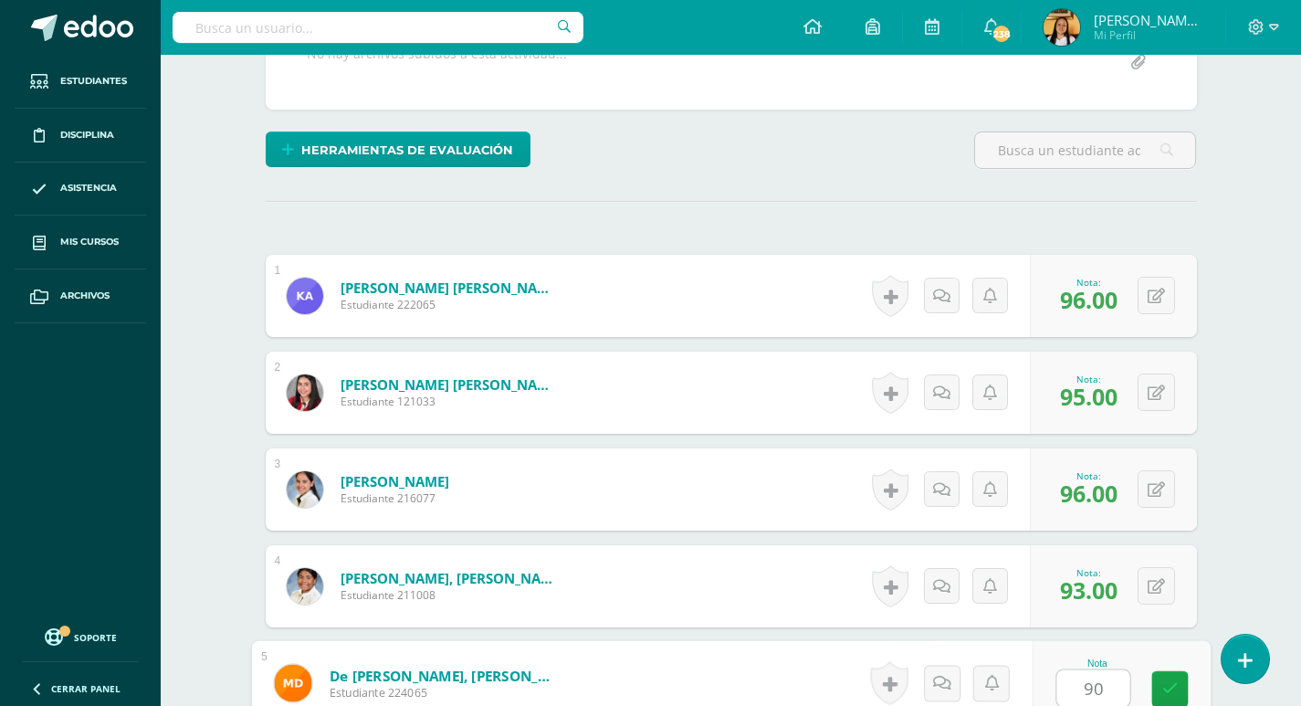
type input "90"
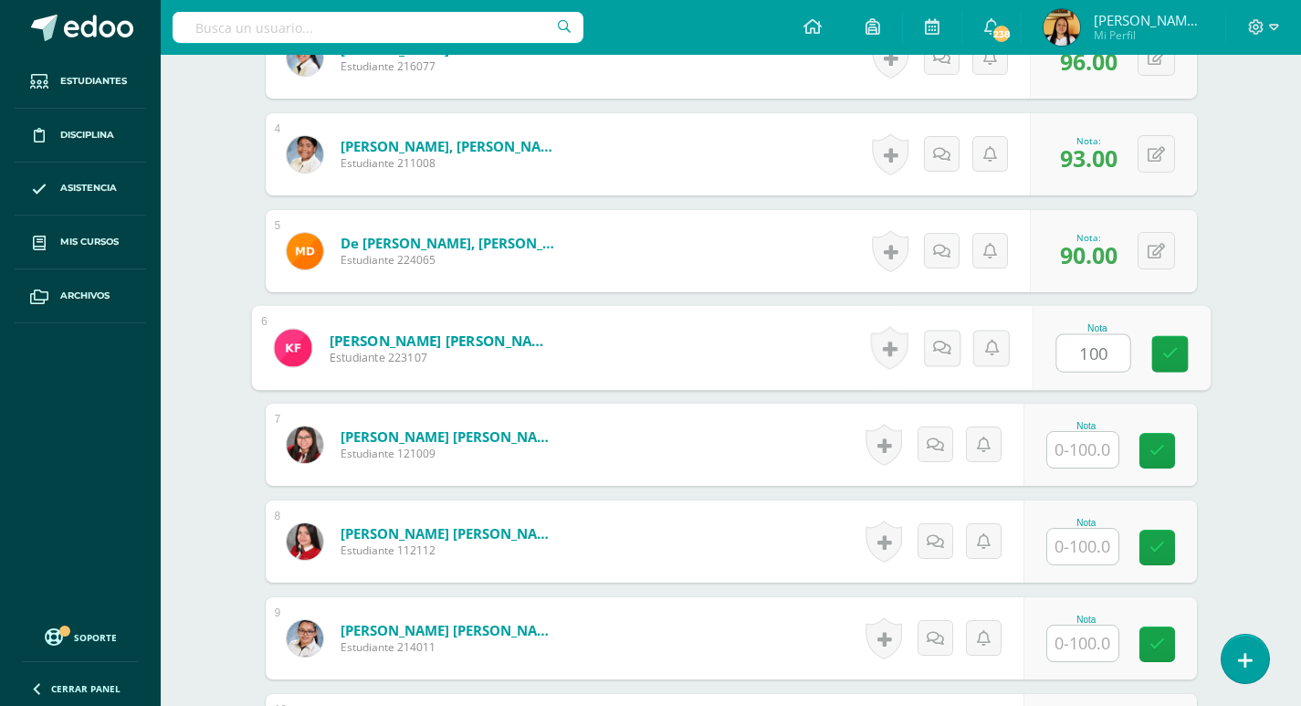
type input "100"
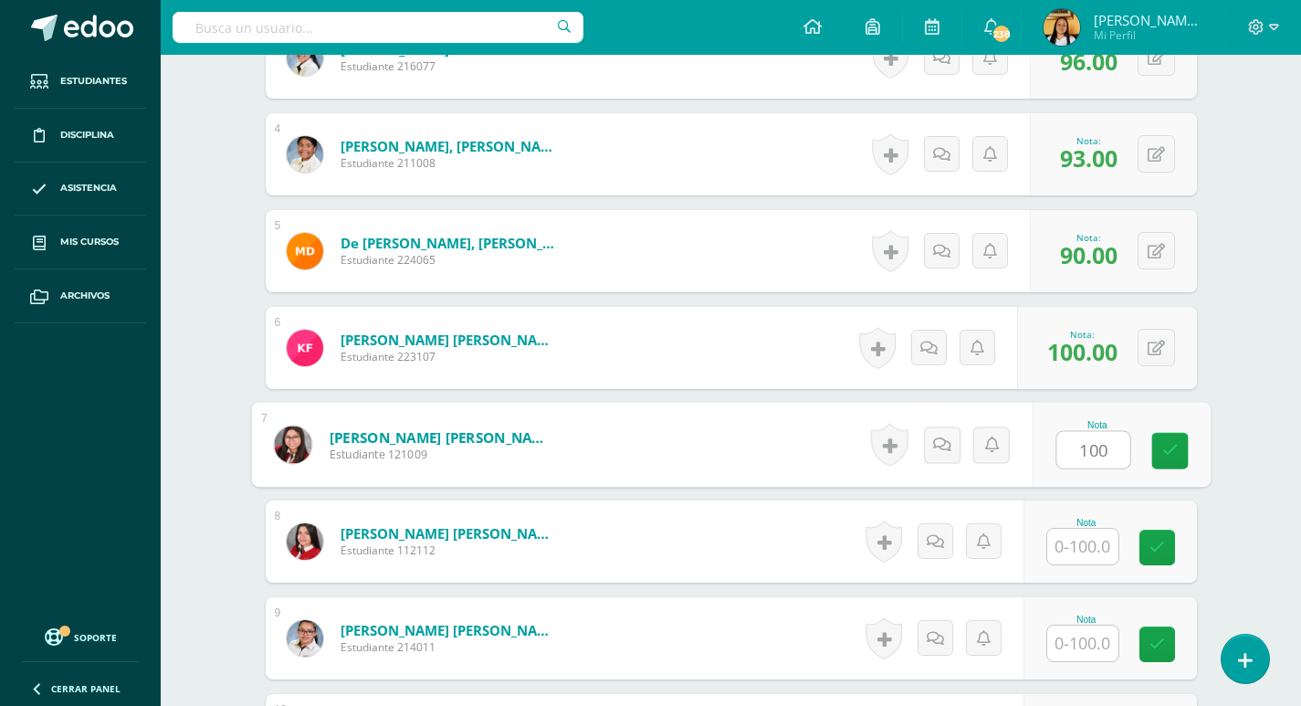
type input "100"
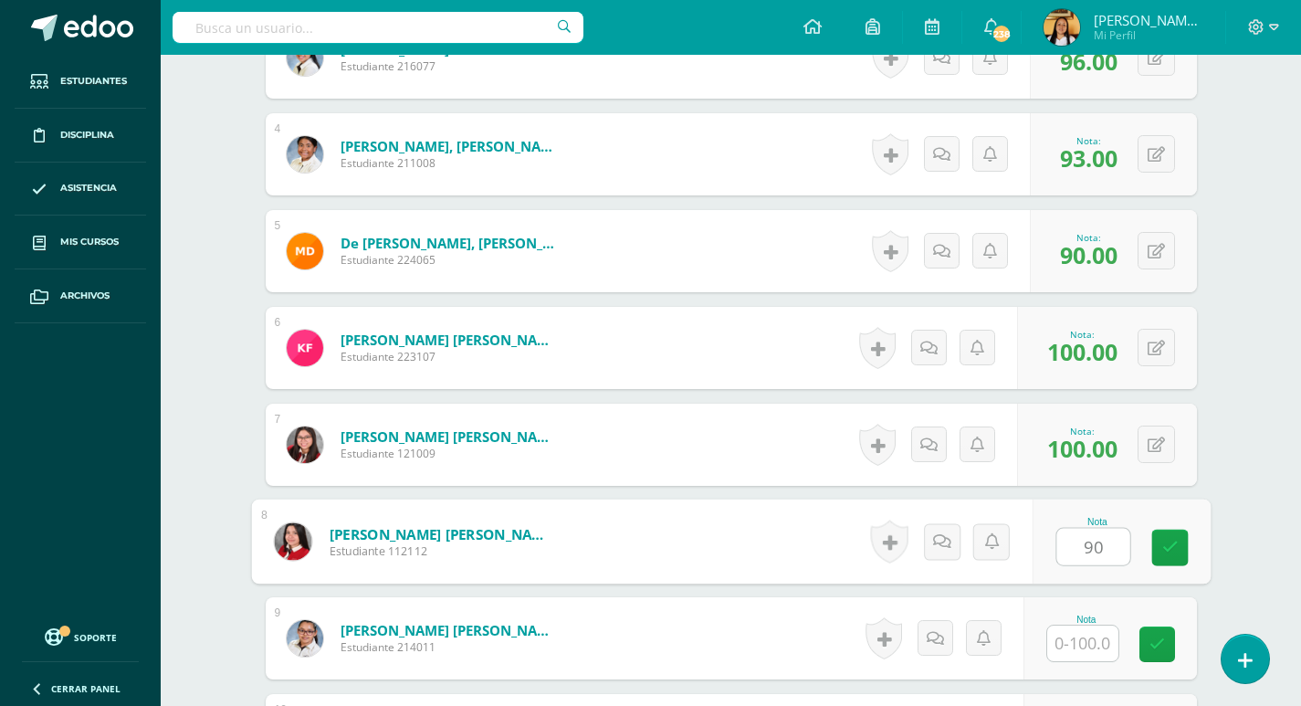
type input "90"
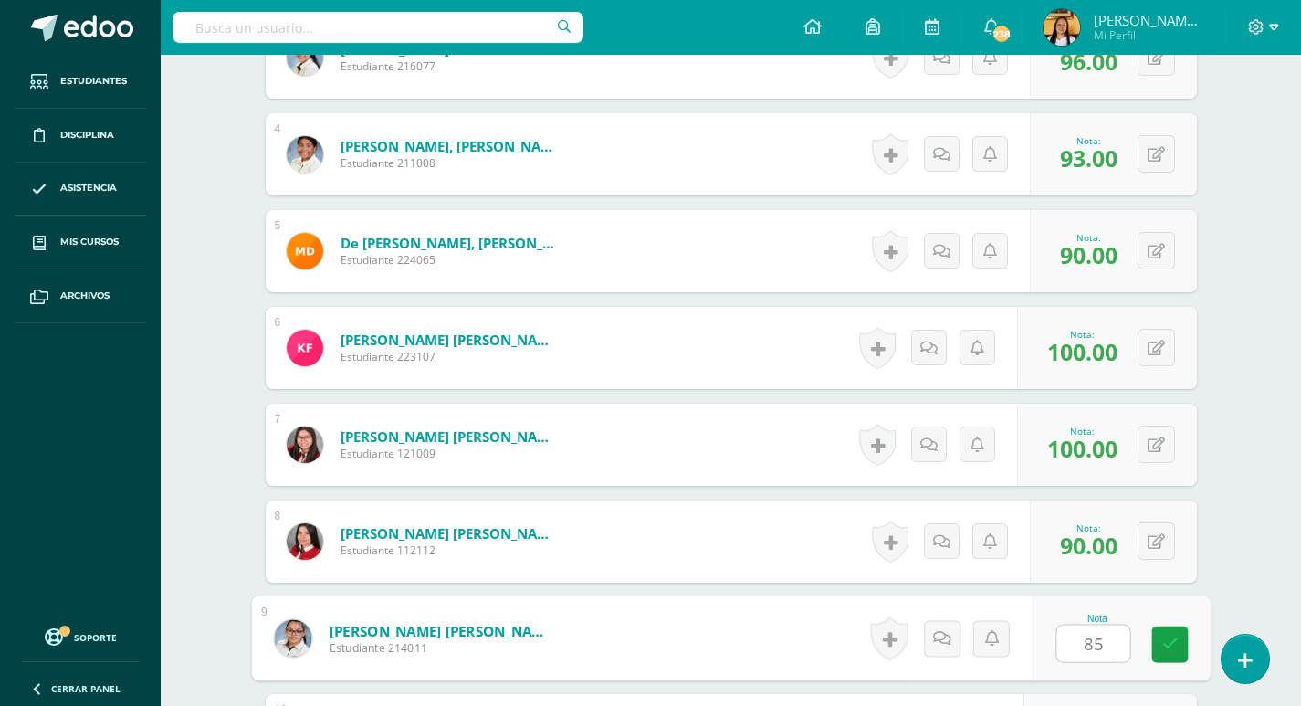
type input "85"
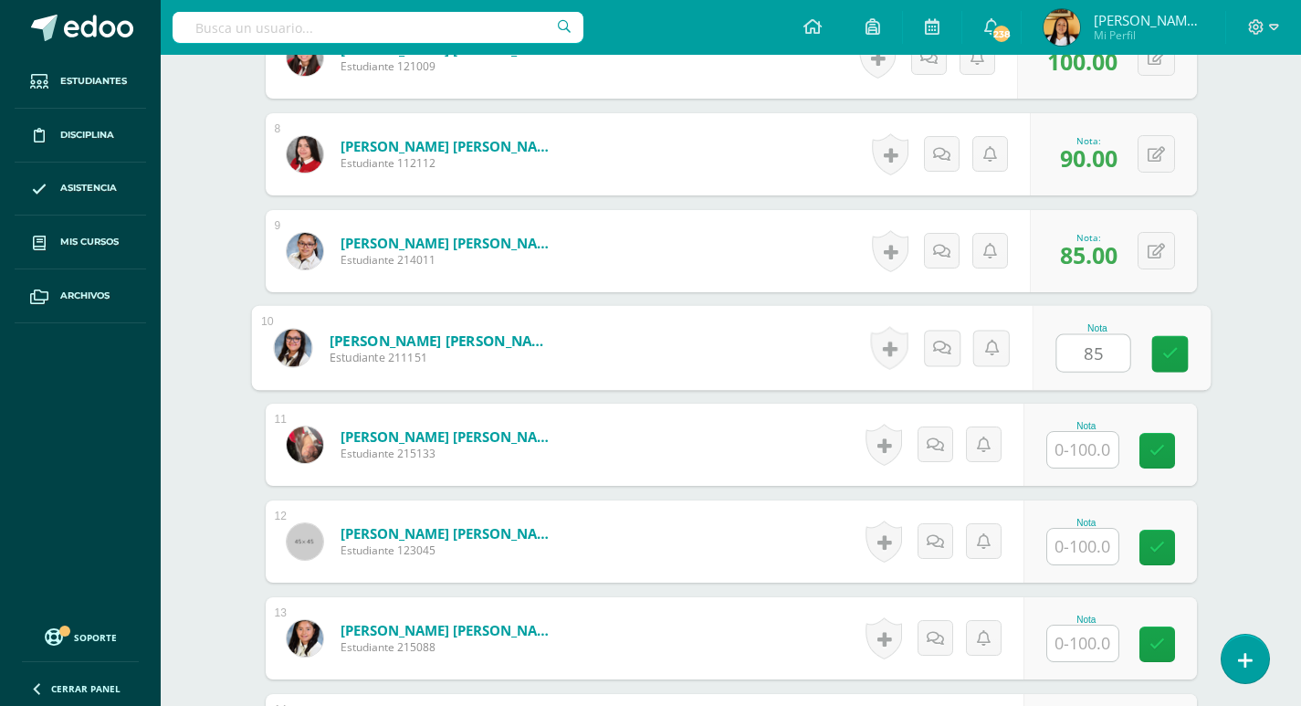
type input "85"
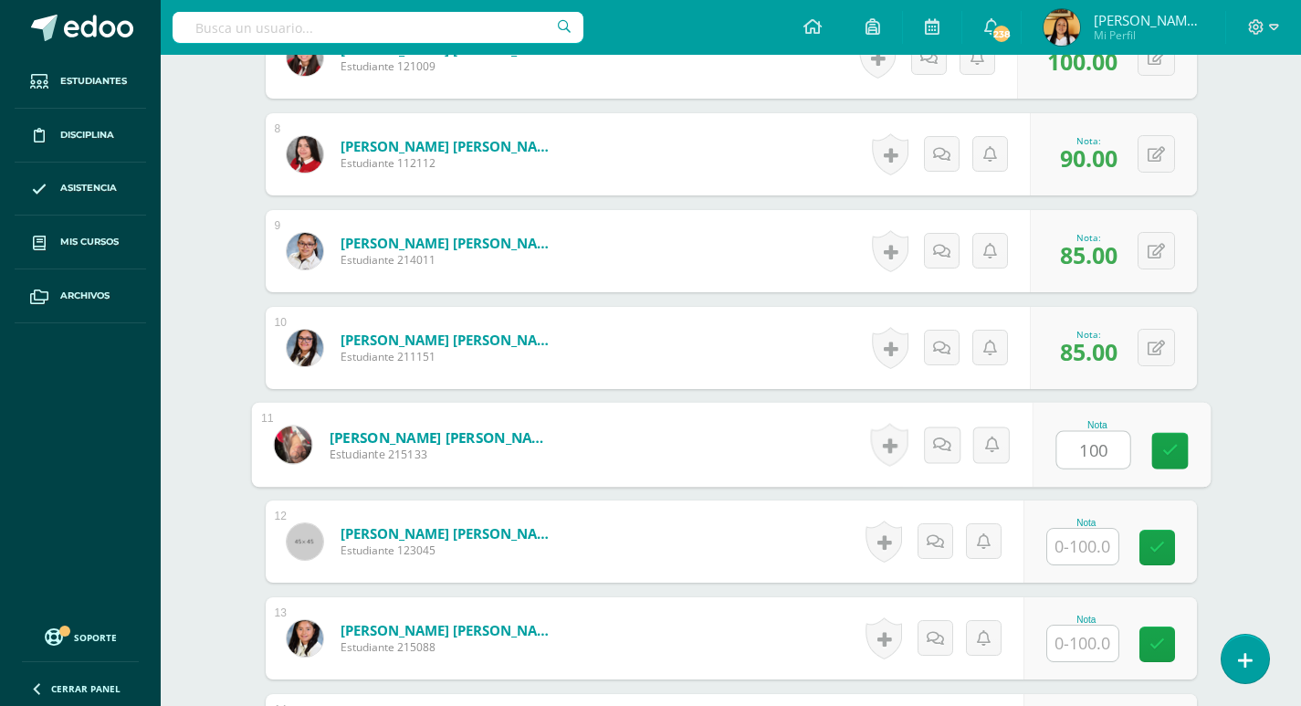
type input "100"
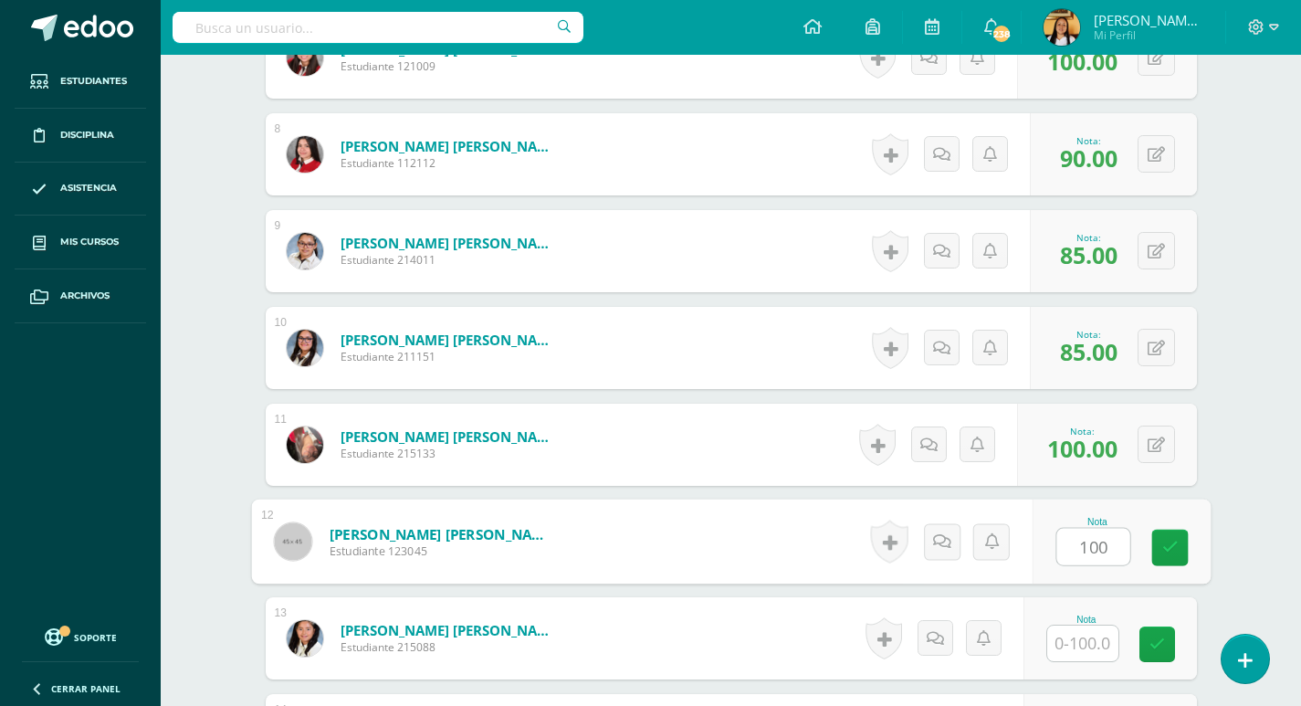
type input "100"
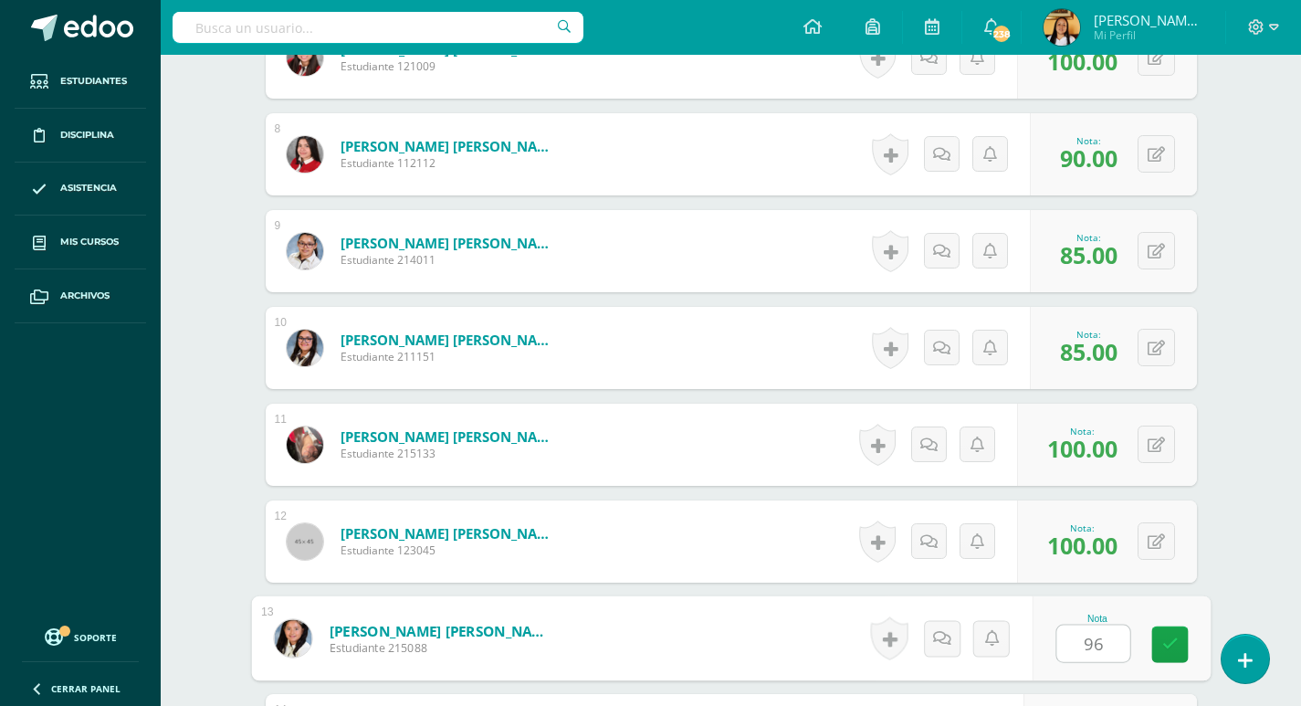
type input "96"
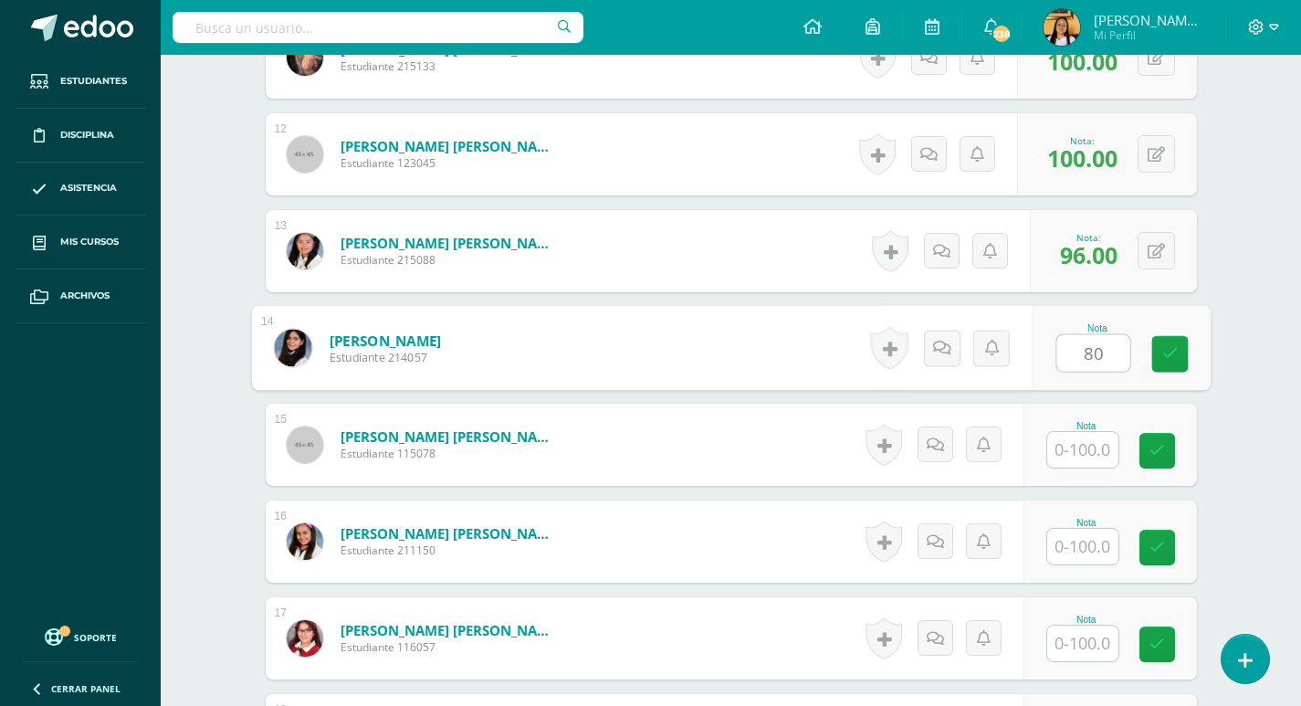
type input "80"
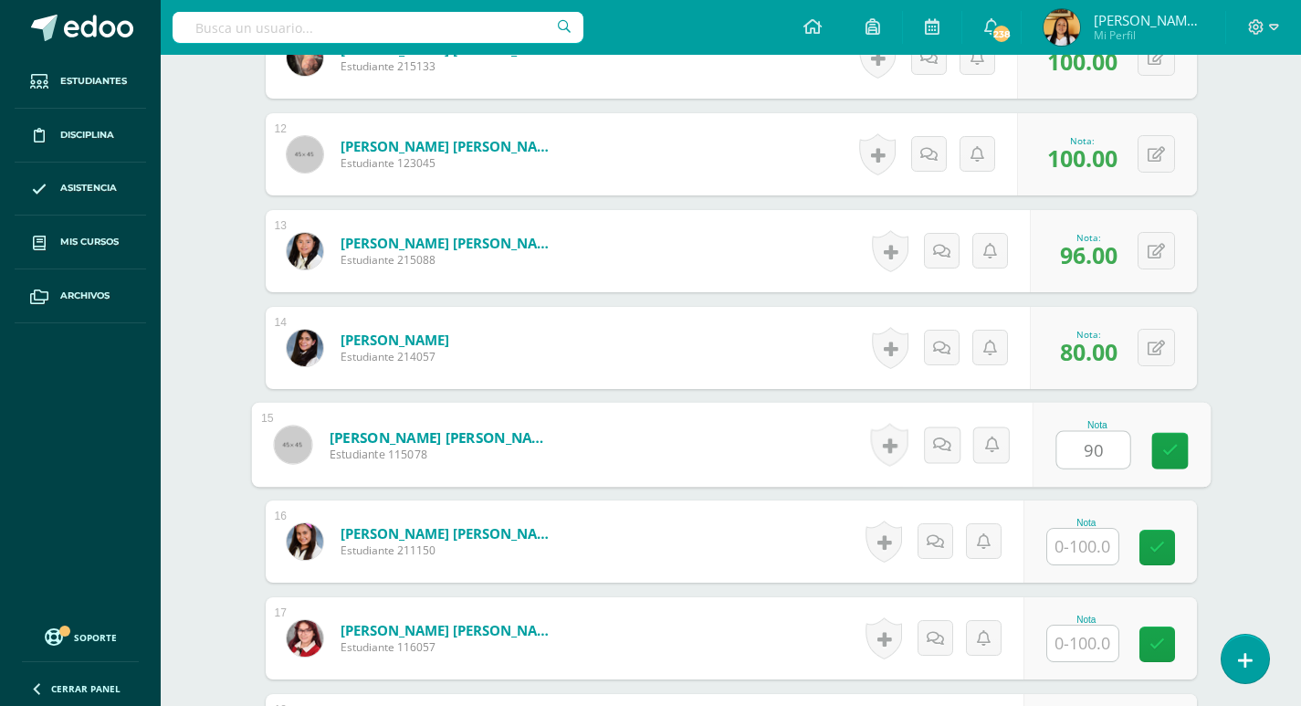
type input "90"
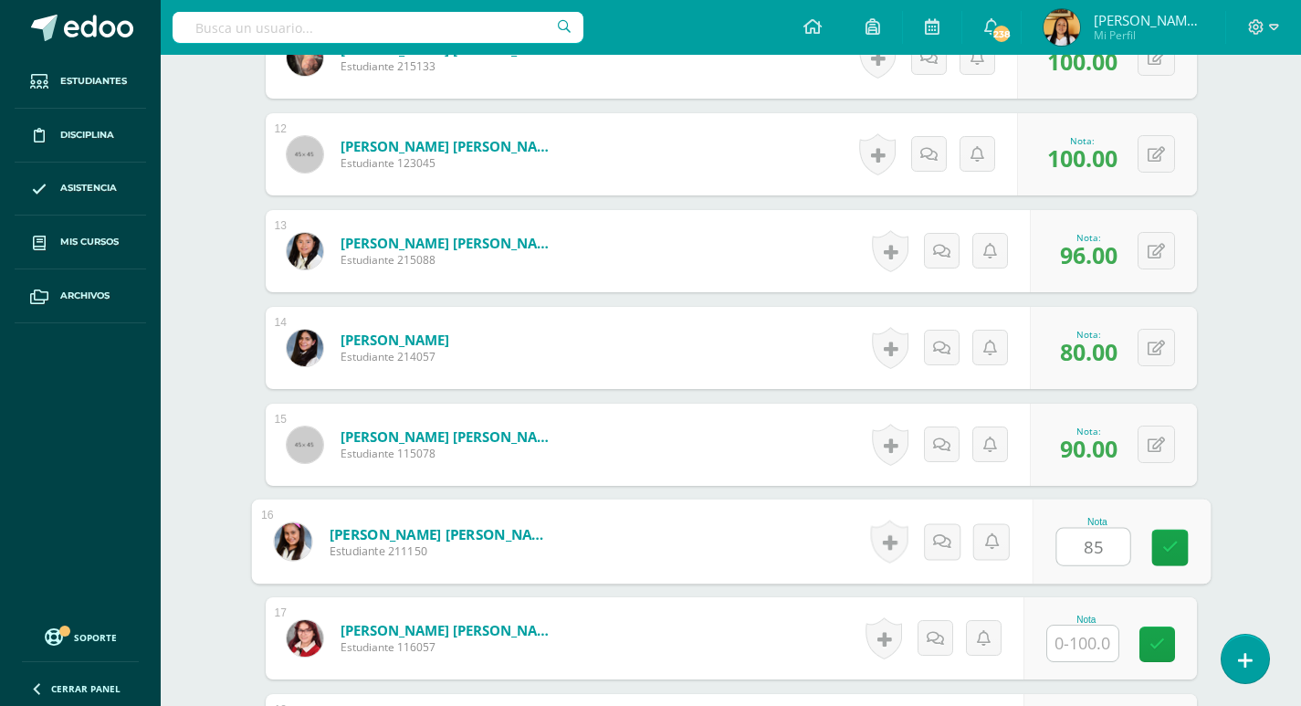
type input "85"
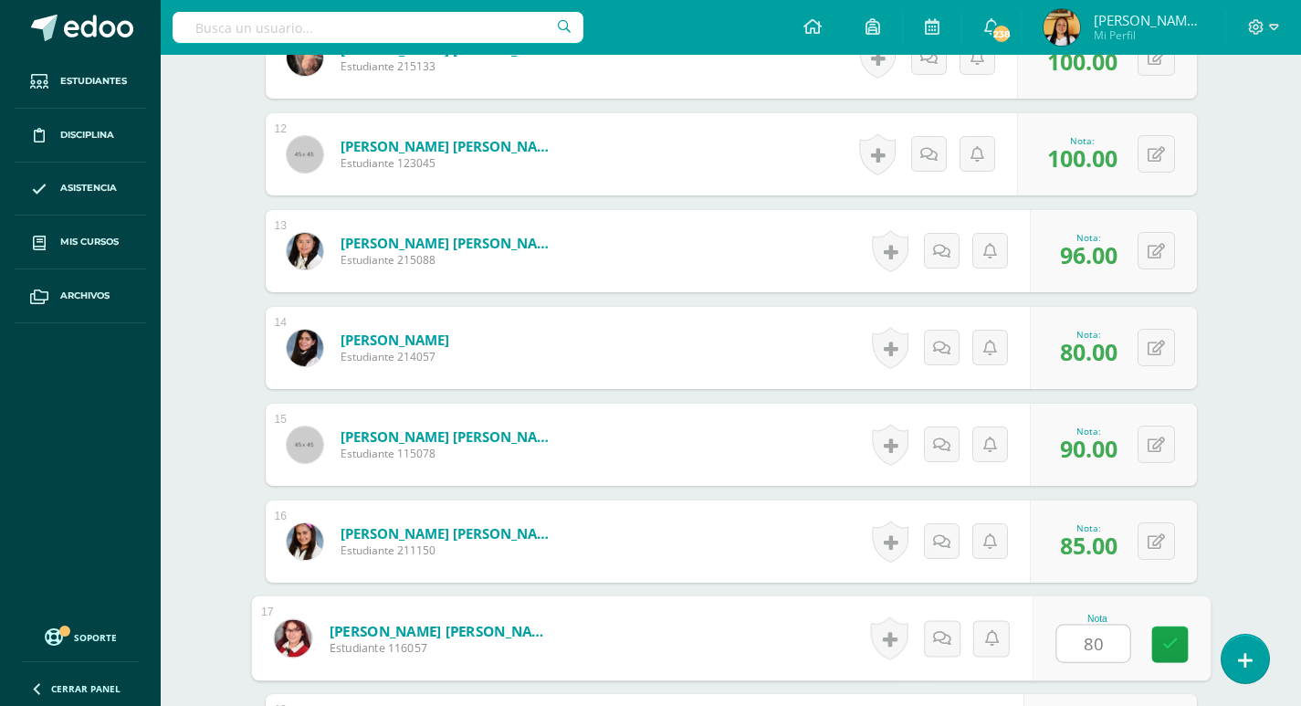
type input "80"
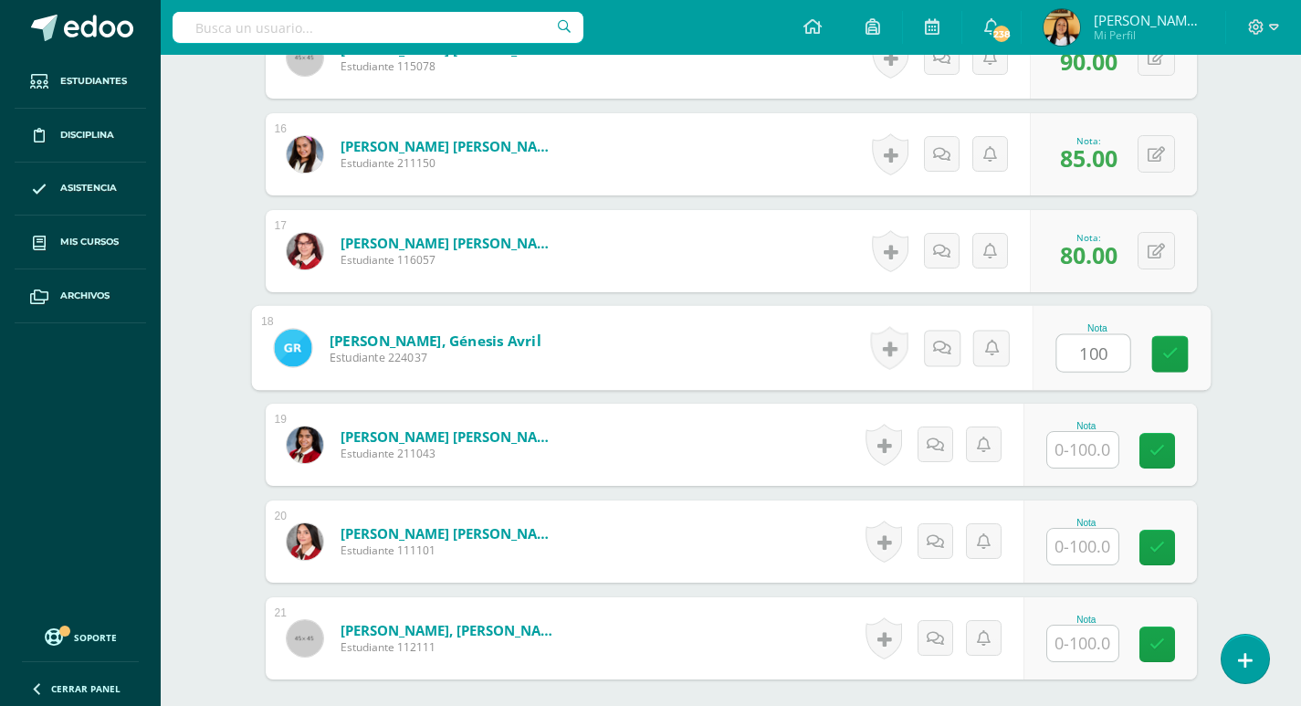
type input "100"
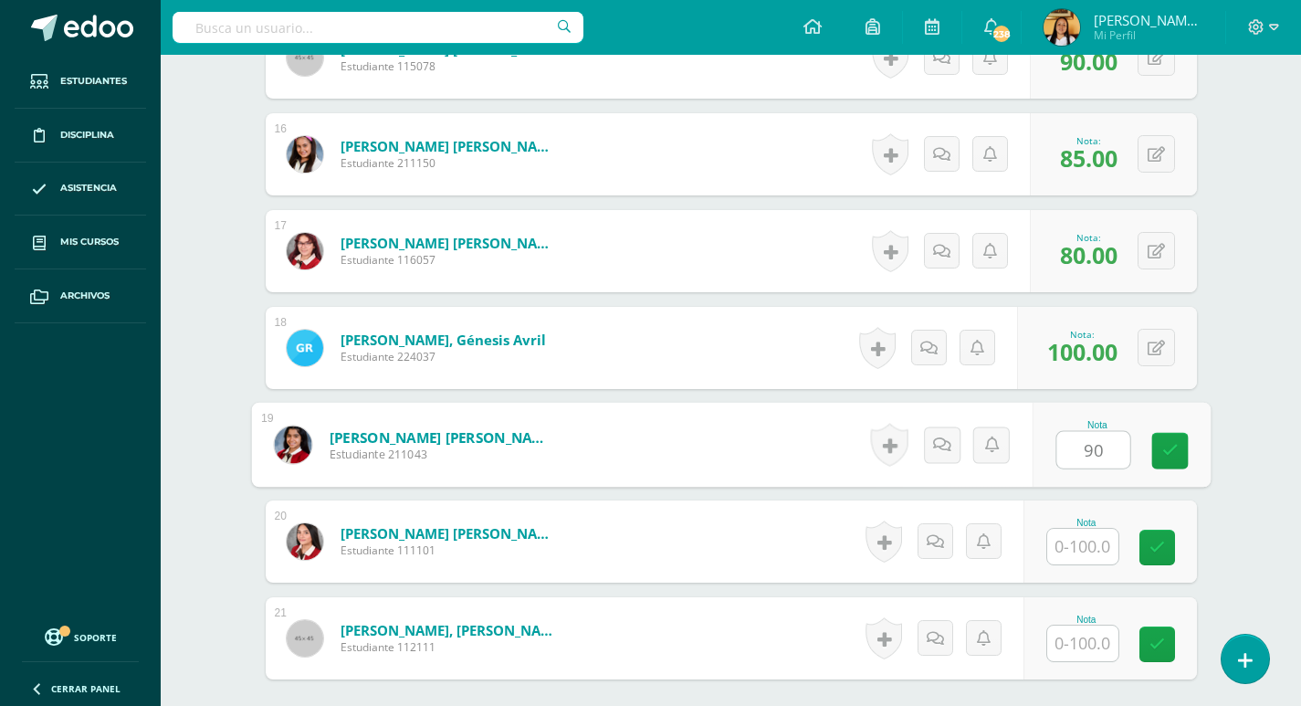
type input "90"
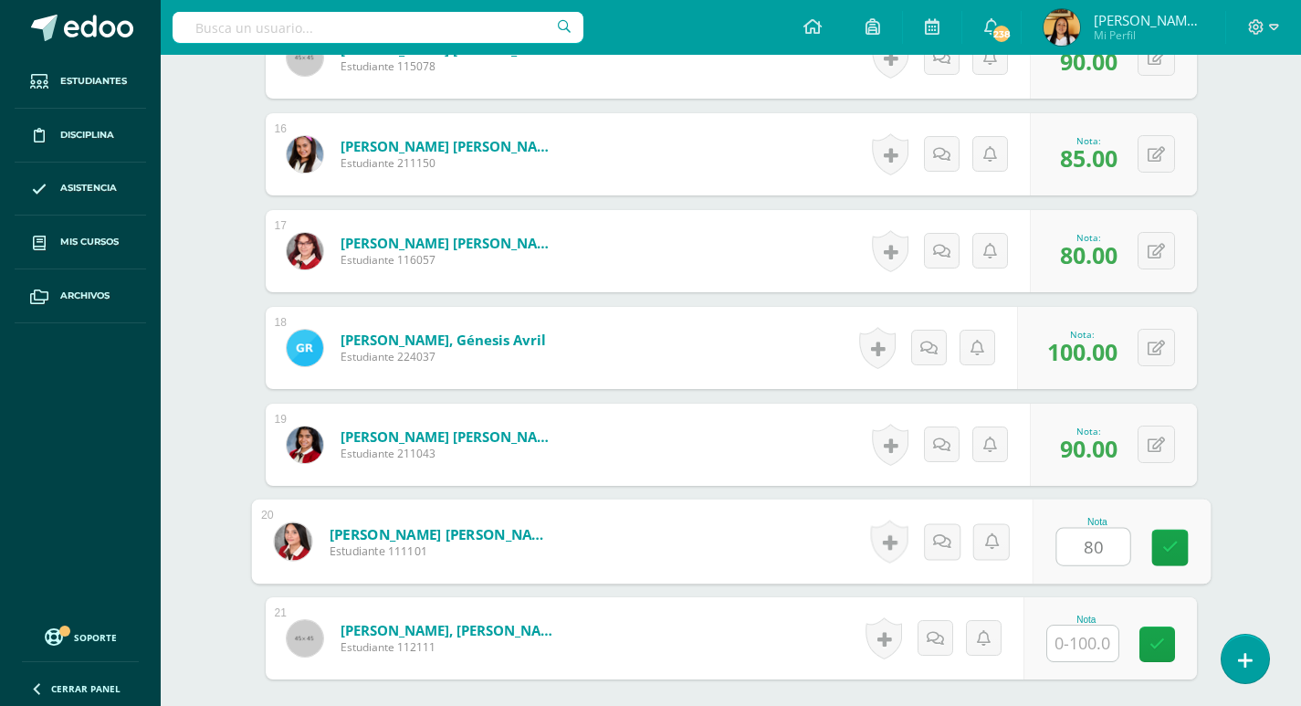
type input "80"
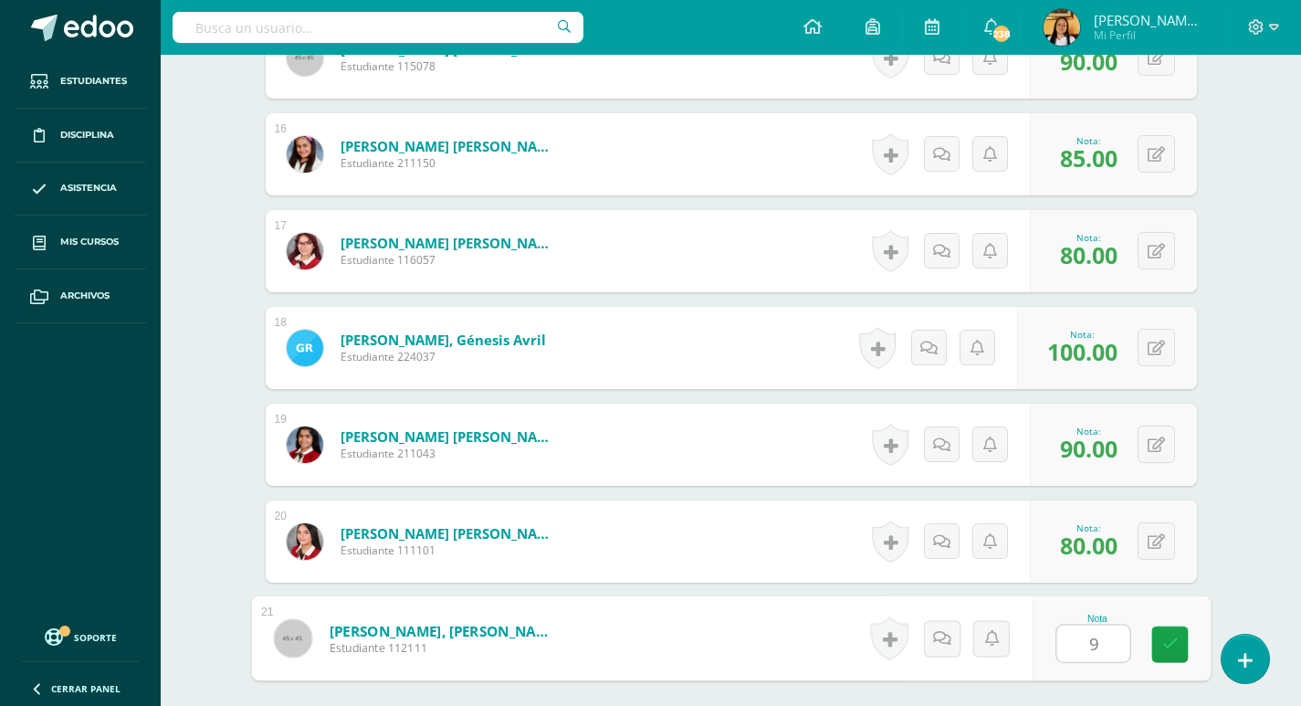
type input "90"
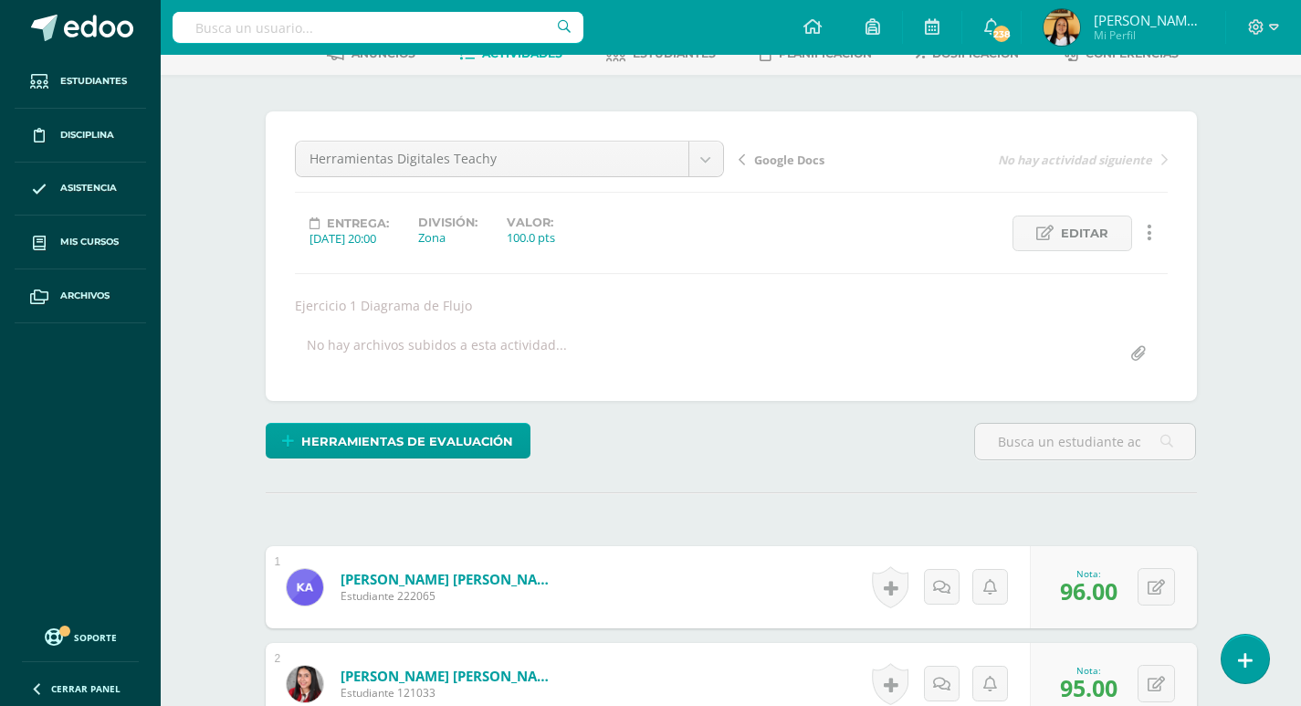
scroll to position [0, 0]
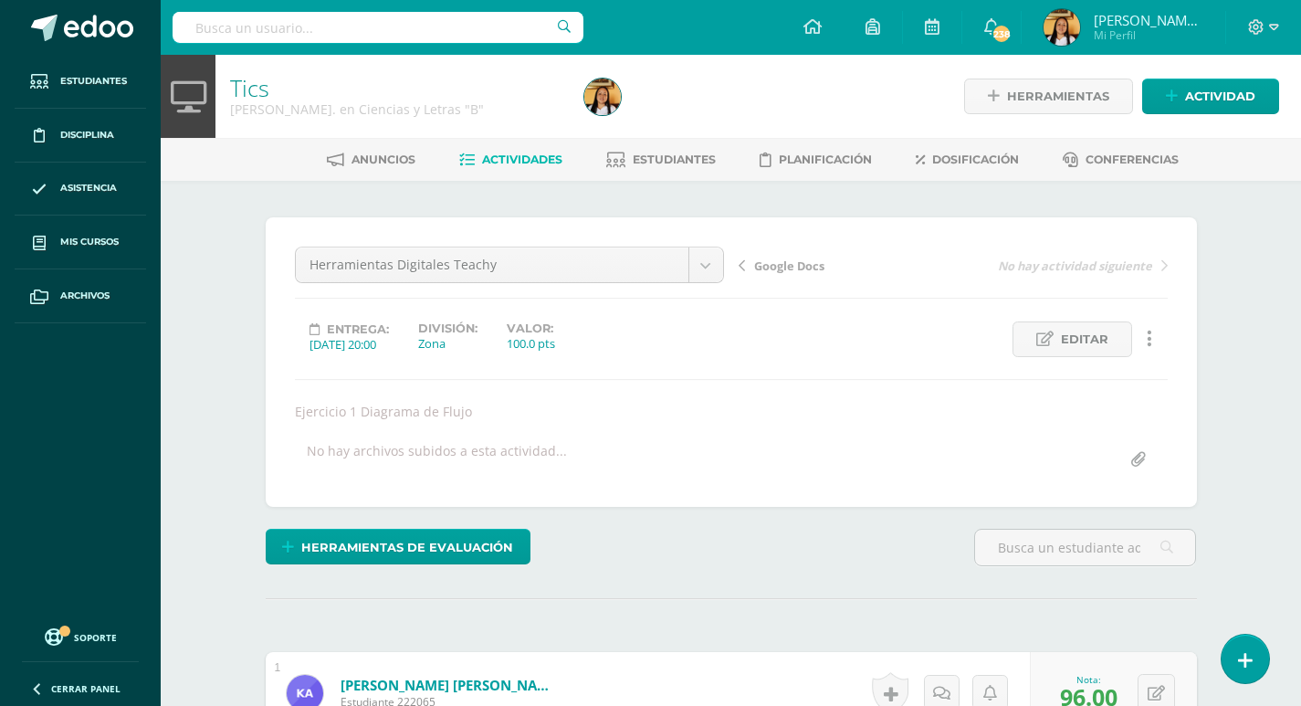
click at [524, 149] on link "Actividades" at bounding box center [510, 159] width 103 height 29
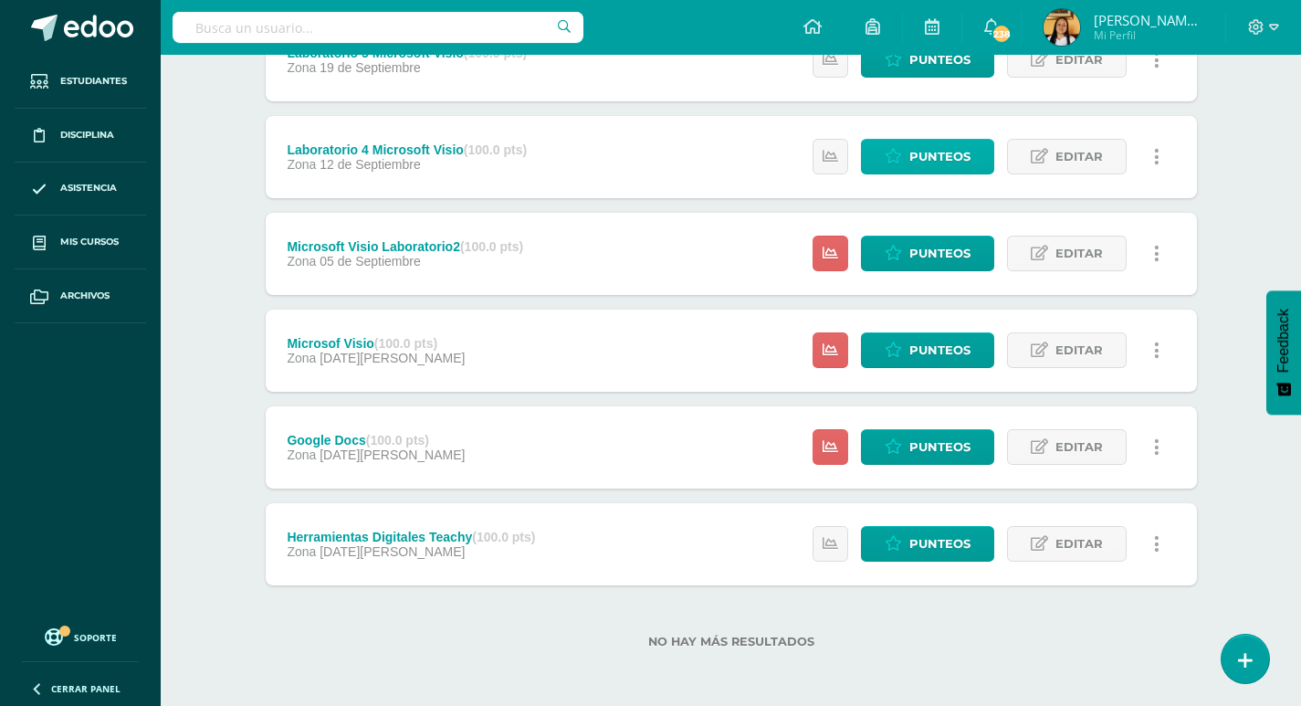
scroll to position [382, 0]
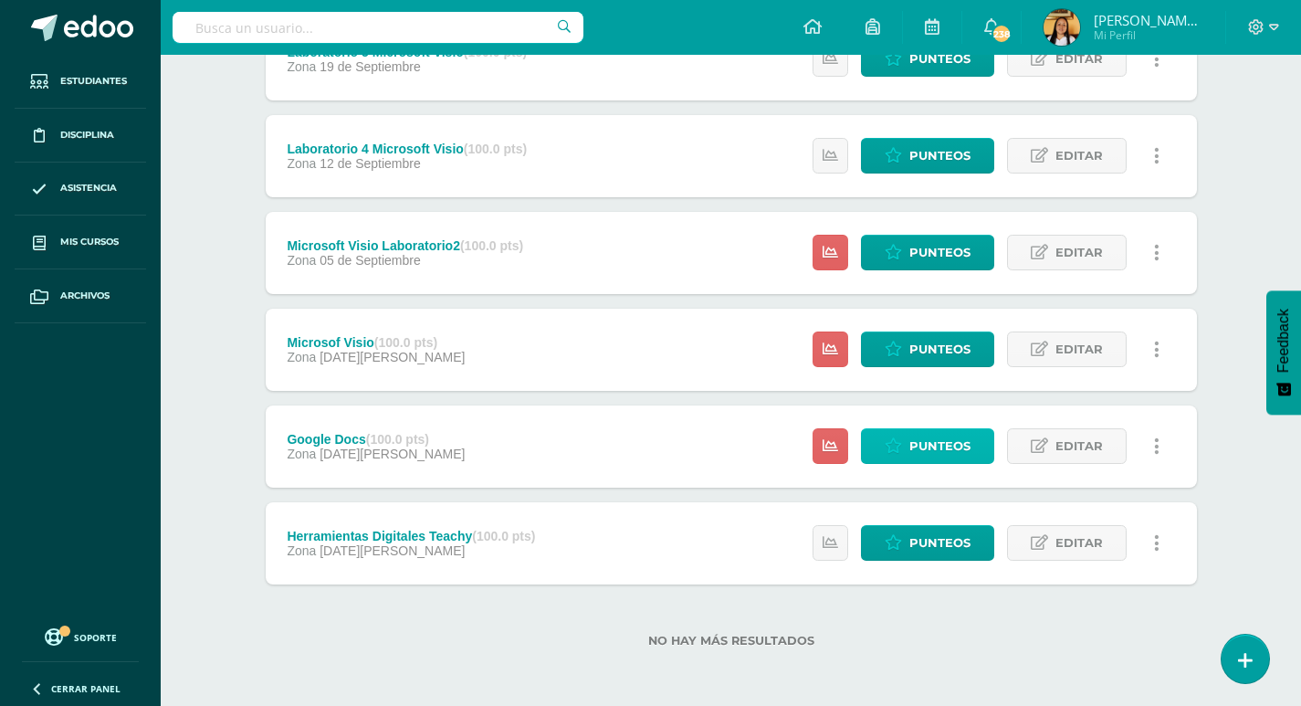
click at [933, 445] on span "Punteos" at bounding box center [939, 446] width 61 height 34
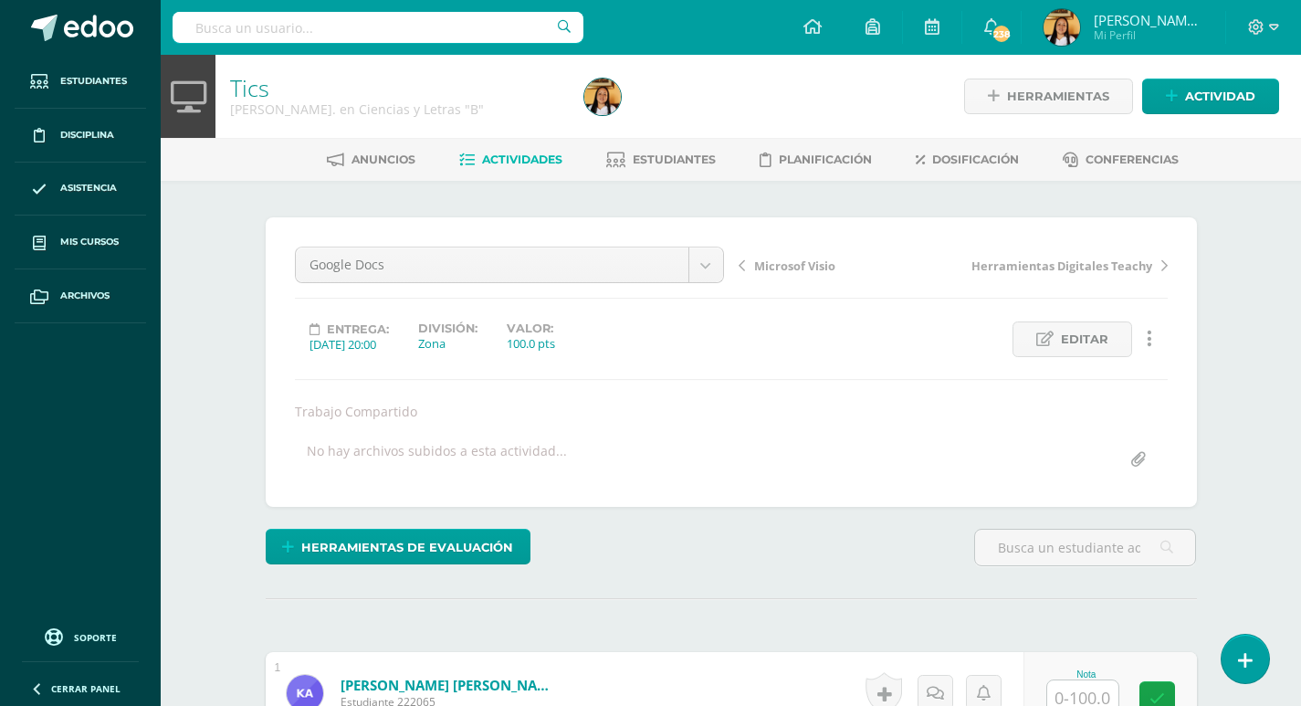
scroll to position [175, 0]
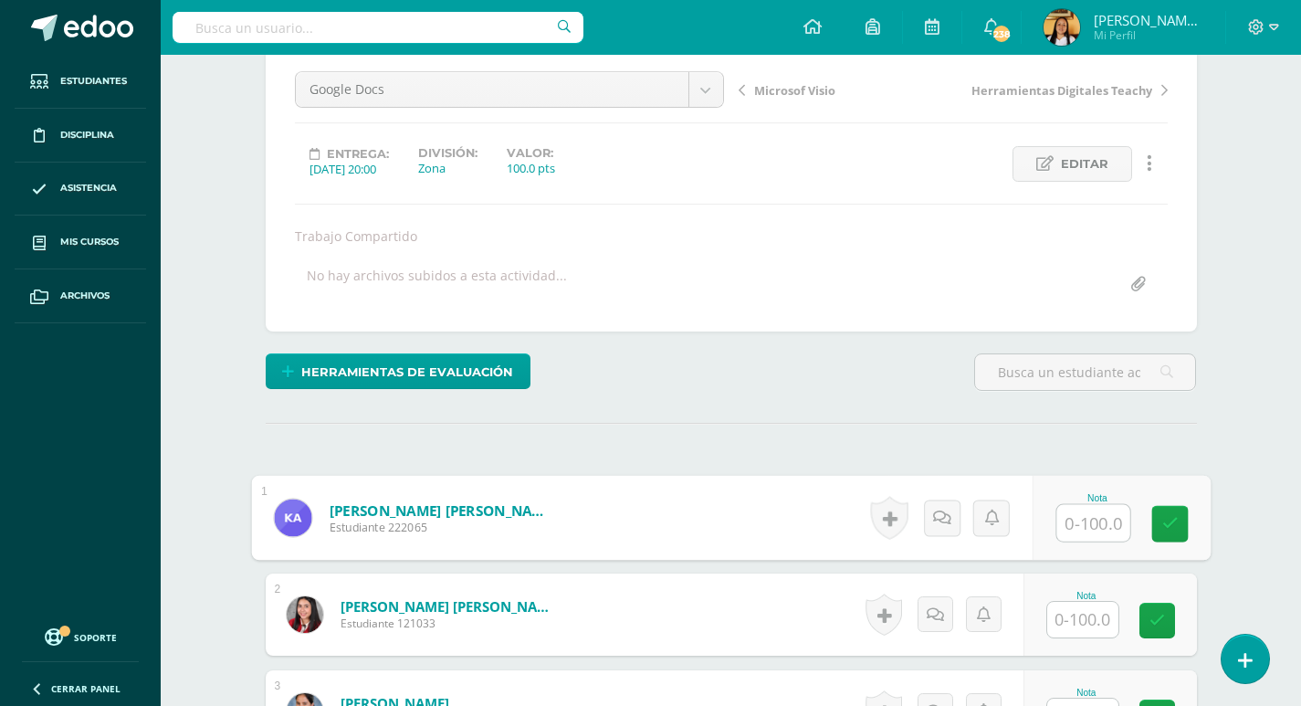
click at [1081, 527] on input "text" at bounding box center [1092, 523] width 73 height 37
type input "97"
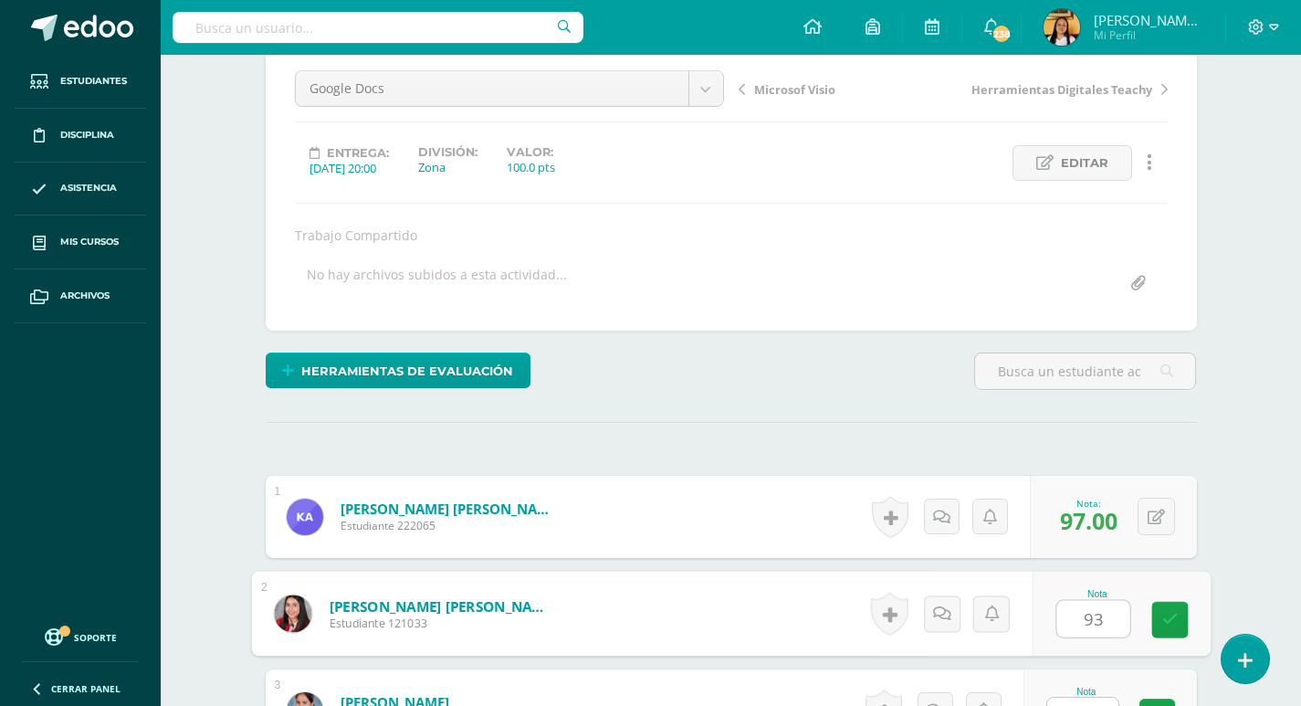
type input "93"
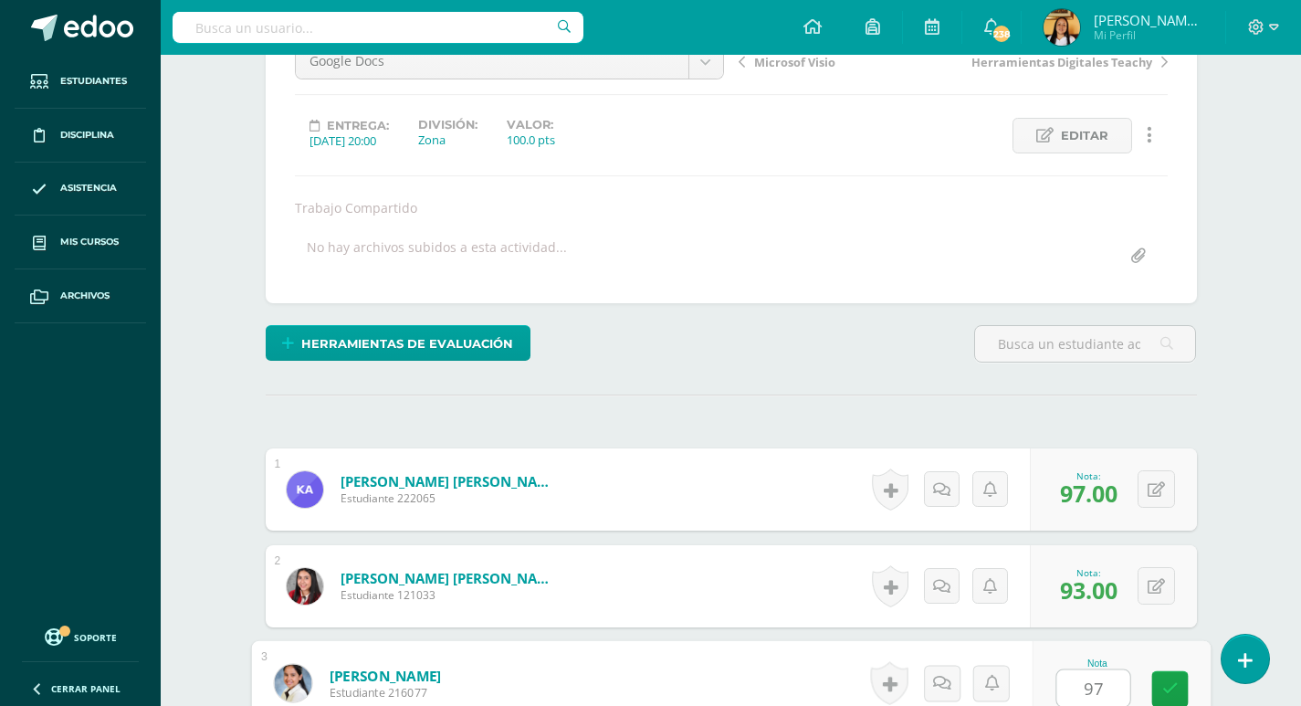
scroll to position [635, 0]
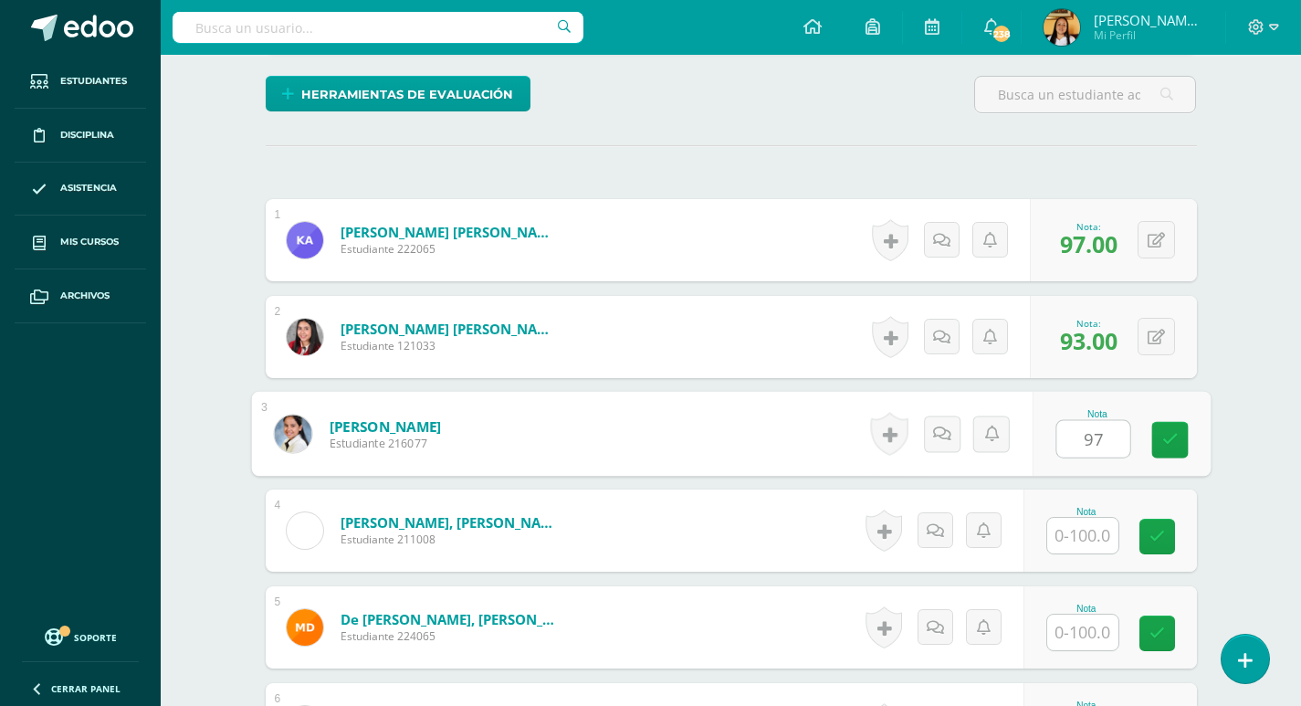
type input "97"
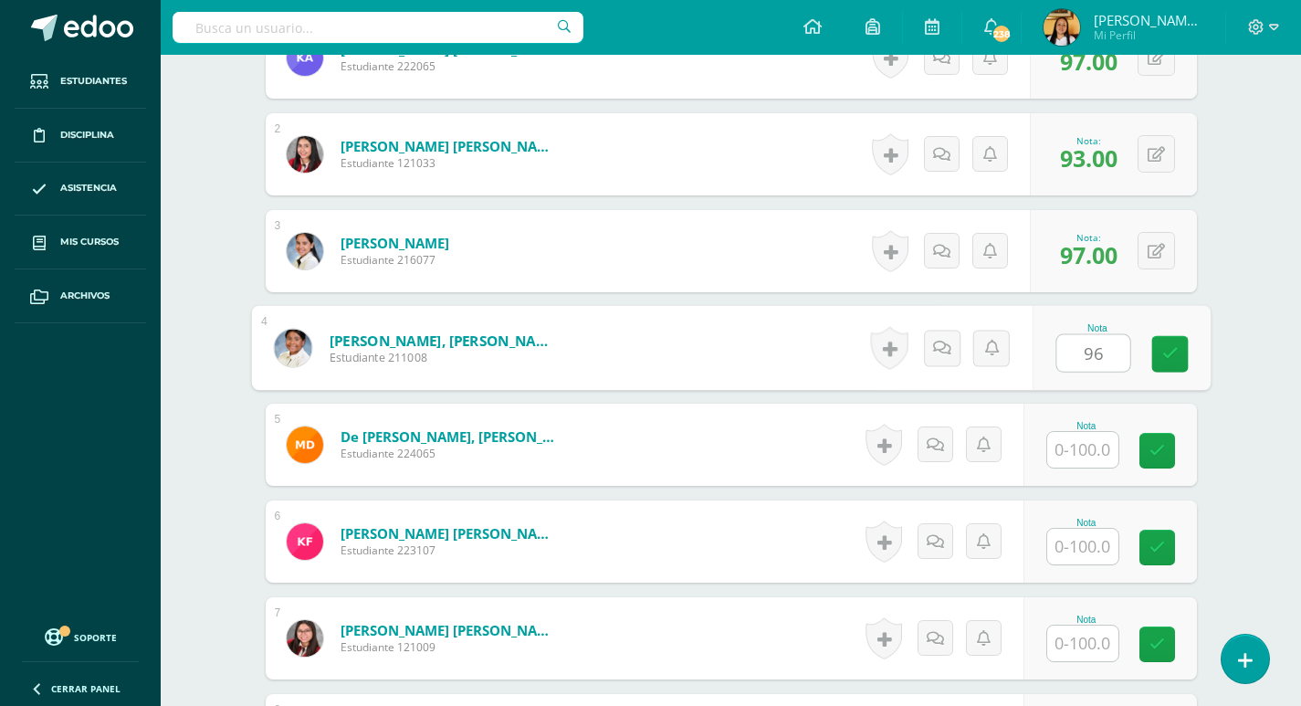
type input "96"
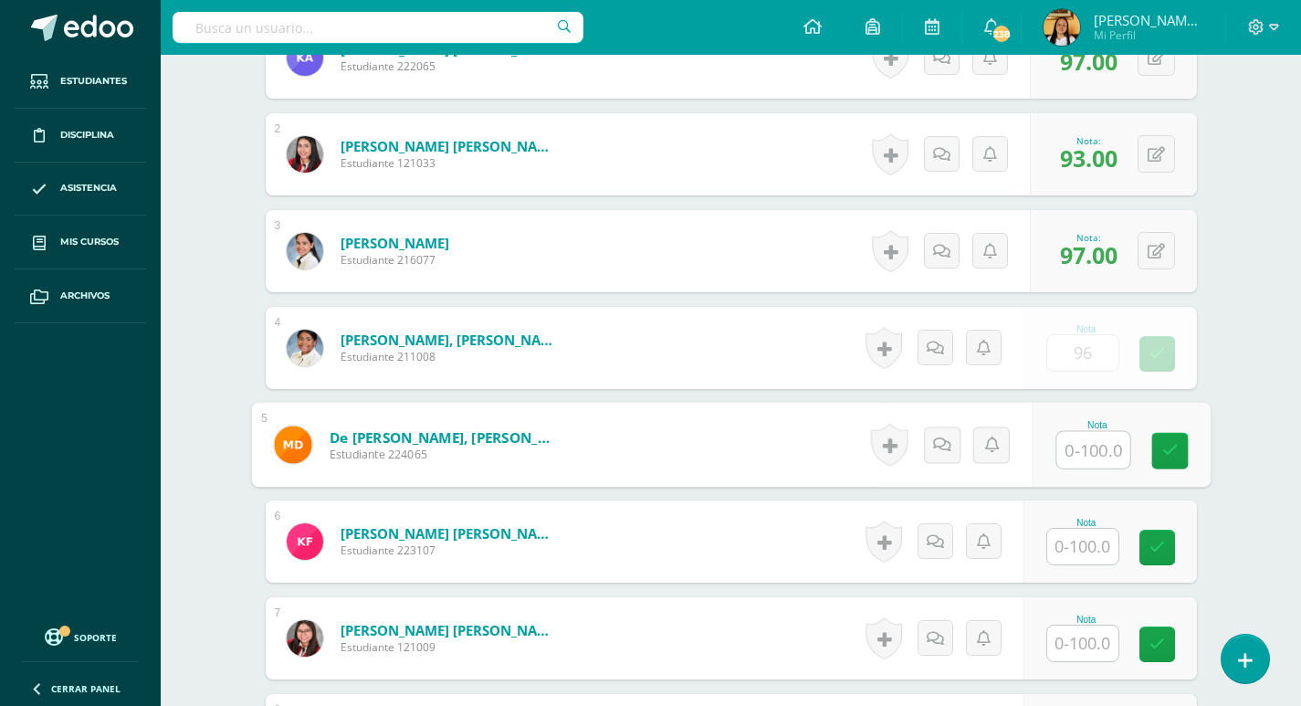
scroll to position [636, 0]
type input "100"
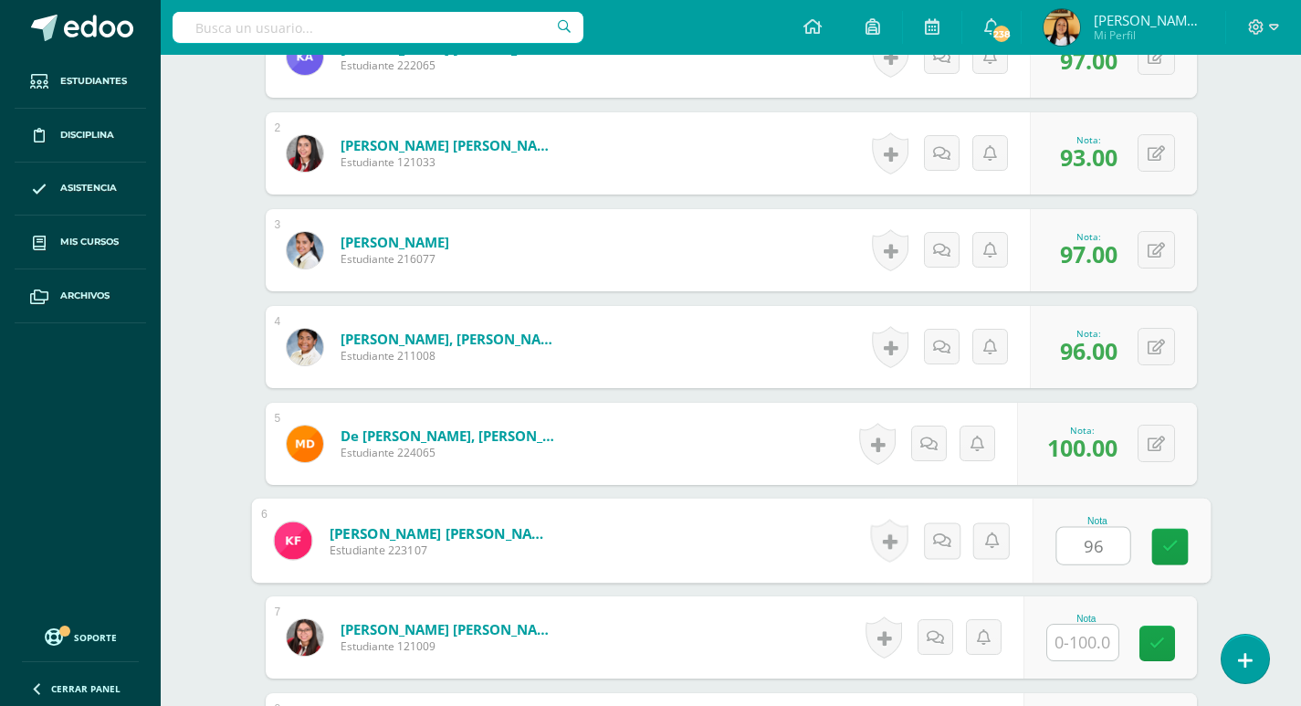
type input "96"
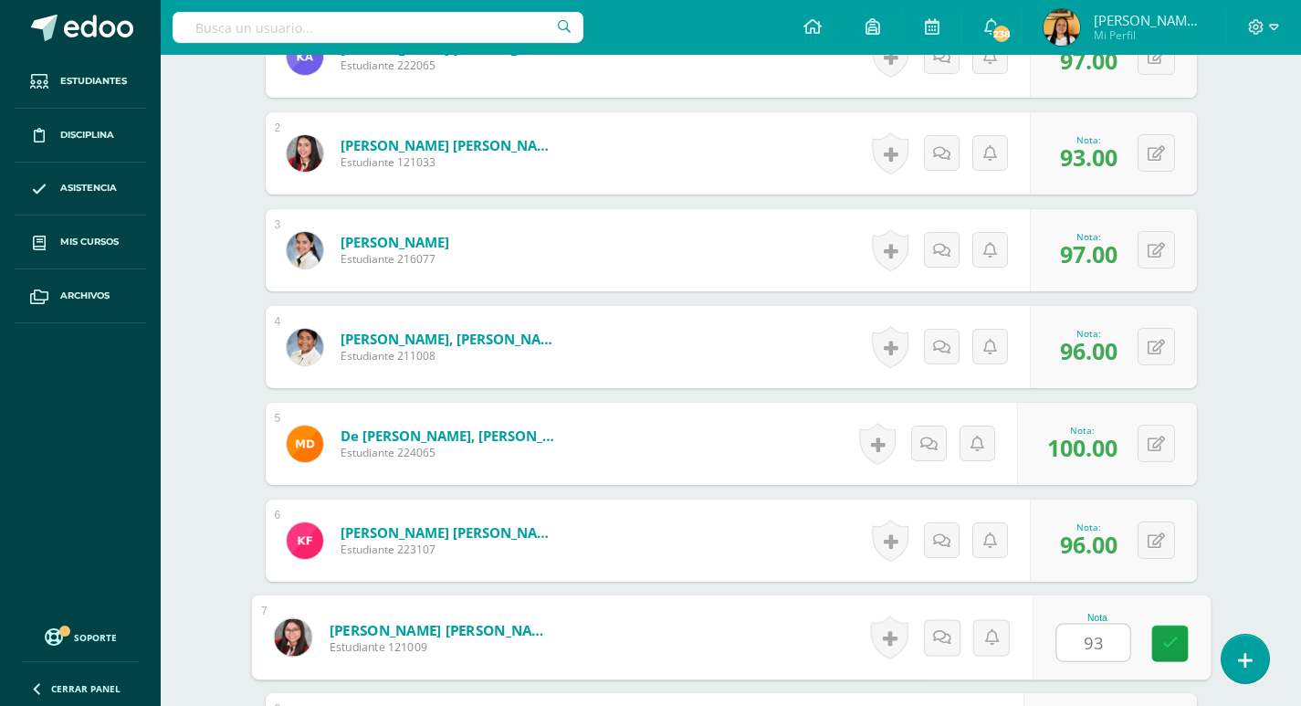
type input "93"
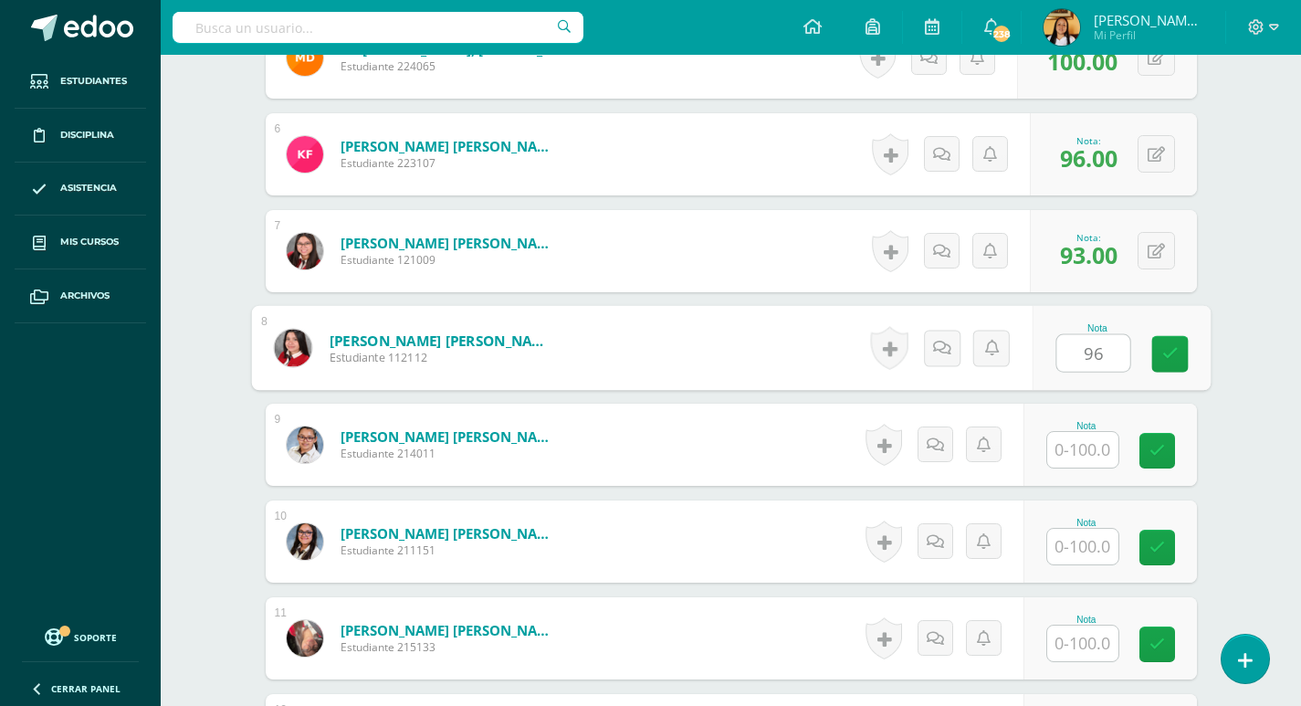
type input "96"
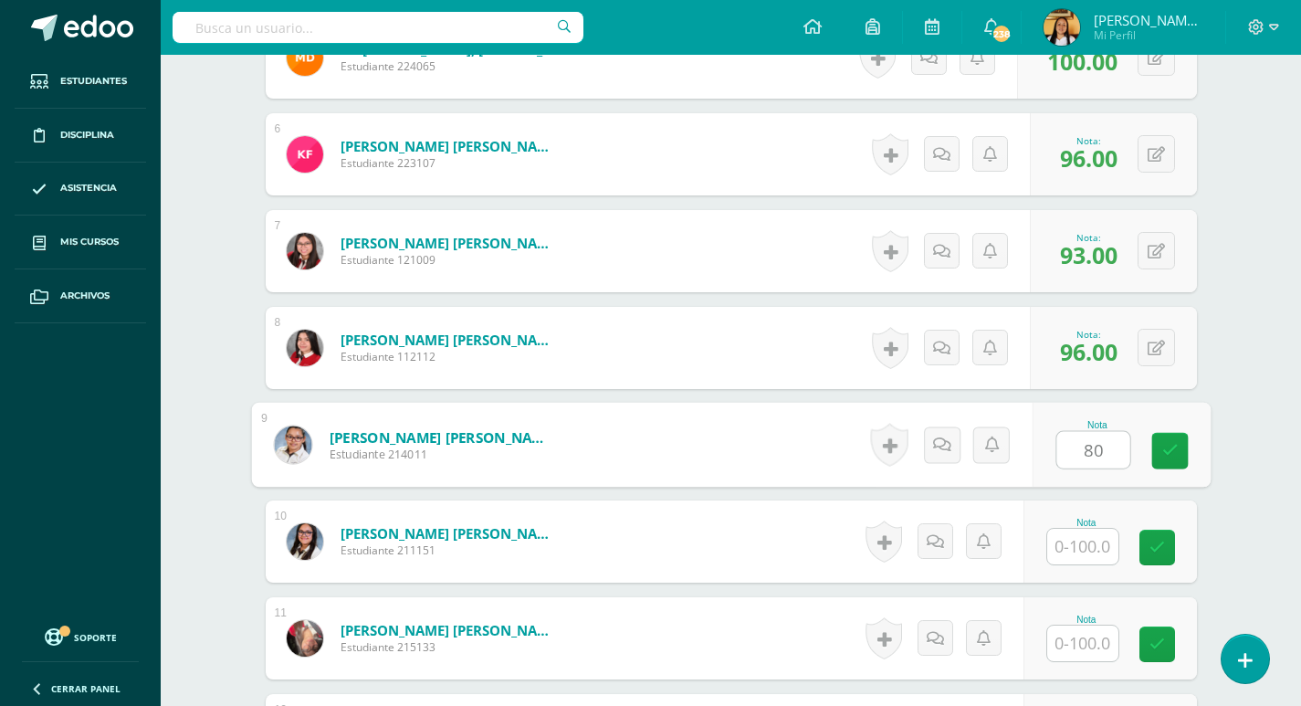
type input "80"
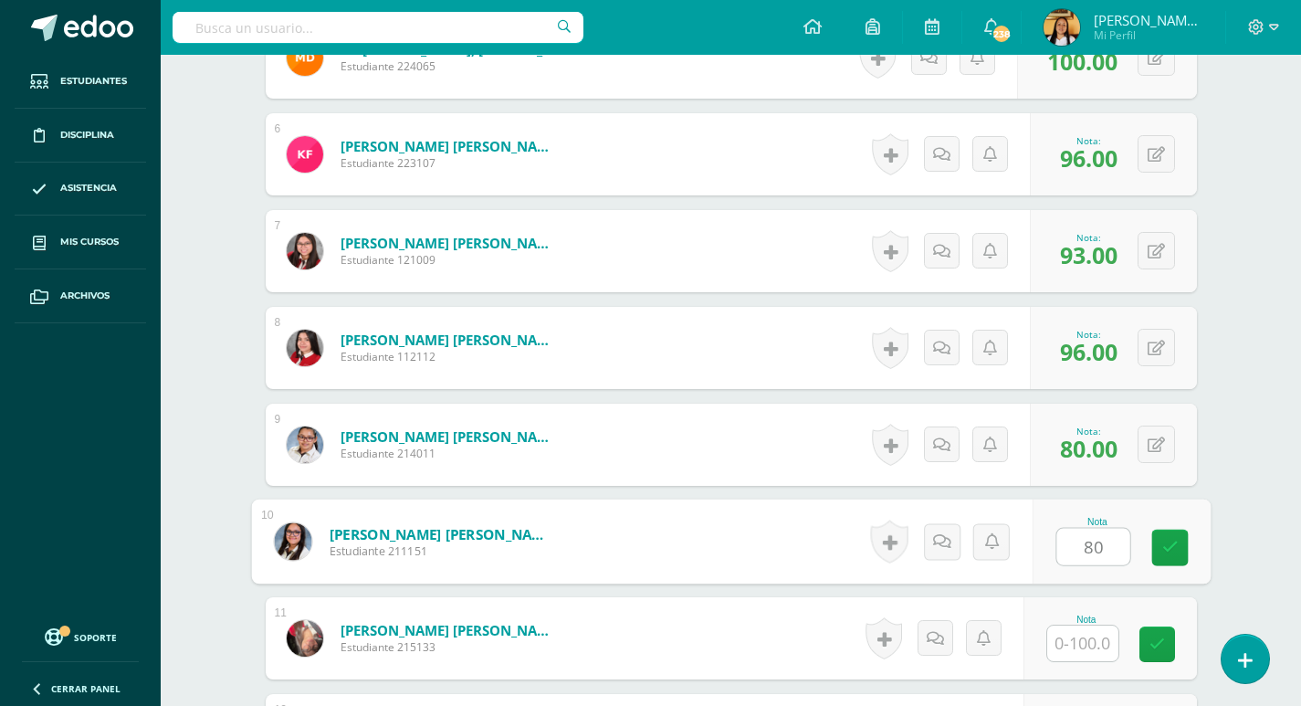
type input "80"
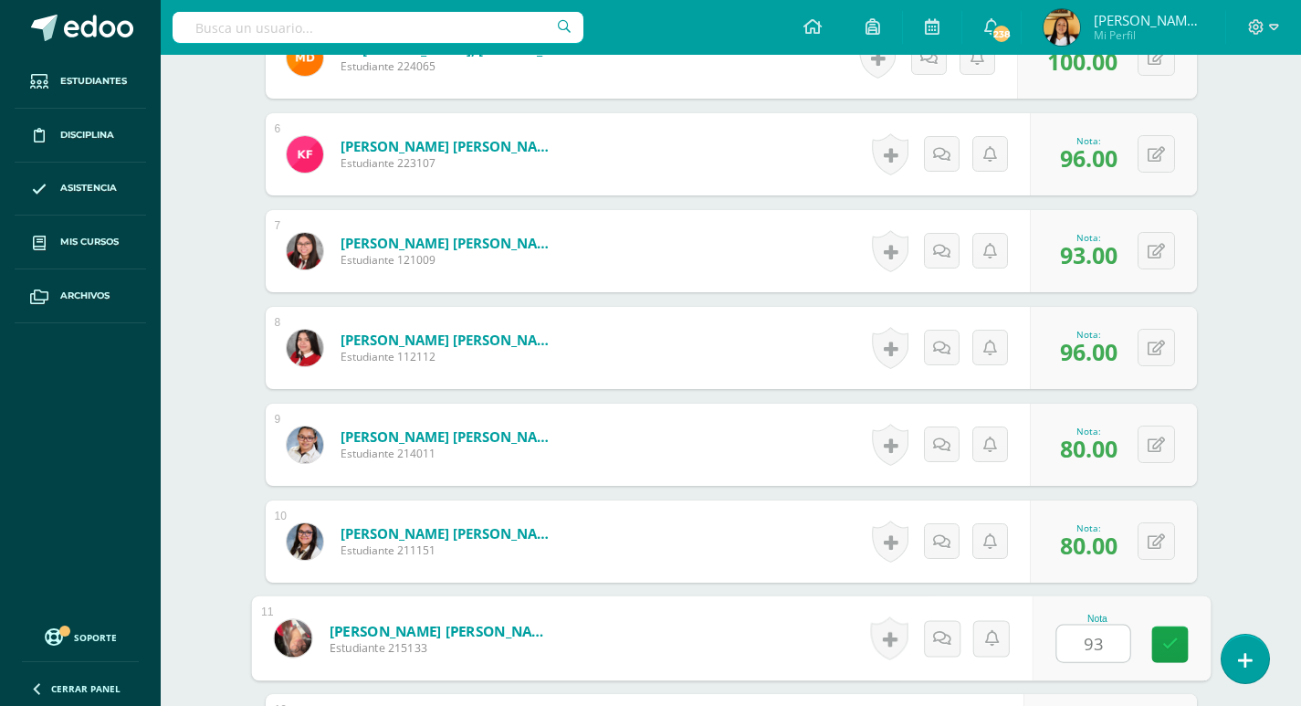
type input "93"
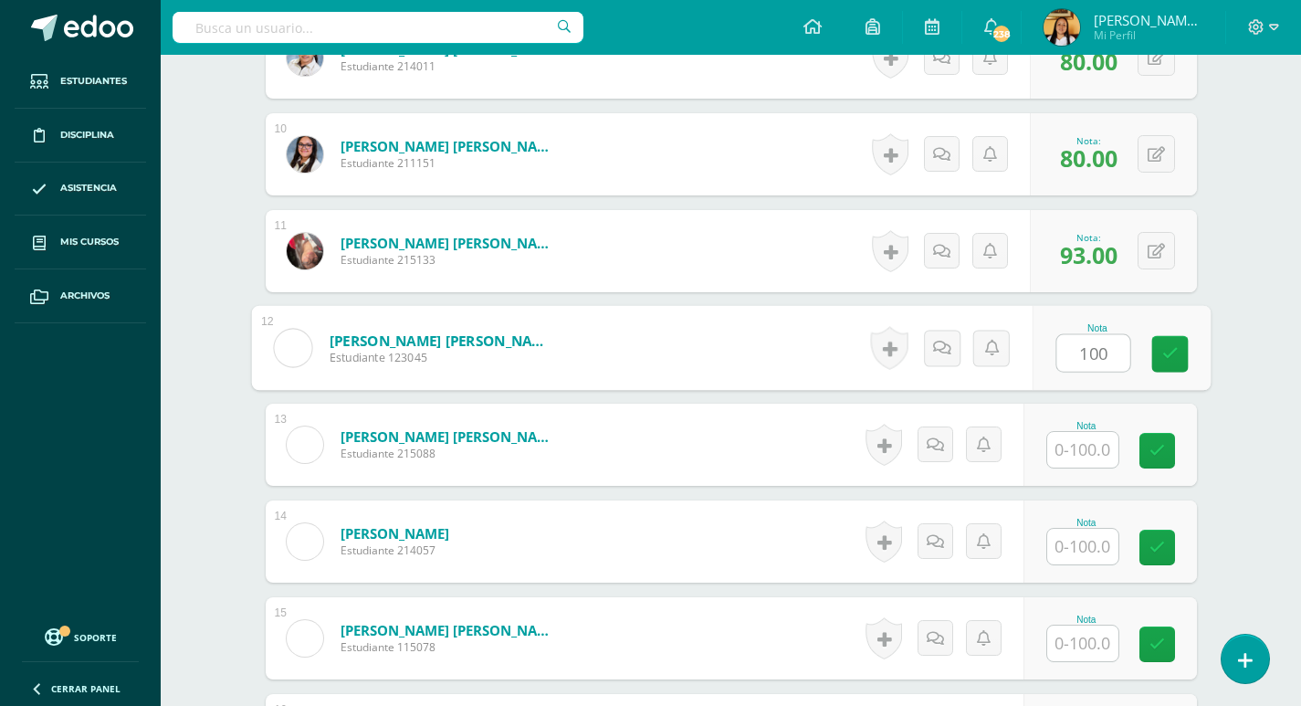
type input "100"
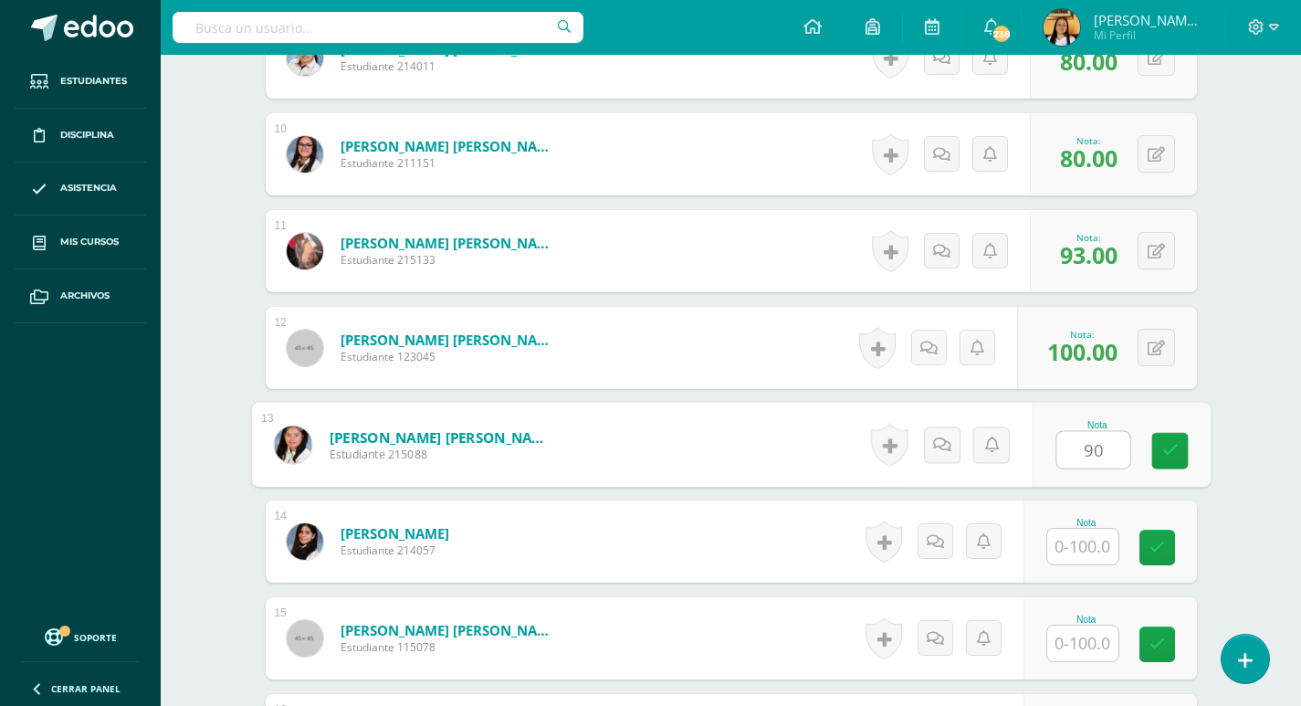
type input "90"
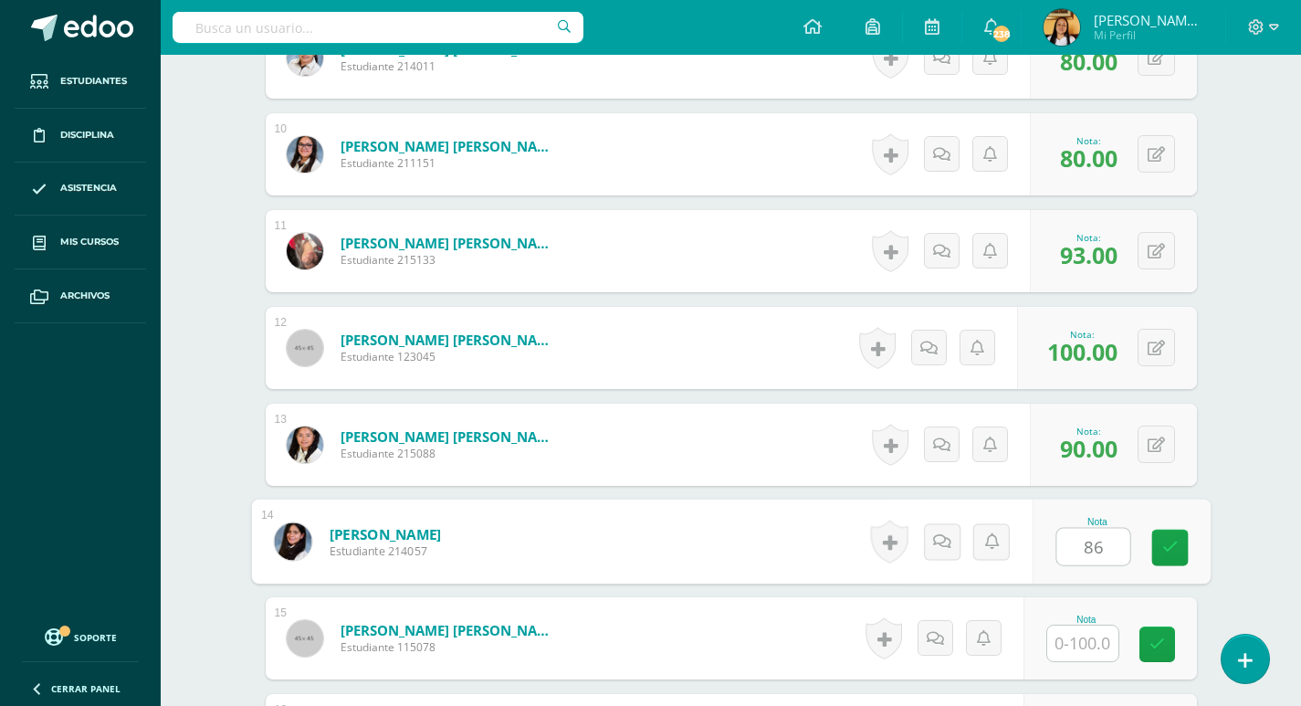
type input "86"
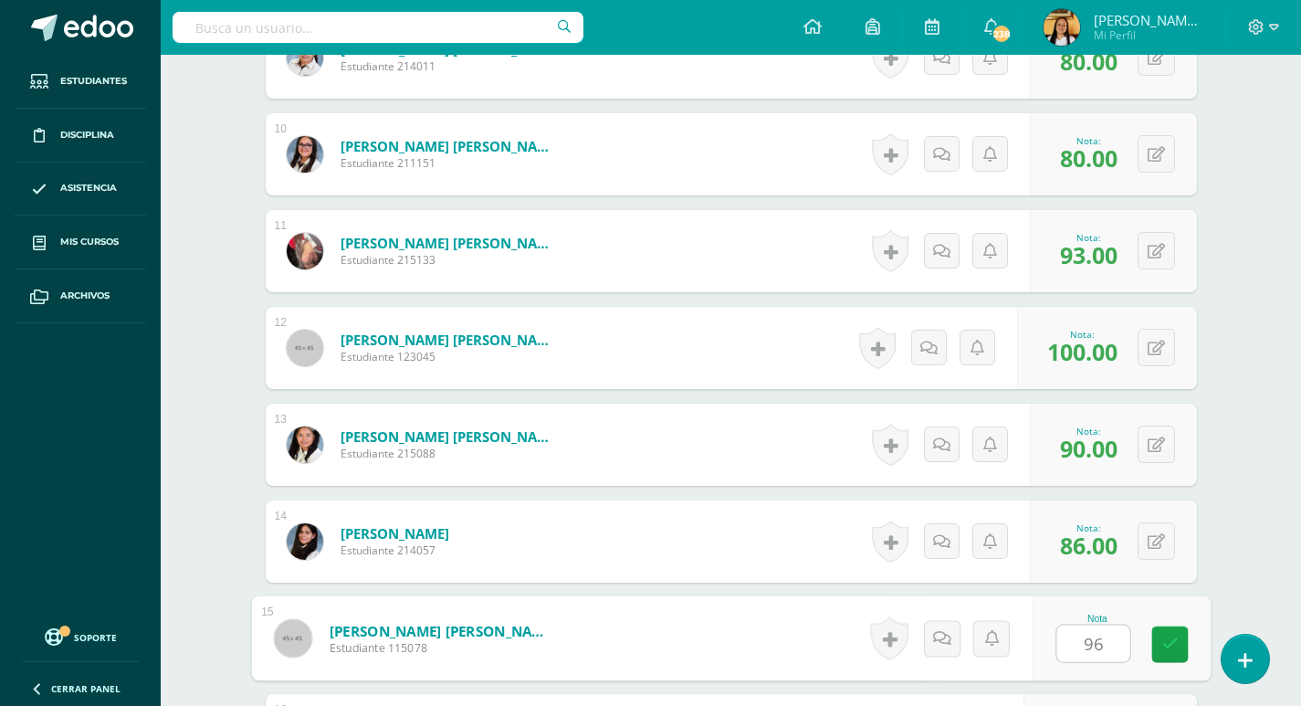
type input "96"
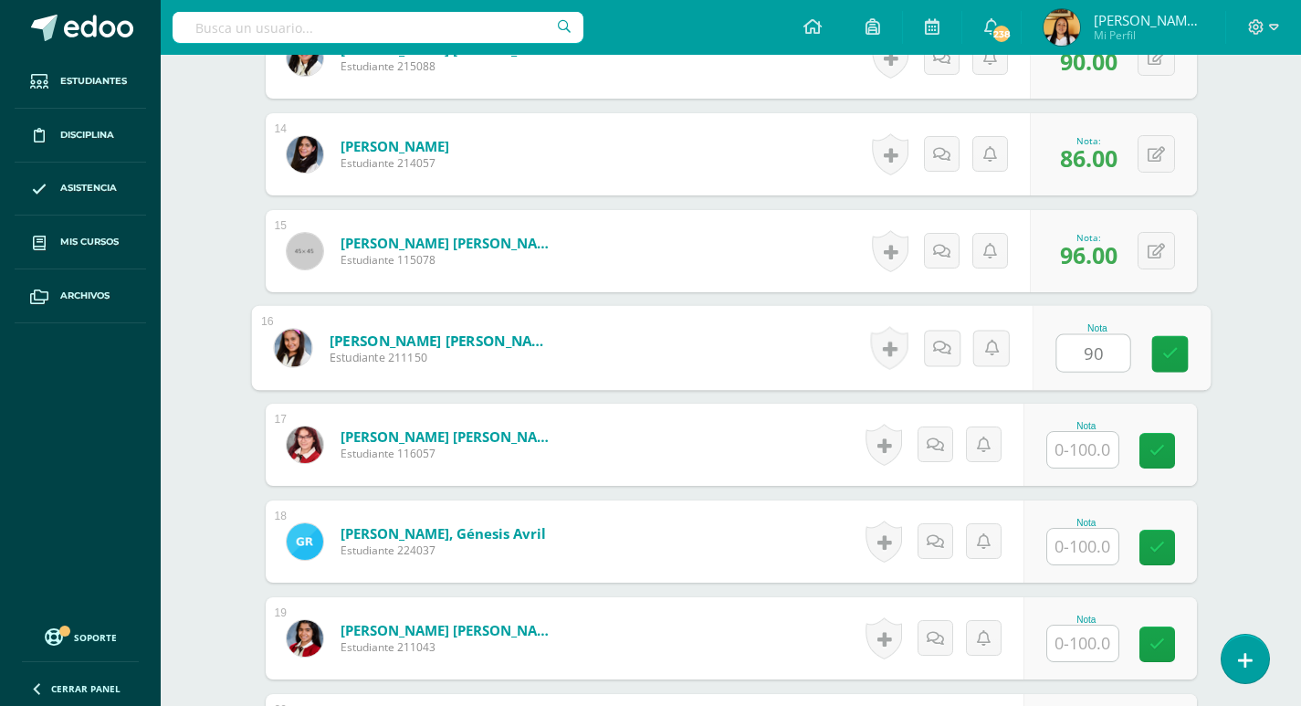
type input "90"
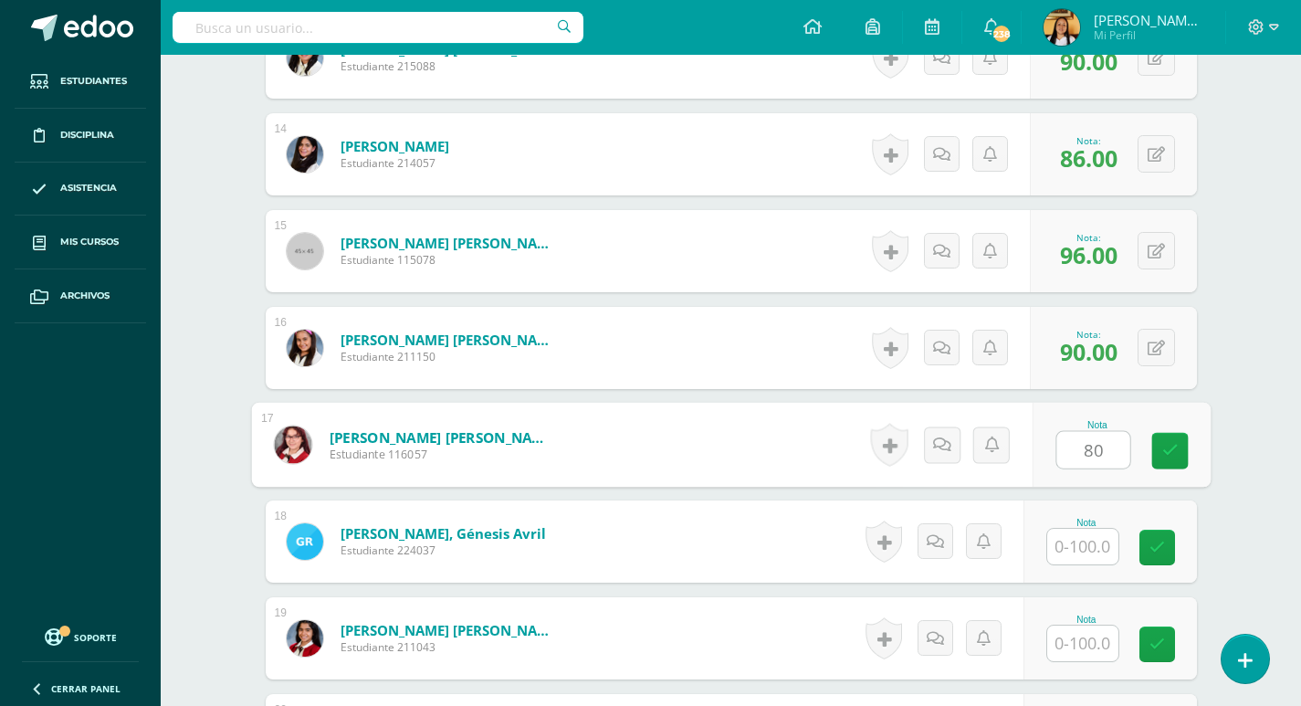
type input "80"
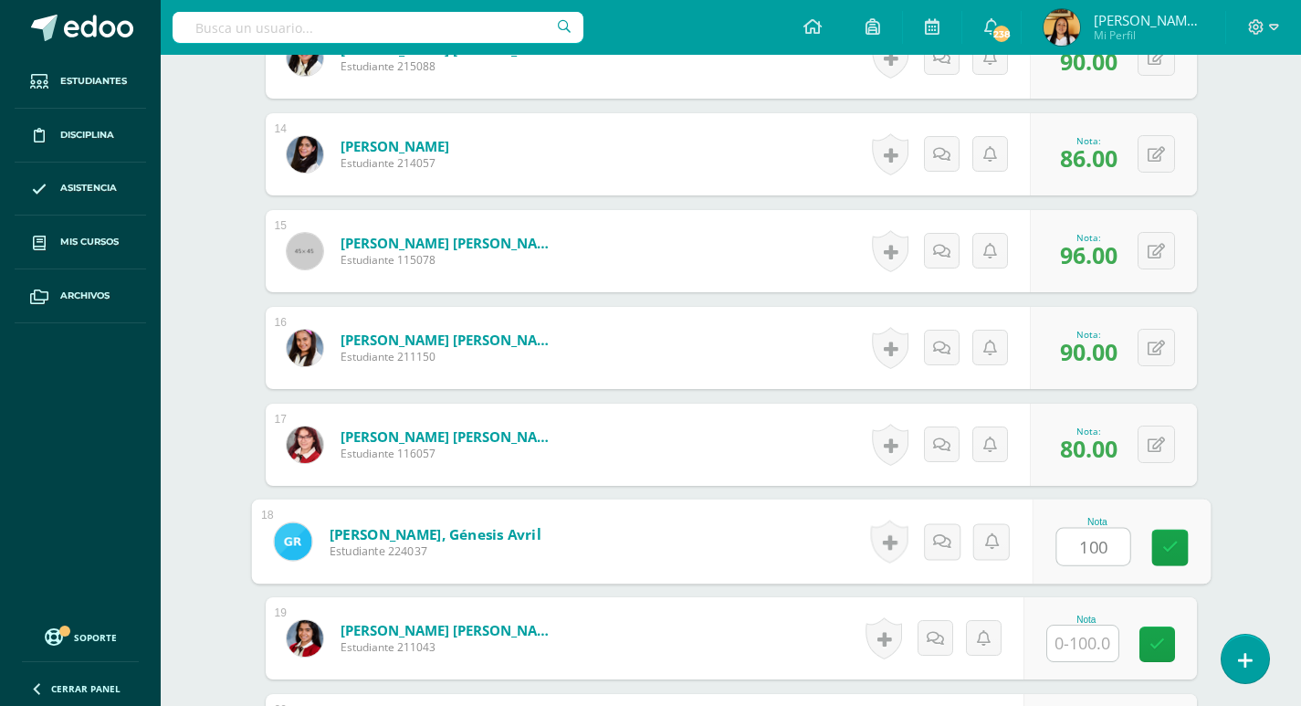
type input "100"
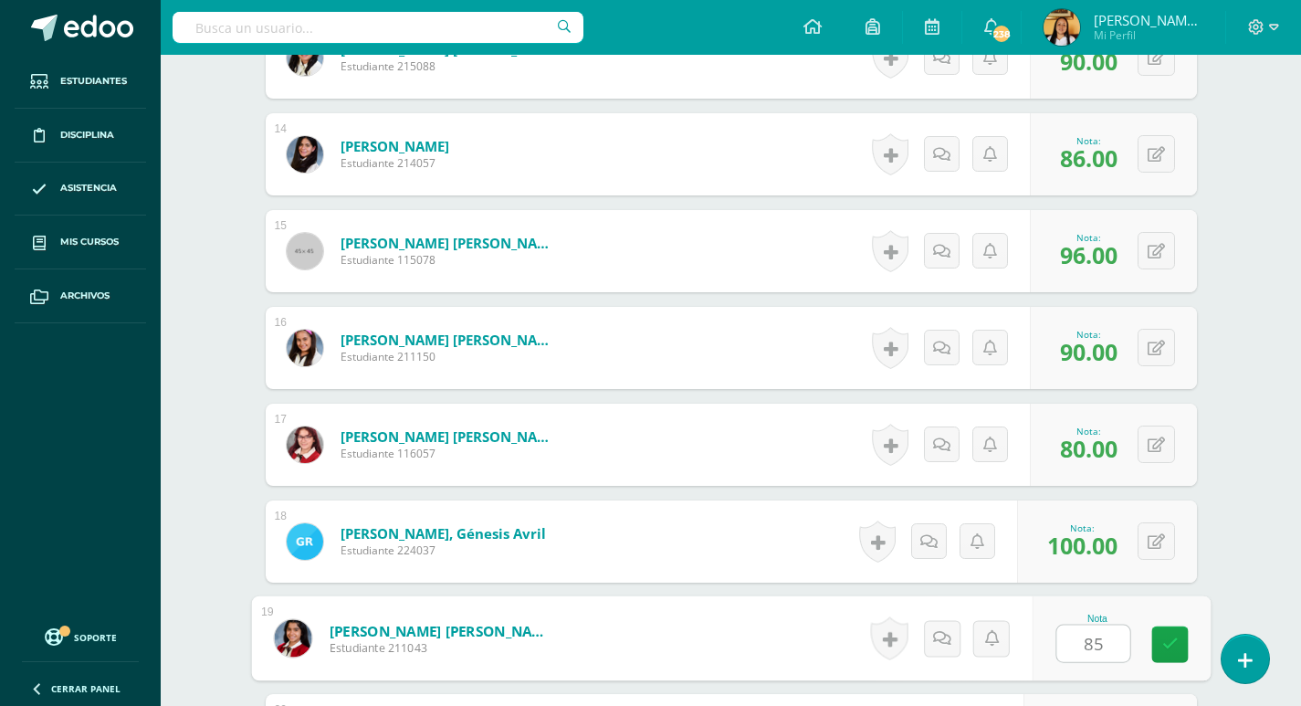
type input "85"
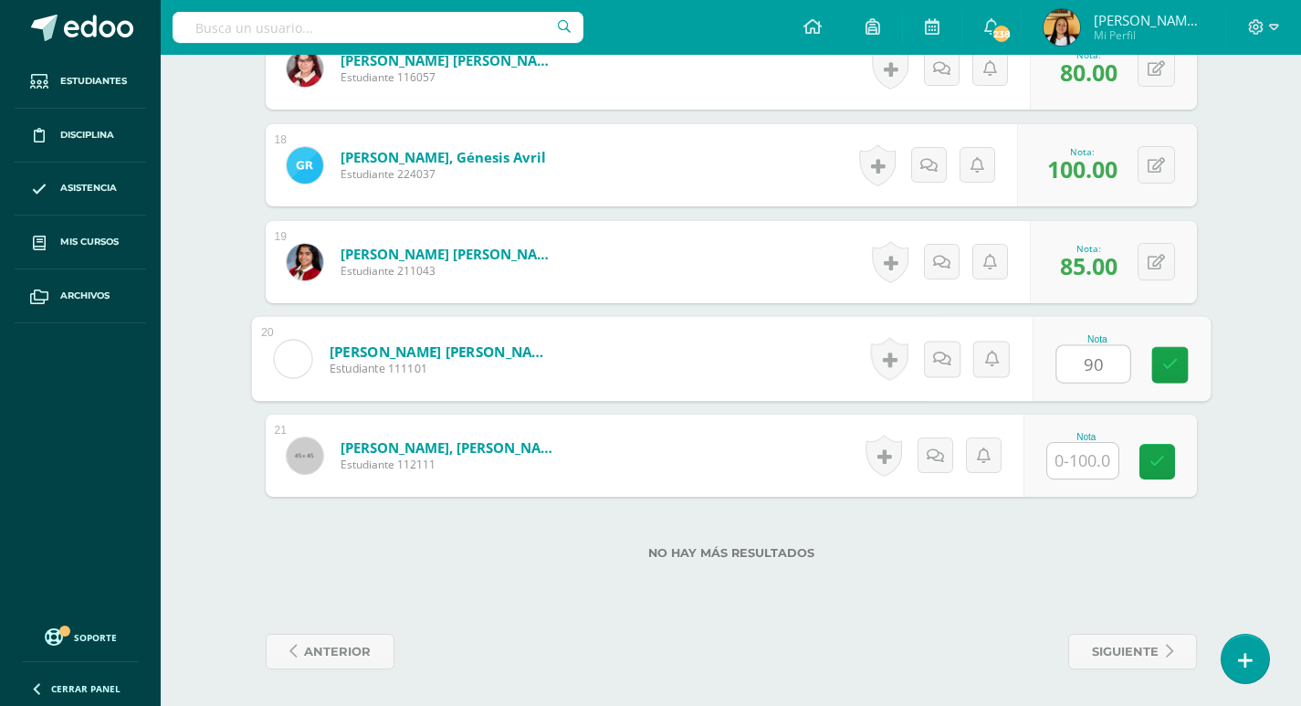
type input "90"
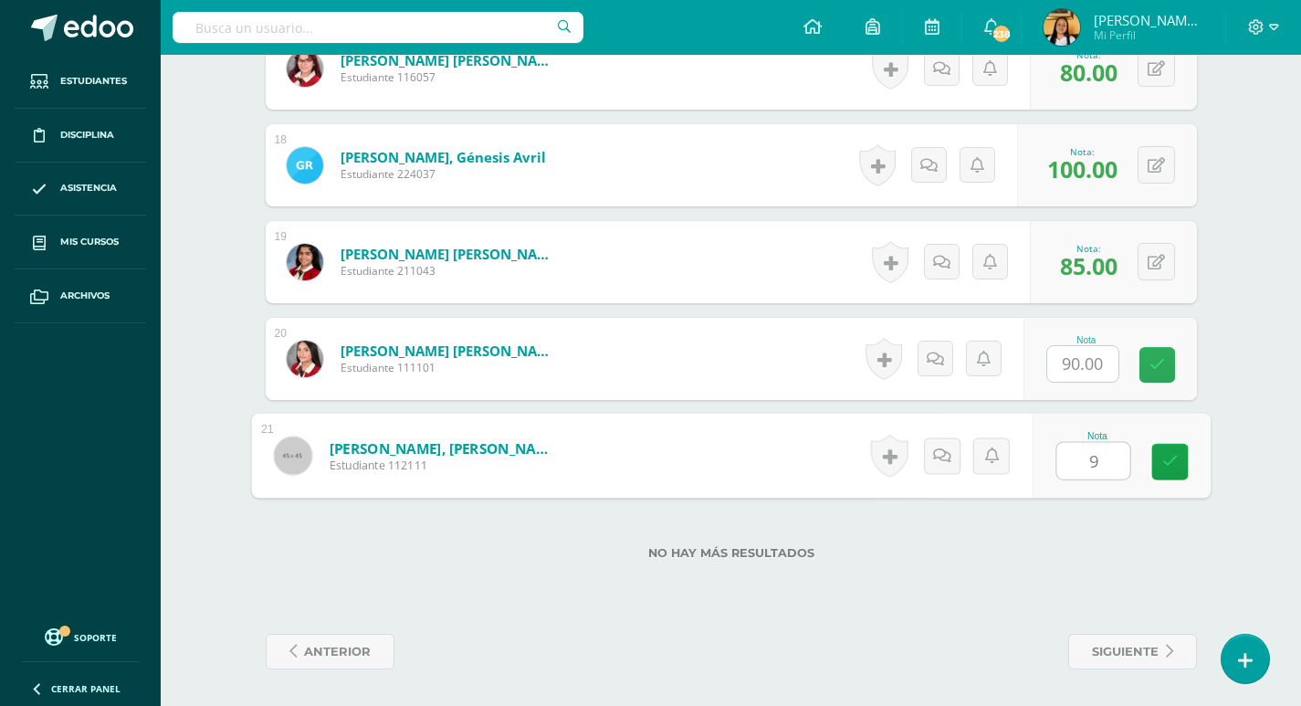
type input "90"
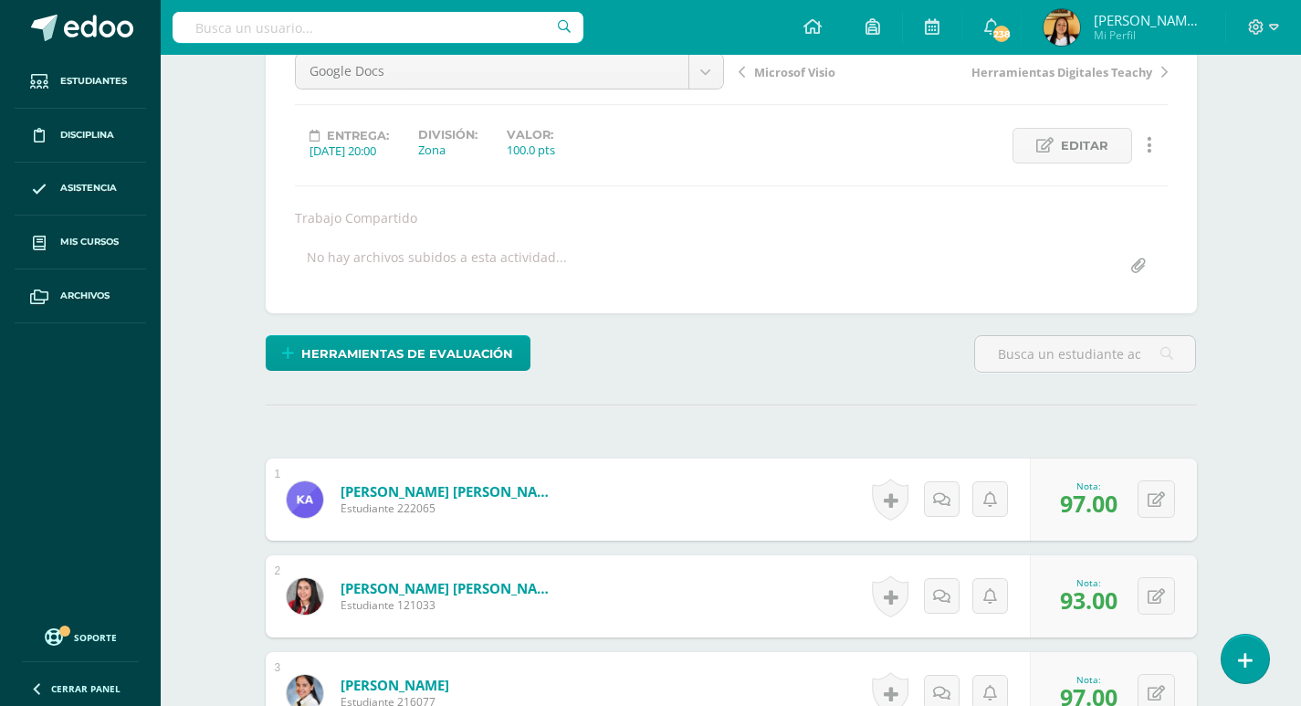
scroll to position [0, 0]
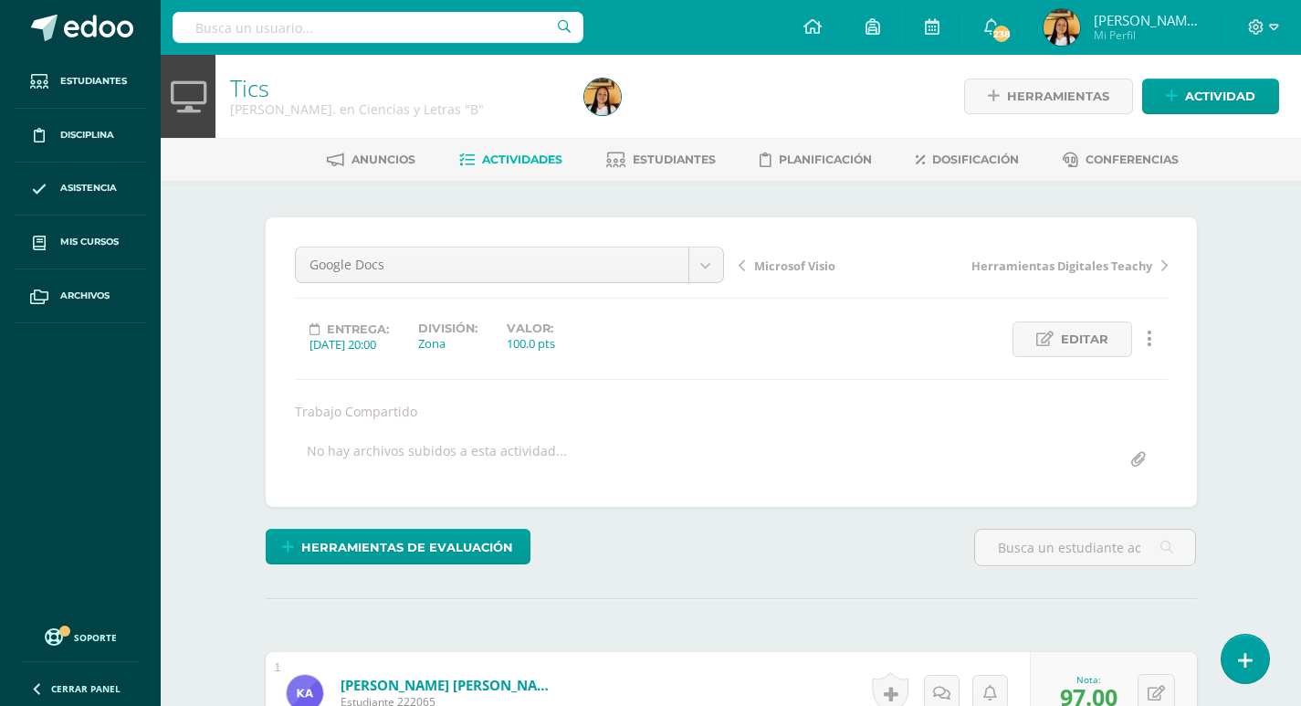
click at [550, 158] on span "Actividades" at bounding box center [522, 159] width 80 height 14
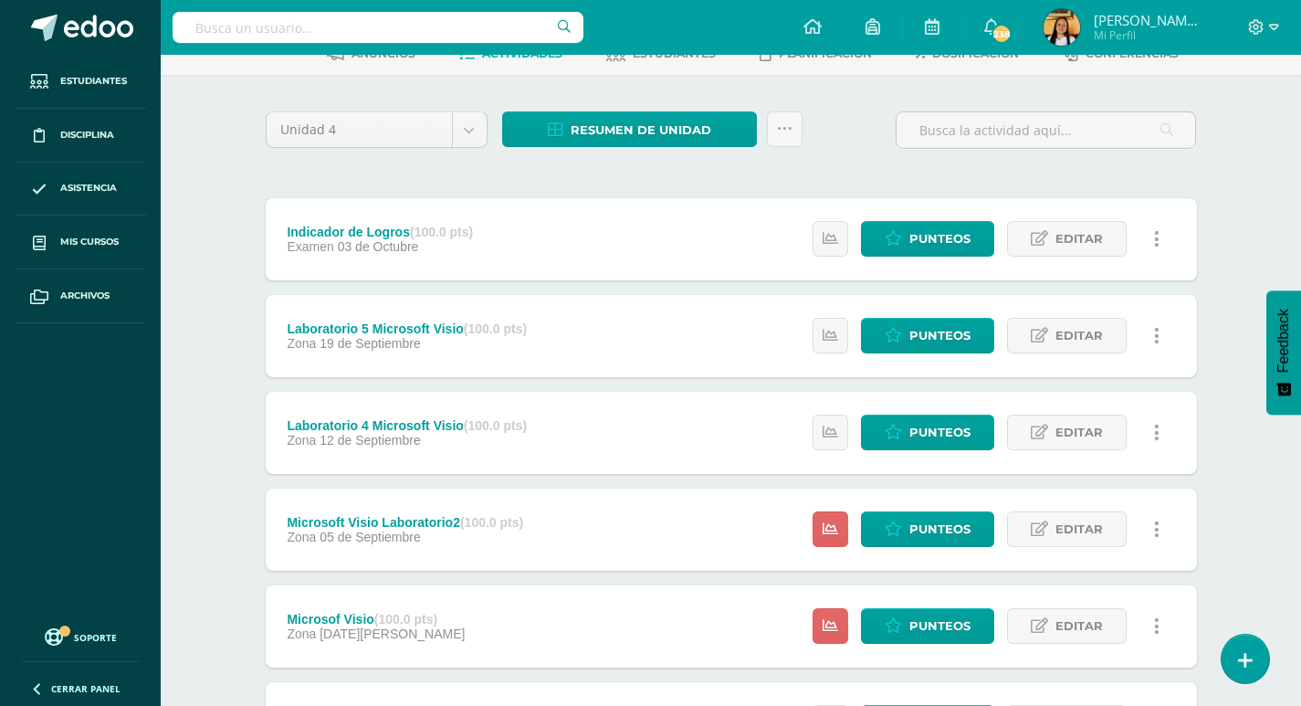
scroll to position [382, 0]
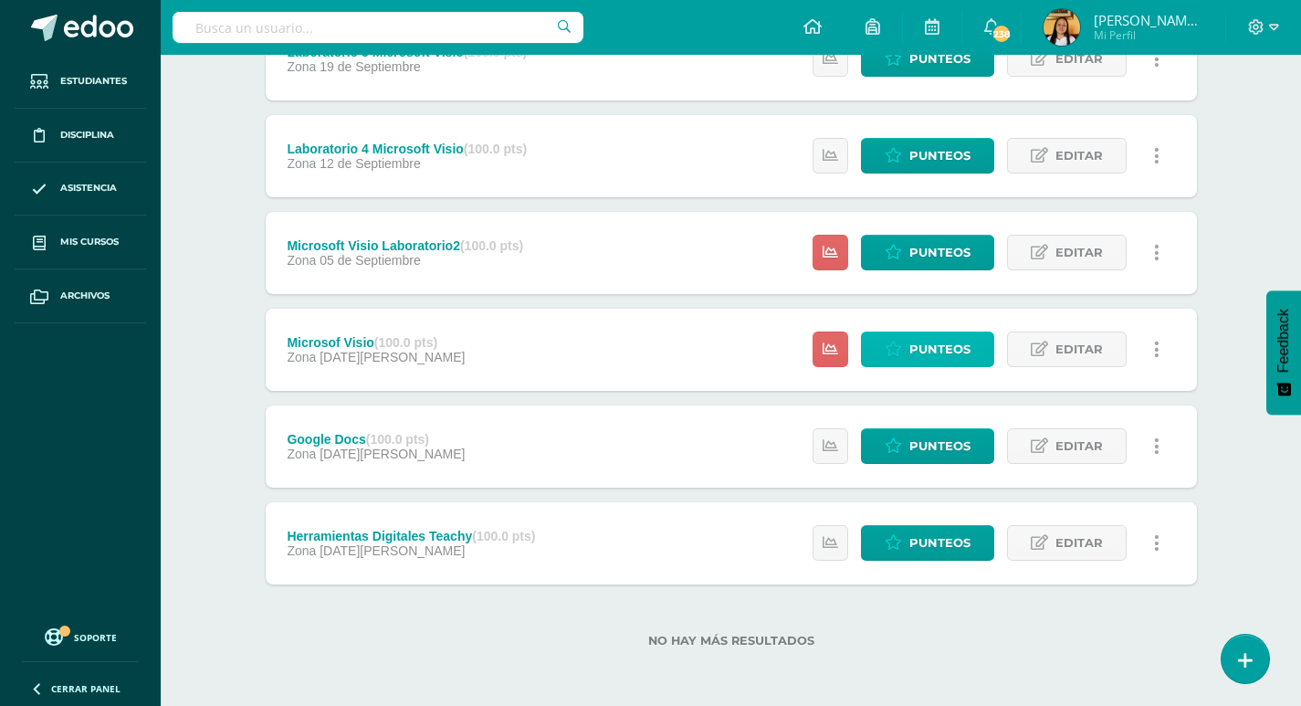
click at [902, 344] on icon at bounding box center [893, 349] width 17 height 16
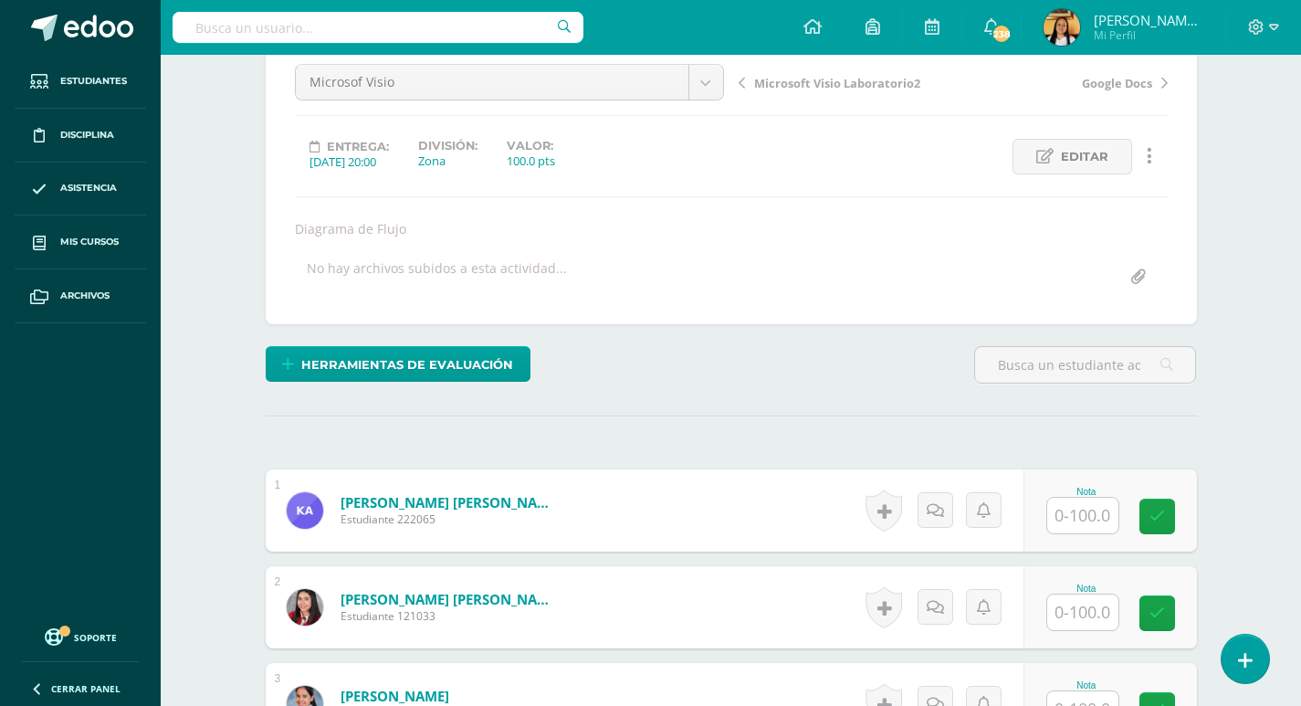
scroll to position [183, 0]
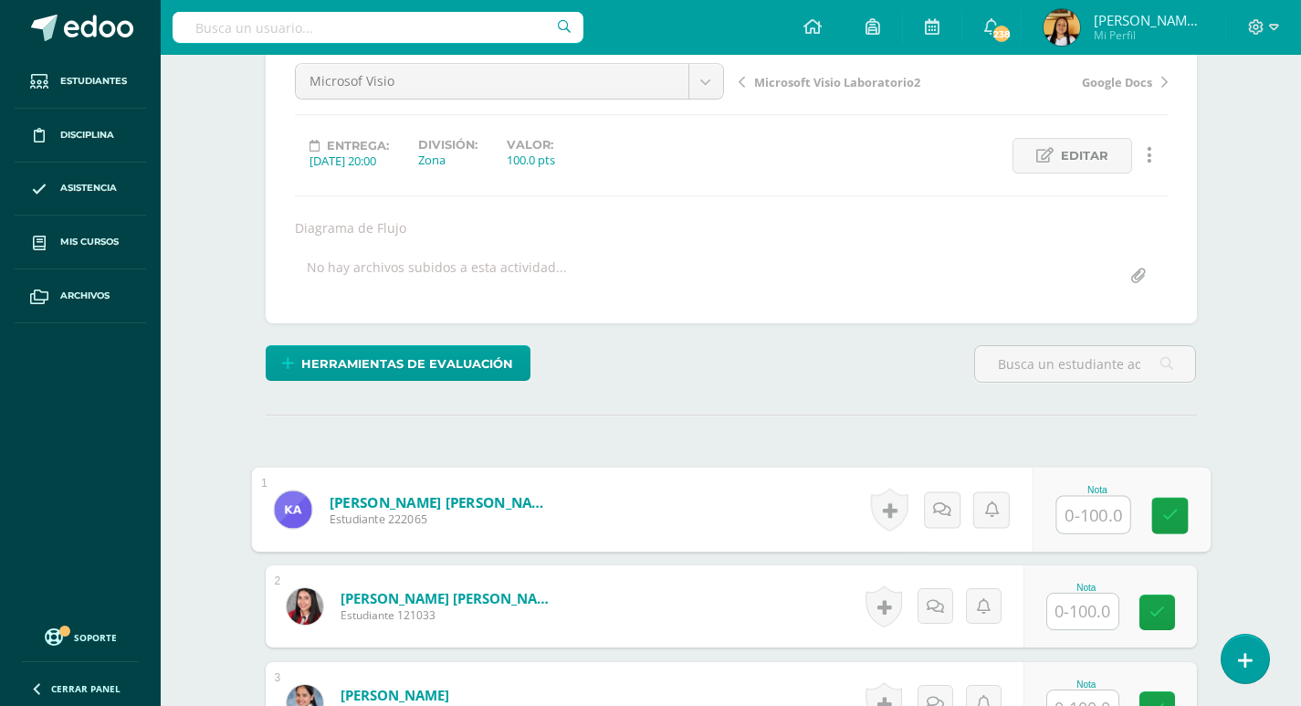
click at [1069, 511] on input "text" at bounding box center [1092, 515] width 73 height 37
type input "100"
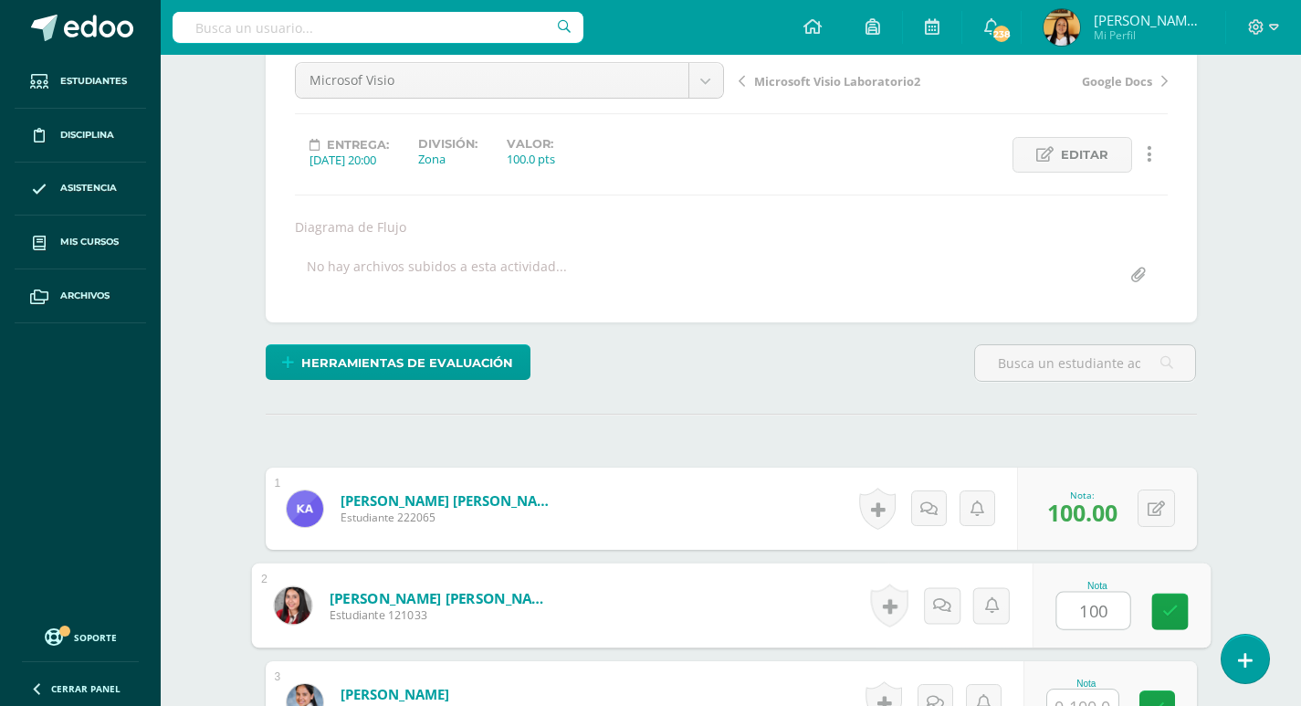
type input "100"
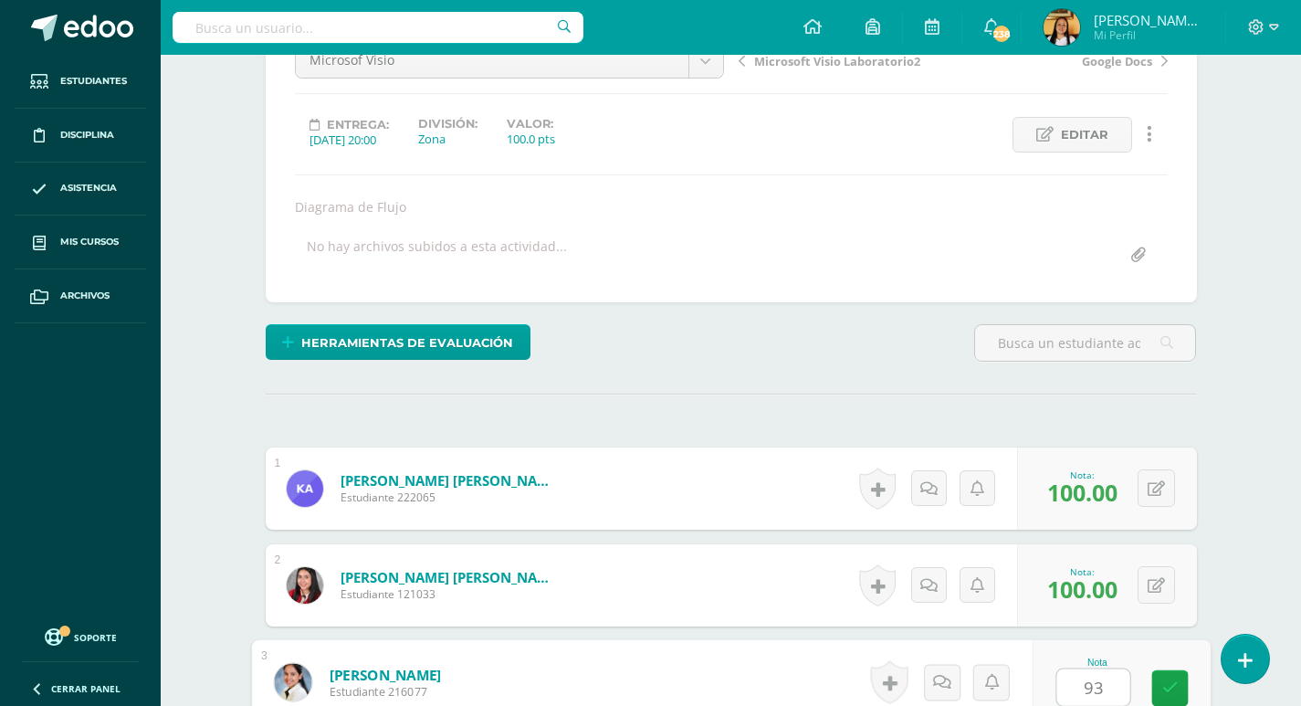
type input "93"
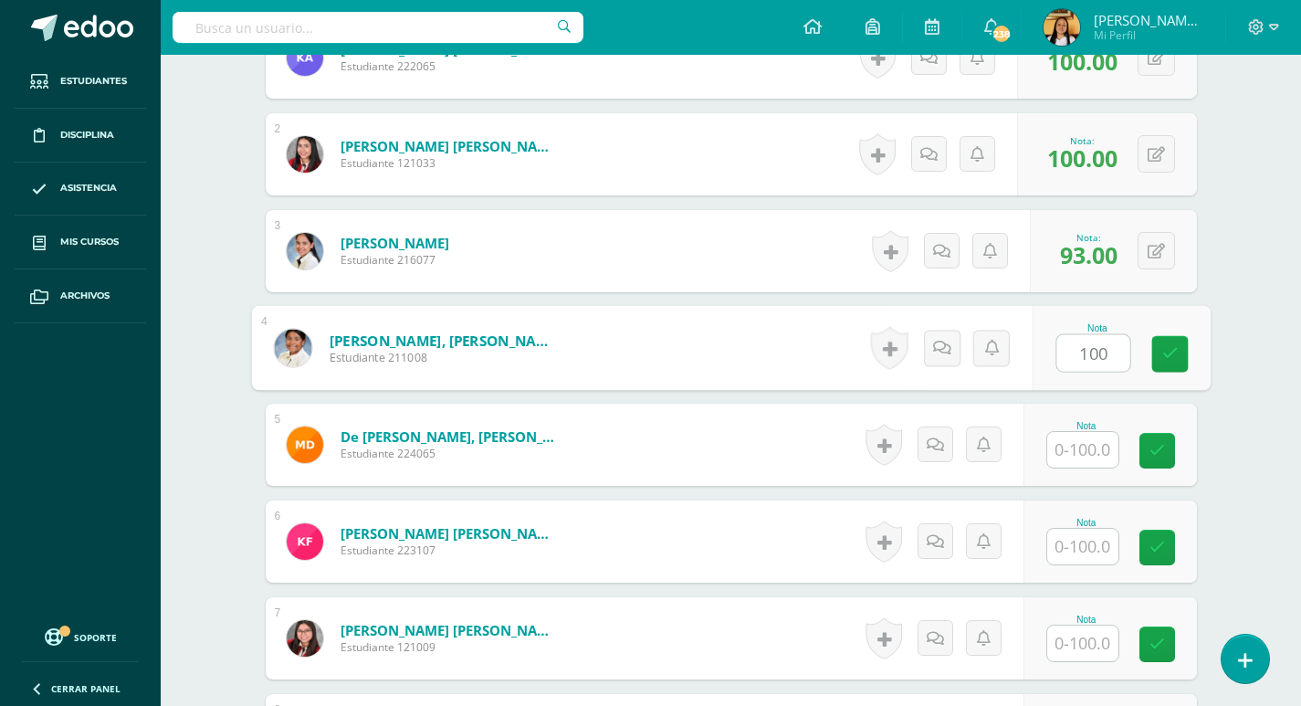
type input "100"
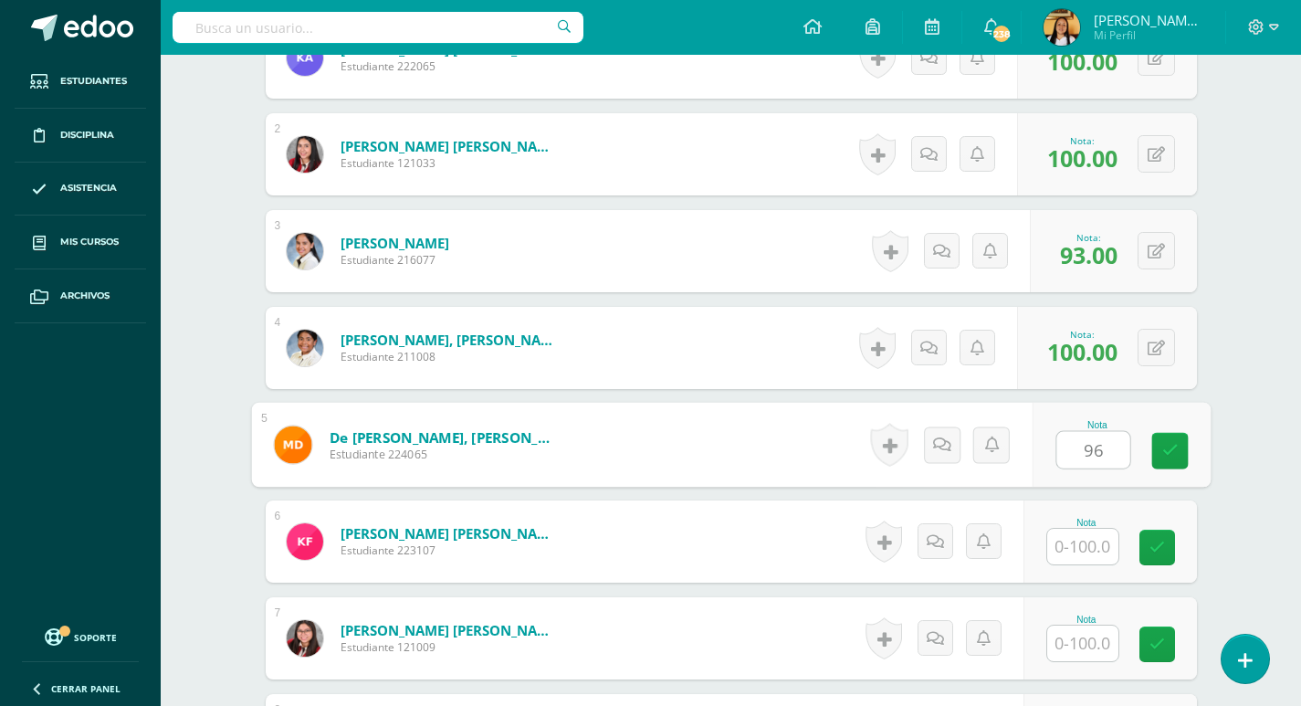
type input "96"
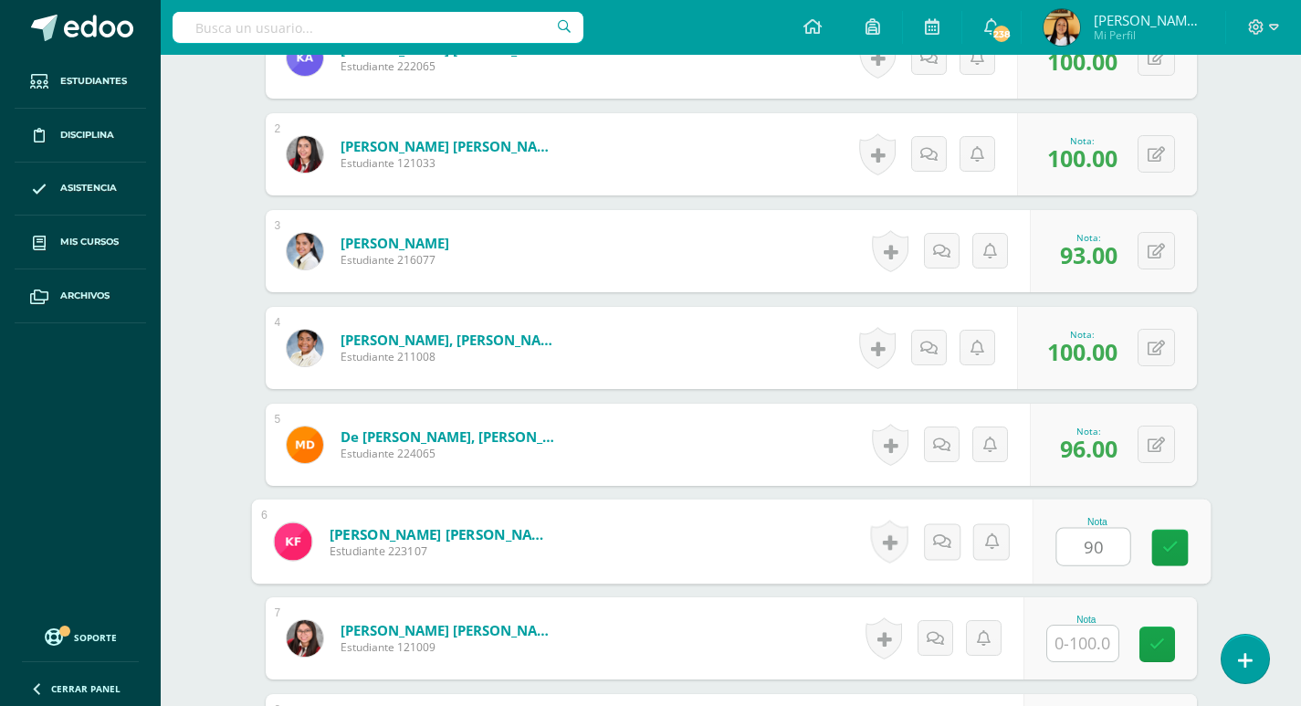
type input "90"
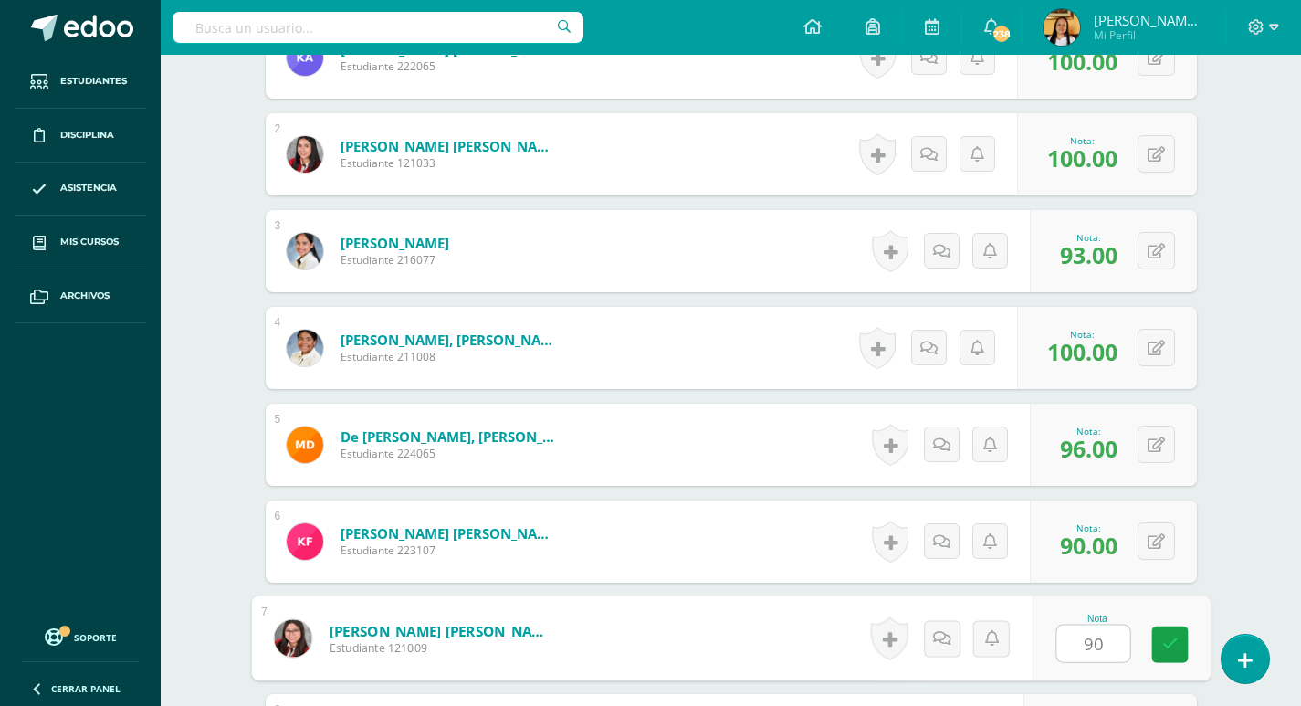
type input "90"
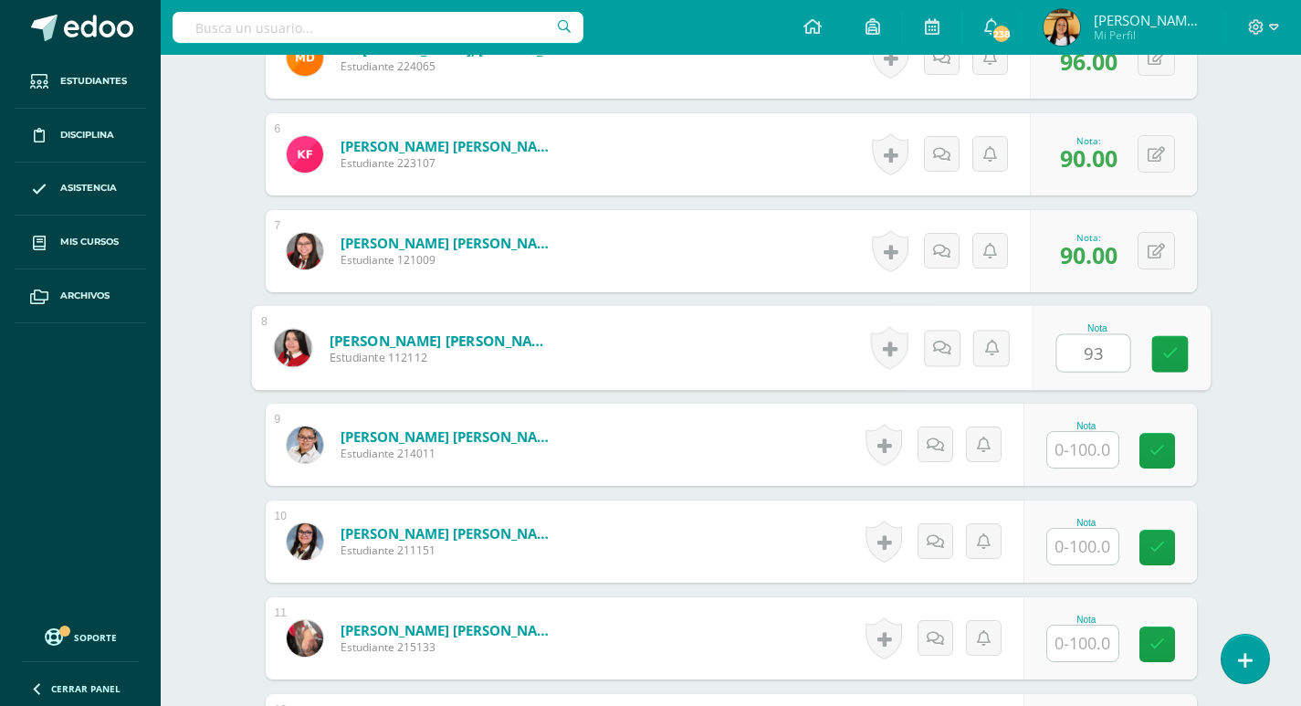
type input "93"
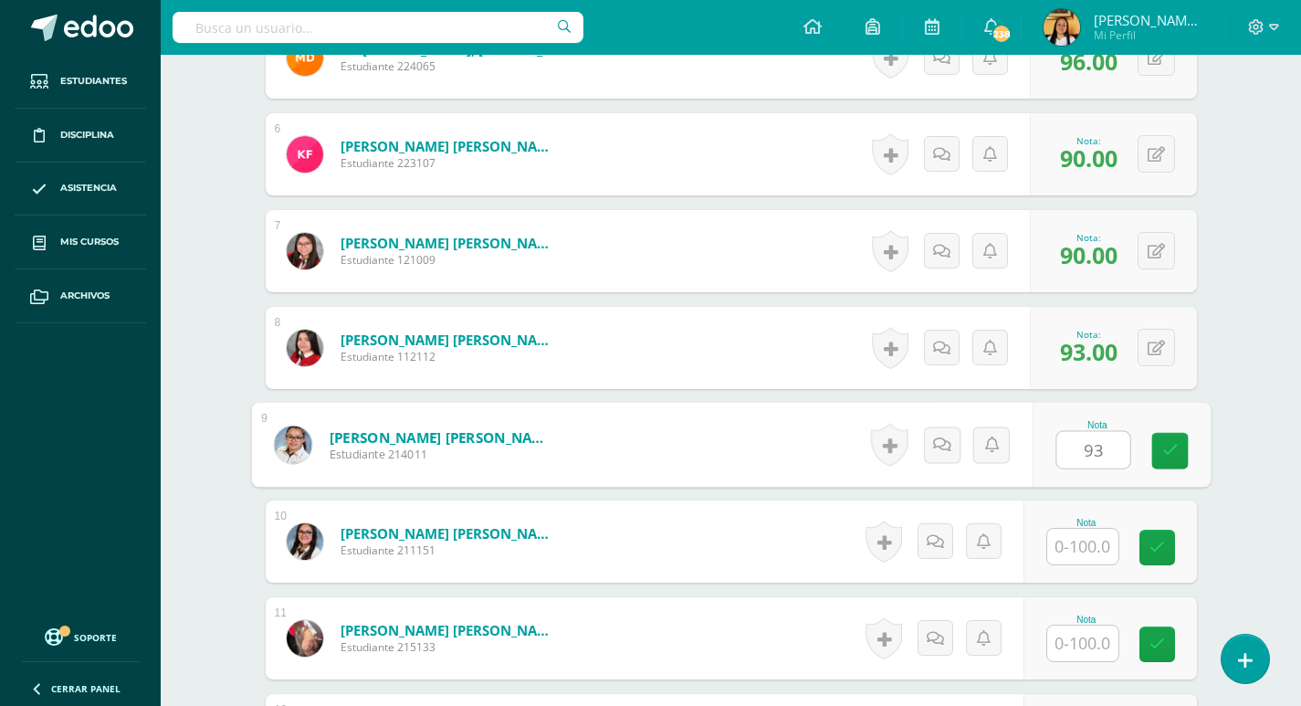
type input "93"
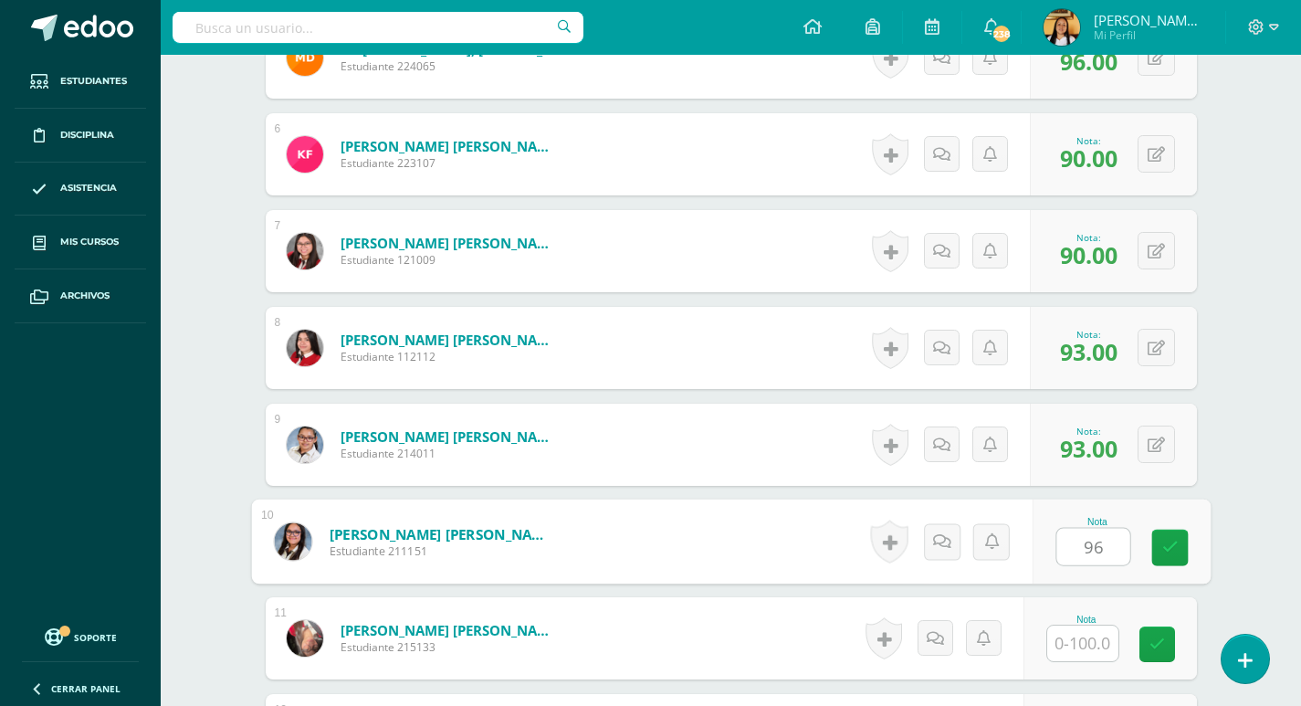
type input "96"
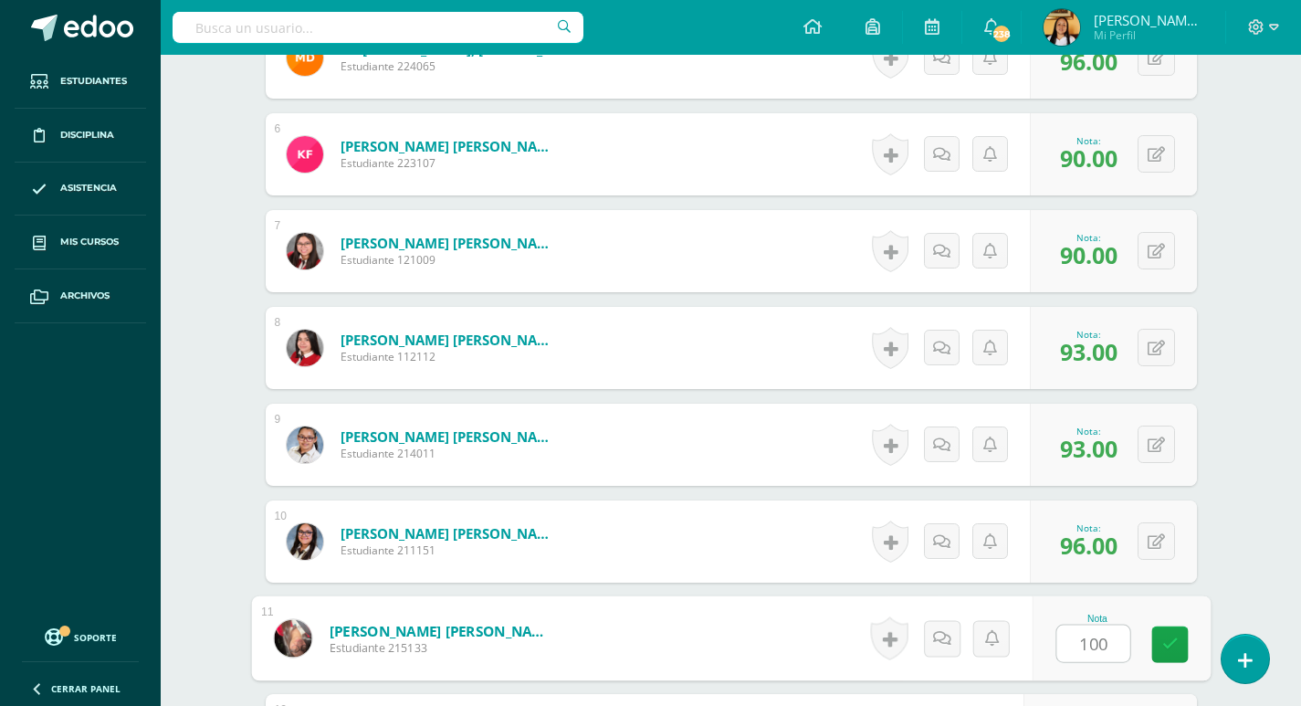
type input "100"
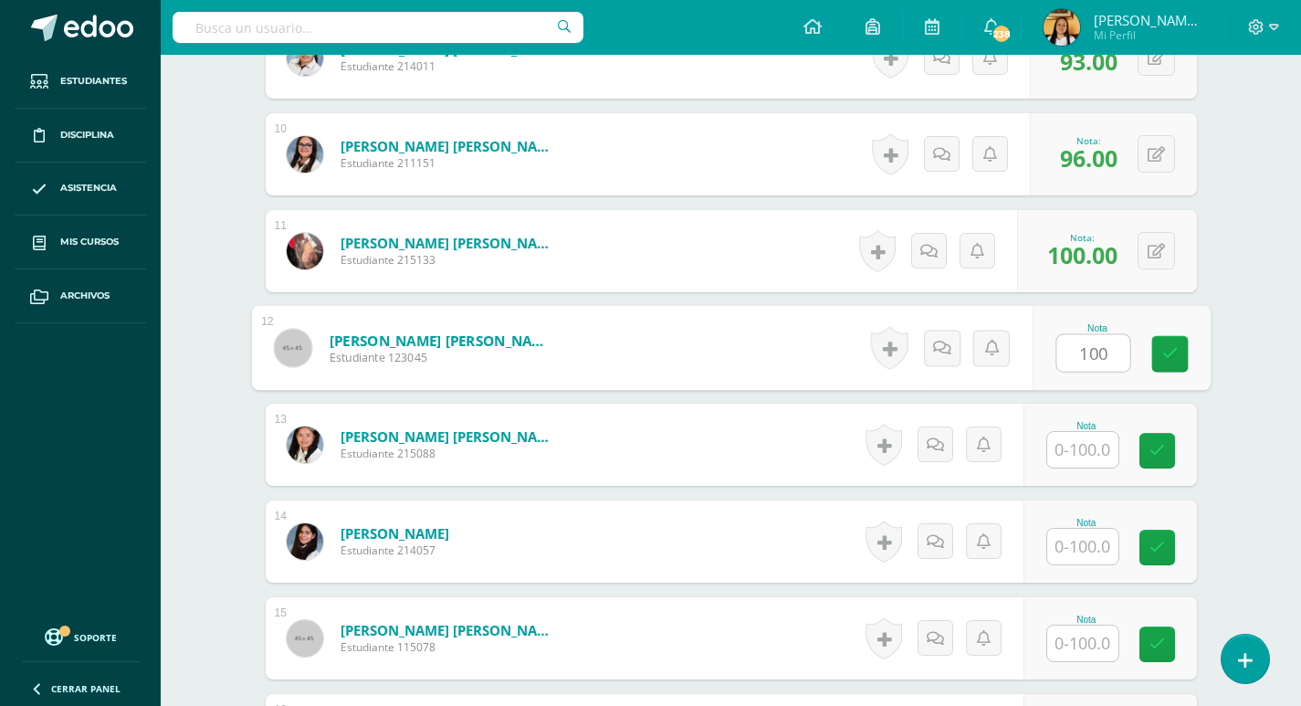
type input "100"
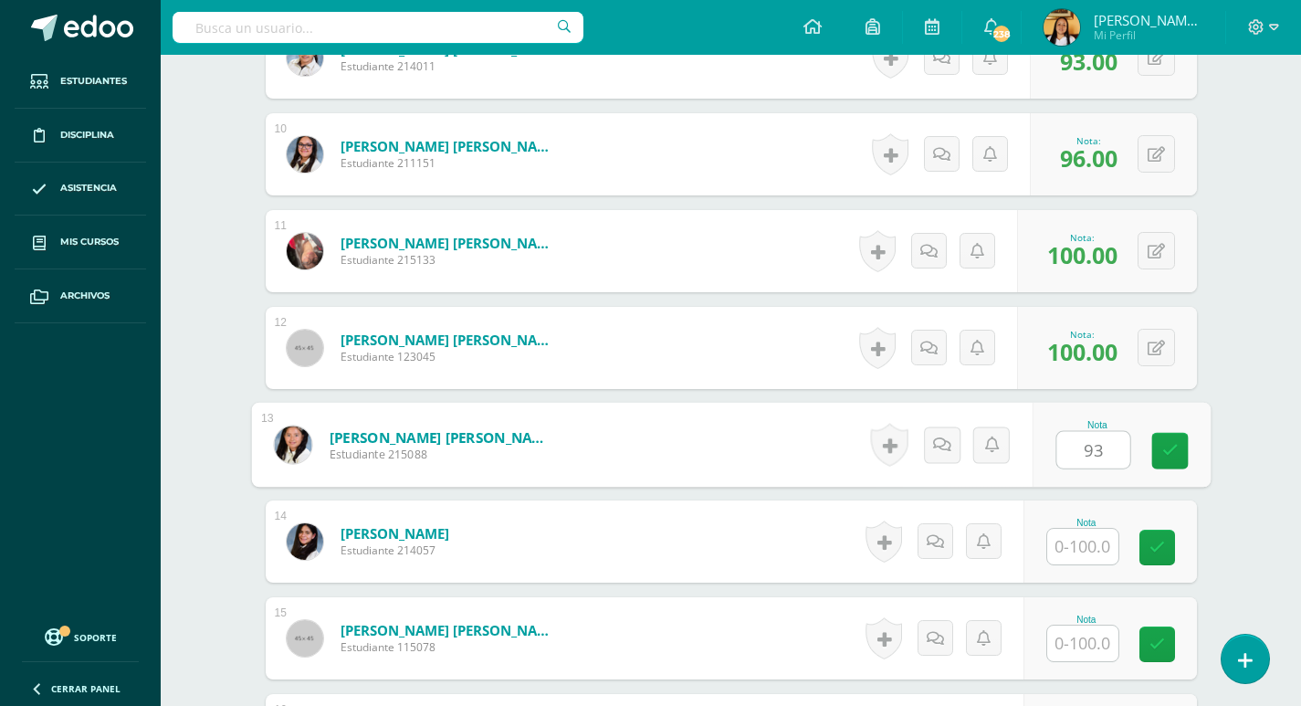
type input "93"
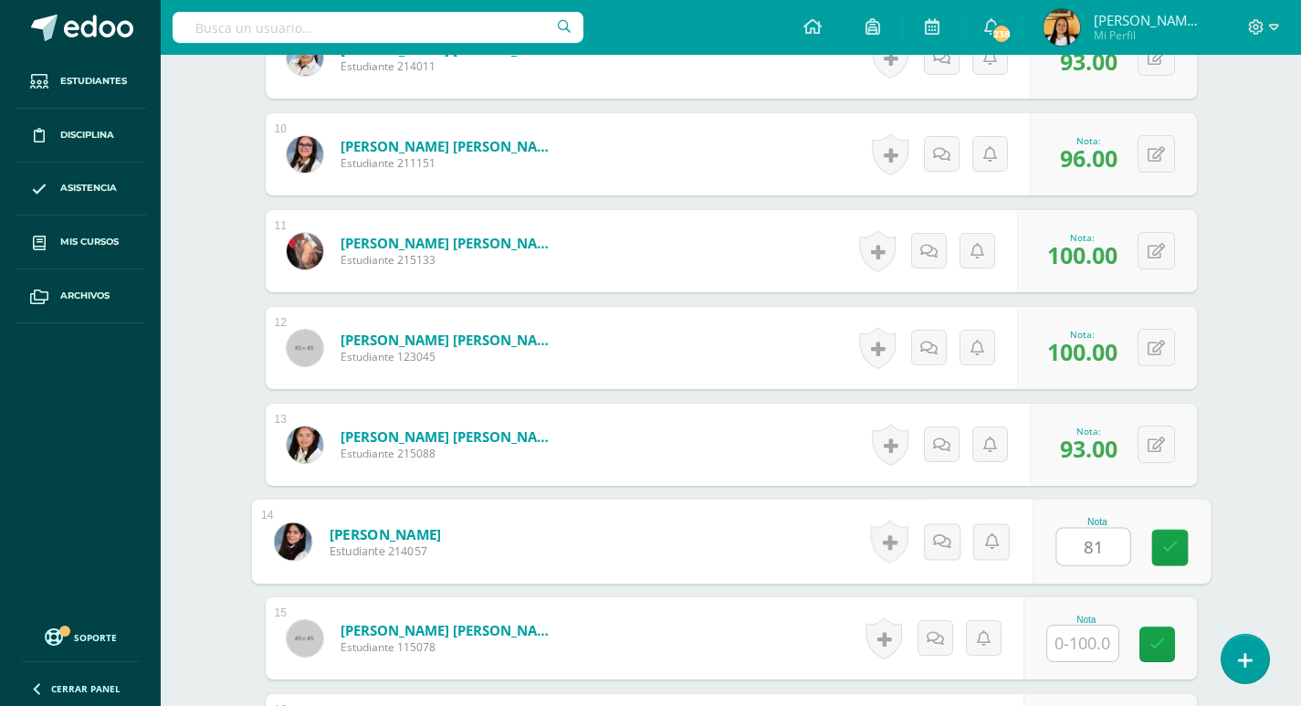
type input "81"
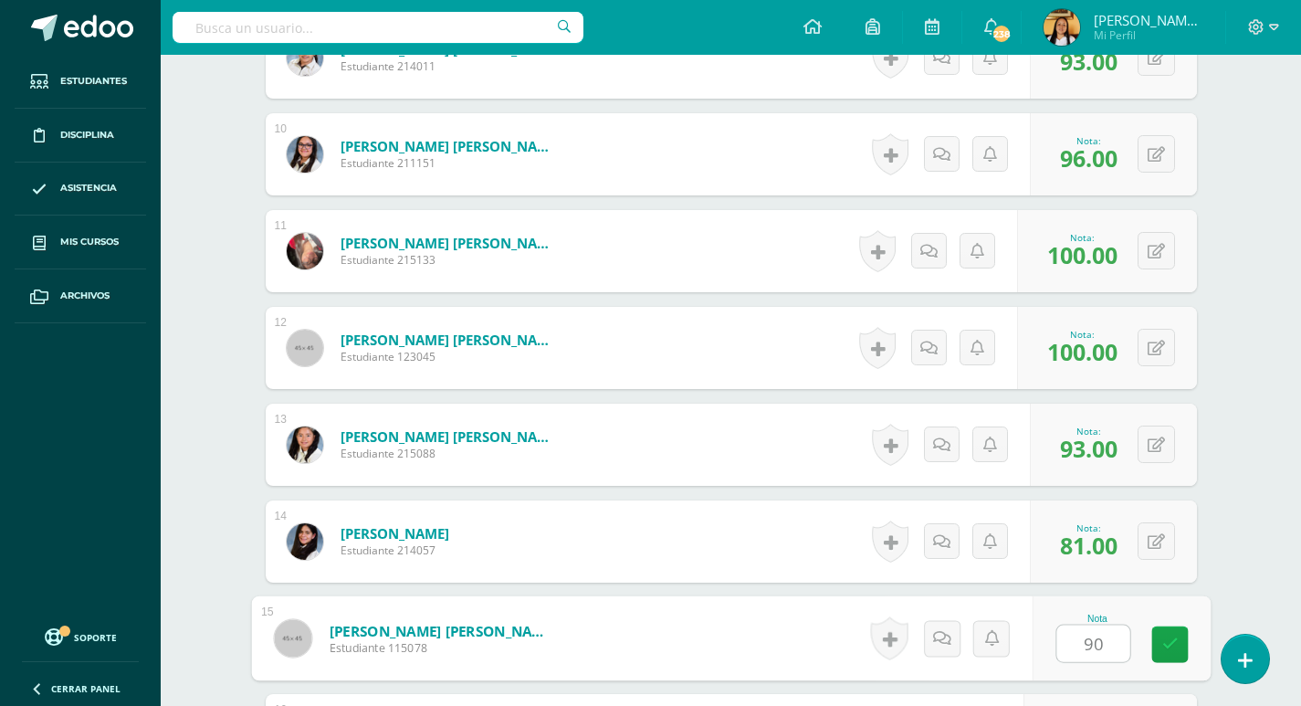
type input "90"
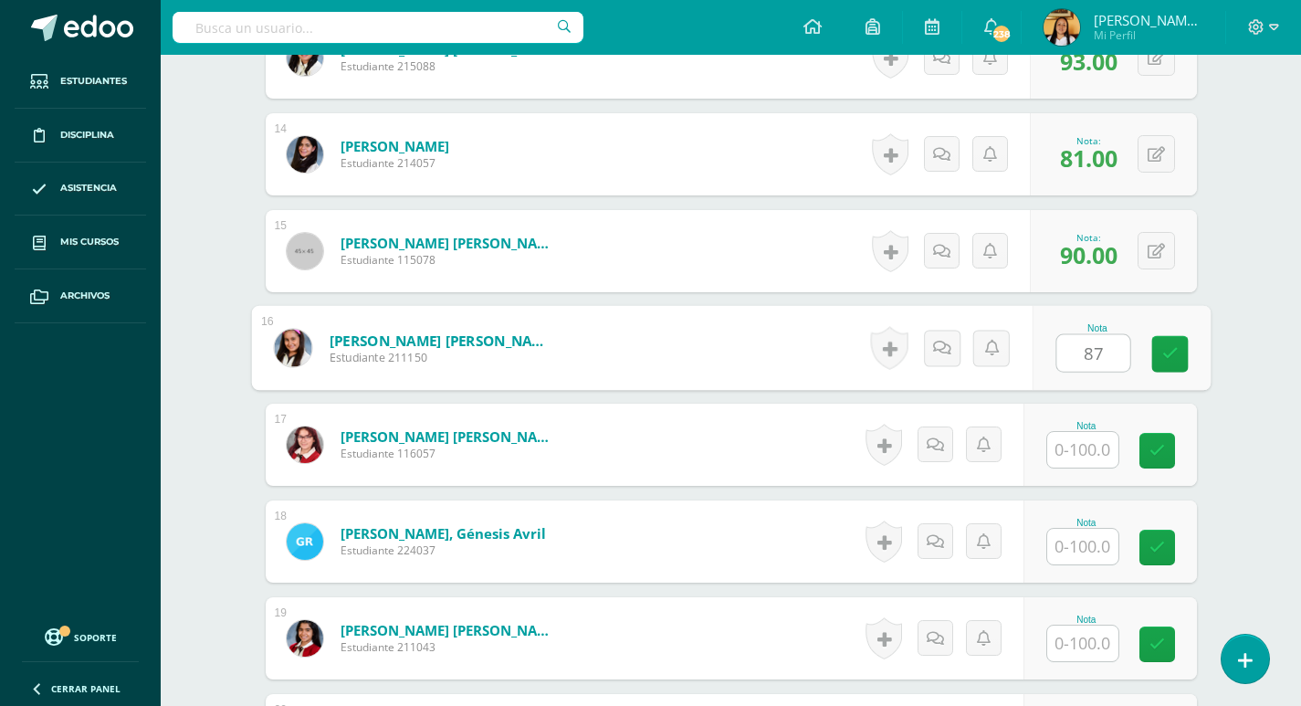
type input "87"
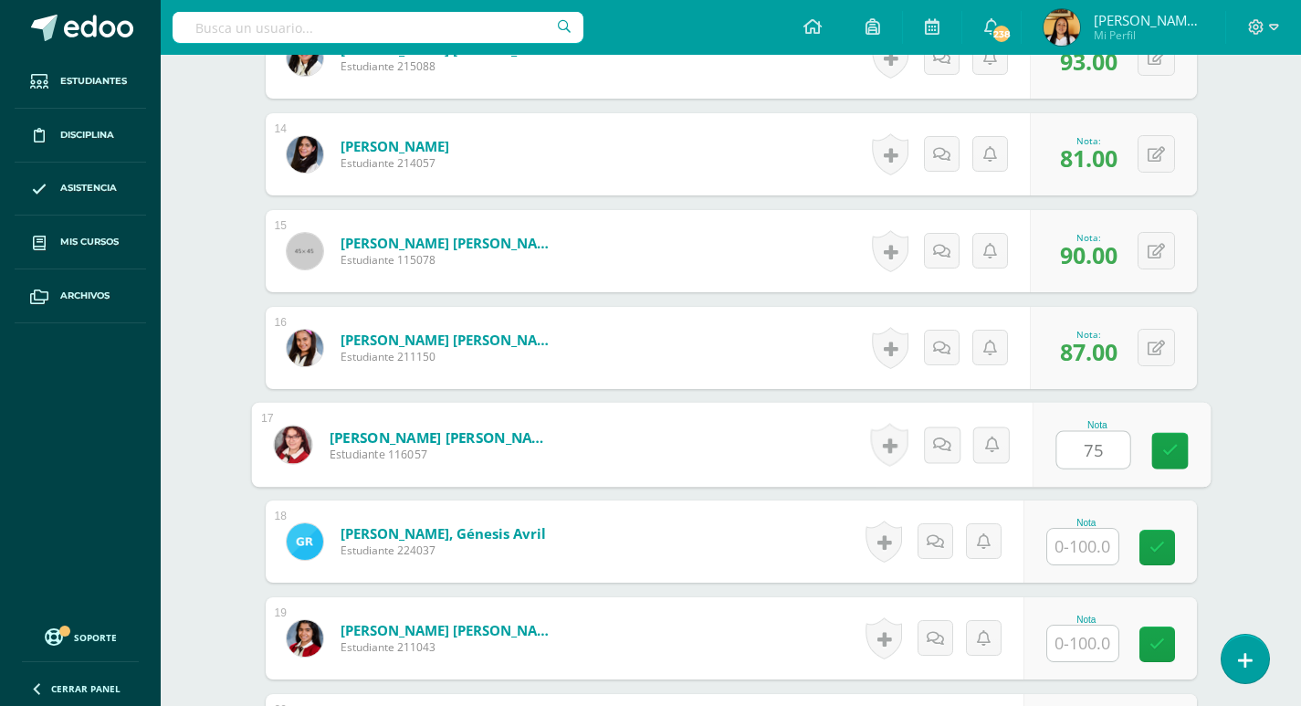
type input "75"
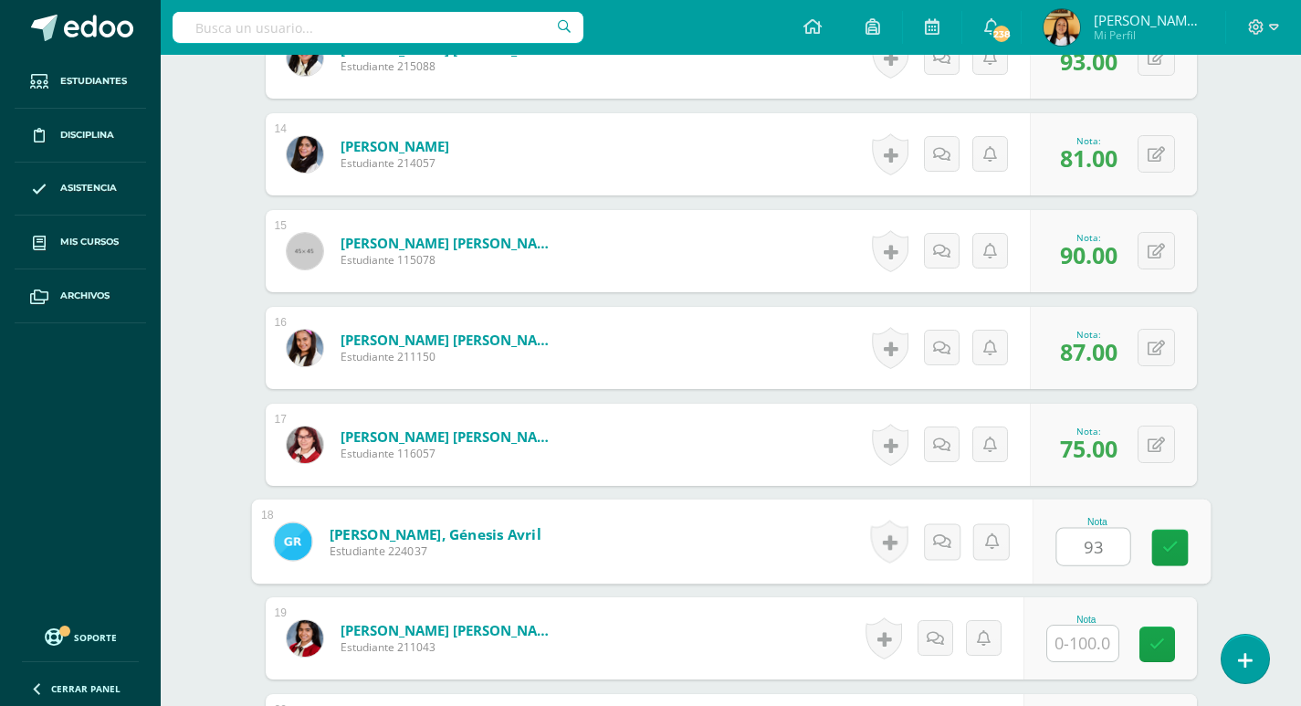
type input "93"
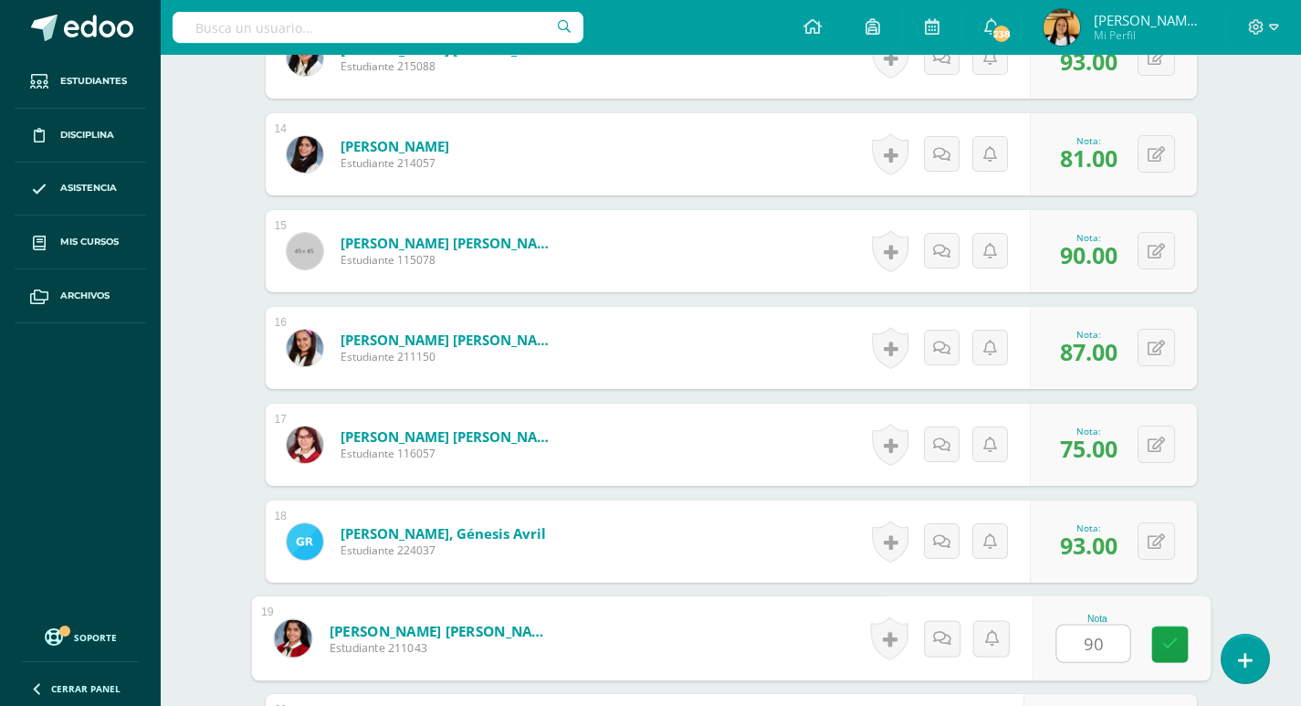
type input "90"
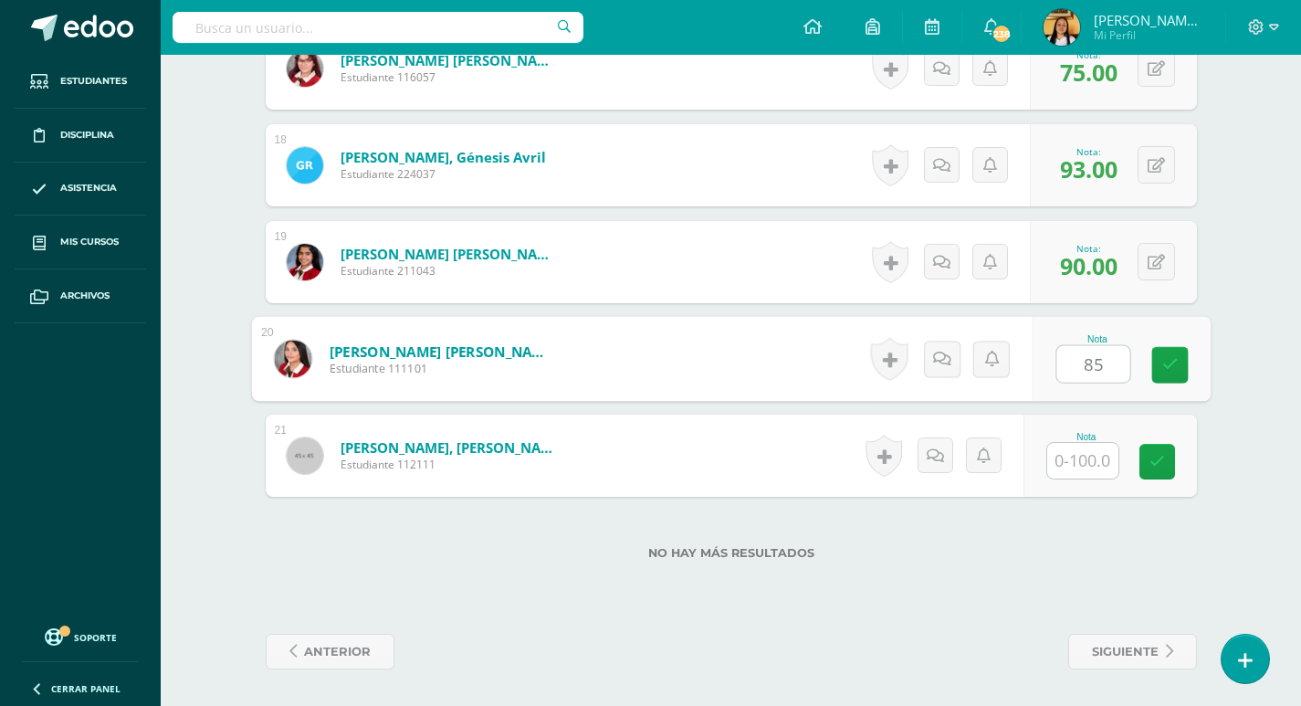
type input "85"
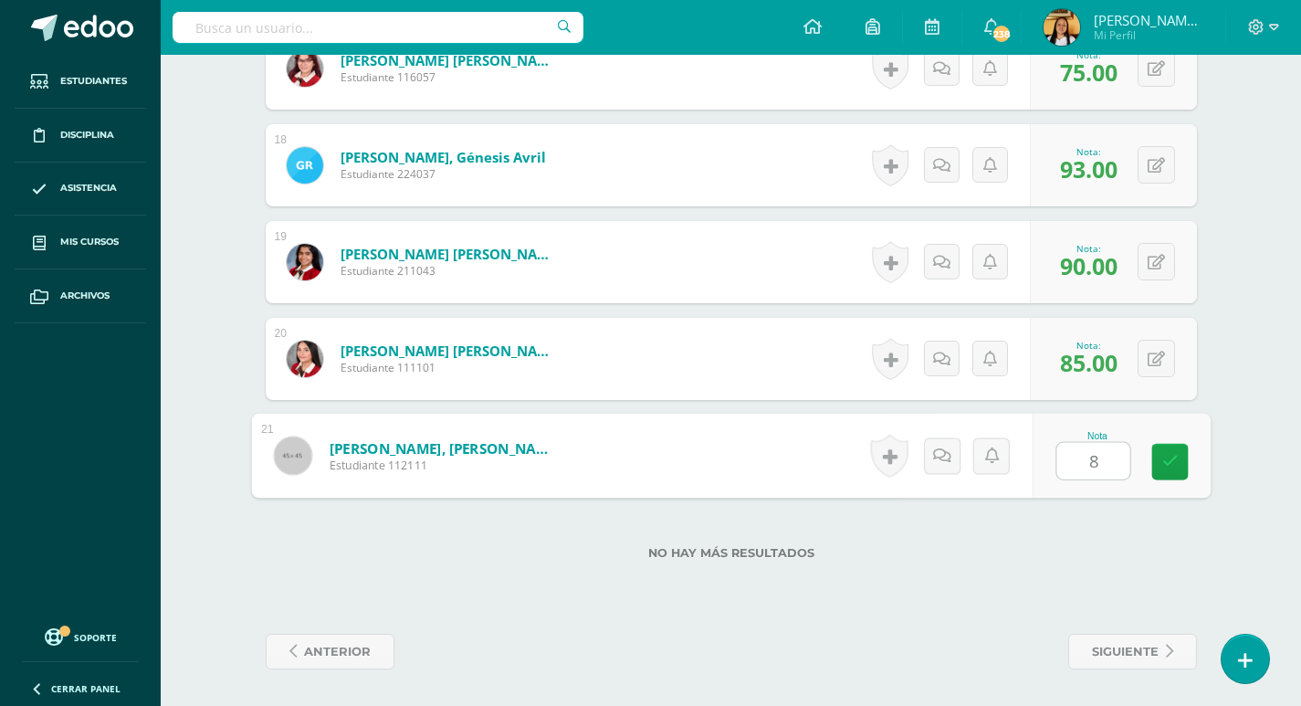
type input "85"
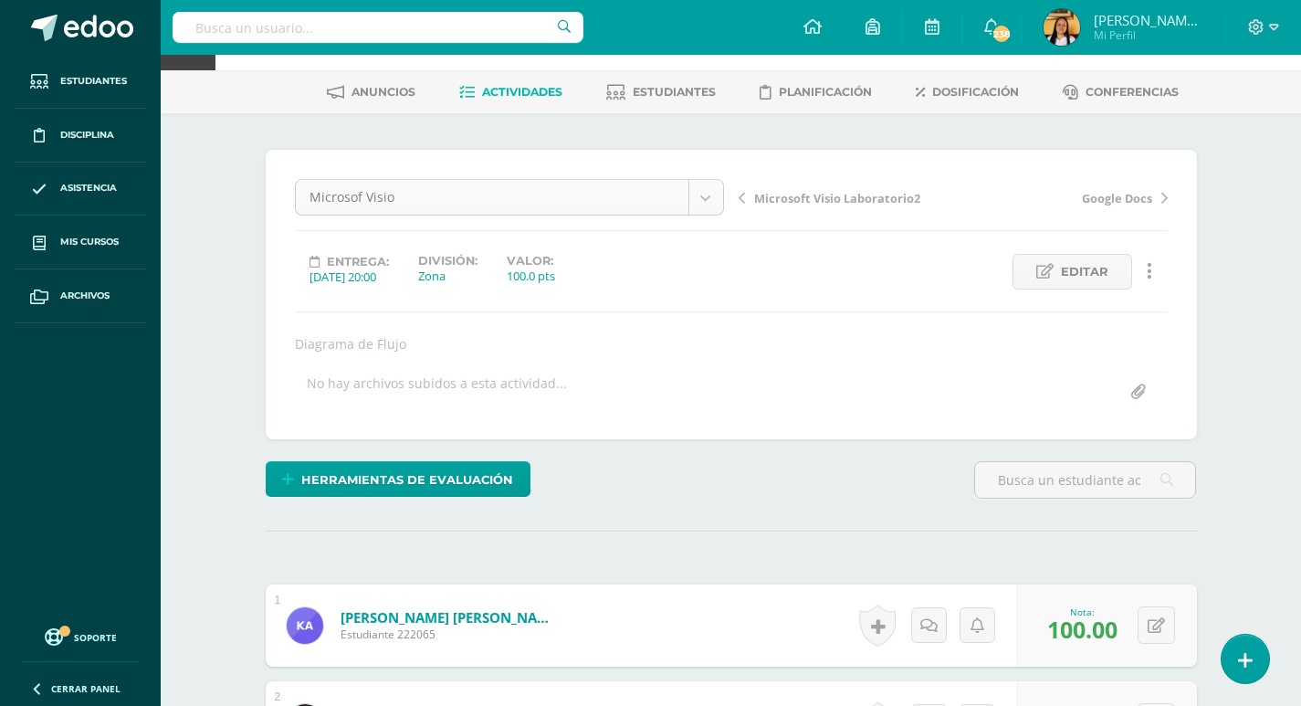
scroll to position [0, 0]
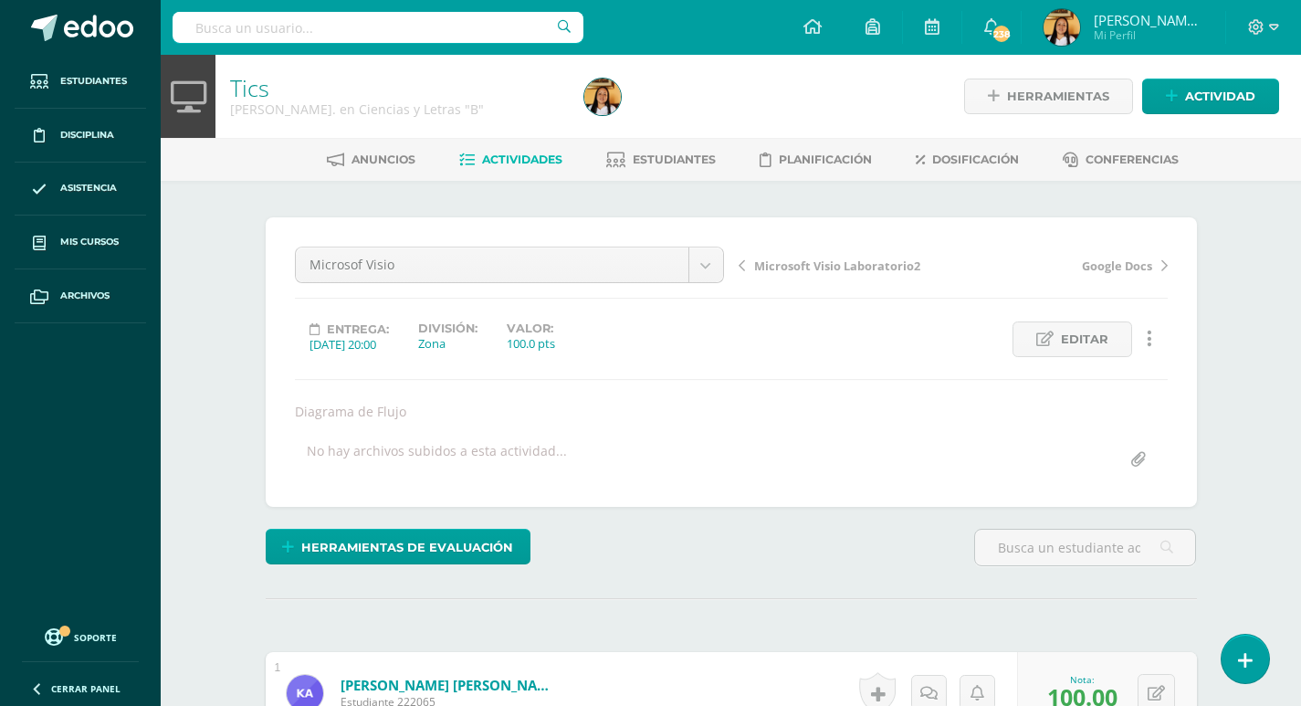
click at [502, 164] on span "Actividades" at bounding box center [522, 159] width 80 height 14
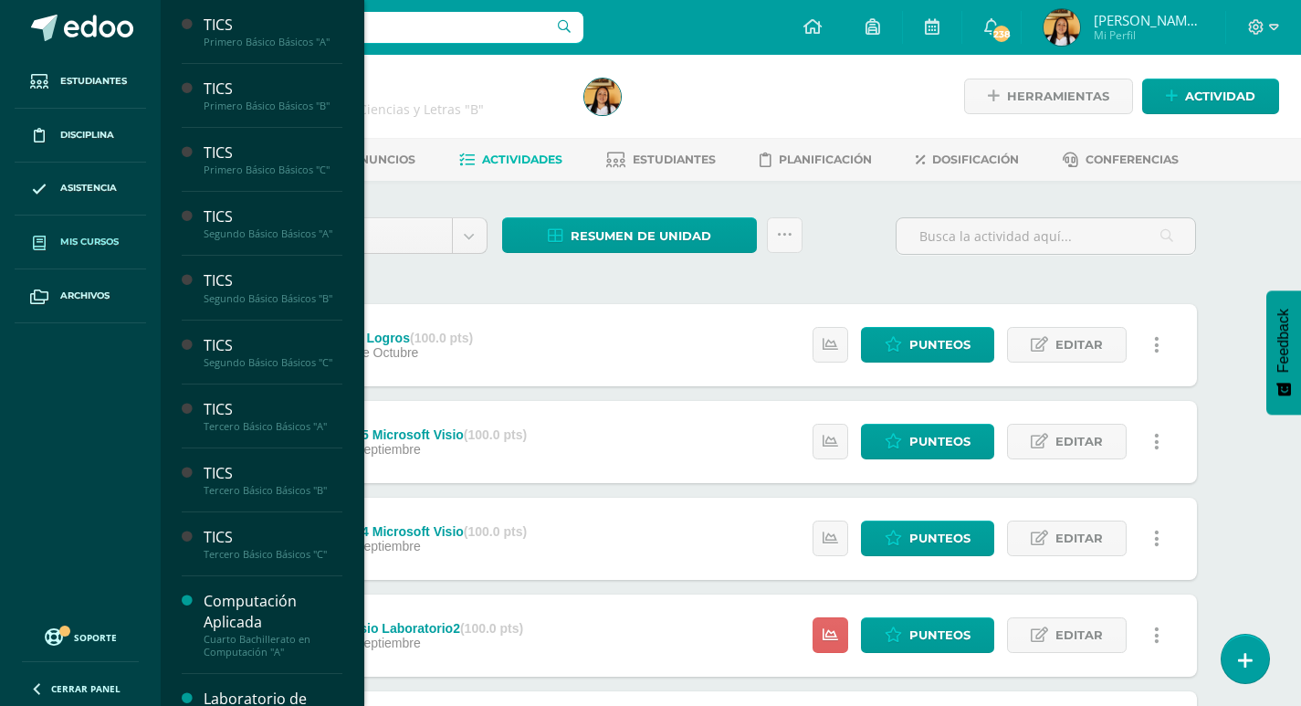
click at [115, 250] on link "Mis cursos" at bounding box center [80, 242] width 131 height 54
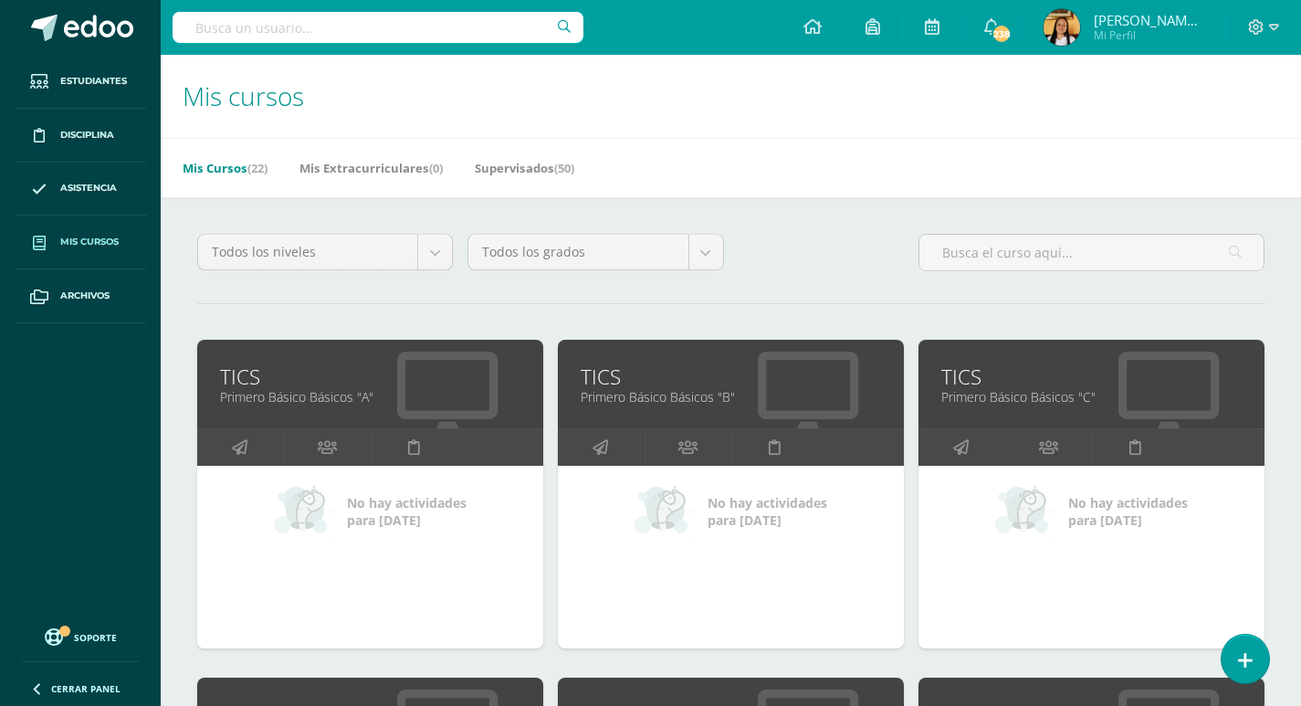
click at [300, 406] on div "TICS Primero Básico Básicos "A"" at bounding box center [370, 384] width 346 height 89
click at [341, 407] on div "TICS Primero Básico Básicos "A"" at bounding box center [370, 384] width 346 height 89
click at [345, 392] on link "Primero Básico Básicos "A"" at bounding box center [370, 396] width 300 height 17
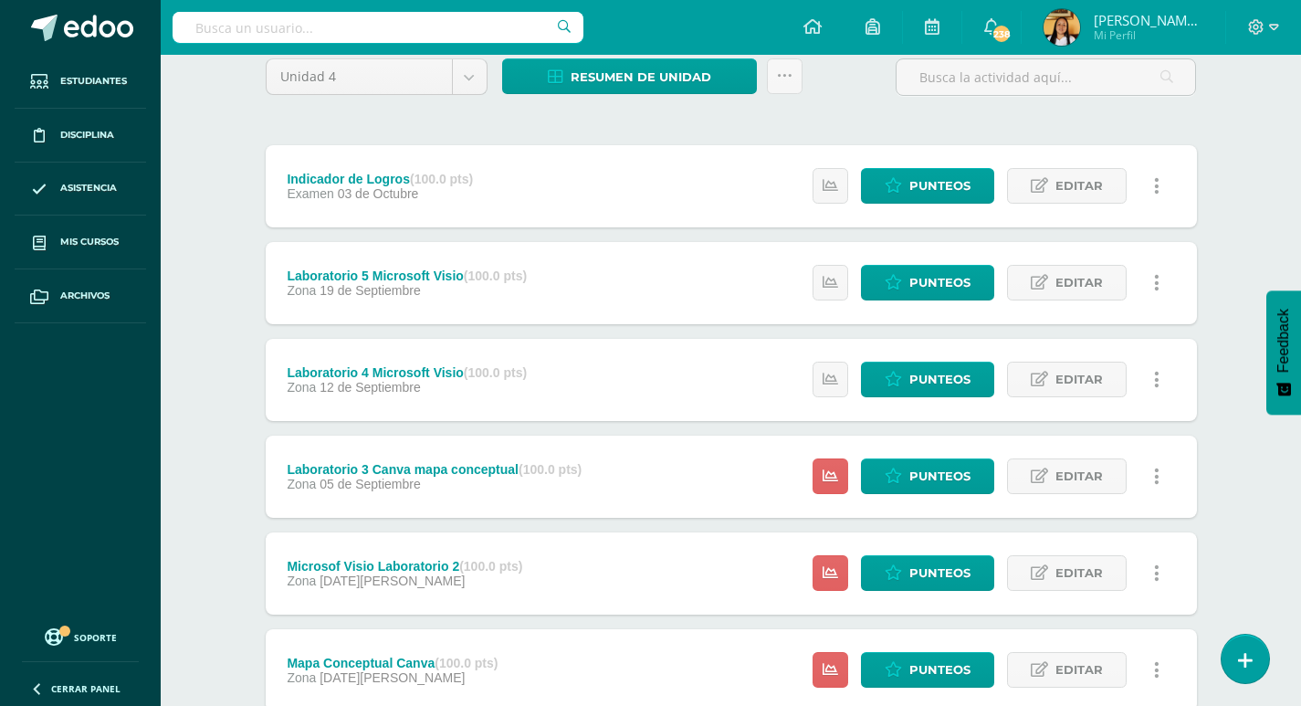
scroll to position [382, 0]
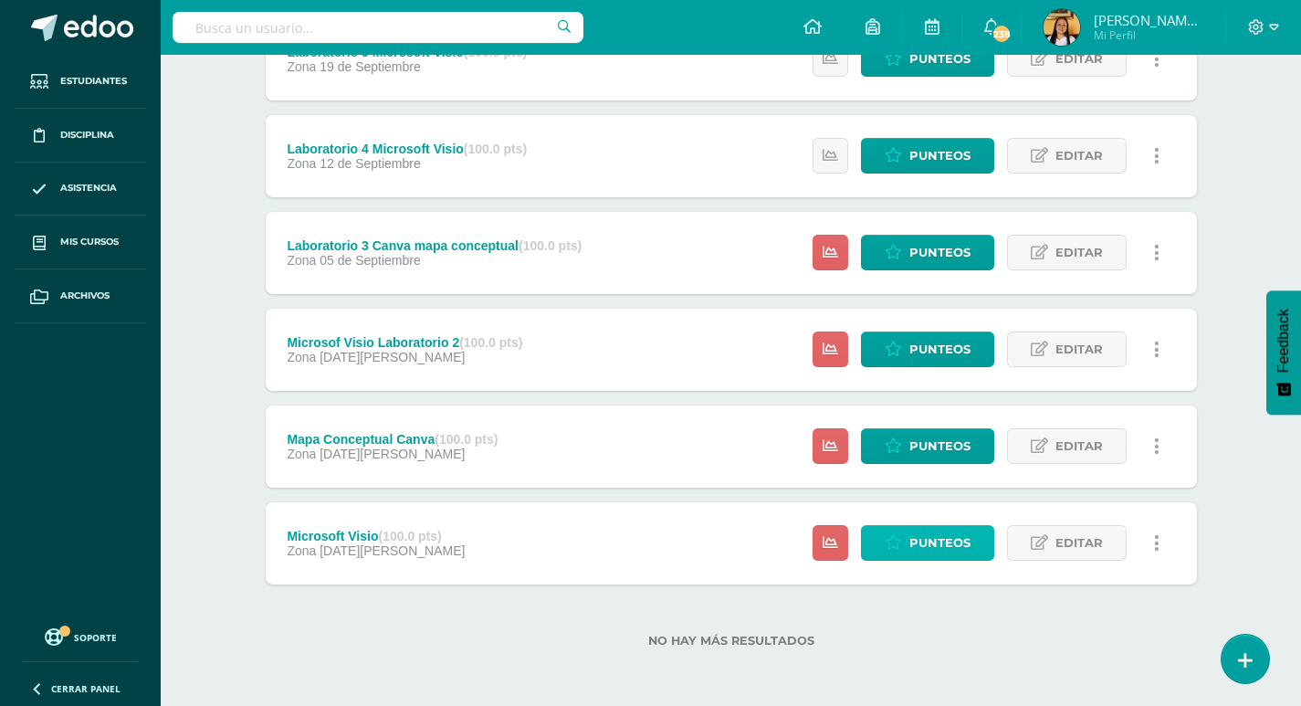
click at [948, 533] on span "Punteos" at bounding box center [939, 543] width 61 height 34
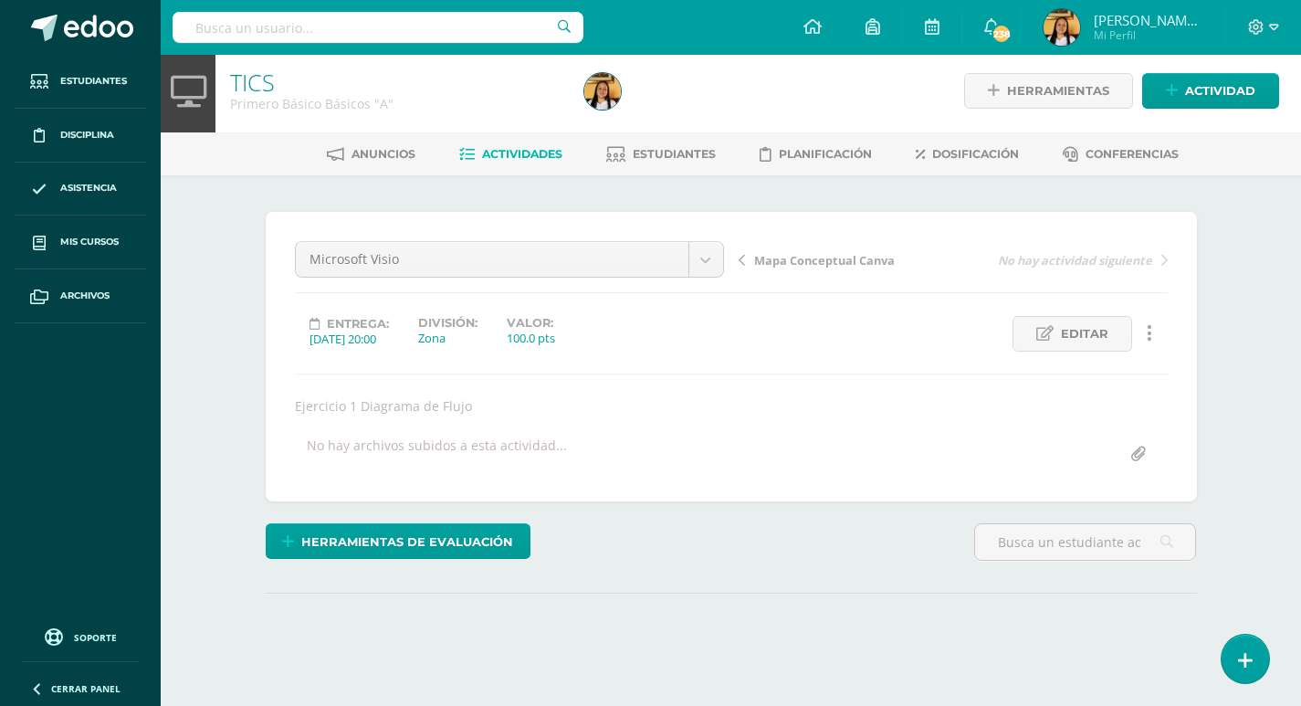
scroll to position [170, 0]
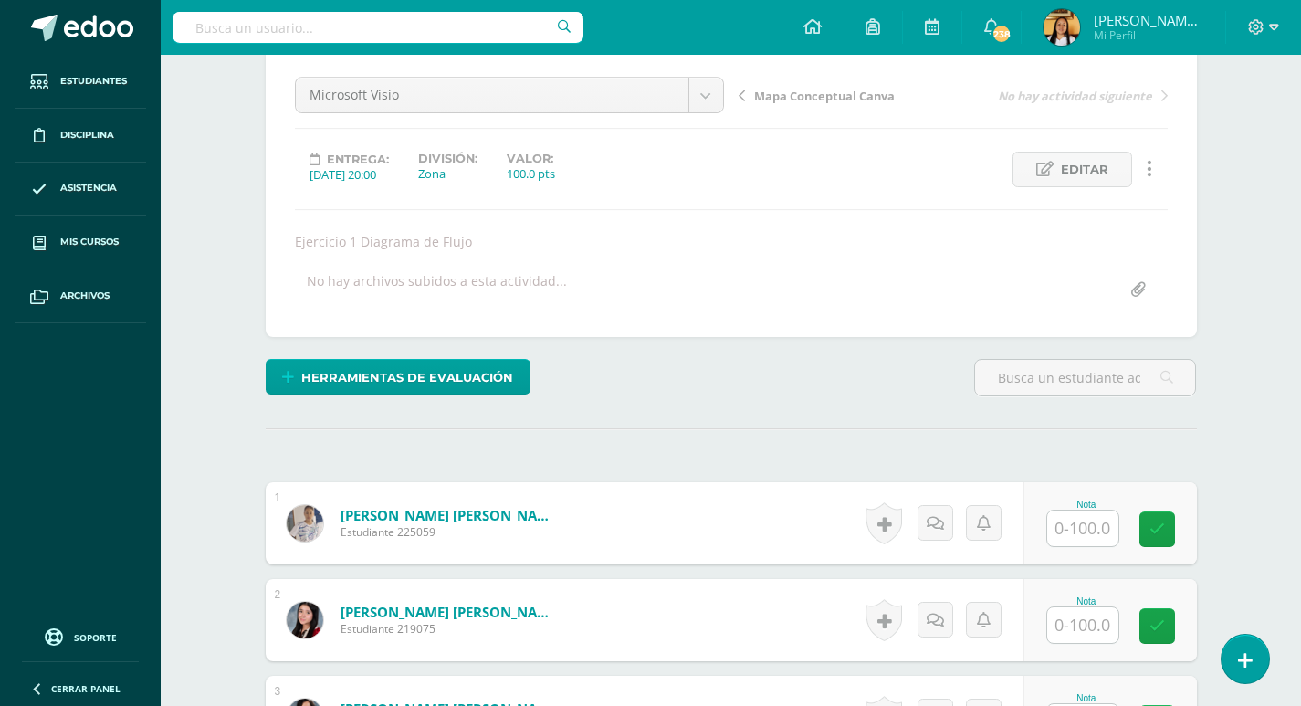
click at [1064, 528] on input "text" at bounding box center [1082, 528] width 71 height 36
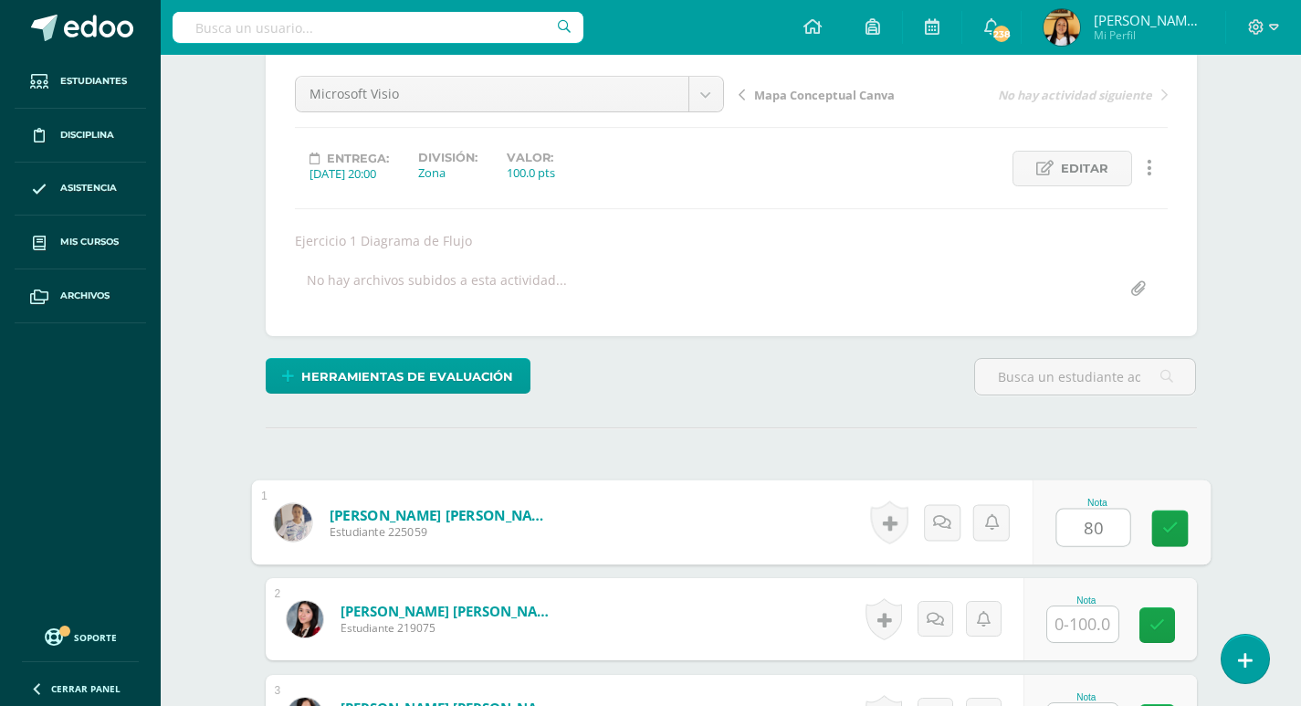
type input "80"
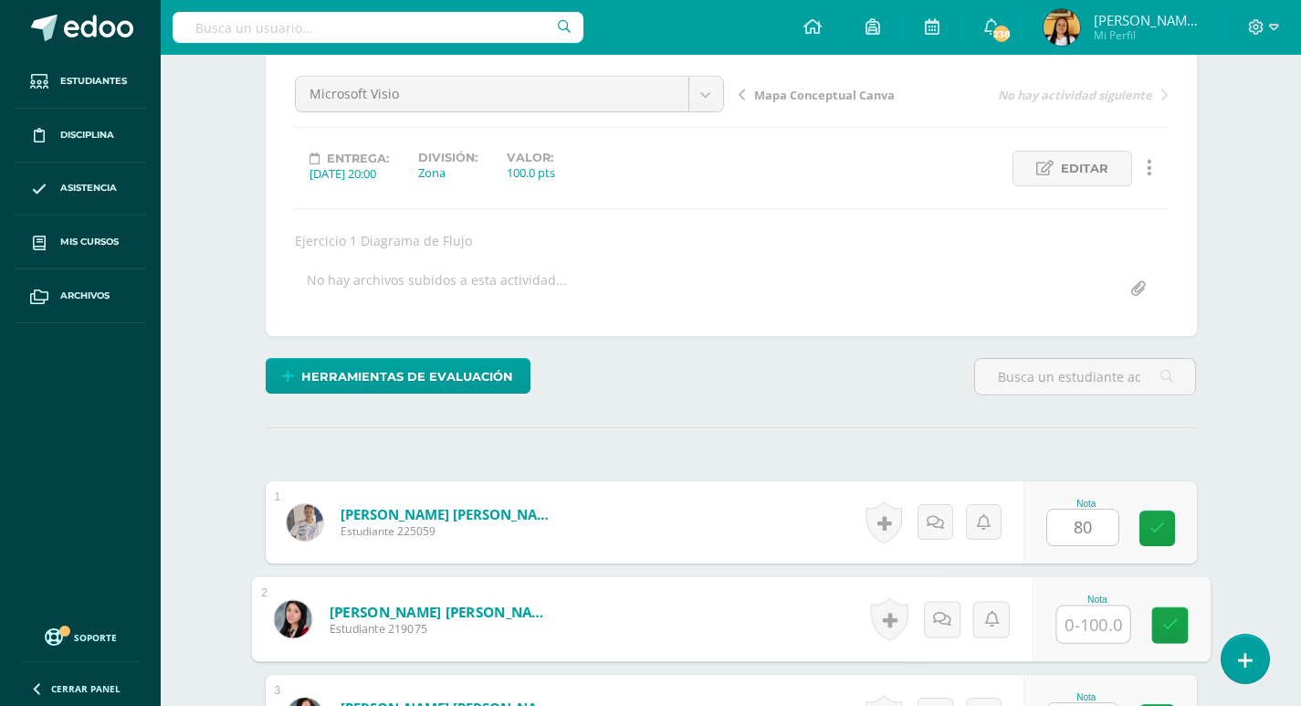
scroll to position [172, 0]
type input "93"
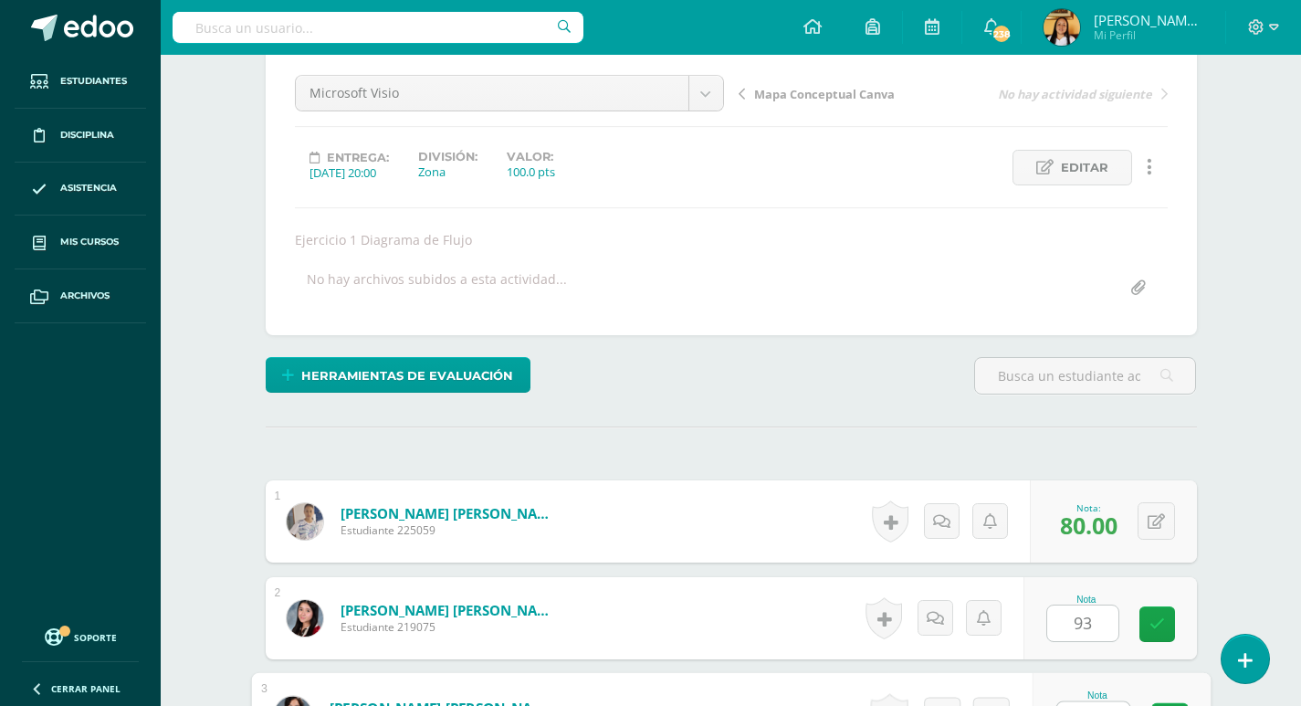
scroll to position [204, 0]
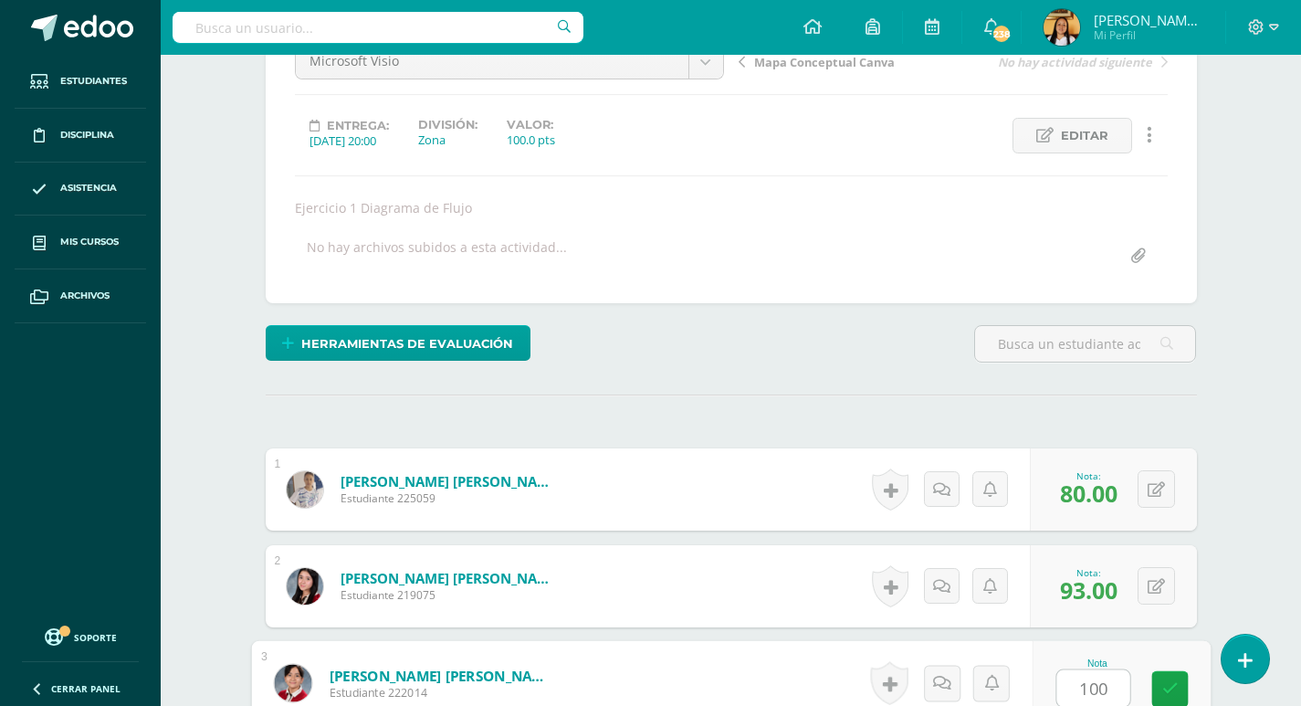
type input "100"
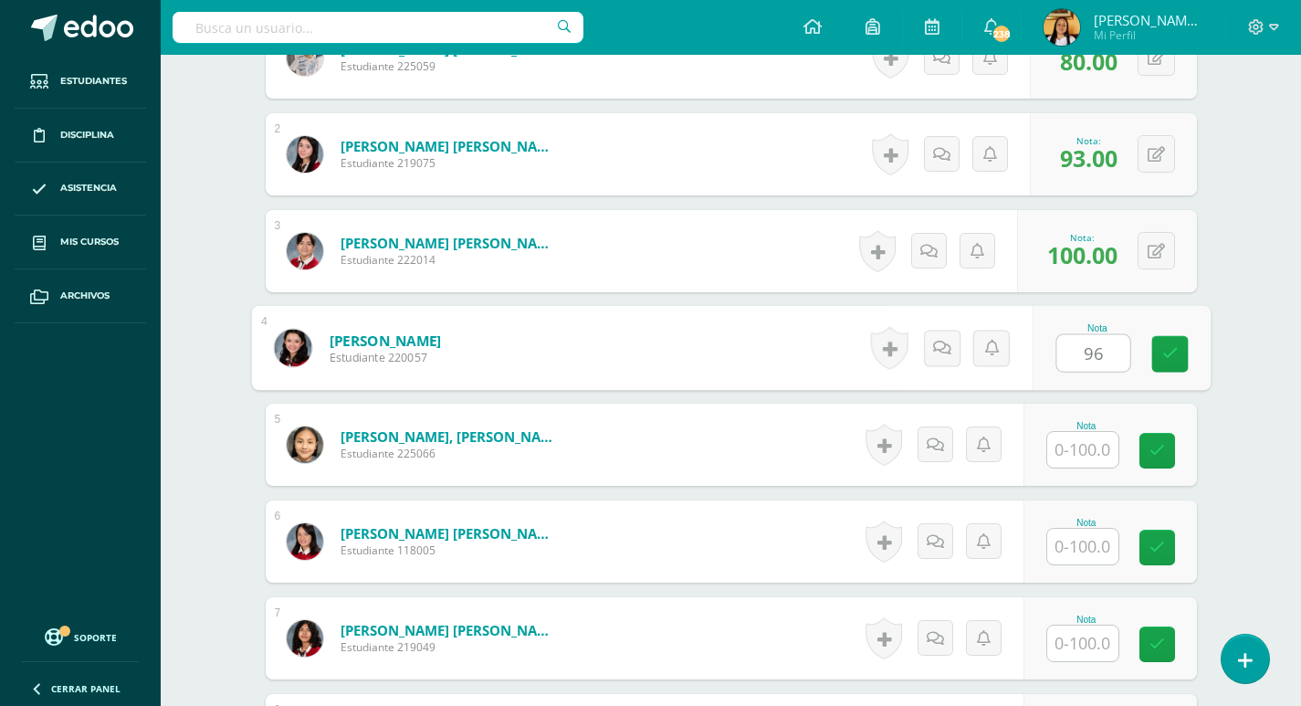
type input "96"
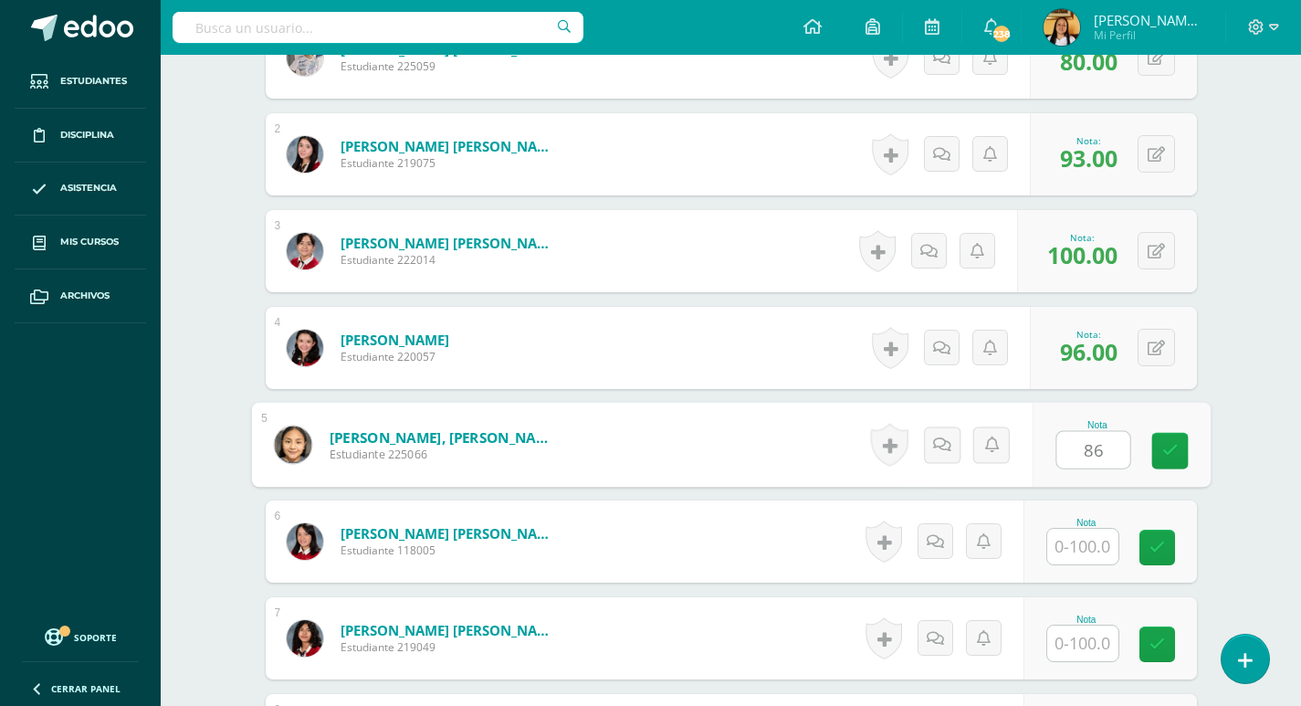
type input "86"
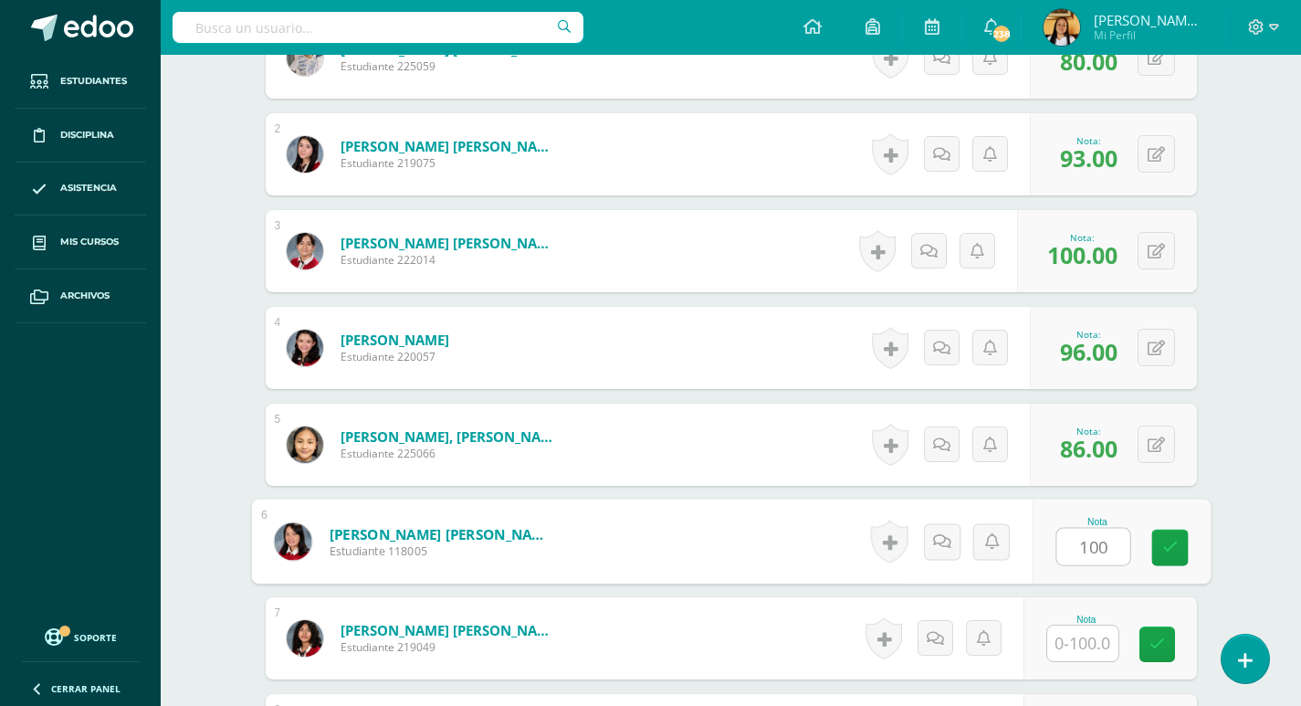
type input "100"
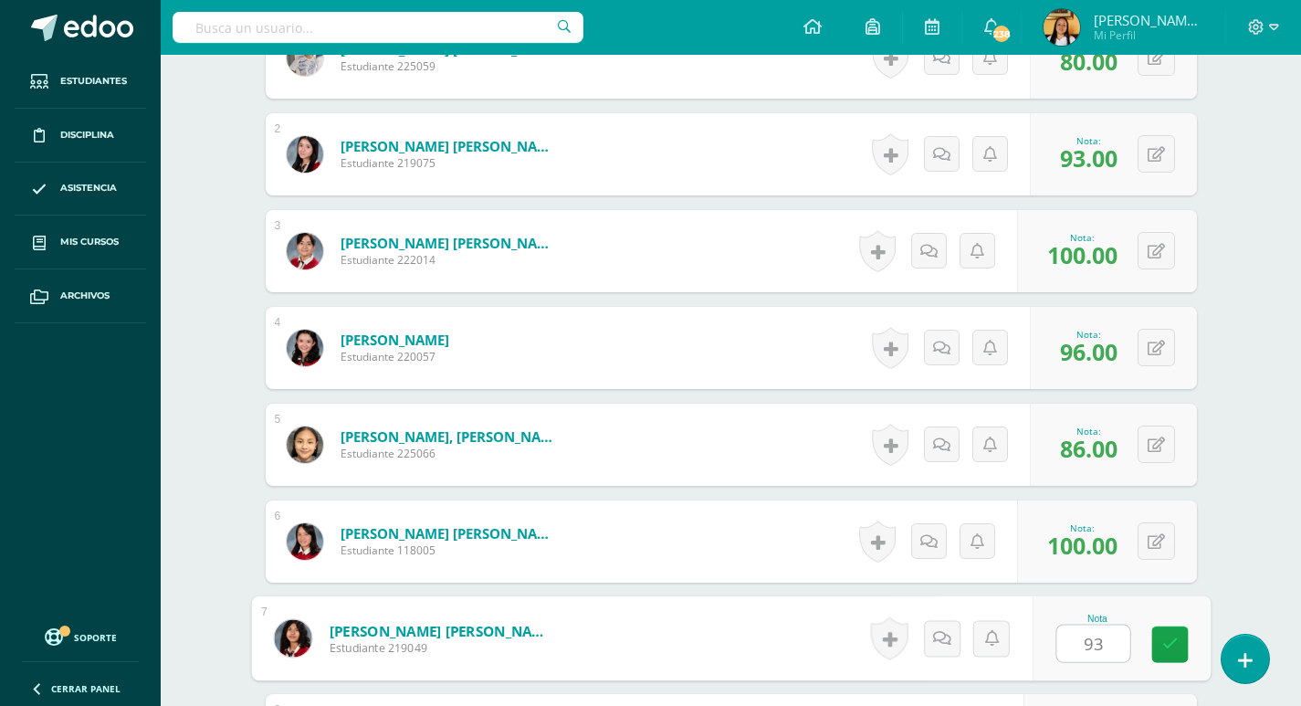
type input "93"
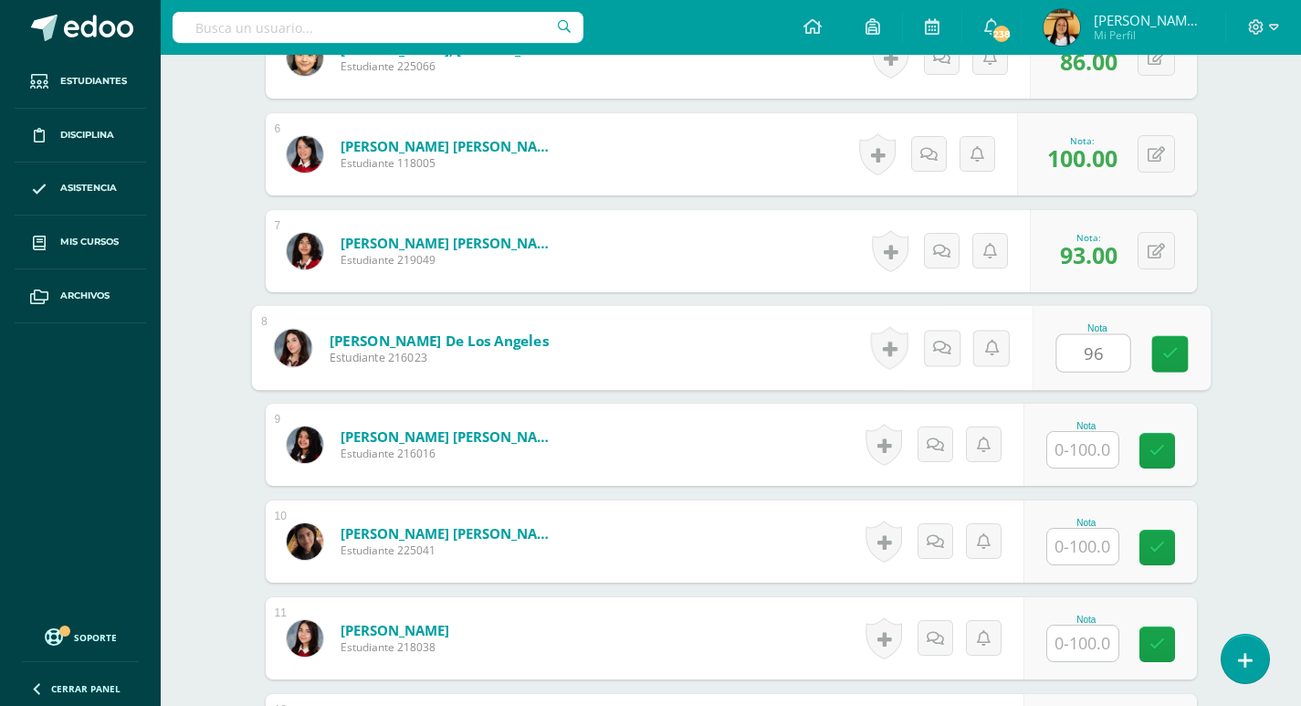
type input "96"
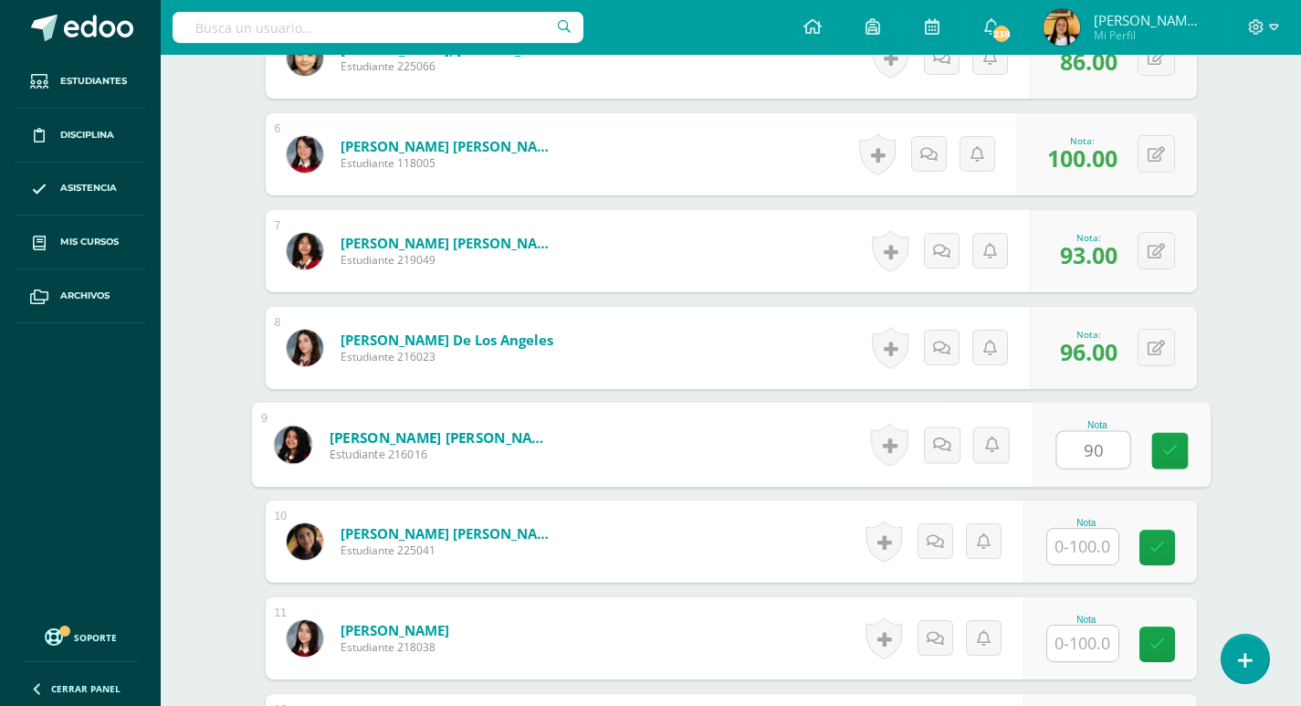
type input "90"
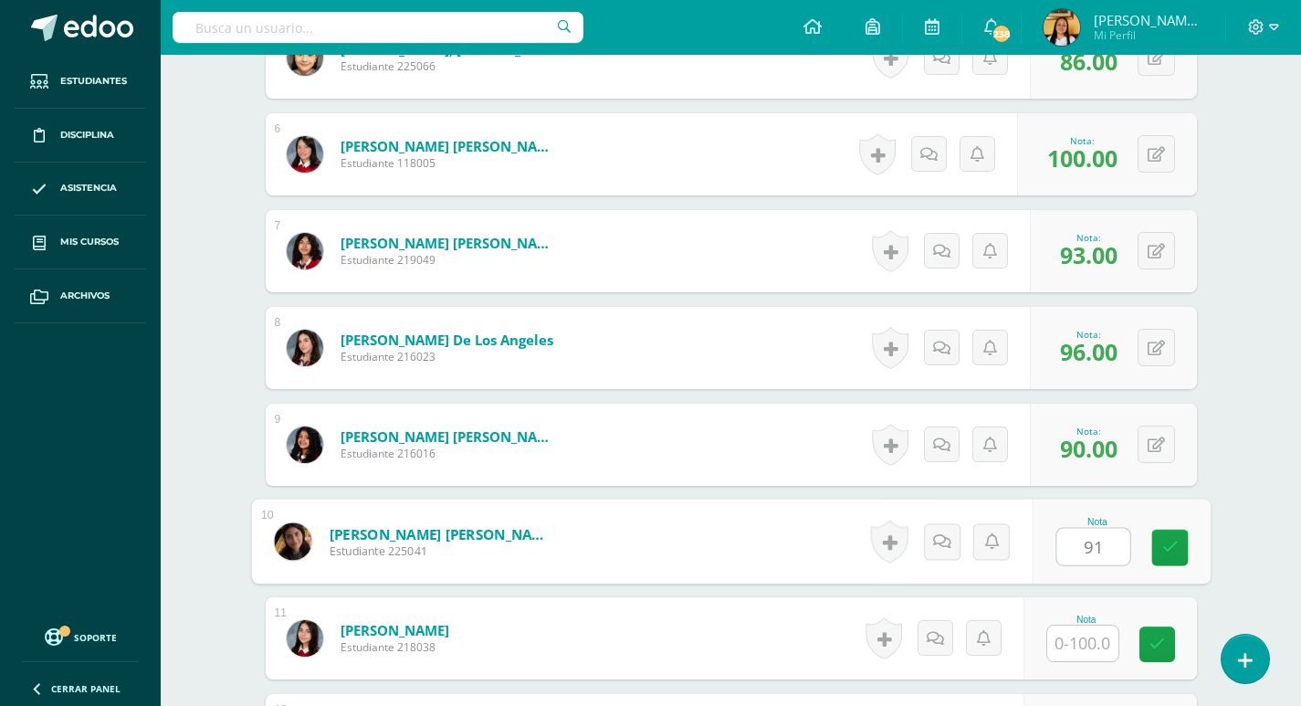
type input "91"
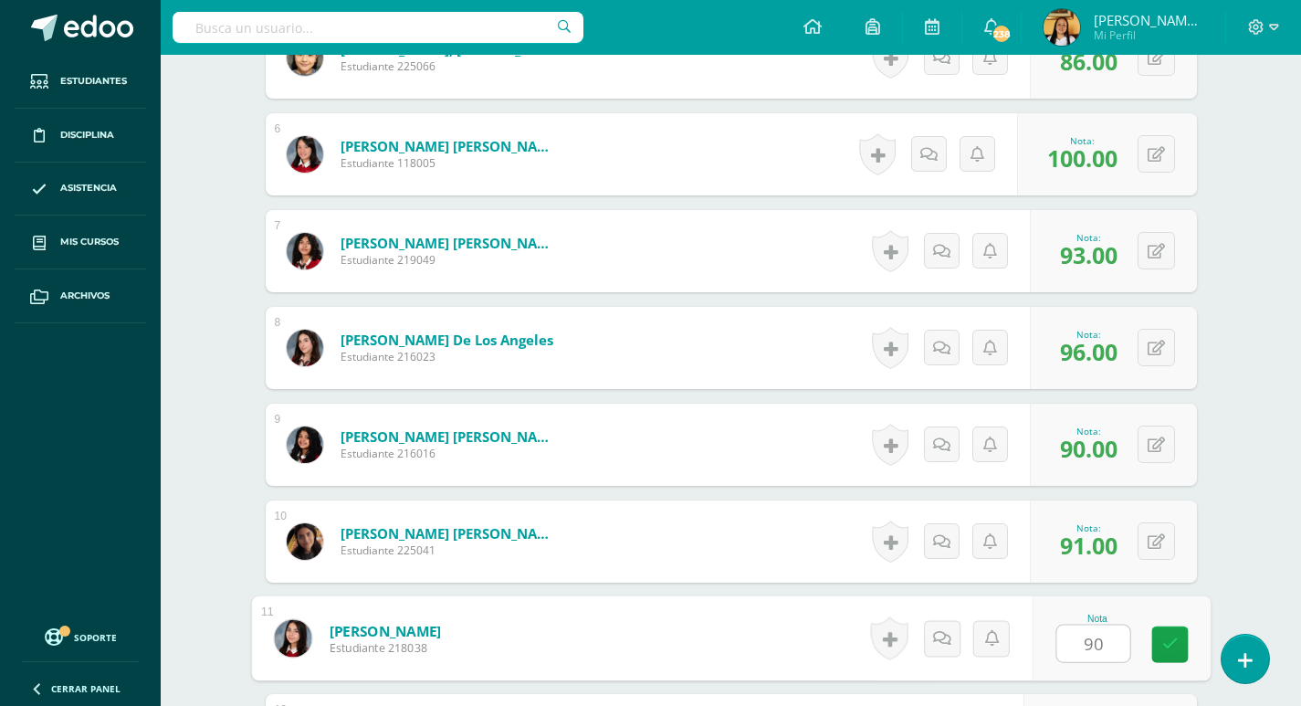
type input "90"
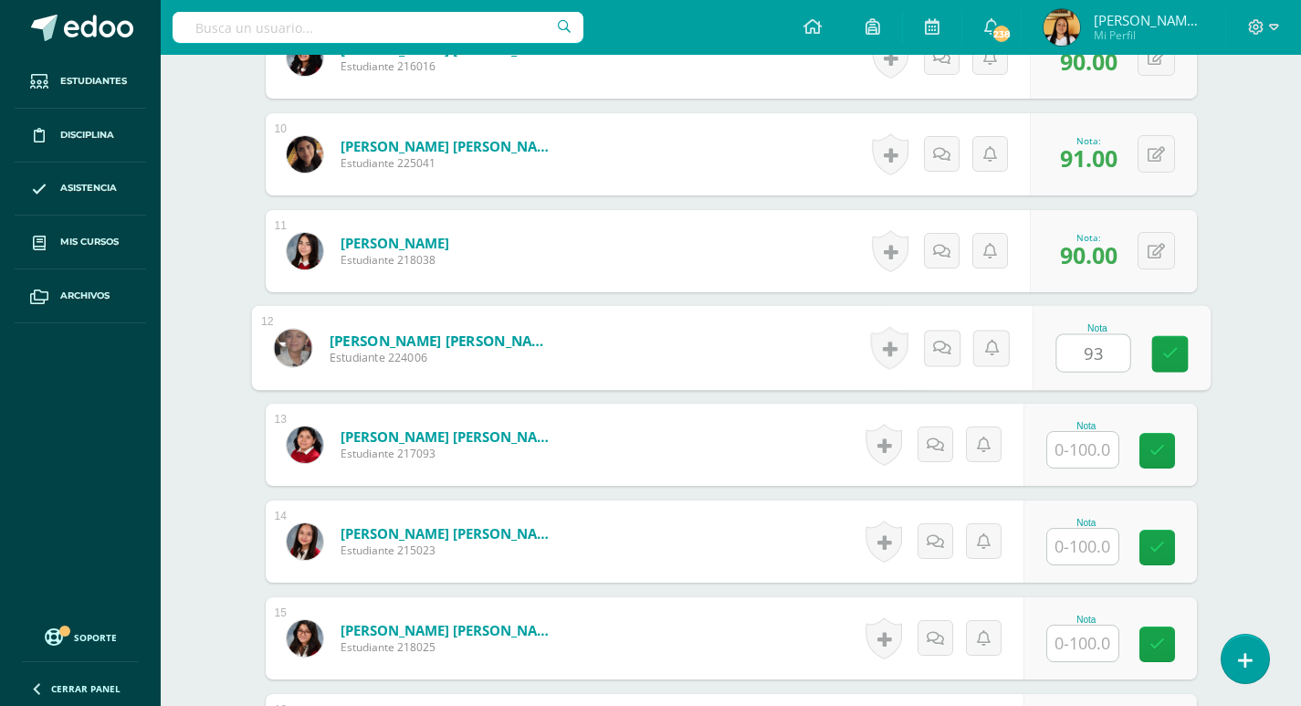
type input "93"
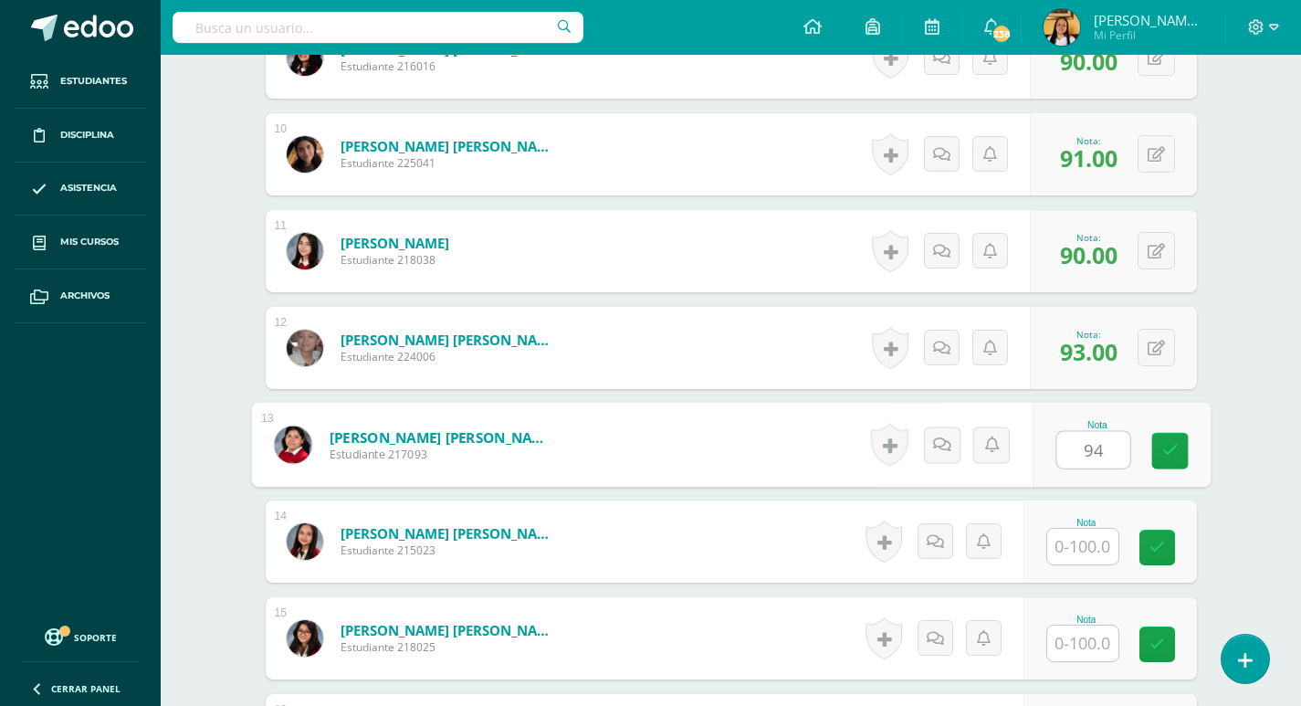
type input "94"
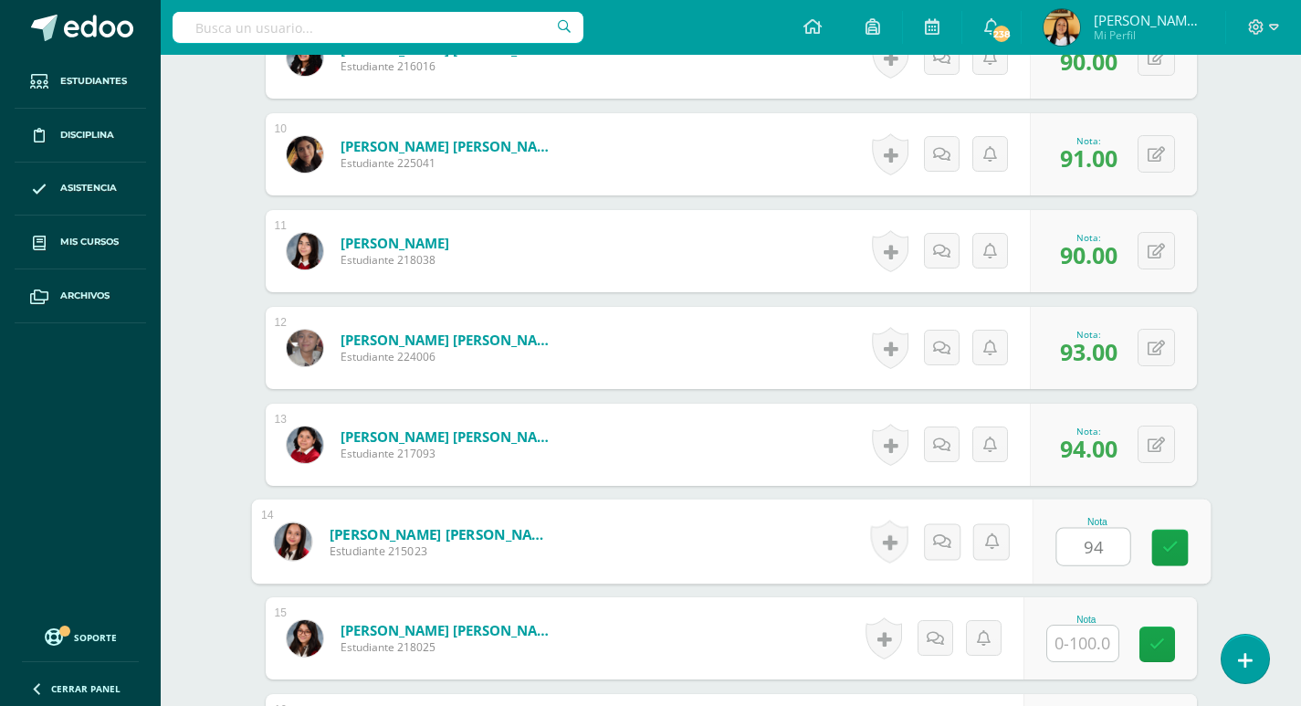
type input "94"
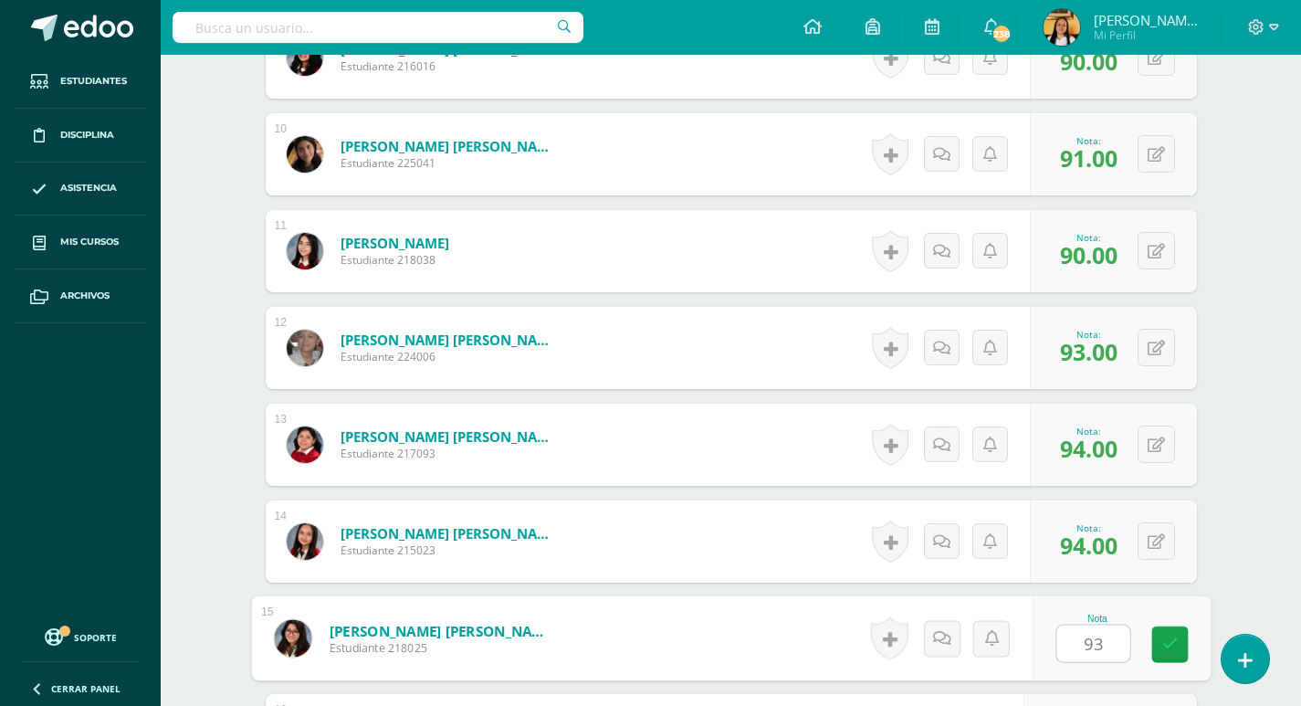
type input "93"
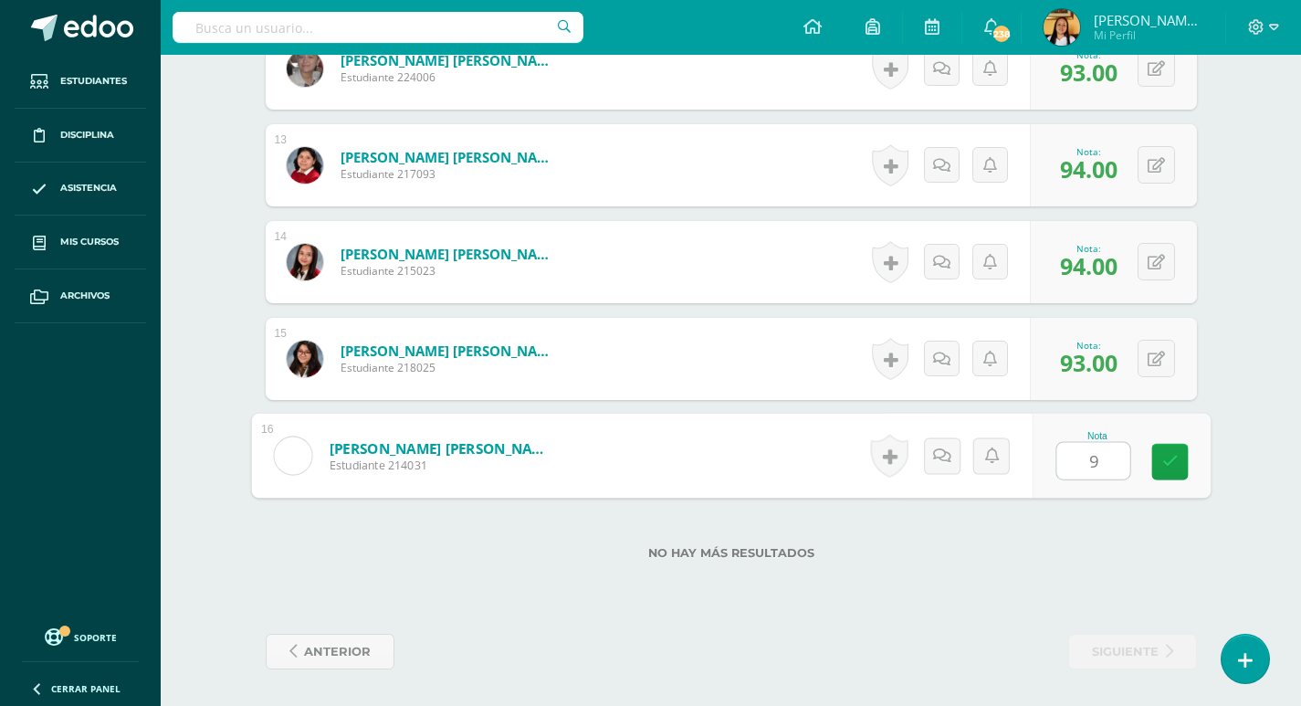
type input "94"
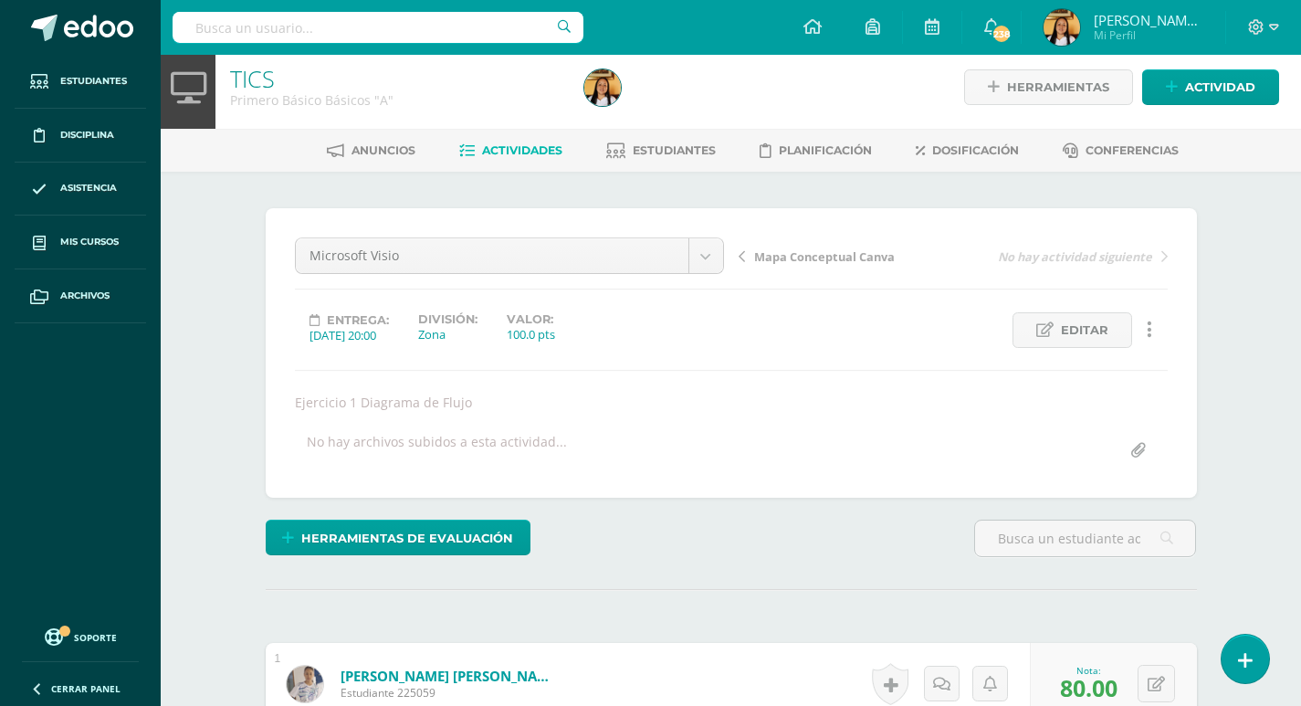
scroll to position [0, 0]
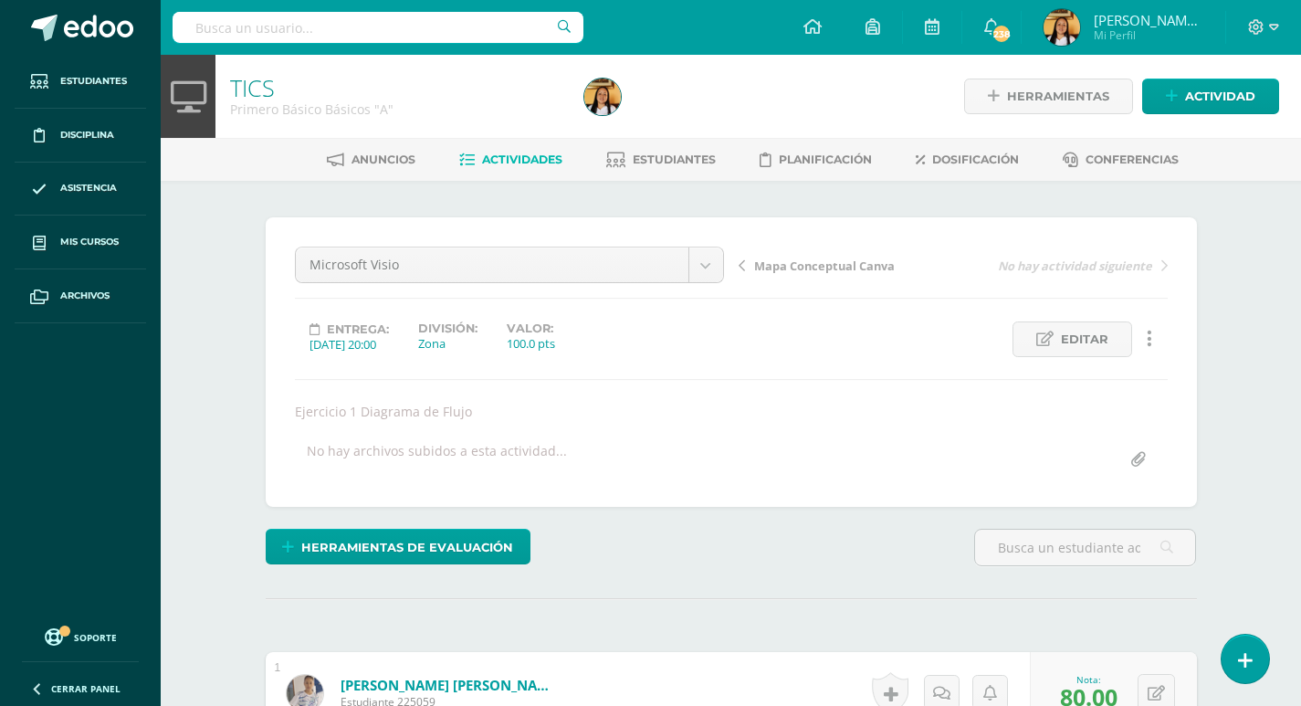
click at [518, 162] on span "Actividades" at bounding box center [522, 159] width 80 height 14
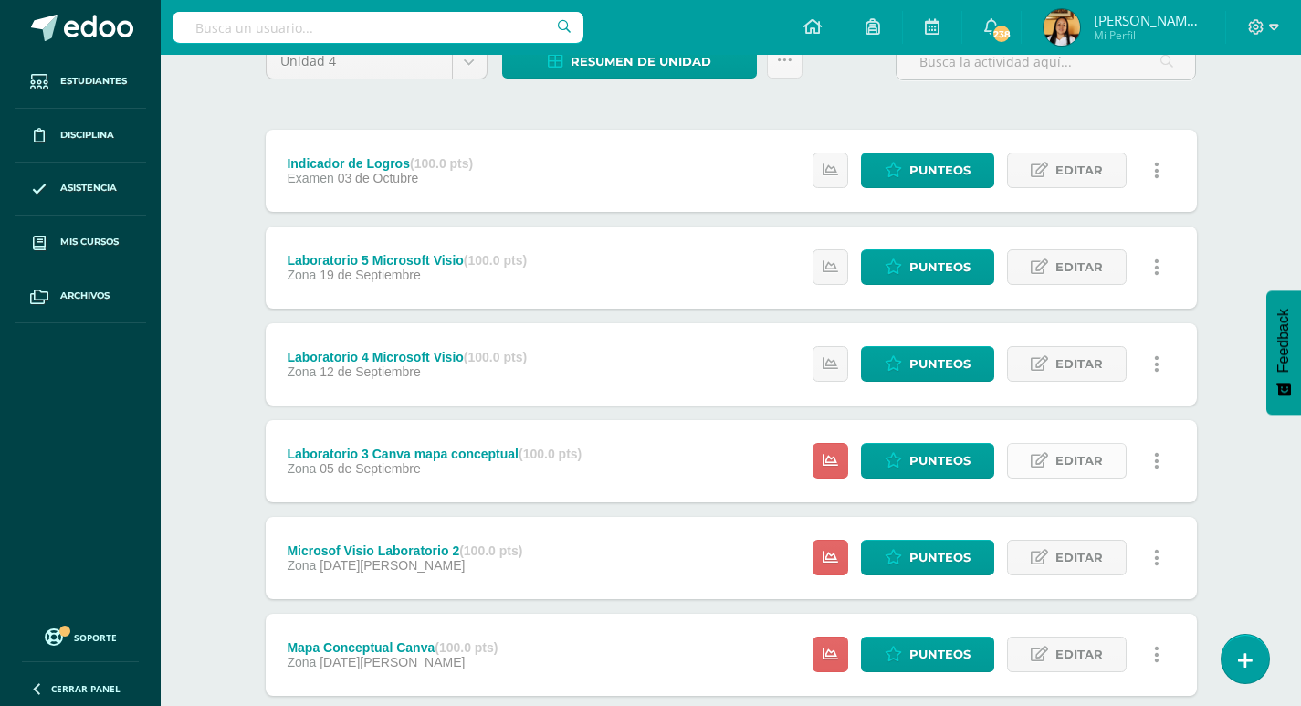
scroll to position [274, 0]
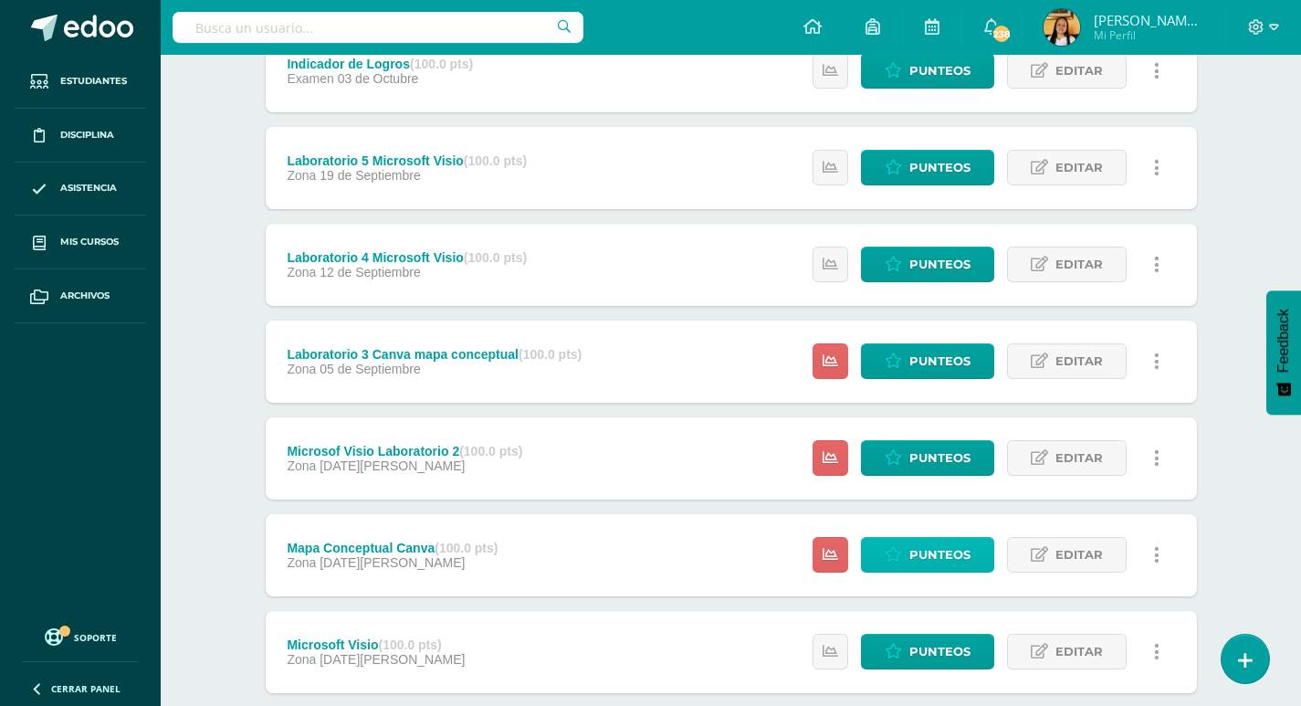
click at [935, 547] on span "Punteos" at bounding box center [939, 555] width 61 height 34
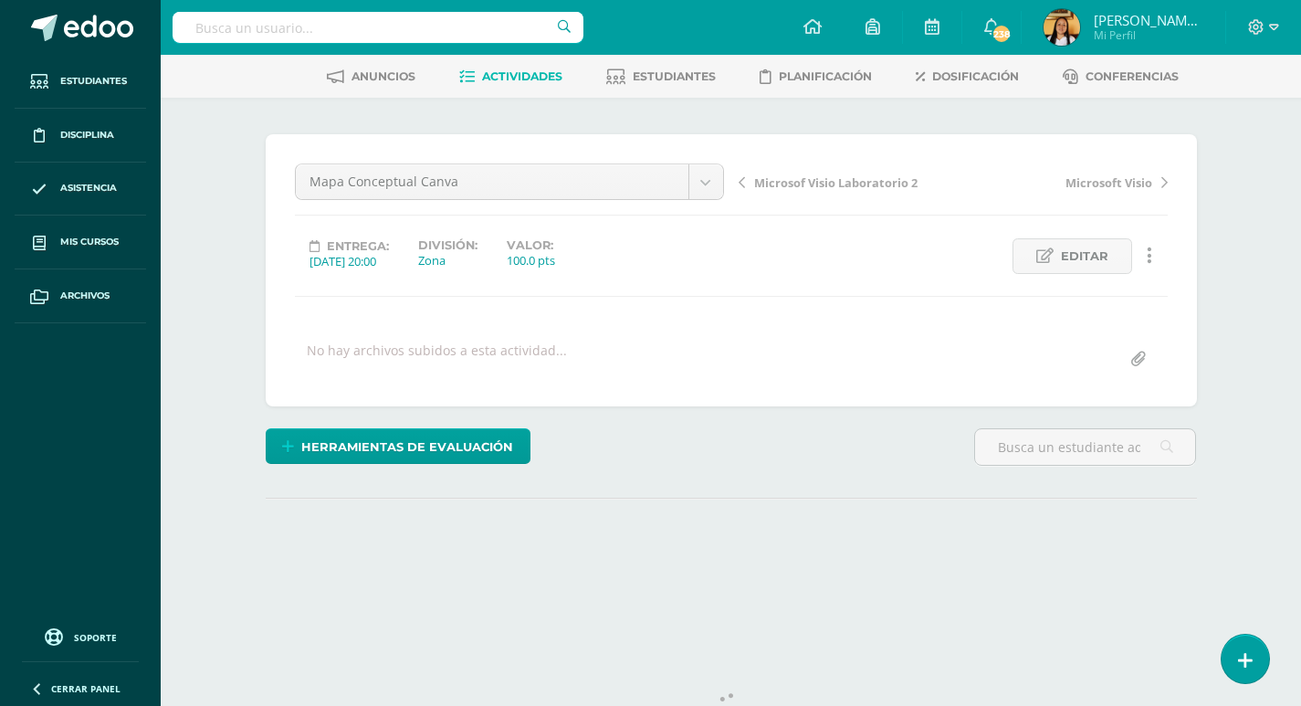
scroll to position [152, 0]
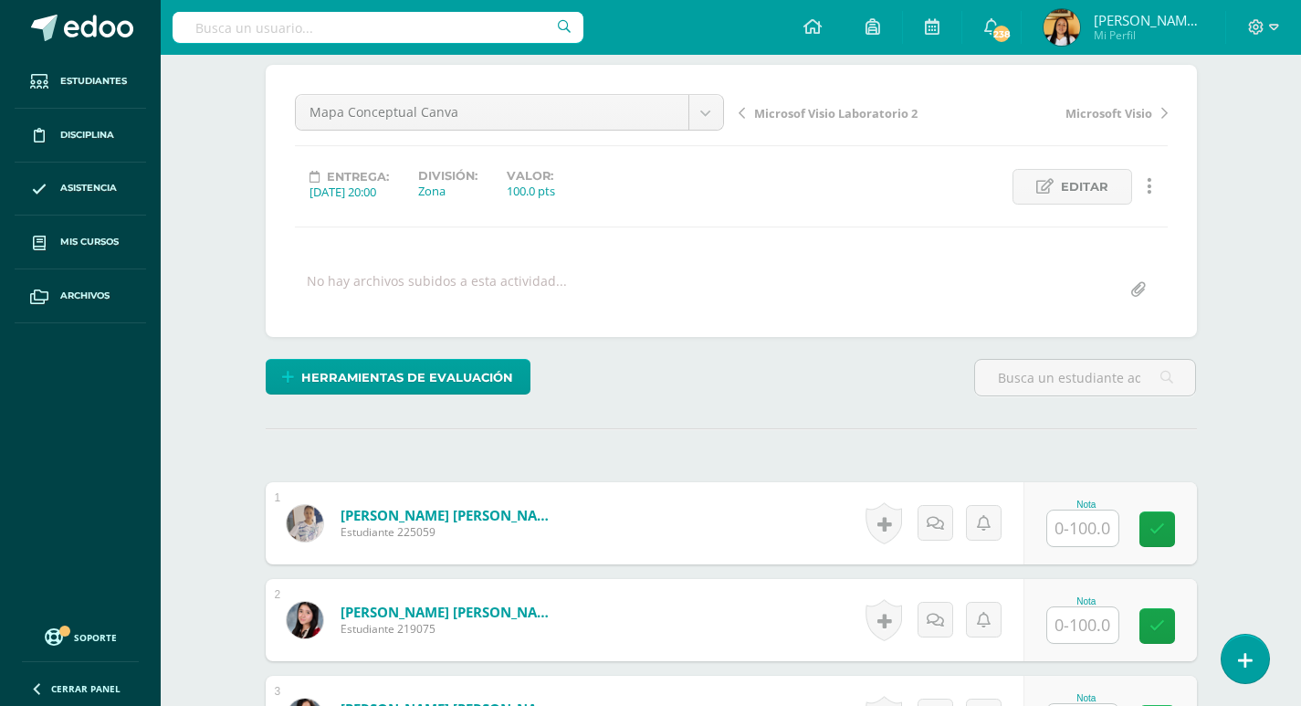
click at [1084, 530] on input "text" at bounding box center [1082, 528] width 71 height 36
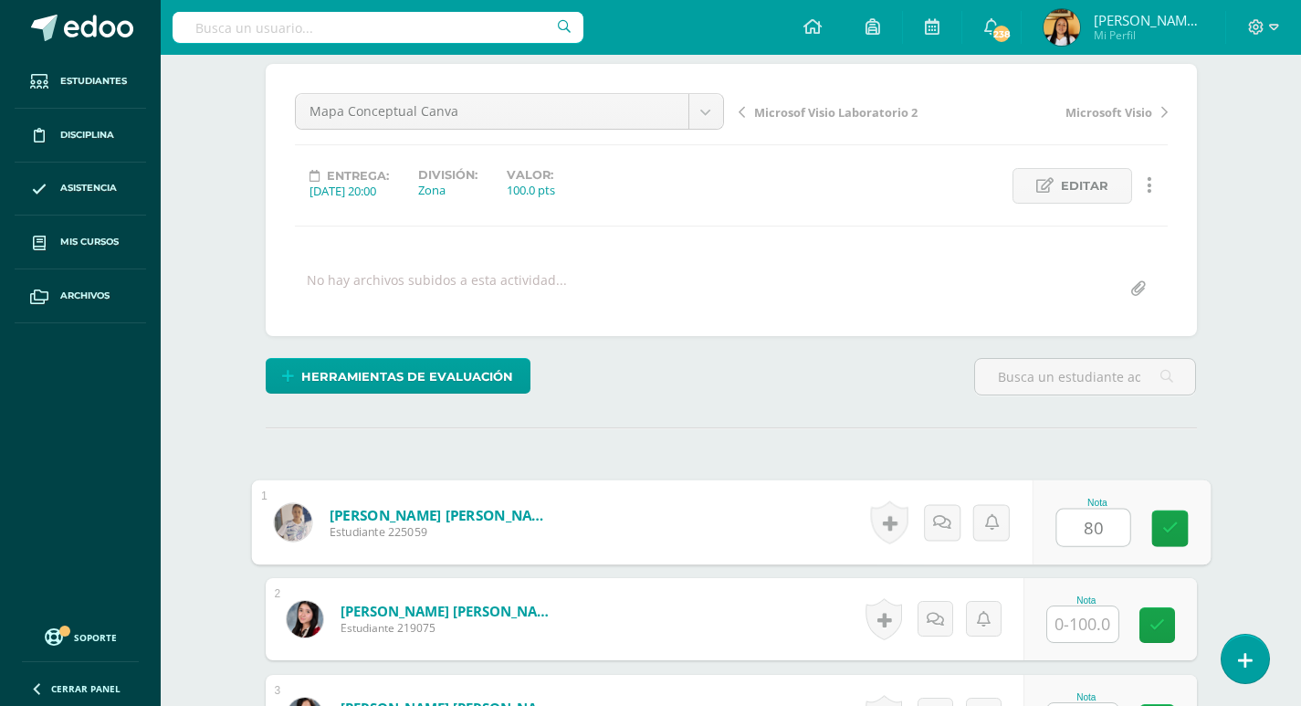
type input "80"
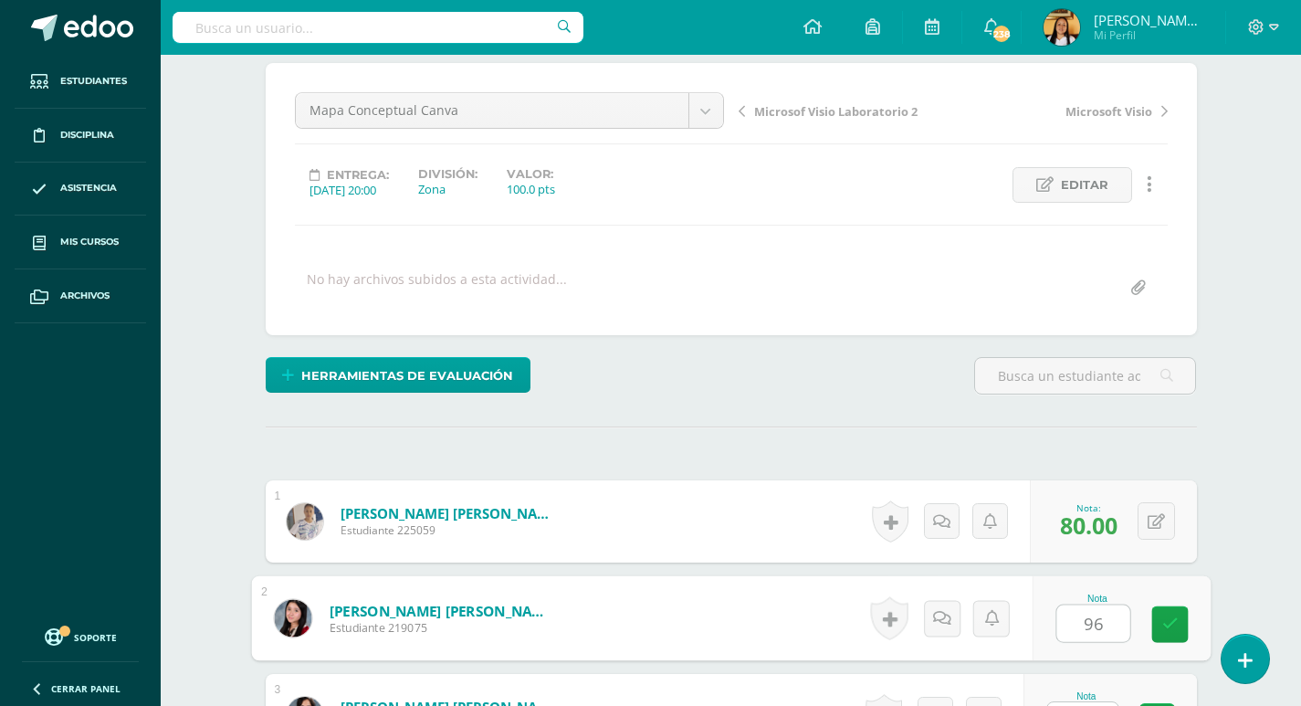
type input "96"
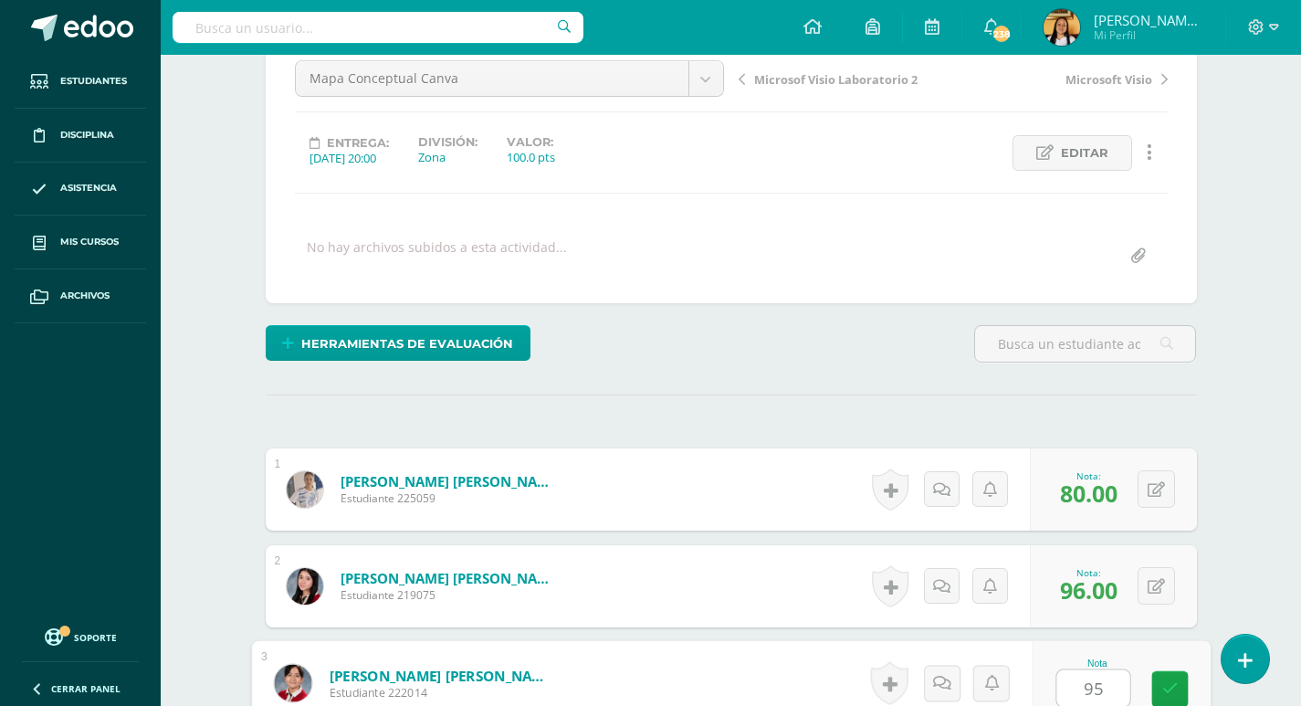
type input "95"
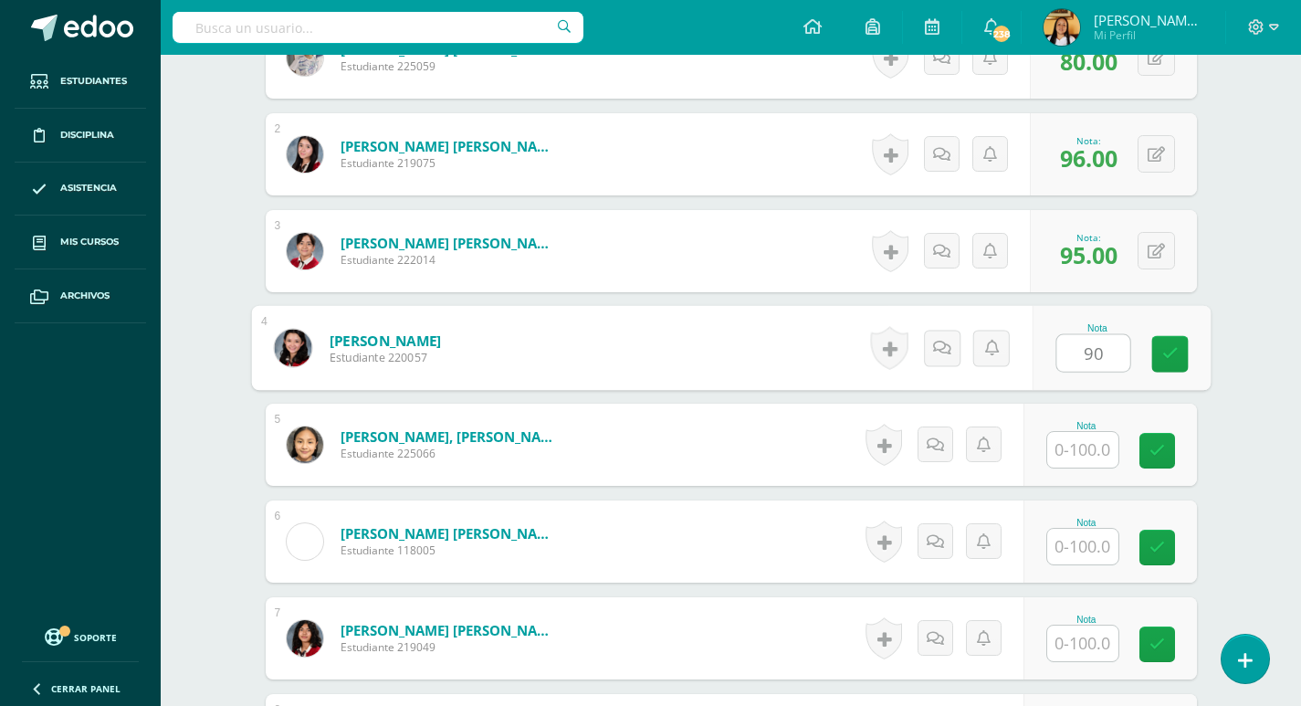
type input "90"
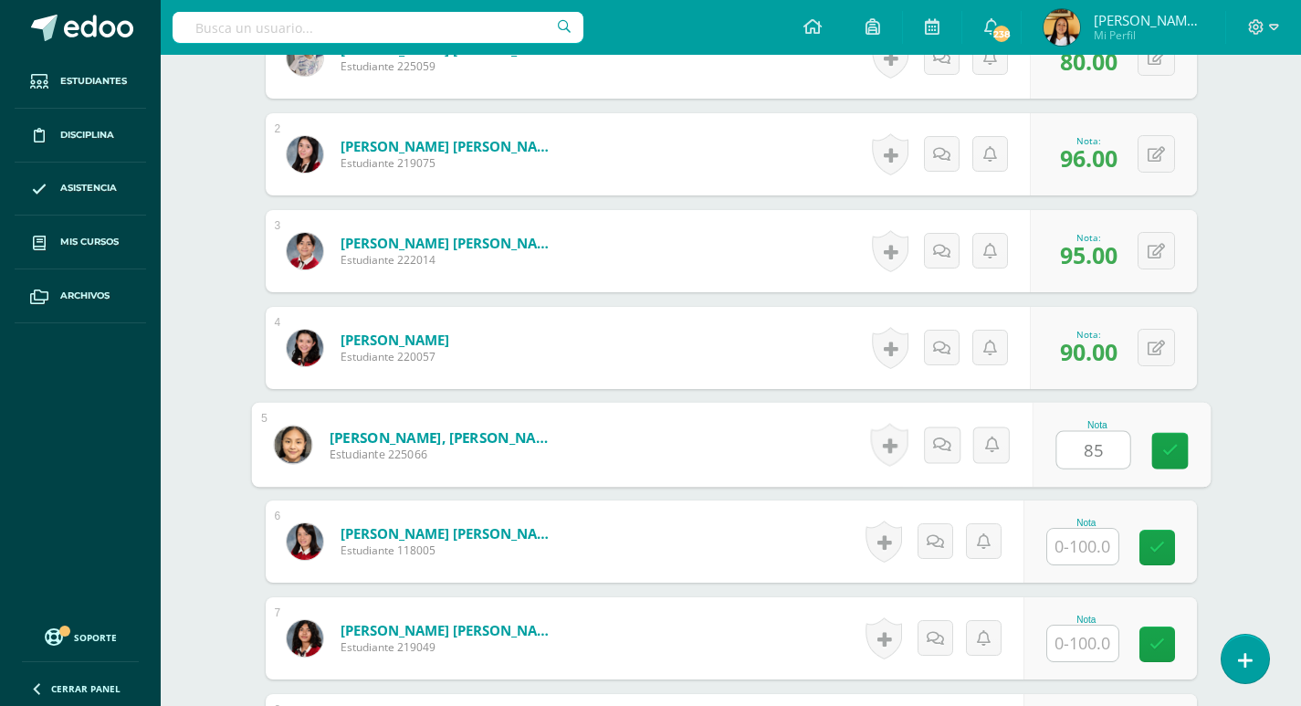
type input "85"
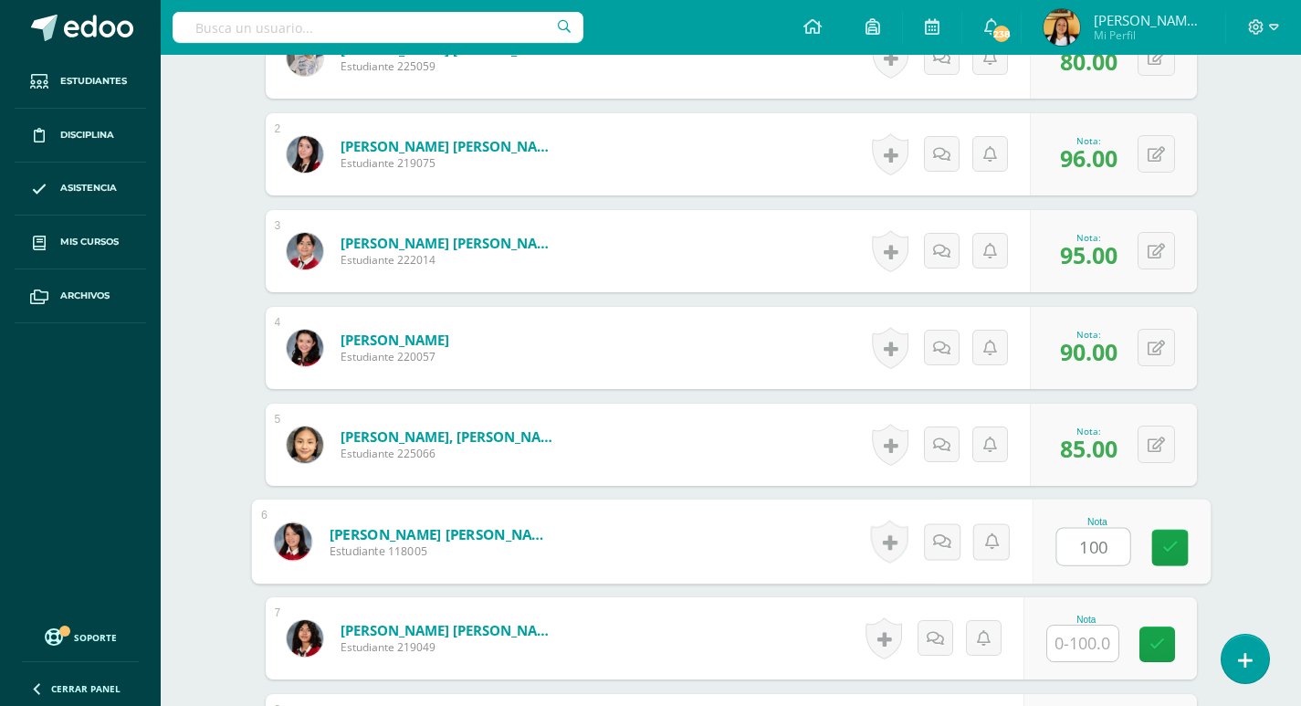
type input "100"
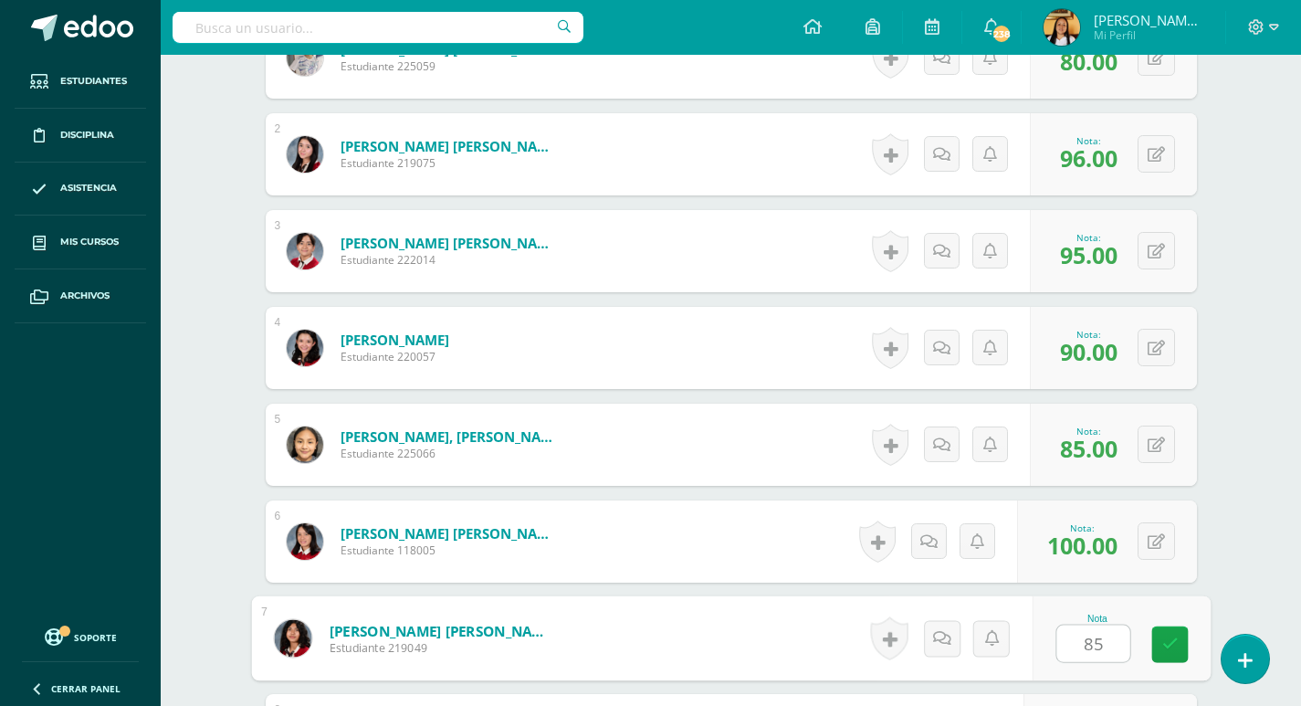
type input "85"
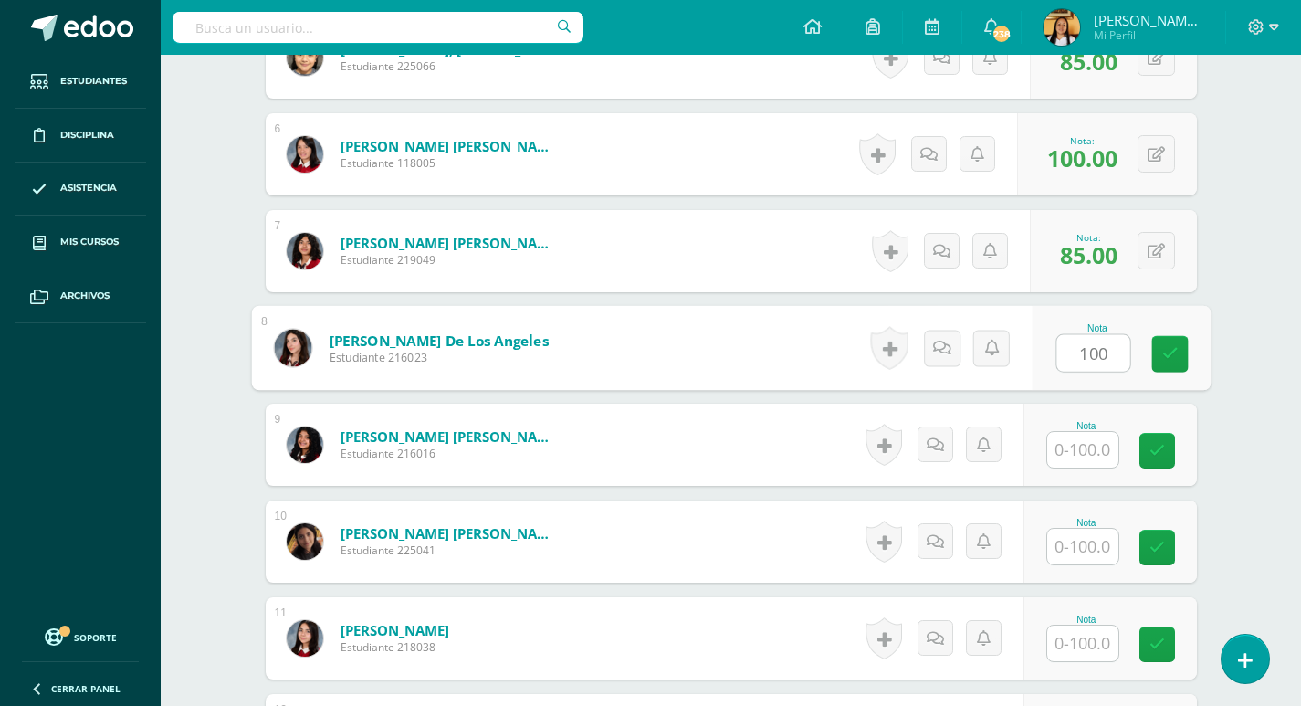
type input "100"
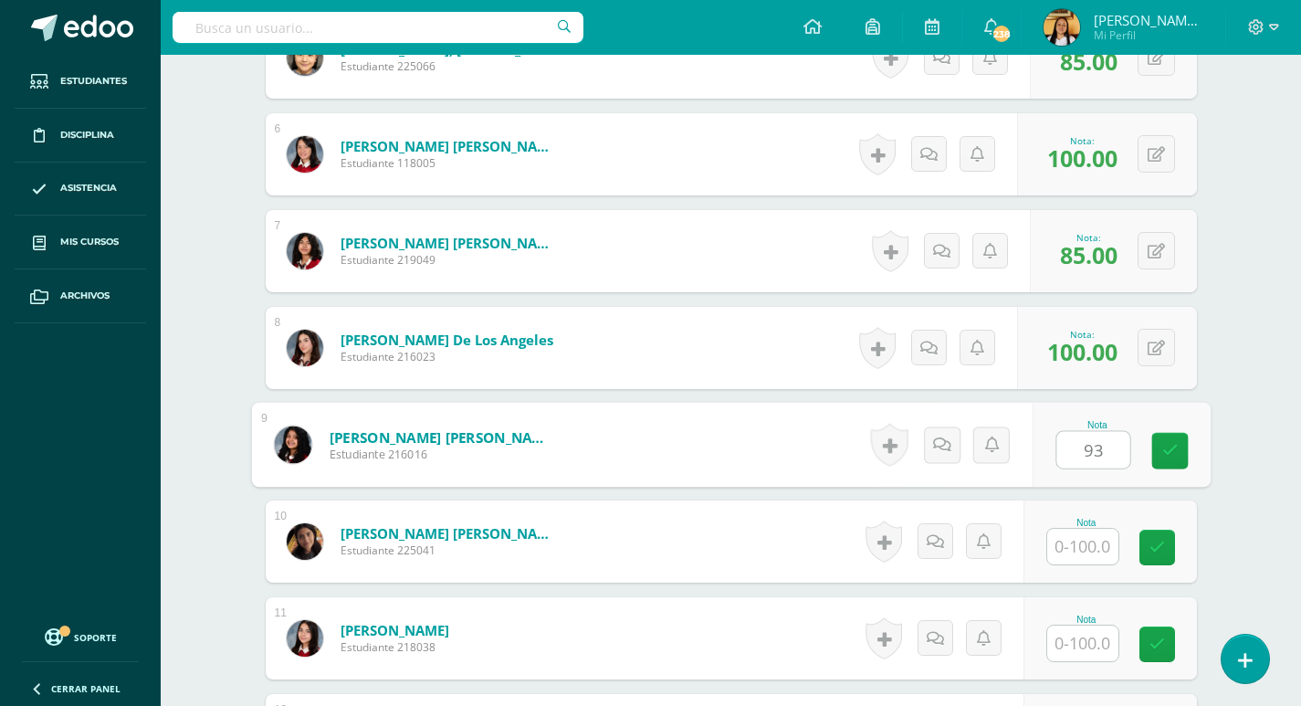
type input "93"
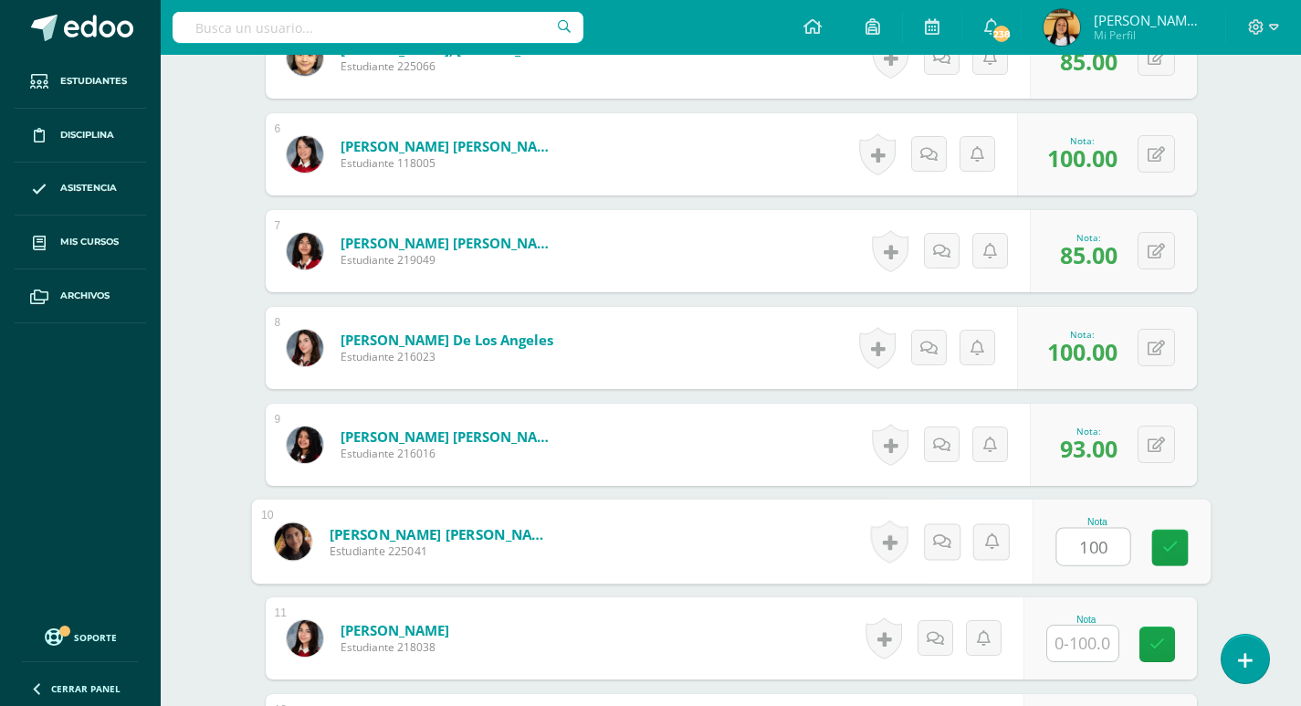
type input "100"
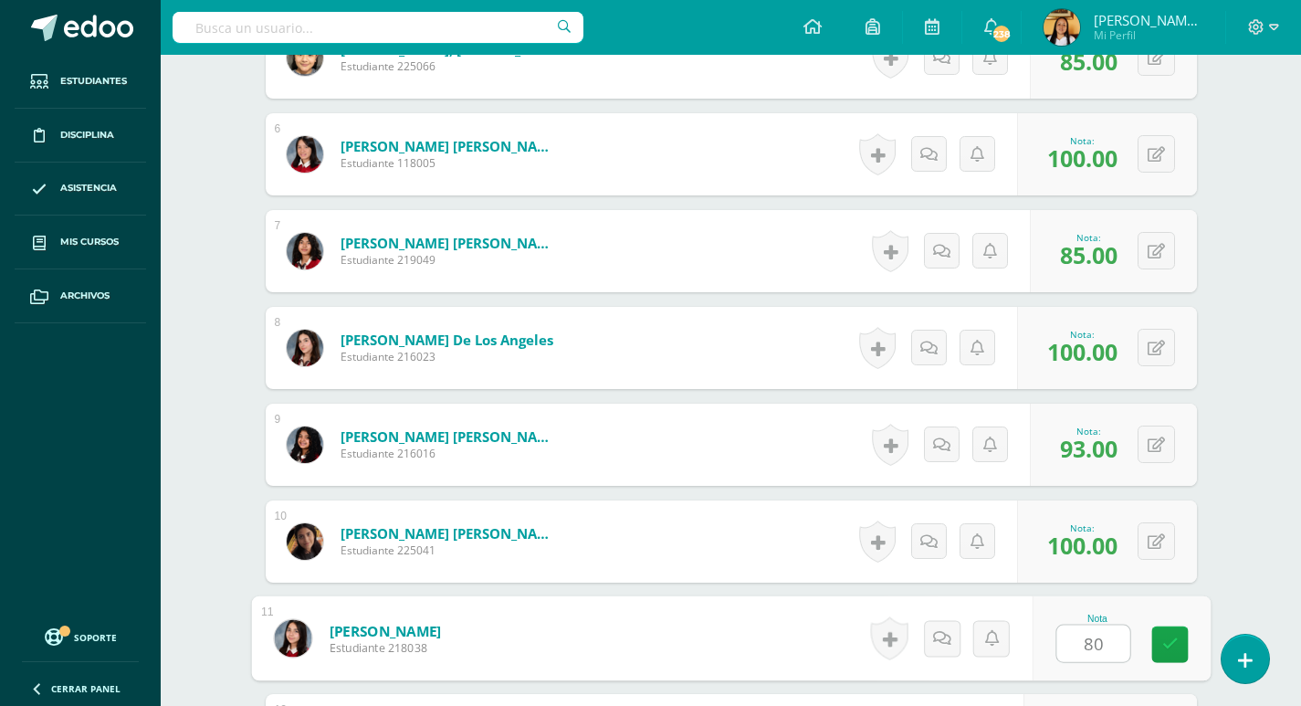
type input "80"
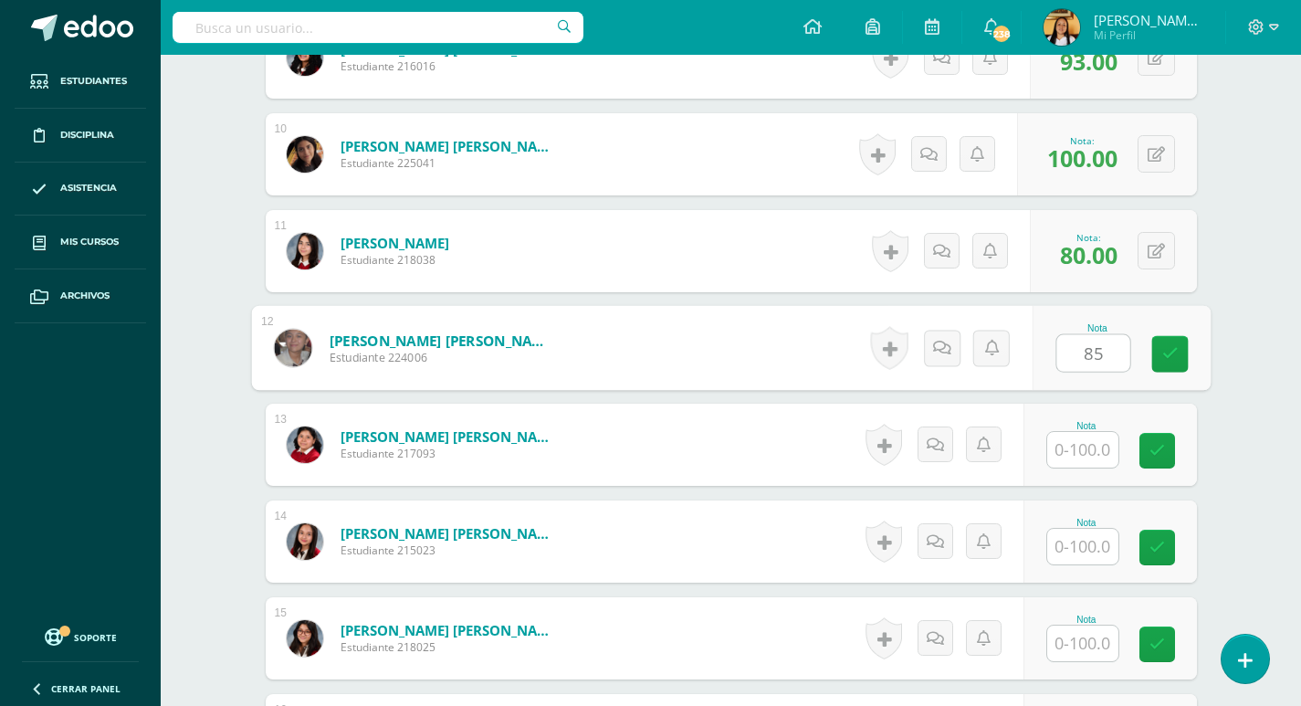
type input "85"
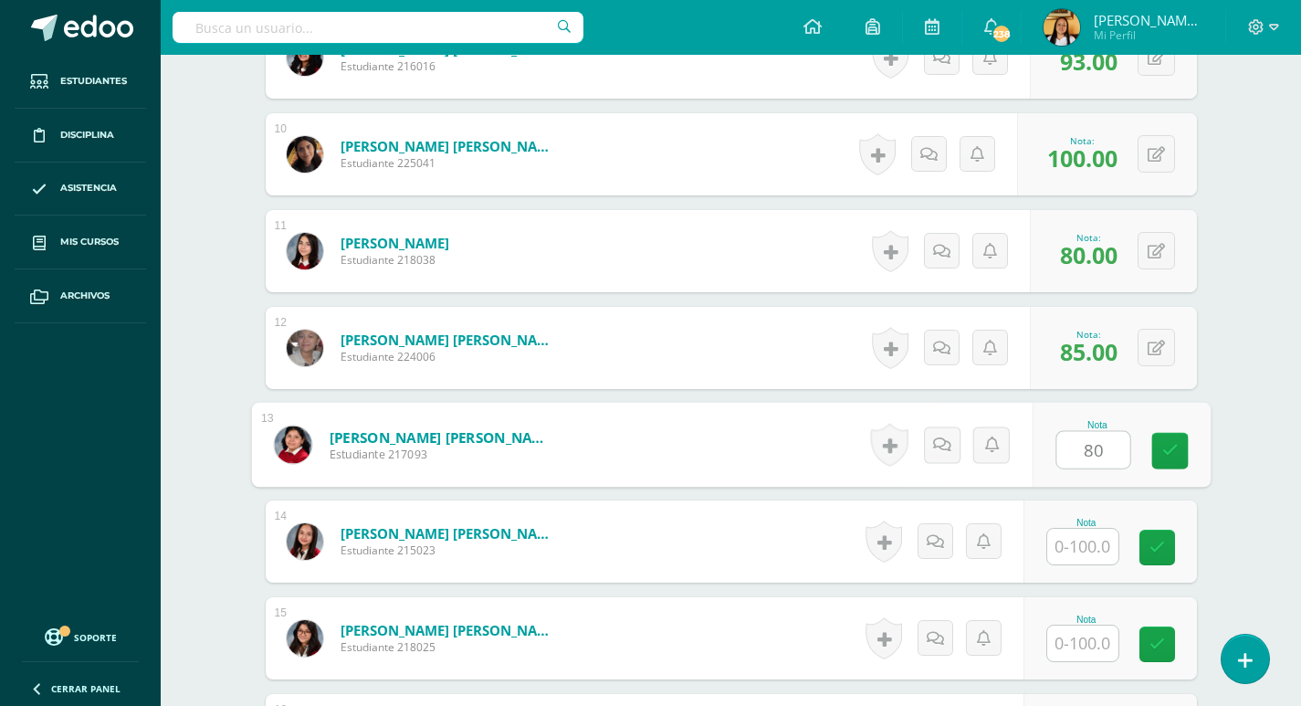
type input "80"
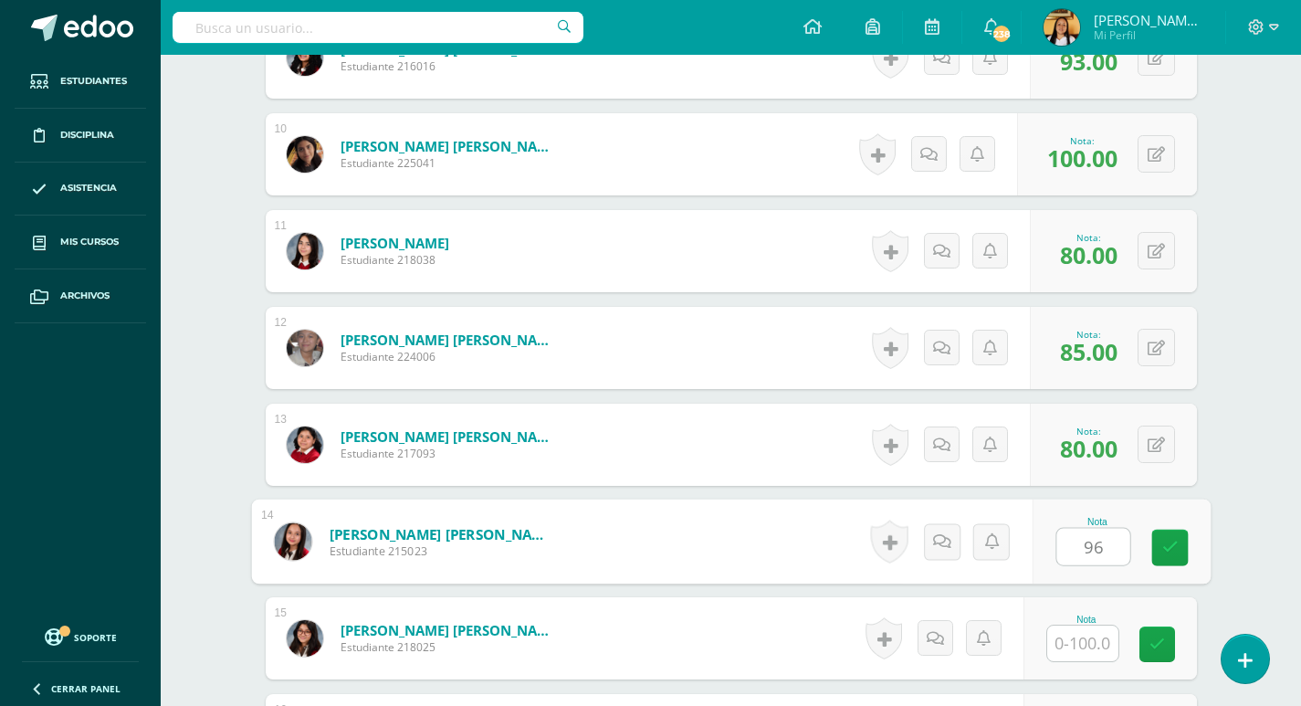
type input "96"
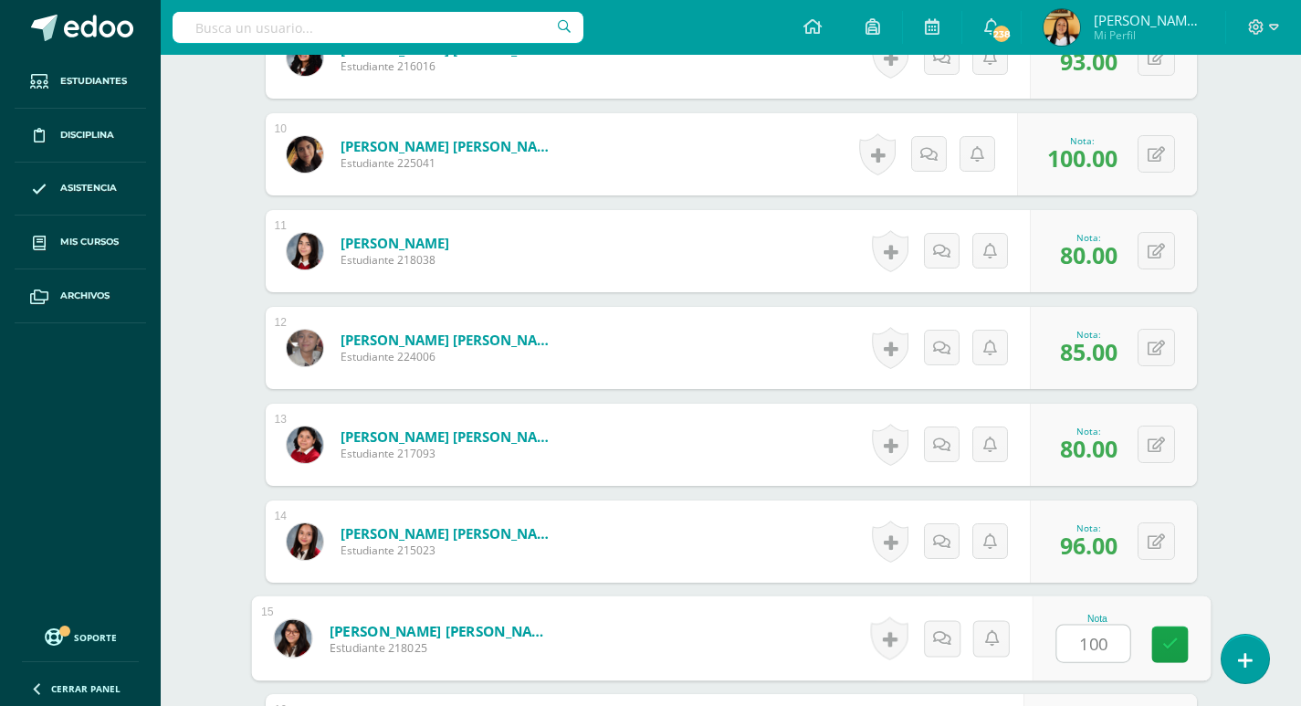
type input "100"
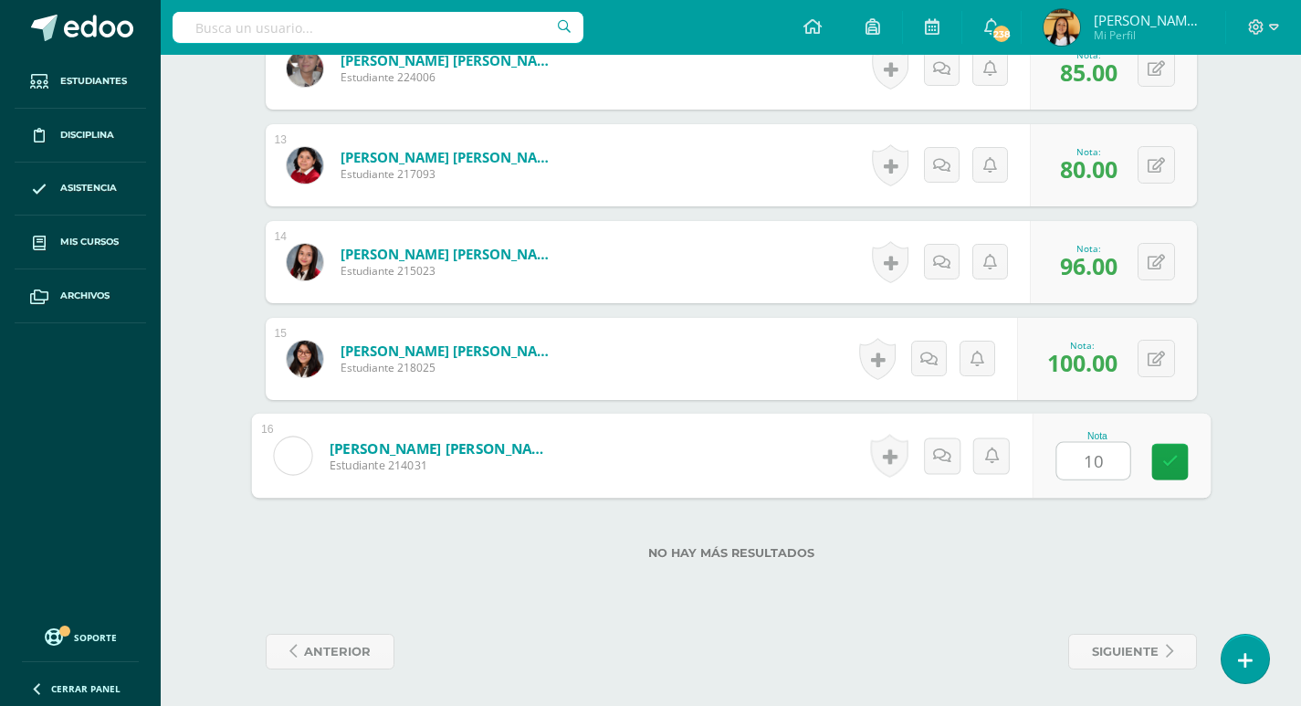
type input "100"
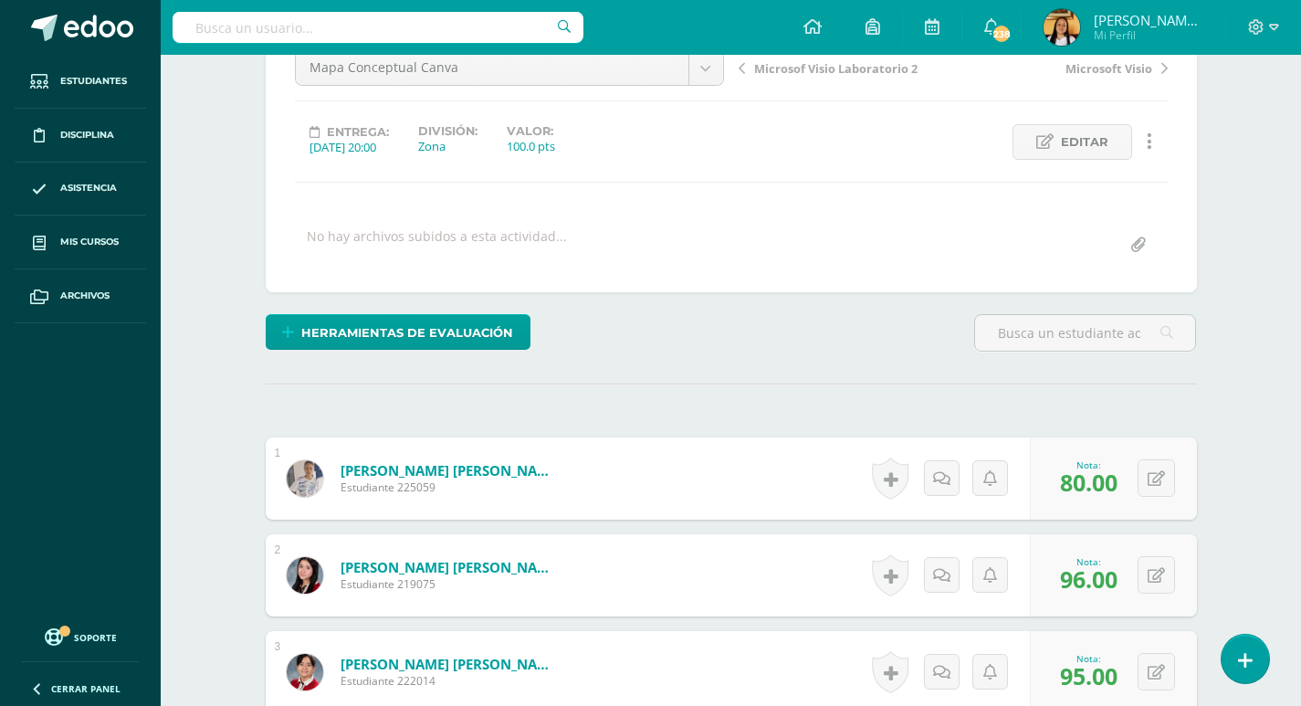
scroll to position [0, 0]
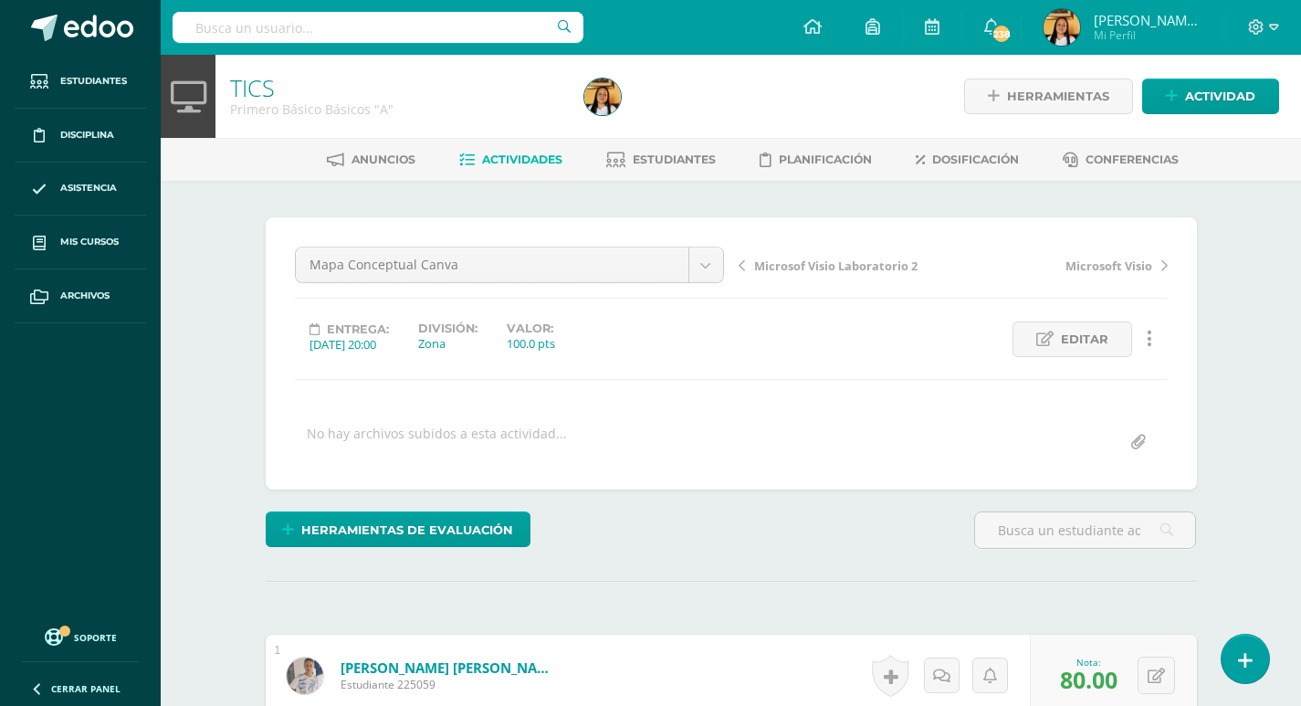
click at [534, 149] on link "Actividades" at bounding box center [510, 159] width 103 height 29
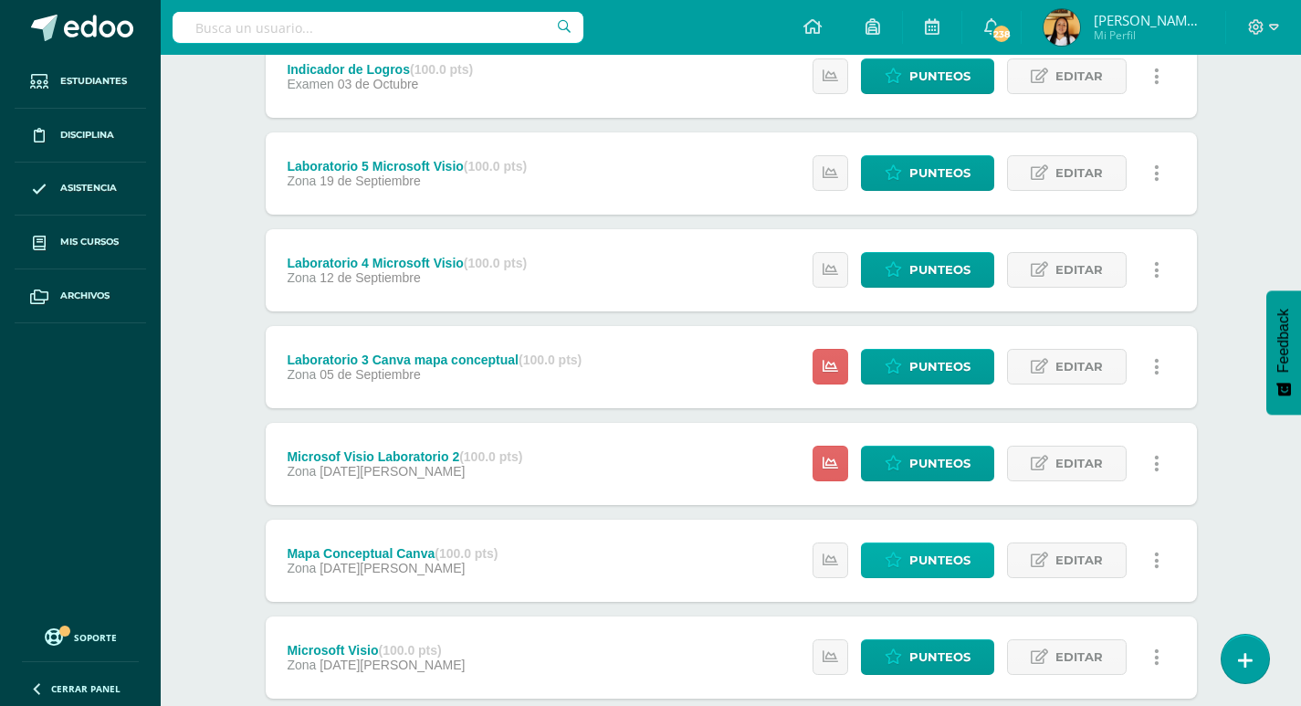
scroll to position [274, 0]
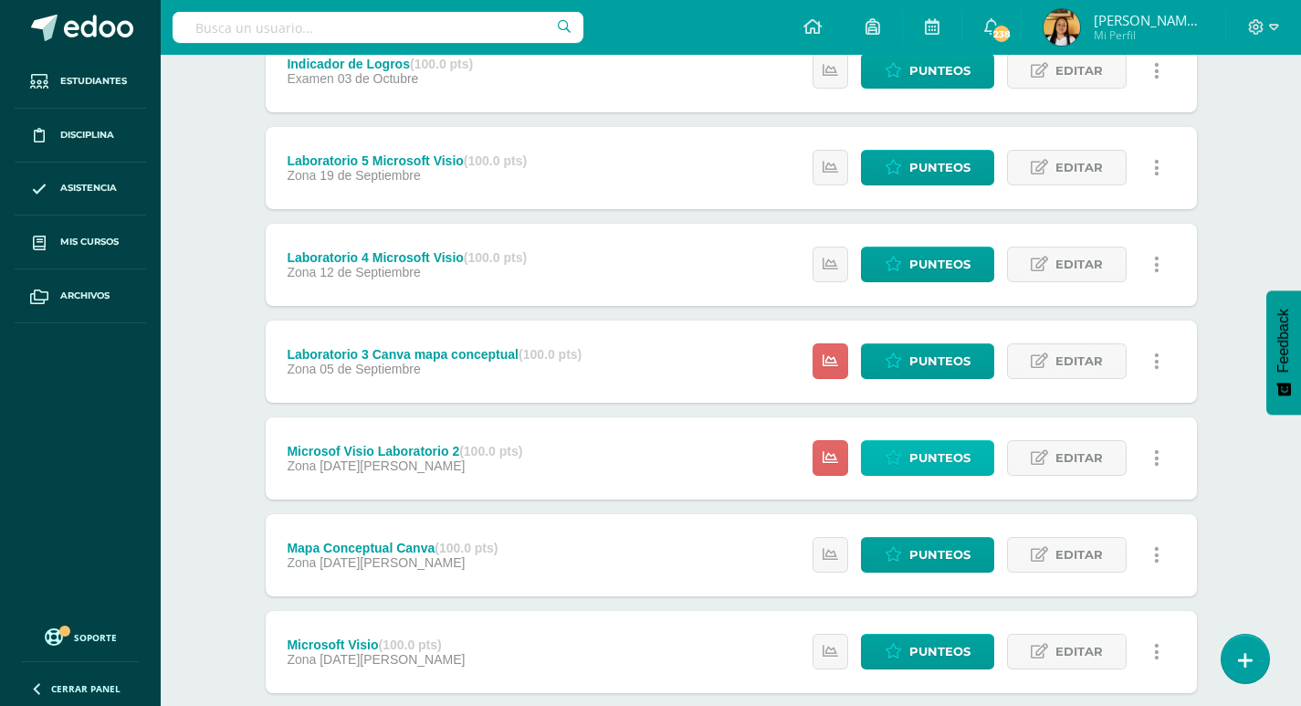
click at [935, 464] on span "Punteos" at bounding box center [939, 458] width 61 height 34
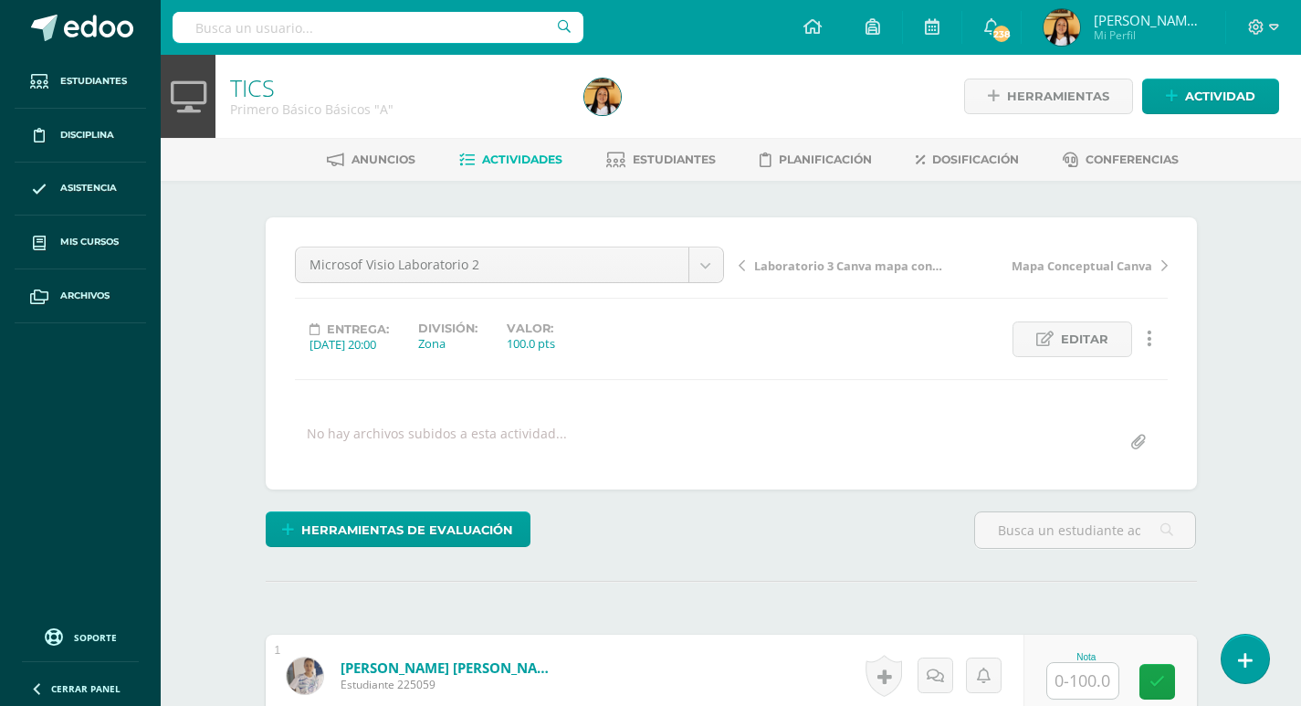
scroll to position [158, 0]
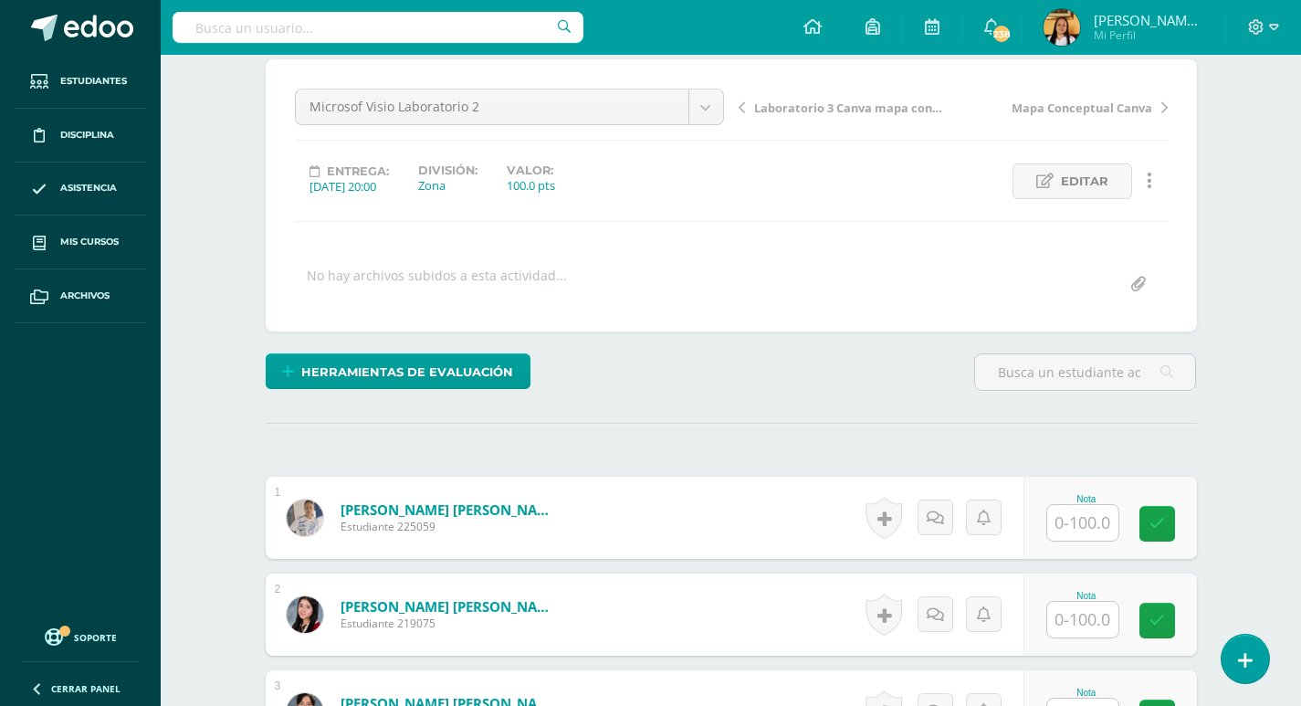
click at [1090, 521] on input "text" at bounding box center [1082, 523] width 71 height 36
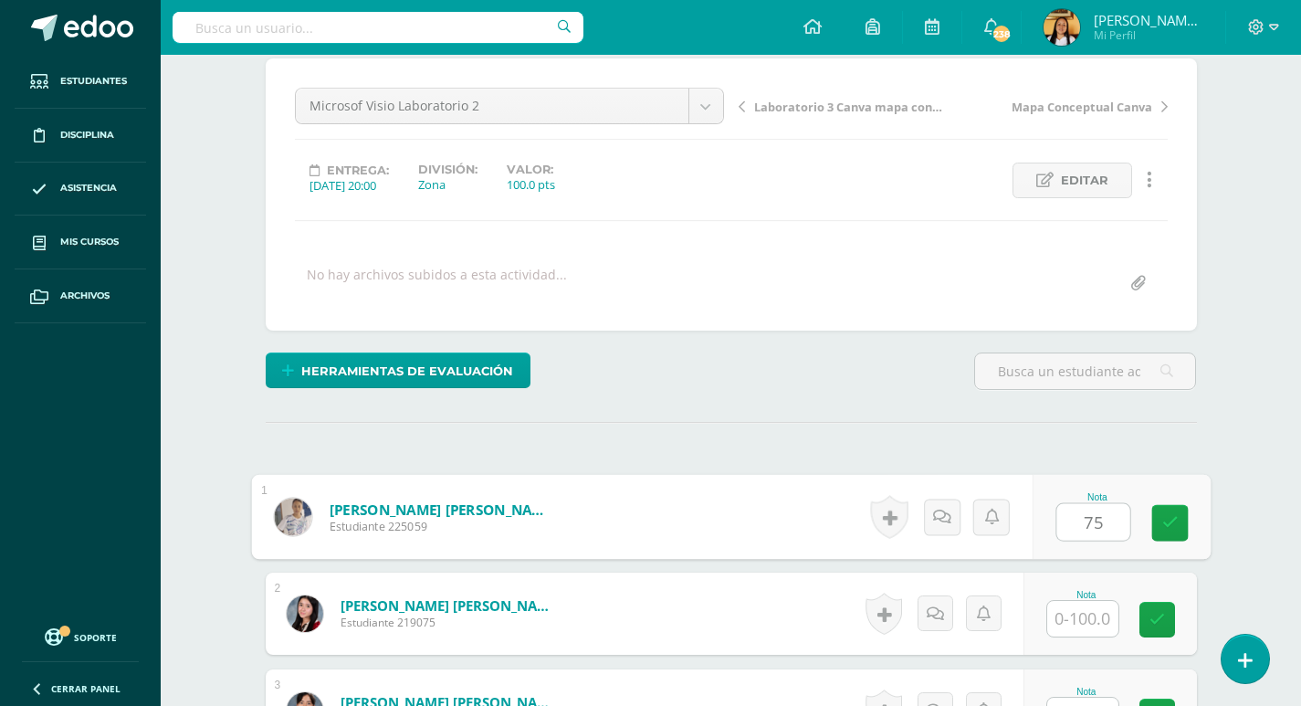
type input "75"
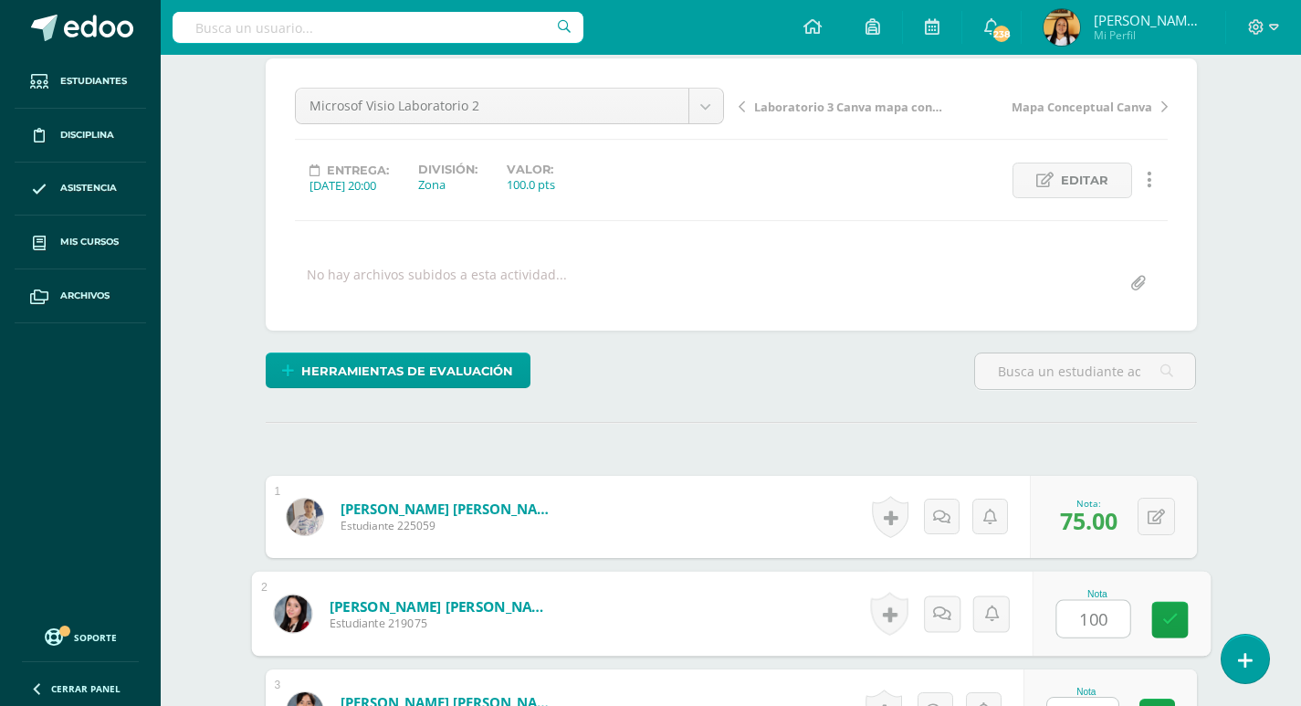
type input "100"
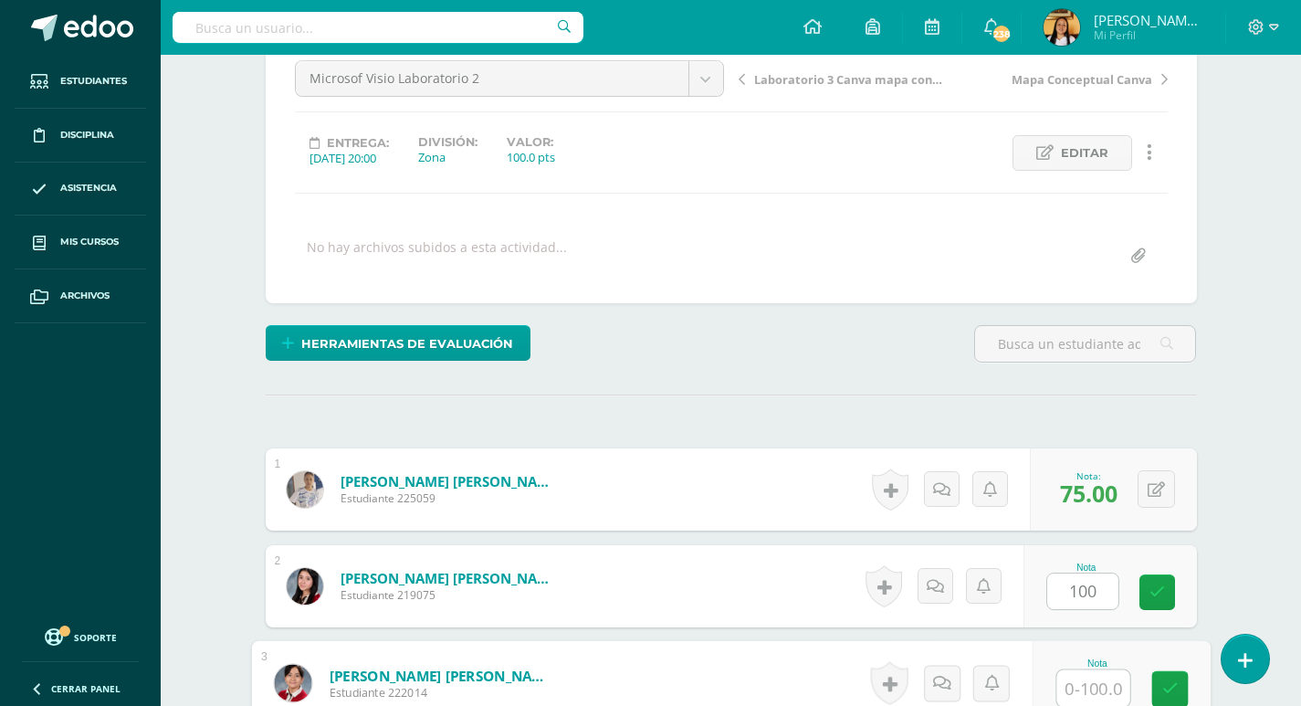
scroll to position [187, 0]
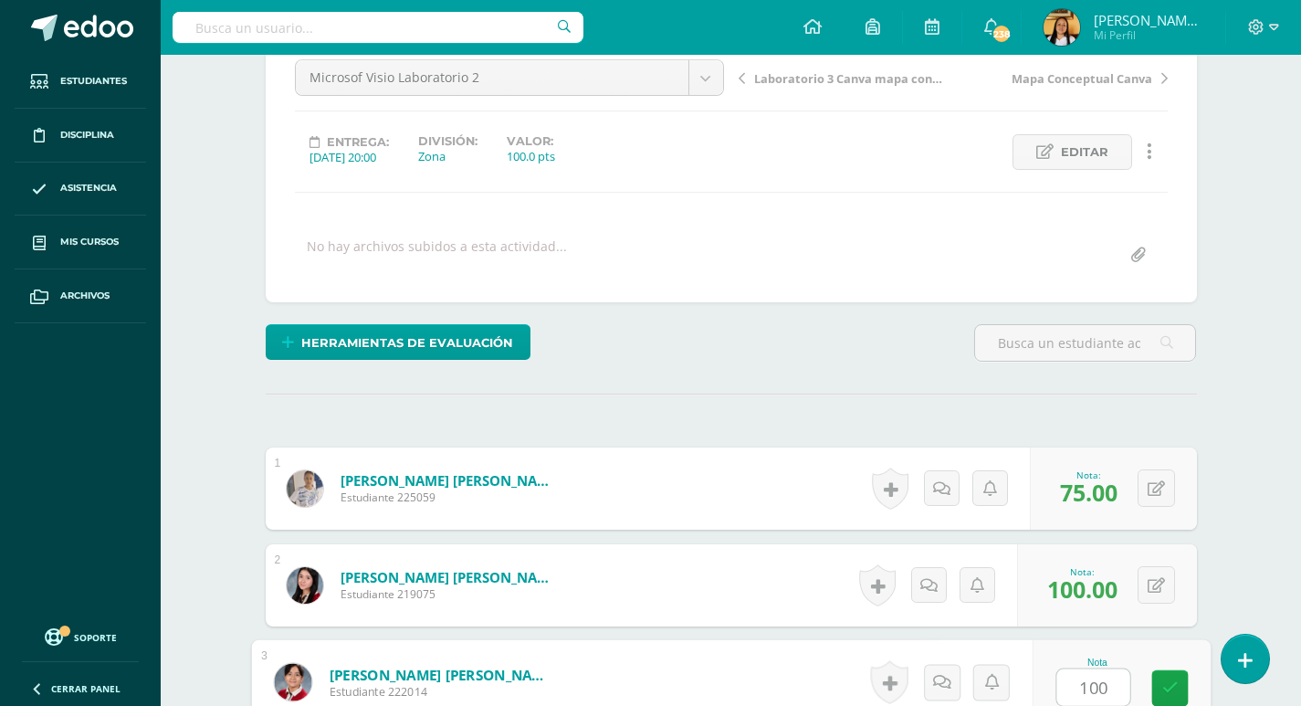
type input "100"
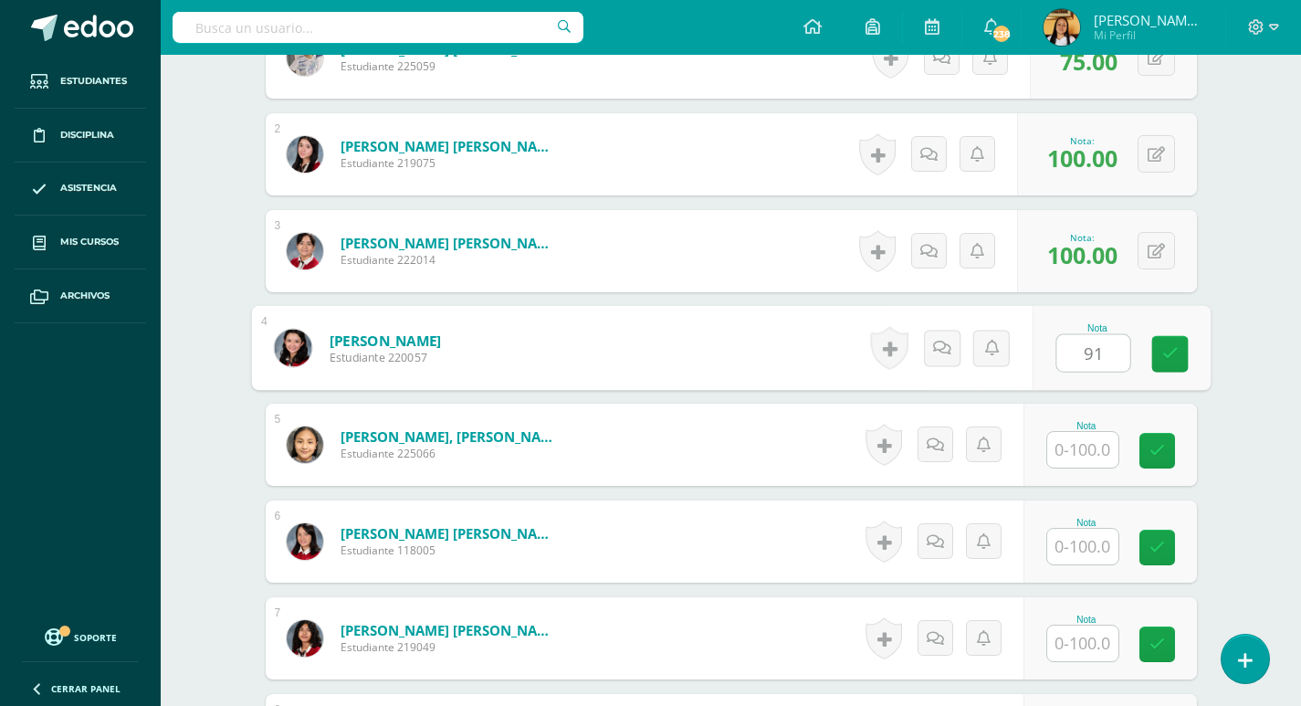
type input "91"
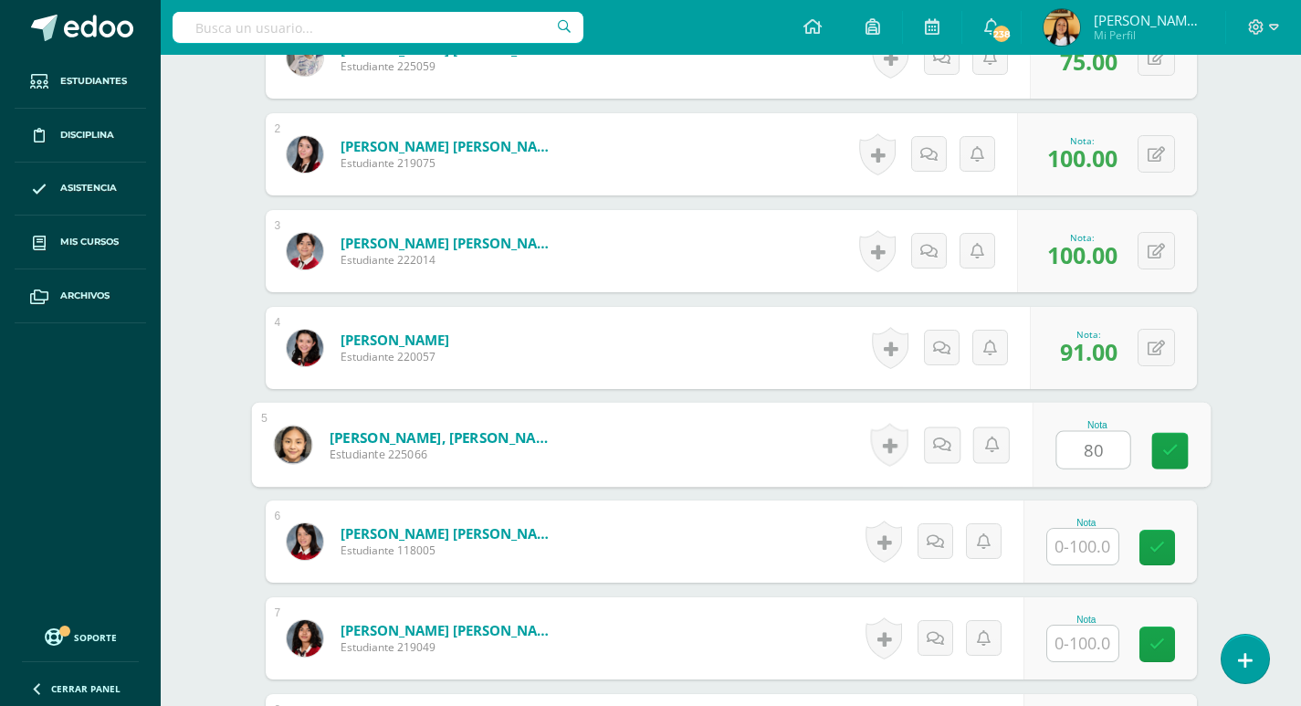
type input "80"
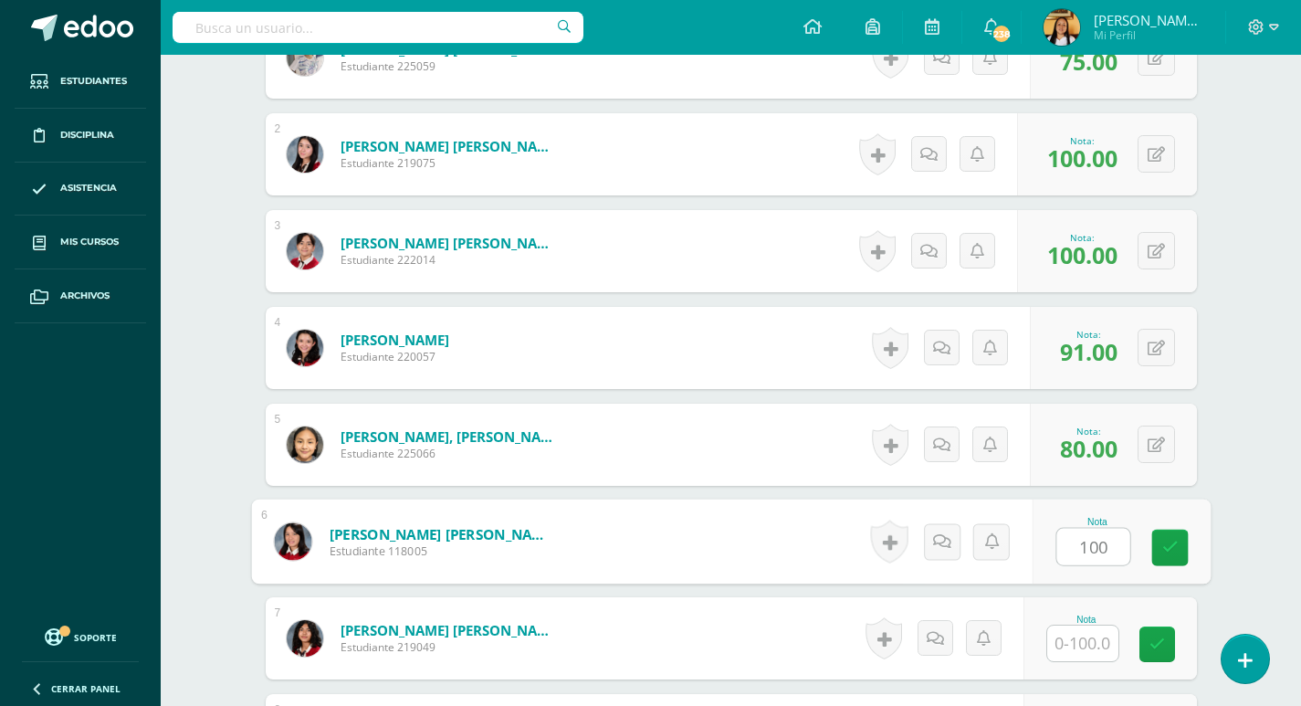
type input "100"
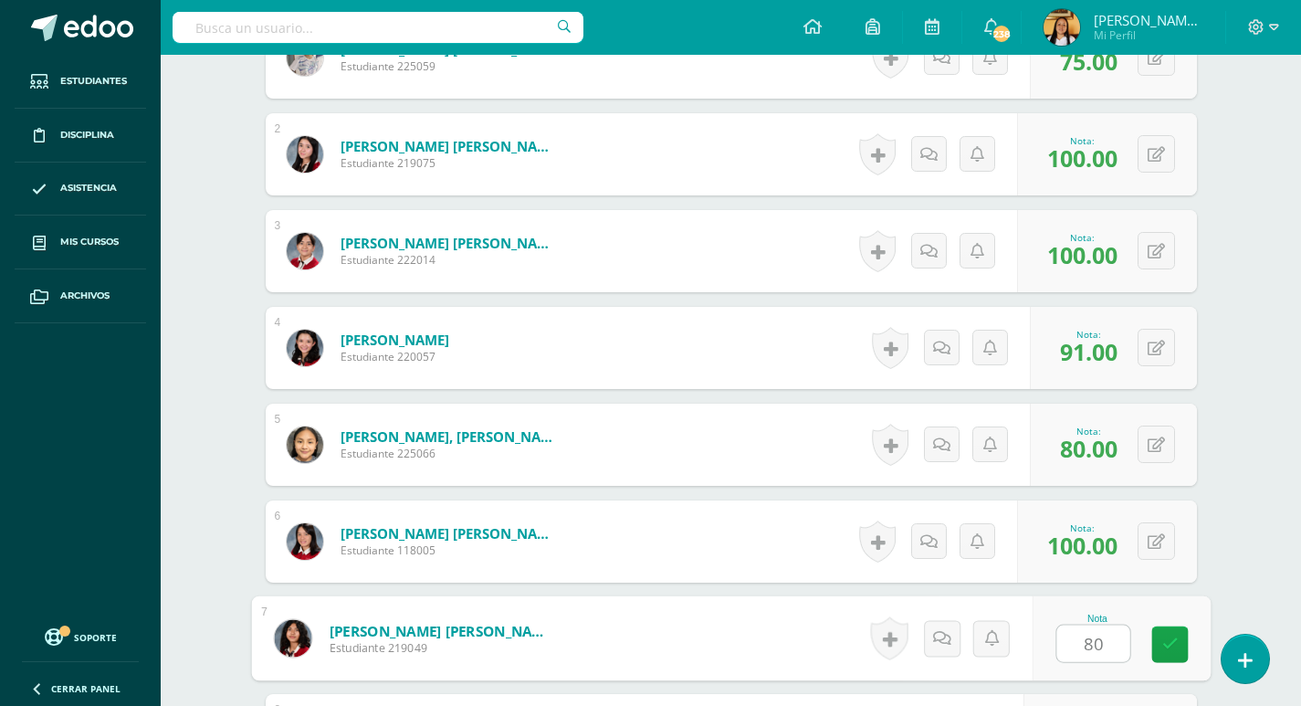
type input "80"
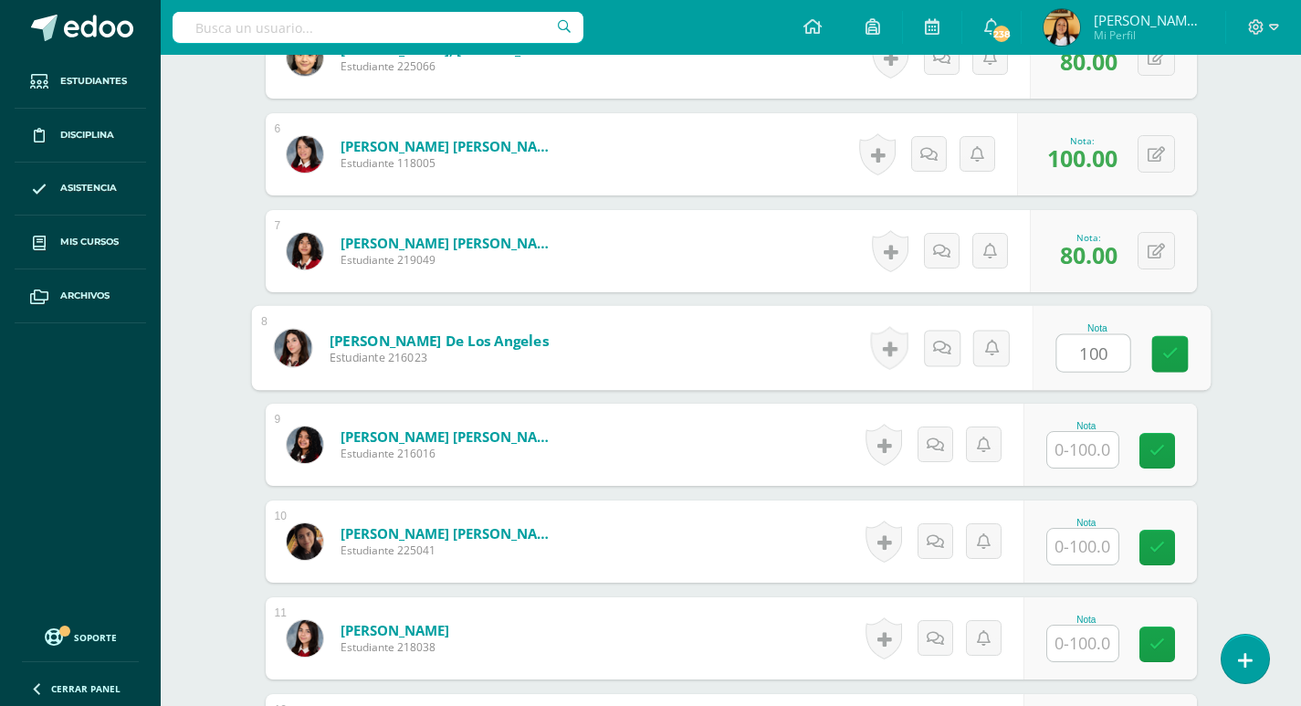
type input "100"
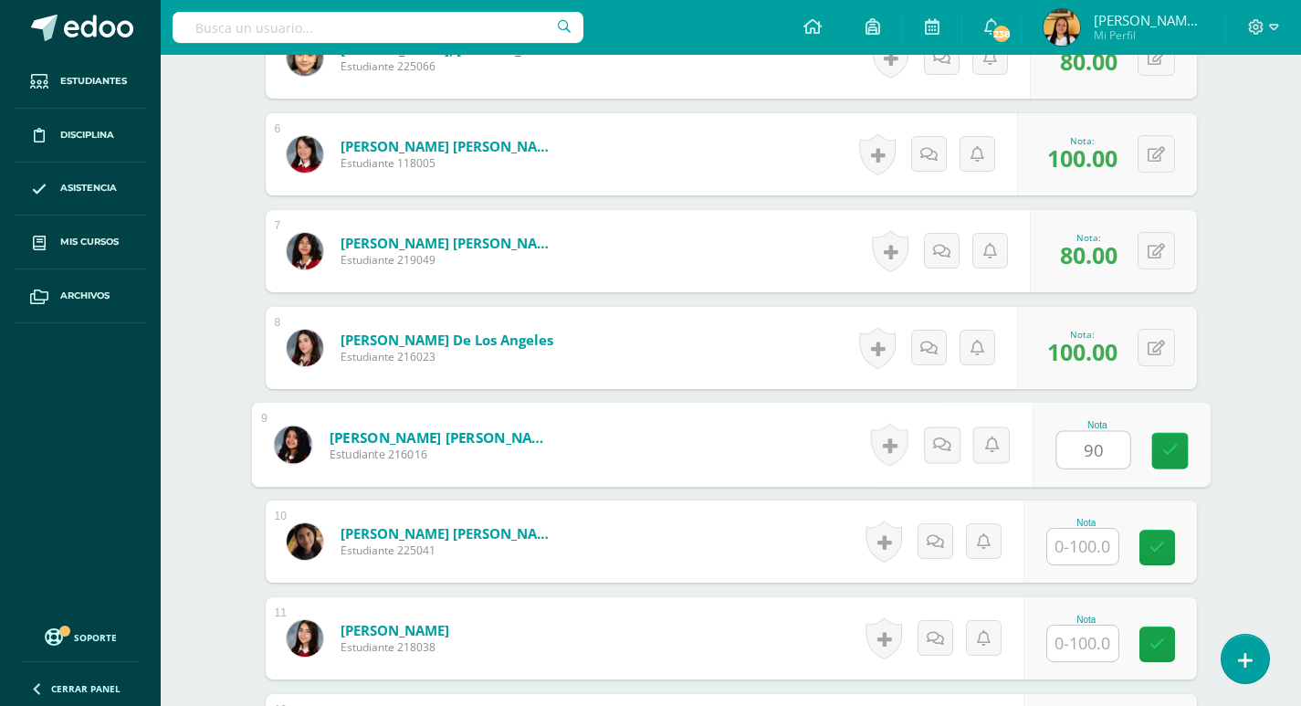
type input "90"
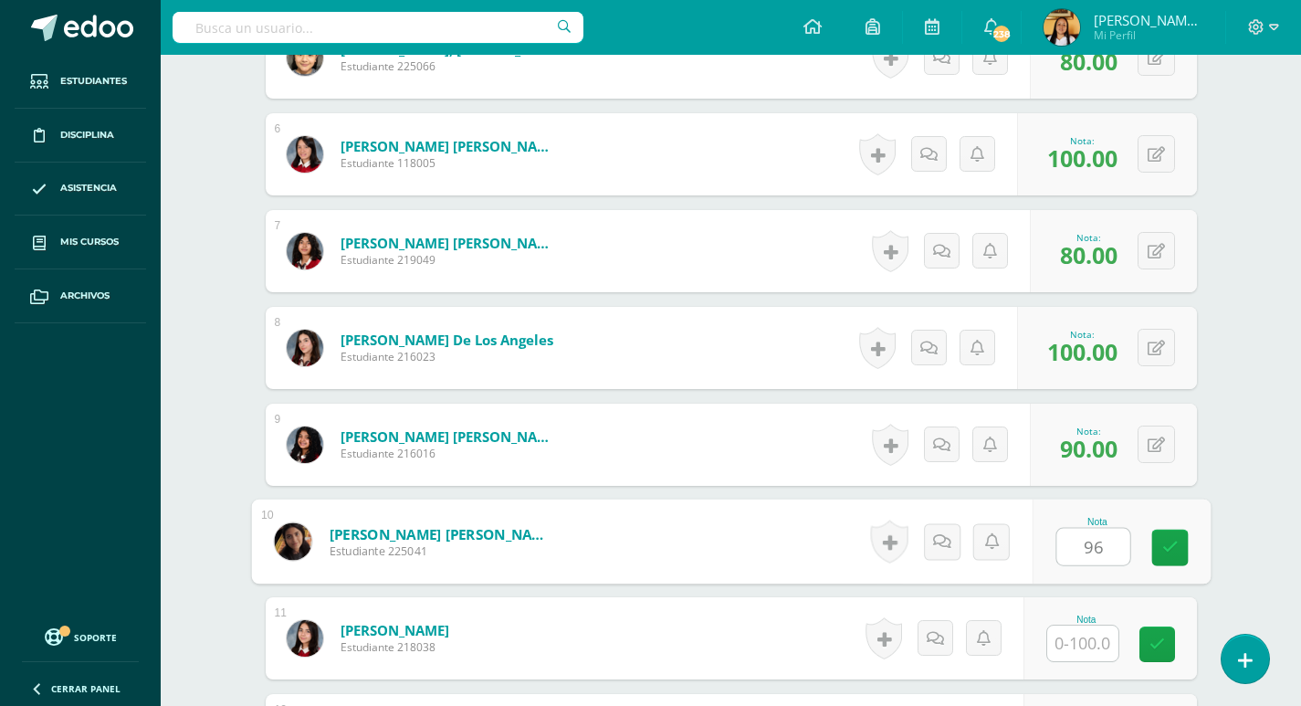
type input "96"
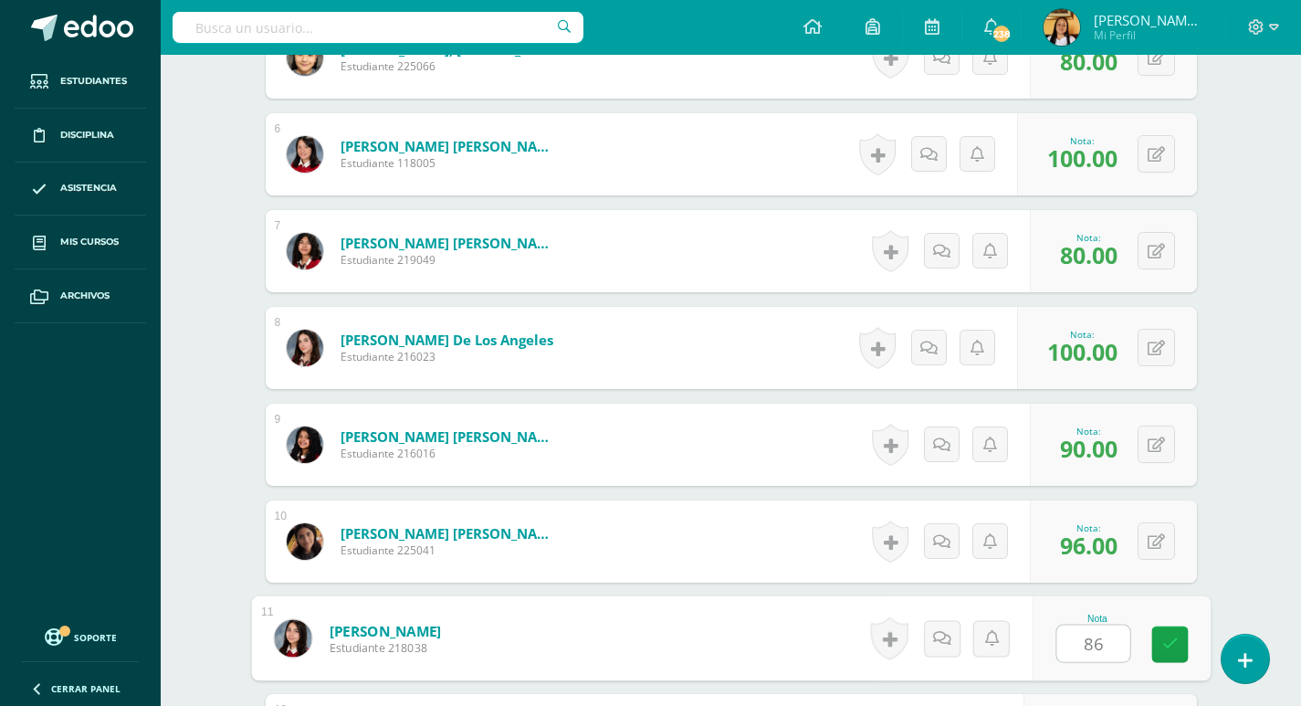
type input "86"
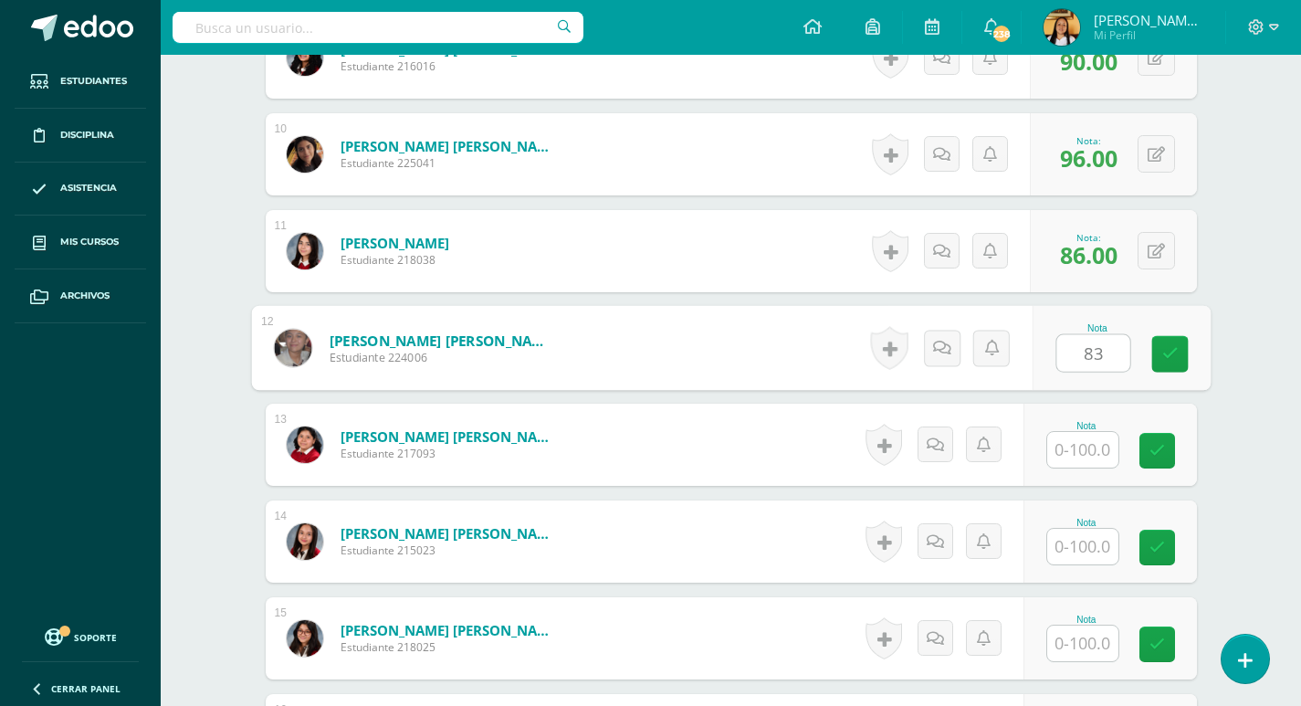
type input "83"
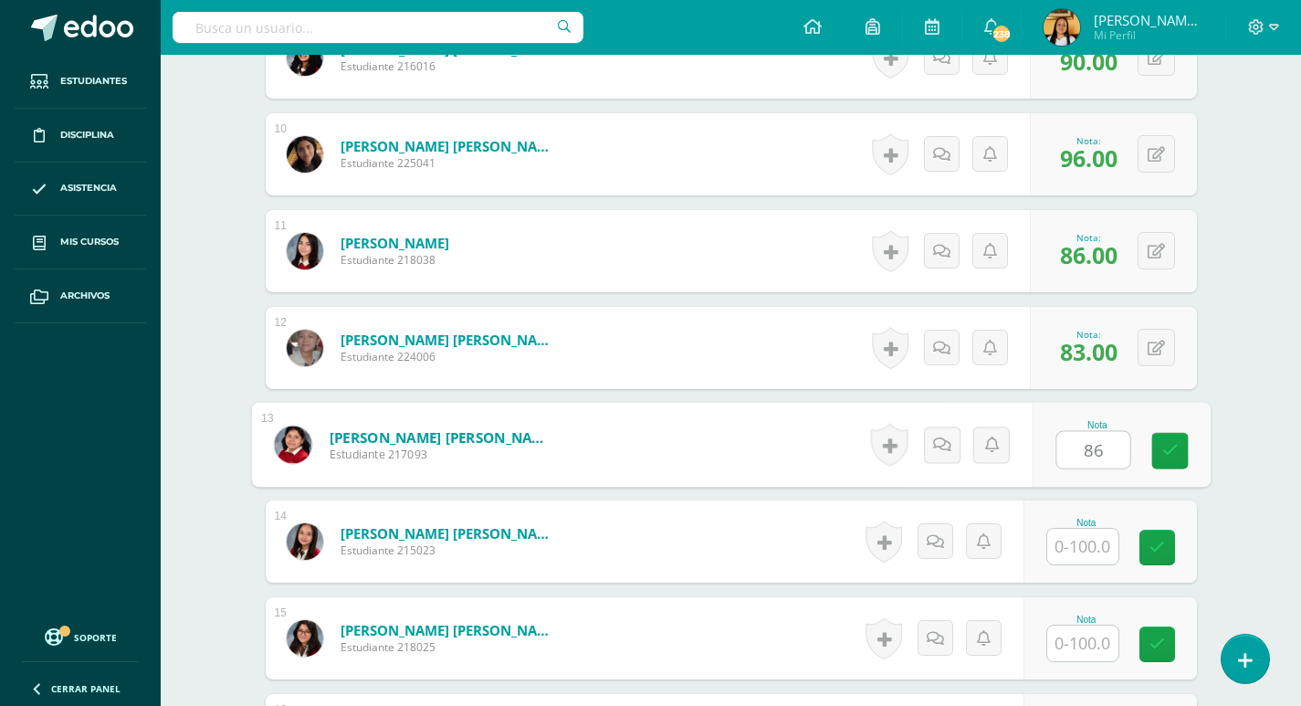
type input "86"
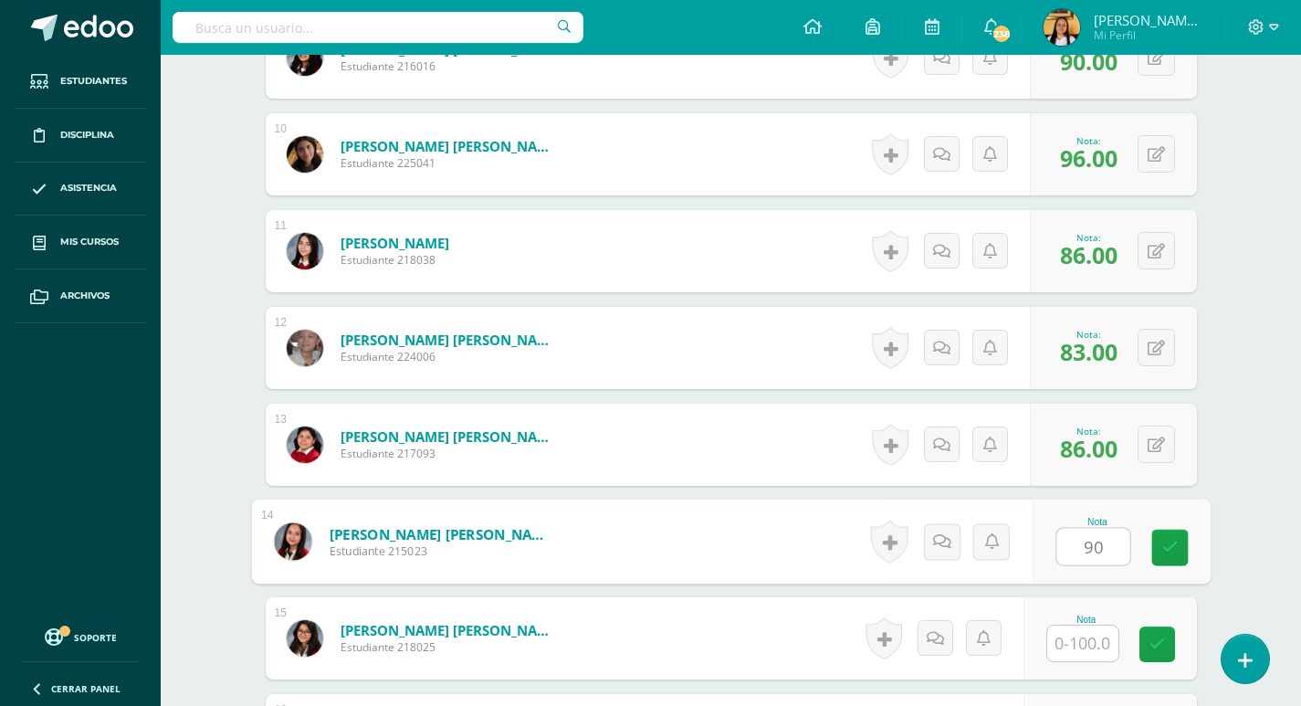
type input "90"
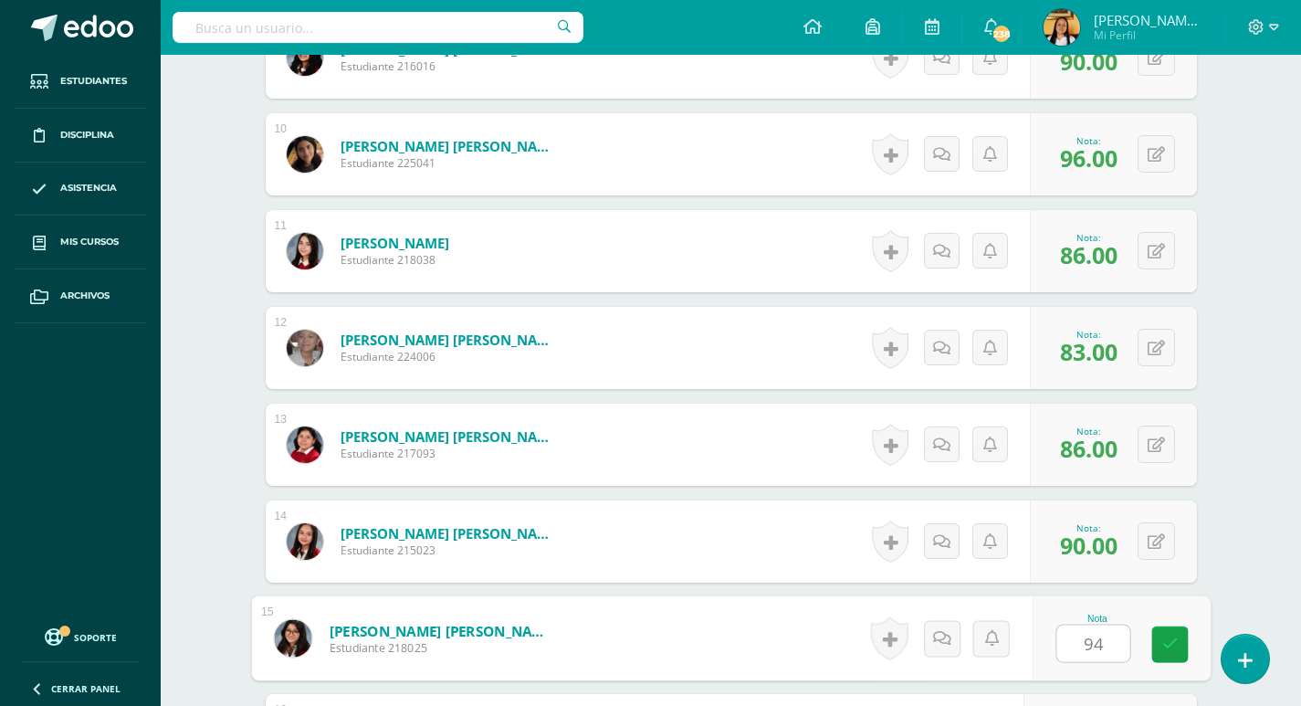
type input "94"
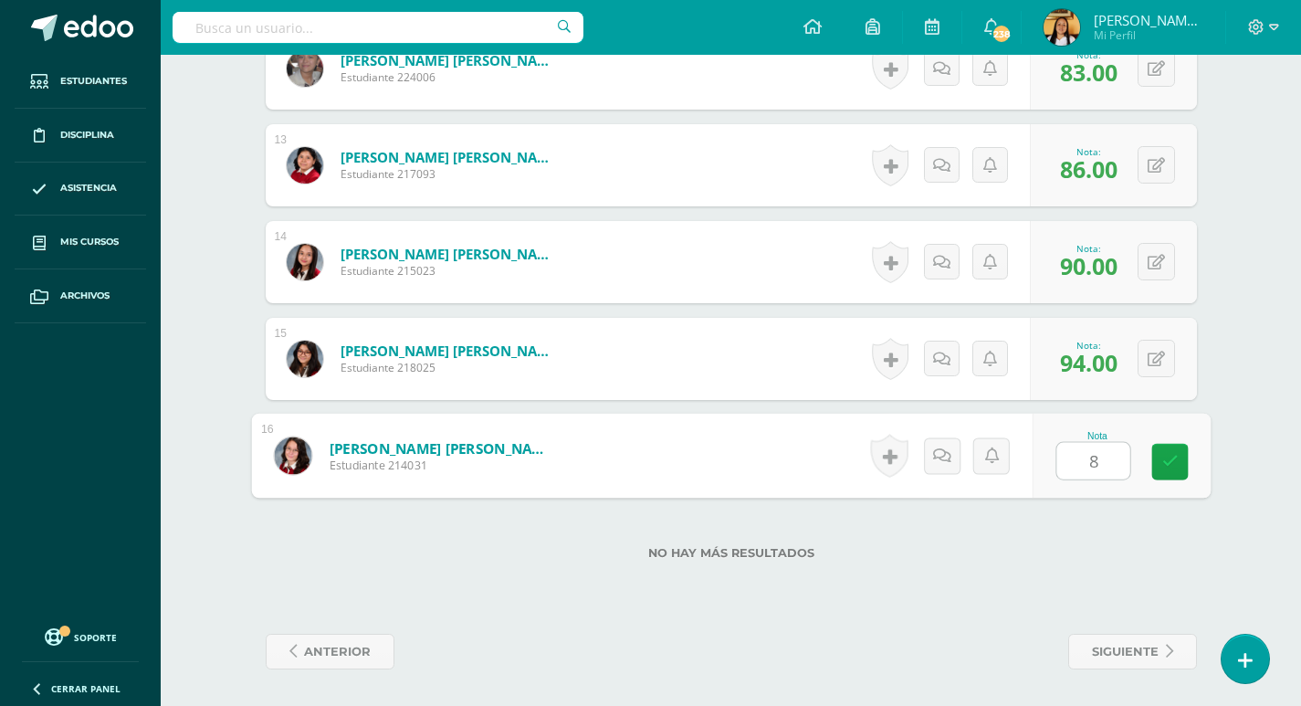
type input "85"
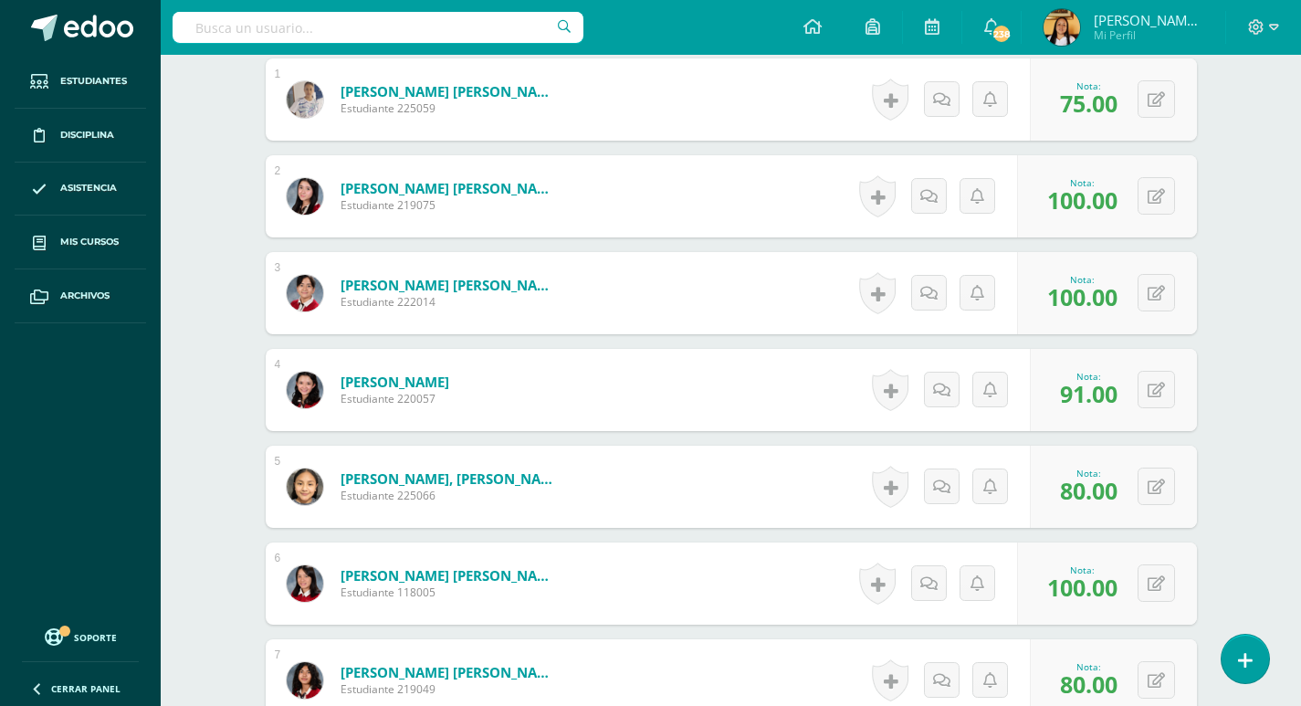
scroll to position [28, 0]
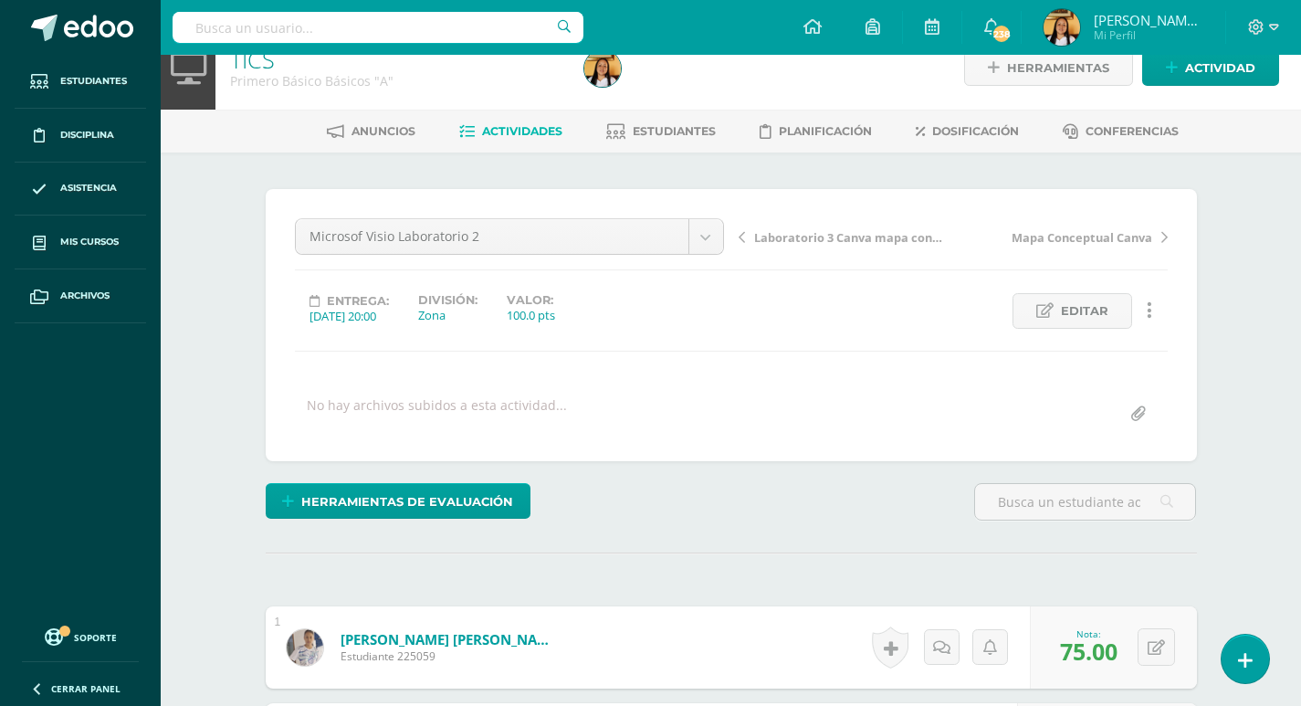
click at [482, 128] on span "Actividades" at bounding box center [522, 131] width 80 height 14
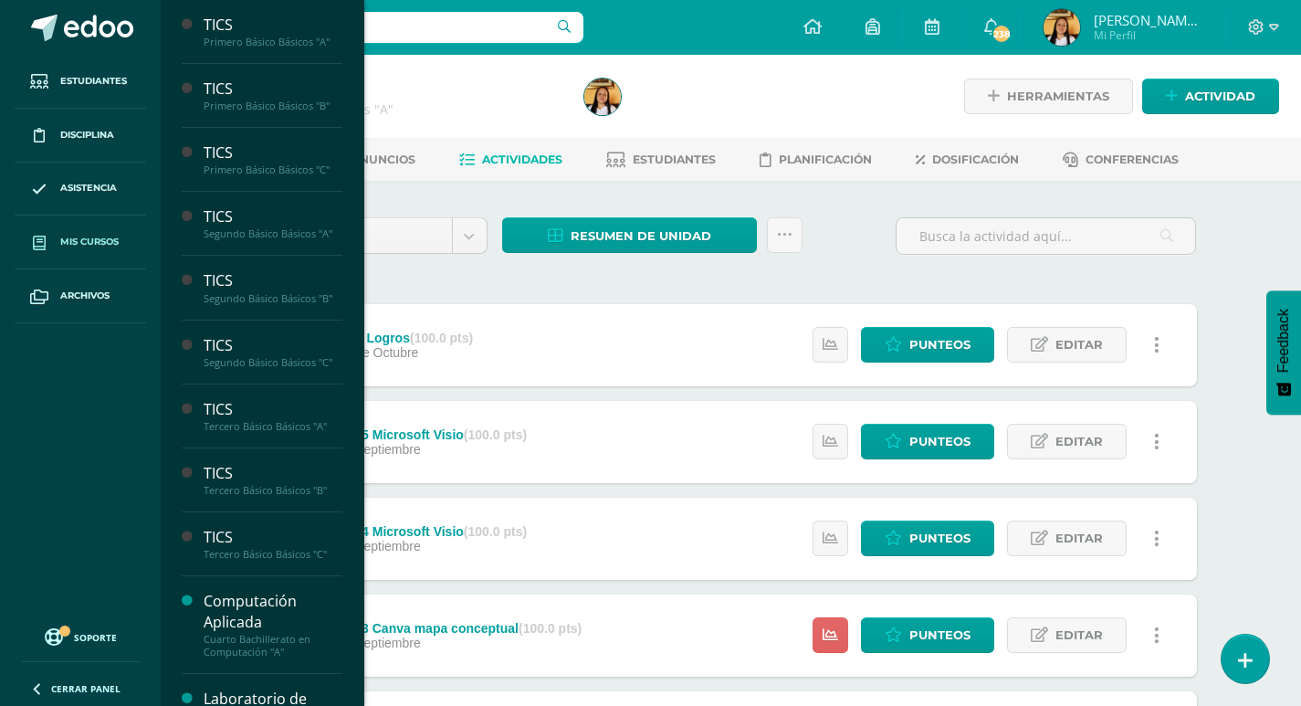
click at [62, 240] on span "Mis cursos" at bounding box center [89, 242] width 58 height 15
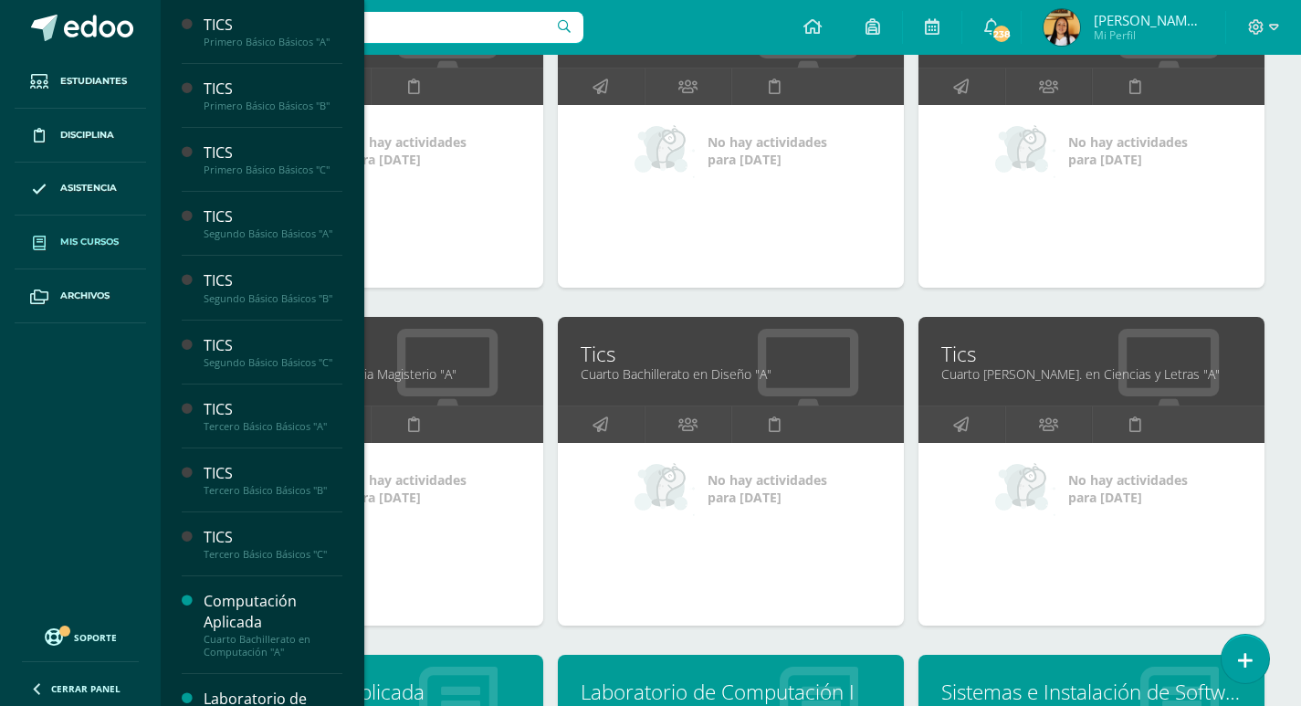
scroll to position [1584, 0]
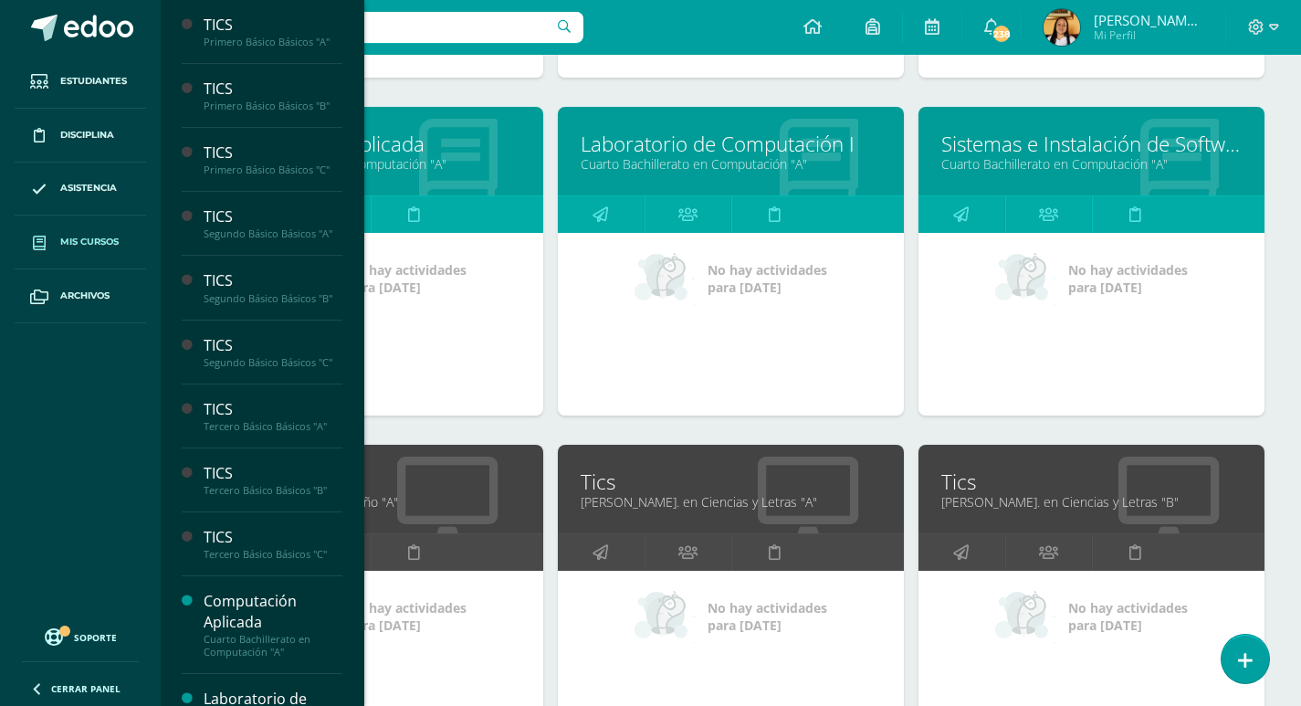
click at [1016, 165] on link "Cuarto Bachillerato en Computación "A"" at bounding box center [1091, 163] width 300 height 17
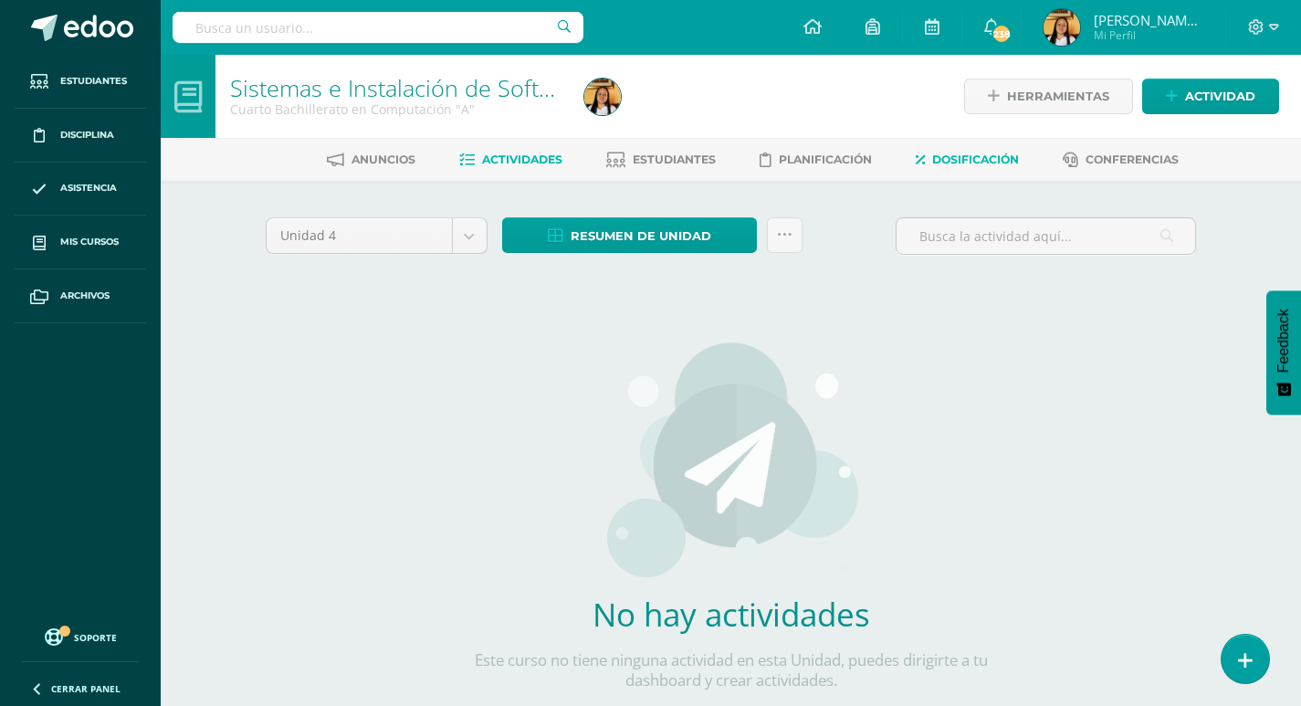
click at [956, 160] on span "Dosificación" at bounding box center [975, 159] width 87 height 14
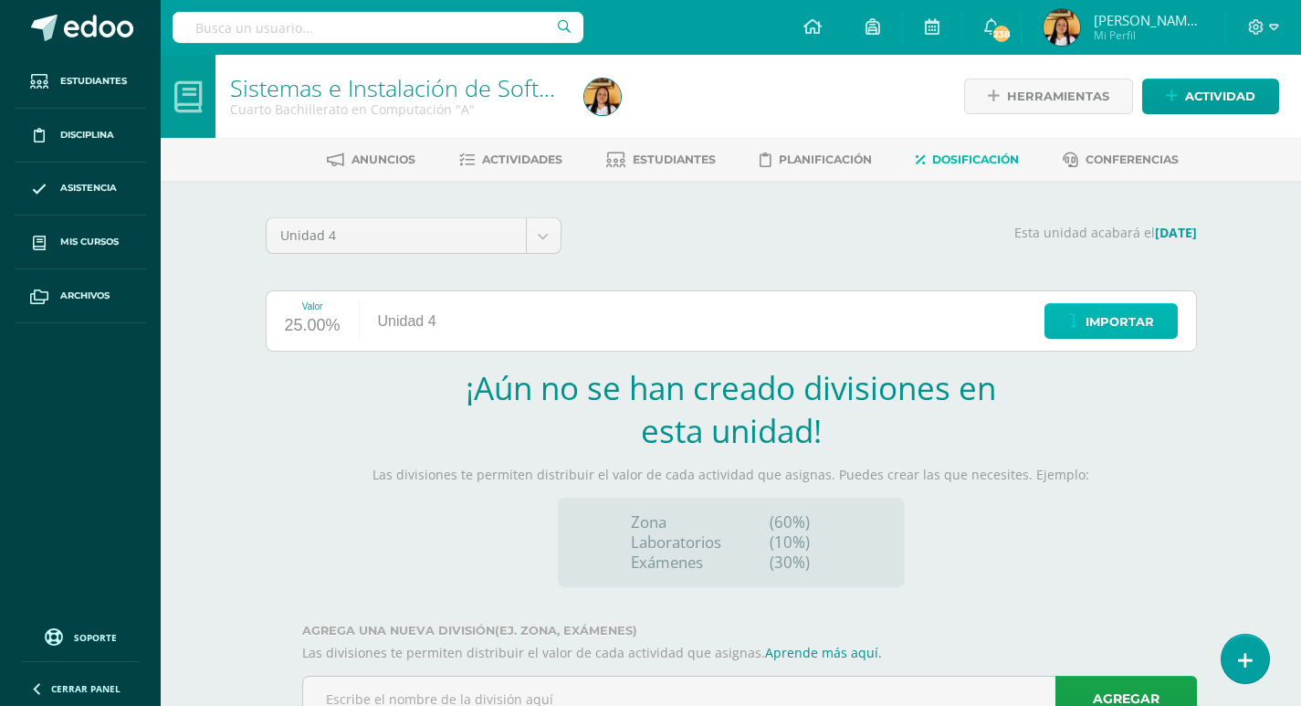
click at [1101, 309] on span "Importar" at bounding box center [1119, 322] width 68 height 34
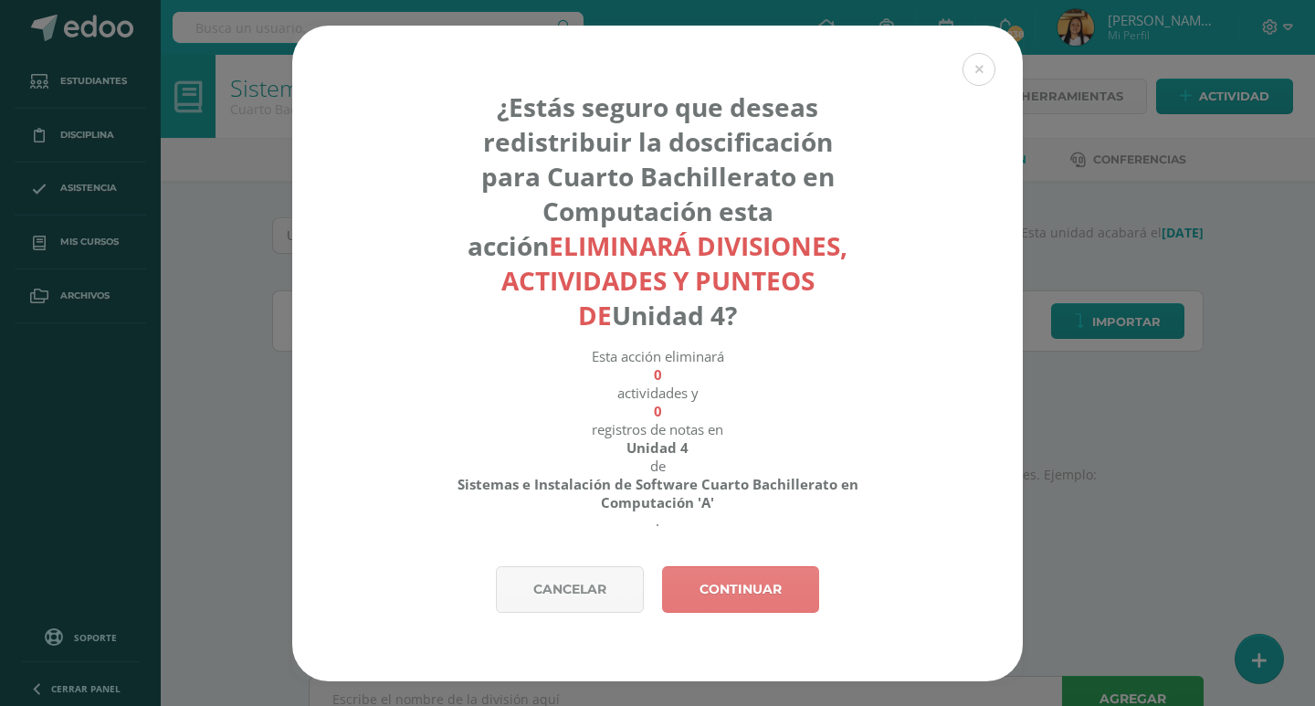
click at [778, 601] on link "Continuar" at bounding box center [740, 589] width 157 height 47
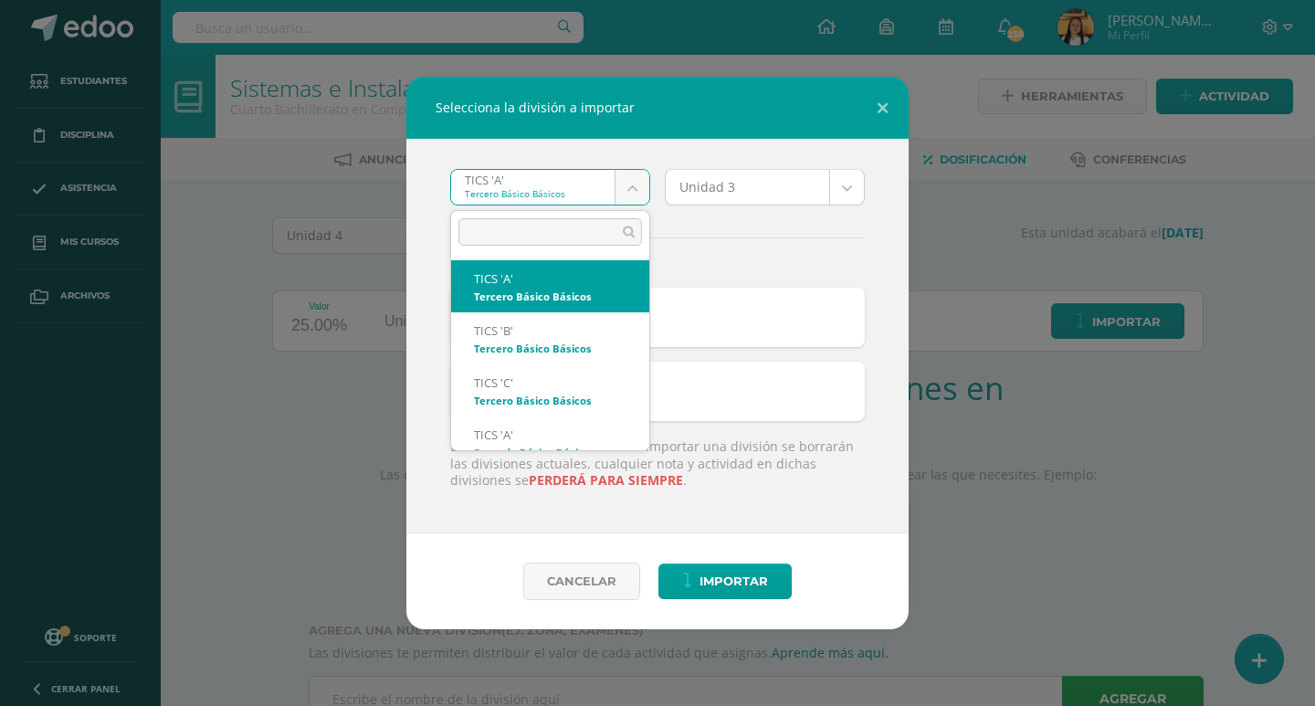
click at [628, 186] on body "Selecciona la división a importar TICS 'A' Tercero Básico Básicos TICS 'A' TICS…" at bounding box center [657, 386] width 1315 height 773
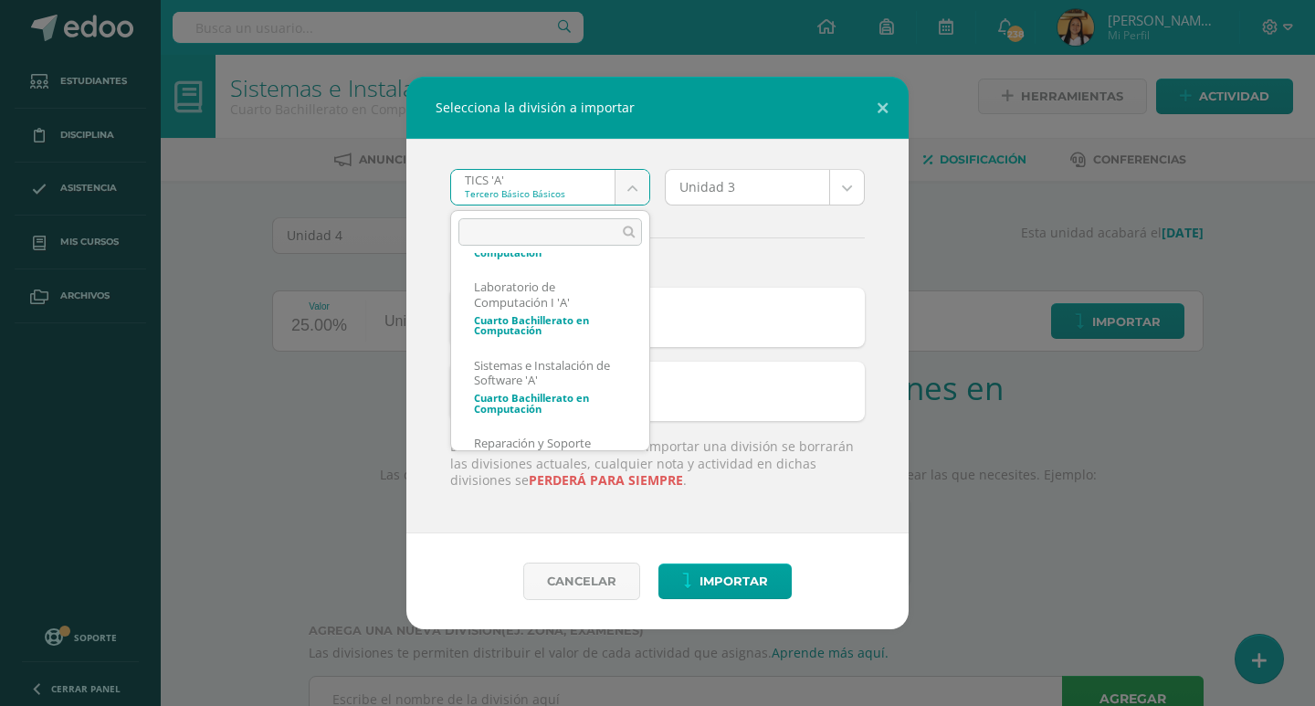
scroll to position [923, 0]
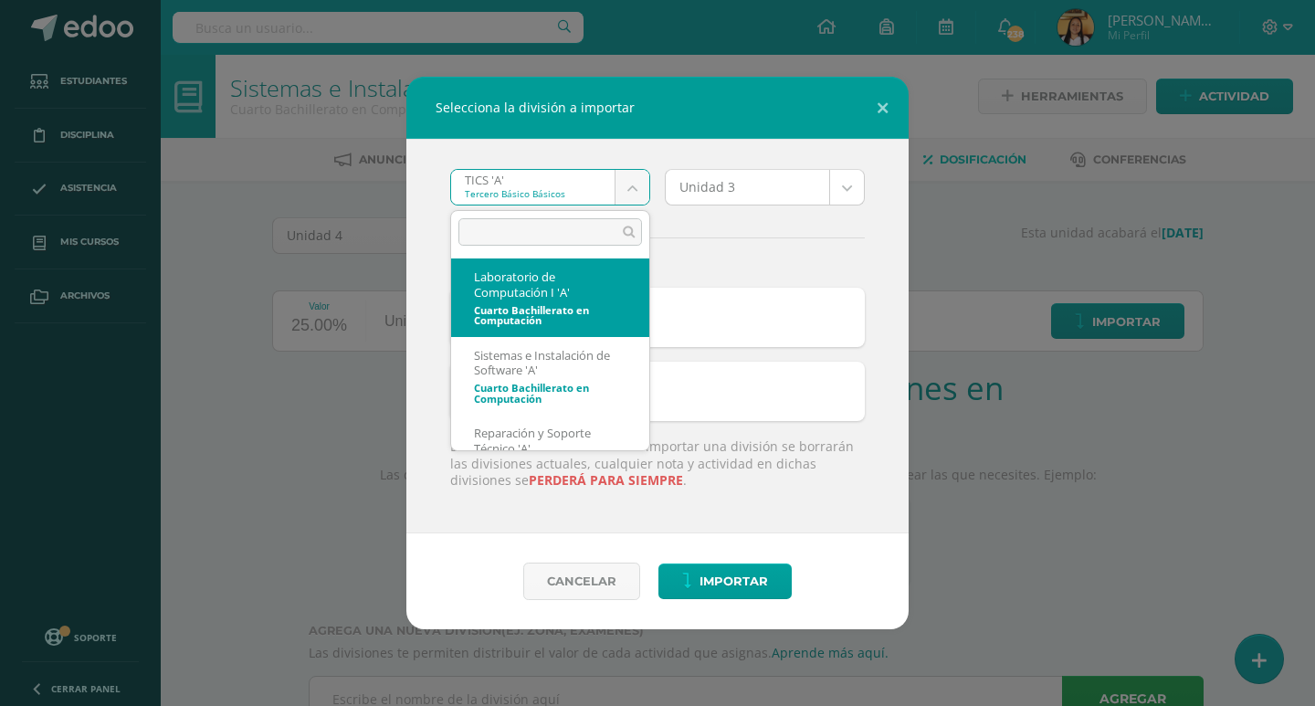
select select "2689"
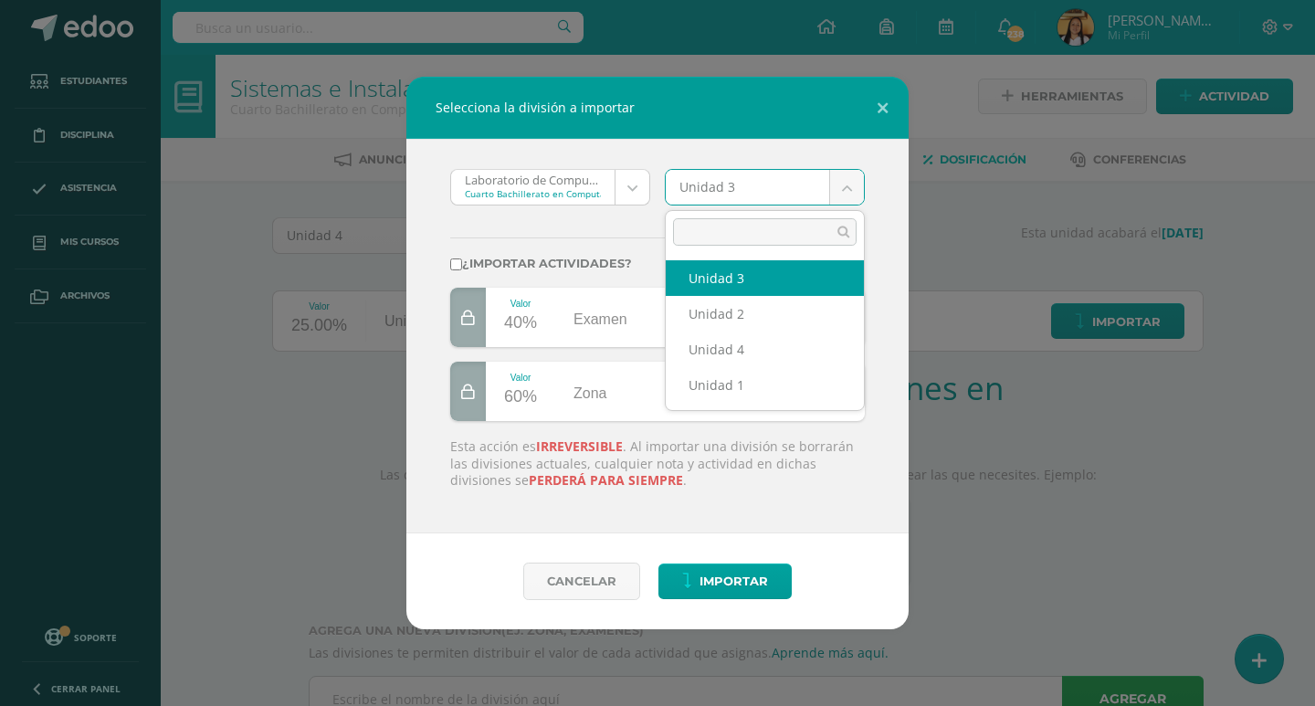
click at [844, 179] on body "Selecciona la división a importar Laboratorio de Computación I 'A' Cuarto Bachi…" at bounding box center [657, 386] width 1315 height 773
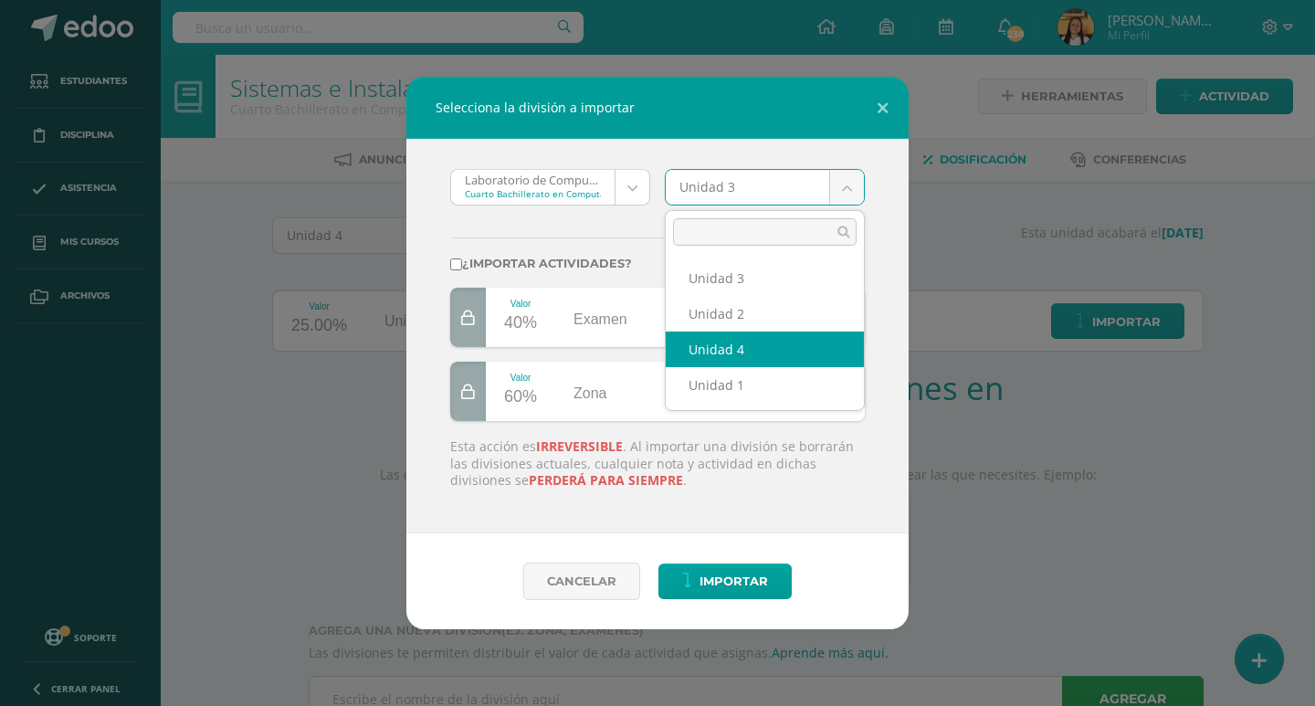
select select "173097"
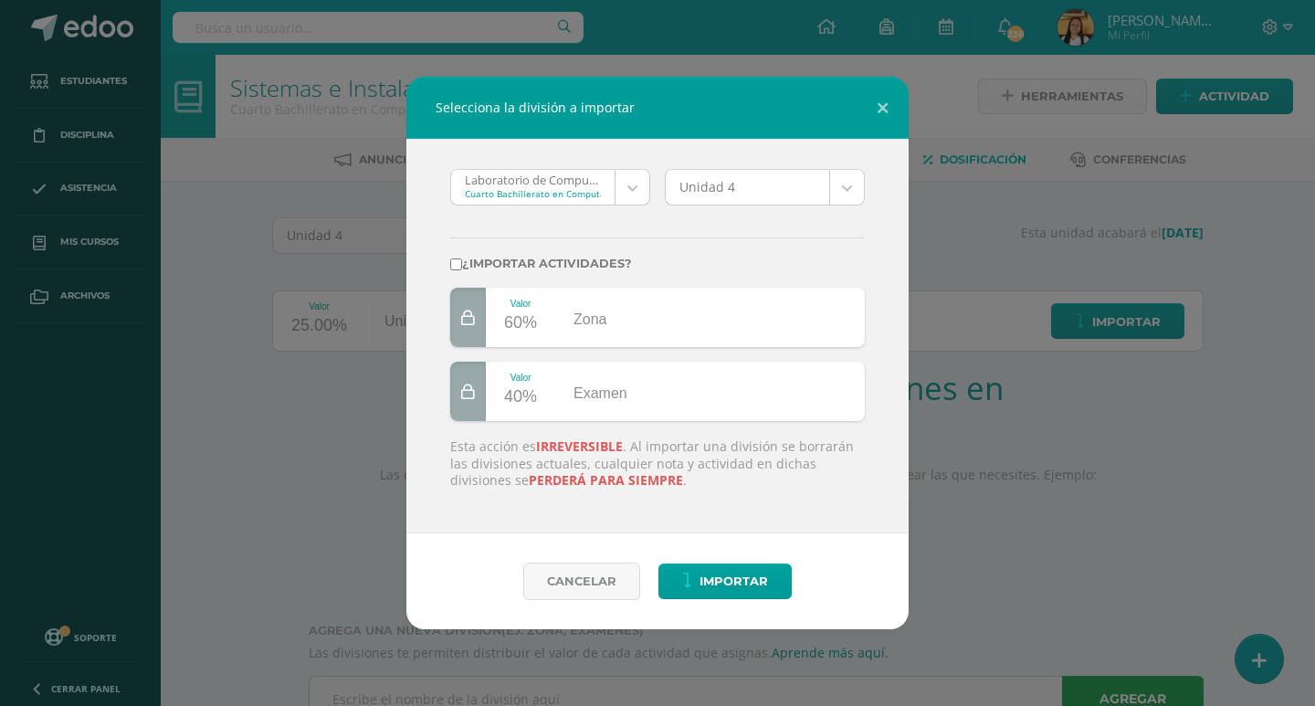
click at [478, 263] on label "¿Importar actividades?" at bounding box center [657, 264] width 414 height 14
click at [462, 263] on input "¿Importar actividades?" at bounding box center [456, 264] width 12 height 12
checkbox input "true"
click at [757, 570] on span "Importar" at bounding box center [733, 581] width 68 height 34
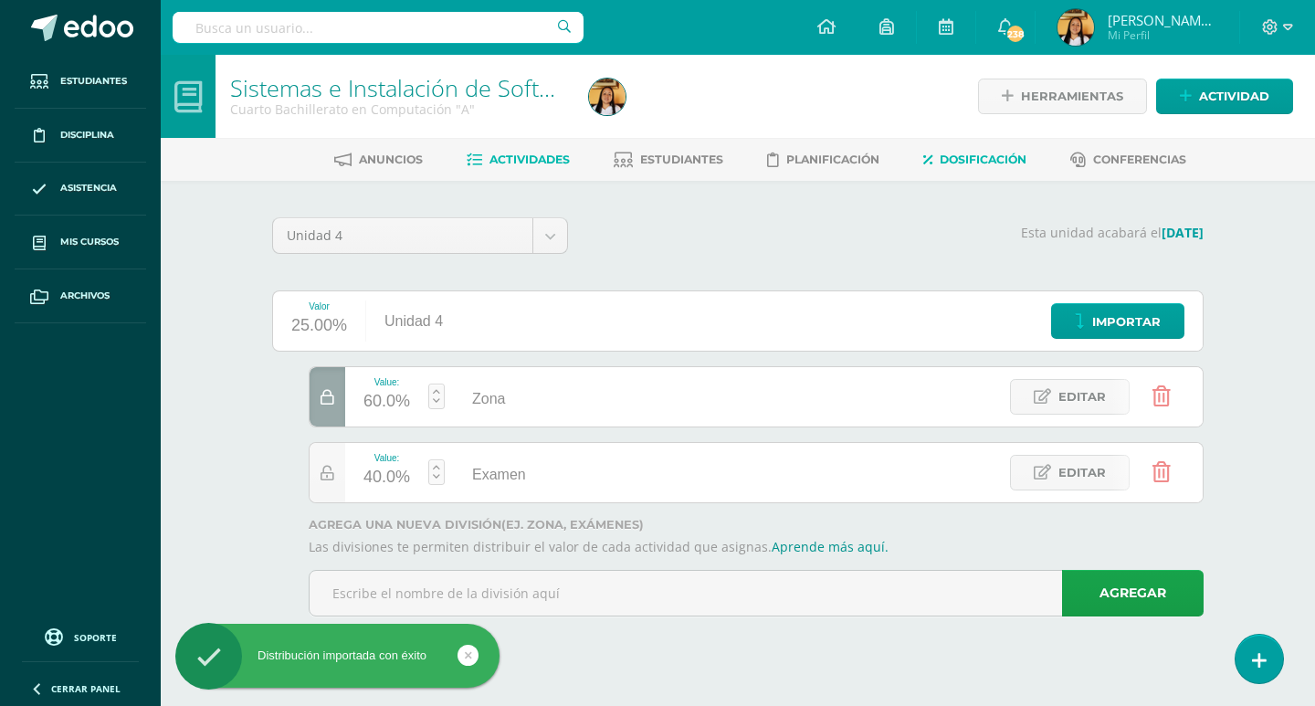
click at [484, 170] on link "Actividades" at bounding box center [517, 159] width 103 height 29
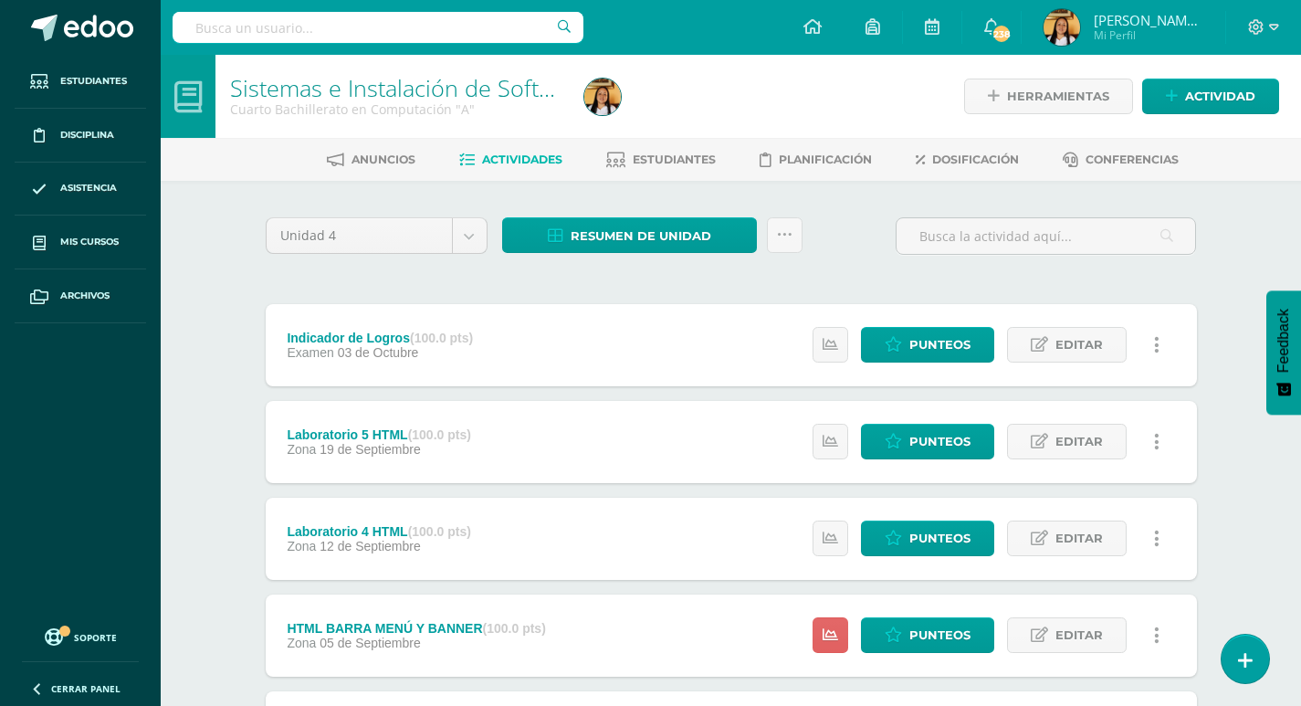
scroll to position [365, 0]
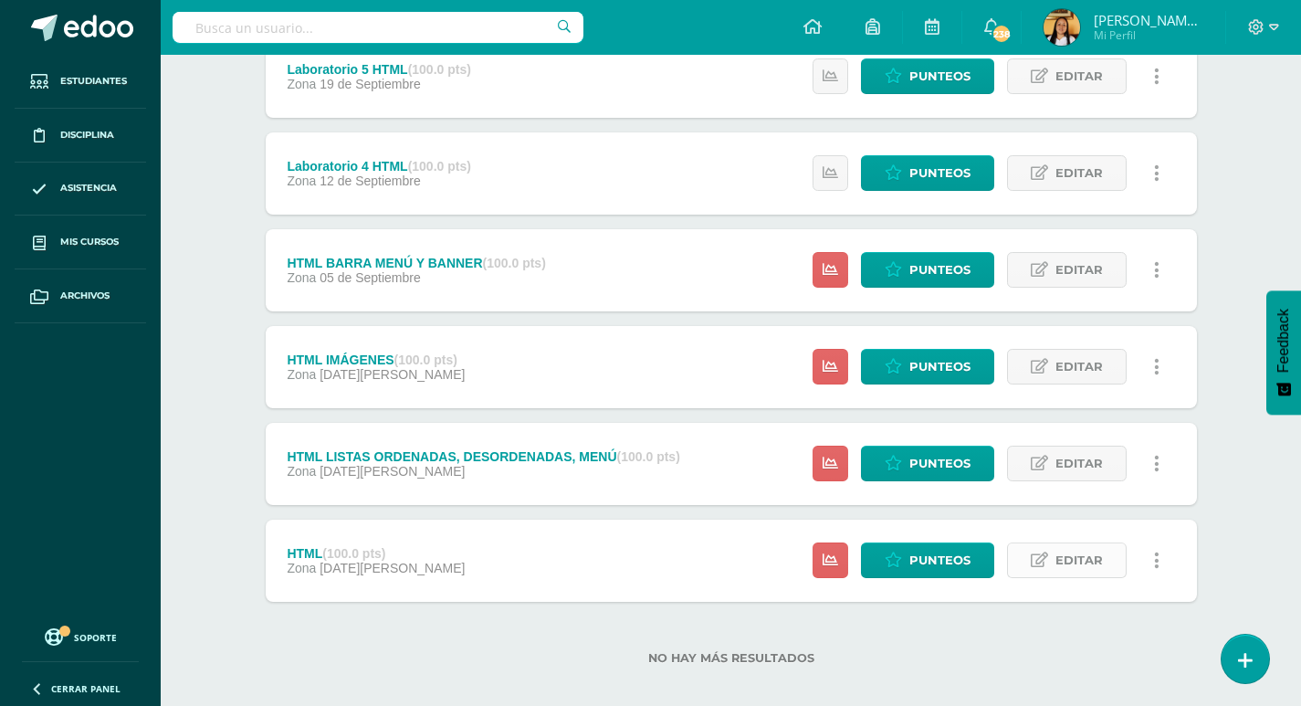
click at [1085, 550] on span "Editar" at bounding box center [1078, 560] width 47 height 34
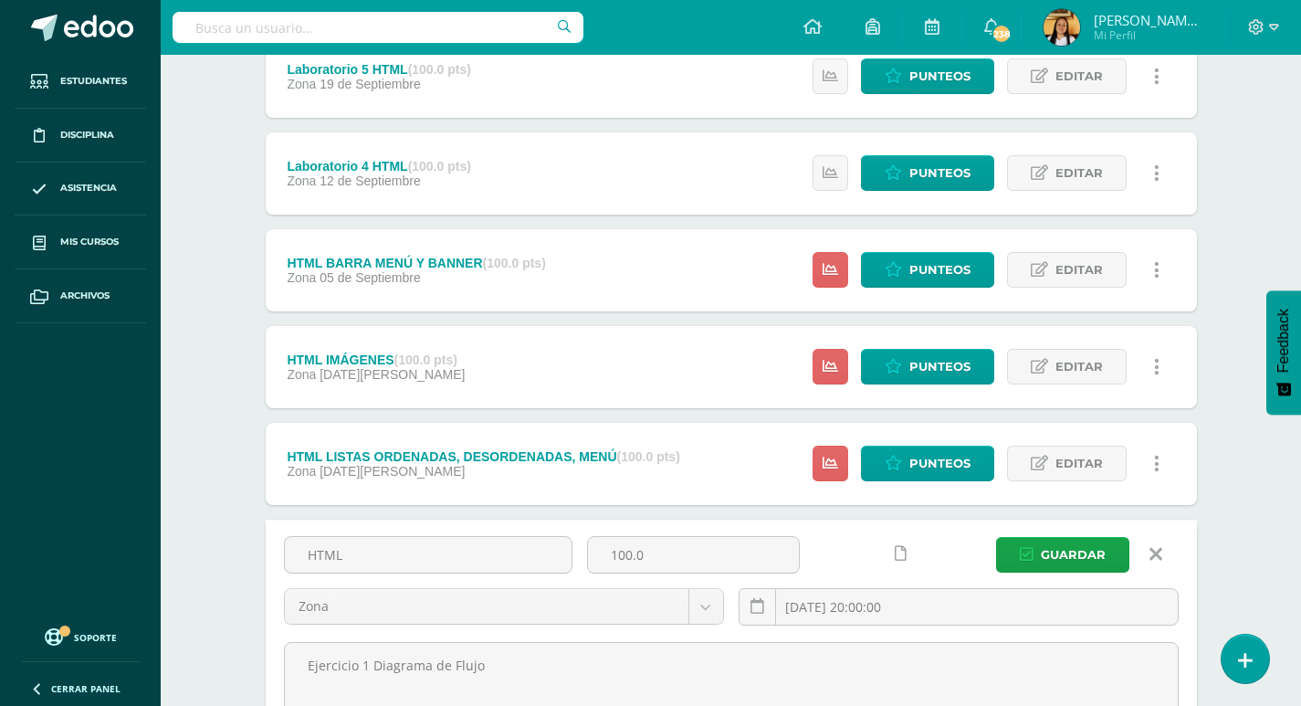
drag, startPoint x: 445, startPoint y: 552, endPoint x: 284, endPoint y: 531, distance: 162.9
click at [284, 531] on div "HTML 100.0 Zona Examen Zona [DATE] 20:00:00 [GEOGRAPHIC_DATA] Ejercicio 1 Diagr…" at bounding box center [731, 690] width 931 height 343
type input "Laboratorio 1"
click at [1032, 558] on icon "submit" at bounding box center [1027, 555] width 14 height 16
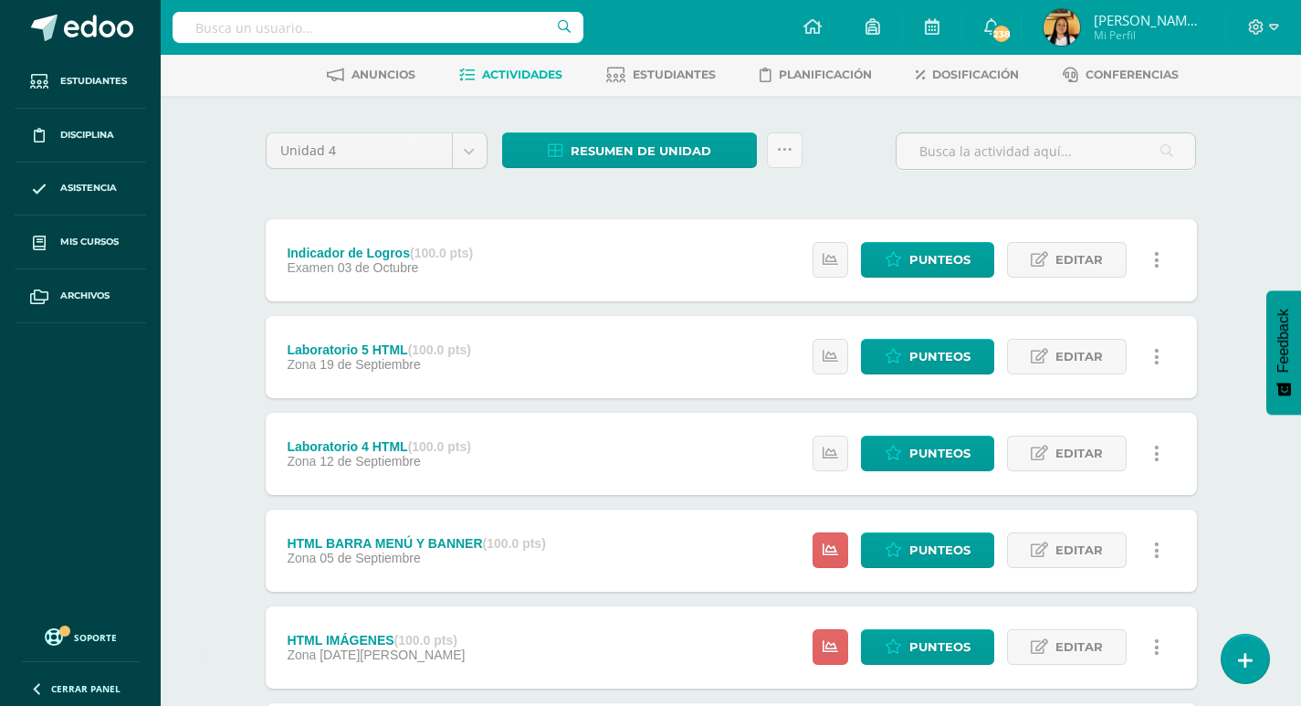
scroll to position [382, 0]
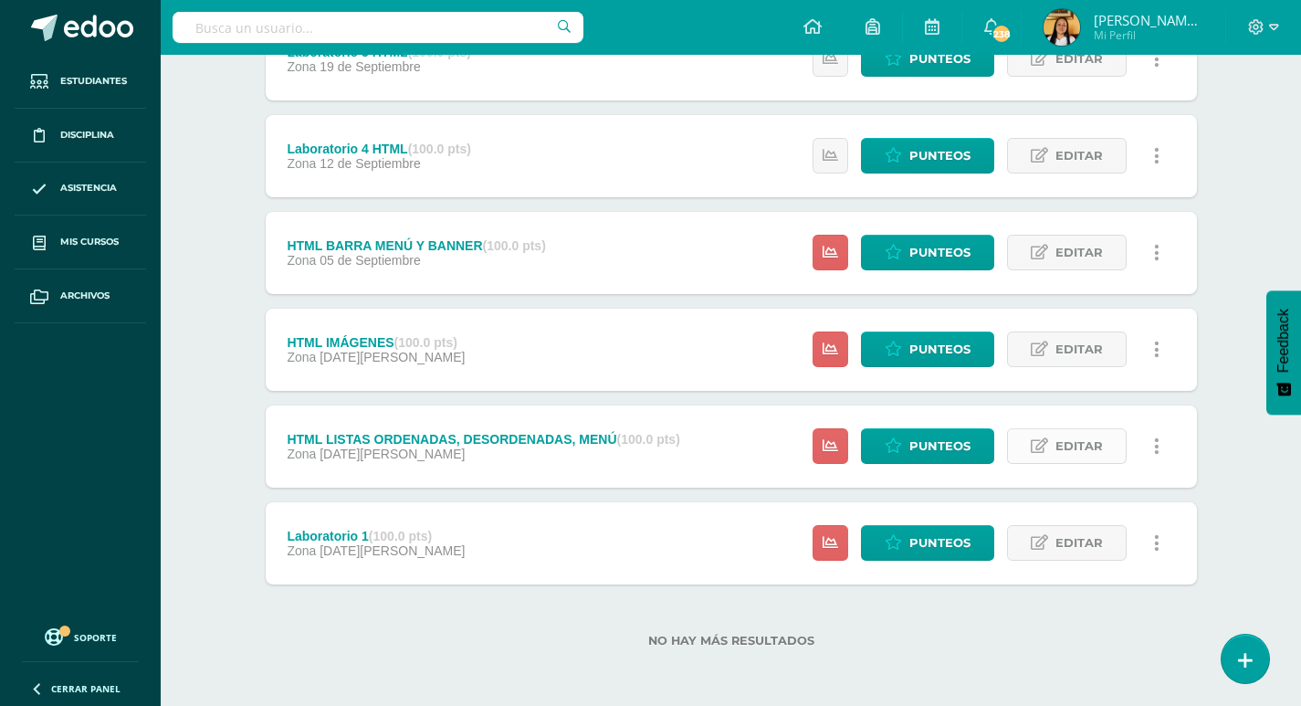
click at [1098, 445] on span "Editar" at bounding box center [1078, 446] width 47 height 34
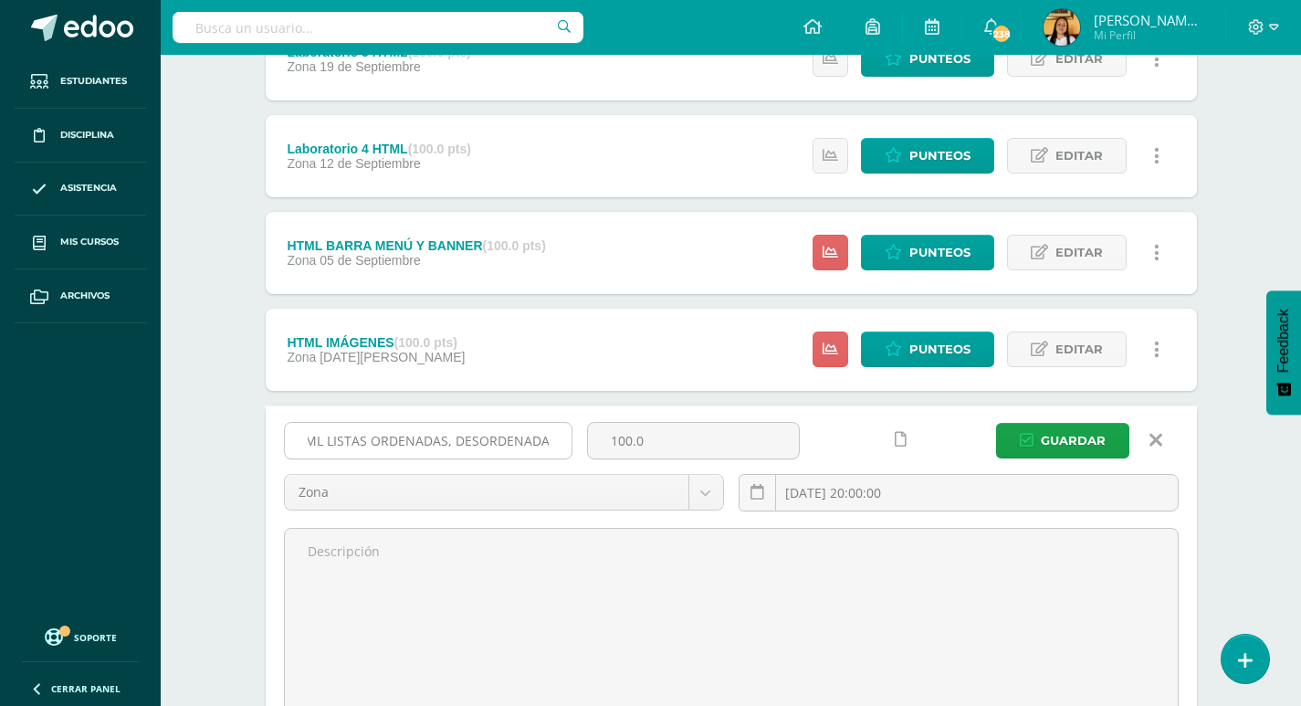
scroll to position [0, 0]
drag, startPoint x: 558, startPoint y: 442, endPoint x: 287, endPoint y: 451, distance: 271.3
click at [287, 451] on input "HTML LISTAS ORDENADAS, DESORDENADAS, MENÚ" at bounding box center [428, 441] width 287 height 36
type input "A"
type input "l"
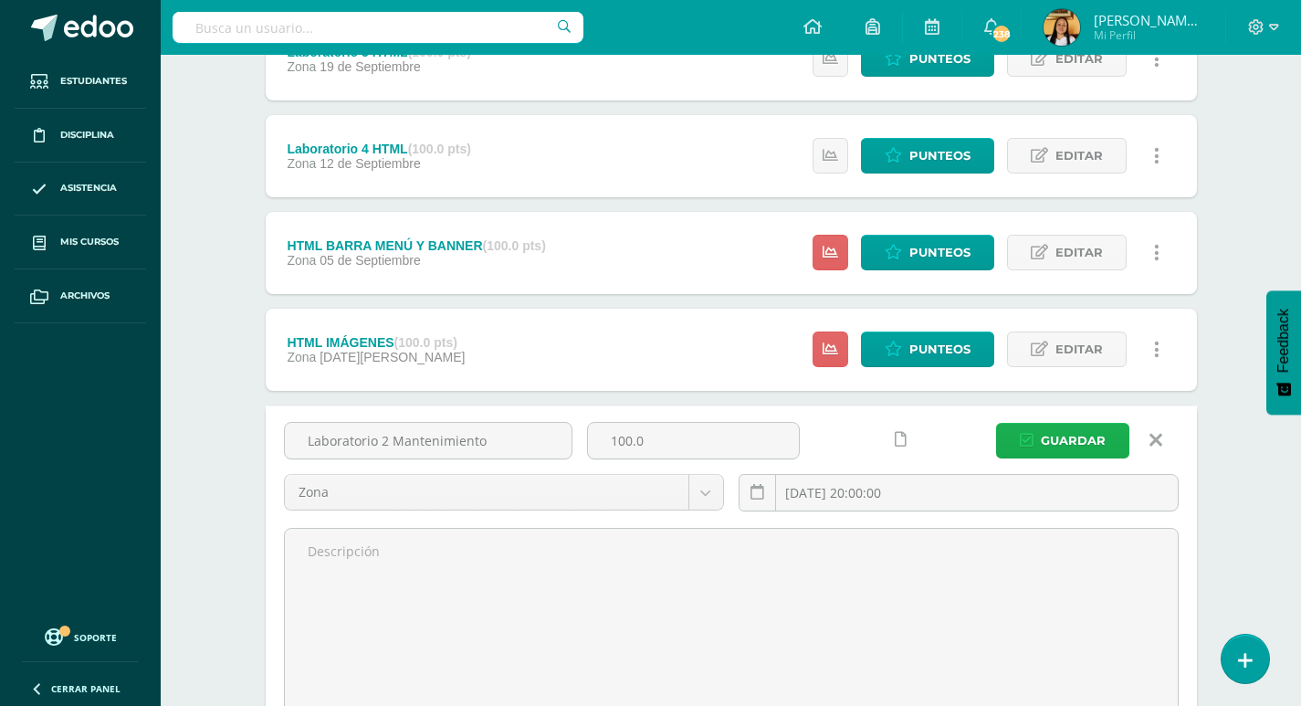
type input "Laboratorio 2 Mantenimiento"
click at [1099, 455] on span "Guardar" at bounding box center [1073, 441] width 65 height 34
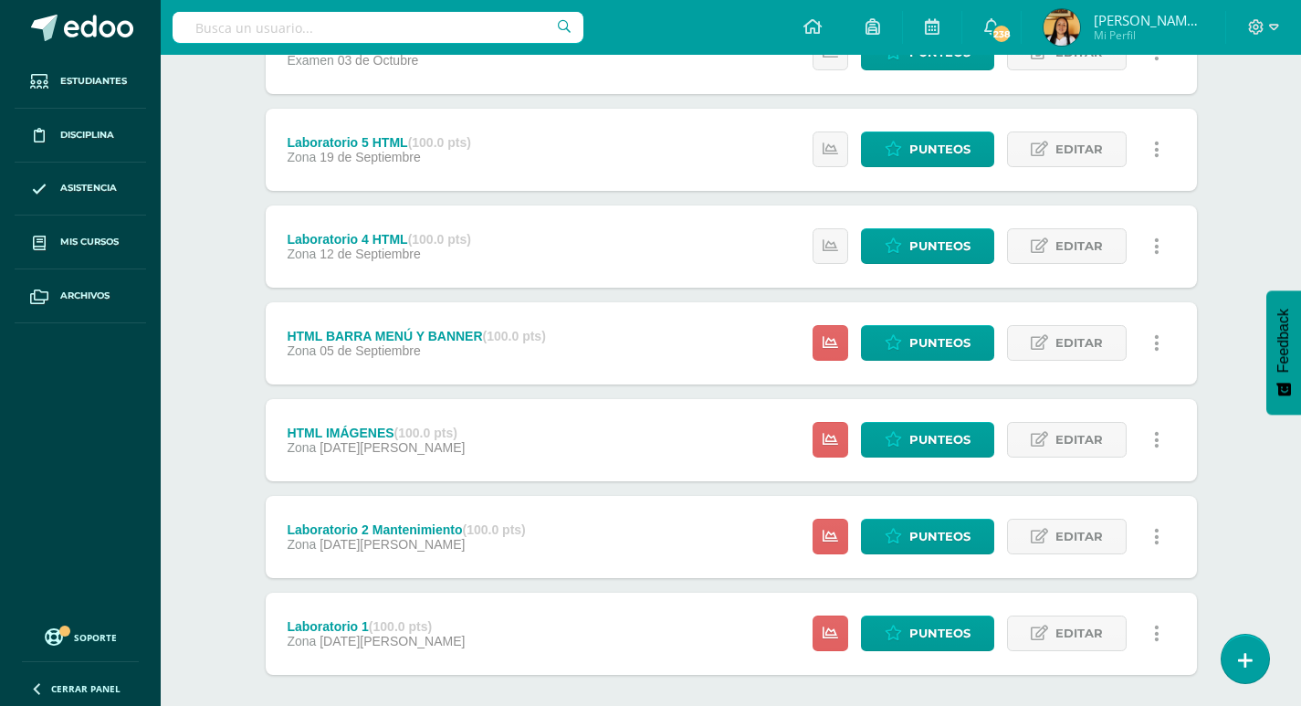
scroll to position [291, 0]
